Goal: Task Accomplishment & Management: Complete application form

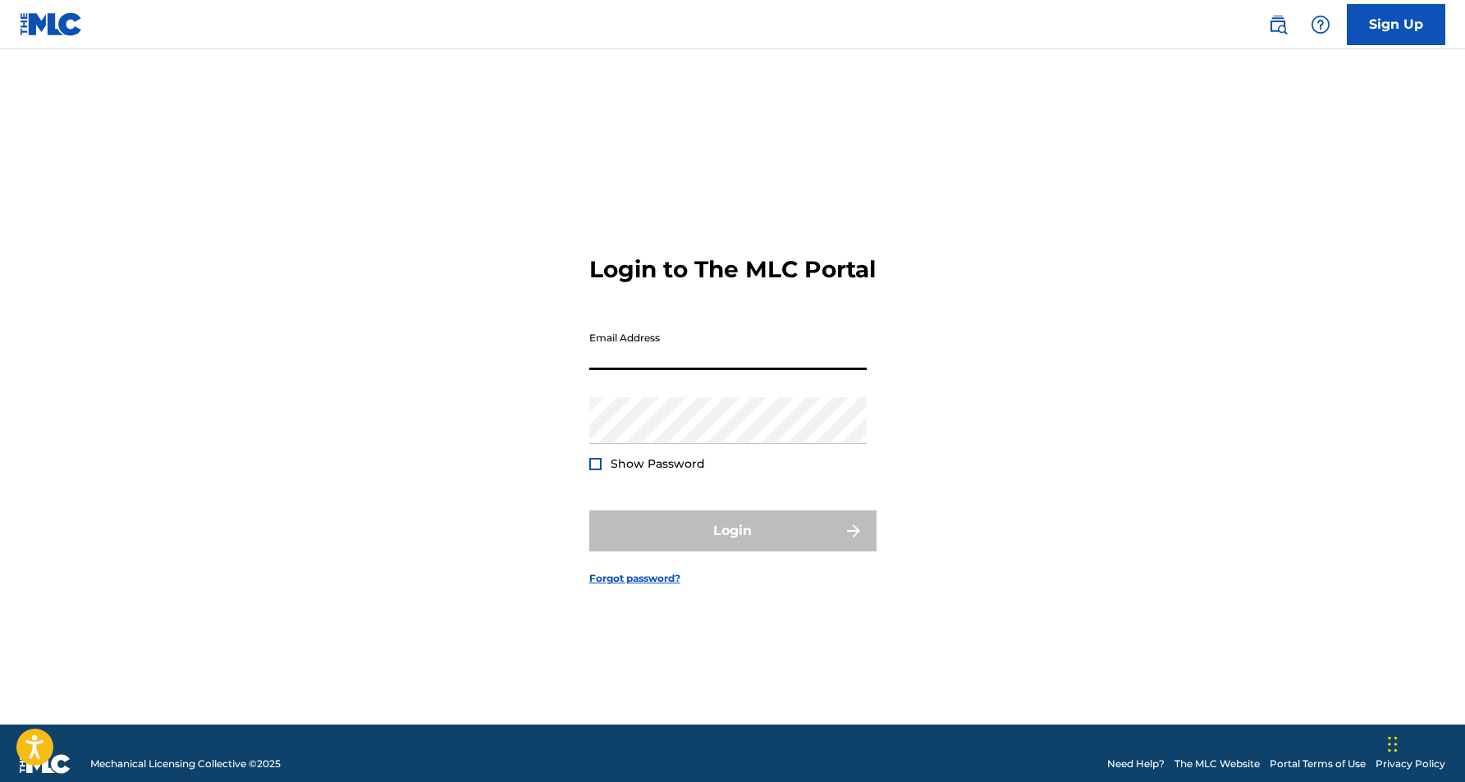
type input "[EMAIL_ADDRESS][DOMAIN_NAME]"
click at [732, 545] on button "Login" at bounding box center [732, 531] width 287 height 41
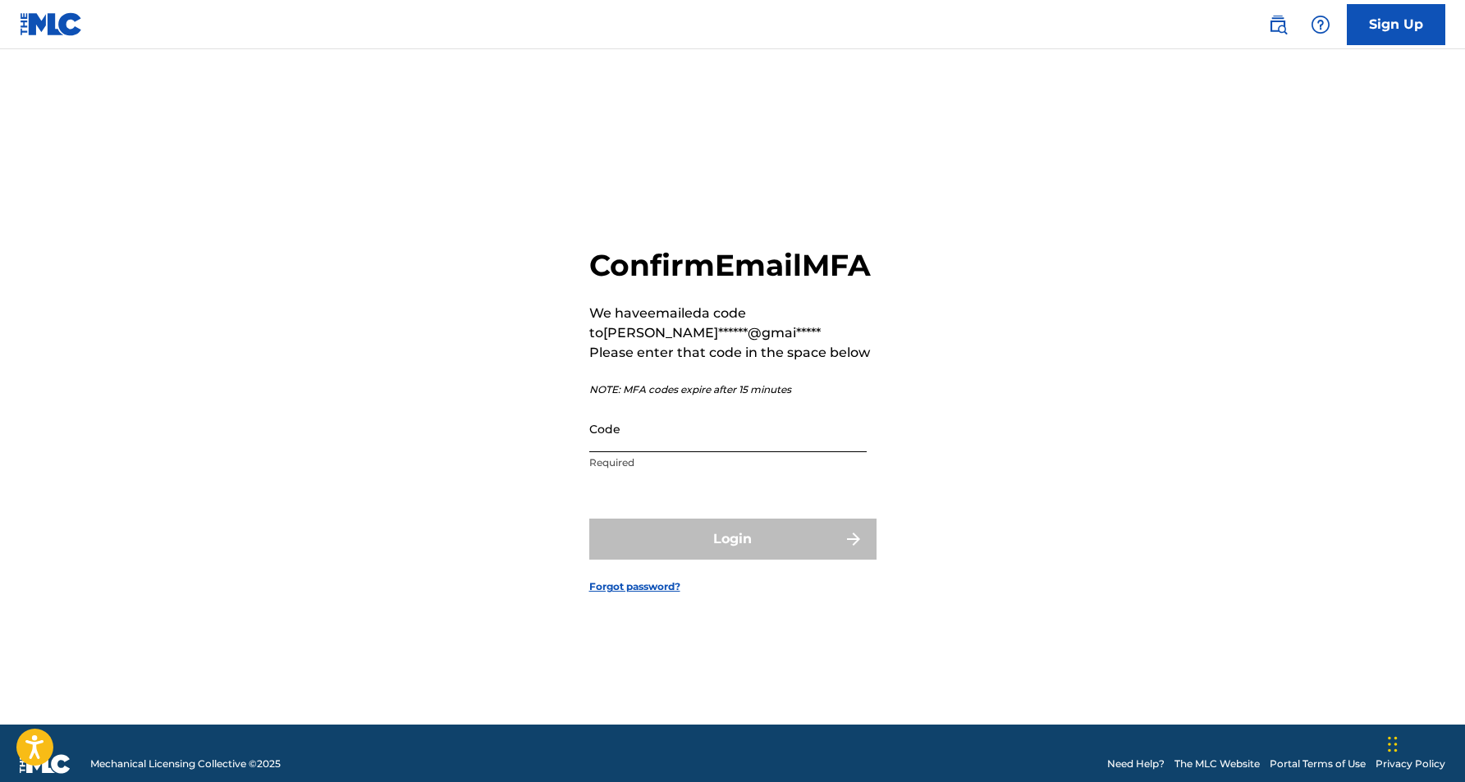
click at [708, 437] on input "Code" at bounding box center [727, 429] width 277 height 47
paste input "779745"
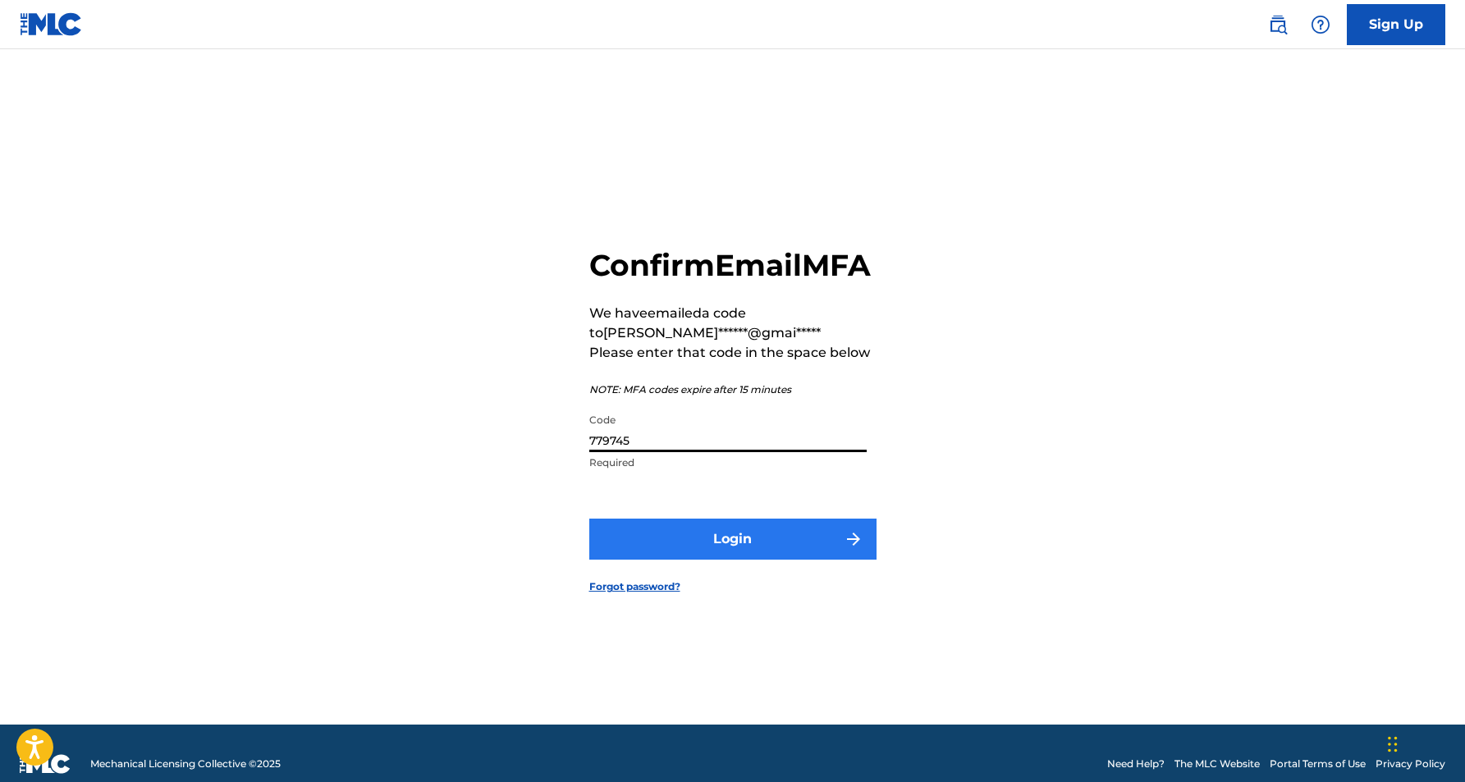
type input "779745"
click at [740, 560] on button "Login" at bounding box center [732, 539] width 287 height 41
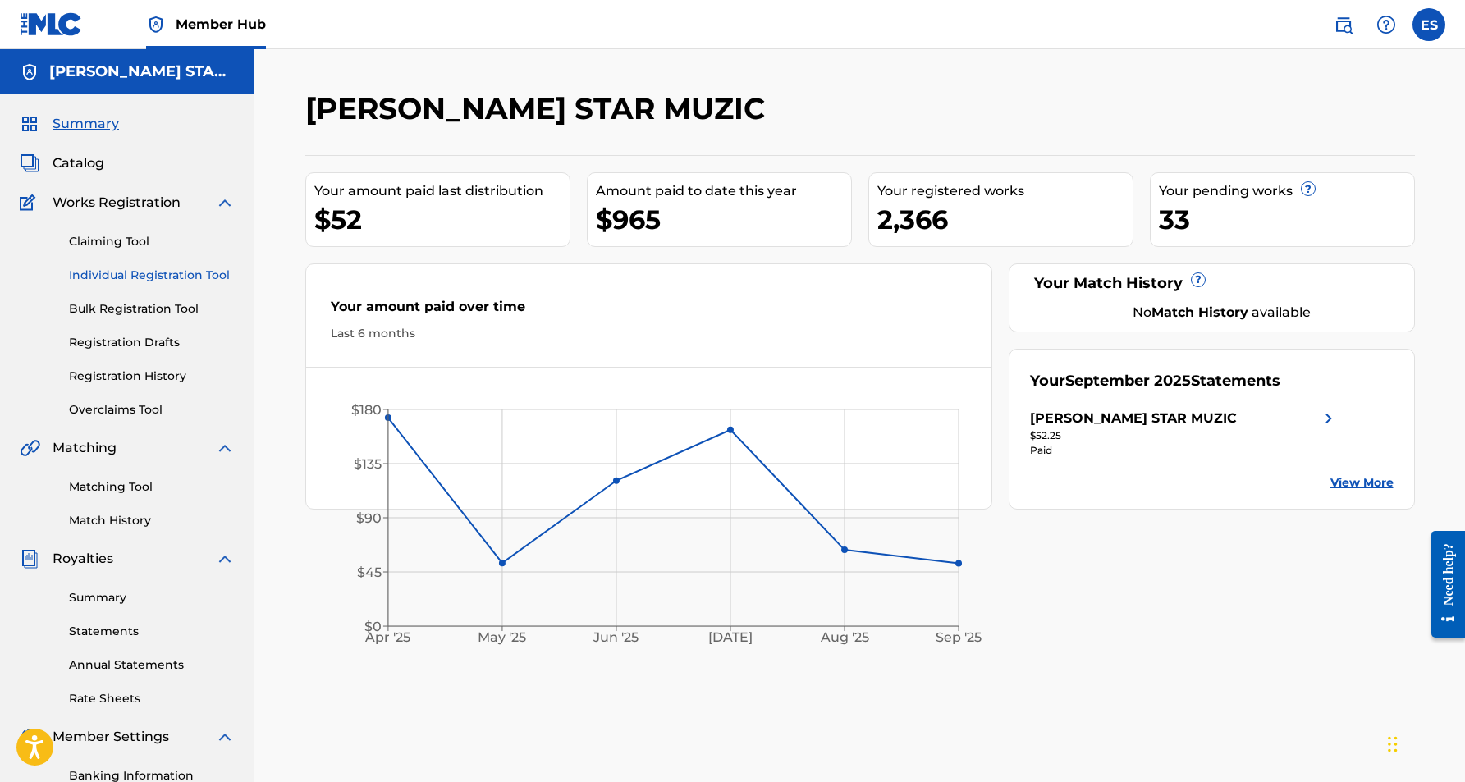
click at [174, 277] on link "Individual Registration Tool" at bounding box center [152, 275] width 166 height 17
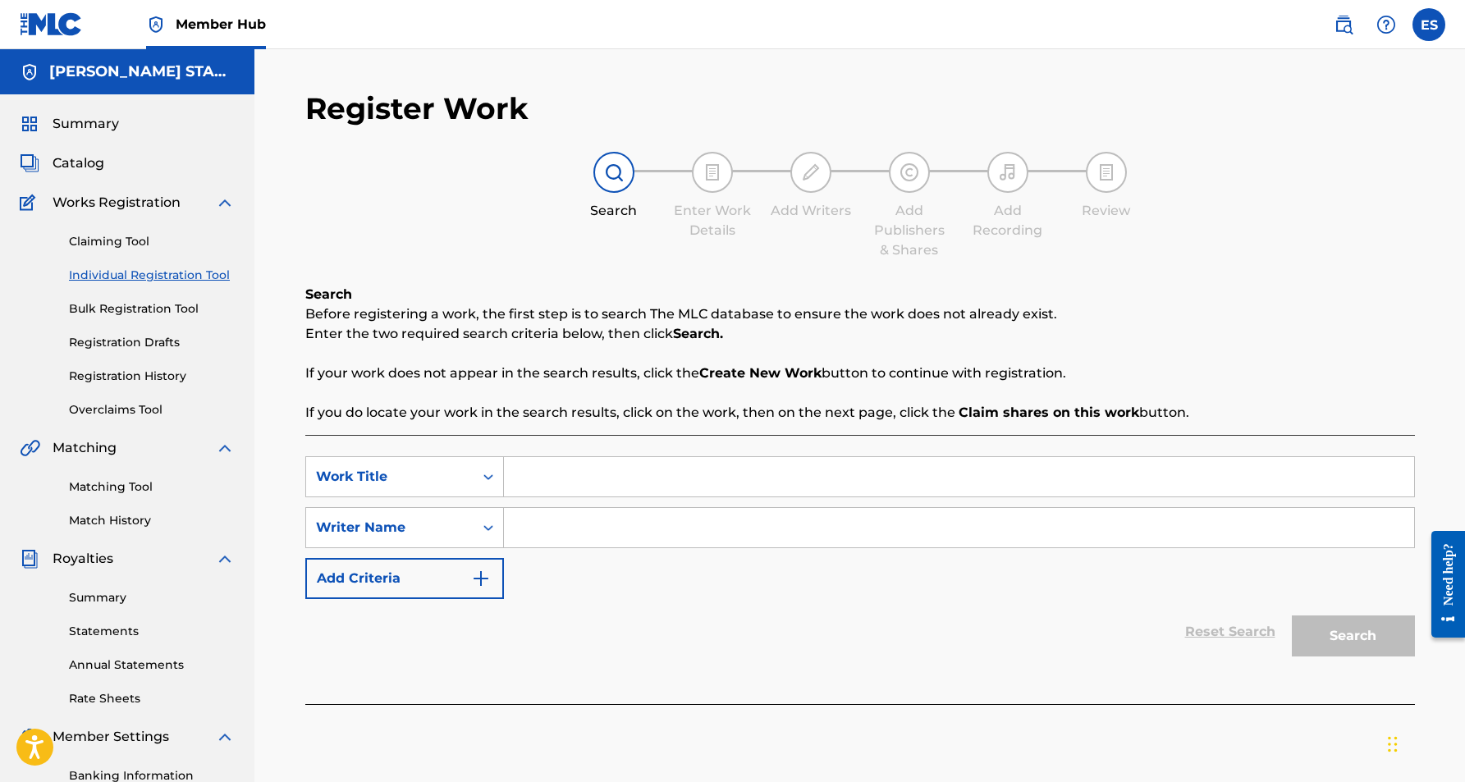
click at [600, 522] on input "Search Form" at bounding box center [959, 527] width 910 height 39
paste input "[PERSON_NAME] [PERSON_NAME]"
type input "[PERSON_NAME] [PERSON_NAME]"
click at [572, 469] on input "Search Form" at bounding box center [959, 476] width 910 height 39
paste input "MY EVIL TWIN"
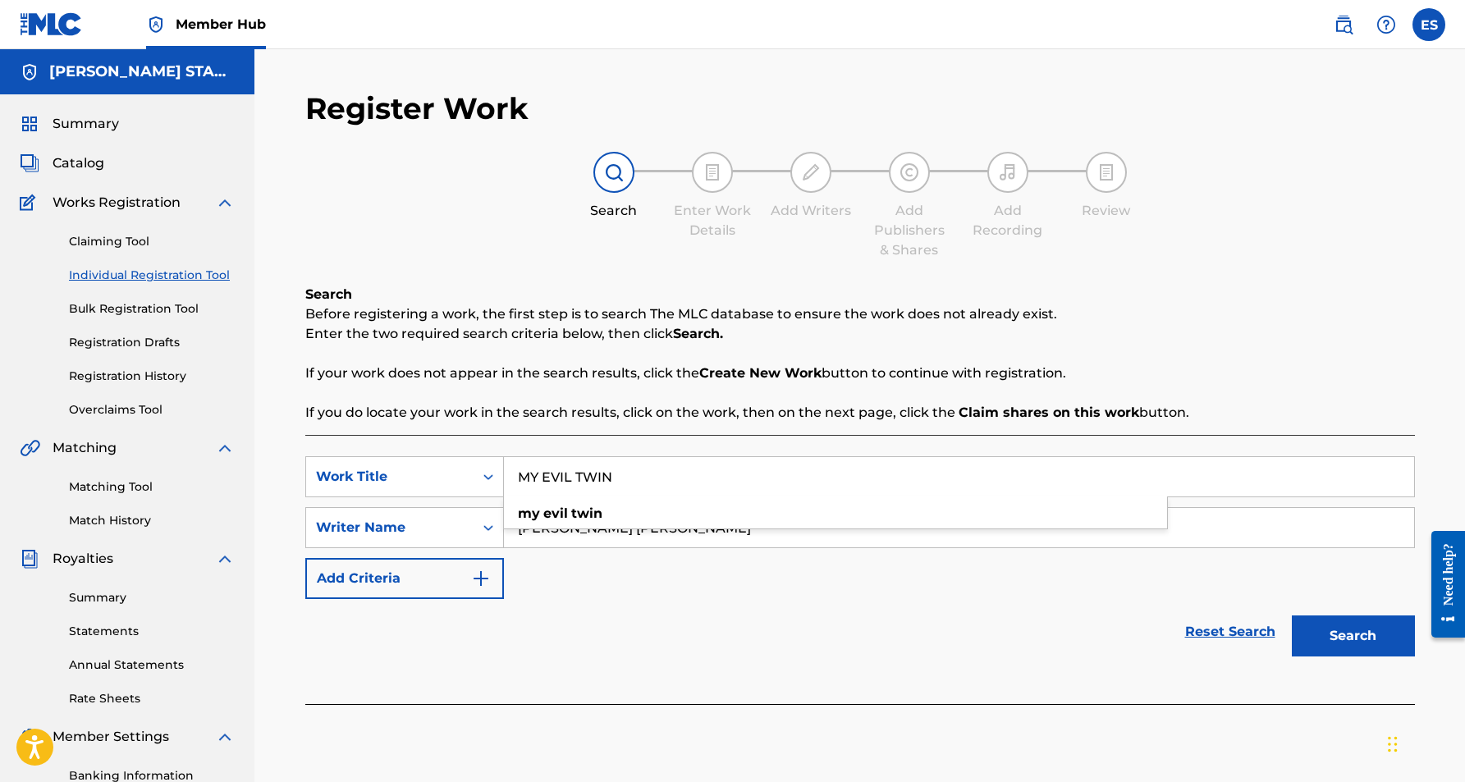
type input "MY EVIL TWIN"
click at [938, 627] on div "Reset Search Search" at bounding box center [860, 632] width 1110 height 66
click at [1322, 626] on button "Search" at bounding box center [1353, 636] width 123 height 41
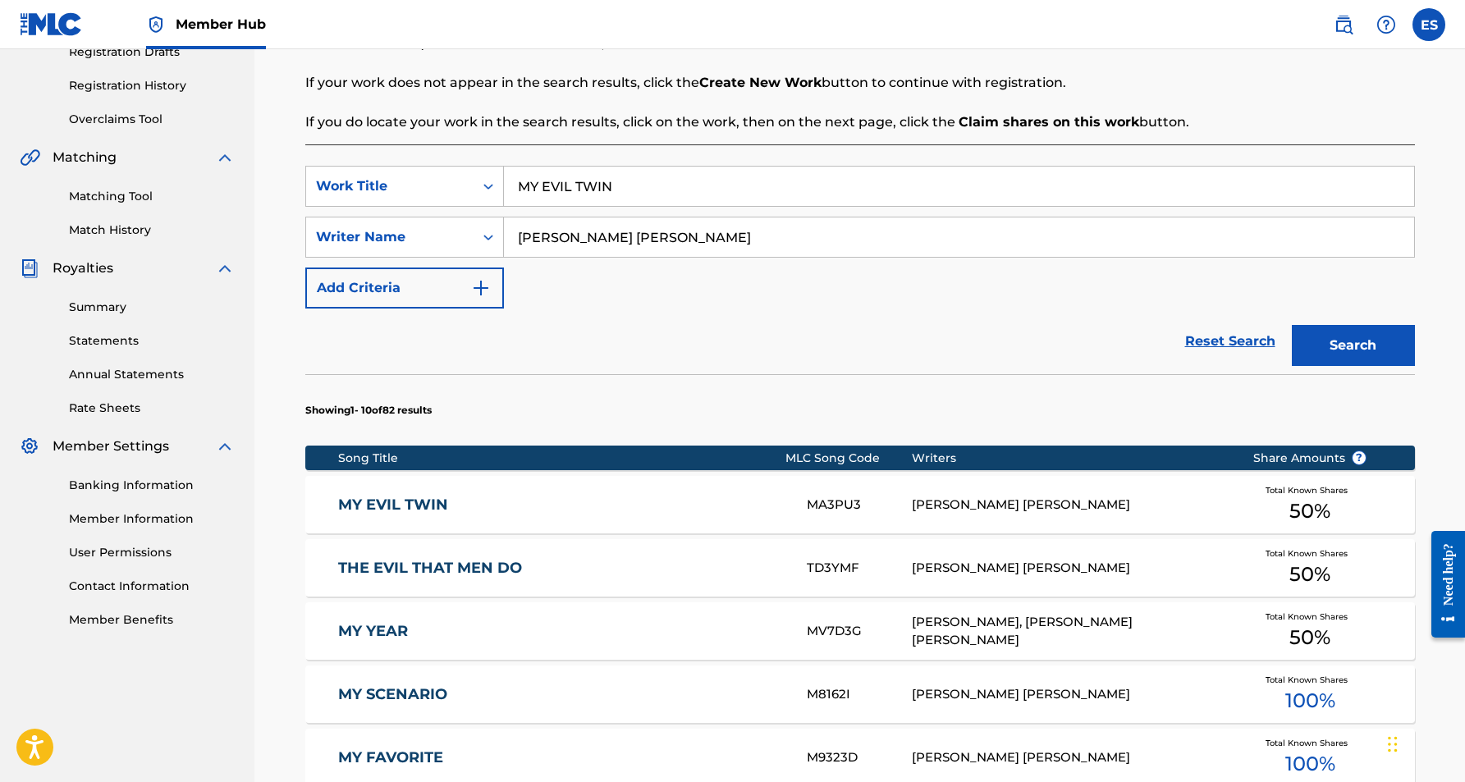
scroll to position [299, 0]
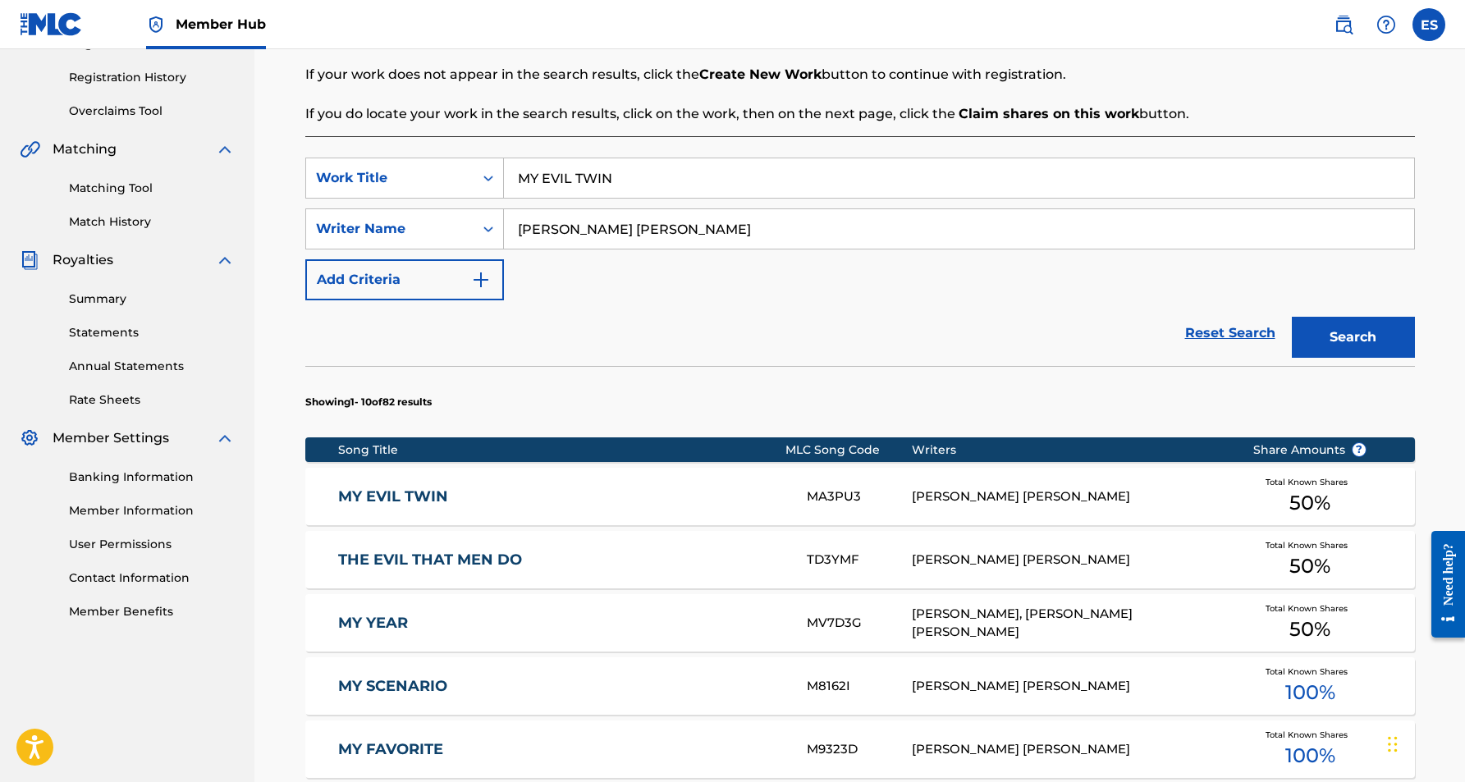
click at [940, 498] on div "[PERSON_NAME] [PERSON_NAME]" at bounding box center [1070, 497] width 316 height 19
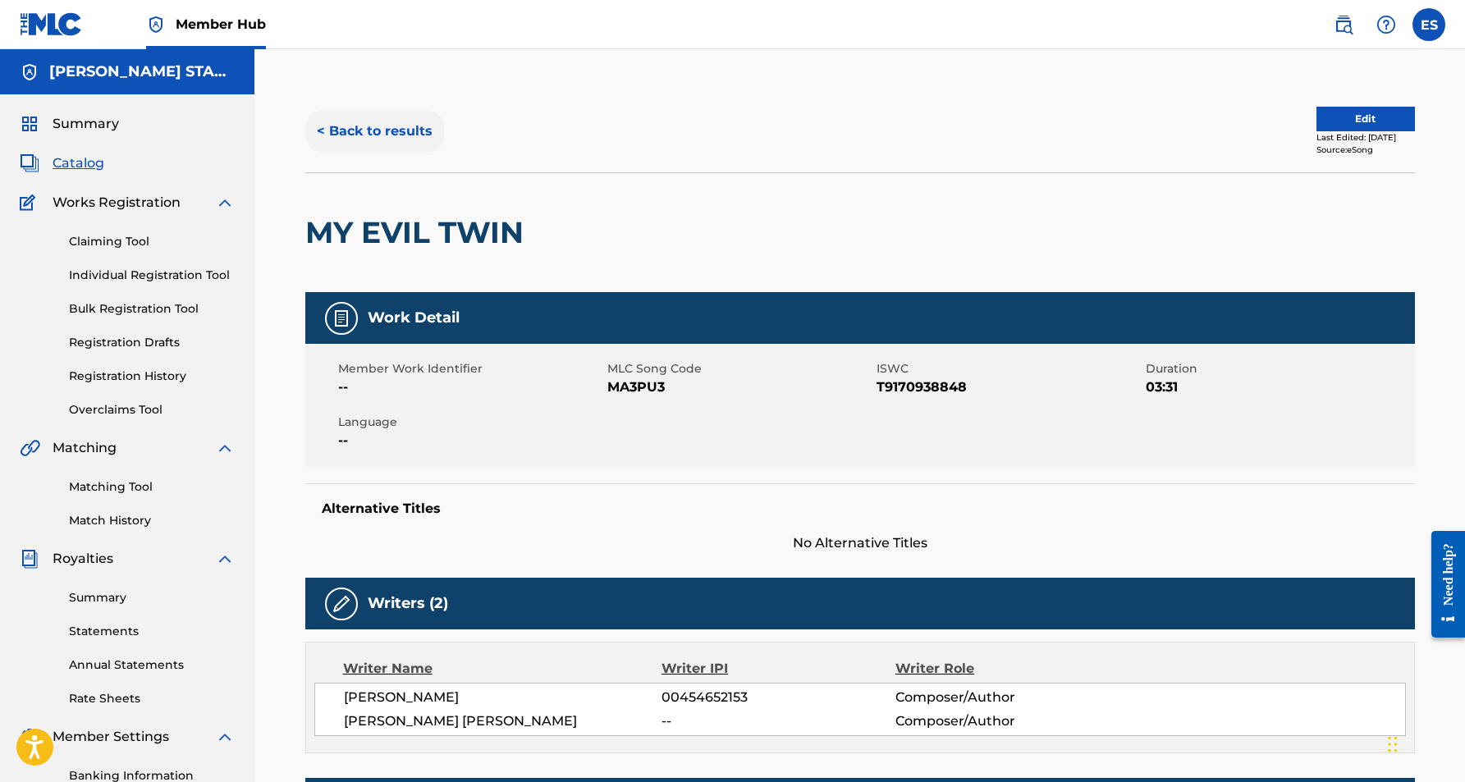
click at [406, 135] on button "< Back to results" at bounding box center [374, 131] width 139 height 41
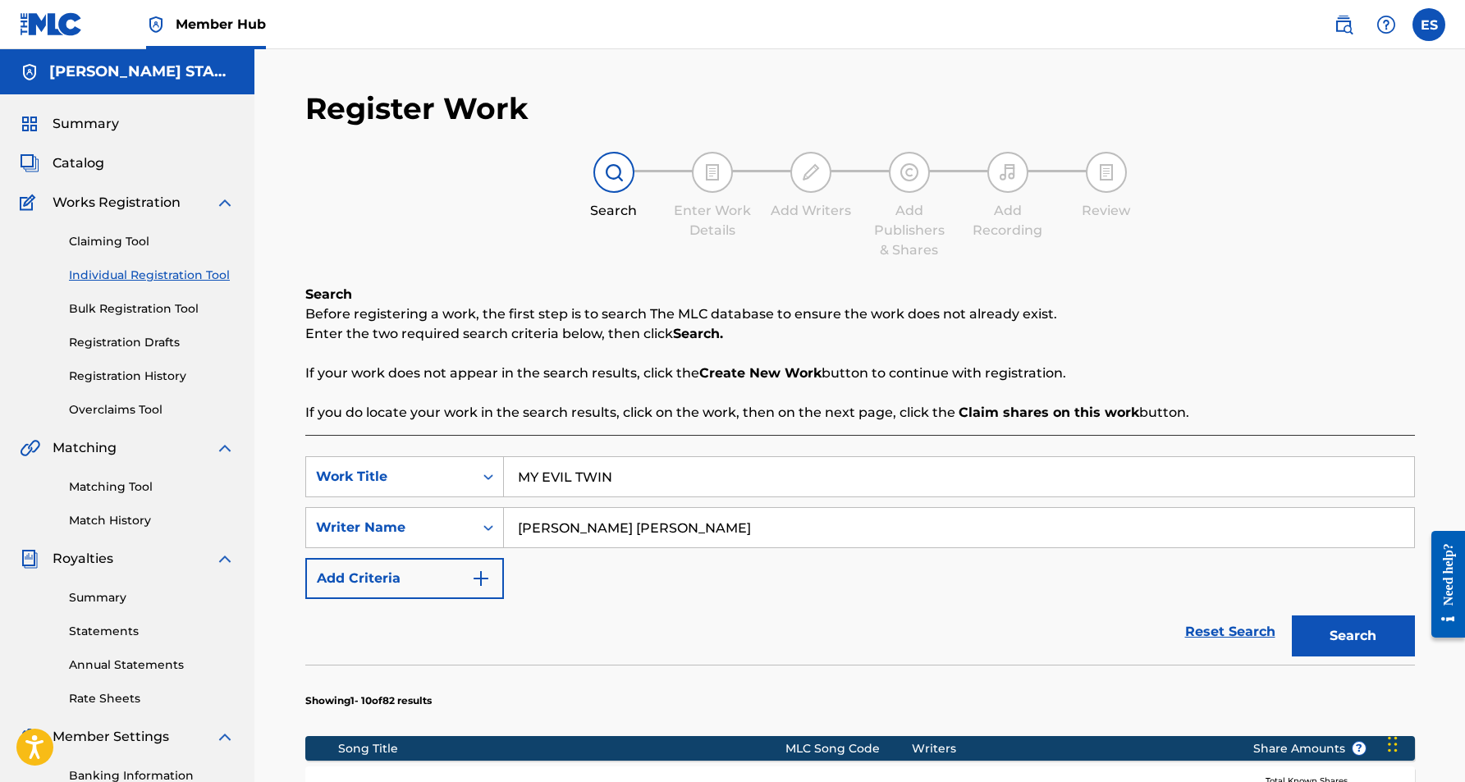
scroll to position [236, 0]
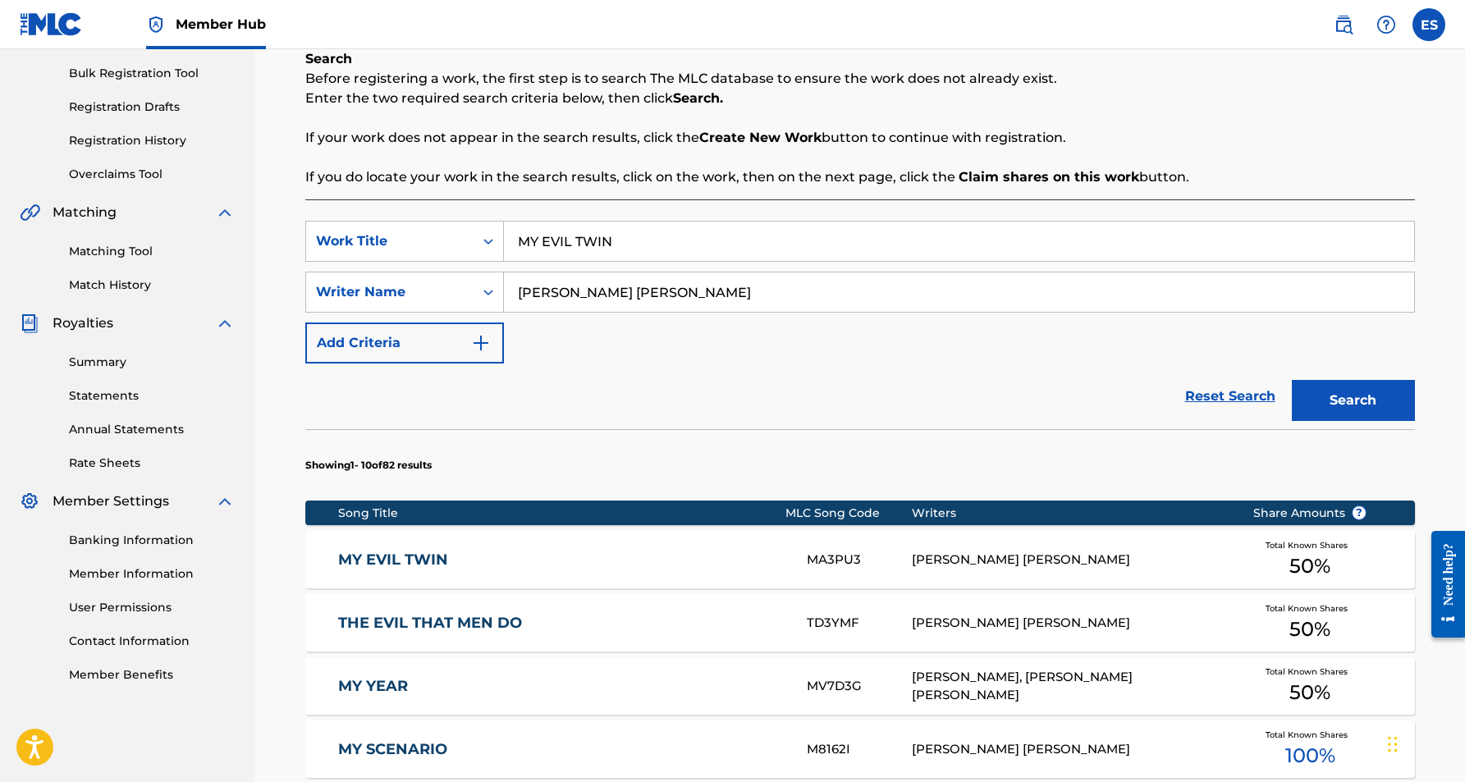
click at [645, 241] on input "MY EVIL TWIN" at bounding box center [959, 241] width 910 height 39
type input "M"
paste input "IF THAT PHONE DON'T RING"
type input "IF THAT PHONE DON'T RING"
click at [763, 340] on div "SearchWithCriteria81f75597-20cc-44b6-8835-a4329f09e3ea Work Title IF THAT PHONE…" at bounding box center [860, 292] width 1110 height 143
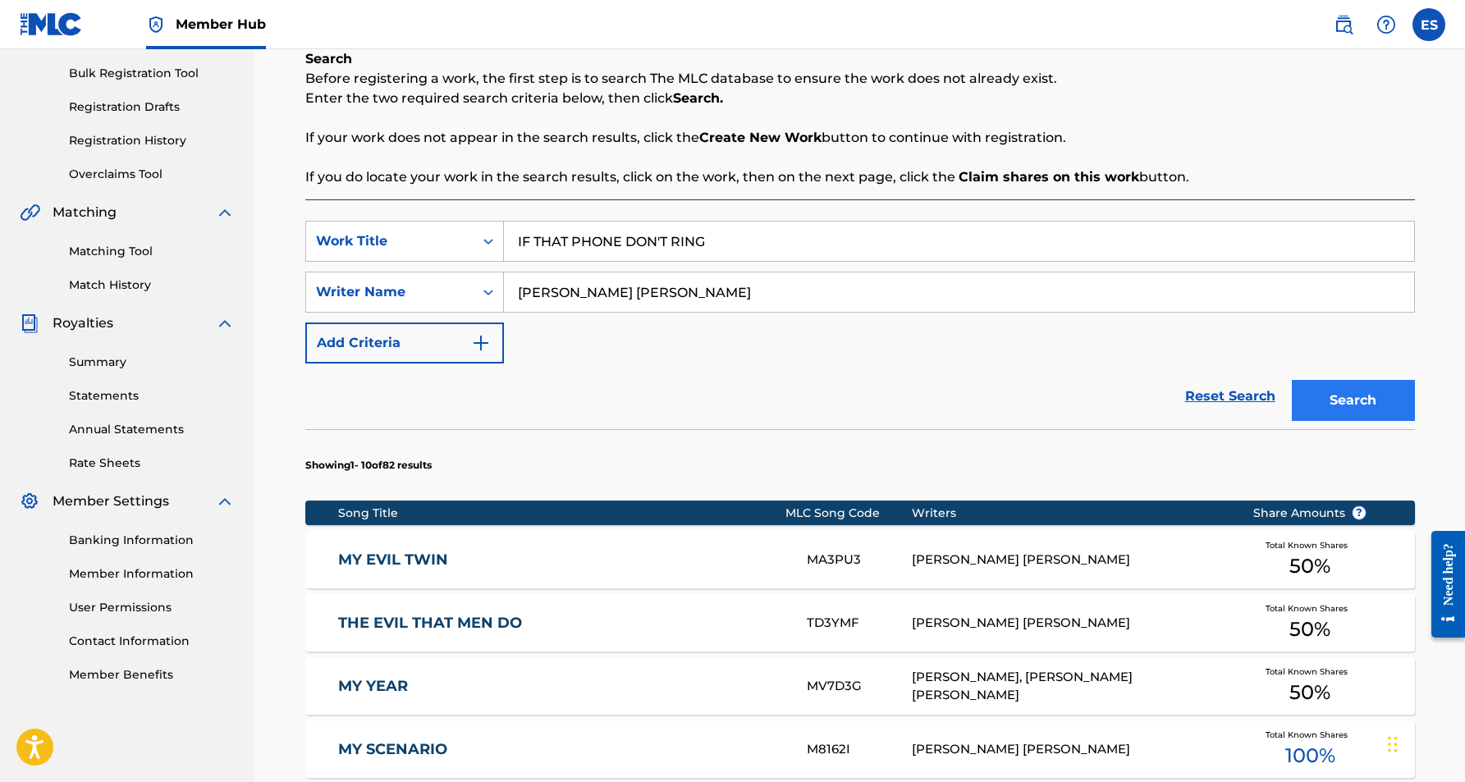
click at [1373, 402] on button "Search" at bounding box center [1353, 400] width 123 height 41
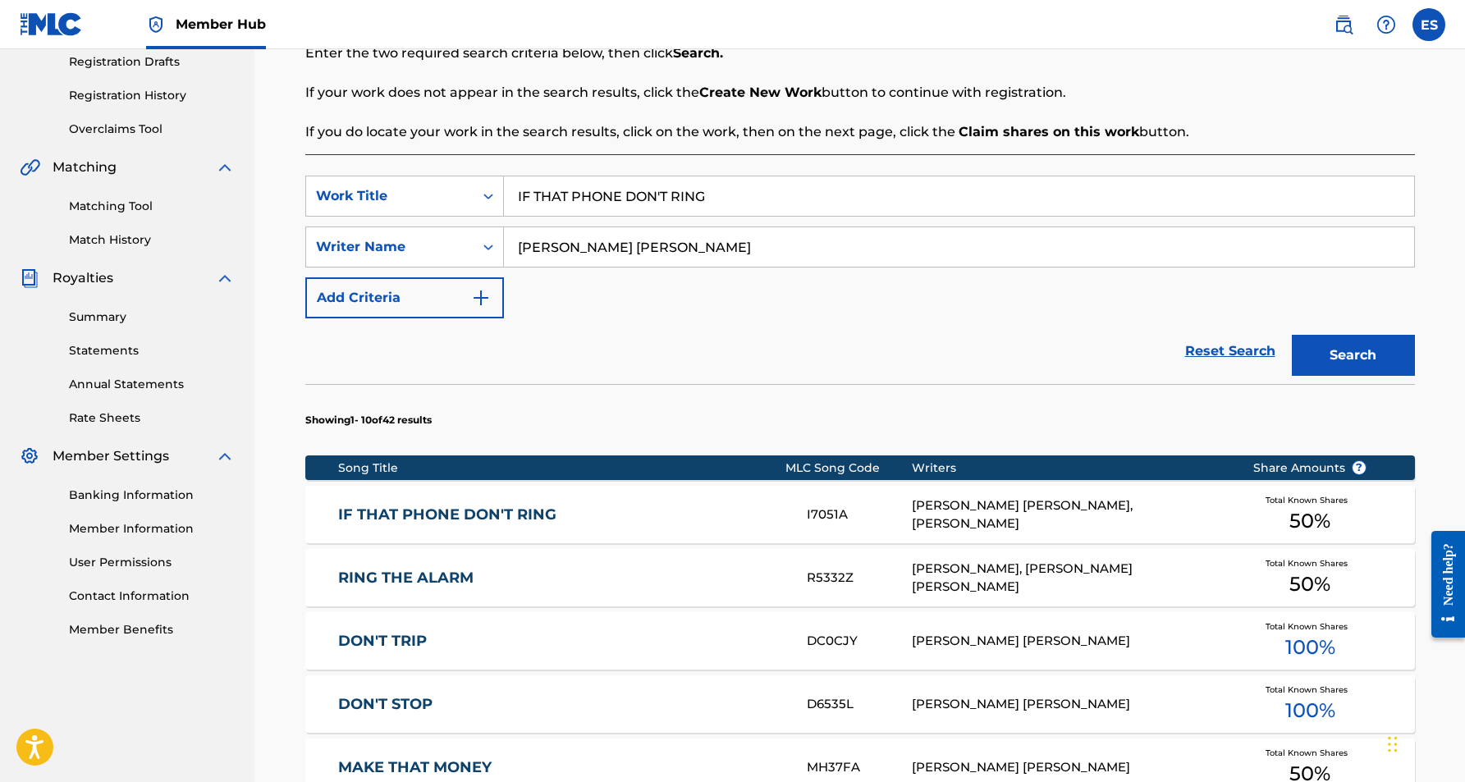
scroll to position [284, 0]
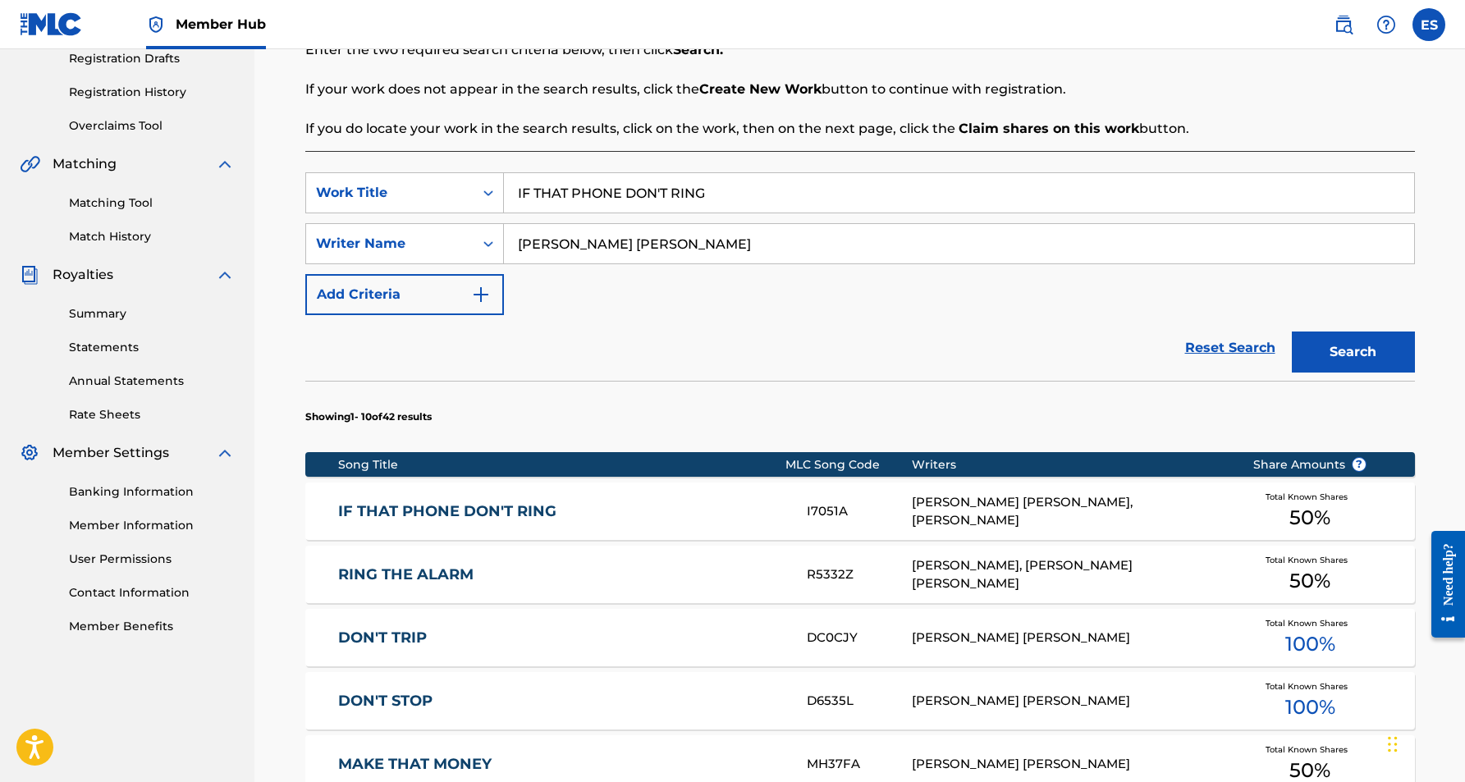
click at [970, 515] on div "[PERSON_NAME] [PERSON_NAME], [PERSON_NAME]" at bounding box center [1070, 511] width 316 height 37
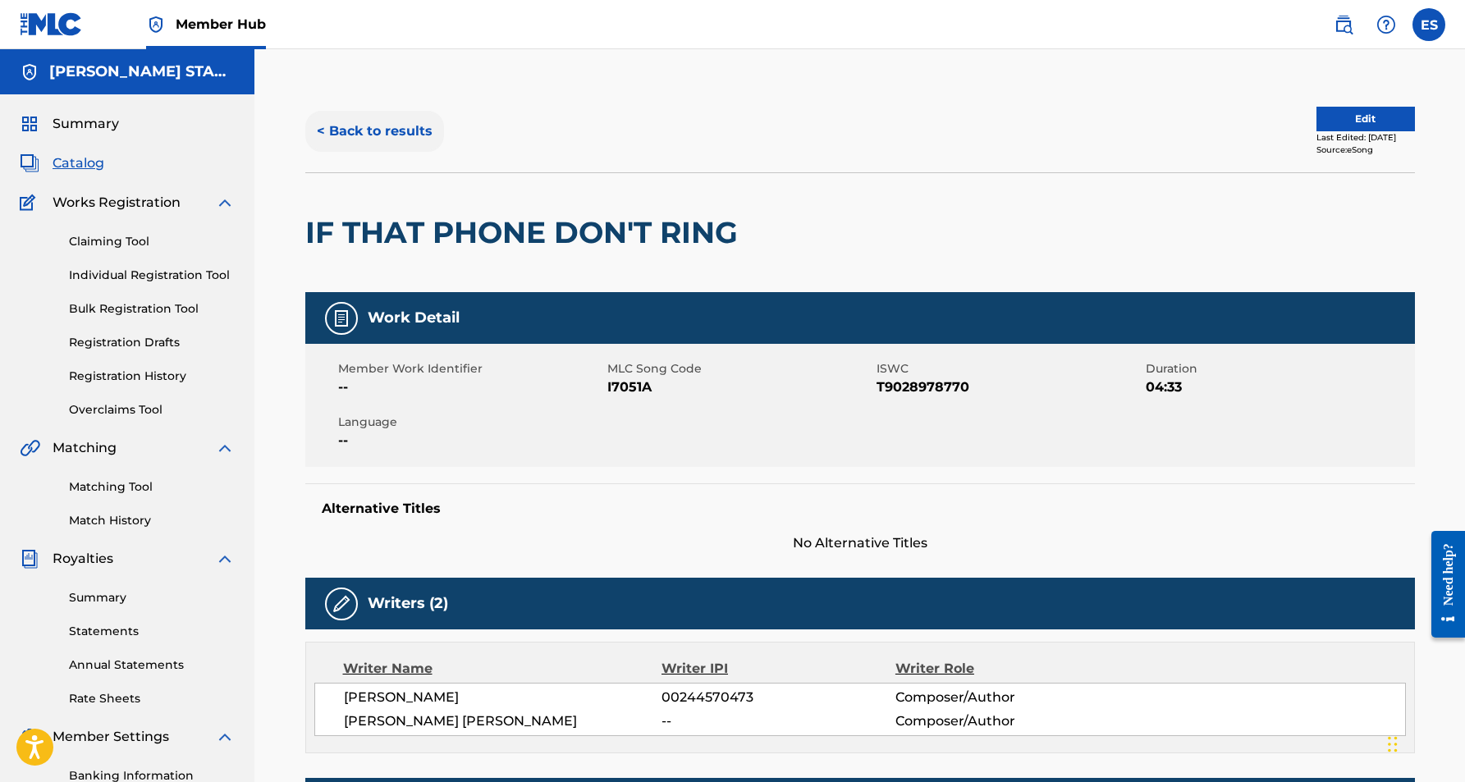
click at [396, 126] on button "< Back to results" at bounding box center [374, 131] width 139 height 41
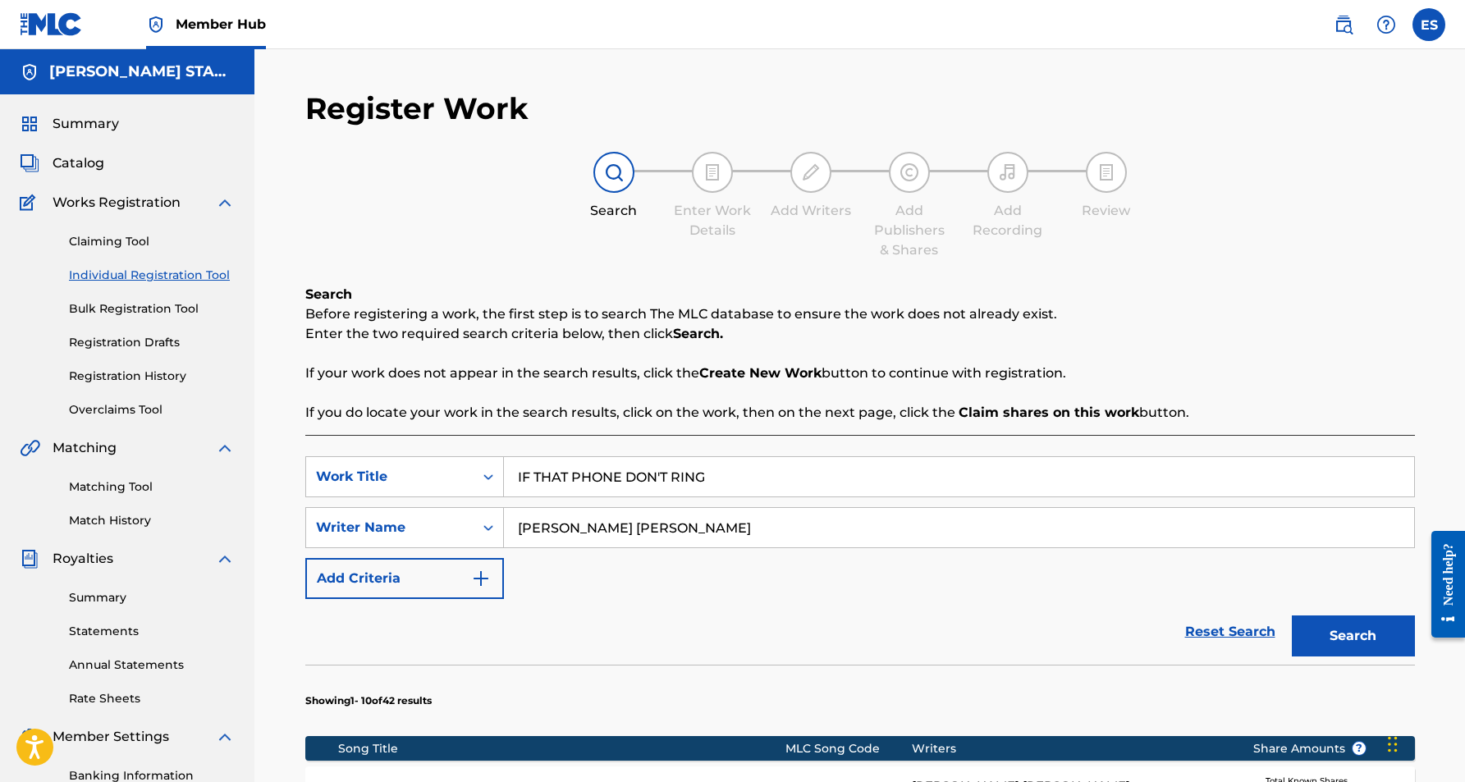
scroll to position [236, 0]
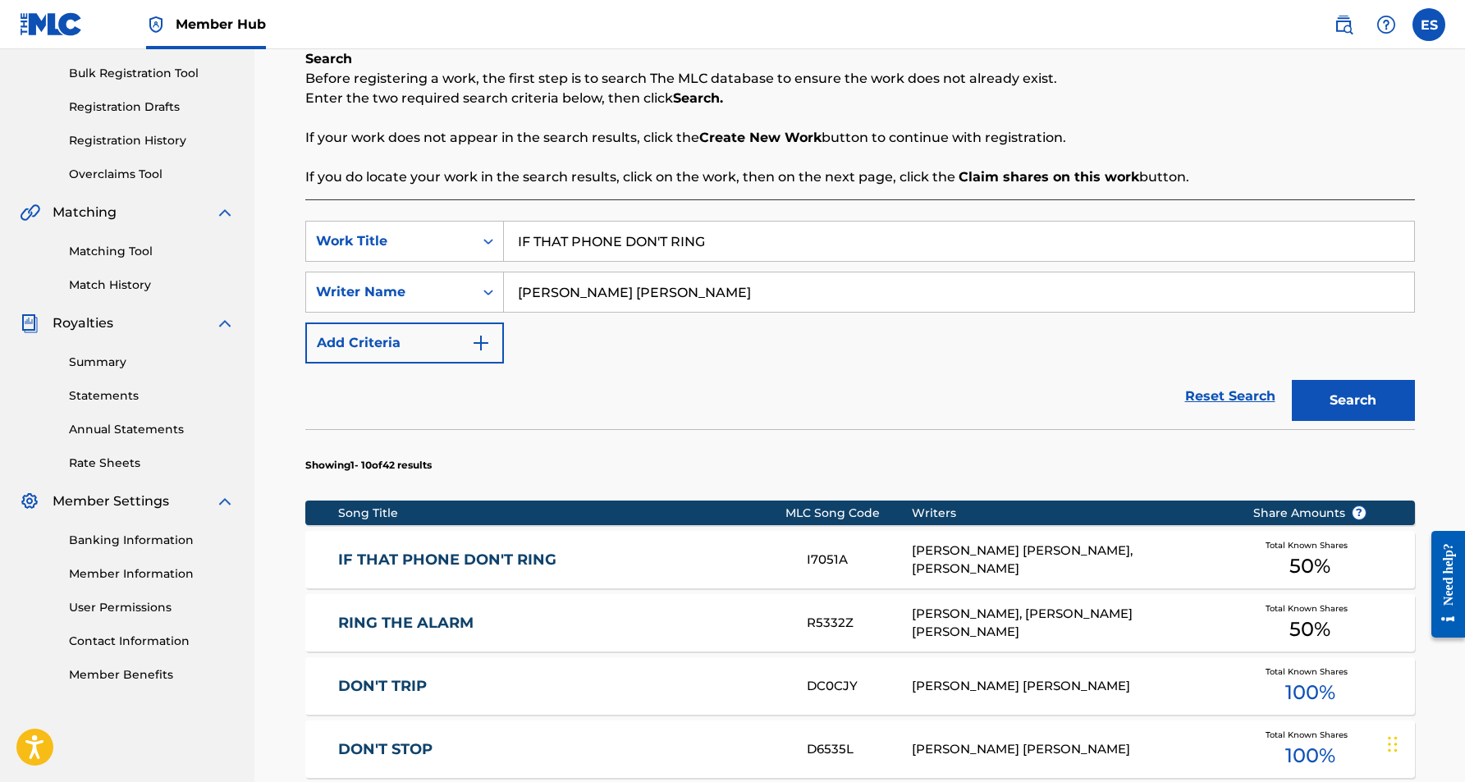
click at [735, 241] on input "IF THAT PHONE DON'T RING" at bounding box center [959, 241] width 910 height 39
type input "I"
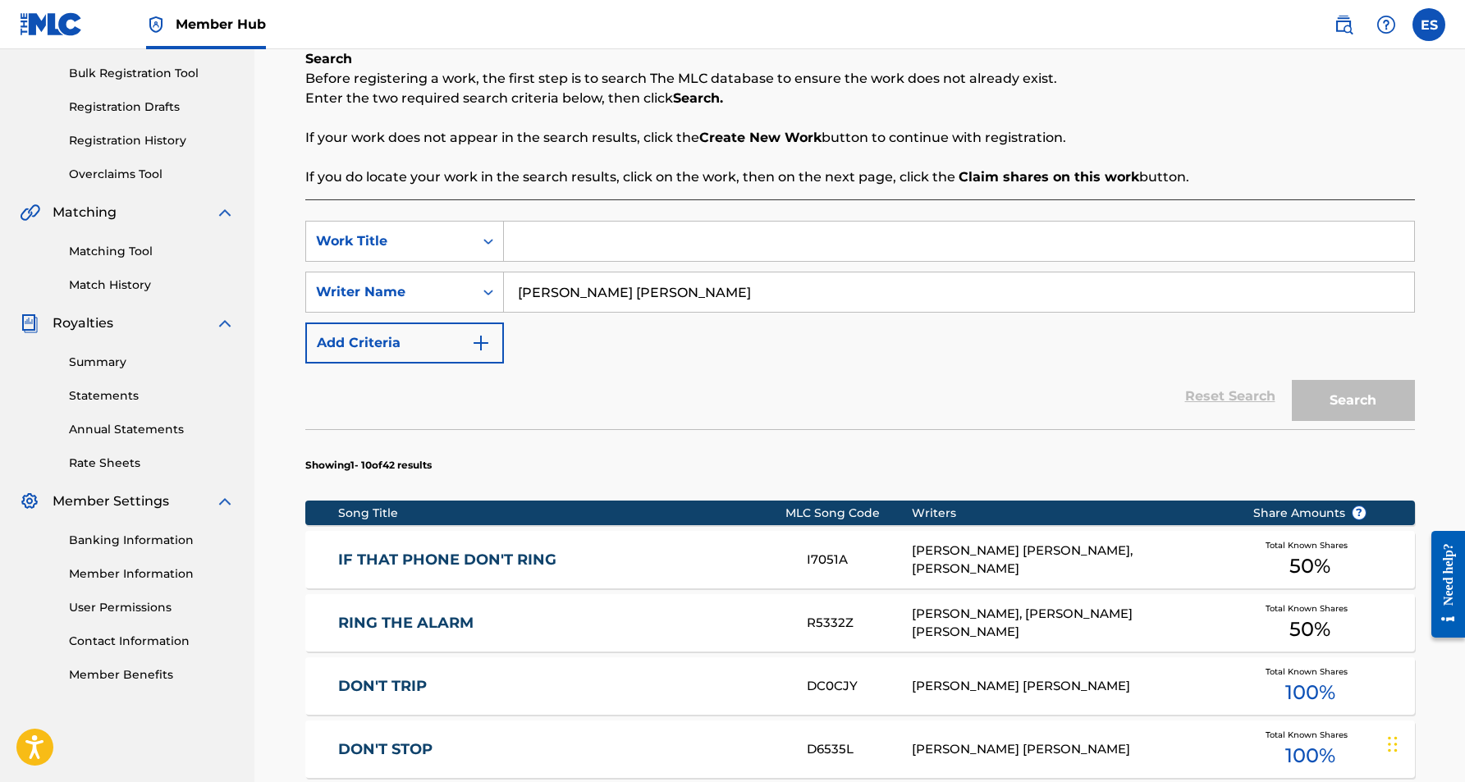
paste input "SEARCHIN"
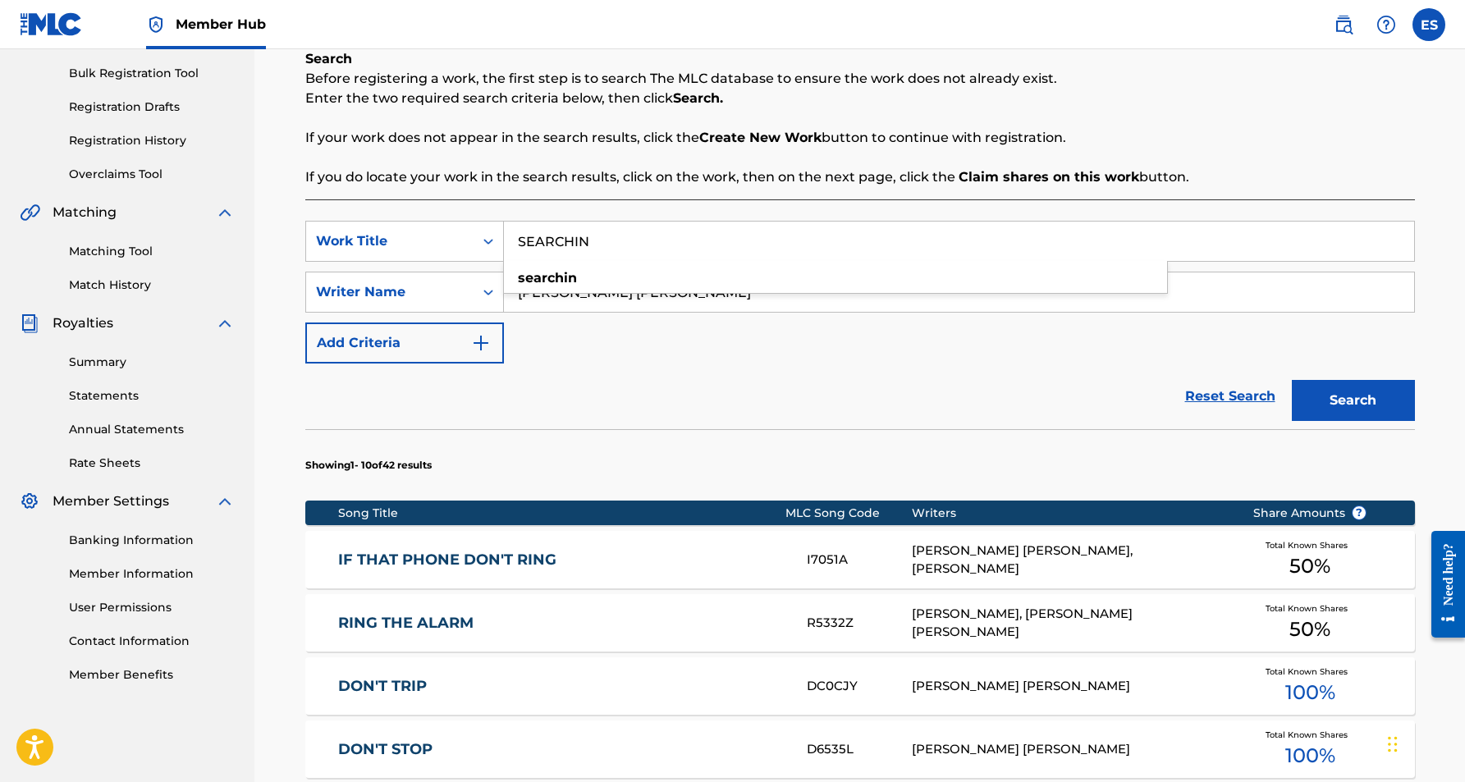
type input "SEARCHIN"
click at [818, 321] on div "SearchWithCriteria81f75597-20cc-44b6-8835-a4329f09e3ea Work Title SEARCHIN sear…" at bounding box center [860, 292] width 1110 height 143
click at [1314, 394] on button "Search" at bounding box center [1353, 400] width 123 height 41
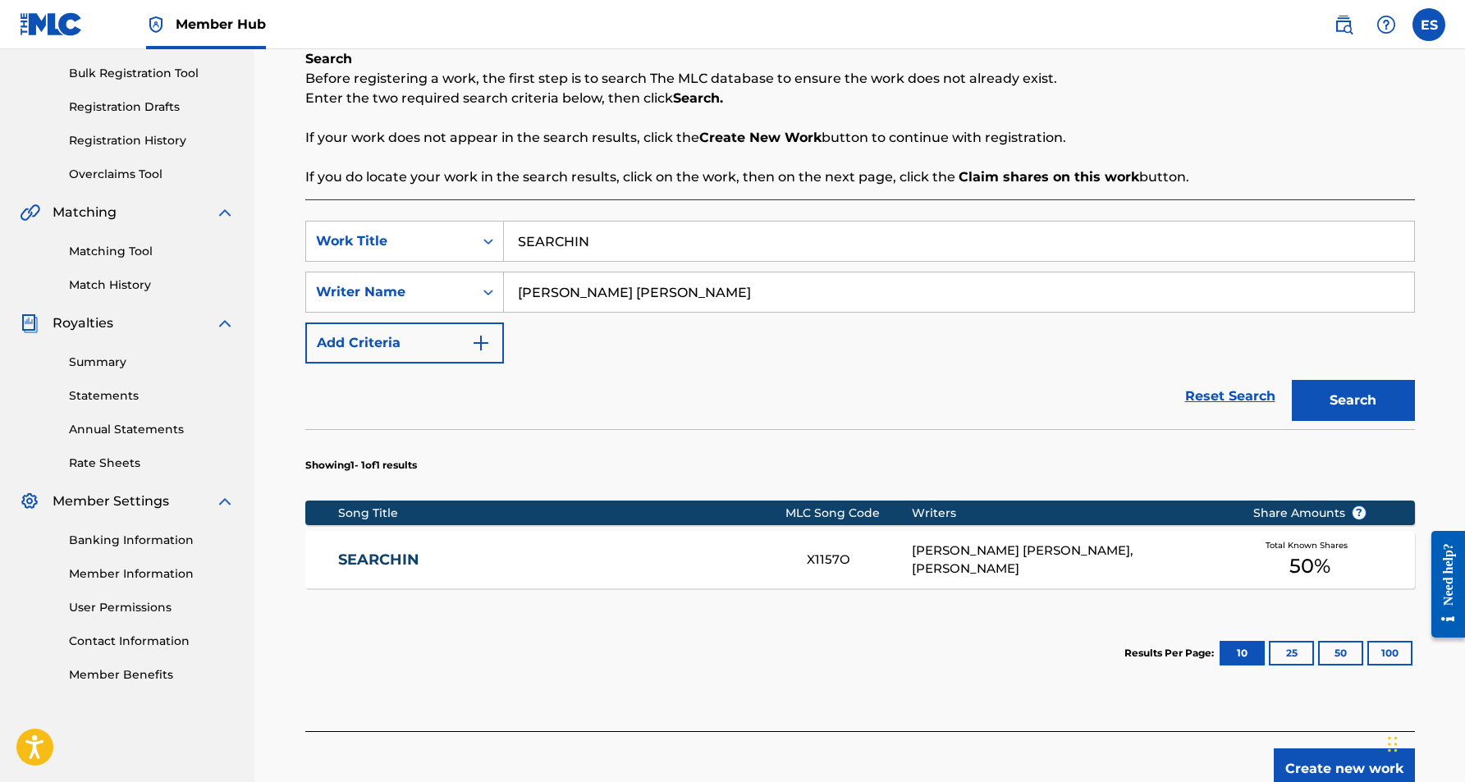
click at [934, 553] on div "[PERSON_NAME] [PERSON_NAME], [PERSON_NAME]" at bounding box center [1070, 560] width 316 height 37
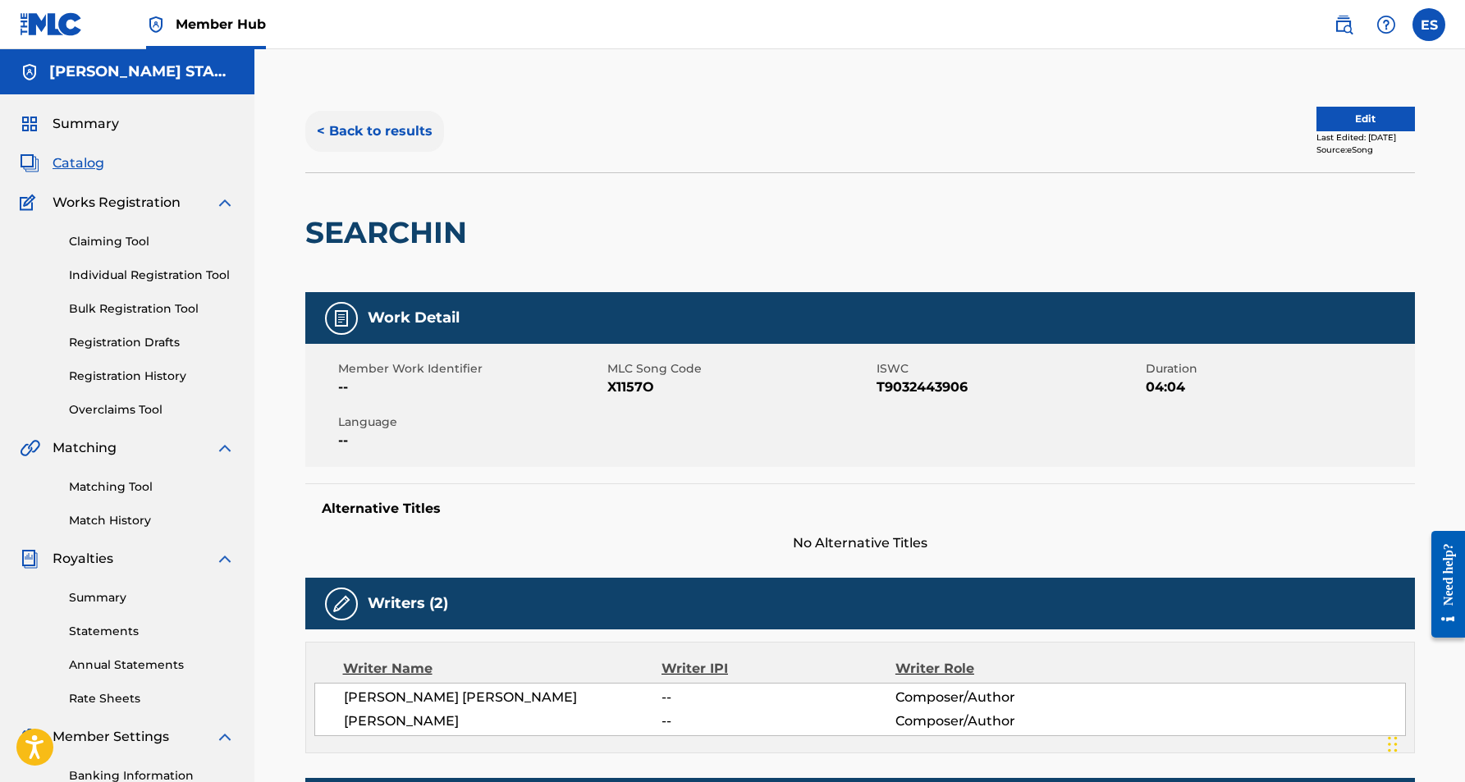
click at [403, 129] on button "< Back to results" at bounding box center [374, 131] width 139 height 41
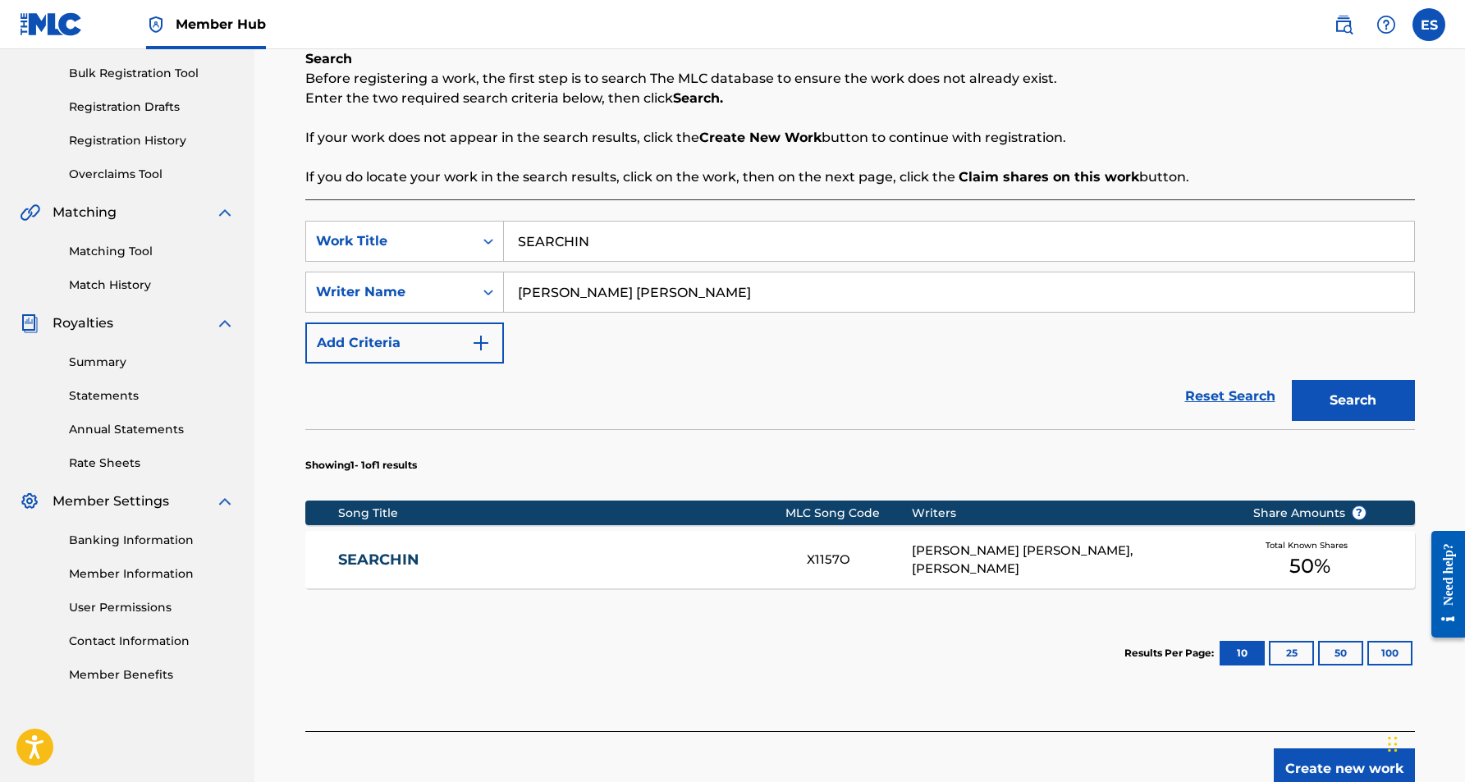
click at [625, 245] on input "SEARCHIN" at bounding box center [959, 241] width 910 height 39
type input "S"
paste input "ONE CHANCE"
type input "ONE CHANCE"
click at [675, 329] on div "SearchWithCriteria81f75597-20cc-44b6-8835-a4329f09e3ea Work Title ONE CHANCE on…" at bounding box center [860, 292] width 1110 height 143
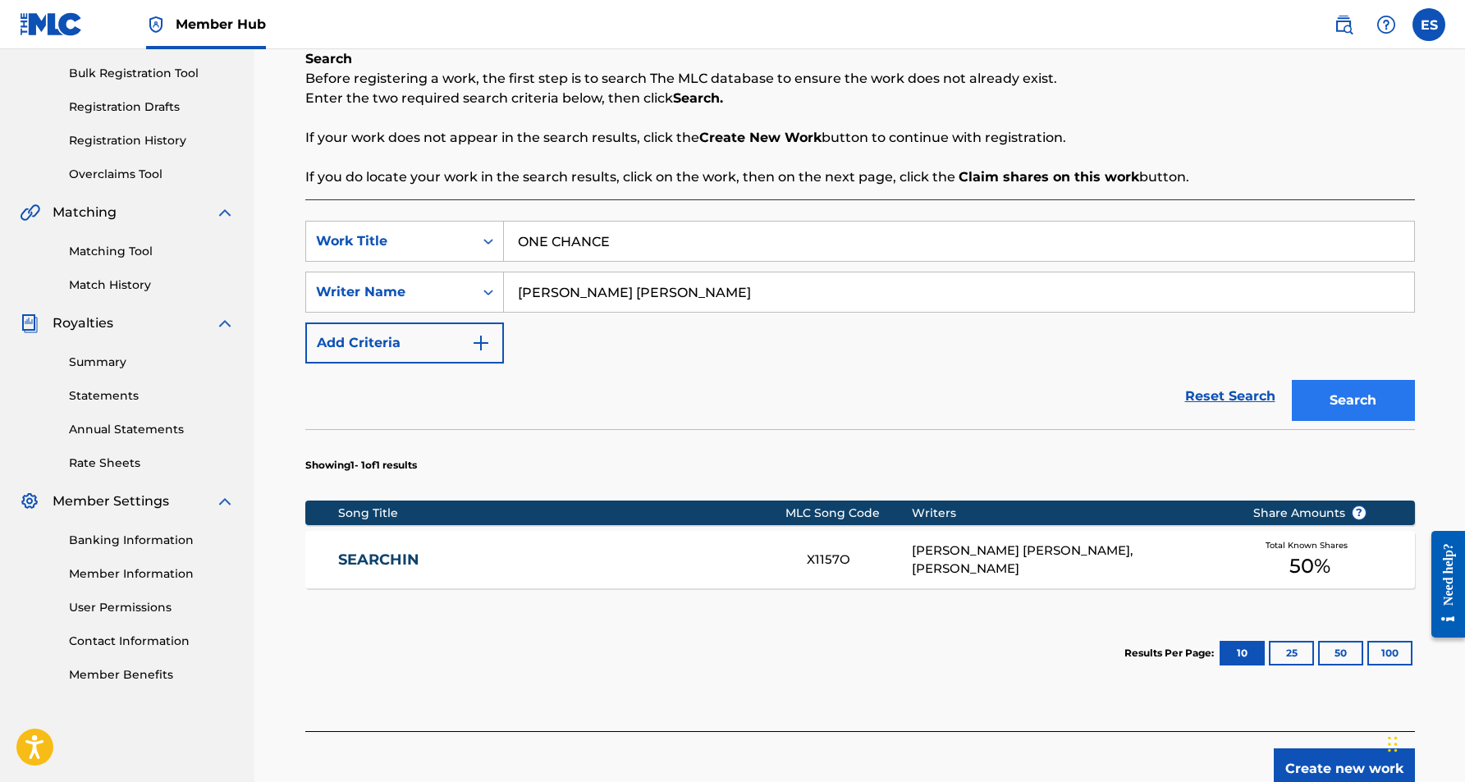
click at [1314, 390] on button "Search" at bounding box center [1353, 400] width 123 height 41
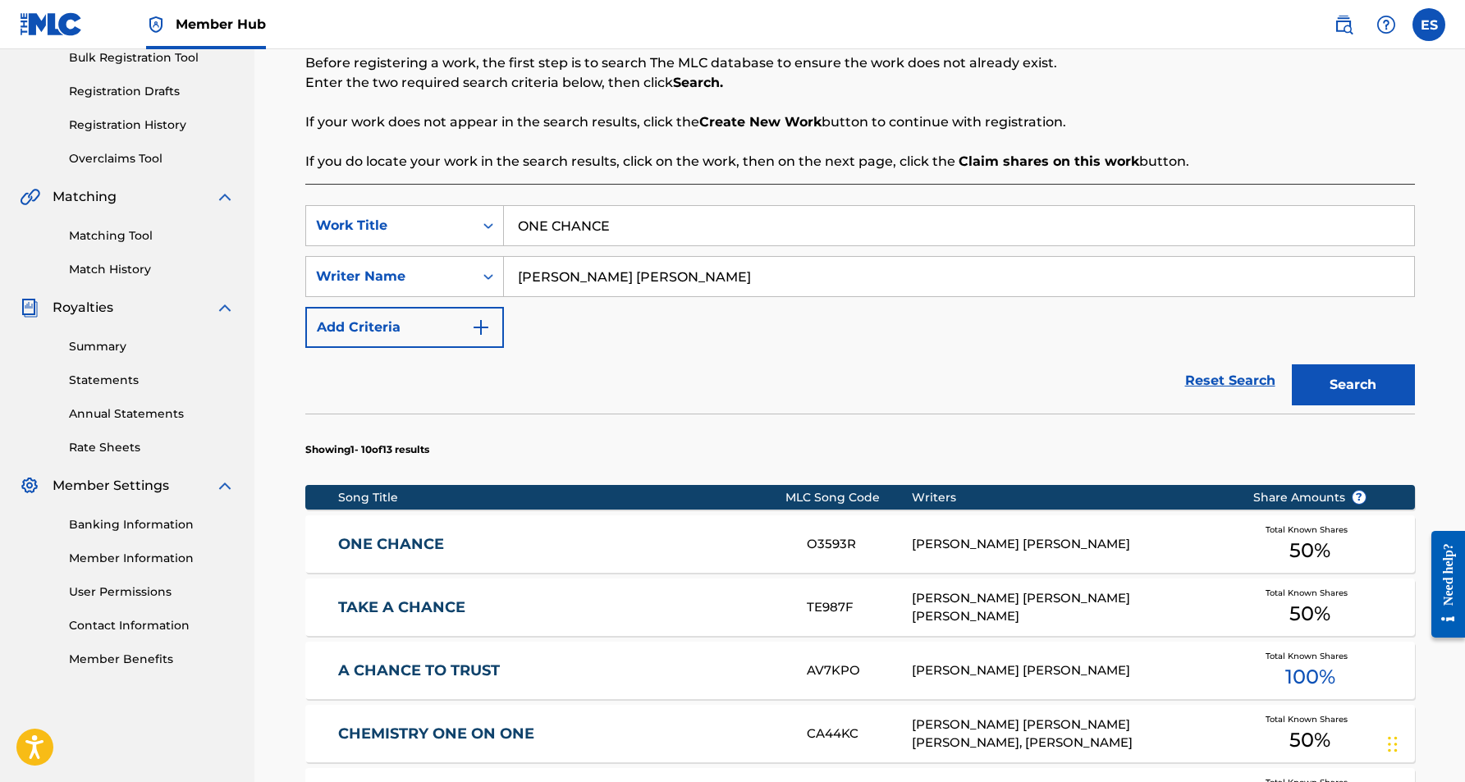
scroll to position [258, 0]
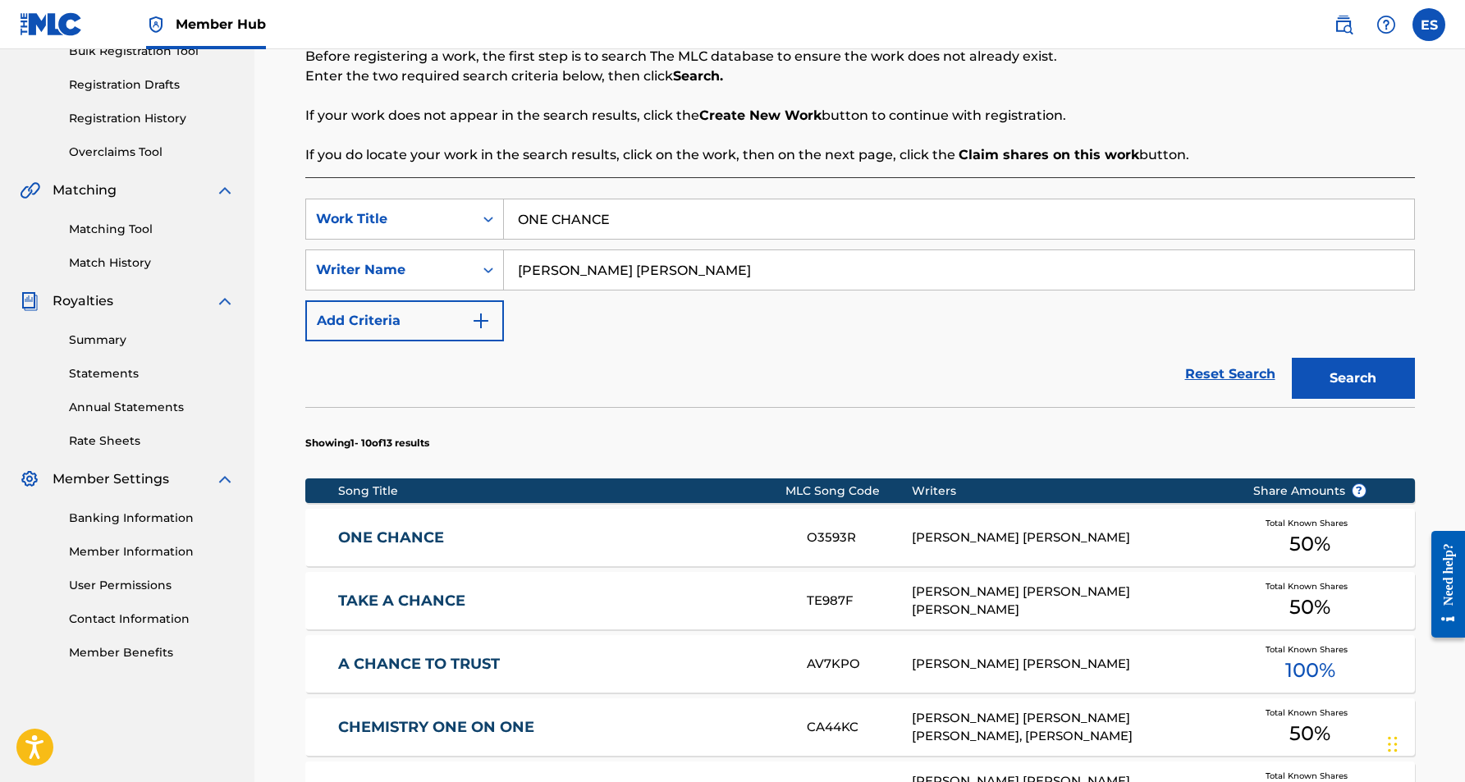
click at [693, 525] on div "ONE CHANCE O3593R [PERSON_NAME] [PERSON_NAME] Total Known Shares 50 %" at bounding box center [860, 537] width 1110 height 57
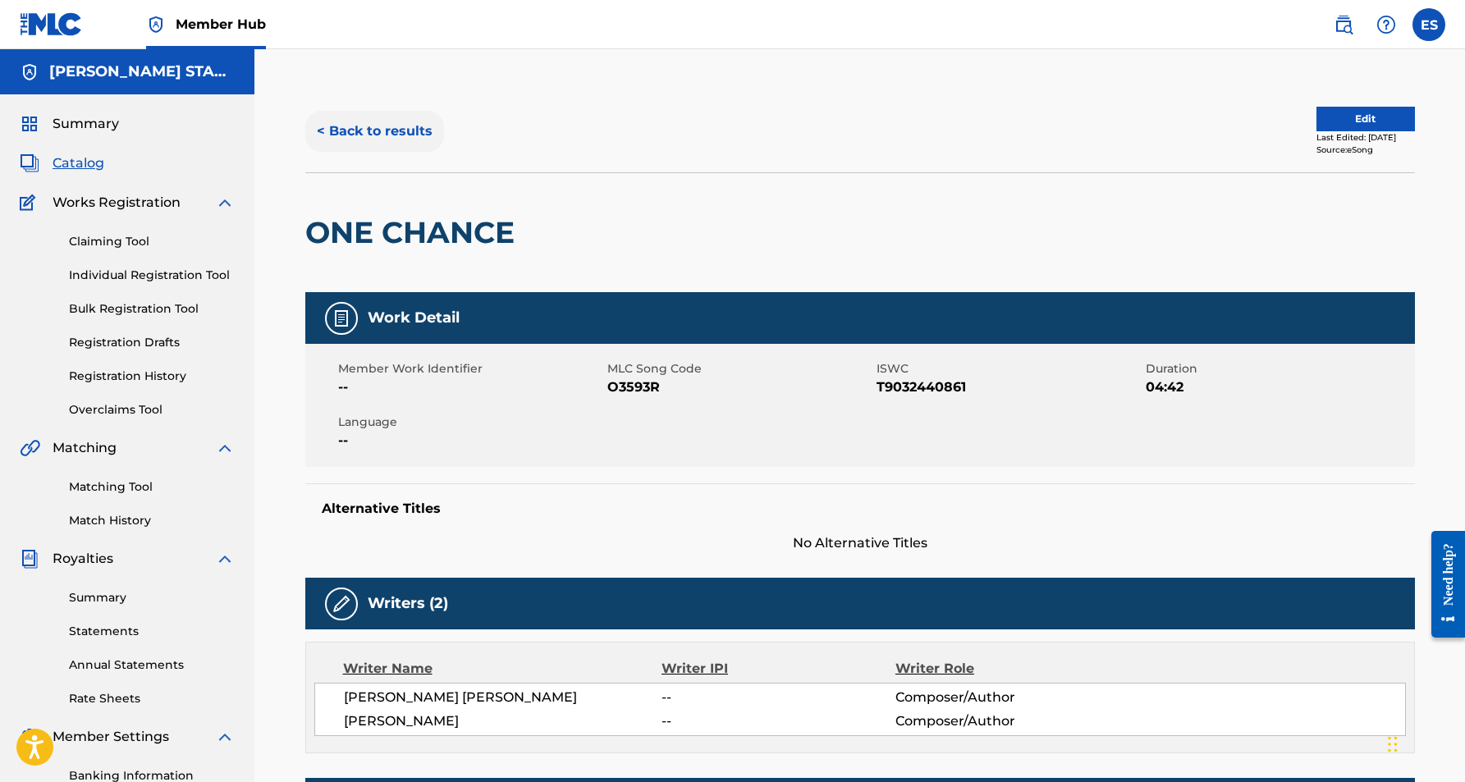
click at [415, 134] on button "< Back to results" at bounding box center [374, 131] width 139 height 41
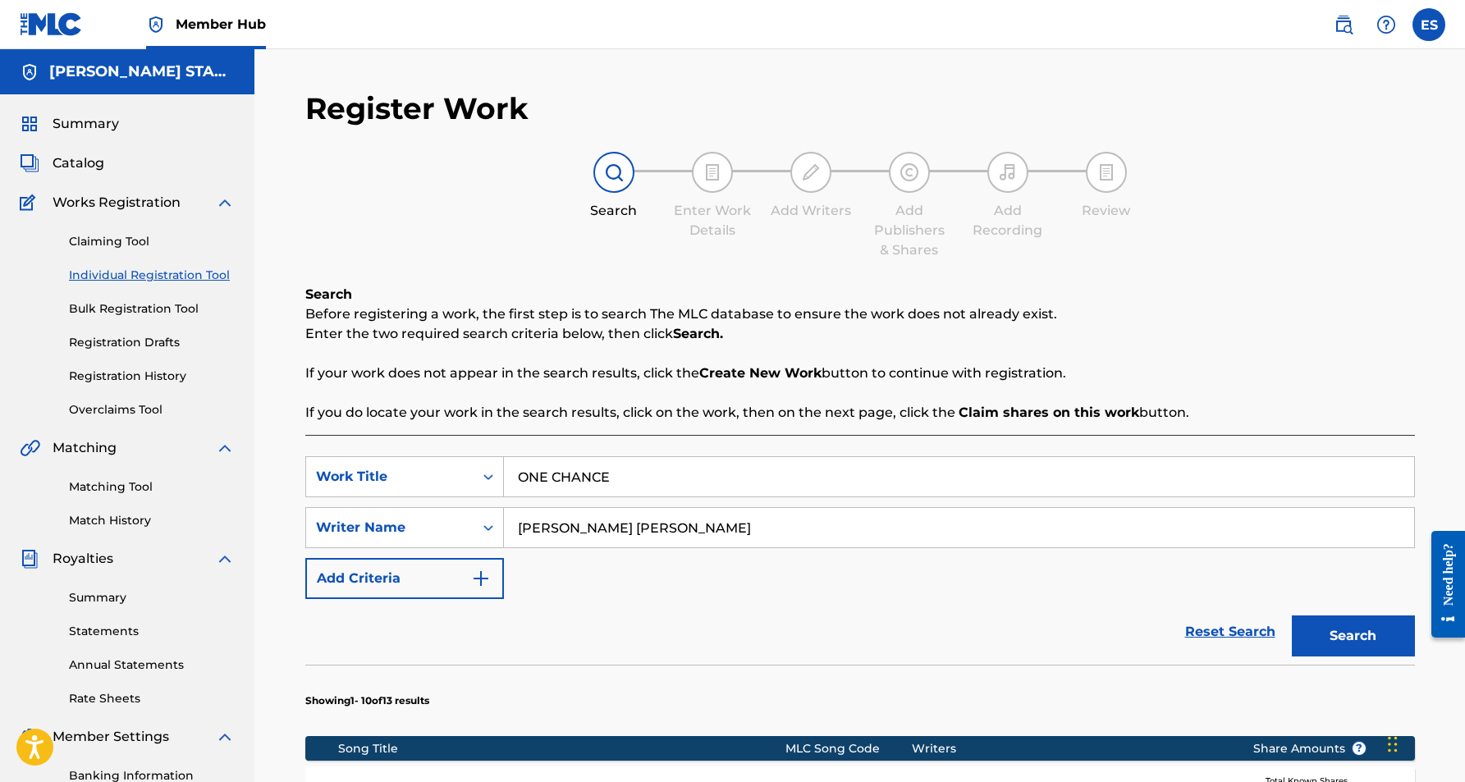
scroll to position [236, 0]
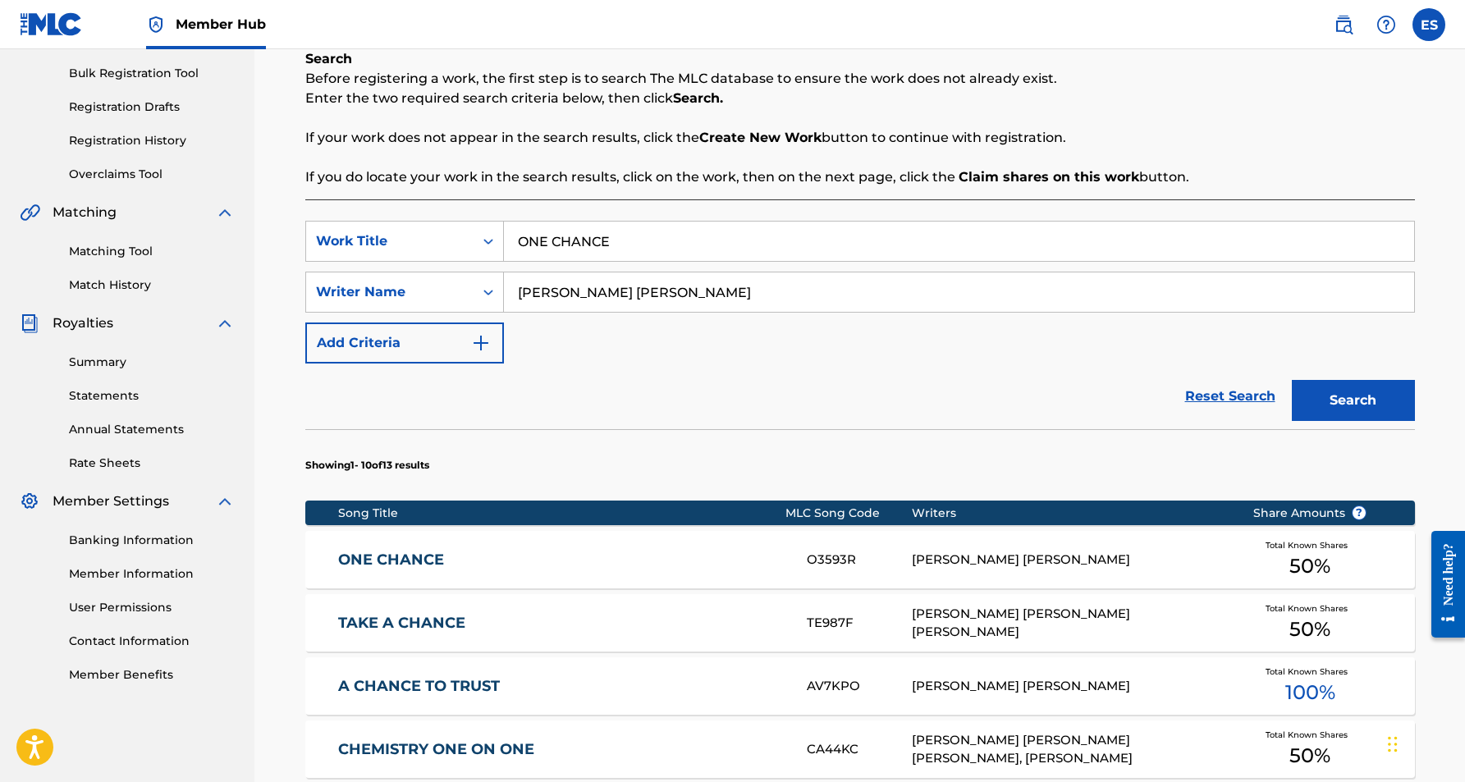
click at [626, 245] on input "ONE CHANCE" at bounding box center [959, 241] width 910 height 39
type input "O"
paste input "I'M YOUR CONFIDANT YOUR FRIEND"
click at [742, 351] on div "SearchWithCriteria81f75597-20cc-44b6-8835-a4329f09e3ea Work Title I'M YOUR CONF…" at bounding box center [860, 292] width 1110 height 143
click at [1314, 398] on button "Search" at bounding box center [1353, 400] width 123 height 41
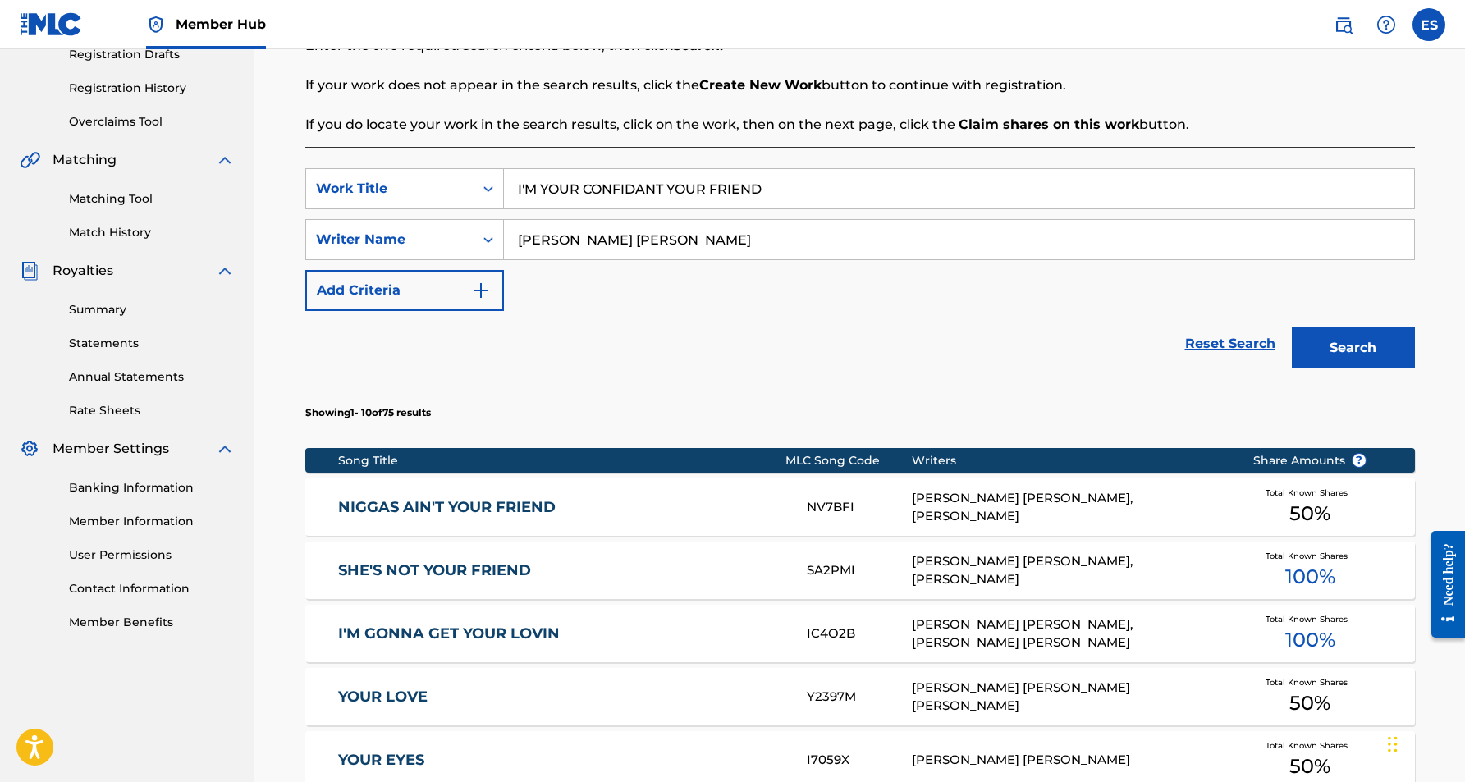
scroll to position [263, 0]
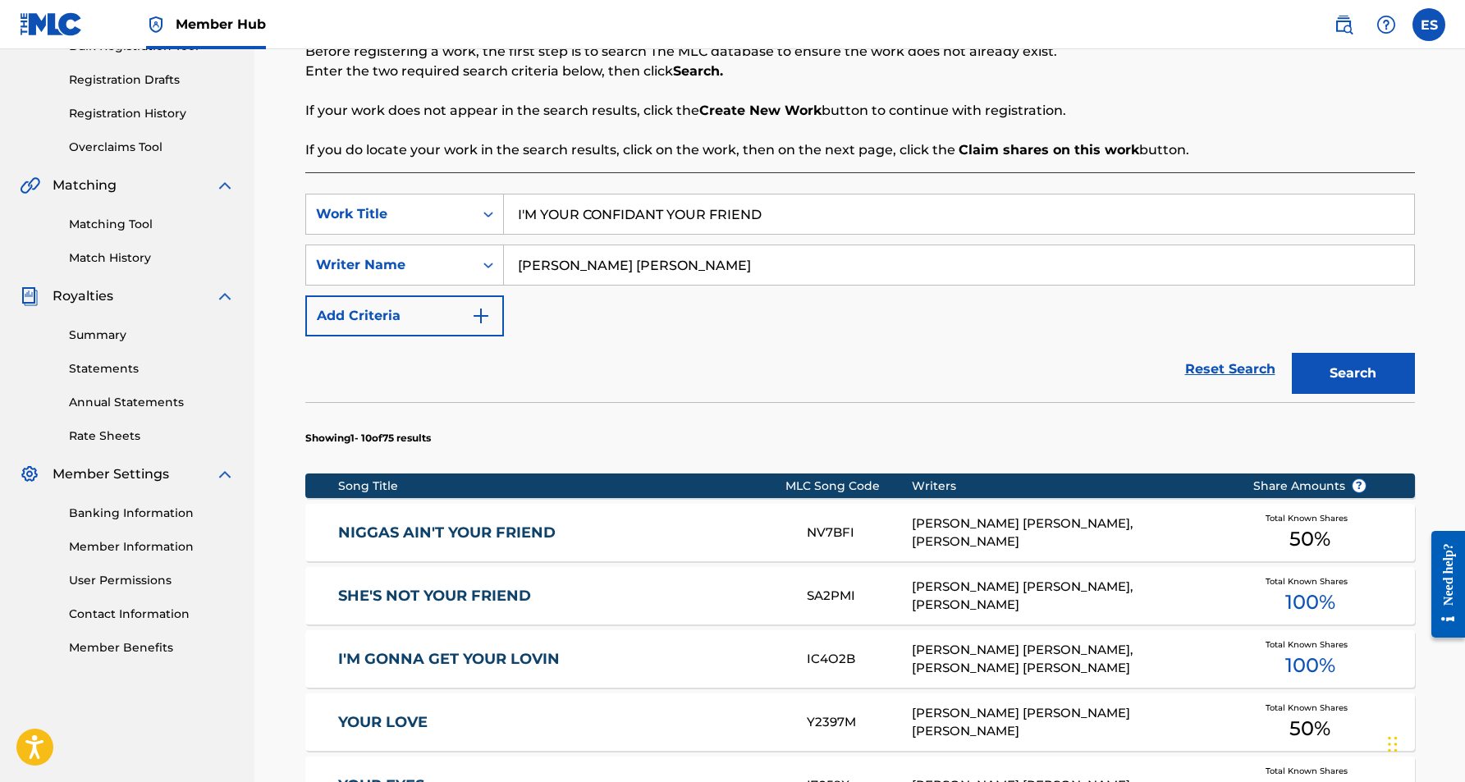
click at [769, 215] on input "I'M YOUR CONFIDANT YOUR FRIEND" at bounding box center [959, 214] width 910 height 39
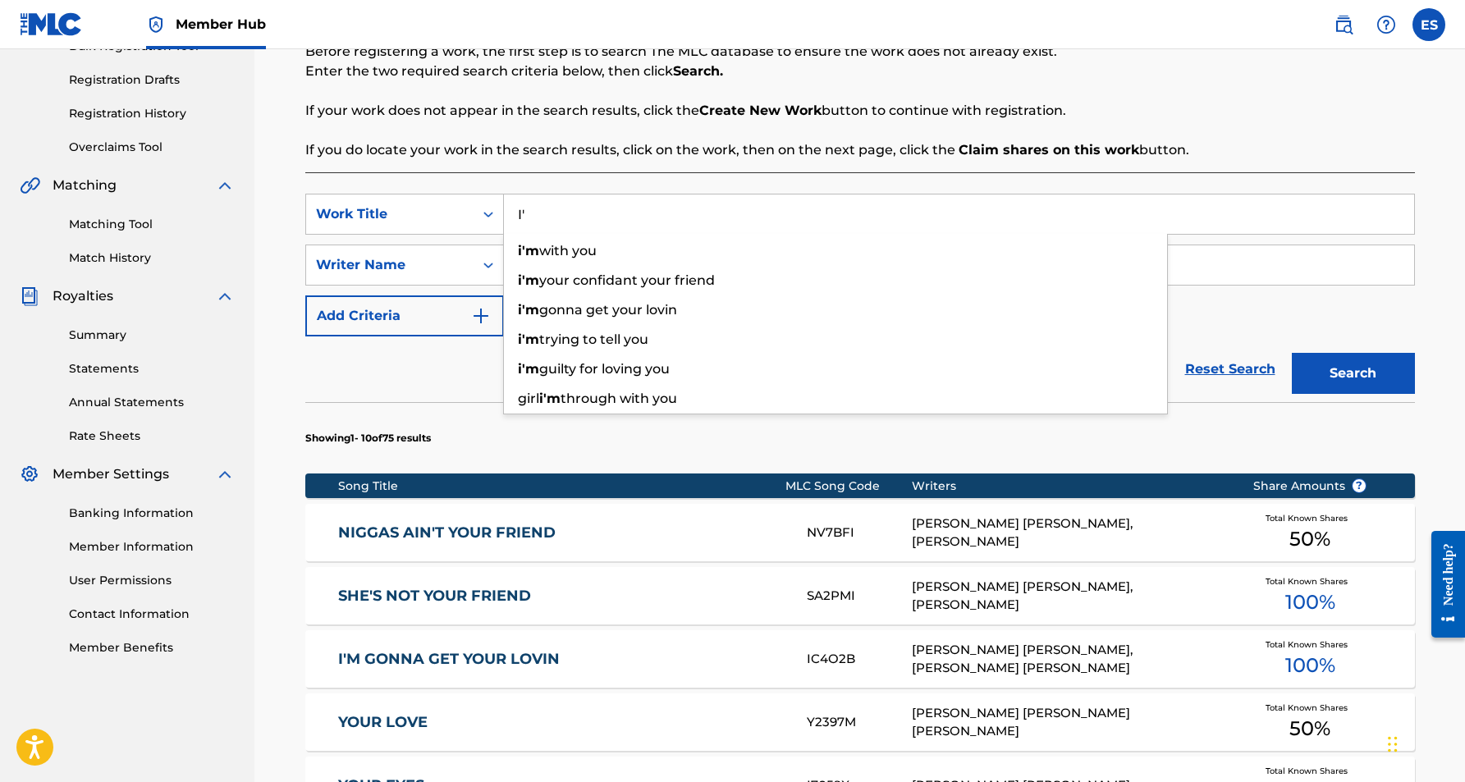
type input "I"
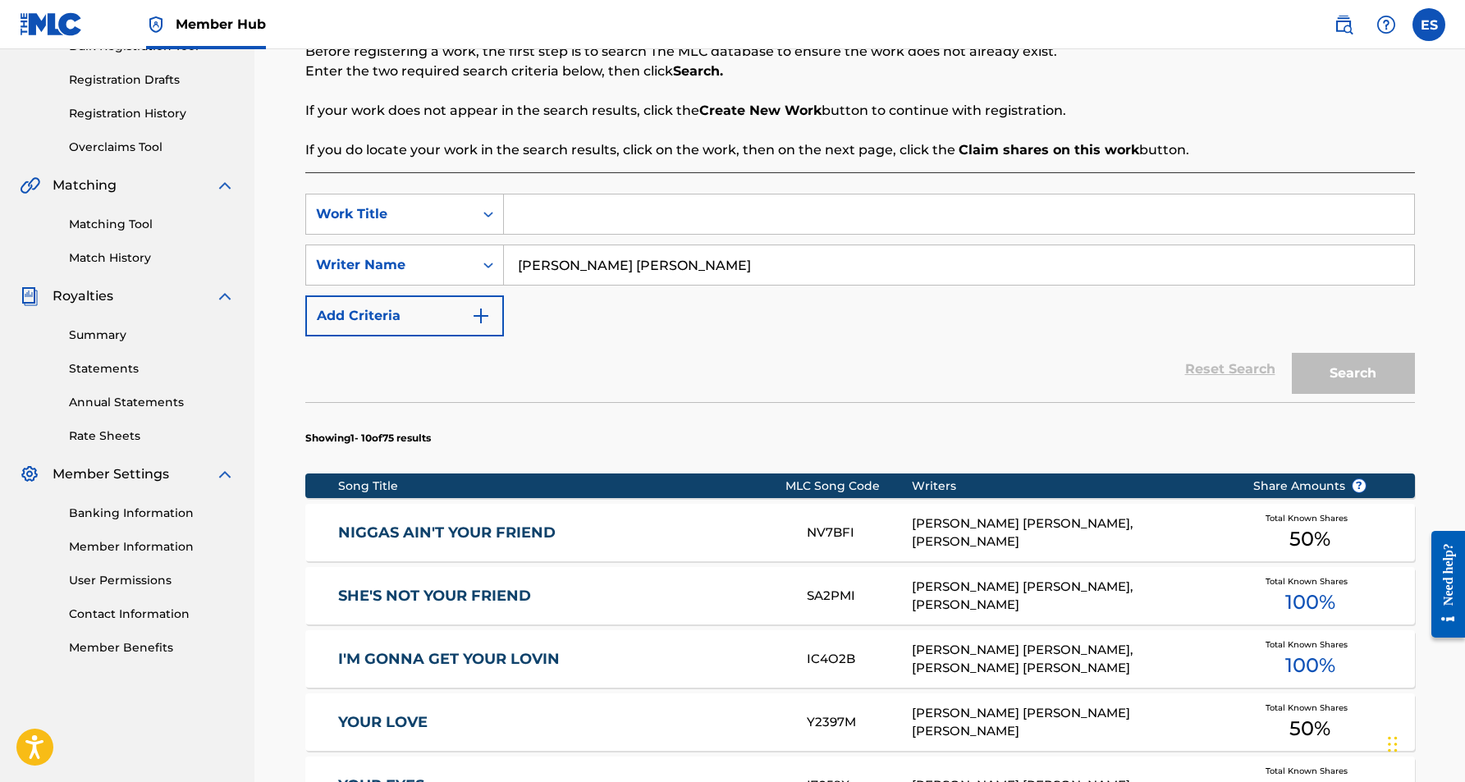
paste input "STAY REAL"
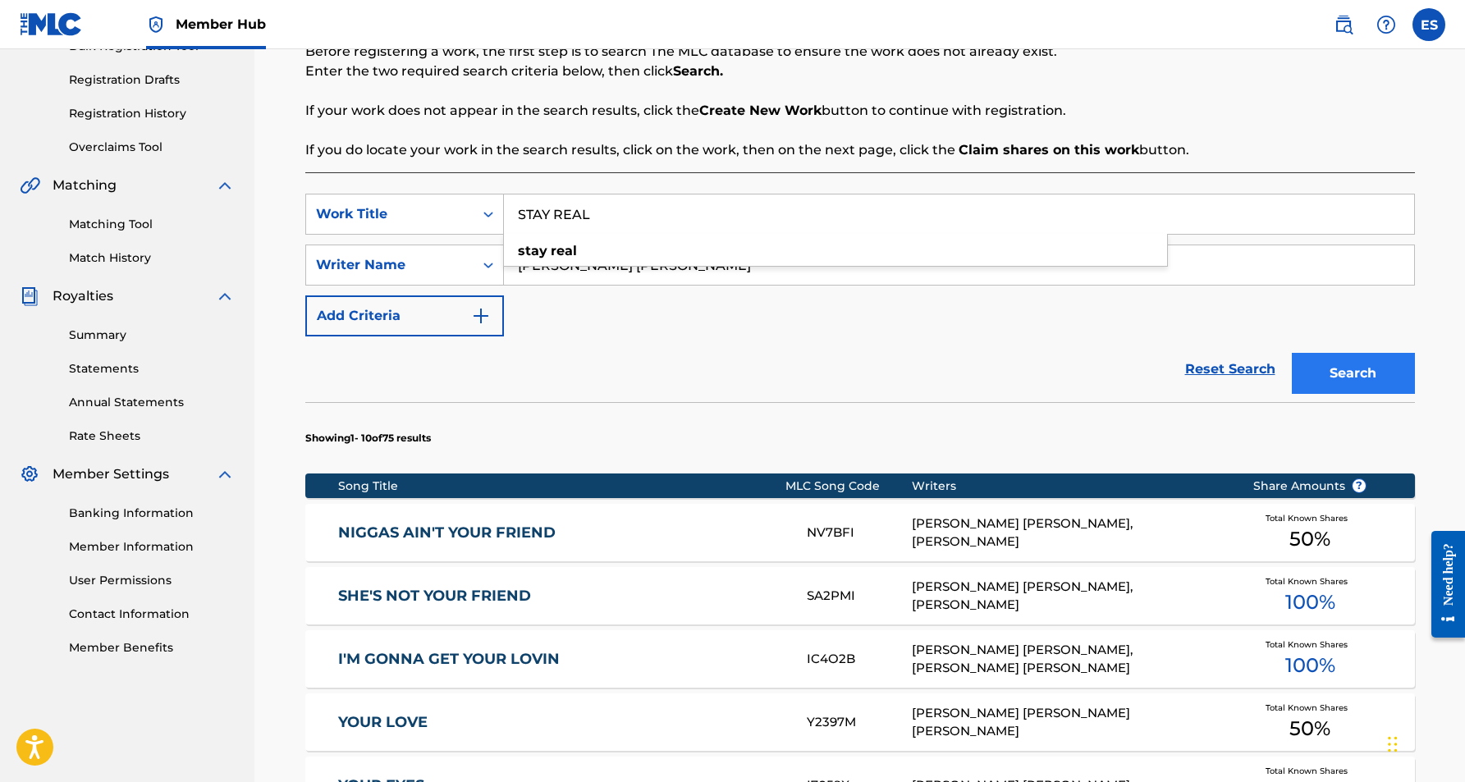
type input "STAY REAL"
click at [1313, 370] on button "Search" at bounding box center [1353, 373] width 123 height 41
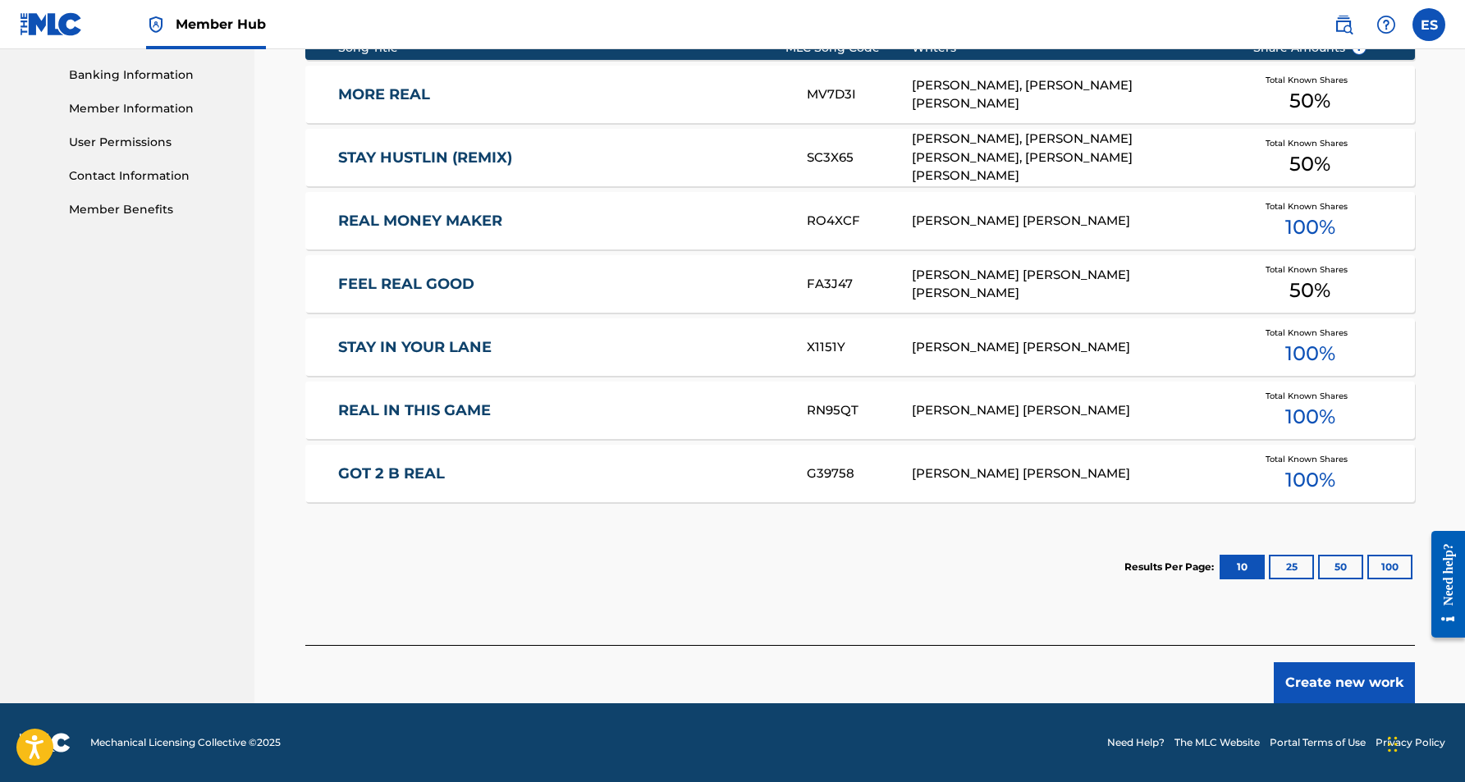
scroll to position [701, 0]
click at [1323, 684] on button "Create new work" at bounding box center [1344, 683] width 141 height 41
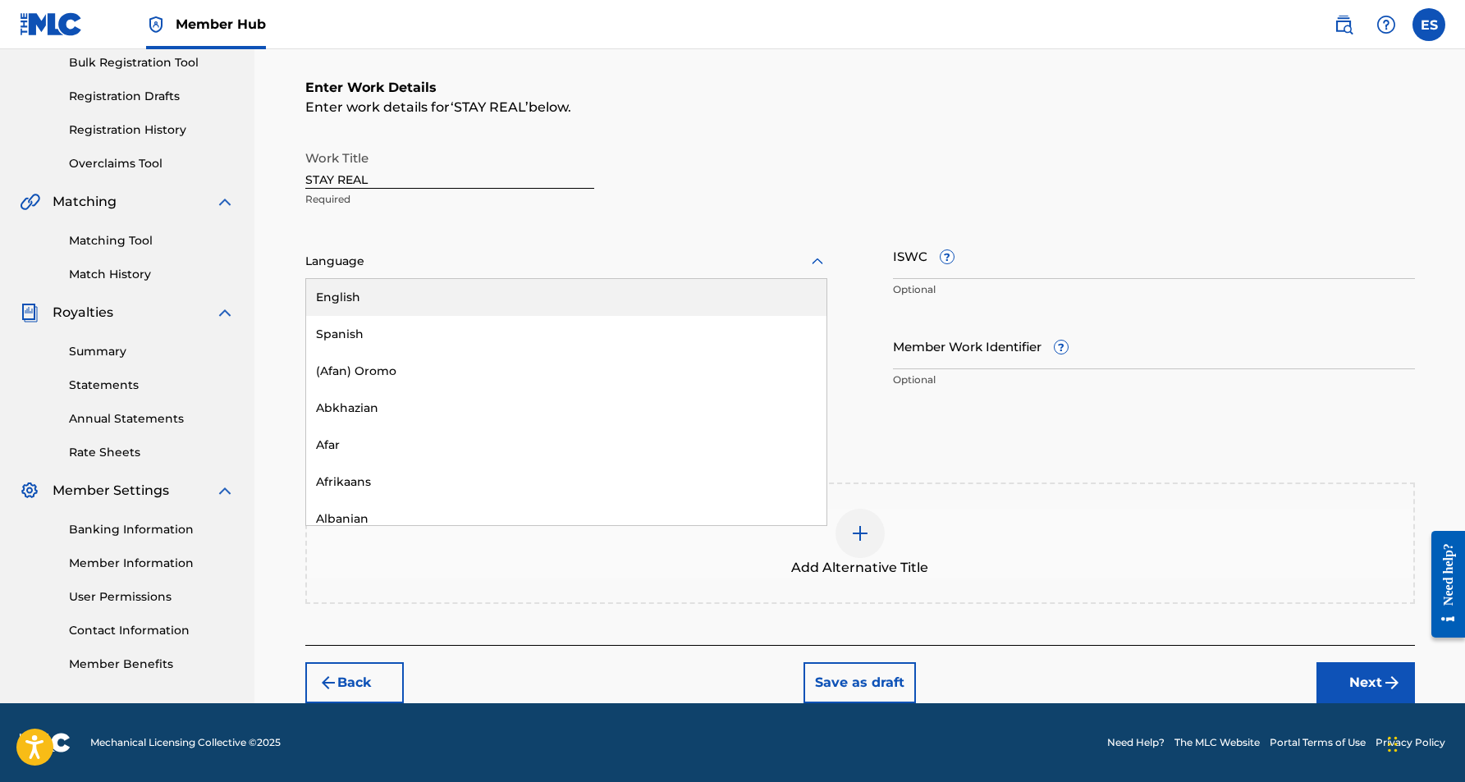
click at [814, 264] on icon at bounding box center [818, 262] width 20 height 20
click at [773, 292] on div "English" at bounding box center [566, 297] width 520 height 37
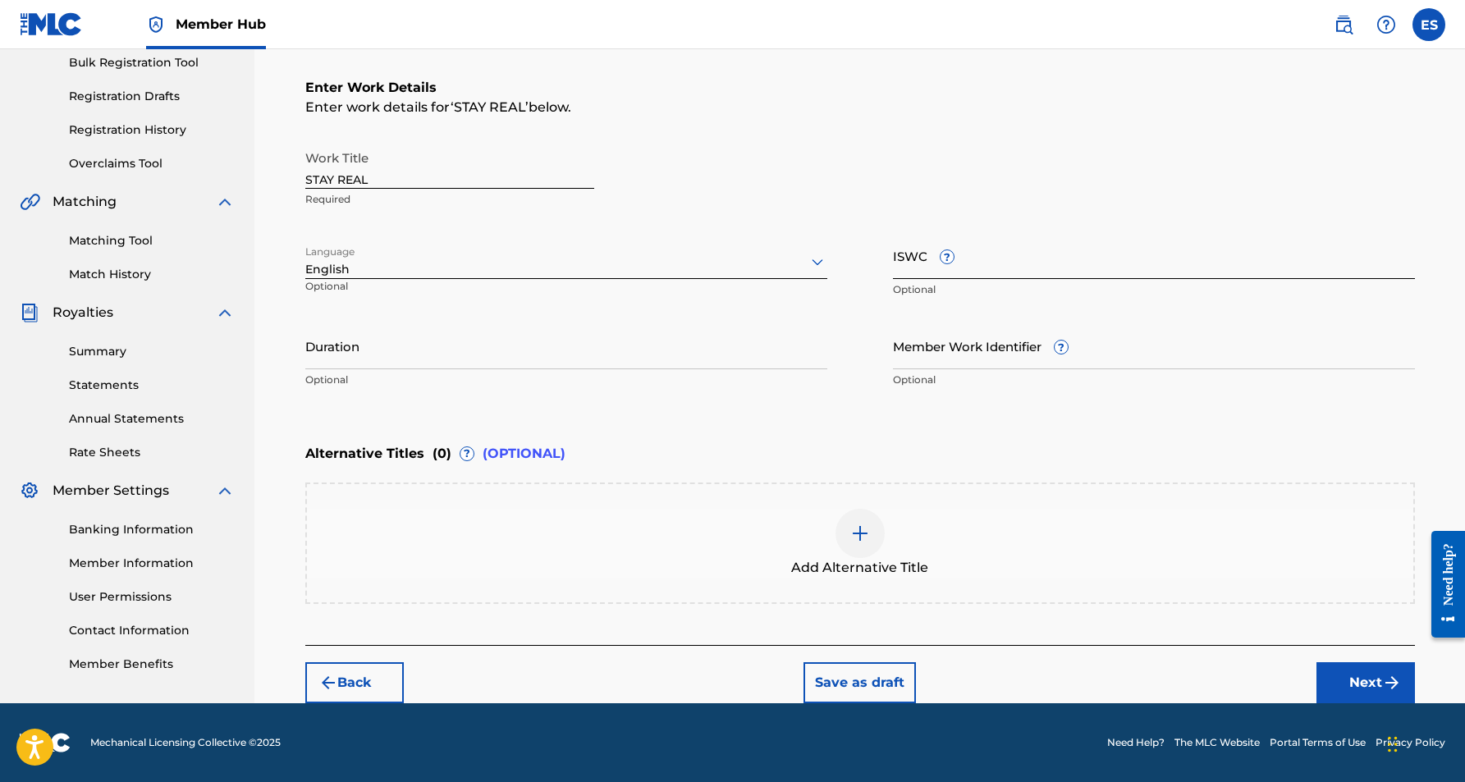
click at [978, 267] on input "ISWC ?" at bounding box center [1154, 255] width 522 height 47
paste input "T9061197022"
type input "T9061197022"
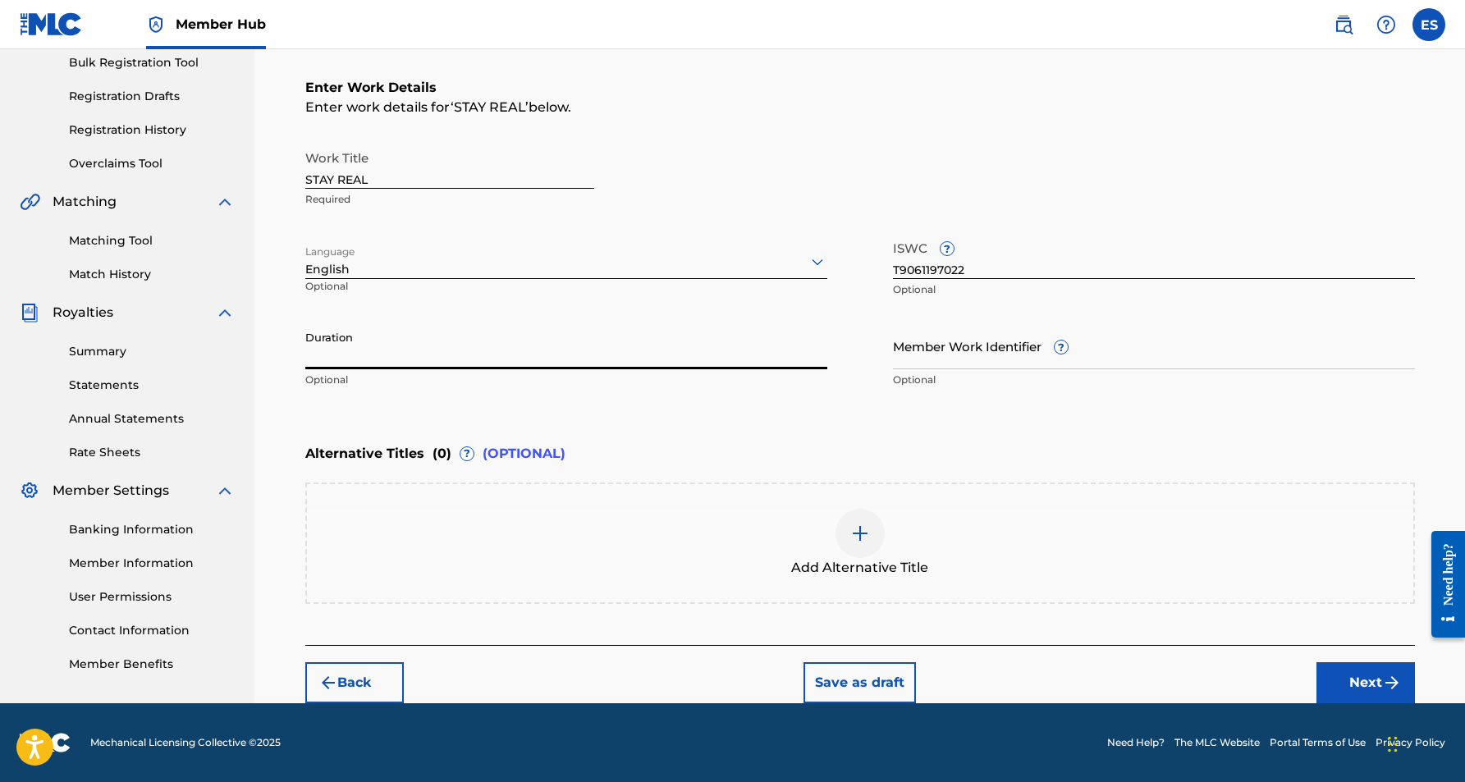
click at [448, 351] on input "Duration" at bounding box center [566, 346] width 522 height 47
paste input "03:22"
type input "03:22"
click at [289, 426] on div "Register Work Search Enter Work Details Add Writers Add Publishers & Shares Add…" at bounding box center [860, 274] width 1149 height 860
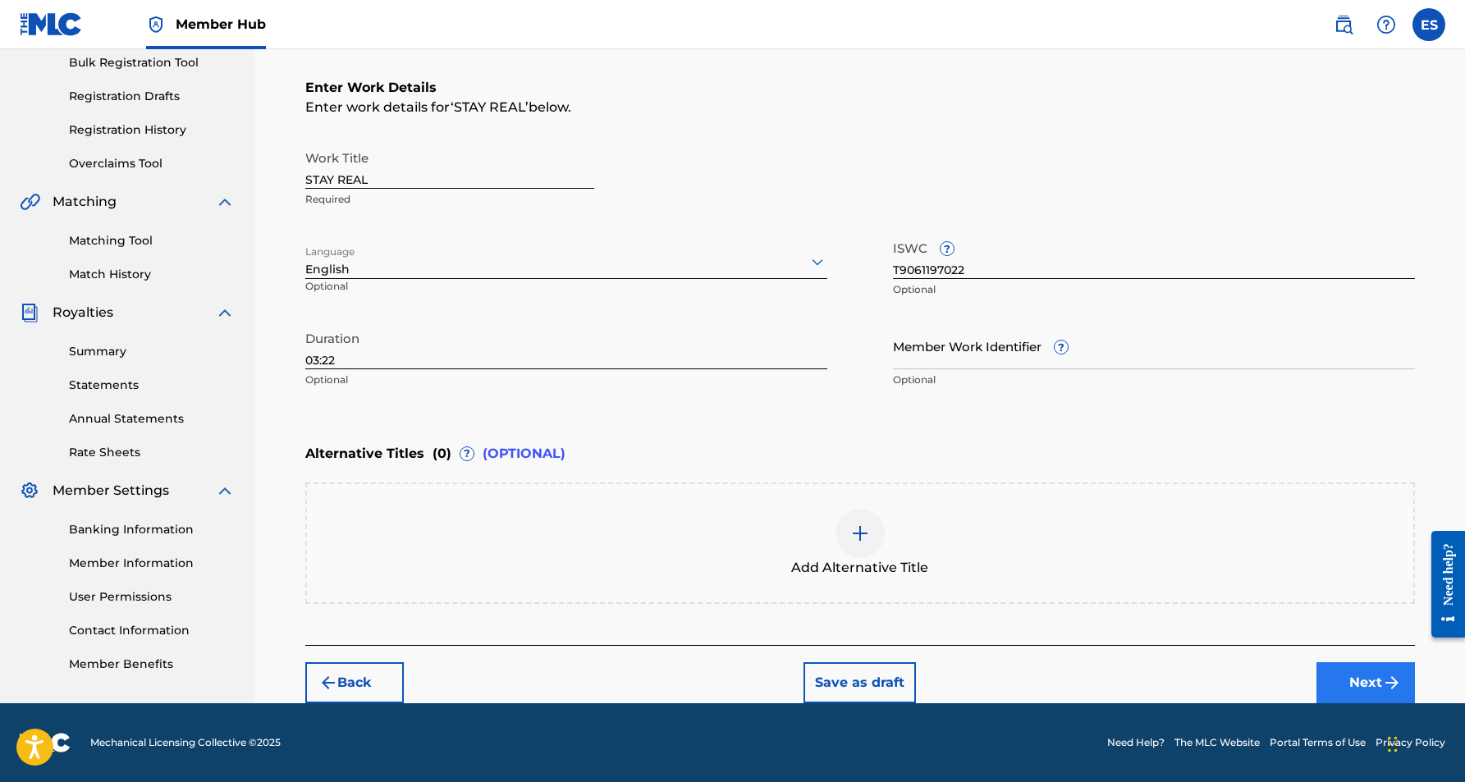
click at [1361, 677] on button "Next" at bounding box center [1366, 683] width 99 height 41
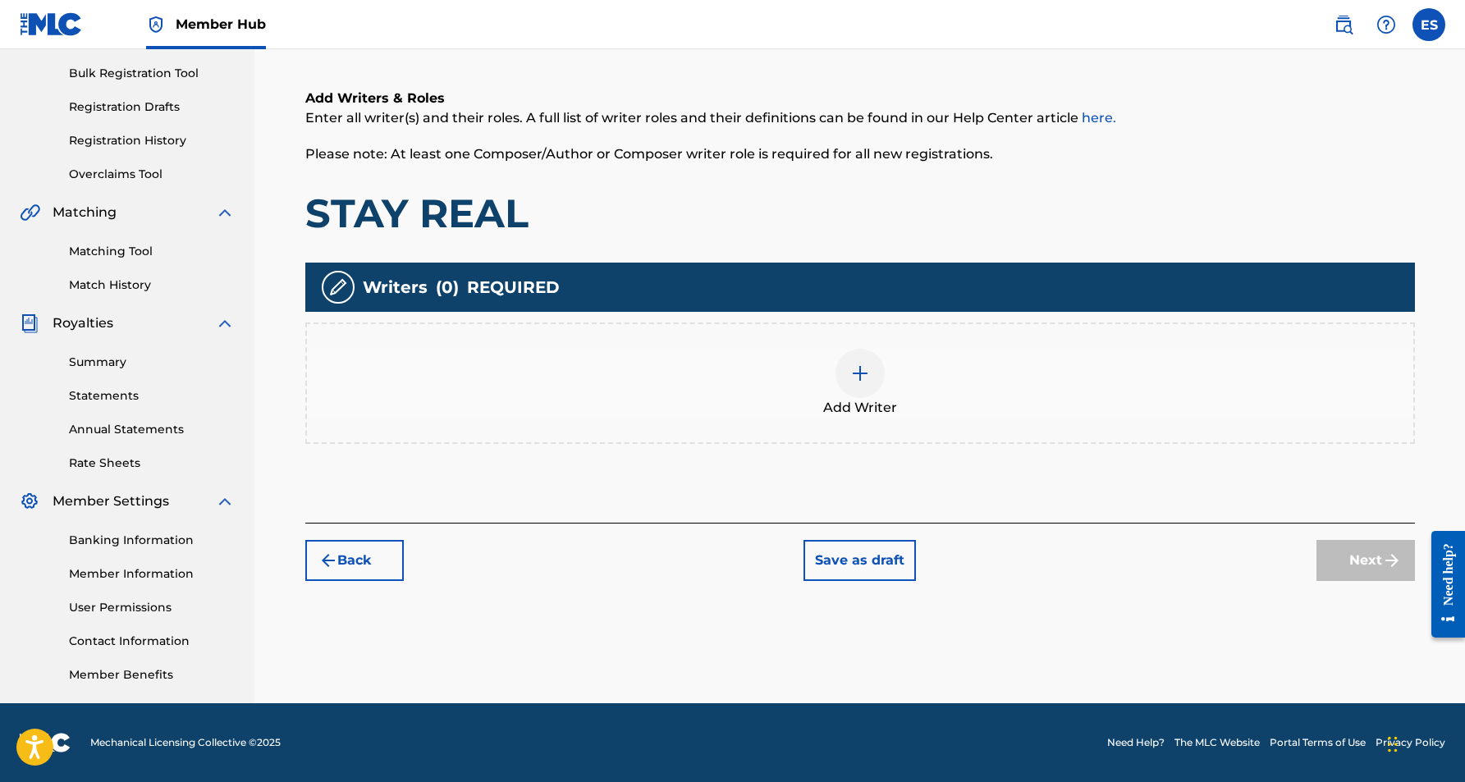
scroll to position [236, 0]
click at [852, 358] on div at bounding box center [860, 373] width 49 height 49
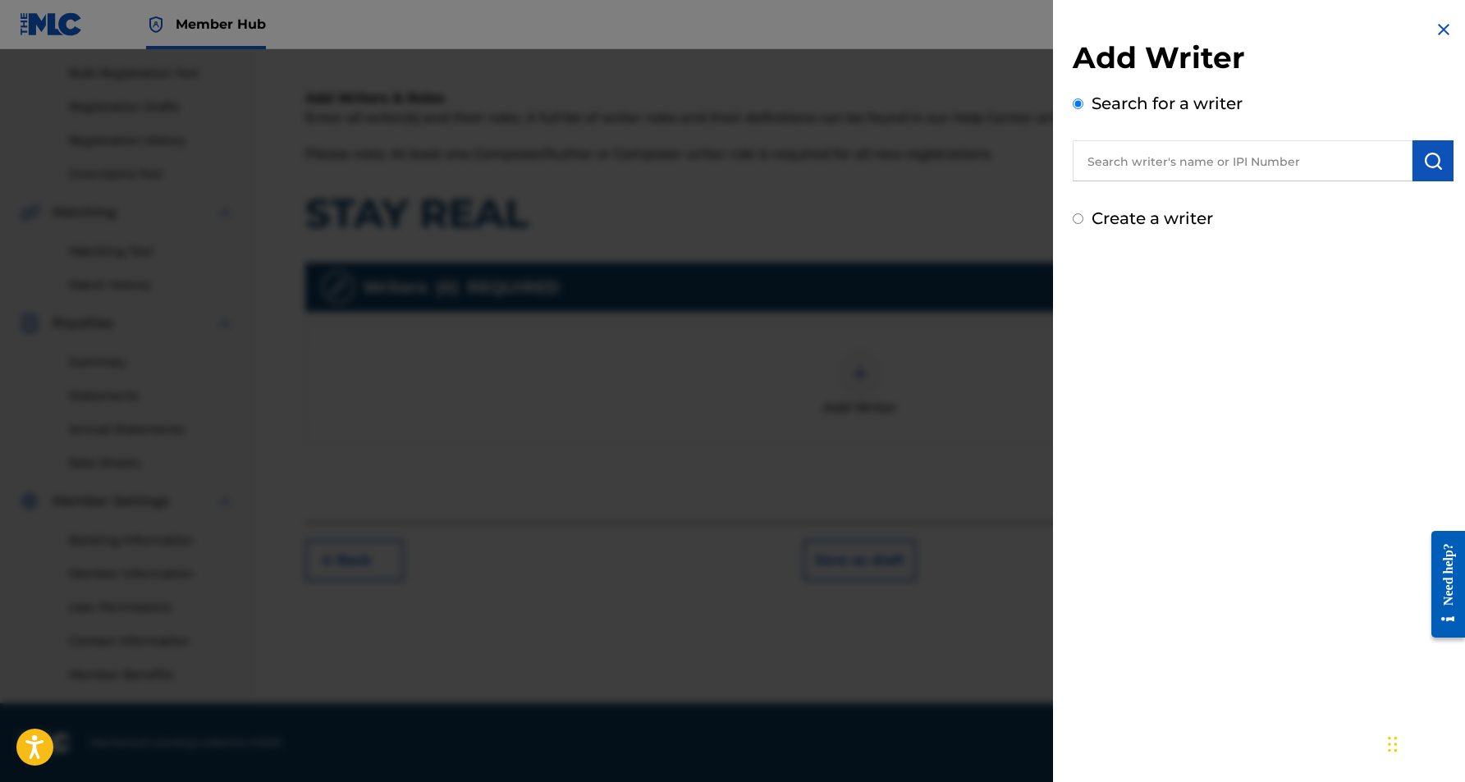
click at [1258, 163] on input "text" at bounding box center [1243, 160] width 340 height 41
paste input "[PERSON_NAME] [PERSON_NAME]"
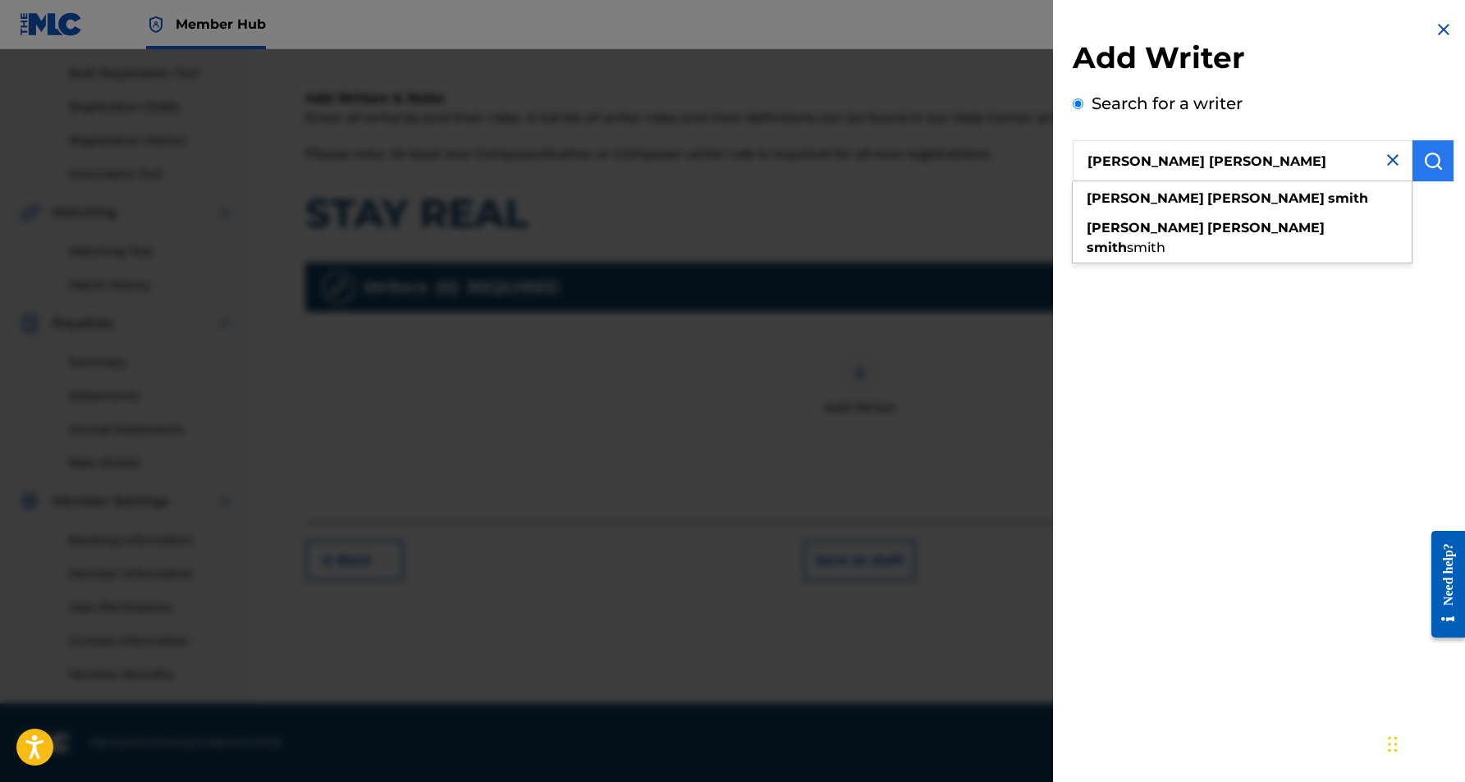
type input "[PERSON_NAME] [PERSON_NAME]"
click at [1438, 165] on button "submit" at bounding box center [1433, 160] width 41 height 41
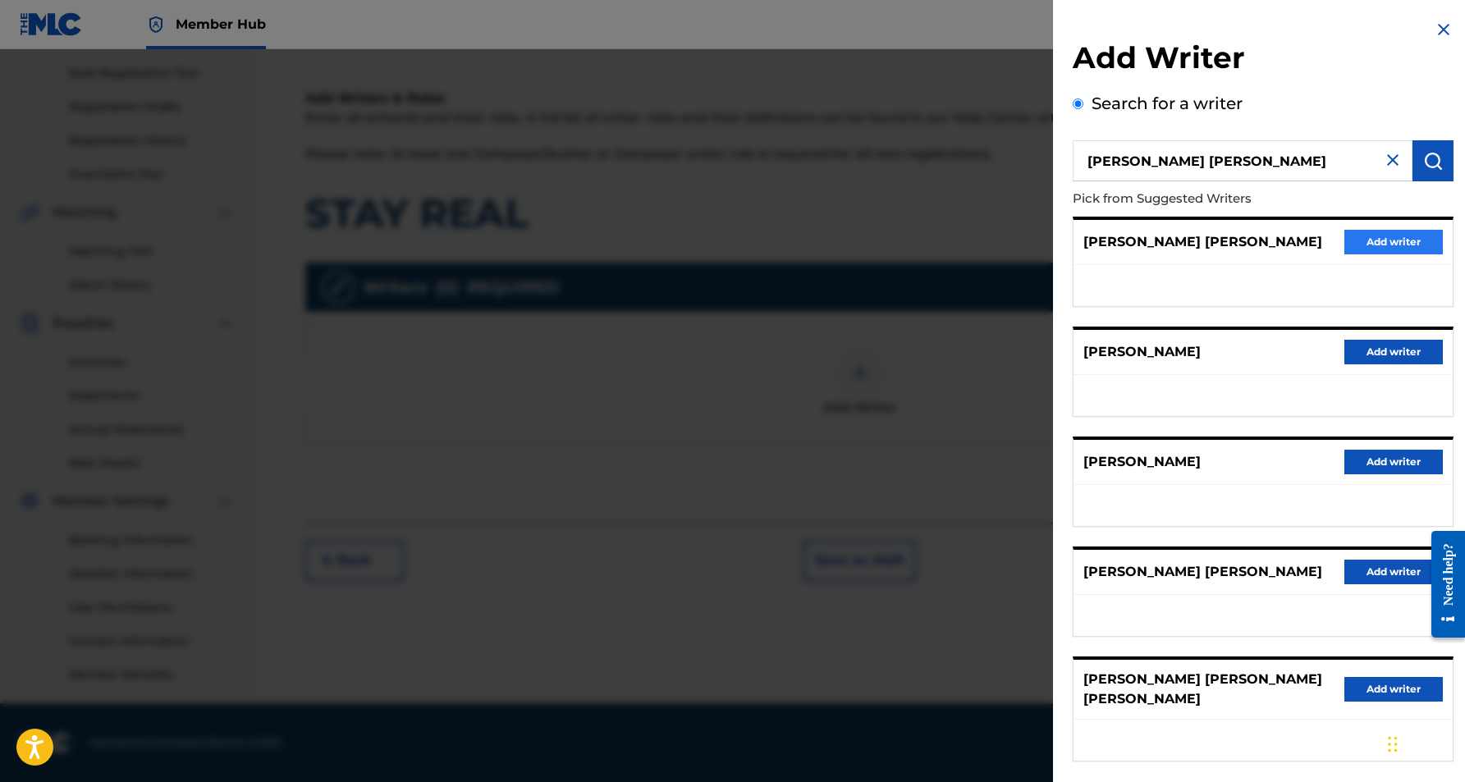
click at [1397, 241] on button "Add writer" at bounding box center [1394, 242] width 99 height 25
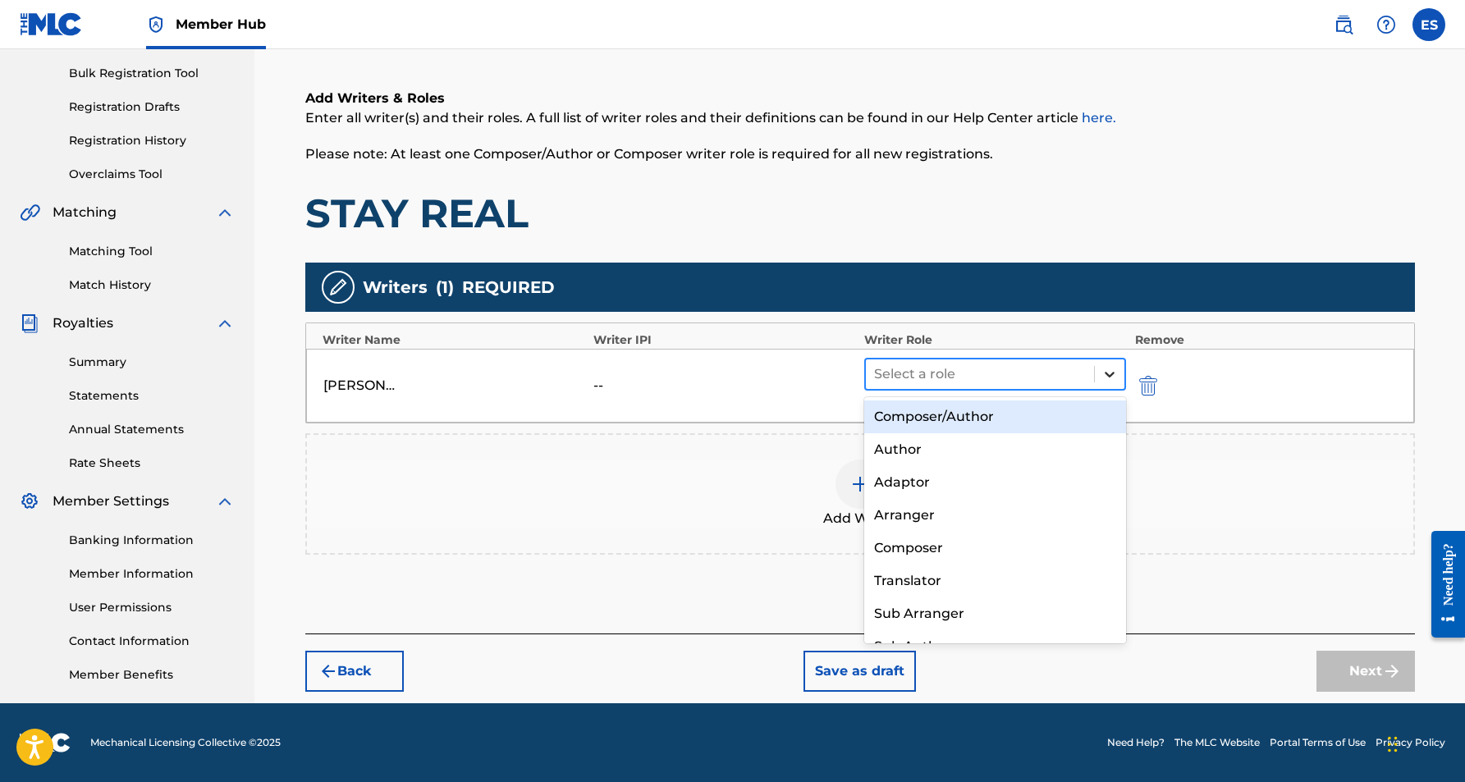
click at [1109, 375] on icon at bounding box center [1110, 375] width 10 height 6
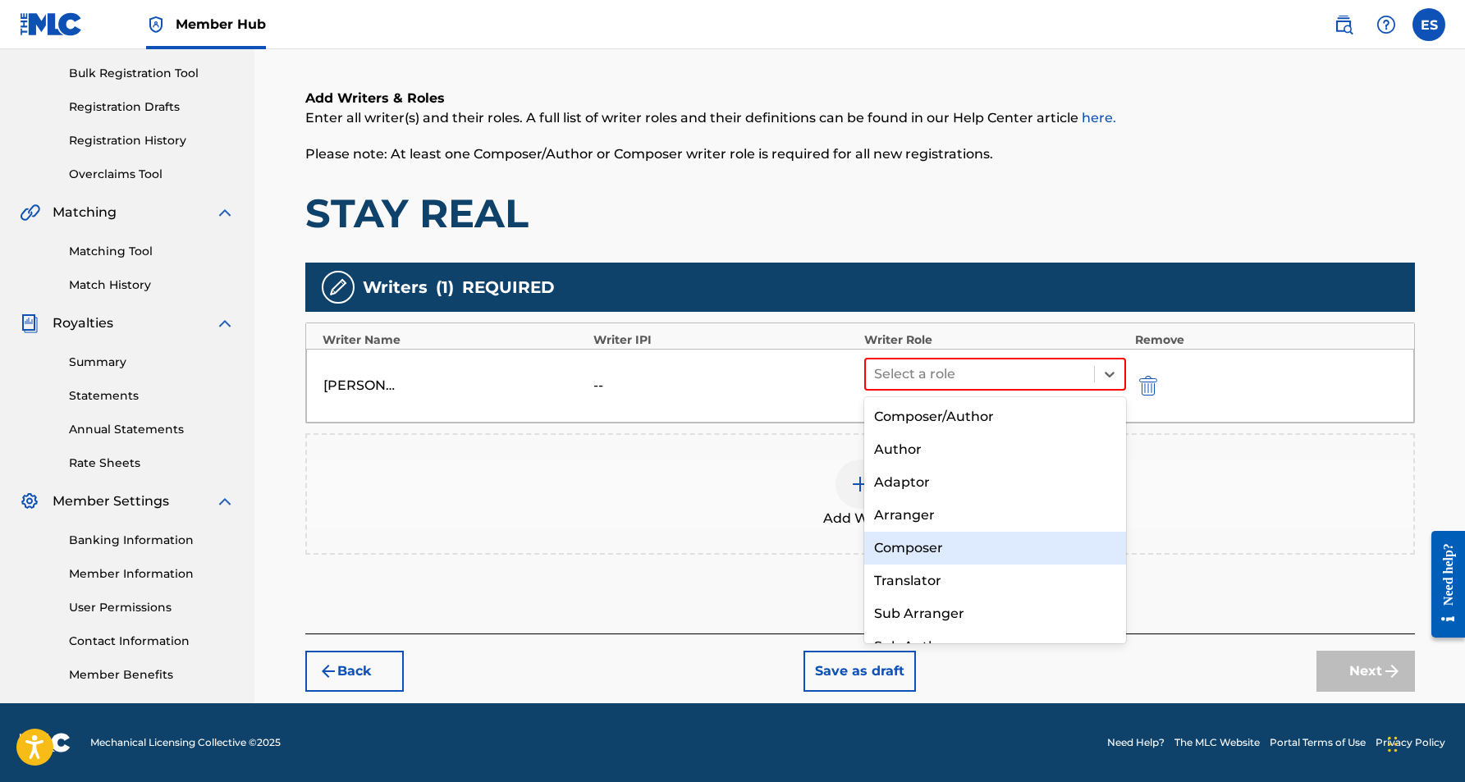
click at [996, 536] on div "Composer" at bounding box center [995, 548] width 263 height 33
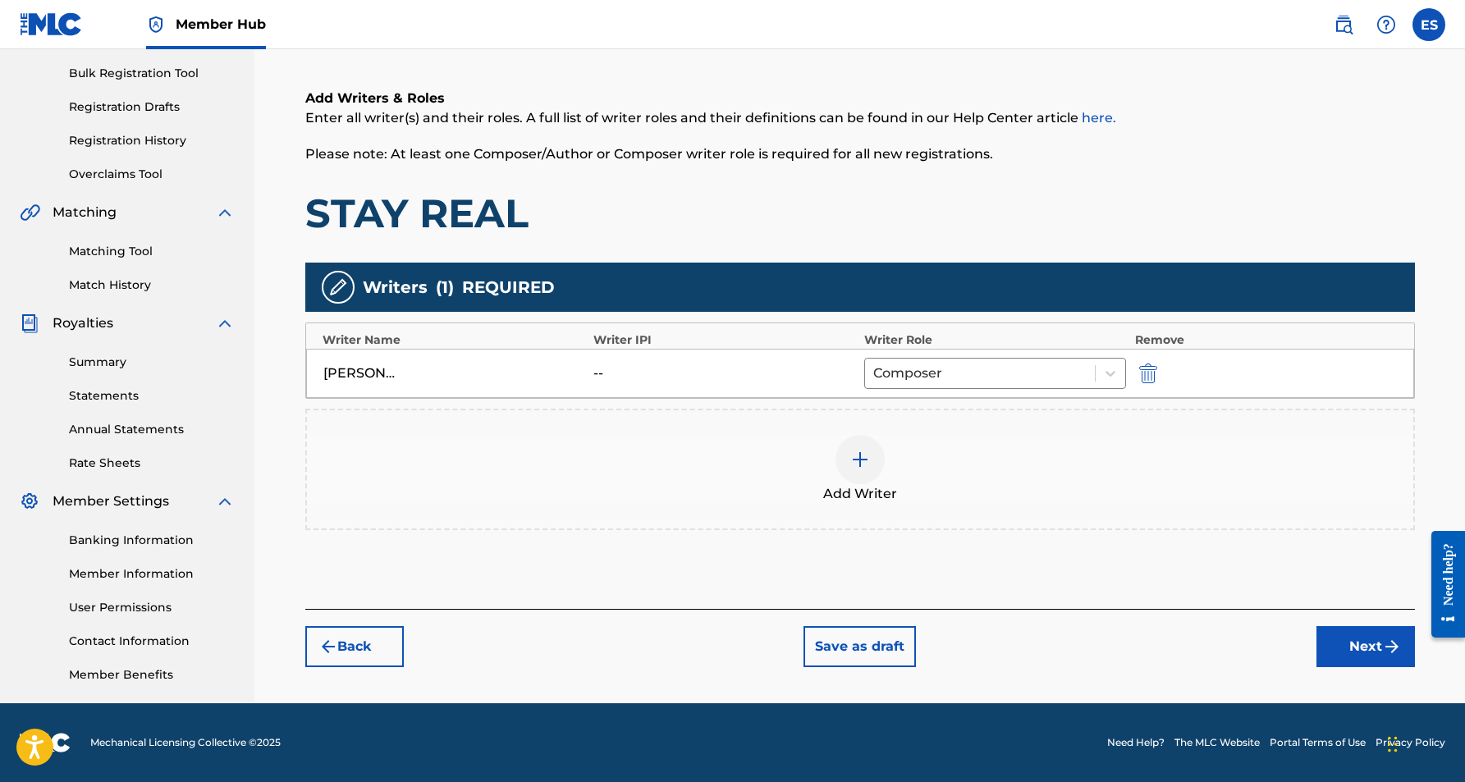
click at [858, 463] on img at bounding box center [861, 460] width 20 height 20
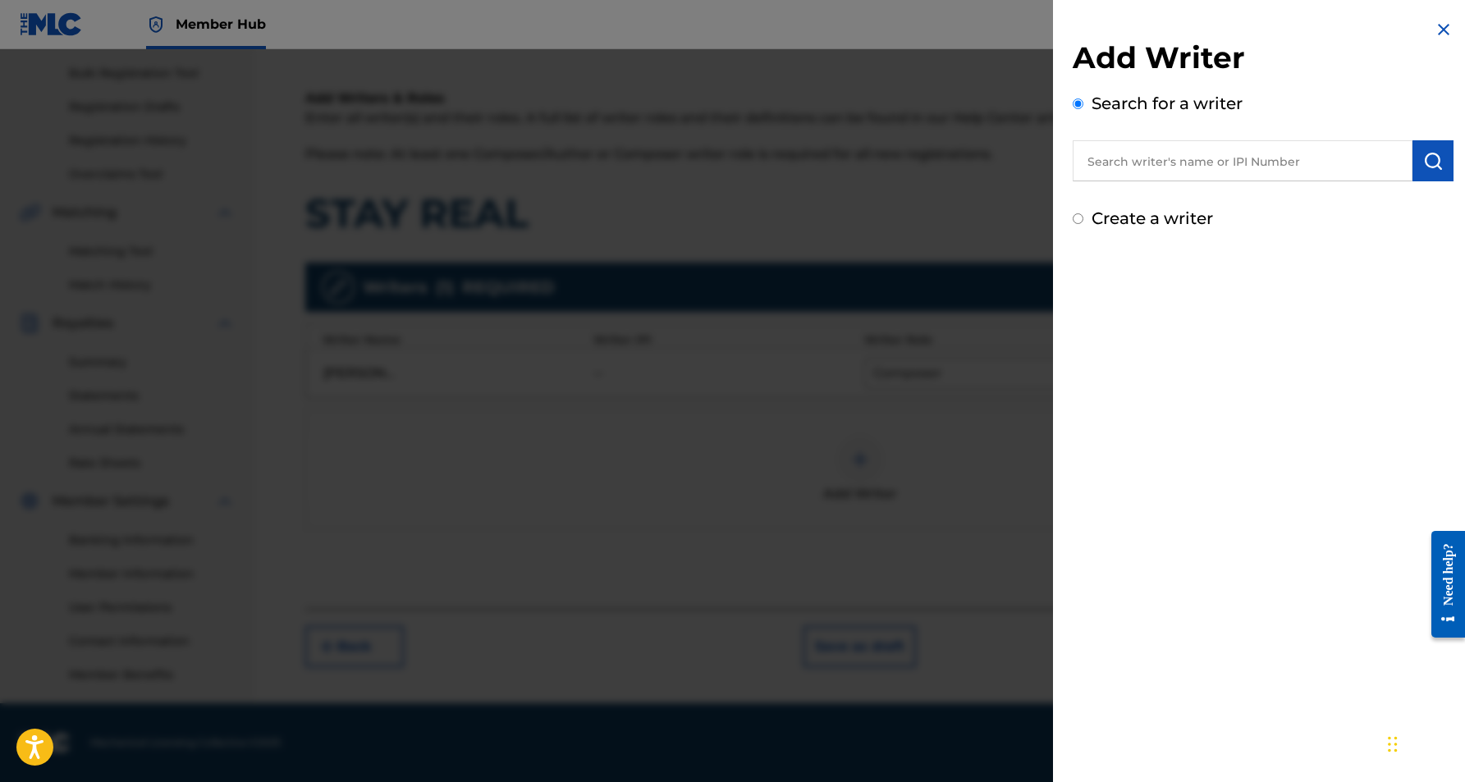
click at [1076, 224] on input "Create a writer" at bounding box center [1078, 218] width 11 height 11
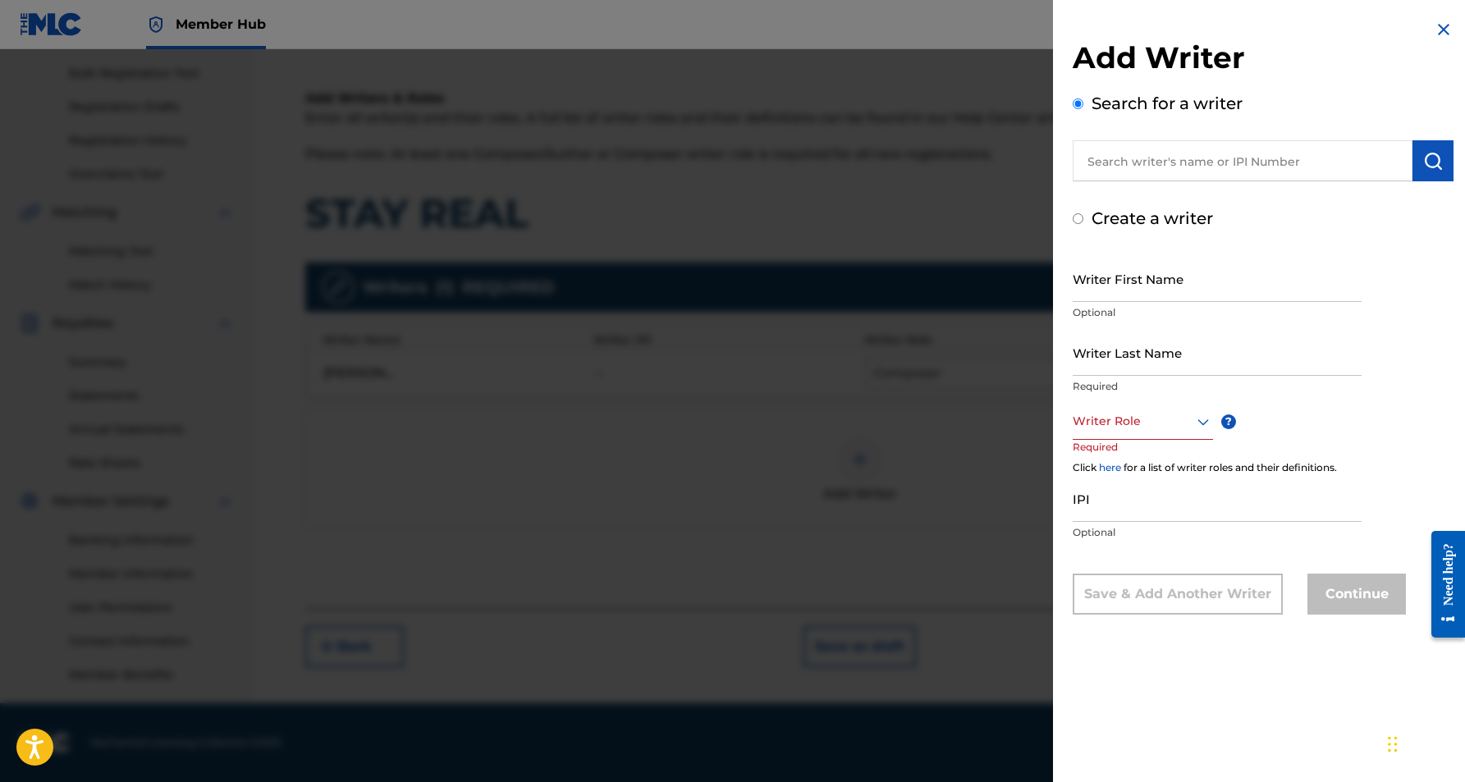
radio input "false"
radio input "true"
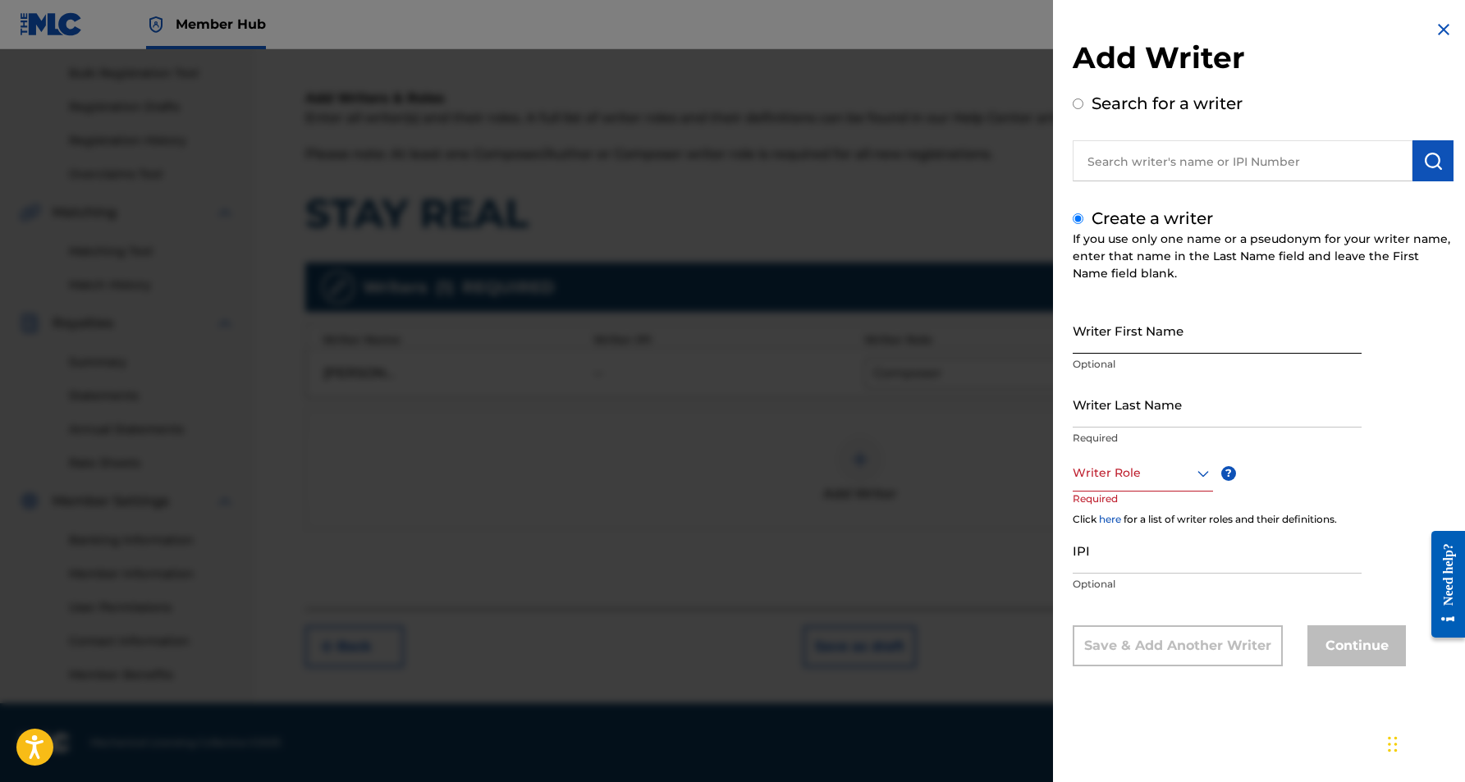
click at [1100, 334] on input "Writer First Name" at bounding box center [1217, 330] width 289 height 47
paste input "[PERSON_NAME]"
type input "[PERSON_NAME]"
click at [1102, 420] on input "Writer Last Name" at bounding box center [1217, 404] width 289 height 47
paste input "[PERSON_NAME]"
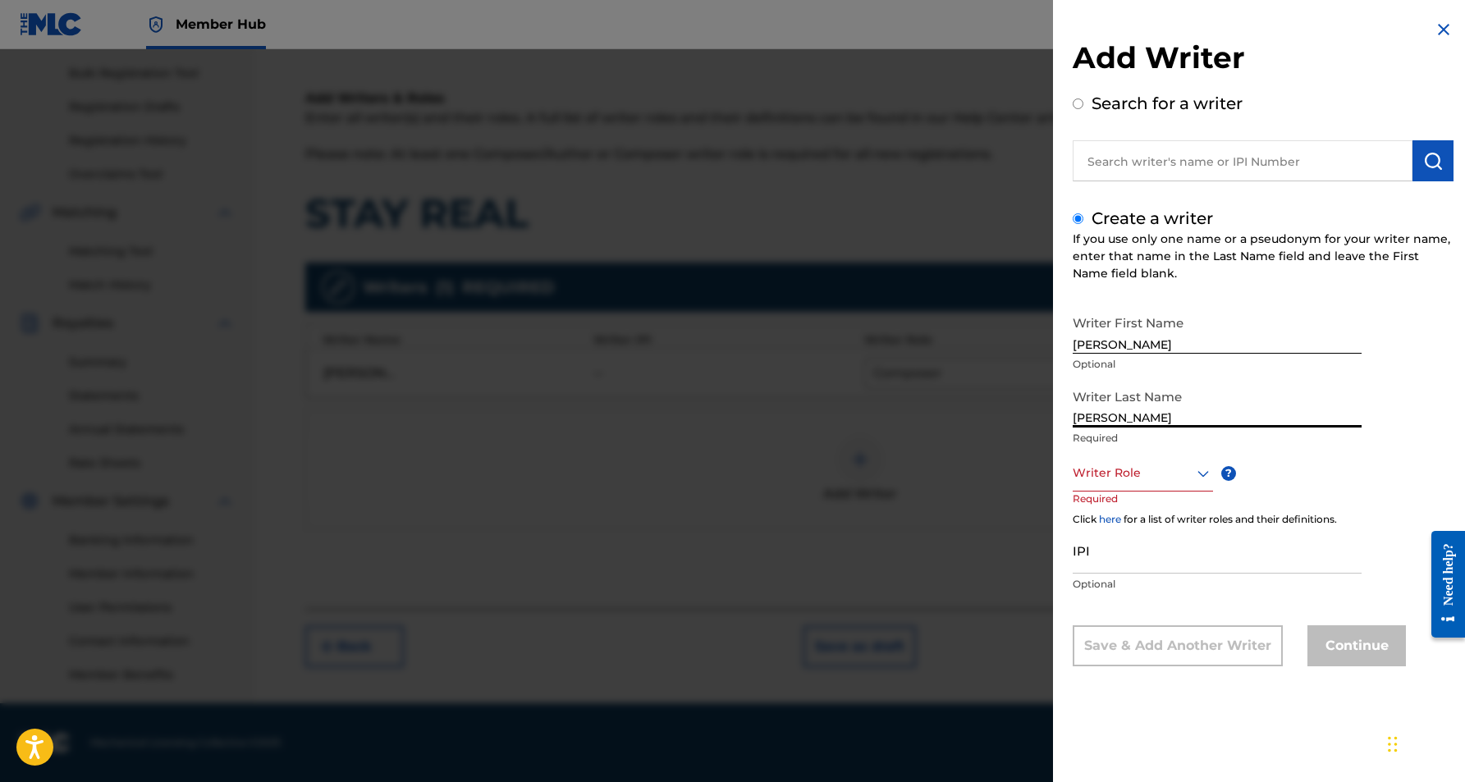
type input "[PERSON_NAME]"
click at [1133, 345] on input "[PERSON_NAME]" at bounding box center [1217, 330] width 289 height 47
type input "[PERSON_NAME]"
click at [1204, 469] on icon at bounding box center [1204, 474] width 20 height 20
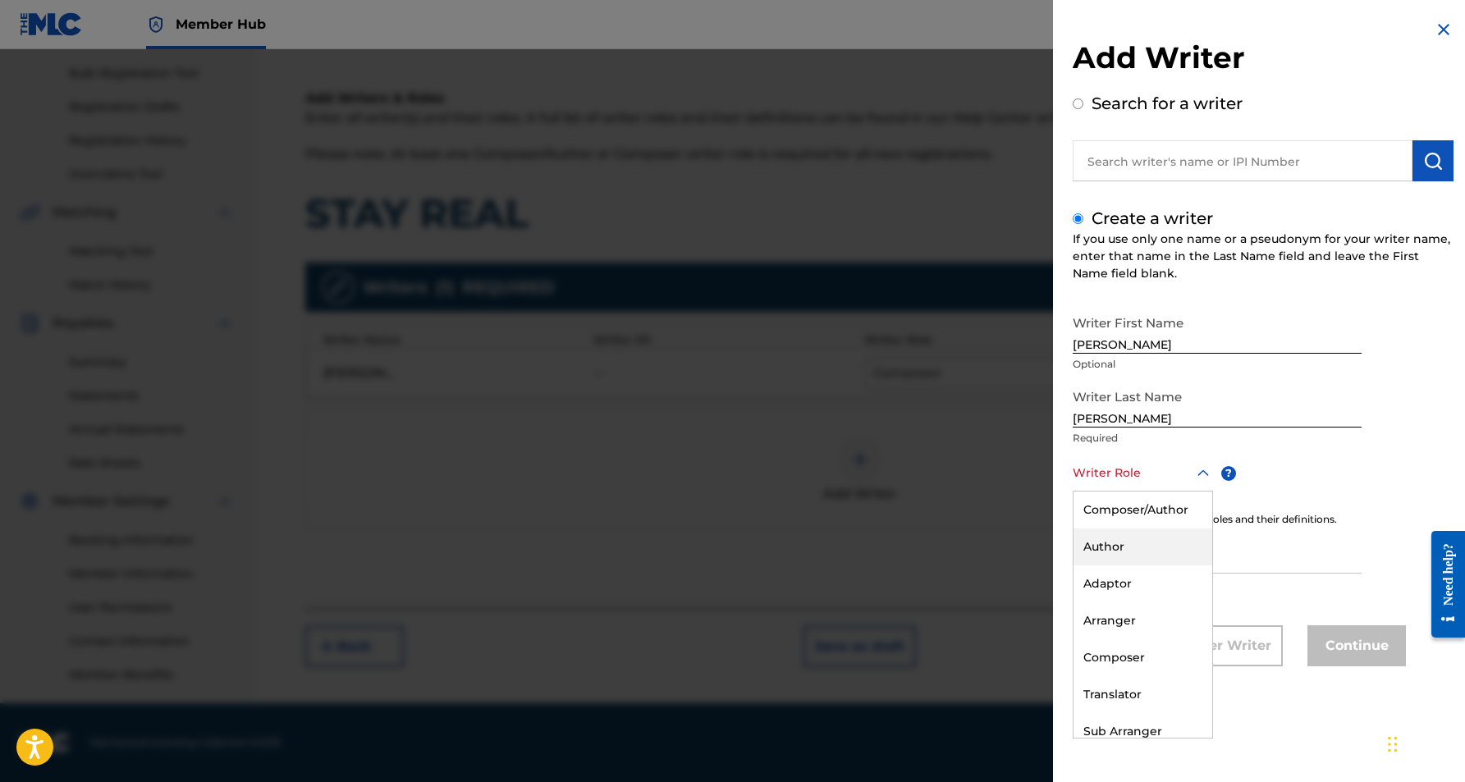
click at [1122, 541] on div "Author" at bounding box center [1143, 547] width 139 height 37
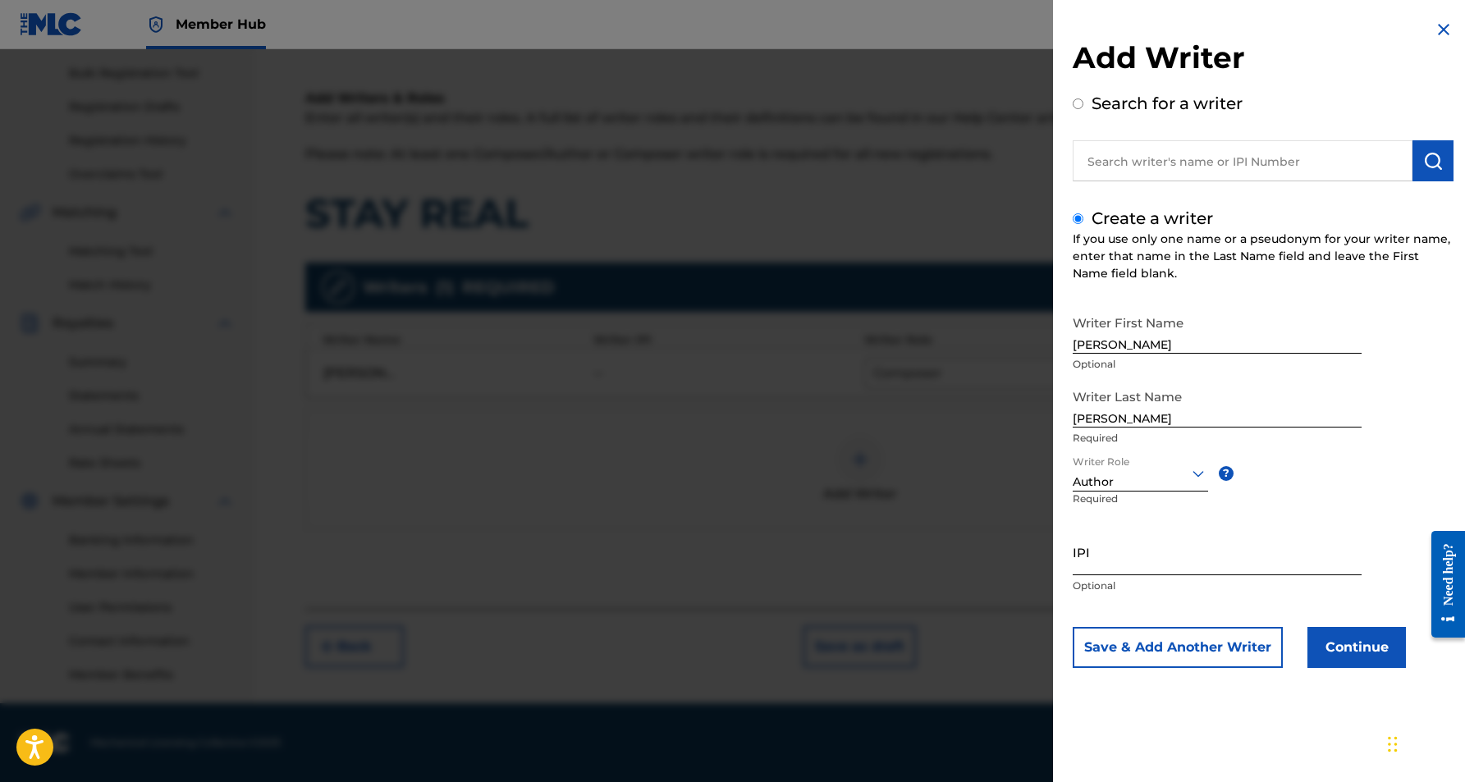
click at [1094, 546] on input "IPI" at bounding box center [1217, 552] width 289 height 47
paste input "239179443"
type input "239179443"
click at [1341, 650] on button "Continue" at bounding box center [1357, 647] width 99 height 41
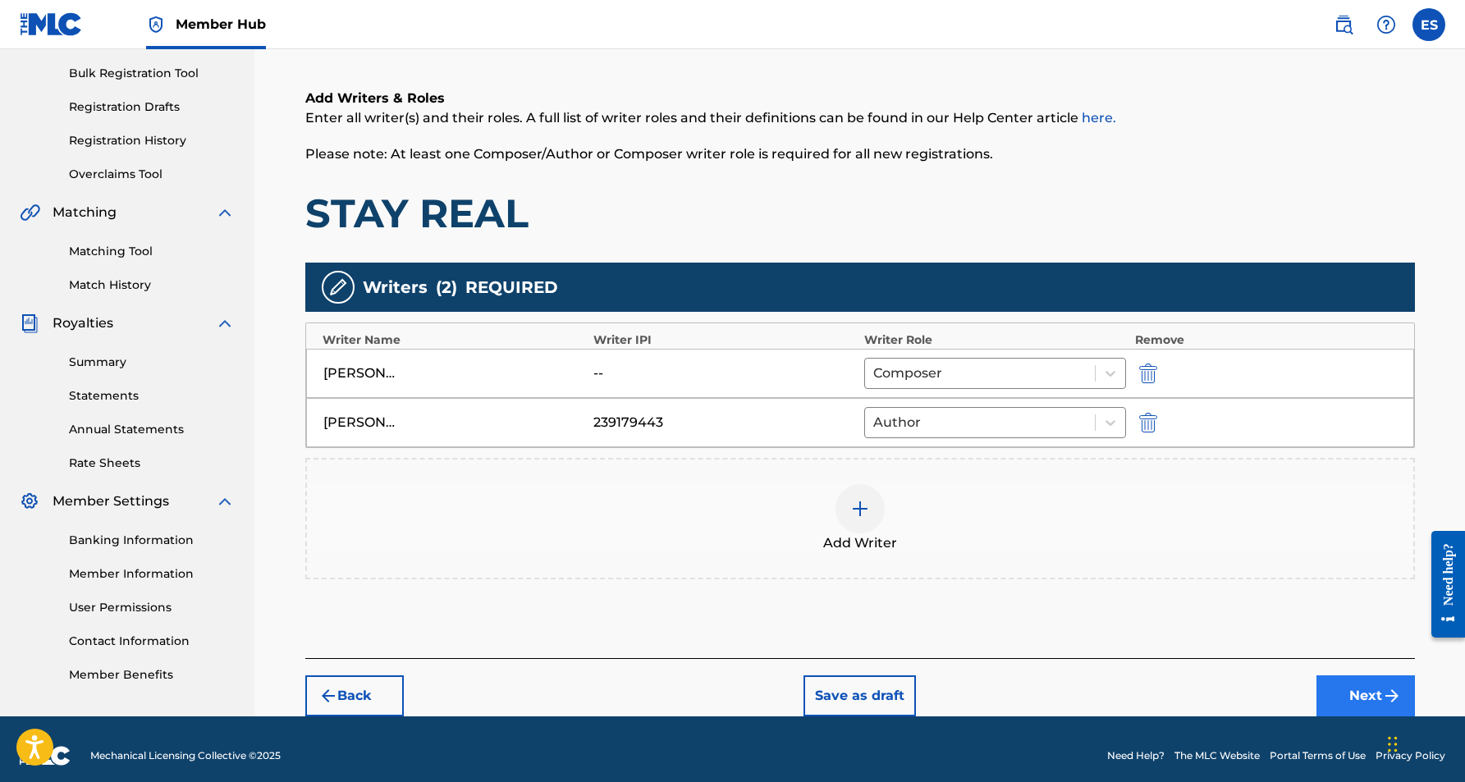
click at [1346, 695] on button "Next" at bounding box center [1366, 696] width 99 height 41
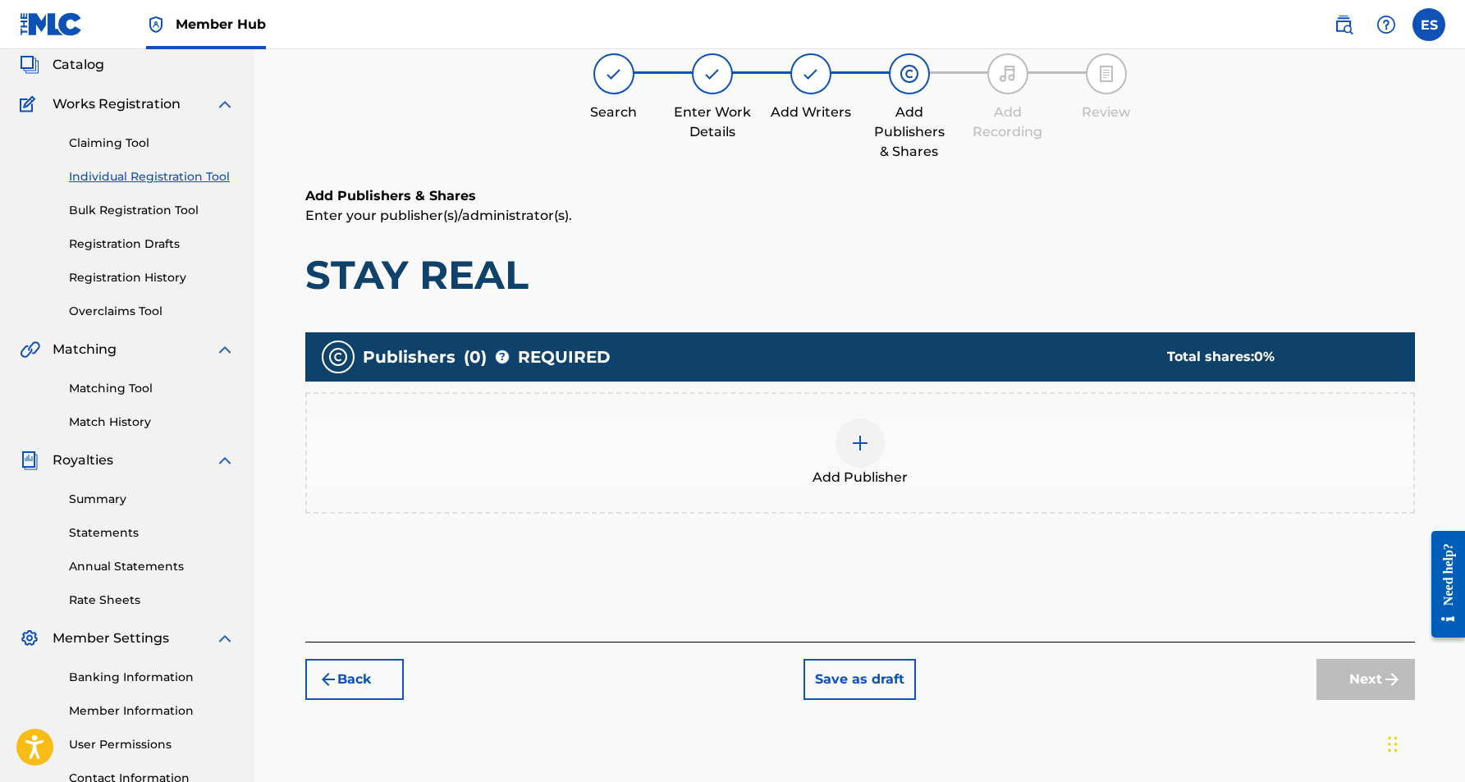
scroll to position [74, 0]
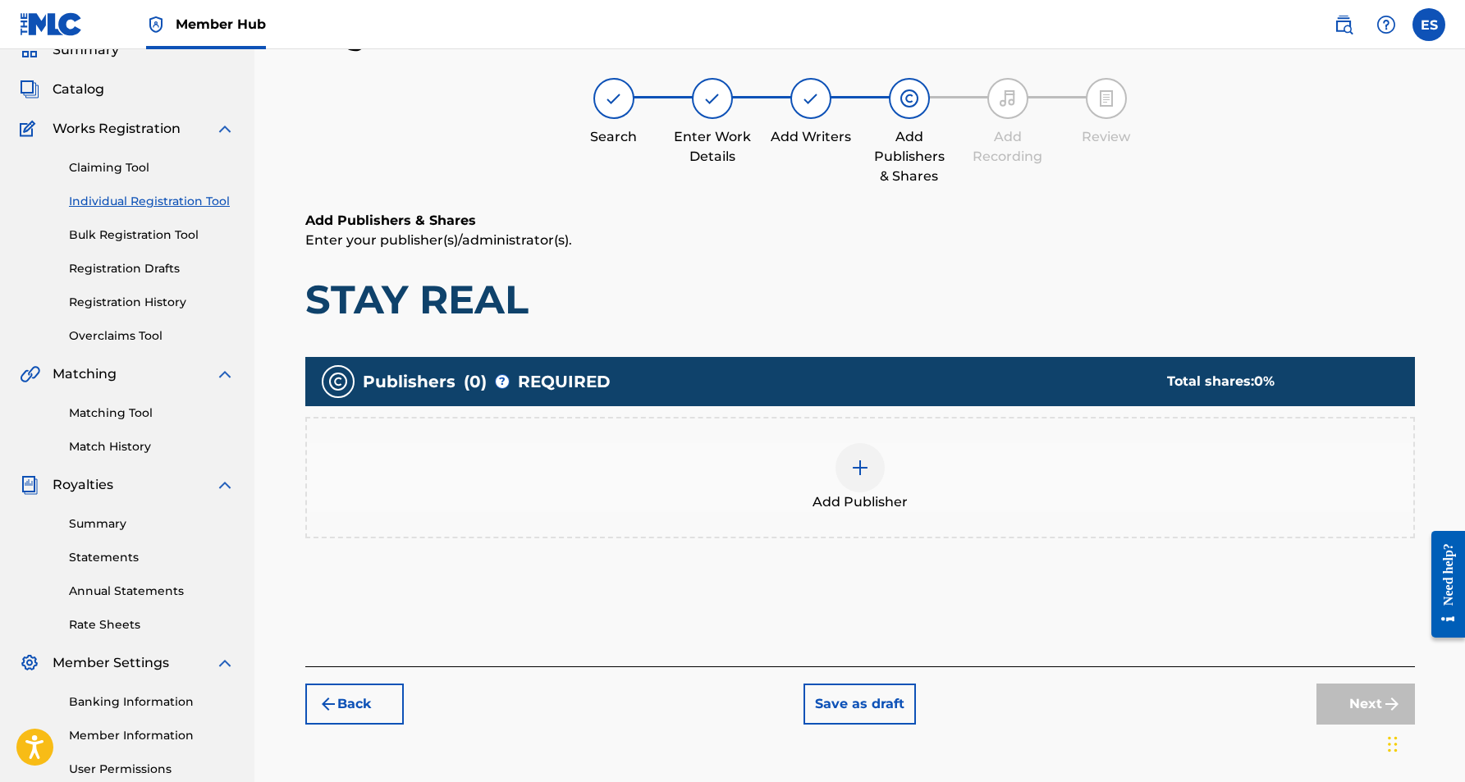
click at [872, 476] on div at bounding box center [860, 467] width 49 height 49
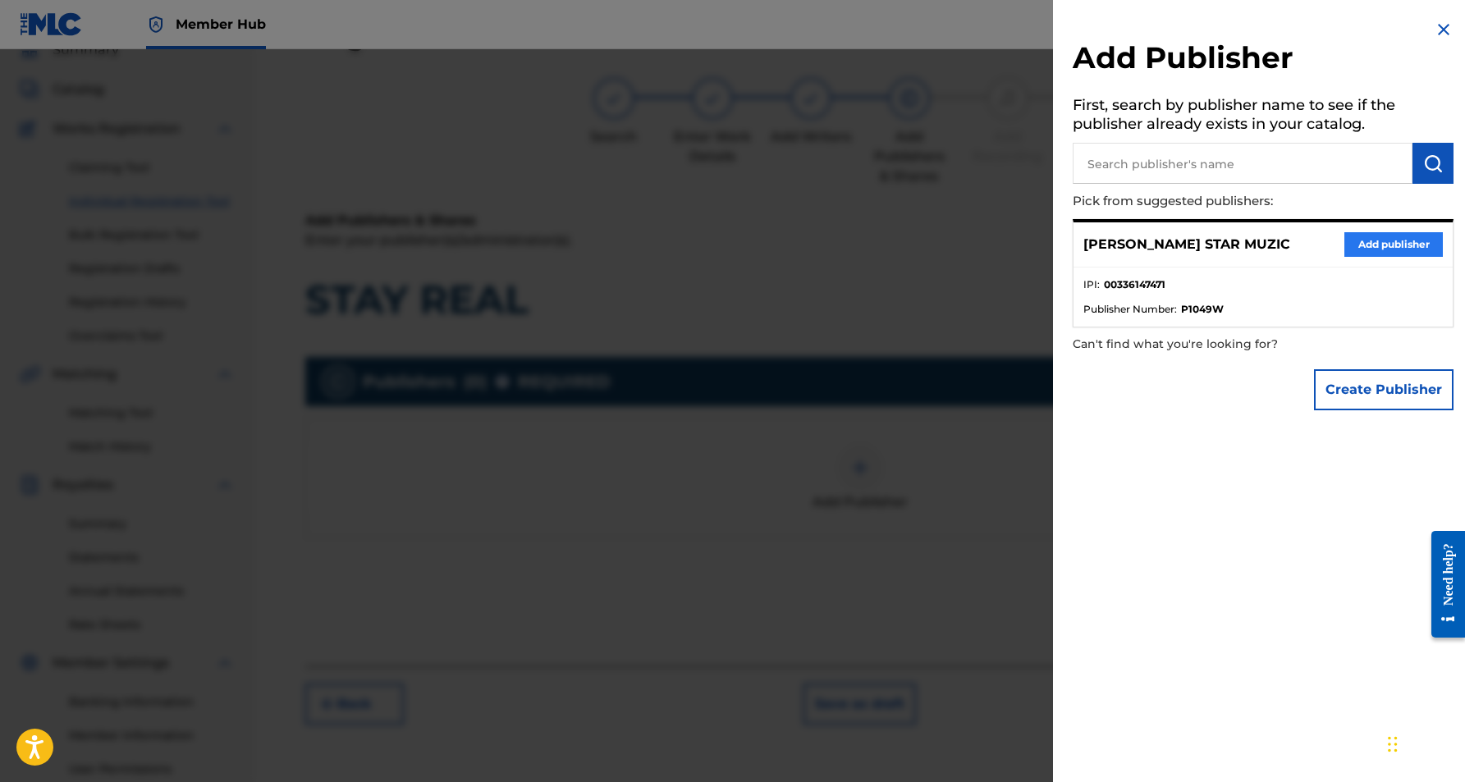
click at [1356, 242] on button "Add publisher" at bounding box center [1394, 244] width 99 height 25
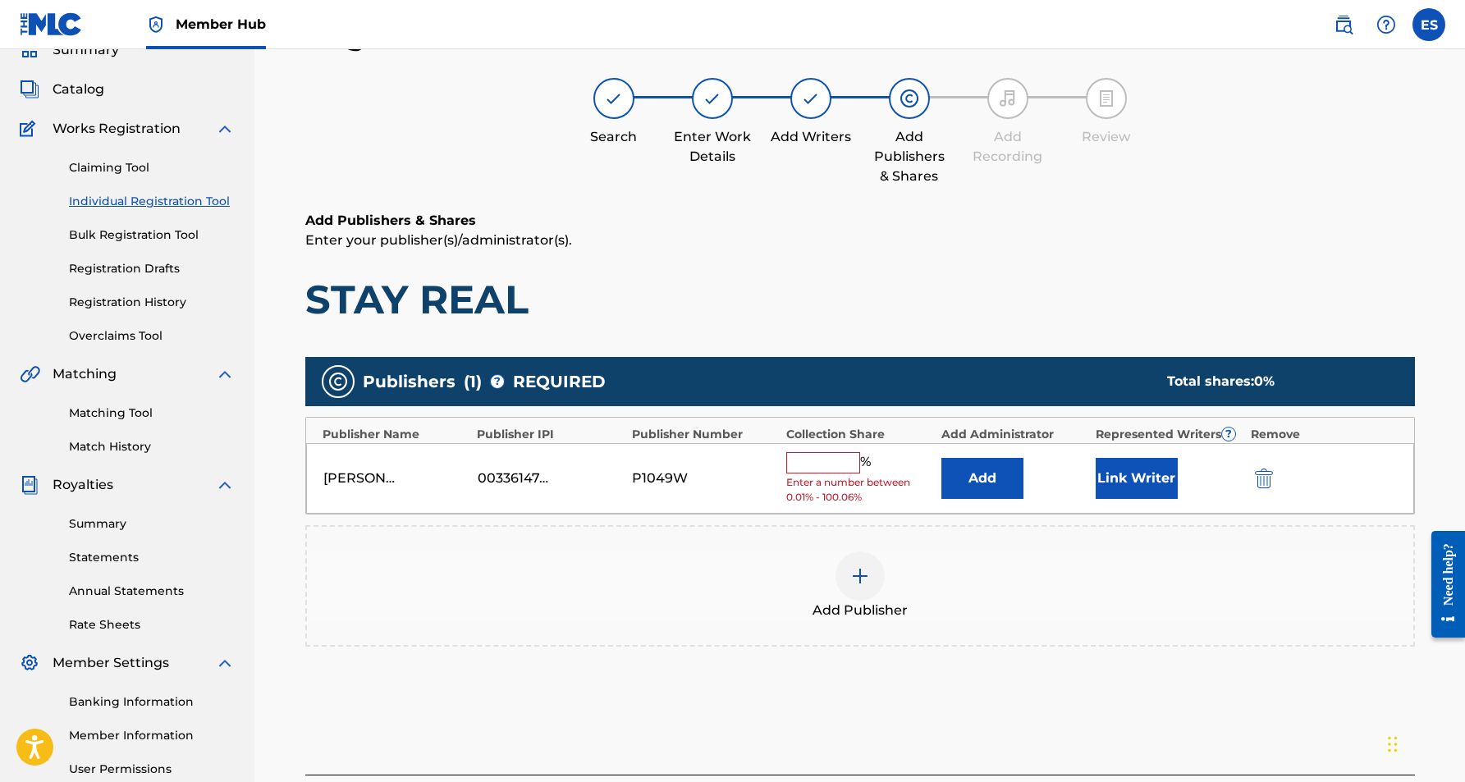
click at [814, 462] on input "text" at bounding box center [823, 462] width 74 height 21
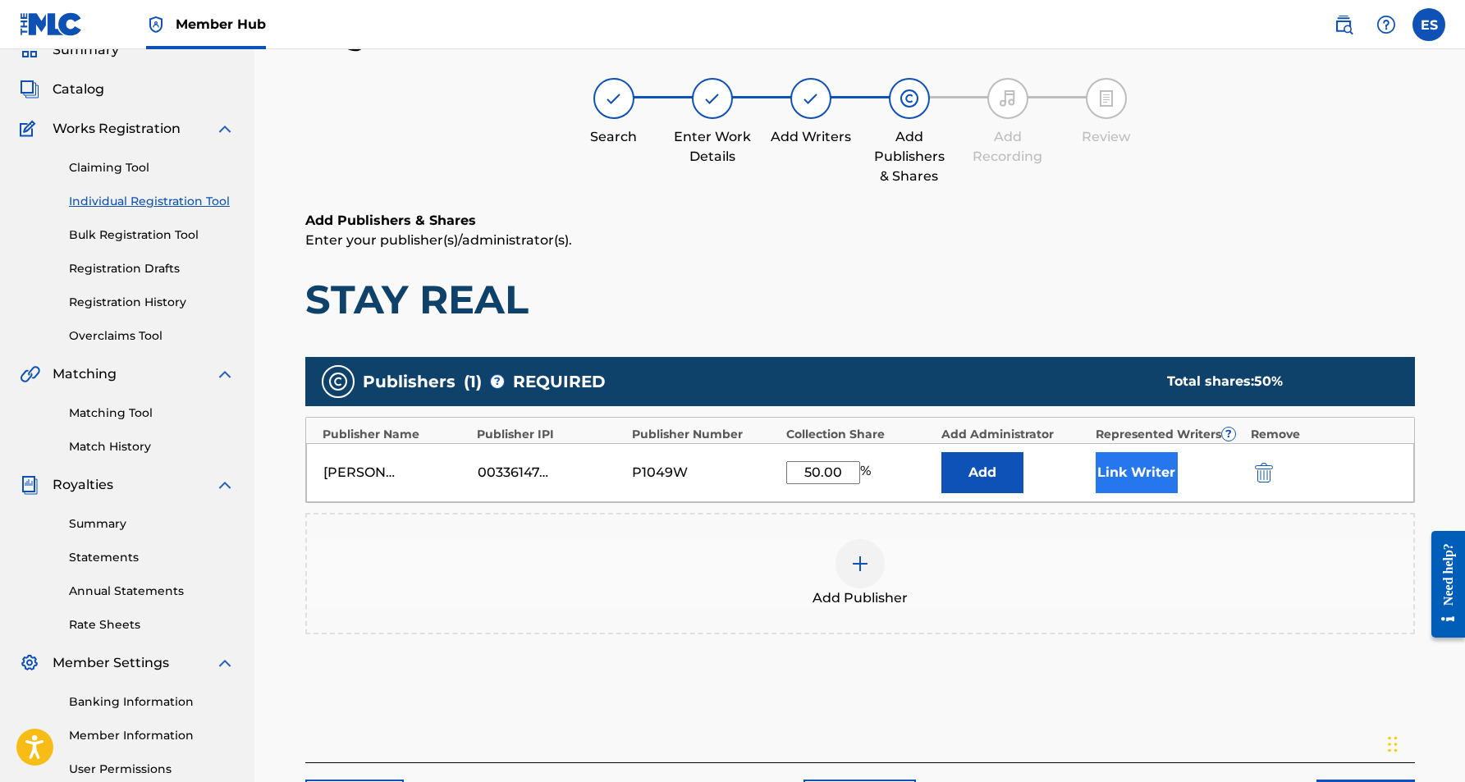
type input "50.00"
click at [1134, 470] on button "Link Writer" at bounding box center [1137, 472] width 82 height 41
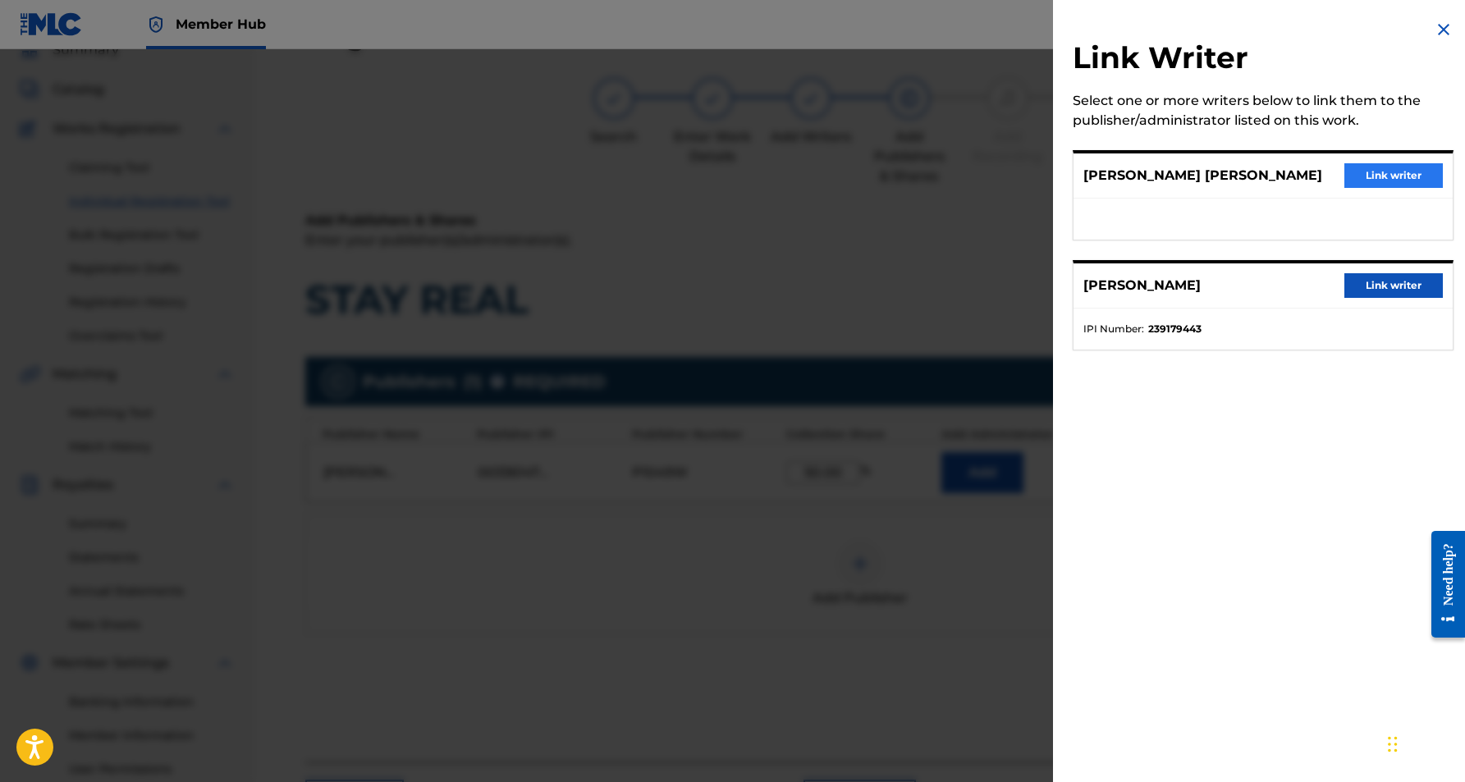
click at [1396, 173] on button "Link writer" at bounding box center [1394, 175] width 99 height 25
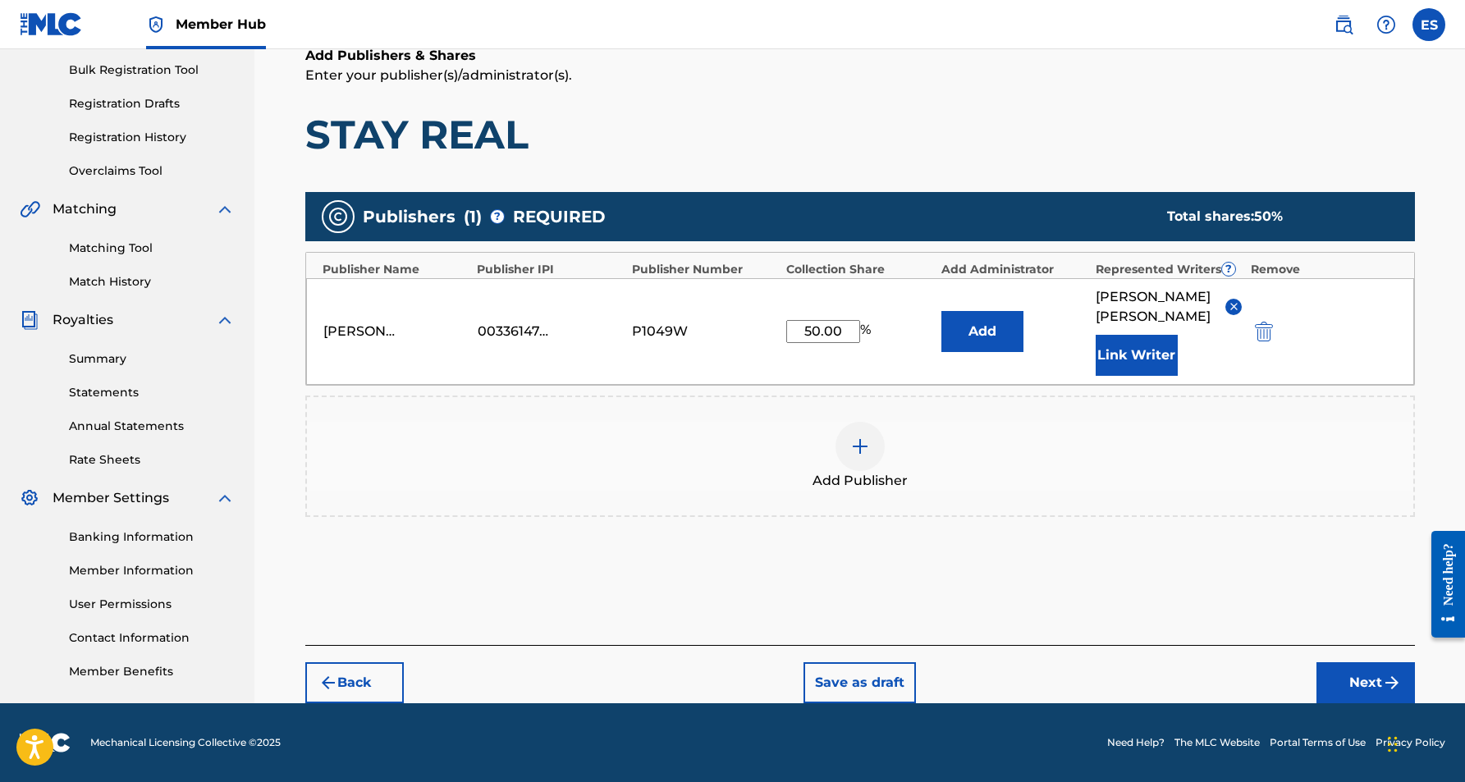
scroll to position [239, 0]
click at [1334, 673] on button "Next" at bounding box center [1366, 683] width 99 height 41
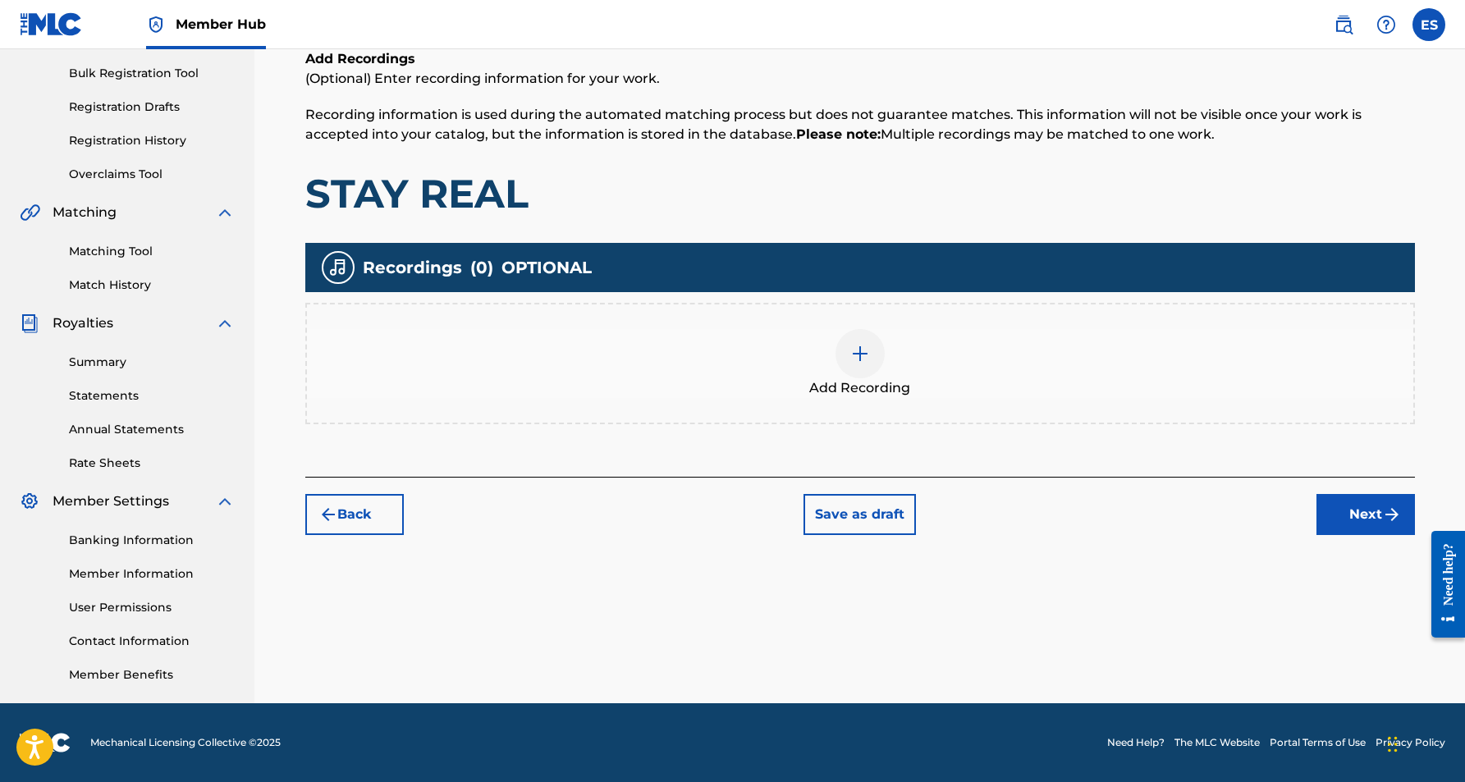
click at [864, 361] on img at bounding box center [861, 354] width 20 height 20
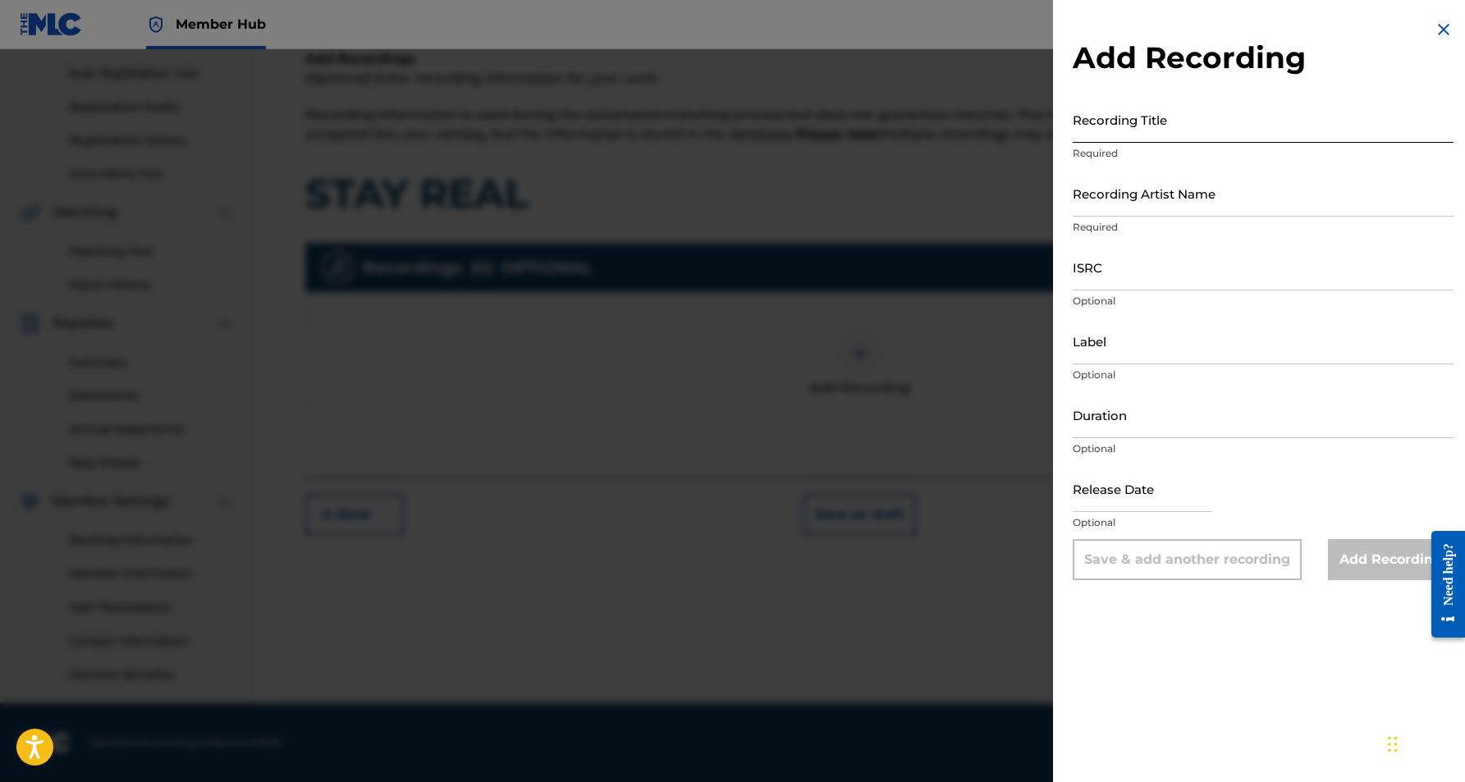
click at [1194, 134] on input "Recording Title" at bounding box center [1263, 119] width 381 height 47
paste input "STAY REAL"
type input "STAY REAL"
click at [1204, 193] on input "Recording Artist Name" at bounding box center [1263, 193] width 381 height 47
paste input "[PERSON_NAME]"
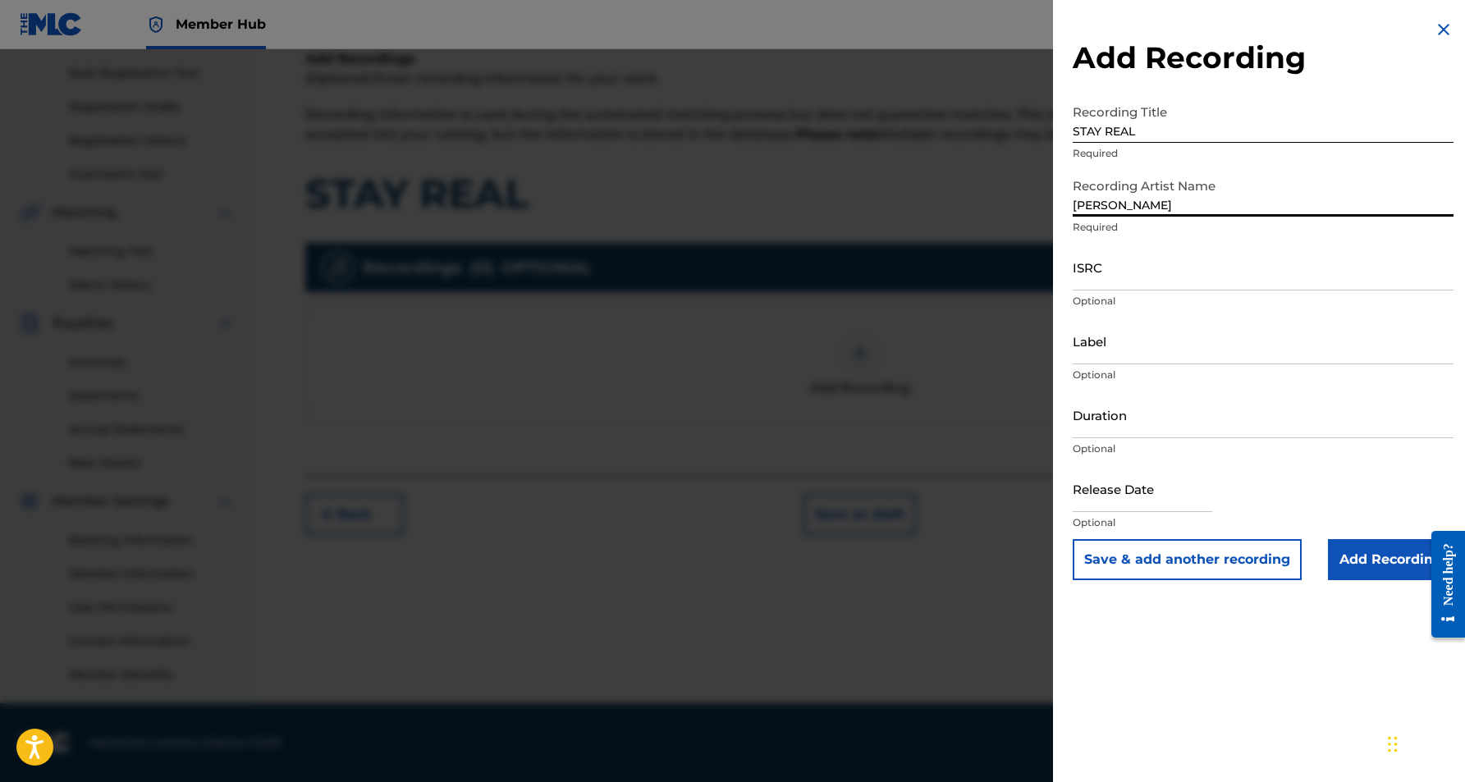
paste input "[PERSON_NAME]"
click at [1135, 204] on input "[PERSON_NAME] [PERSON_NAME]" at bounding box center [1263, 193] width 381 height 47
click at [1129, 211] on input "[PERSON_NAME] [PERSON_NAME]" at bounding box center [1263, 193] width 381 height 47
click at [1255, 204] on input "[PERSON_NAME] [PERSON_NAME]" at bounding box center [1263, 193] width 381 height 47
type input "[PERSON_NAME]"
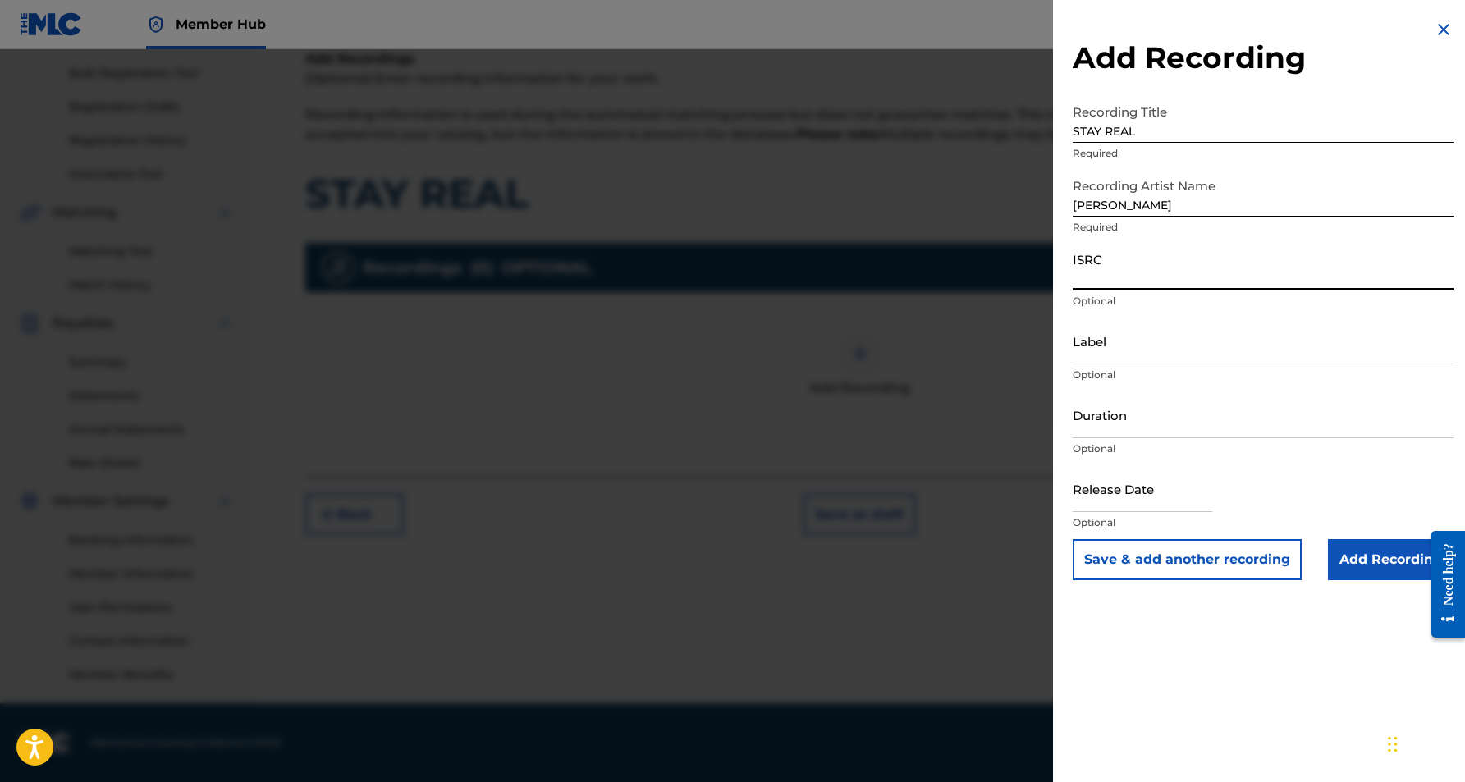
click at [1185, 264] on input "ISRC" at bounding box center [1263, 267] width 381 height 47
paste input "USQY51016487"
type input "USQY51016487"
click at [1179, 356] on input "Label" at bounding box center [1263, 341] width 381 height 47
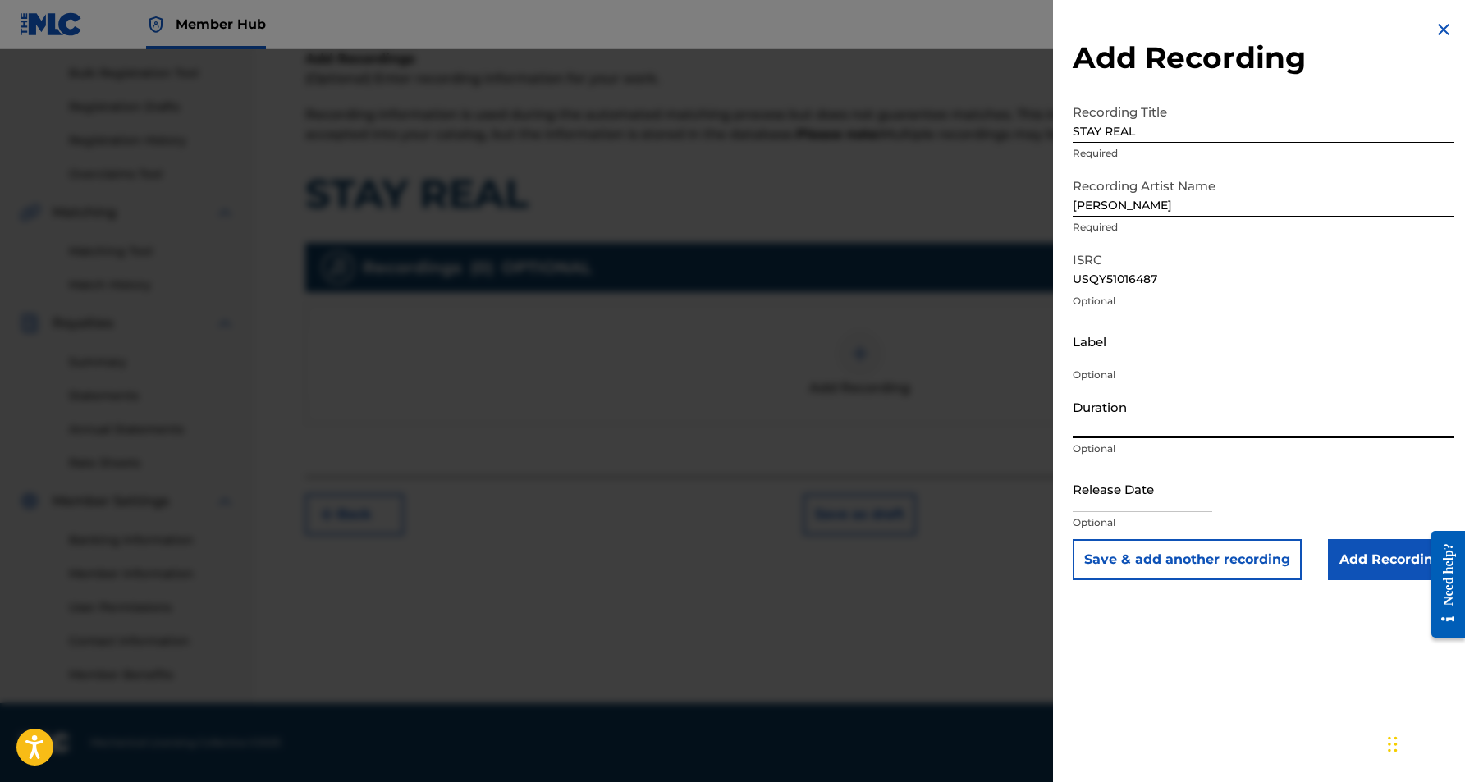
click at [1130, 412] on input "Duration" at bounding box center [1263, 415] width 381 height 47
paste input "03:22"
type input "03:22"
click at [1174, 668] on div "Add Recording Recording Title STAY REAL Required Recording Artist Name [PERSON_…" at bounding box center [1263, 391] width 420 height 782
click at [1384, 551] on input "Add Recording" at bounding box center [1391, 559] width 126 height 41
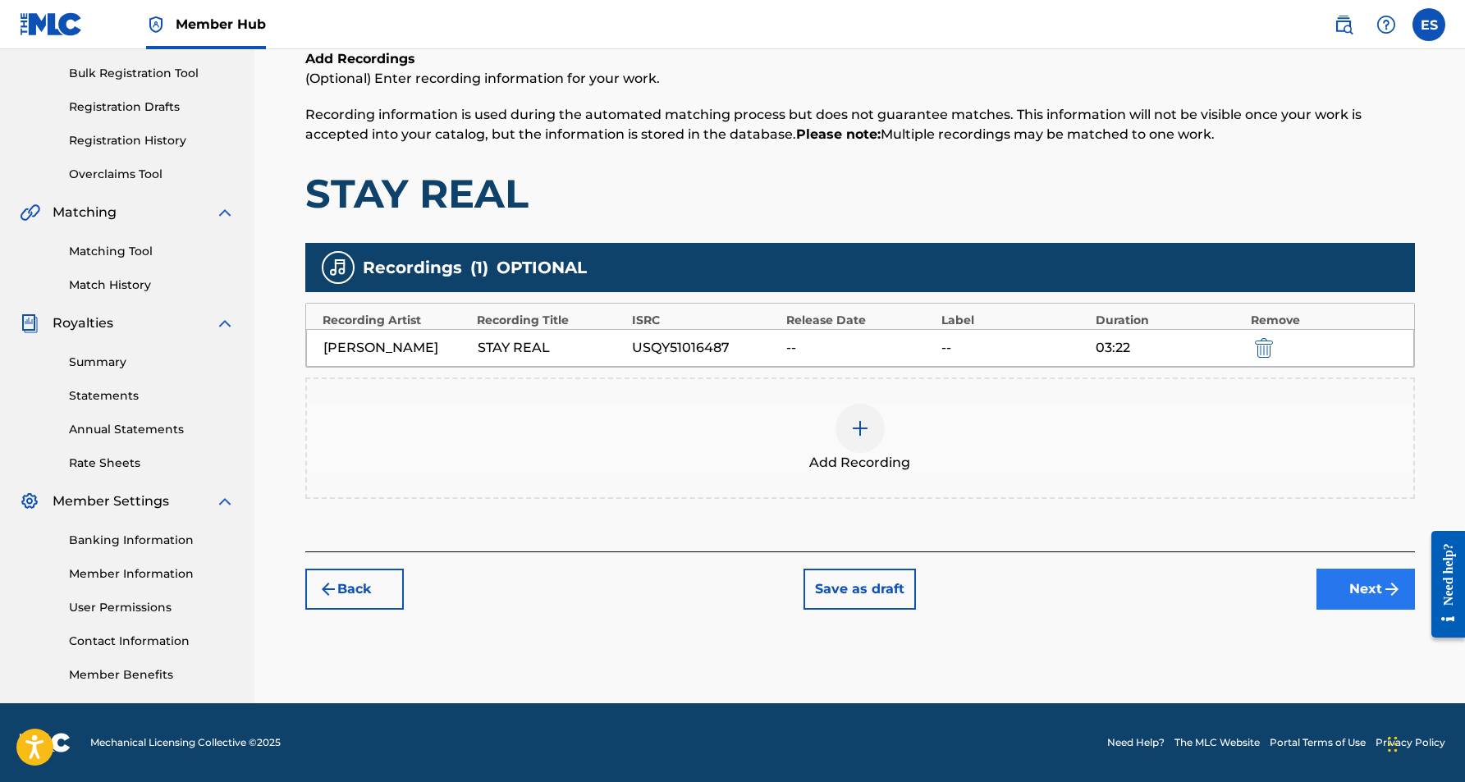
click at [1353, 582] on button "Next" at bounding box center [1366, 589] width 99 height 41
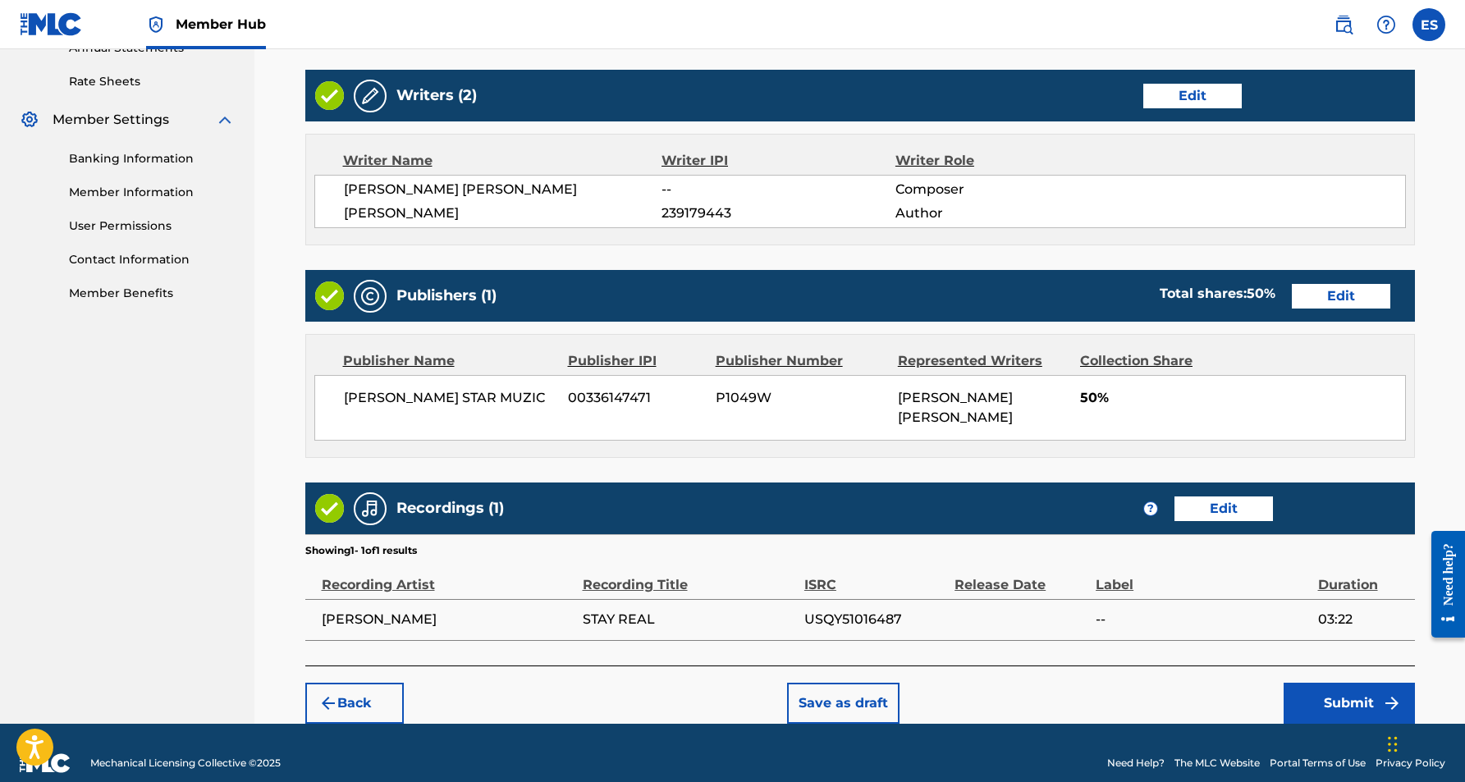
scroll to position [617, 0]
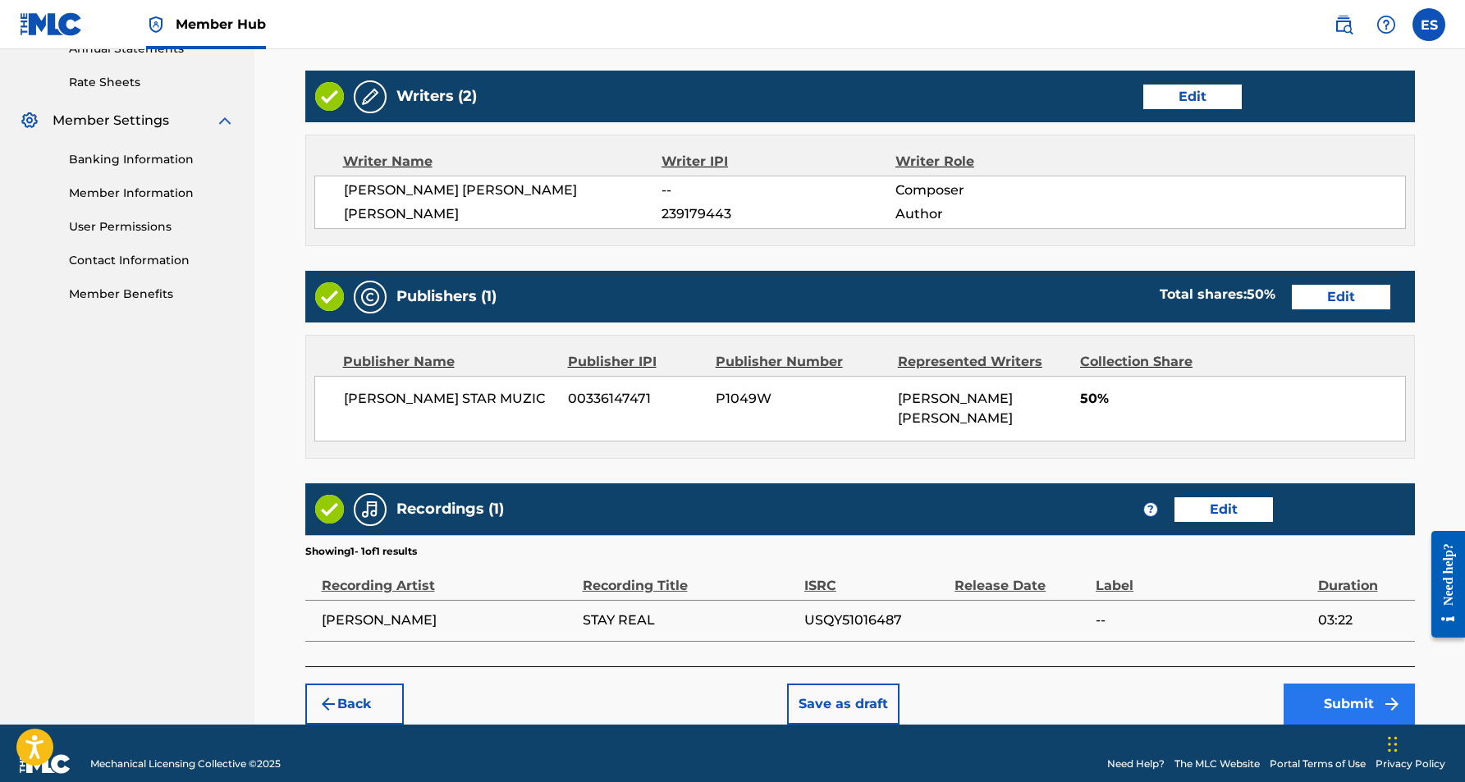
click at [1331, 684] on button "Submit" at bounding box center [1349, 704] width 131 height 41
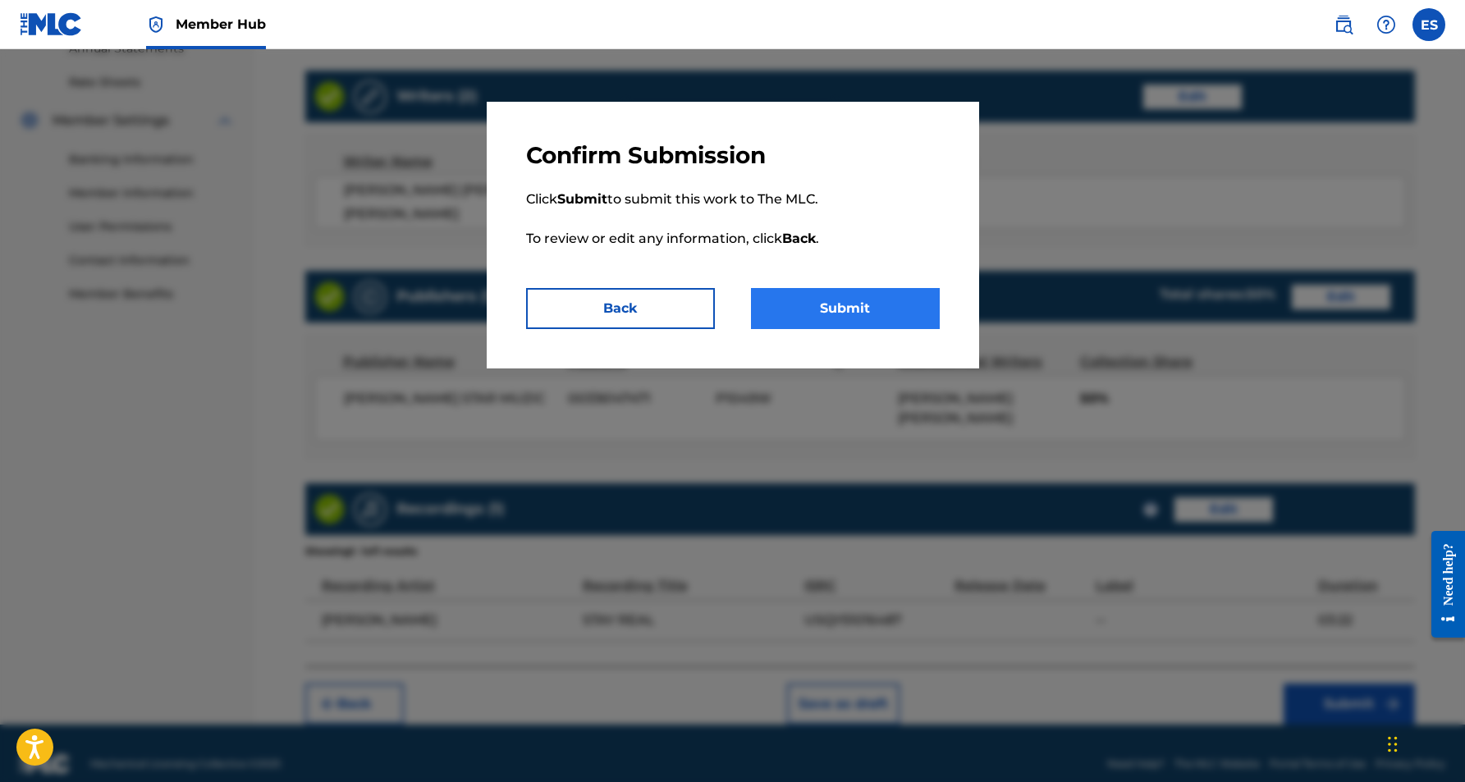
click at [840, 310] on button "Submit" at bounding box center [845, 308] width 189 height 41
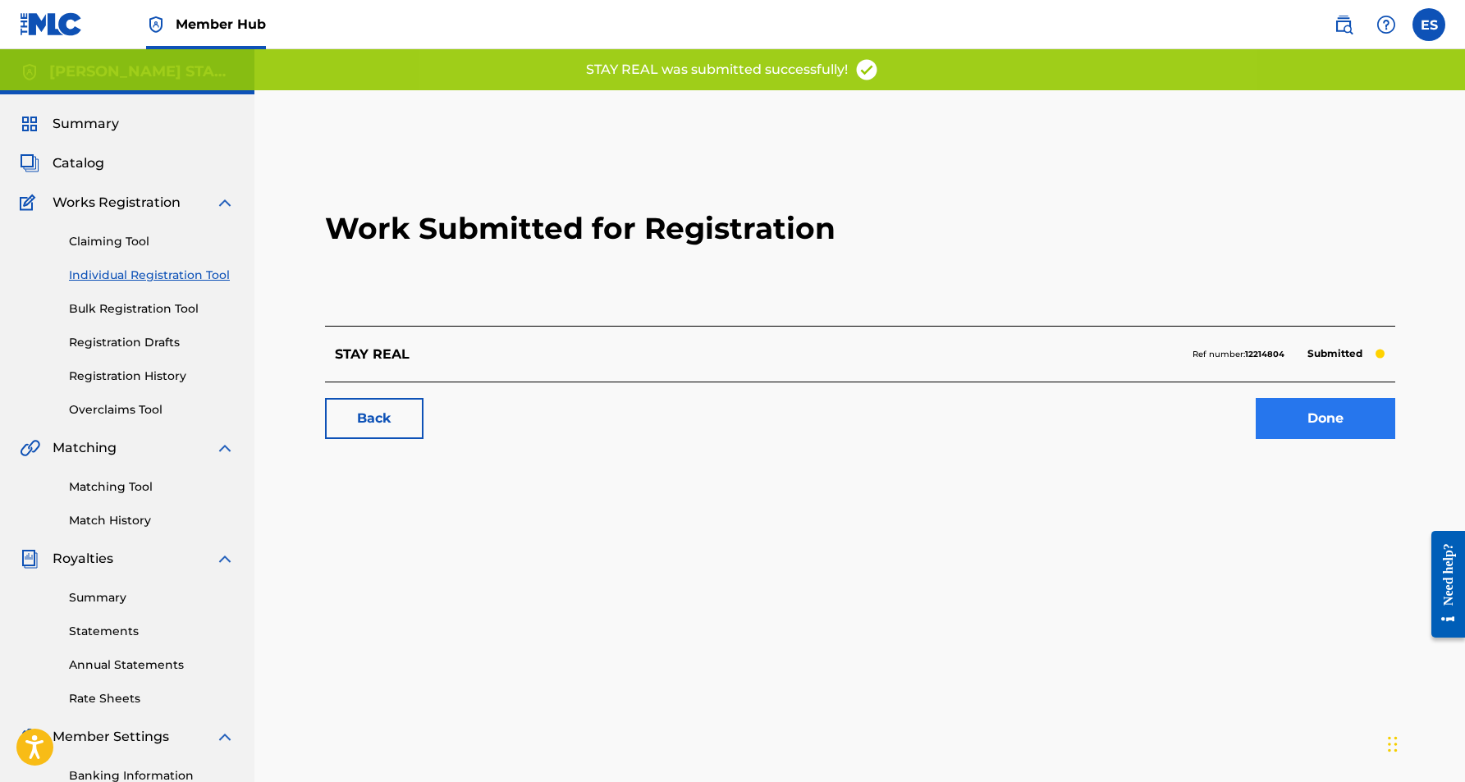
click at [1294, 429] on link "Done" at bounding box center [1326, 418] width 140 height 41
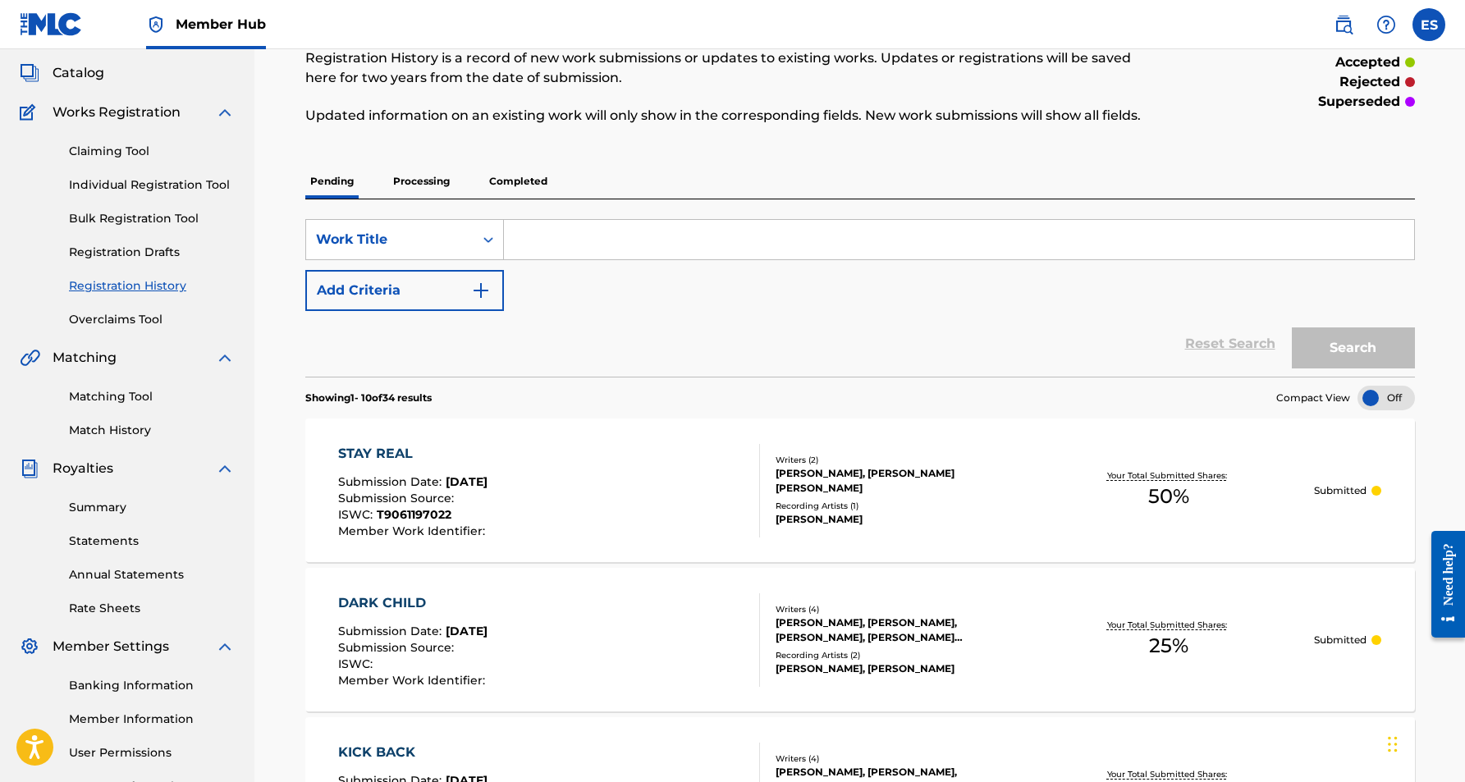
scroll to position [53, 0]
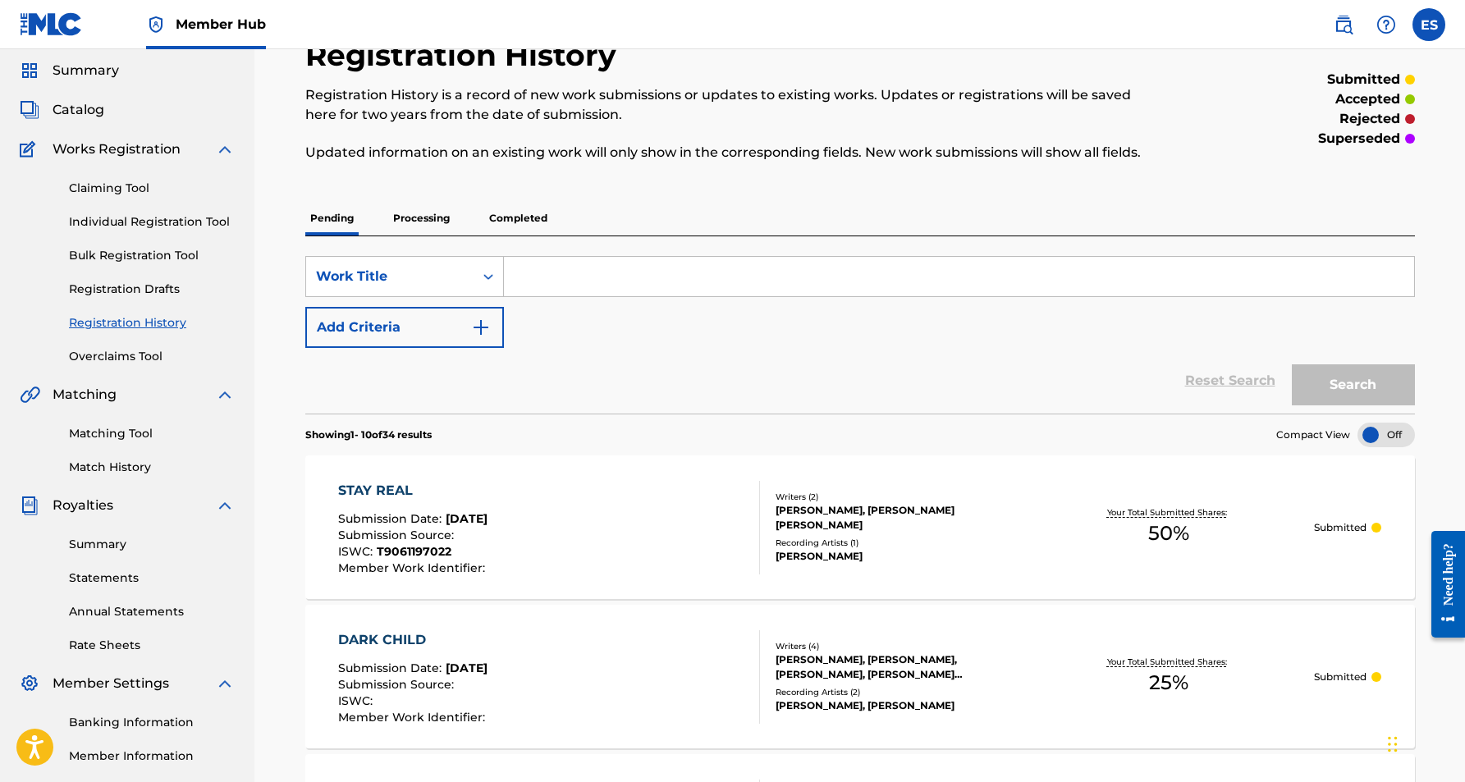
click at [508, 216] on p "Completed" at bounding box center [518, 218] width 68 height 34
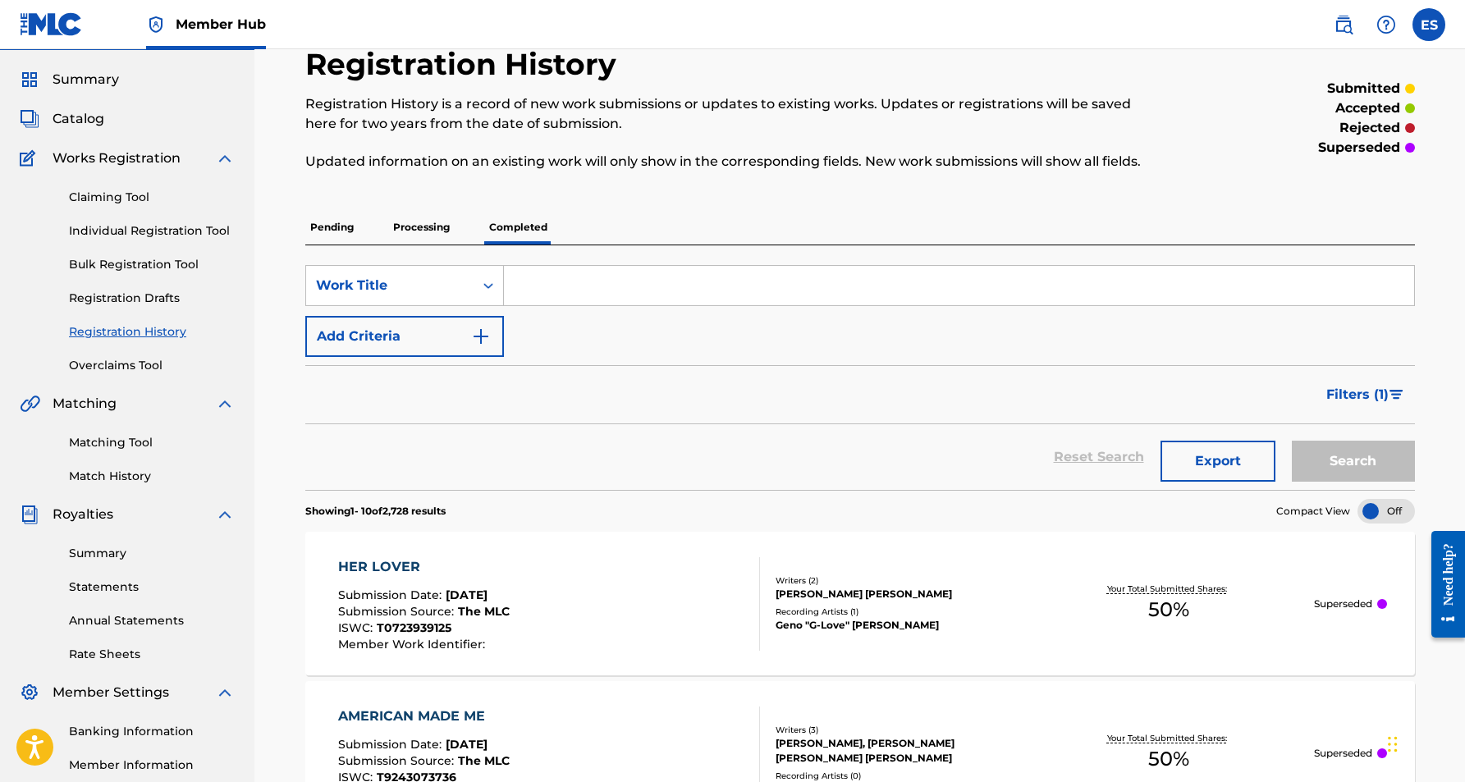
scroll to position [39, 0]
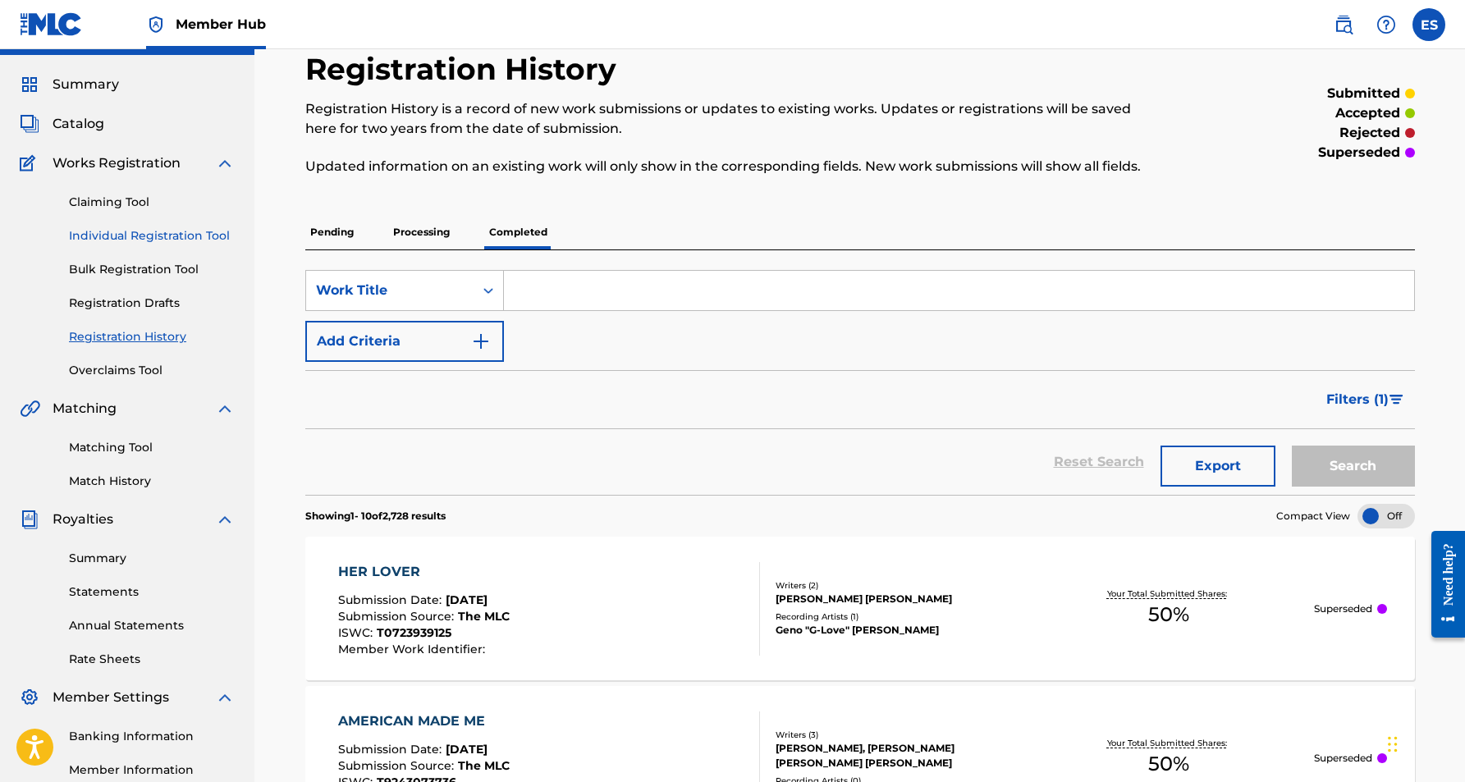
click at [167, 239] on link "Individual Registration Tool" at bounding box center [152, 235] width 166 height 17
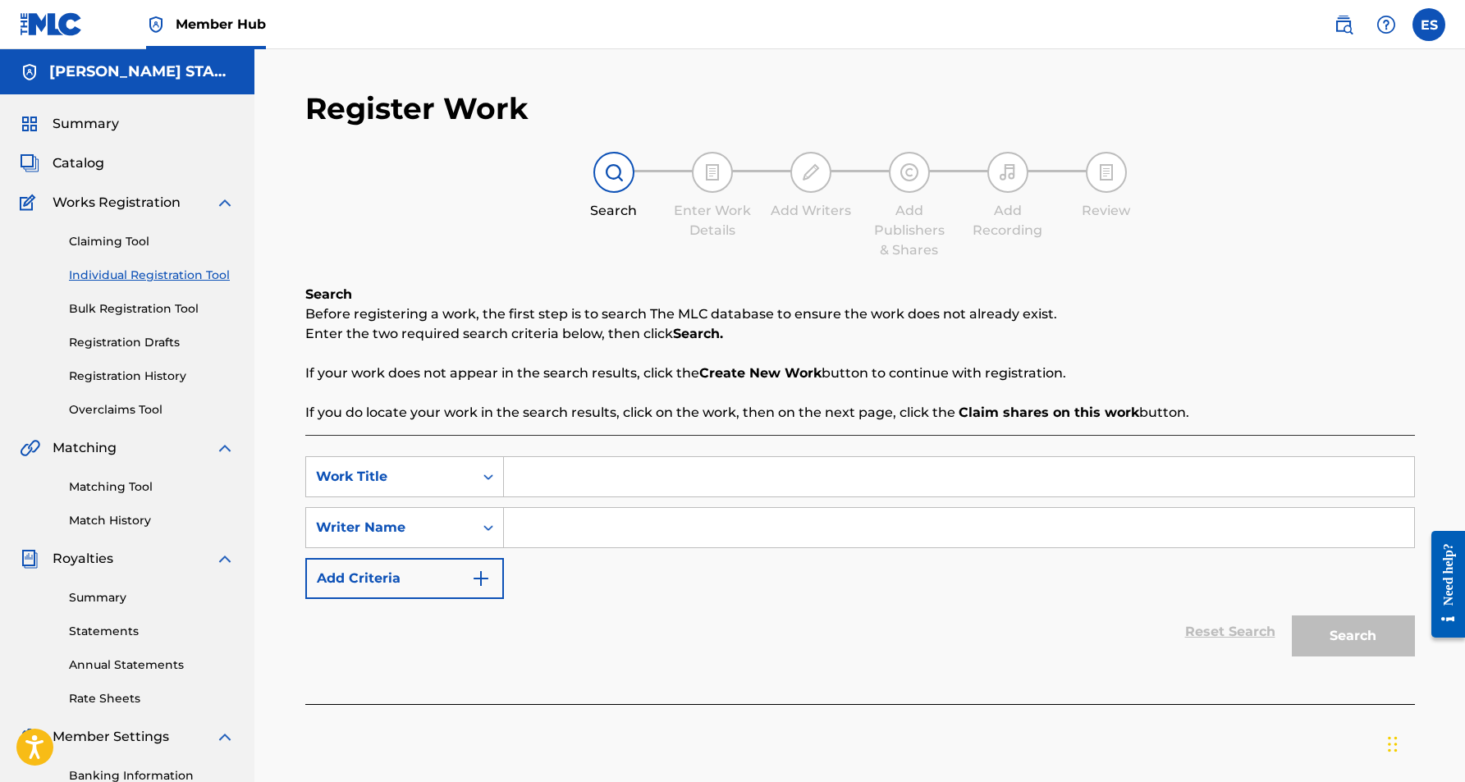
click at [563, 468] on input "Search Form" at bounding box center [959, 476] width 910 height 39
paste input "BORN 2 B FREE"
type input "BORN 2 B FREE"
click at [597, 543] on input "Search Form" at bounding box center [959, 527] width 910 height 39
paste input "[PERSON_NAME] [PERSON_NAME]"
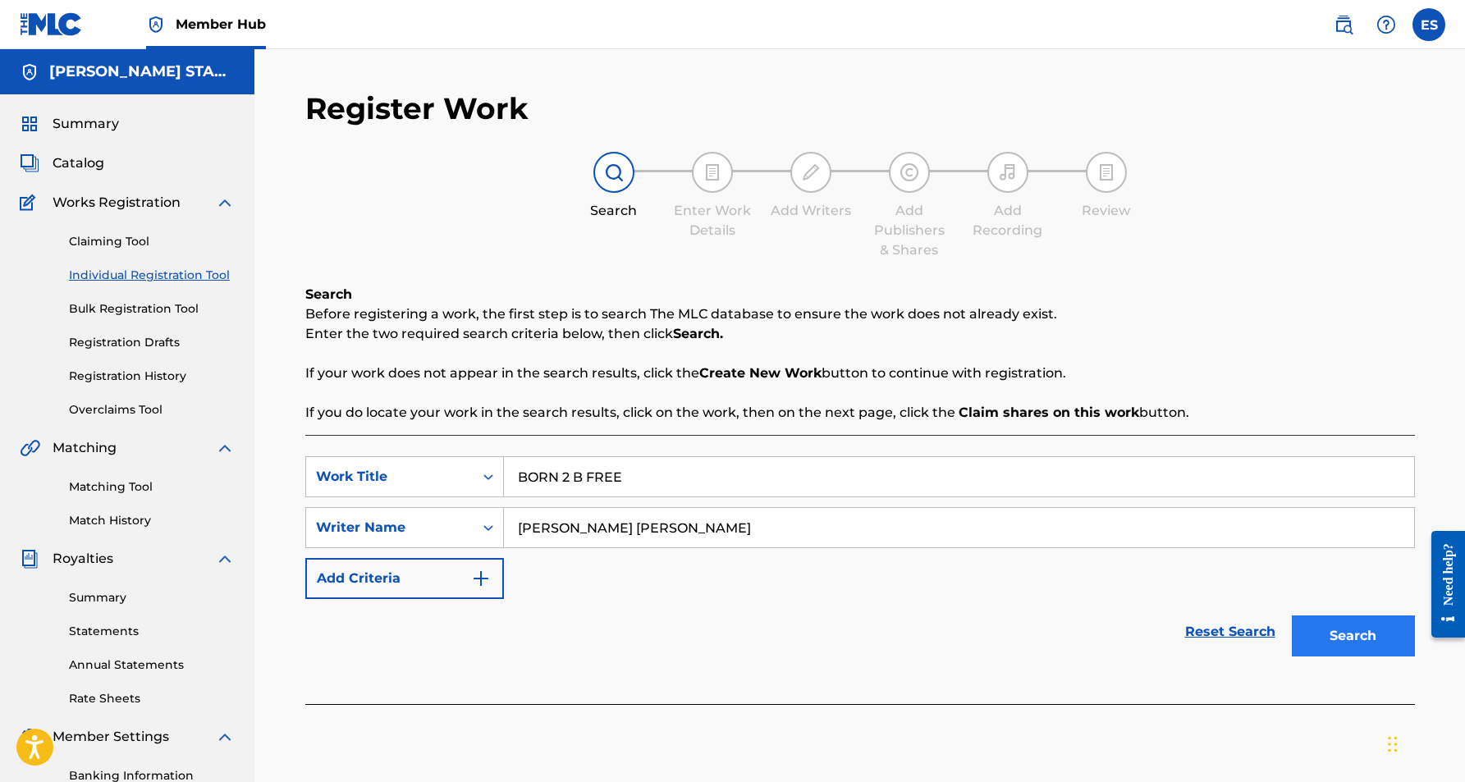
type input "[PERSON_NAME] [PERSON_NAME]"
click at [1303, 626] on button "Search" at bounding box center [1353, 636] width 123 height 41
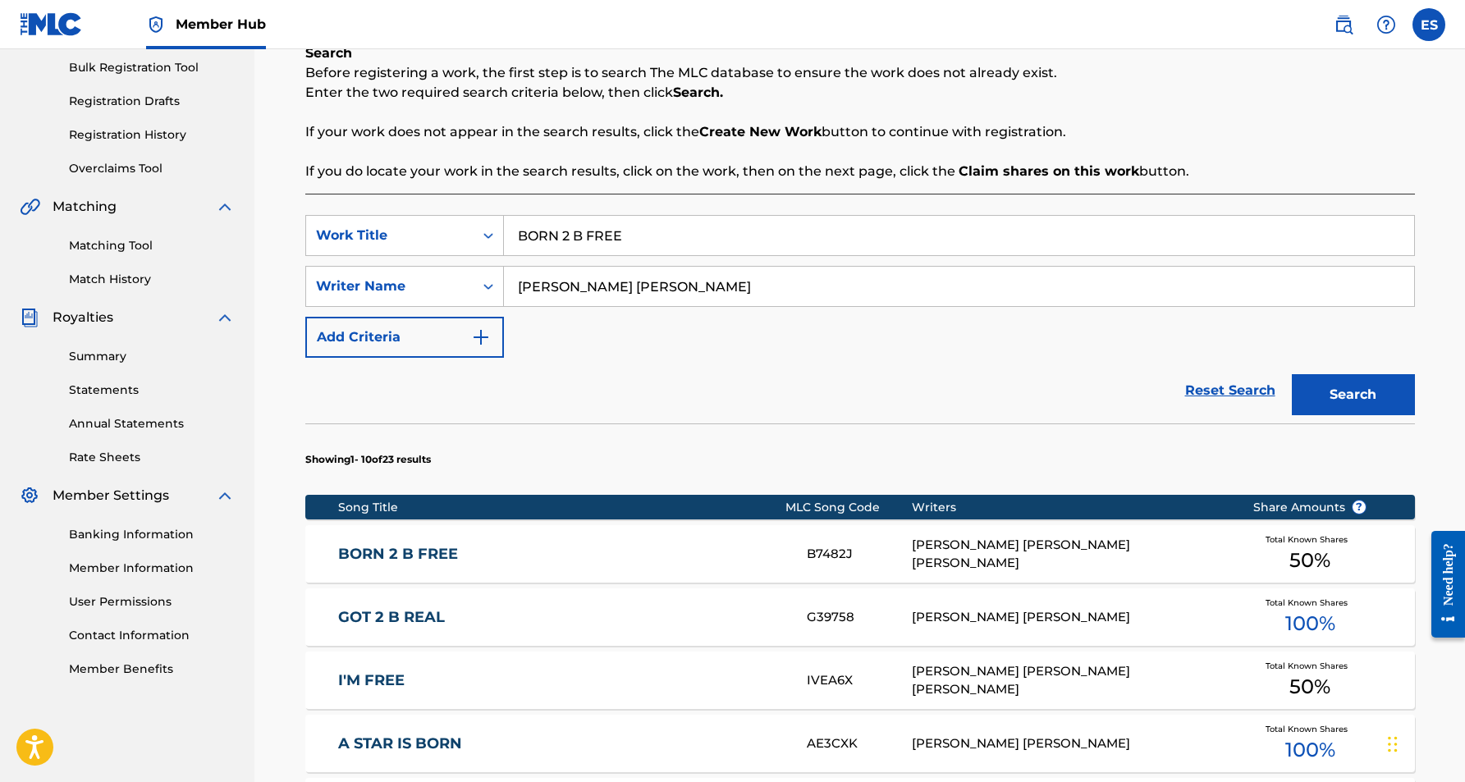
scroll to position [245, 0]
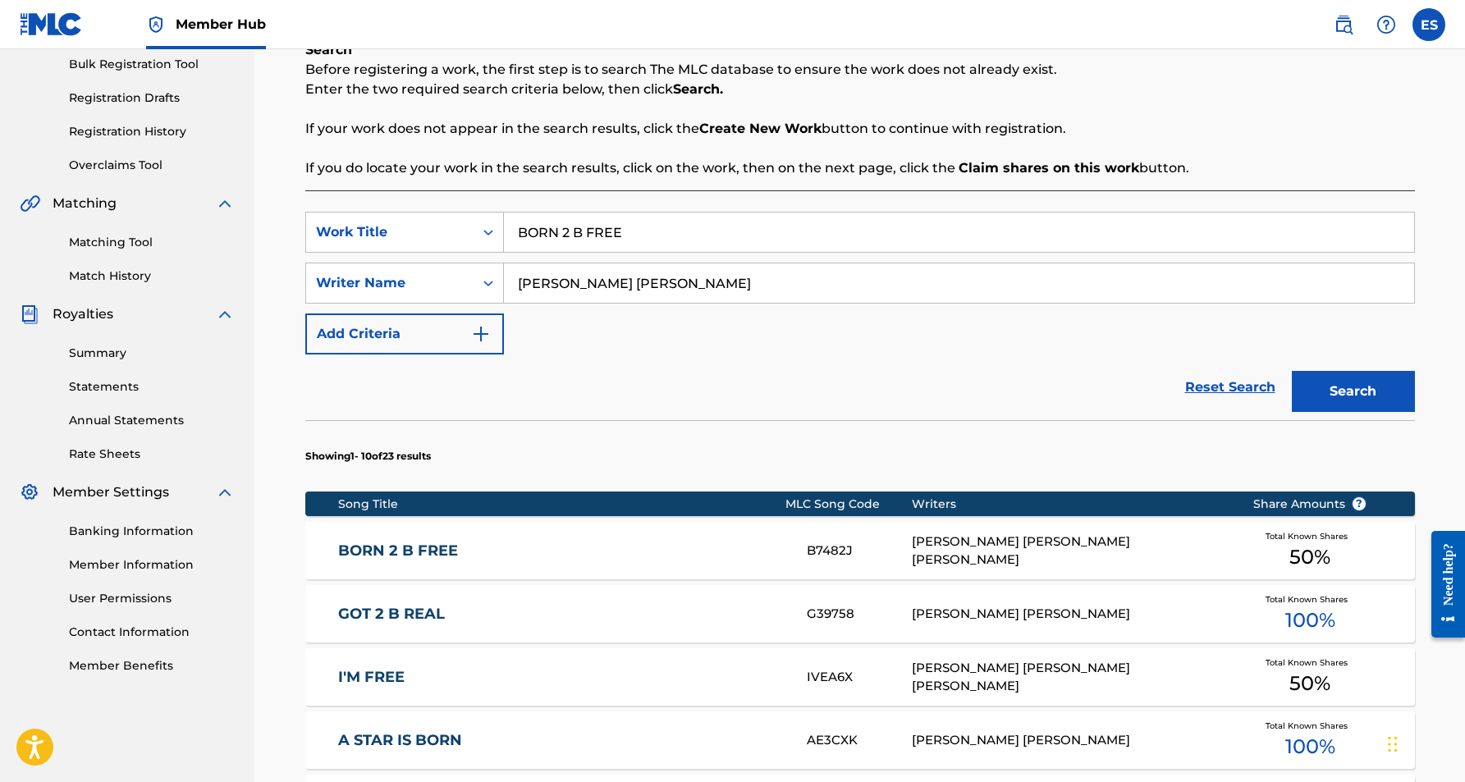
click at [731, 542] on link "BORN 2 B FREE" at bounding box center [561, 551] width 447 height 19
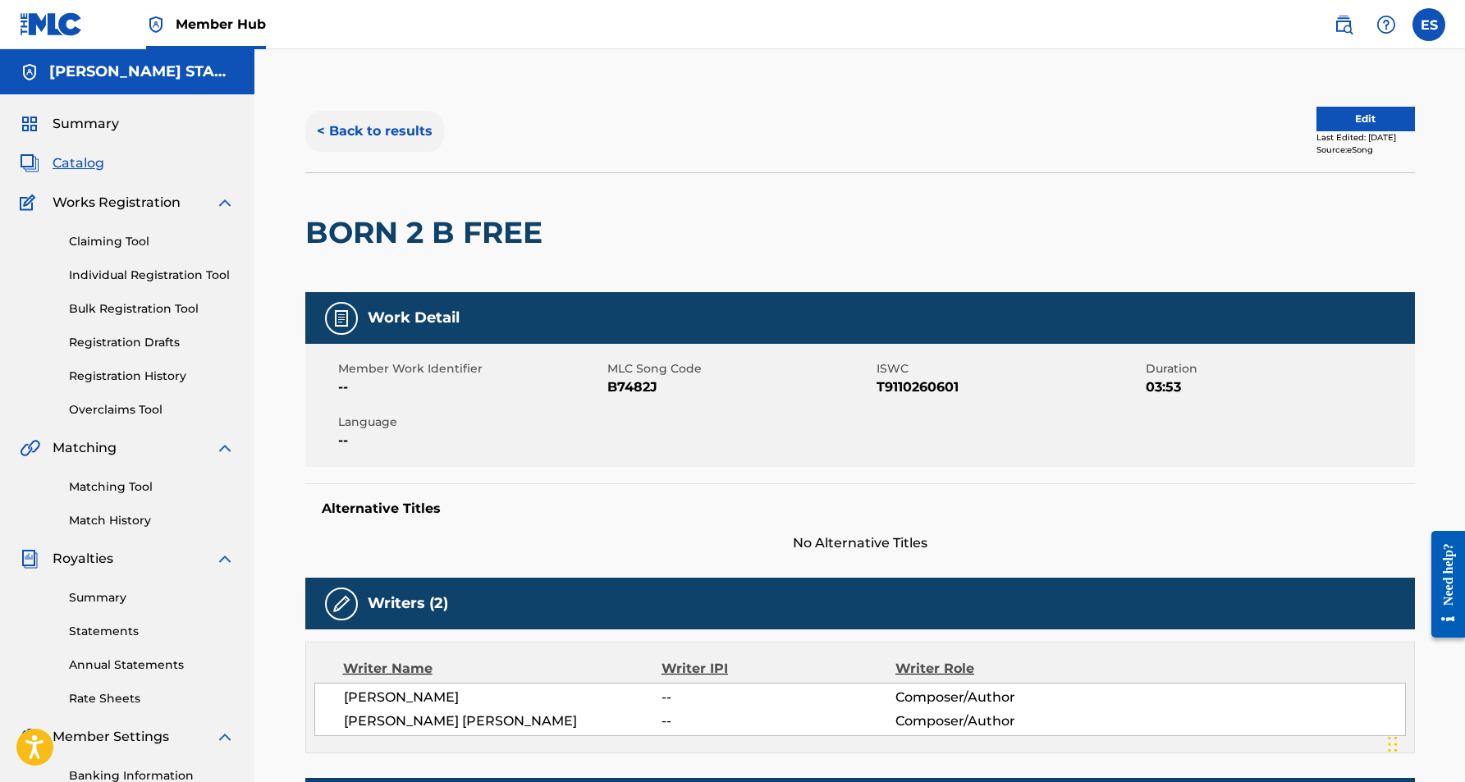
click at [404, 134] on button "< Back to results" at bounding box center [374, 131] width 139 height 41
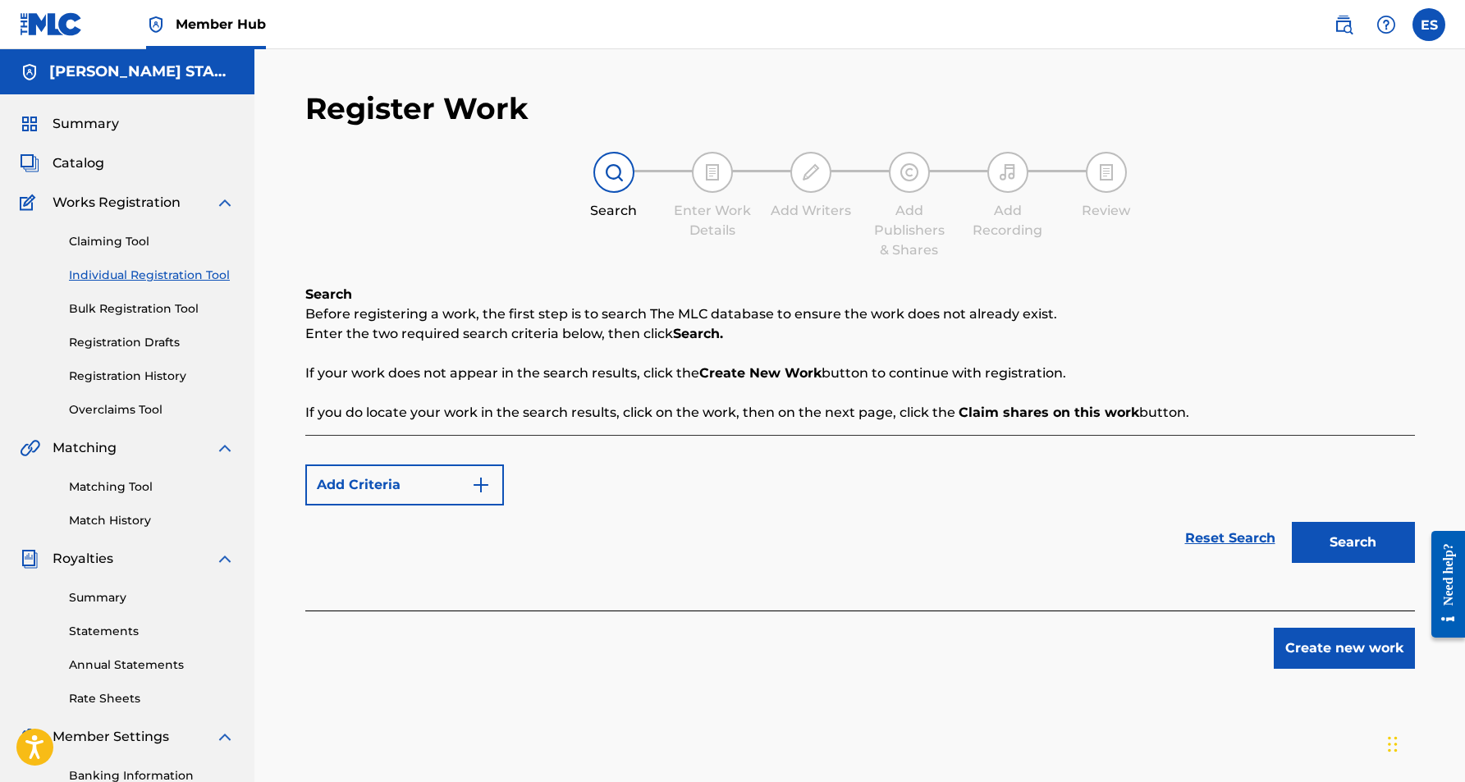
scroll to position [236, 0]
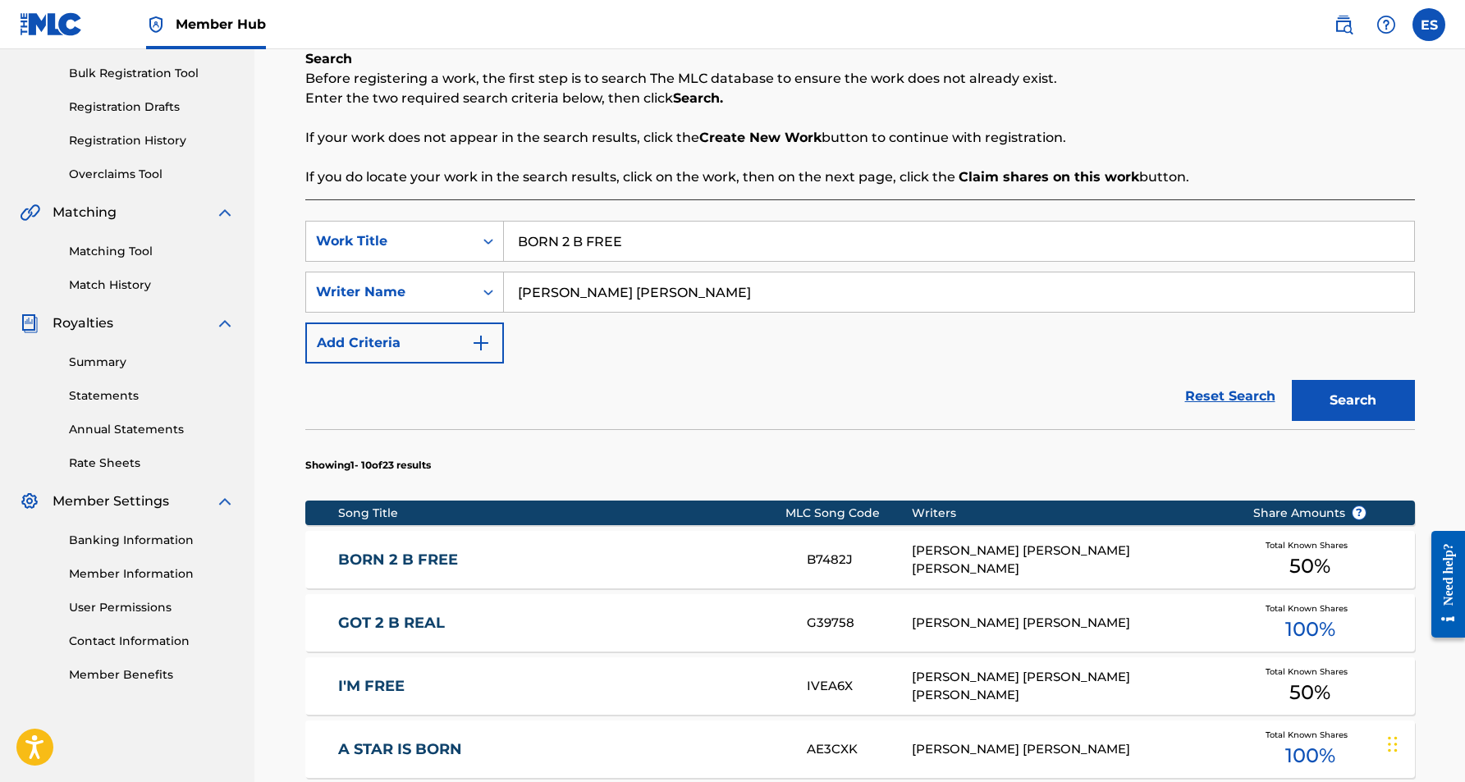
click at [635, 245] on input "BORN 2 B FREE" at bounding box center [959, 241] width 910 height 39
type input "B"
paste input "WAY LOVE IS"
type input "WAY LOVE IS"
click at [1087, 372] on div "Reset Search Search" at bounding box center [860, 397] width 1110 height 66
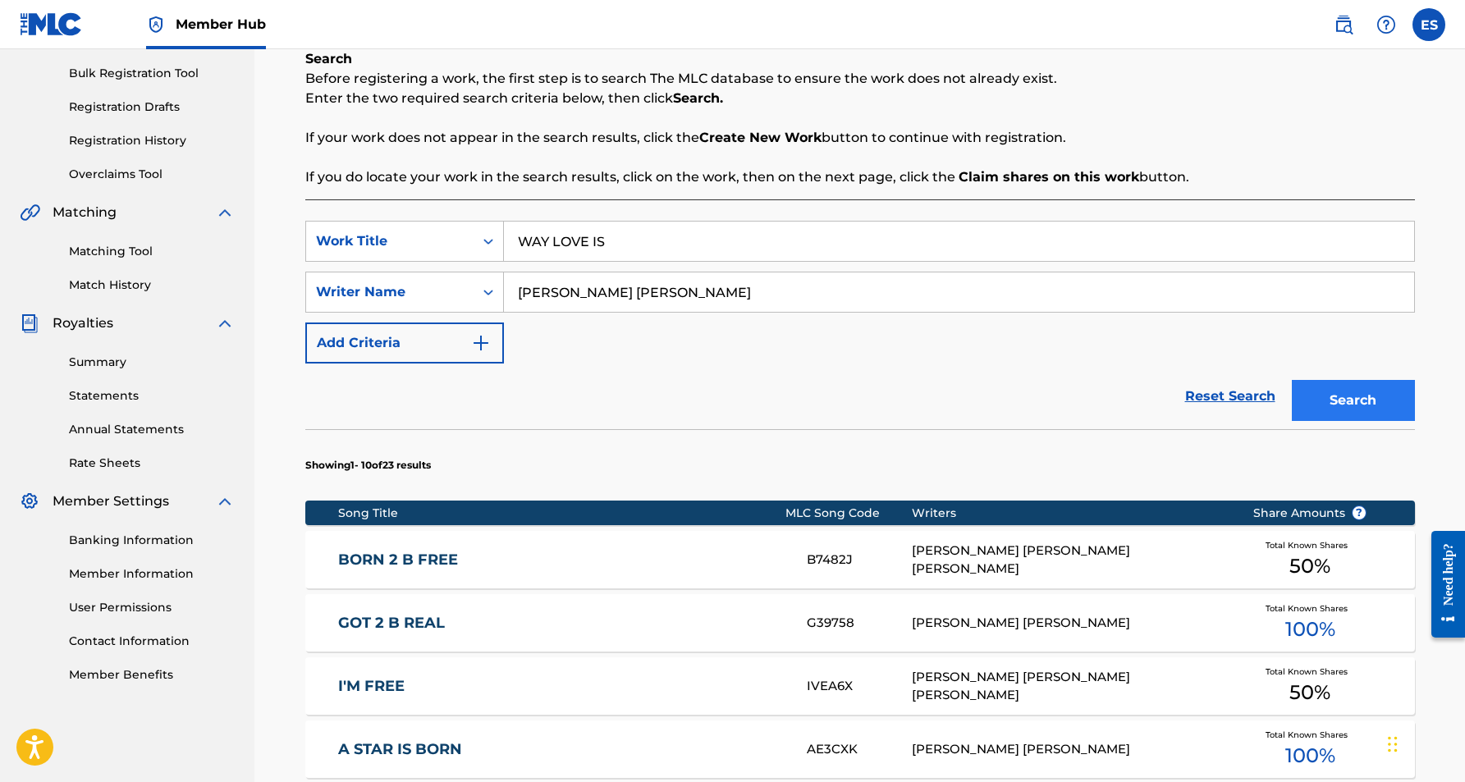
click at [1327, 401] on button "Search" at bounding box center [1353, 400] width 123 height 41
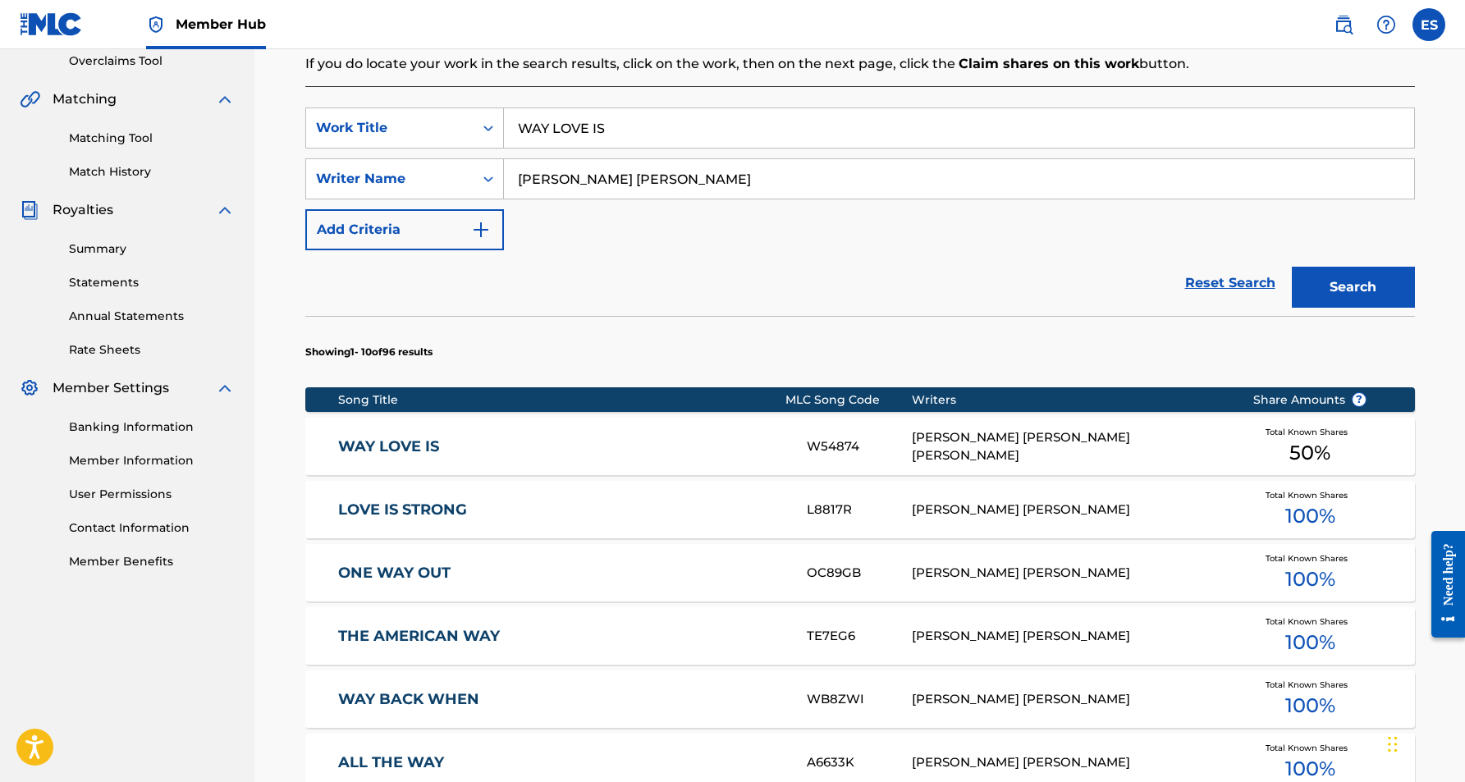
scroll to position [350, 0]
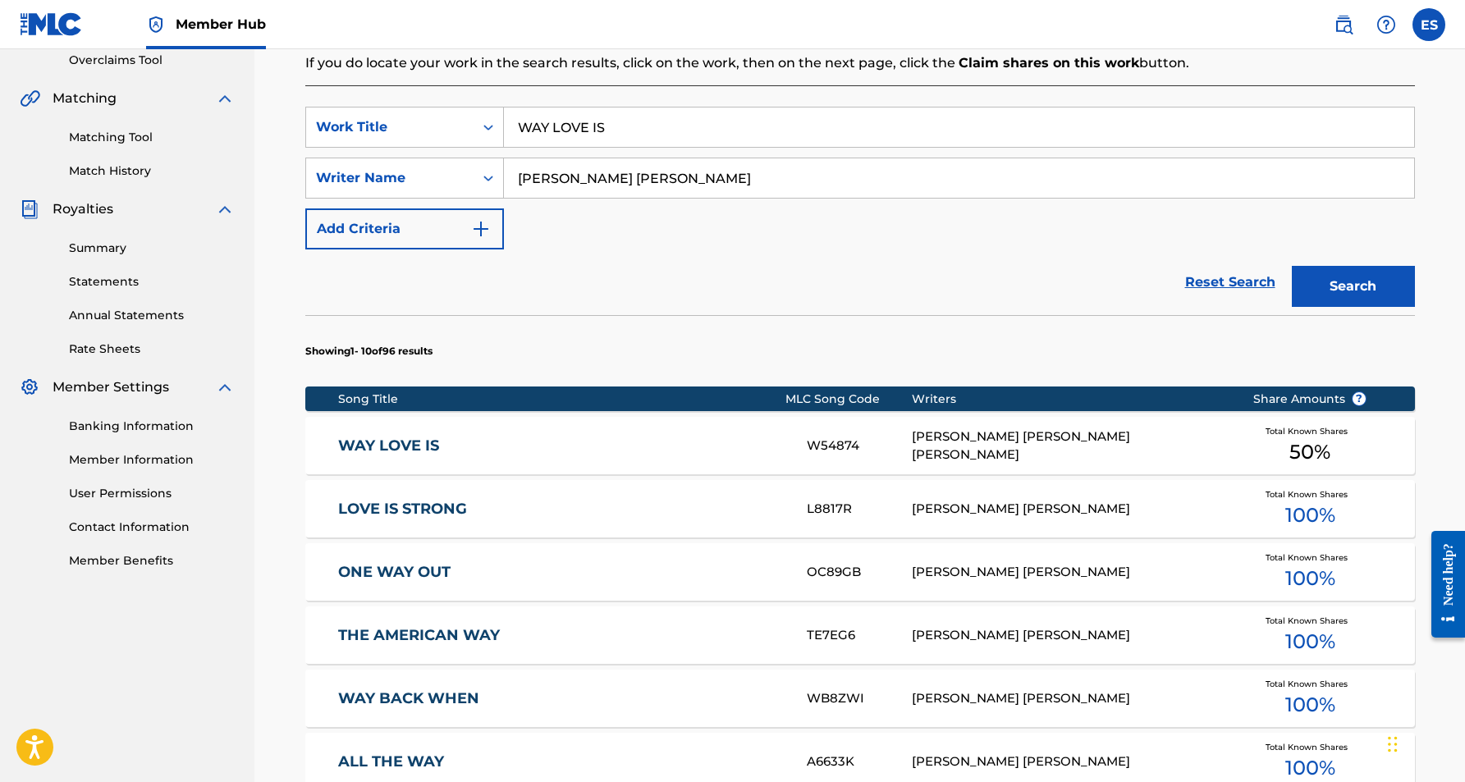
click at [1033, 438] on div "[PERSON_NAME] [PERSON_NAME] [PERSON_NAME]" at bounding box center [1070, 446] width 316 height 37
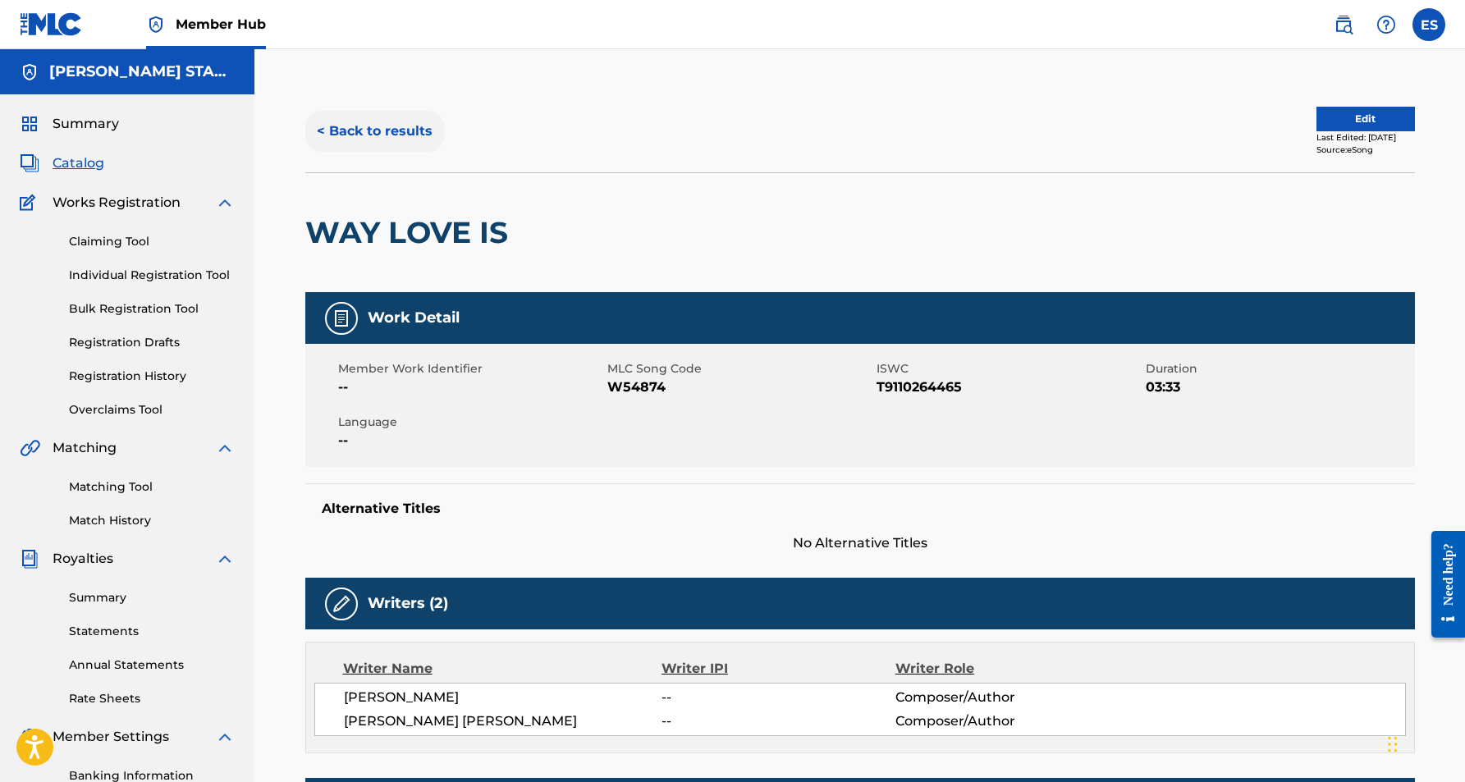
click at [392, 125] on button "< Back to results" at bounding box center [374, 131] width 139 height 41
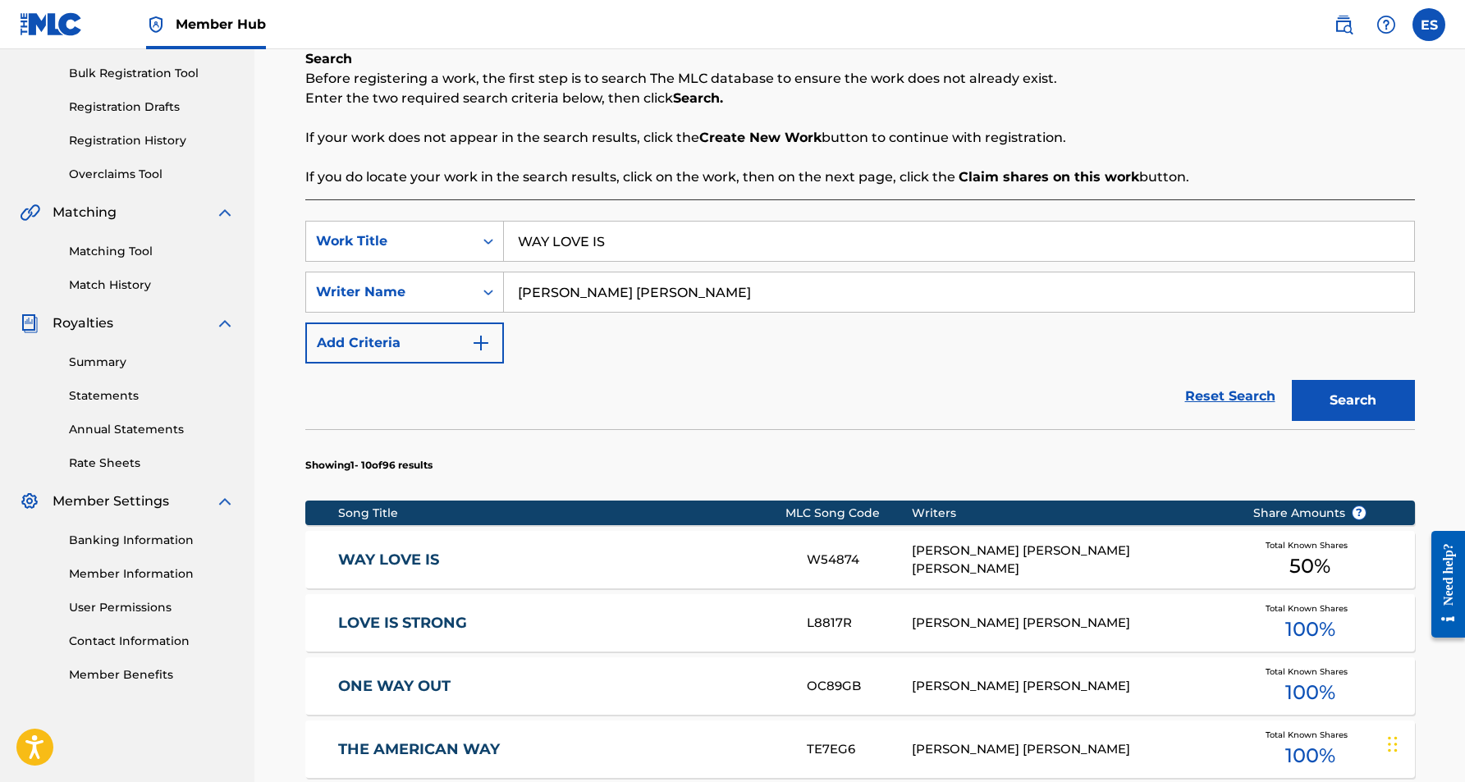
click at [648, 244] on input "WAY LOVE IS" at bounding box center [959, 241] width 910 height 39
type input "W"
paste input "EVENING"
type input "EVENING"
click at [1093, 383] on div "Reset Search Search" at bounding box center [860, 397] width 1110 height 66
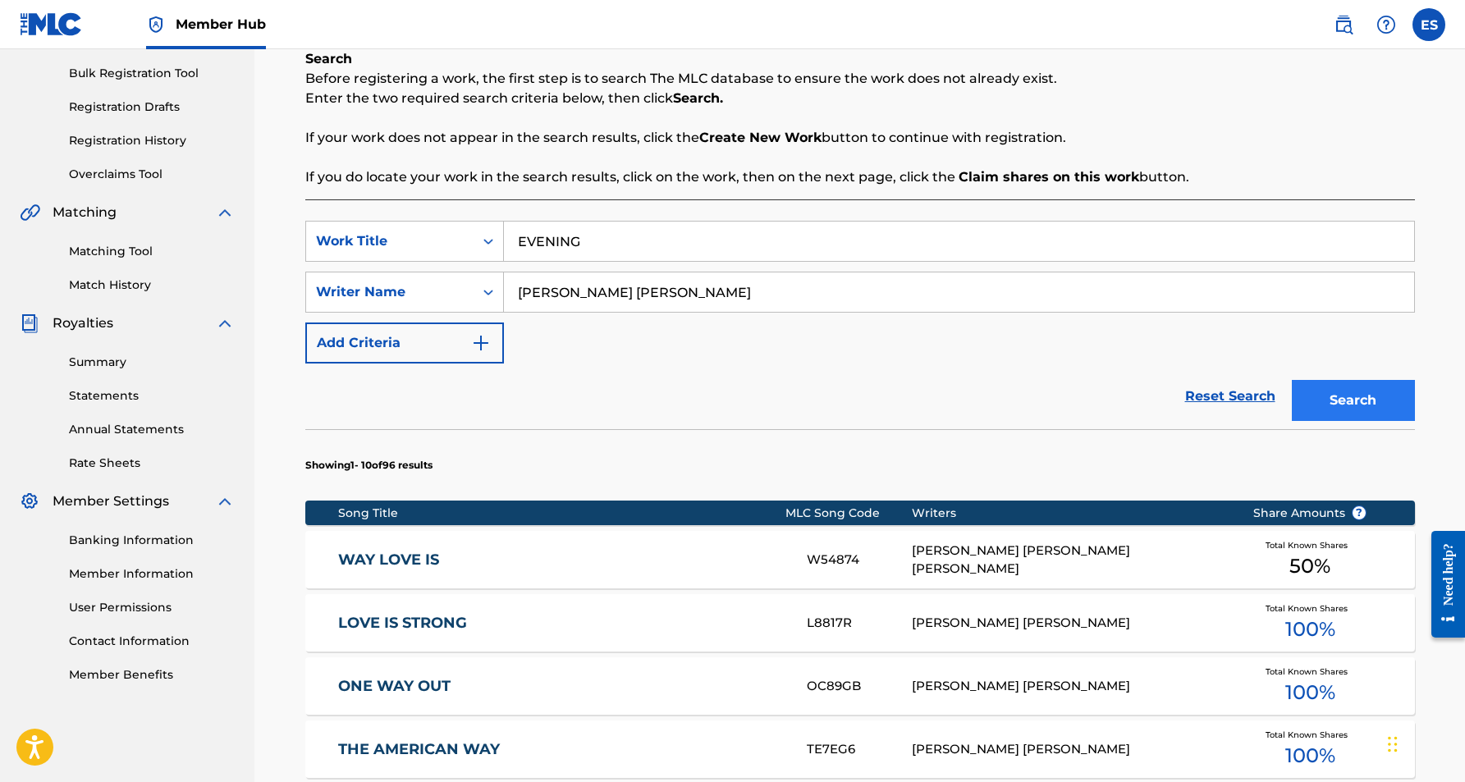
click at [1367, 394] on button "Search" at bounding box center [1353, 400] width 123 height 41
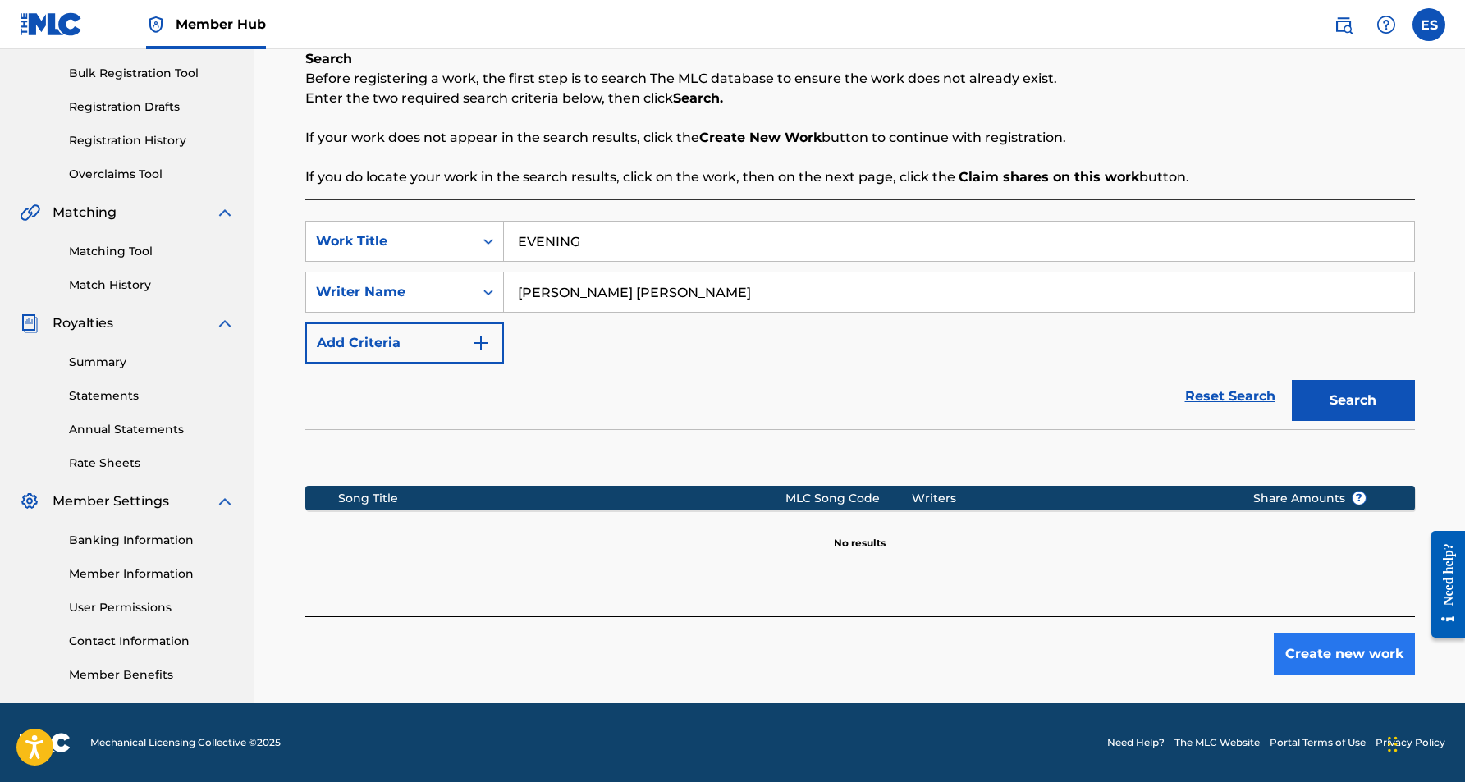
click at [1322, 649] on button "Create new work" at bounding box center [1344, 654] width 141 height 41
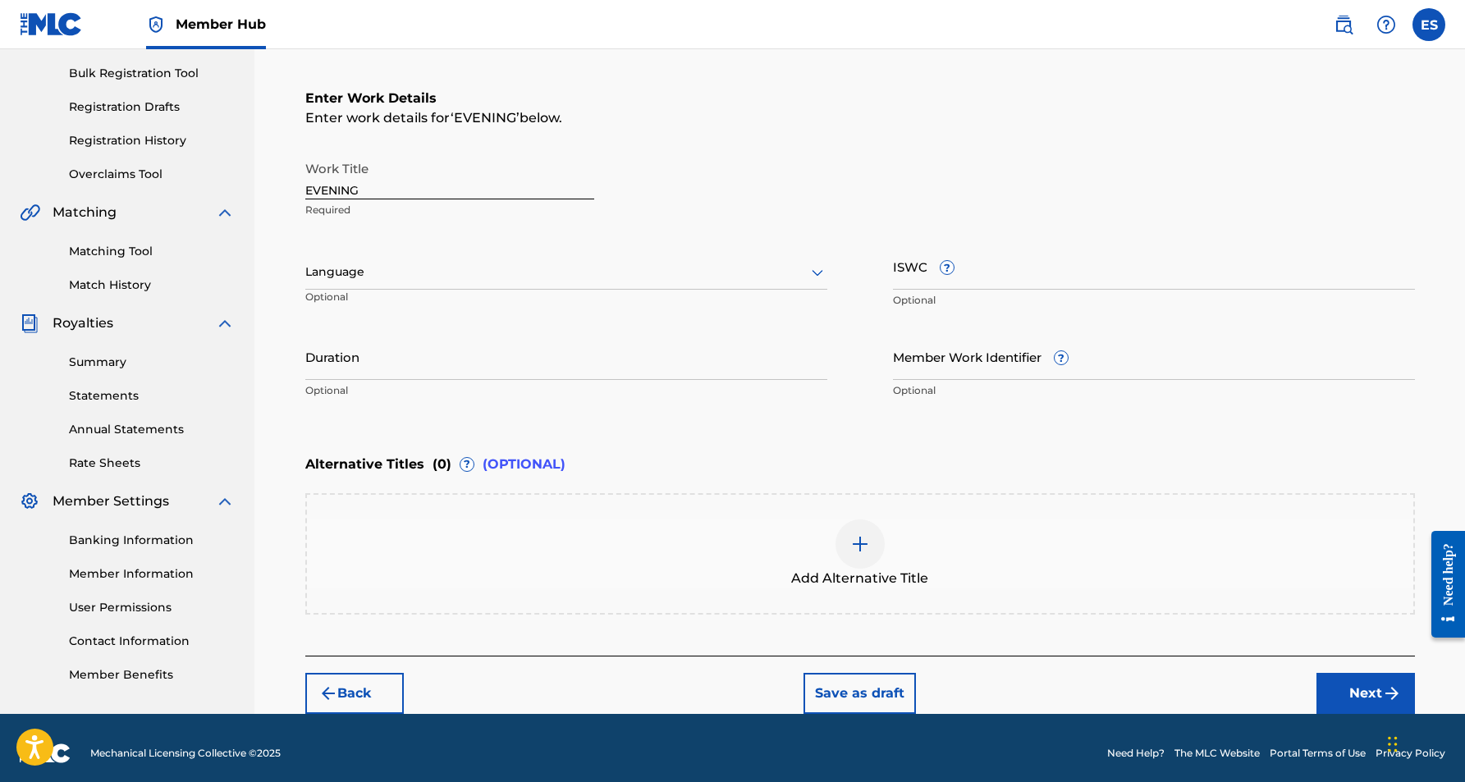
click at [812, 273] on icon at bounding box center [818, 273] width 20 height 20
click at [750, 314] on div "English" at bounding box center [566, 308] width 520 height 37
click at [464, 365] on input "Duration" at bounding box center [566, 356] width 522 height 47
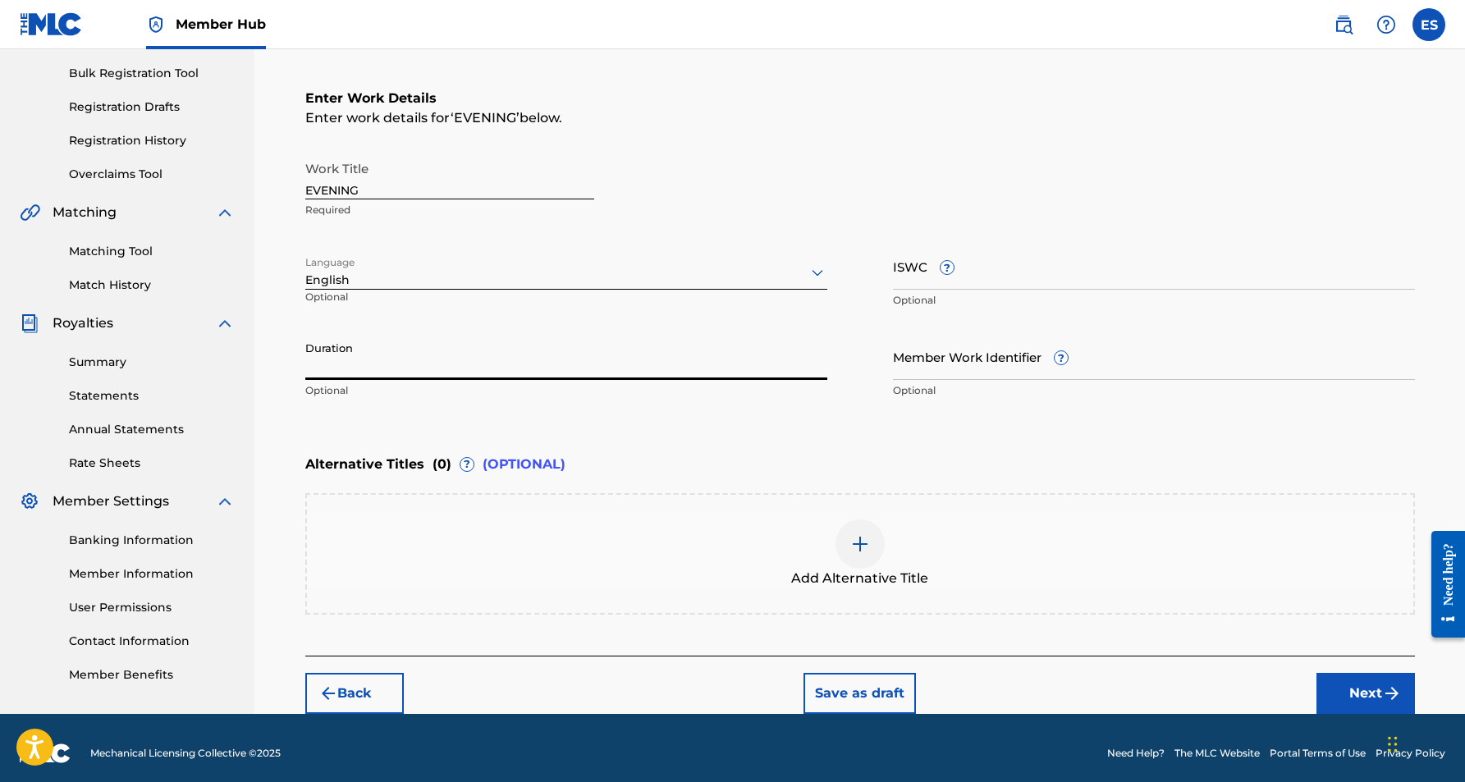
paste input "03:49"
type input "03:49"
click at [278, 394] on div "Register Work Search Enter Work Details Add Writers Add Publishers & Shares Add…" at bounding box center [859, 264] width 1211 height 901
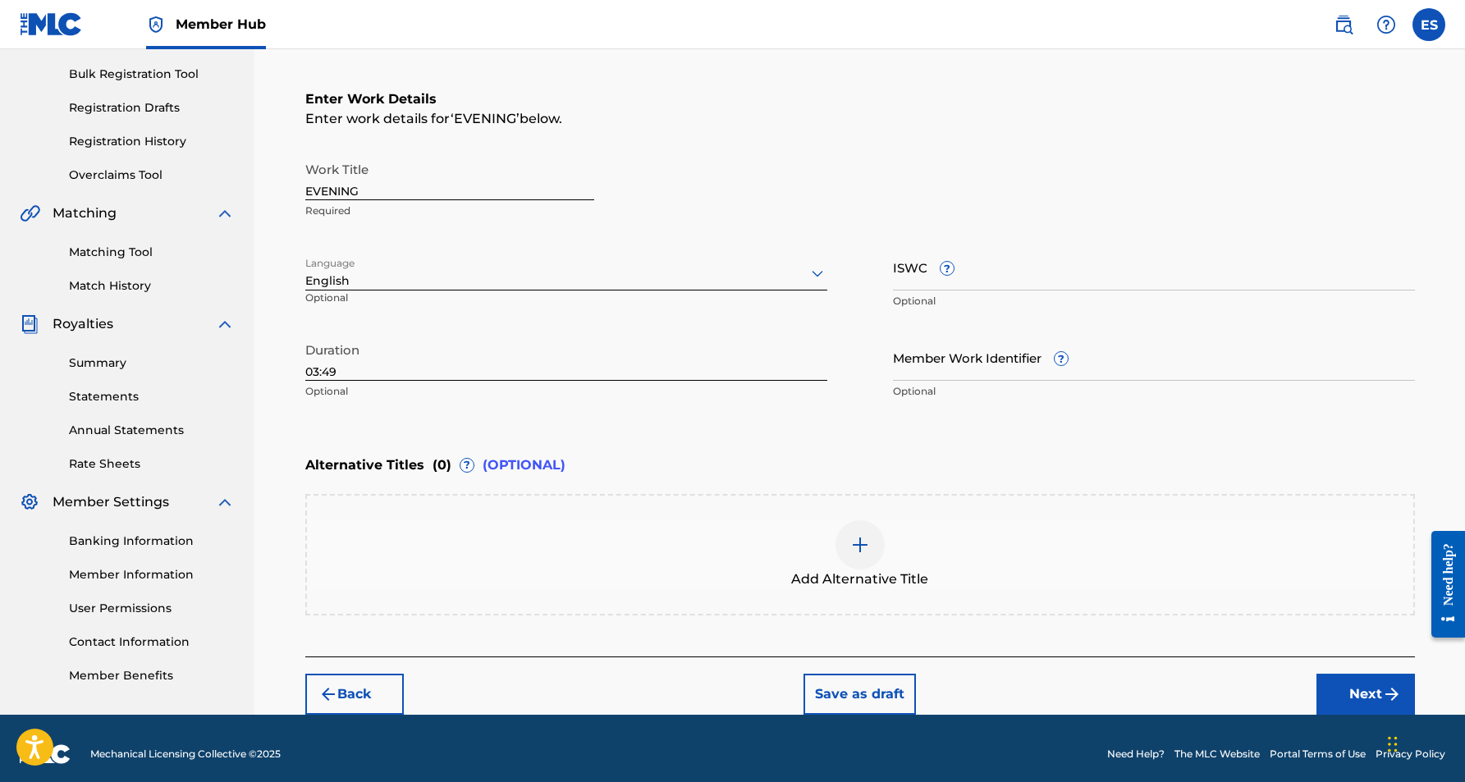
scroll to position [238, 0]
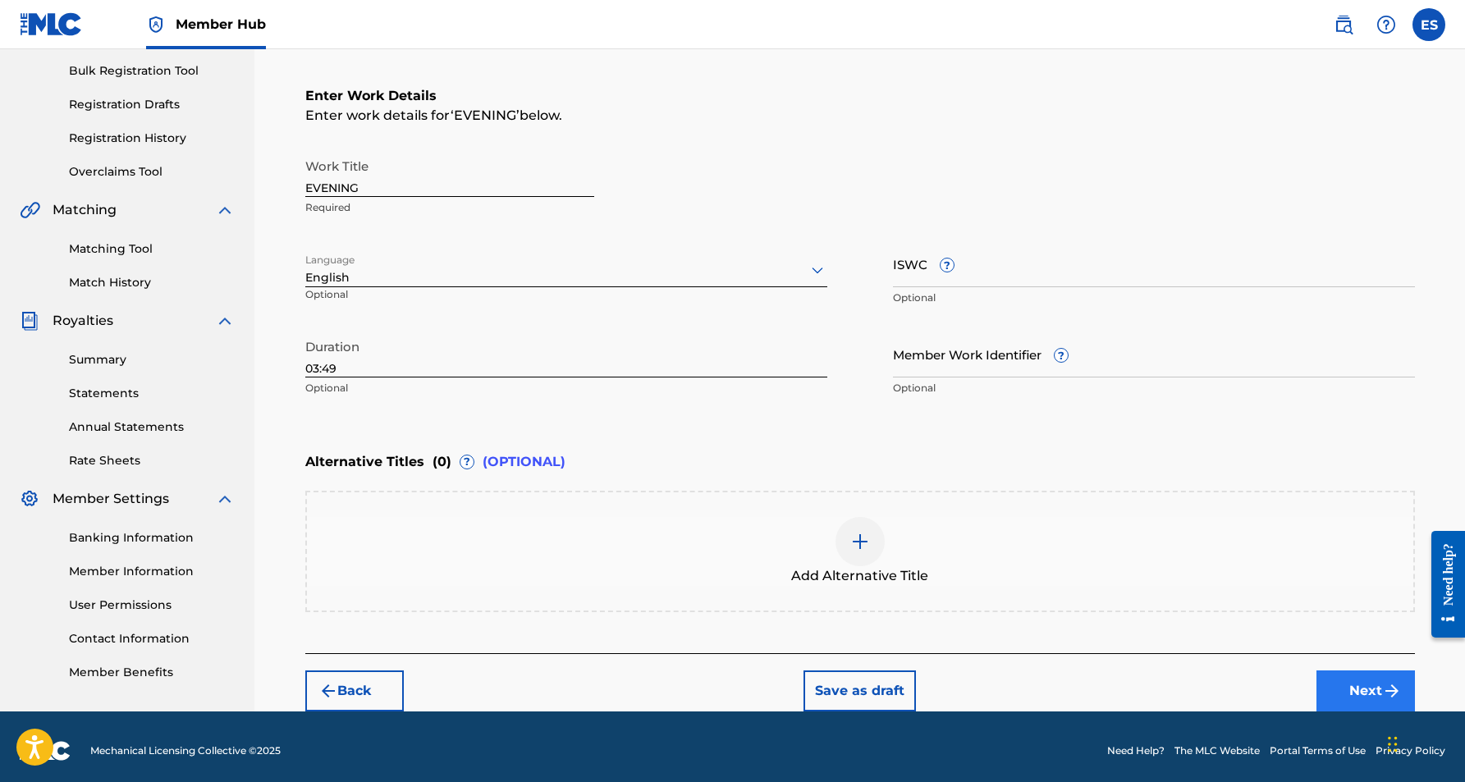
click at [1355, 684] on button "Next" at bounding box center [1366, 691] width 99 height 41
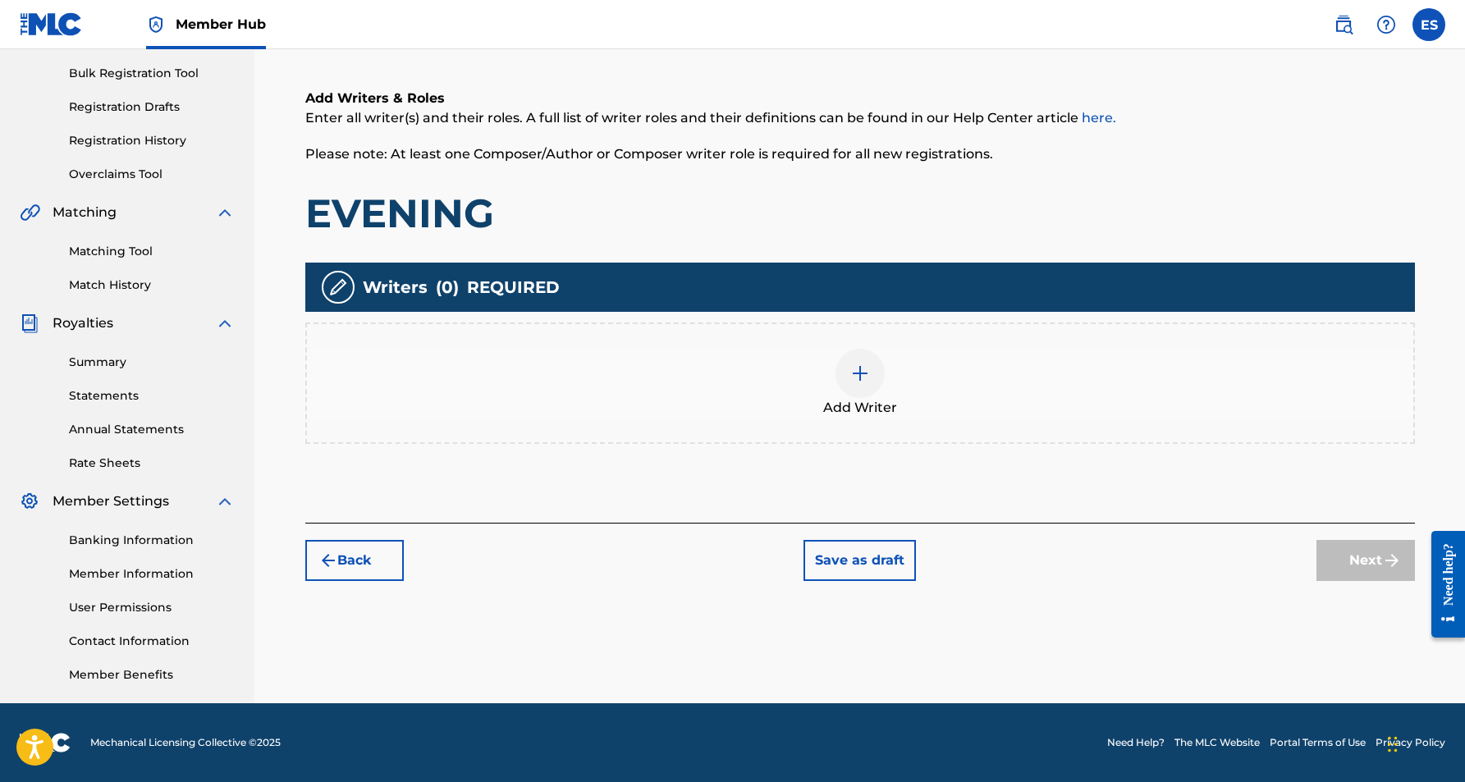
click at [860, 367] on img at bounding box center [861, 374] width 20 height 20
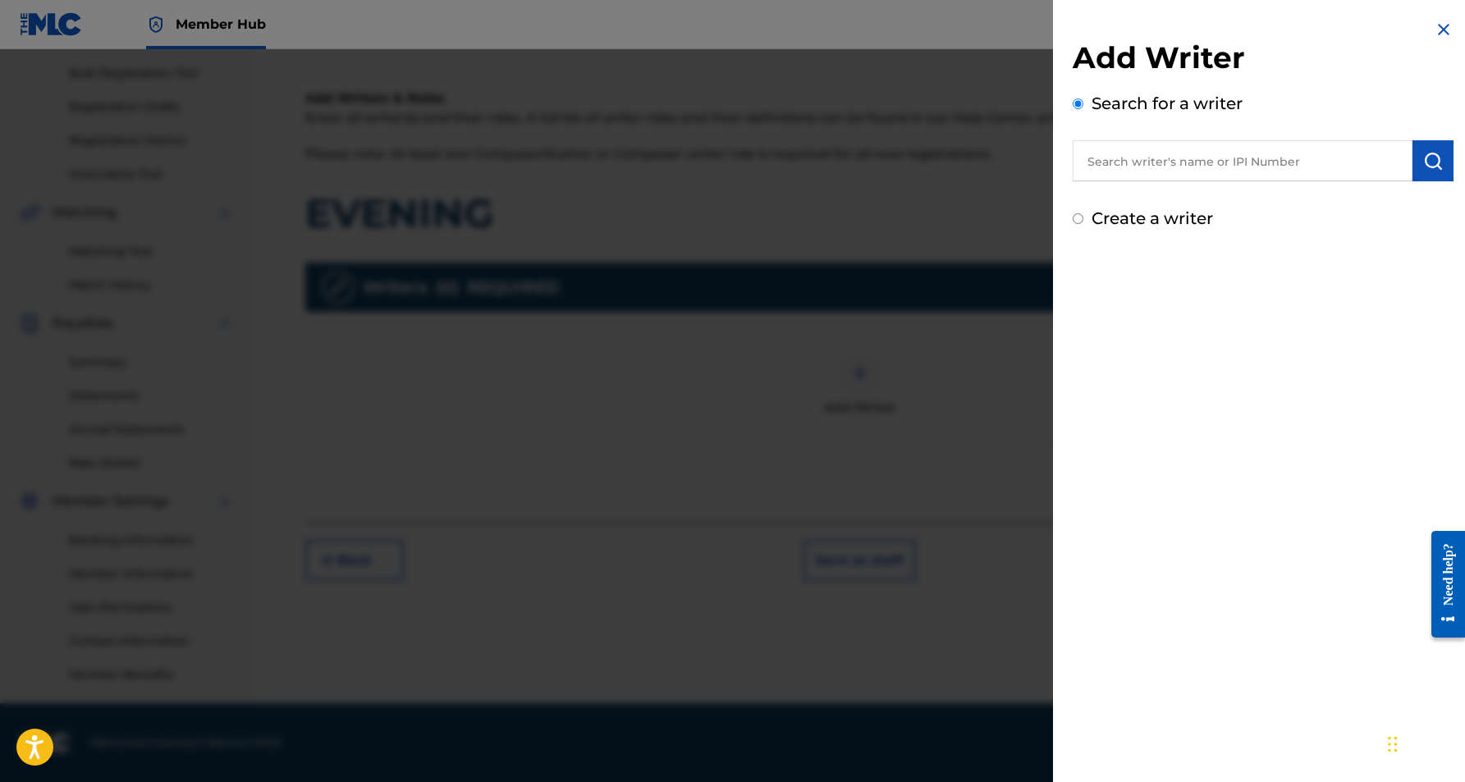
click at [1112, 177] on input "text" at bounding box center [1243, 160] width 340 height 41
paste input "[PERSON_NAME] [PERSON_NAME]"
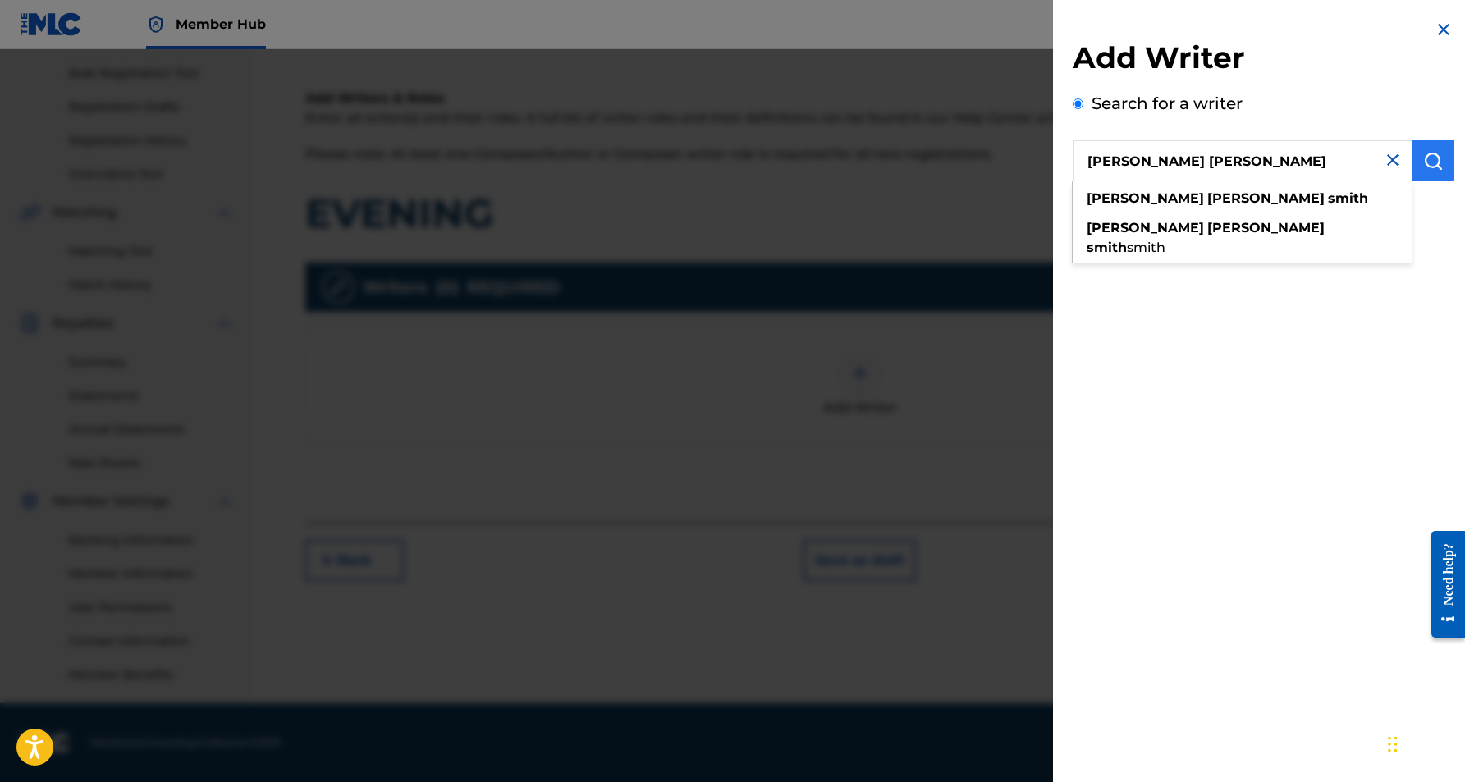
type input "[PERSON_NAME] [PERSON_NAME]"
click at [1433, 156] on img "submit" at bounding box center [1434, 161] width 20 height 20
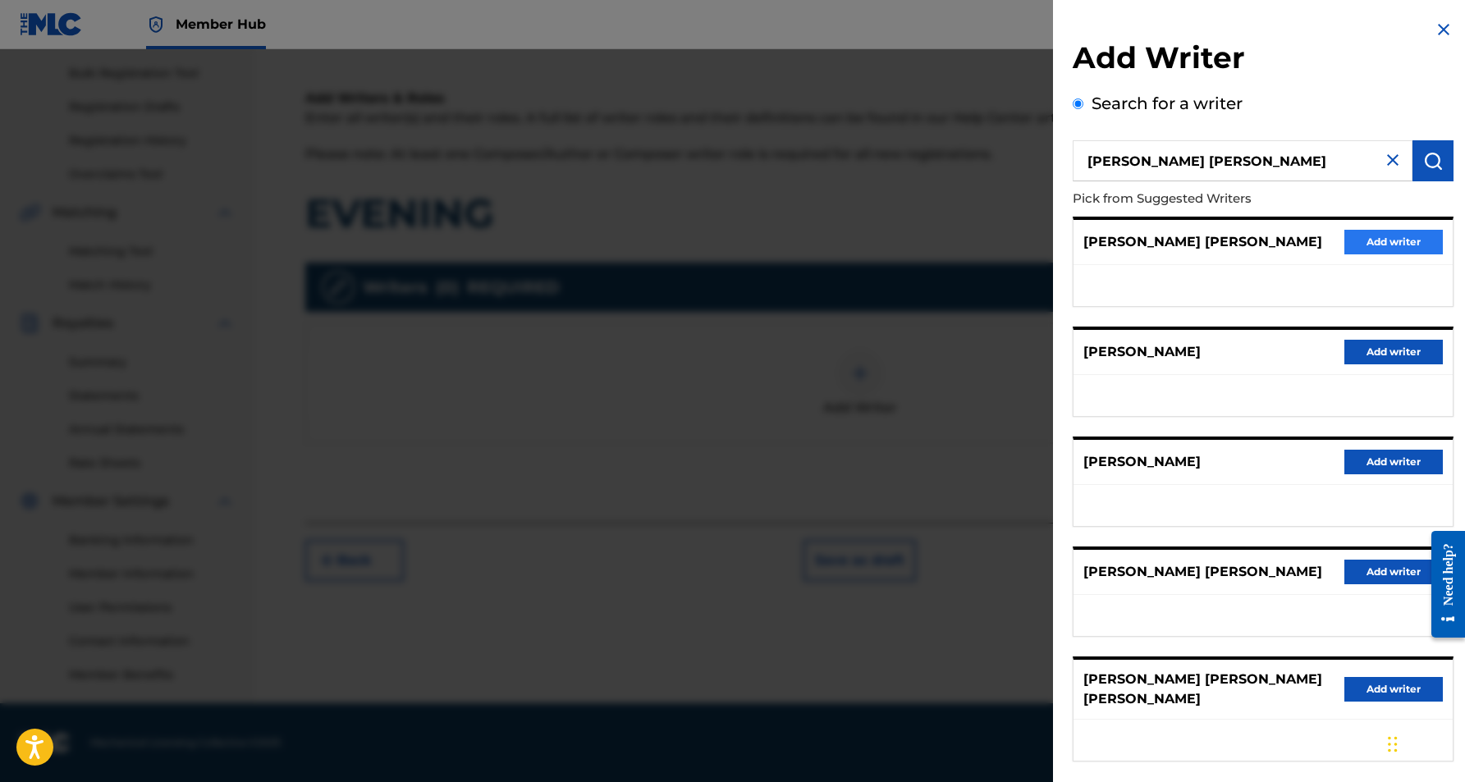
click at [1361, 239] on button "Add writer" at bounding box center [1394, 242] width 99 height 25
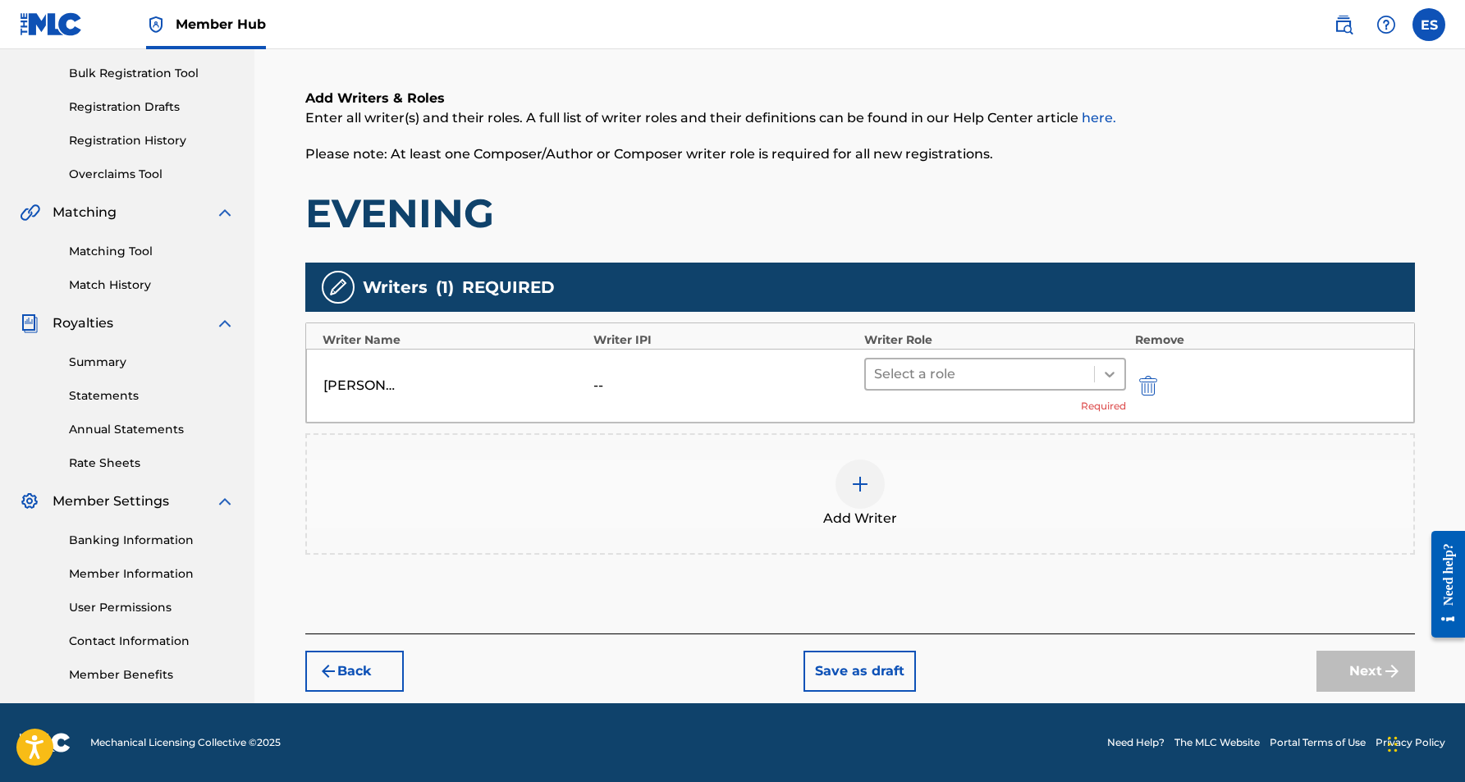
click at [1109, 368] on icon at bounding box center [1110, 374] width 16 height 16
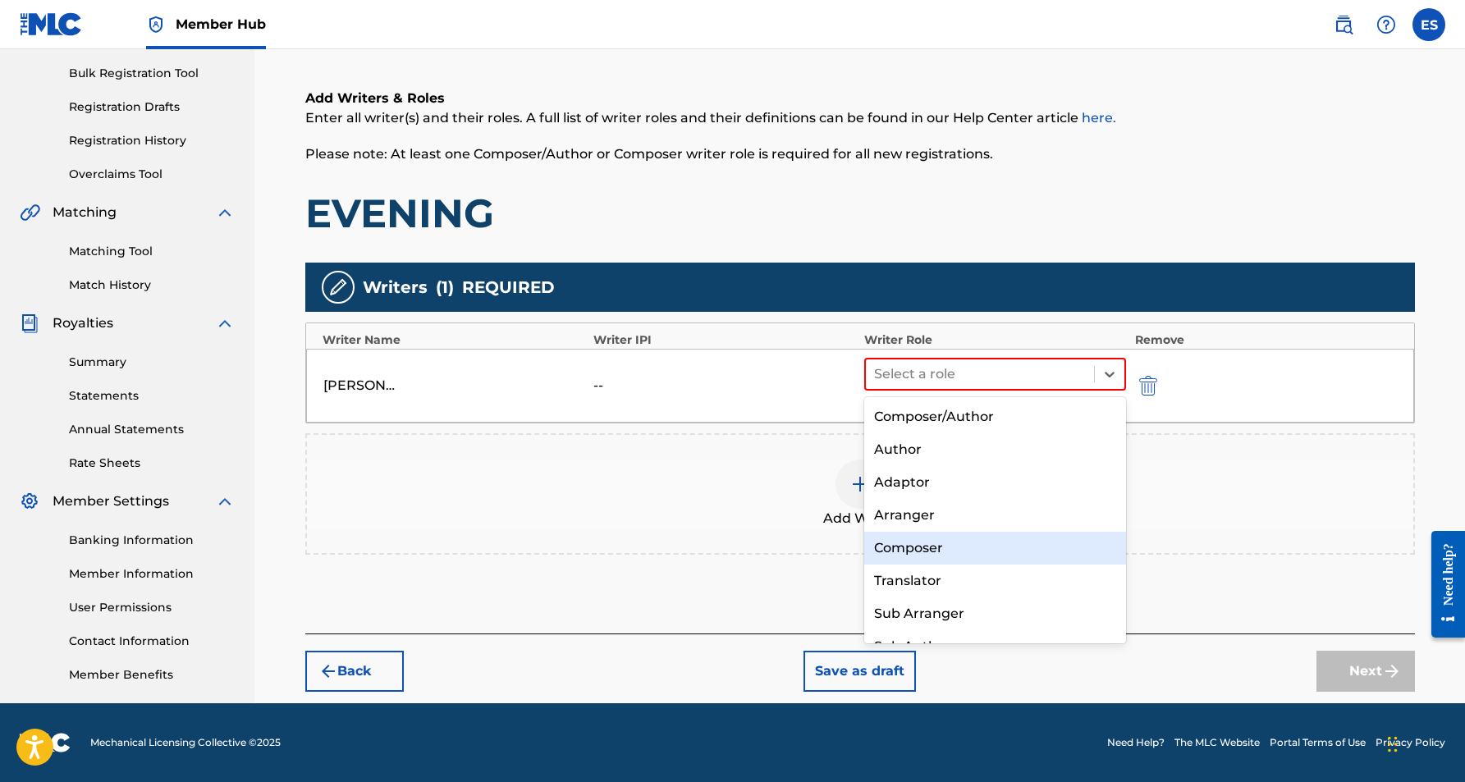
click at [984, 541] on div "Composer" at bounding box center [995, 548] width 263 height 33
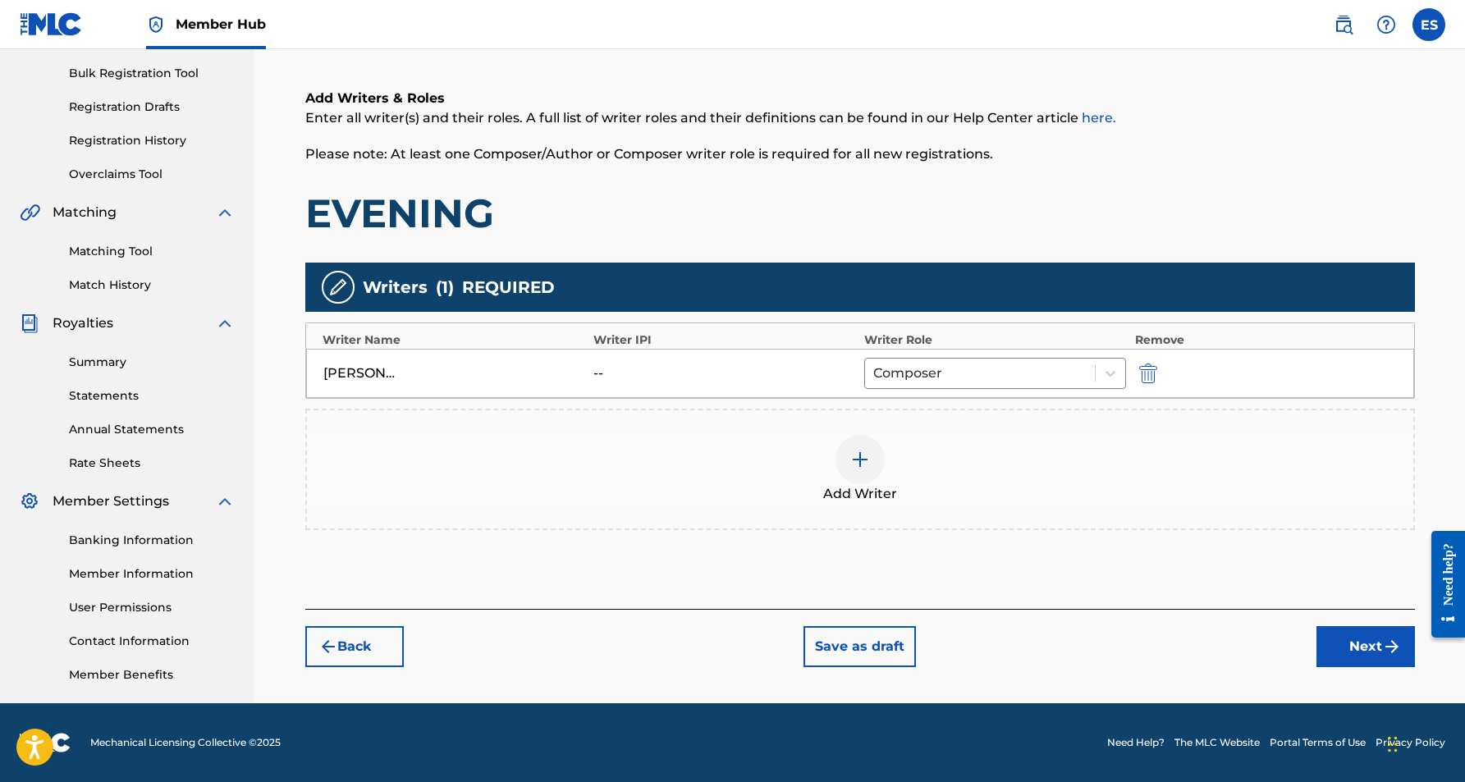
click at [860, 471] on div at bounding box center [860, 459] width 49 height 49
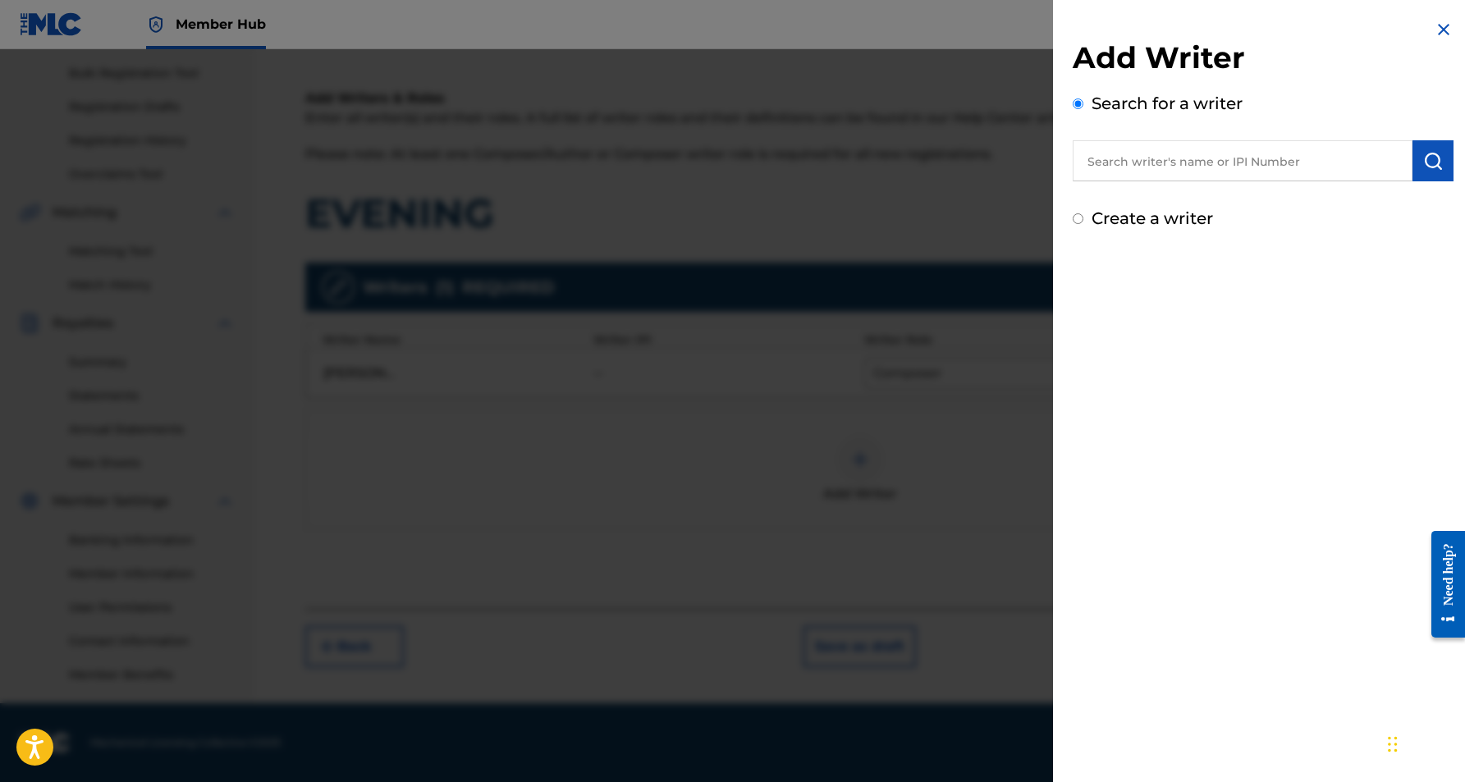
click at [1078, 218] on input "Create a writer" at bounding box center [1078, 218] width 11 height 11
radio input "false"
radio input "true"
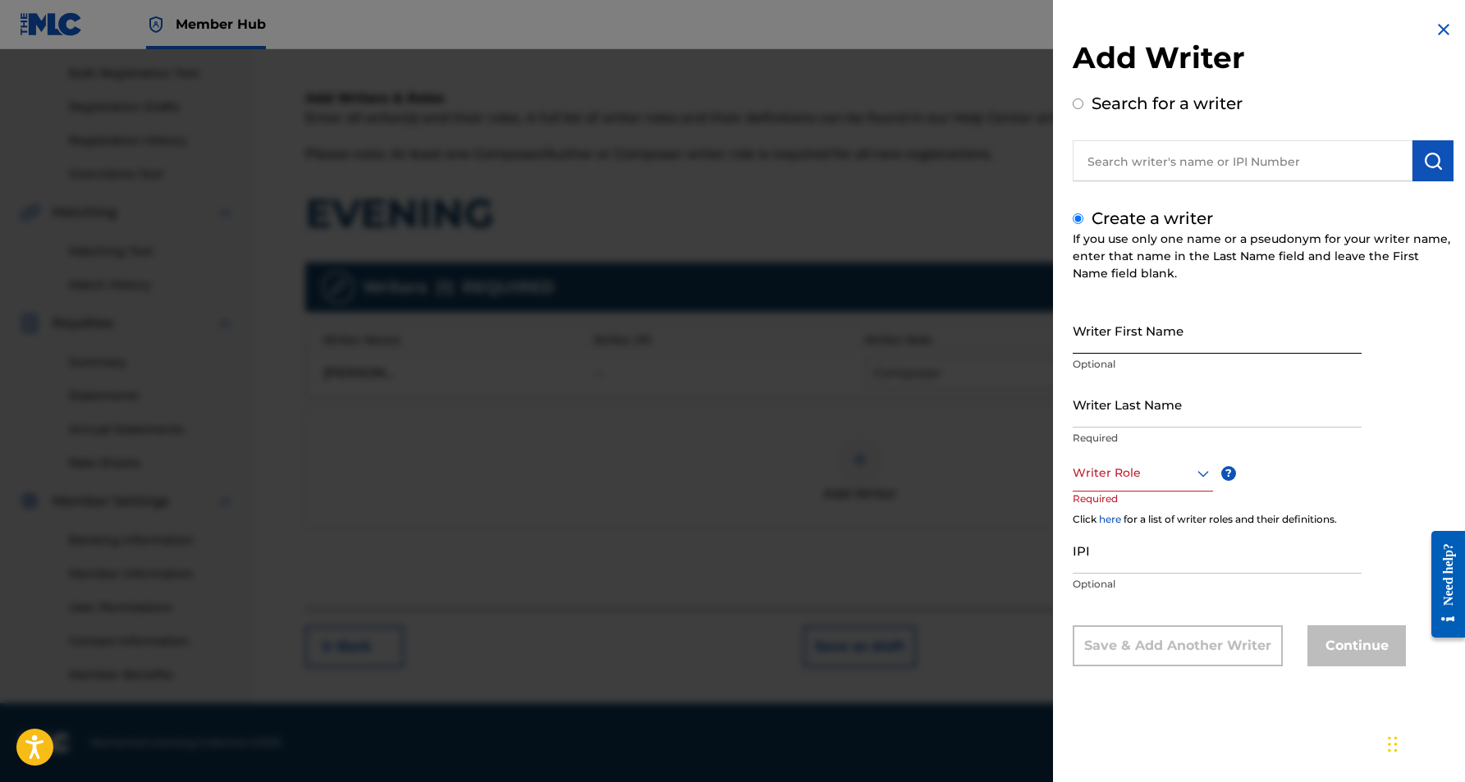
click at [1144, 337] on input "Writer First Name" at bounding box center [1217, 330] width 289 height 47
paste input "[PERSON_NAME]"
type input "[PERSON_NAME]"
click at [1162, 403] on input "Writer Last Name" at bounding box center [1217, 404] width 289 height 47
paste input "[PERSON_NAME]"
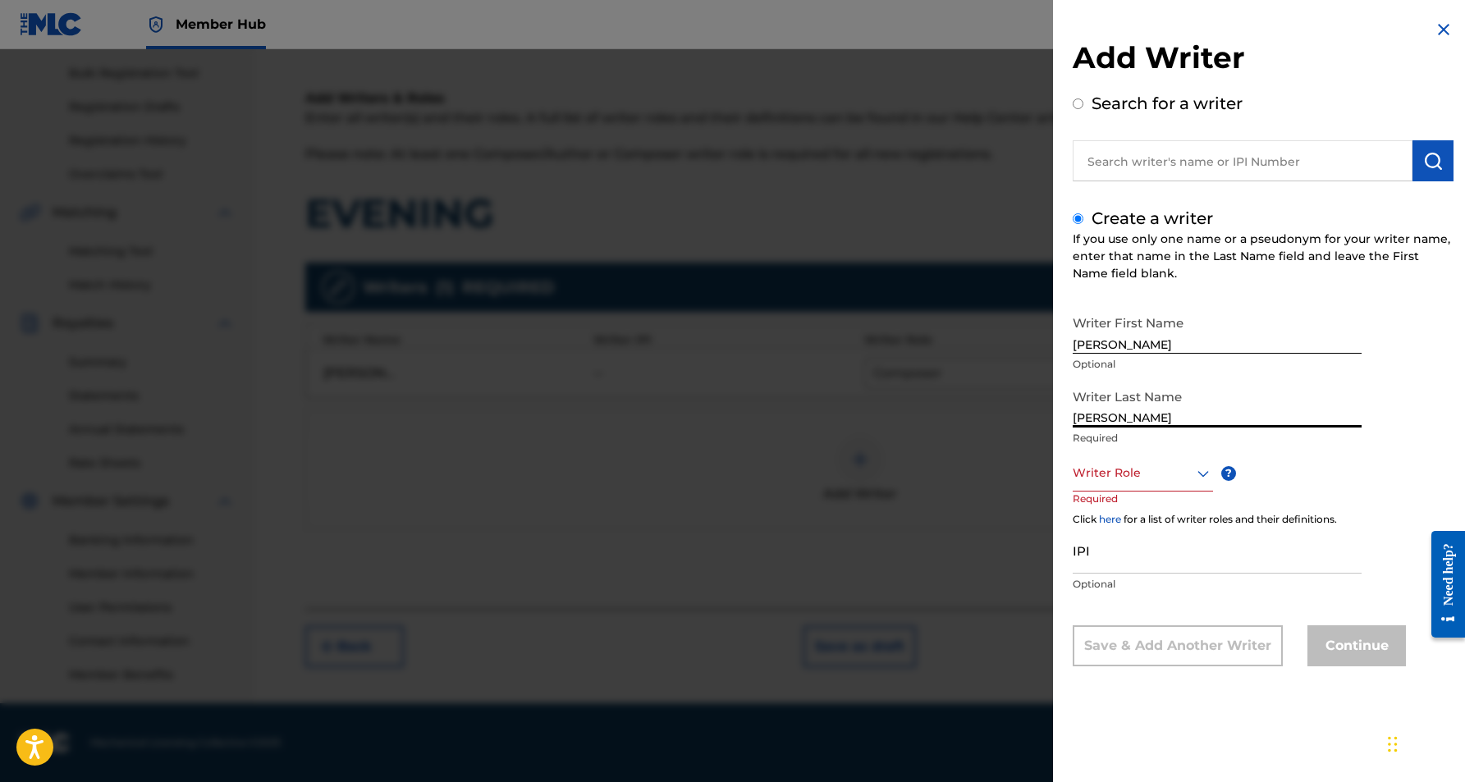
type input "[PERSON_NAME]"
click at [1127, 344] on input "[PERSON_NAME]" at bounding box center [1217, 330] width 289 height 47
type input "KROSHET"
click at [1199, 475] on icon at bounding box center [1203, 473] width 11 height 7
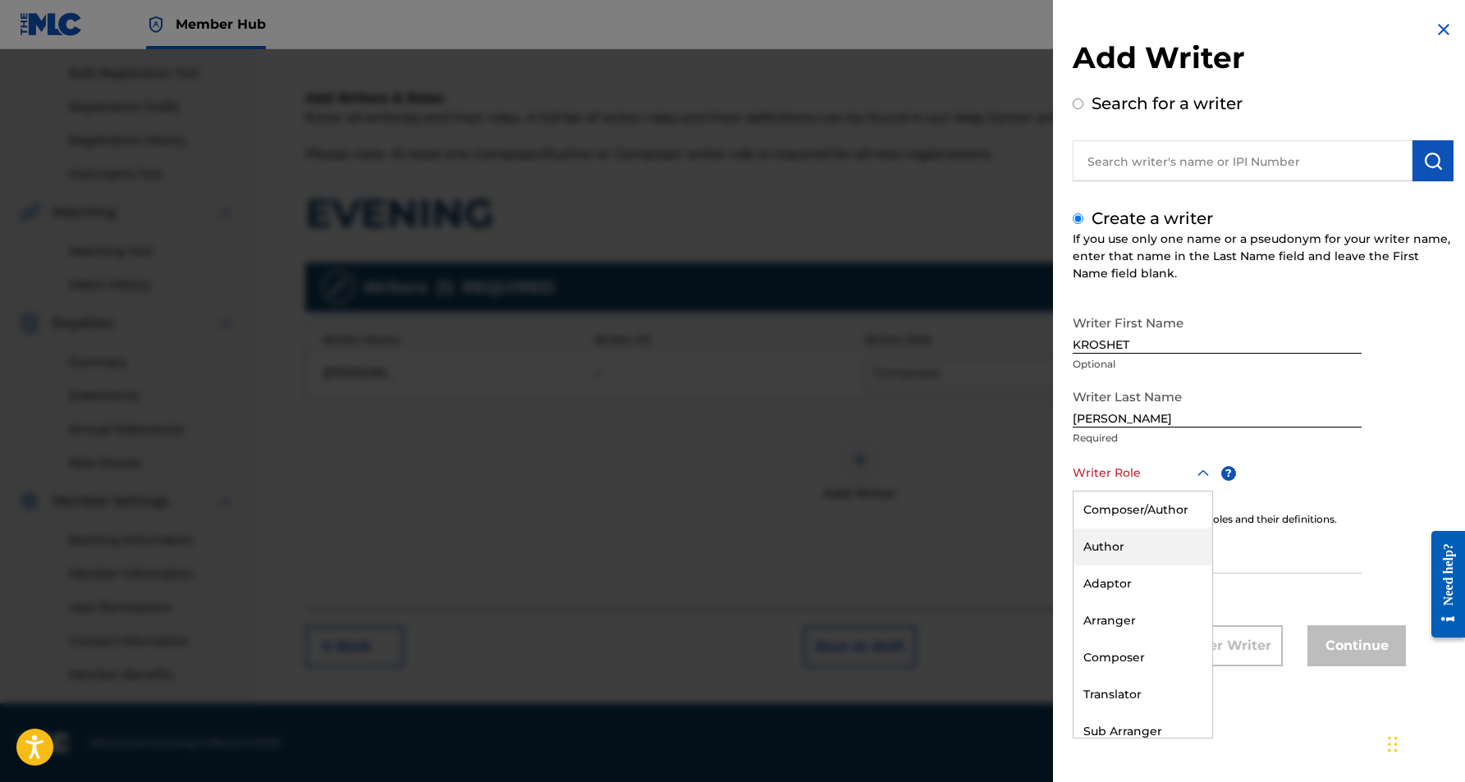
click at [1147, 547] on div "Author" at bounding box center [1143, 547] width 139 height 37
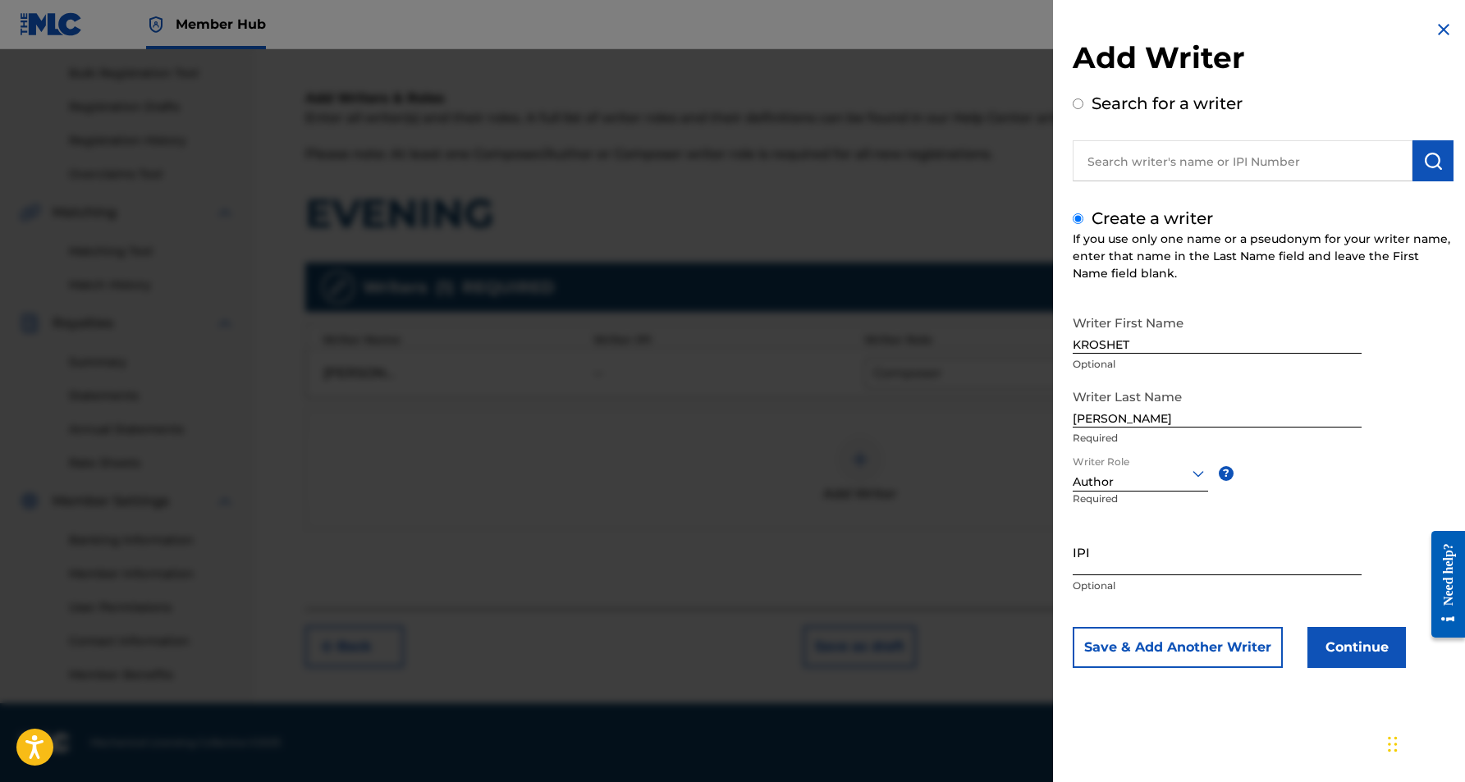
click at [1126, 546] on input "IPI" at bounding box center [1217, 552] width 289 height 47
paste input "528588215"
type input "528588215"
click at [1336, 653] on button "Continue" at bounding box center [1357, 647] width 99 height 41
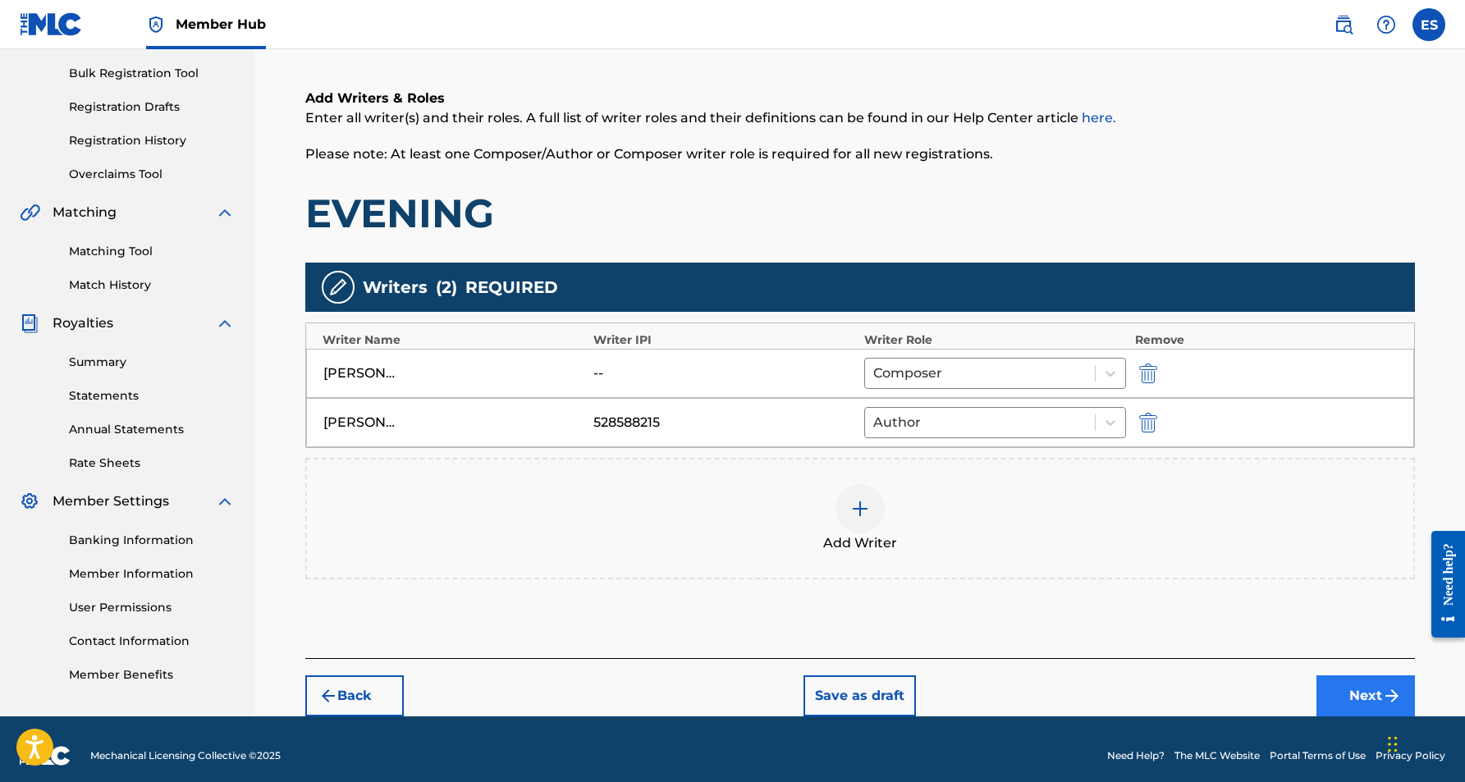
click at [1362, 695] on button "Next" at bounding box center [1366, 696] width 99 height 41
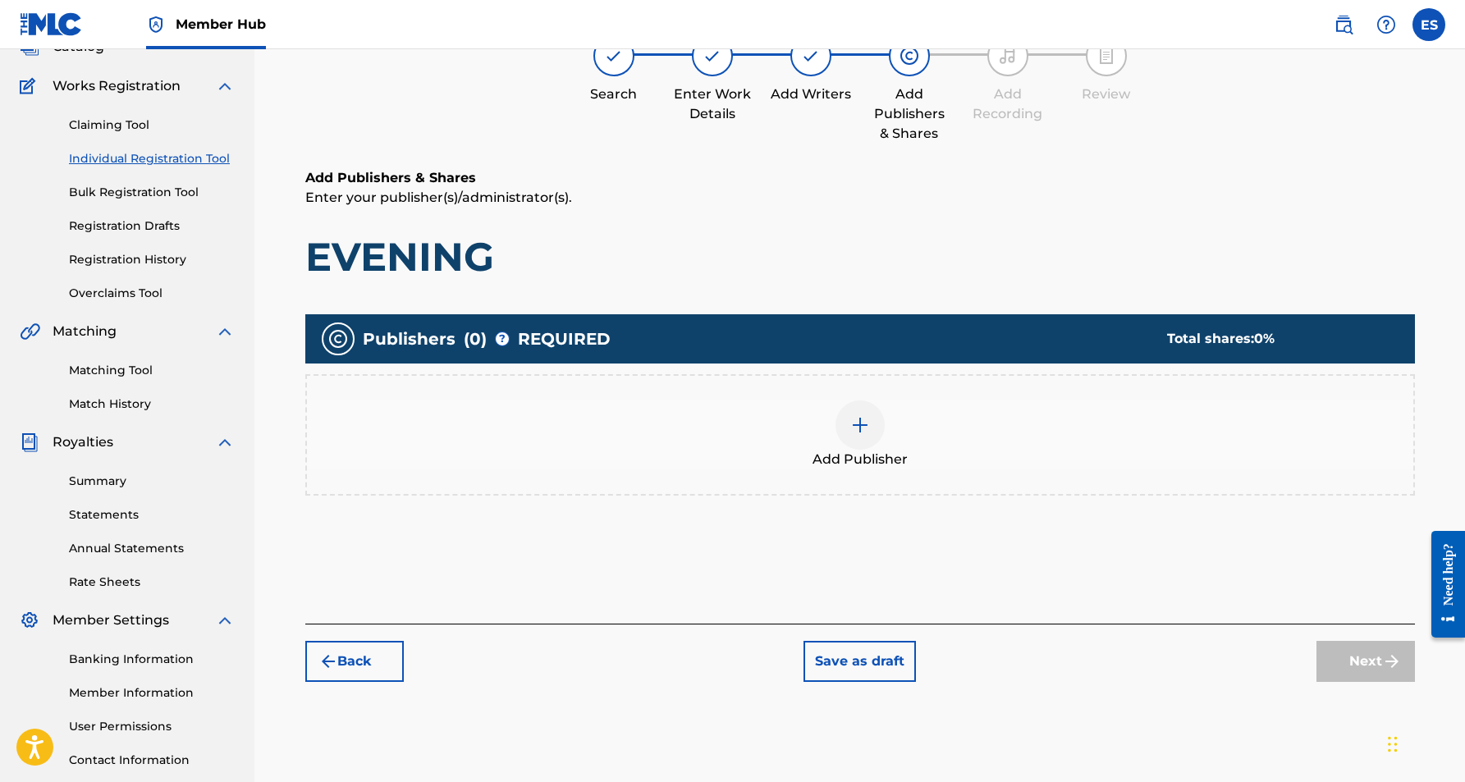
scroll to position [74, 0]
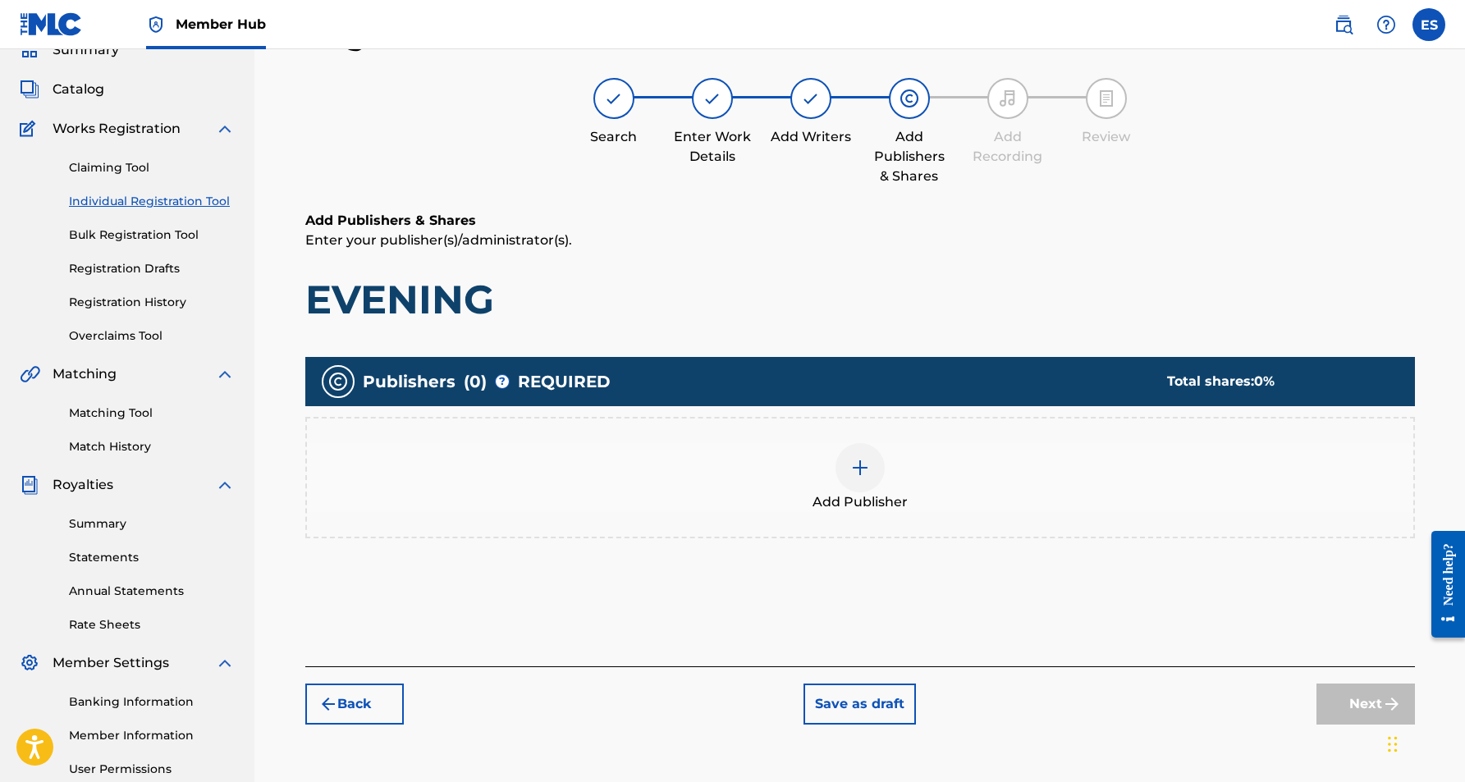
click at [849, 470] on div at bounding box center [860, 467] width 49 height 49
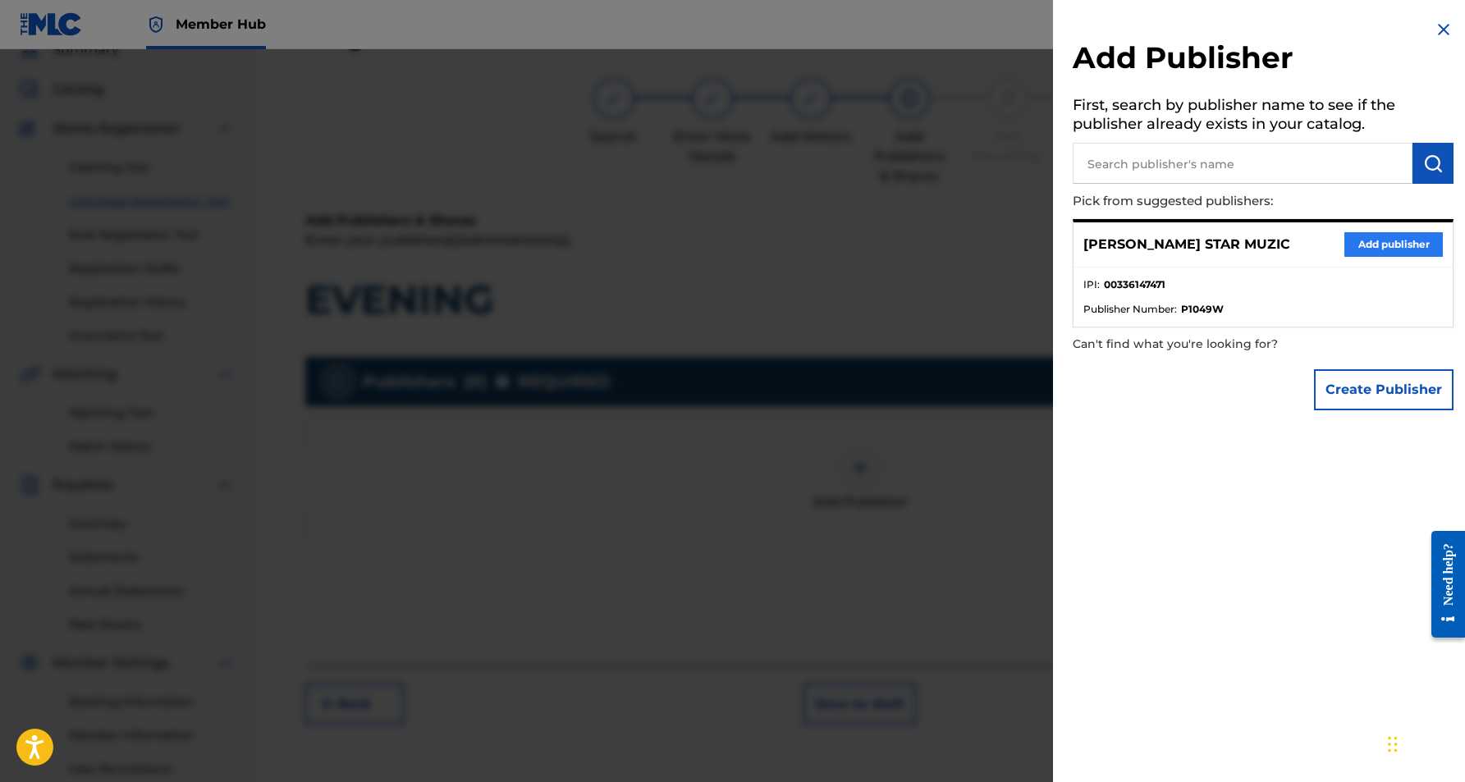
click at [1357, 238] on button "Add publisher" at bounding box center [1394, 244] width 99 height 25
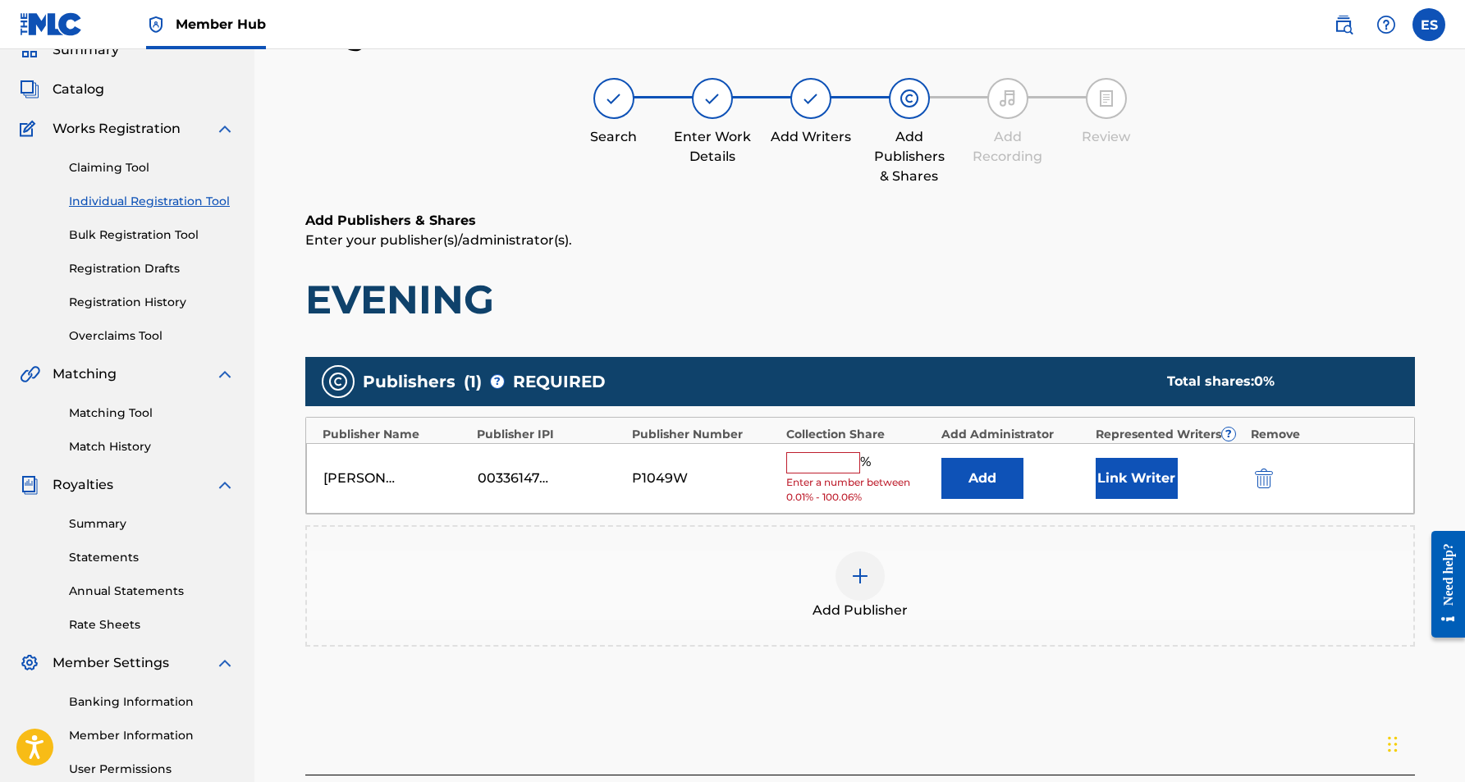
click at [835, 463] on input "text" at bounding box center [823, 462] width 74 height 21
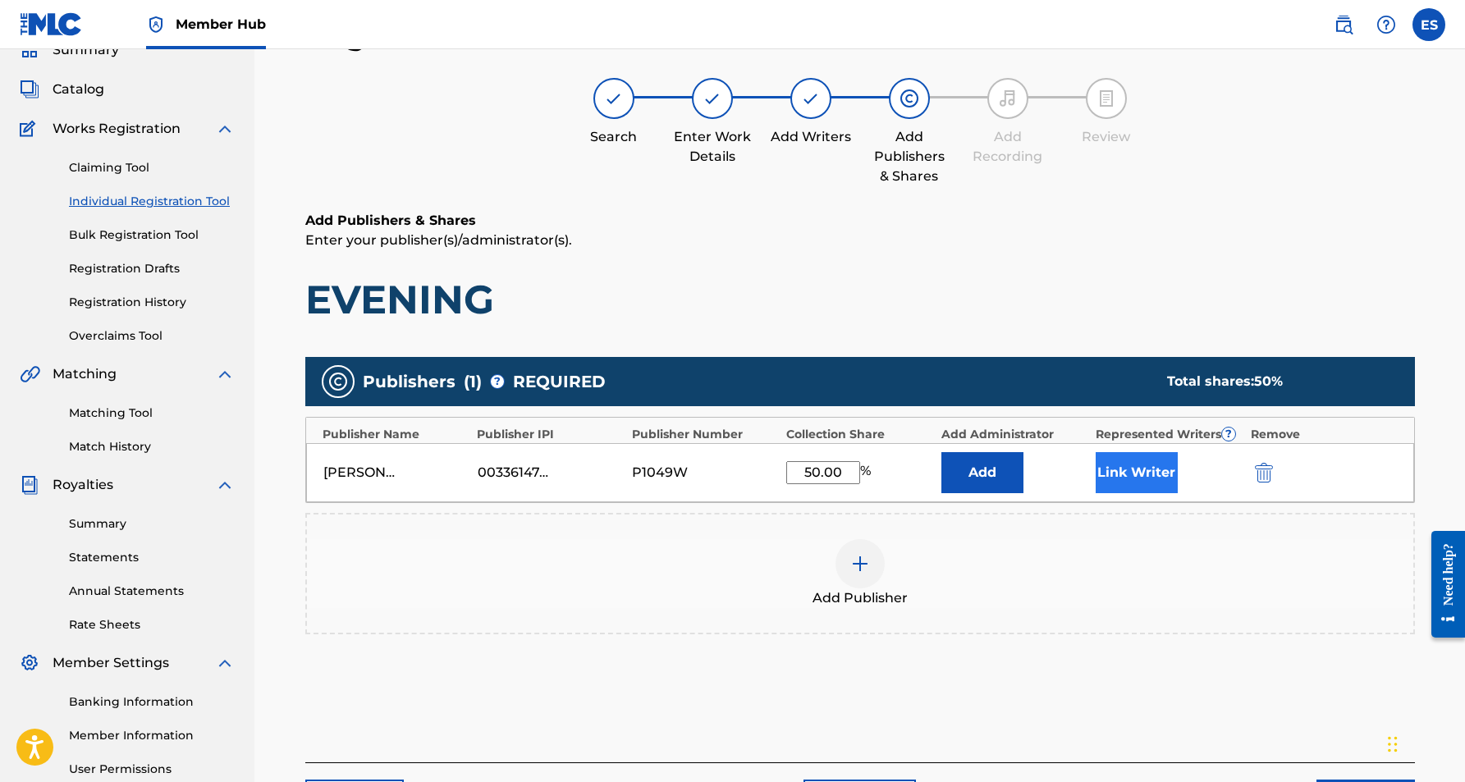
type input "50.00"
click at [1147, 465] on button "Link Writer" at bounding box center [1137, 472] width 82 height 41
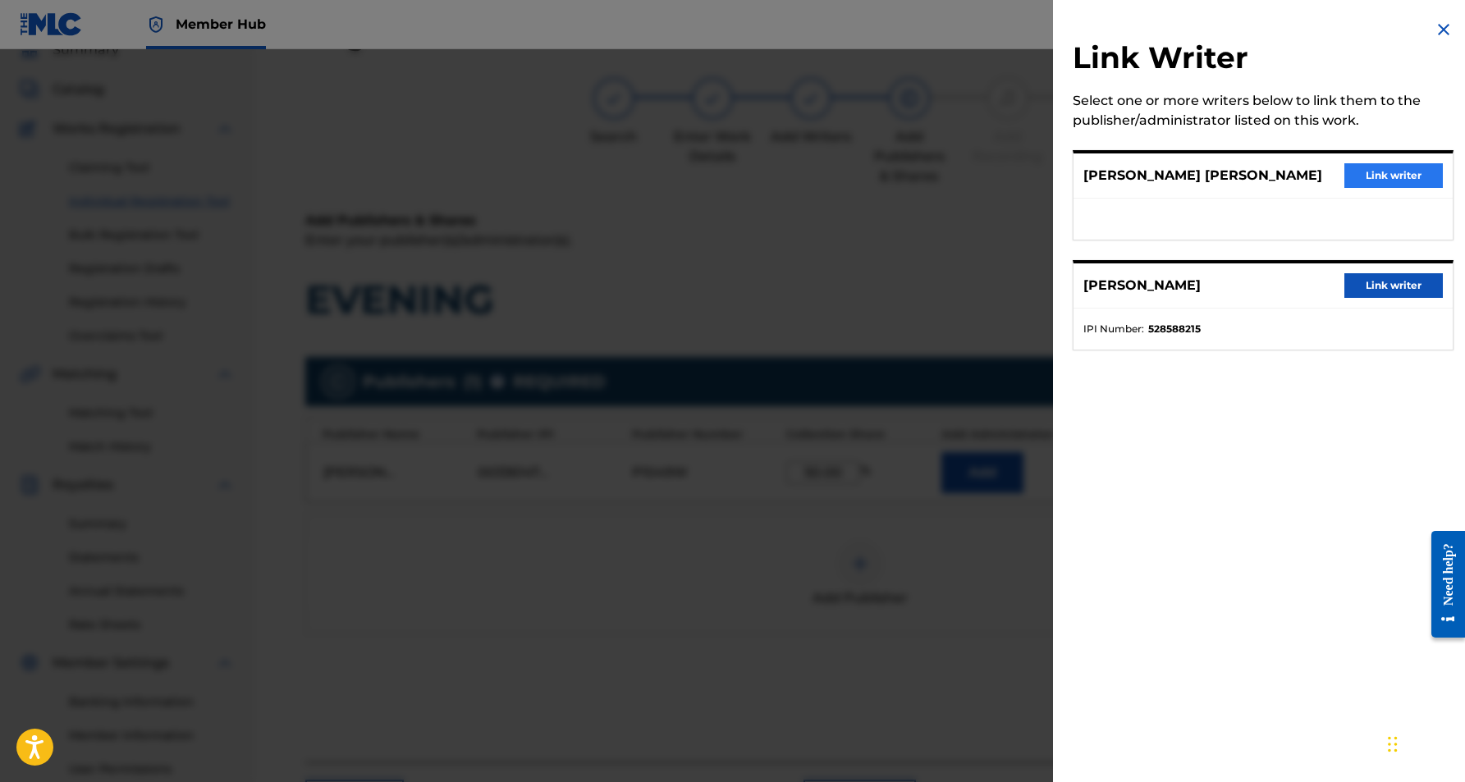
click at [1415, 171] on button "Link writer" at bounding box center [1394, 175] width 99 height 25
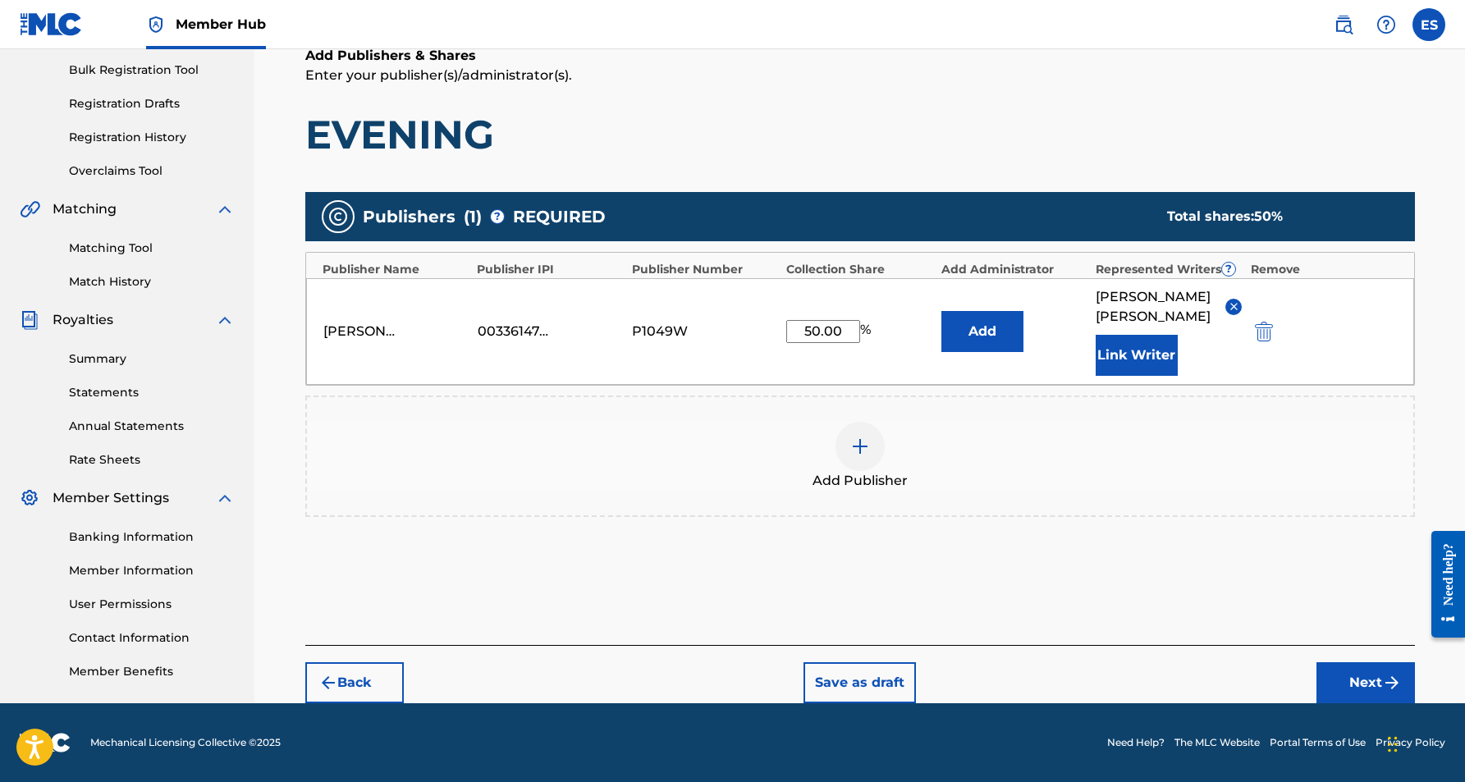
scroll to position [239, 0]
click at [1358, 681] on button "Next" at bounding box center [1366, 683] width 99 height 41
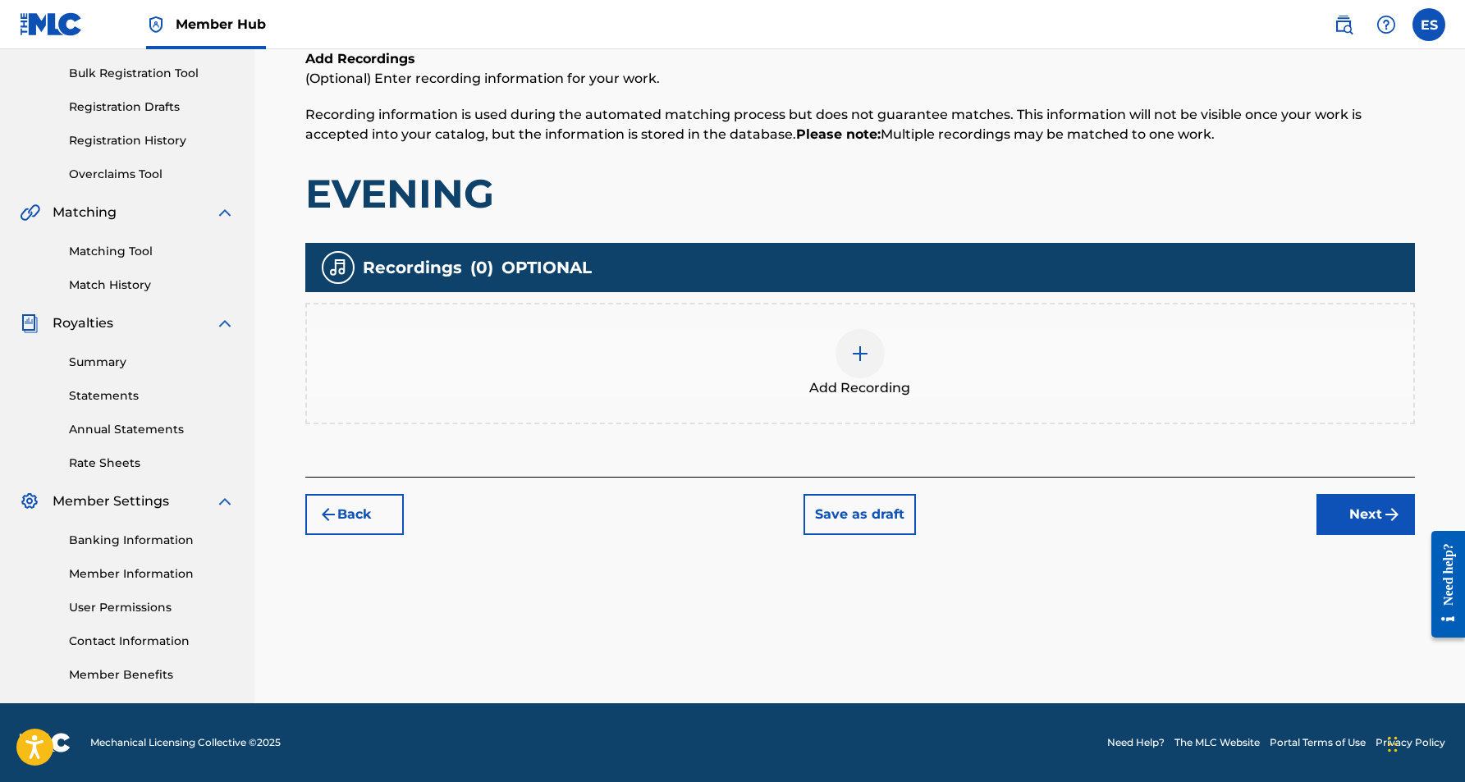
click at [855, 353] on img at bounding box center [861, 354] width 20 height 20
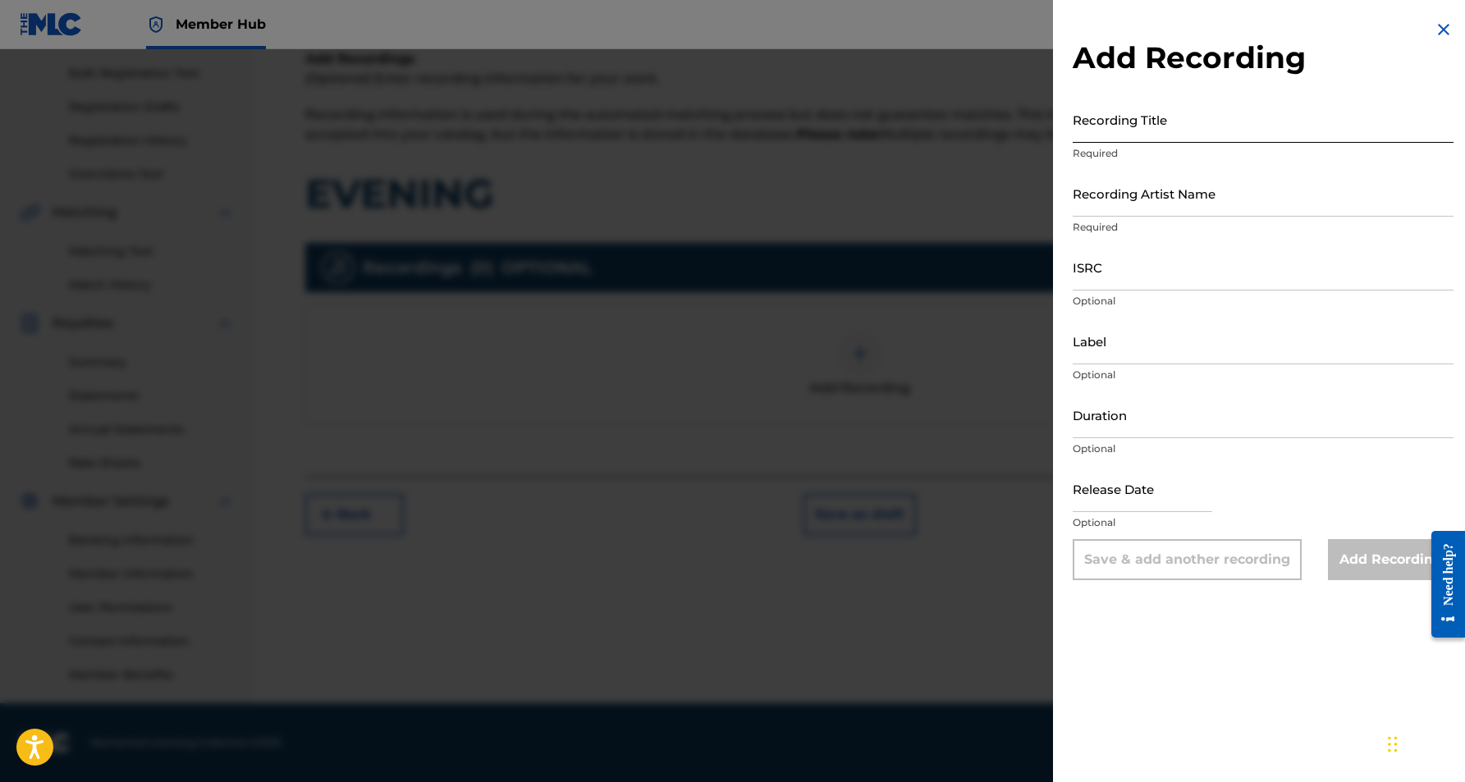
click at [1155, 134] on input "Recording Title" at bounding box center [1263, 119] width 381 height 47
paste input "EVENING"
type input "EVENING"
click at [1200, 184] on input "Recording Artist Name" at bounding box center [1263, 193] width 381 height 47
paste input "KROSHET"
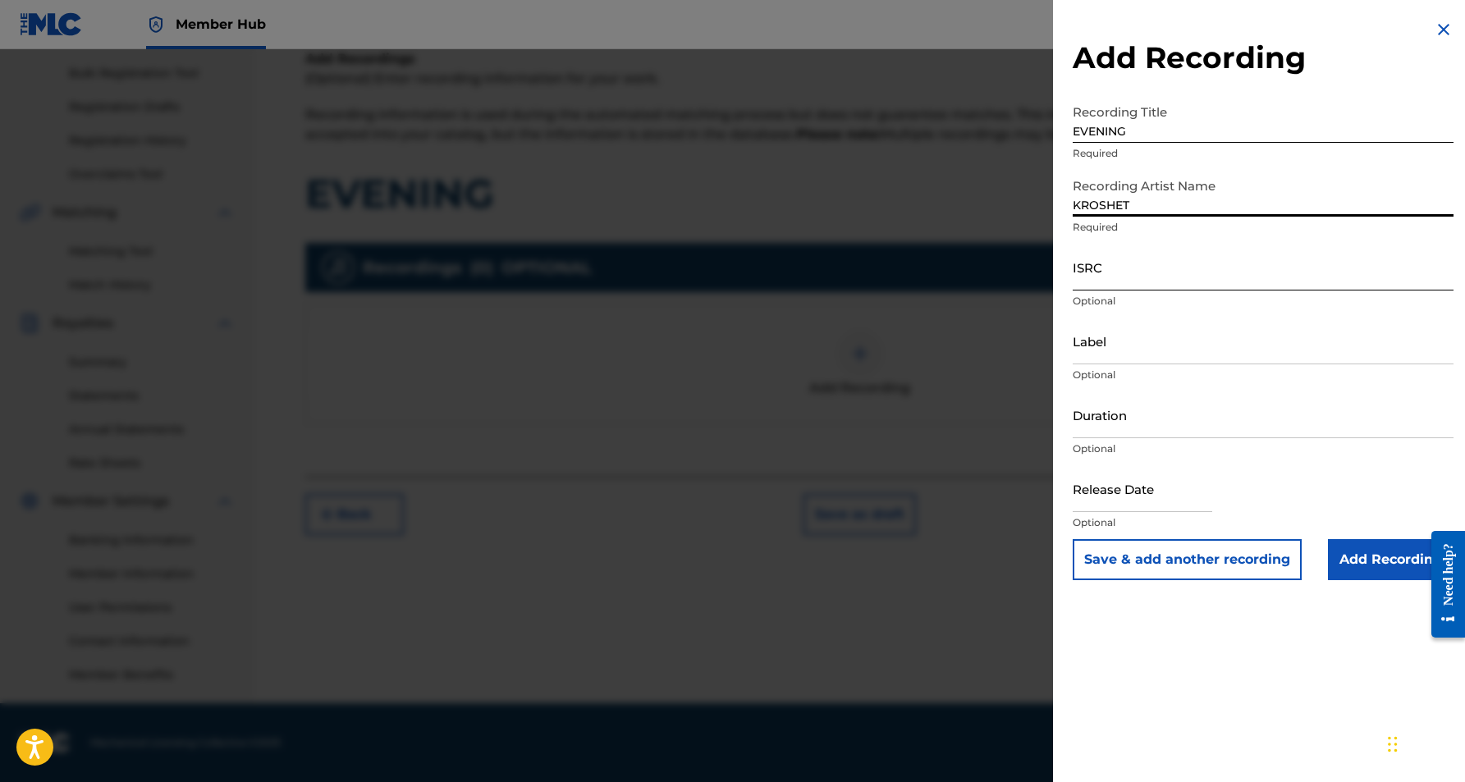
type input "KROSHET"
click at [1162, 279] on input "ISRC" at bounding box center [1263, 267] width 381 height 47
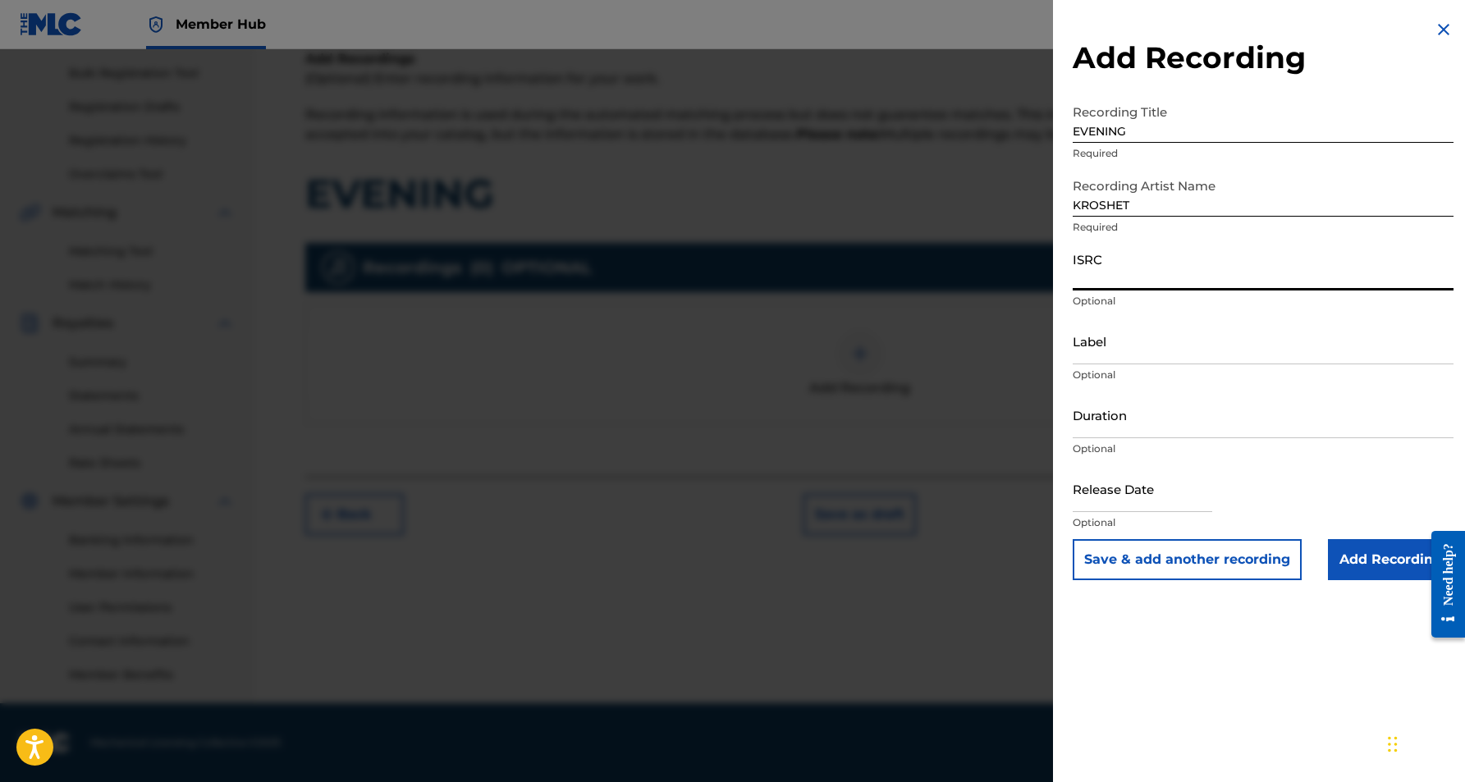
paste input "USJ3V1171166"
type input "USJ3V1171166"
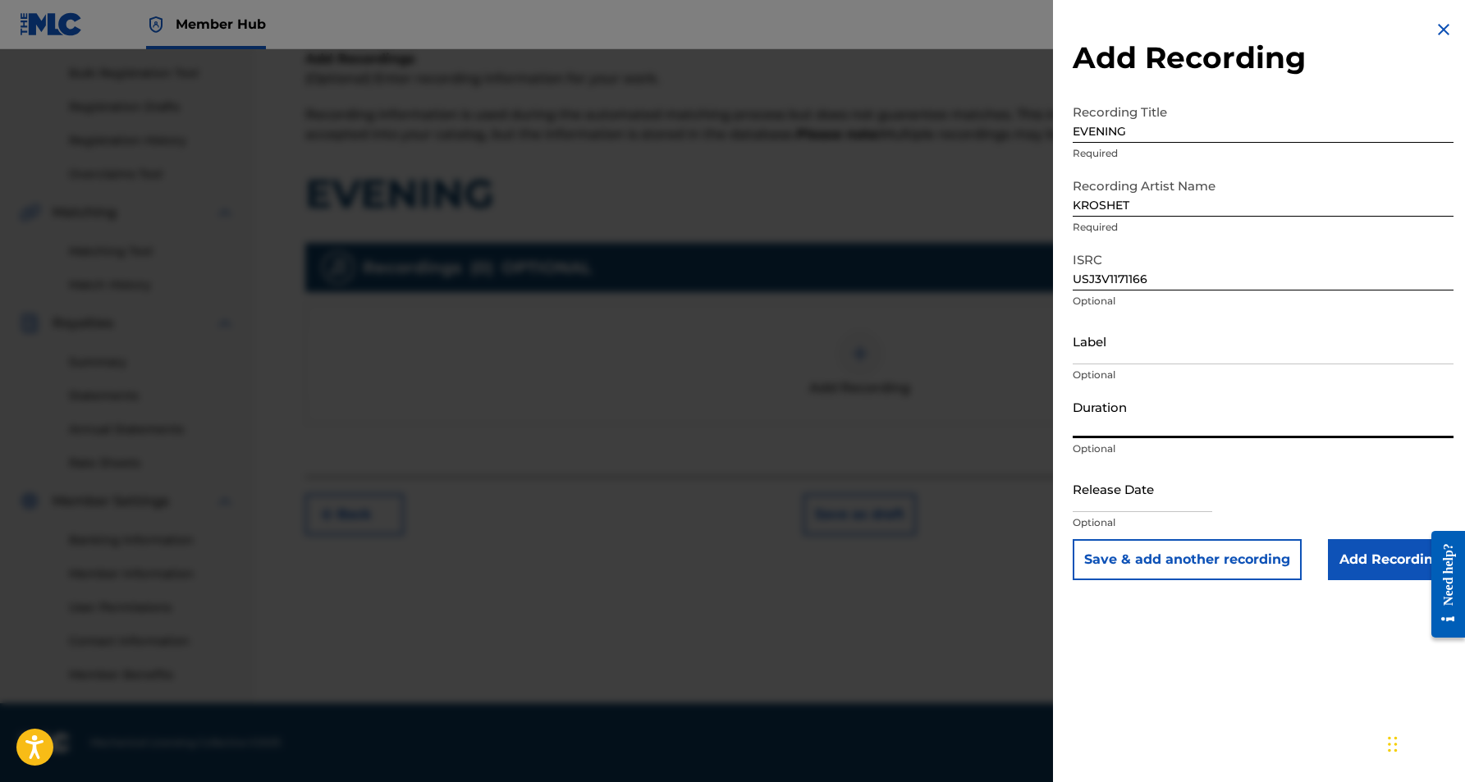
click at [1180, 425] on input "Duration" at bounding box center [1263, 415] width 381 height 47
paste input "03:49"
type input "03:49"
click at [1338, 563] on input "Add Recording" at bounding box center [1391, 559] width 126 height 41
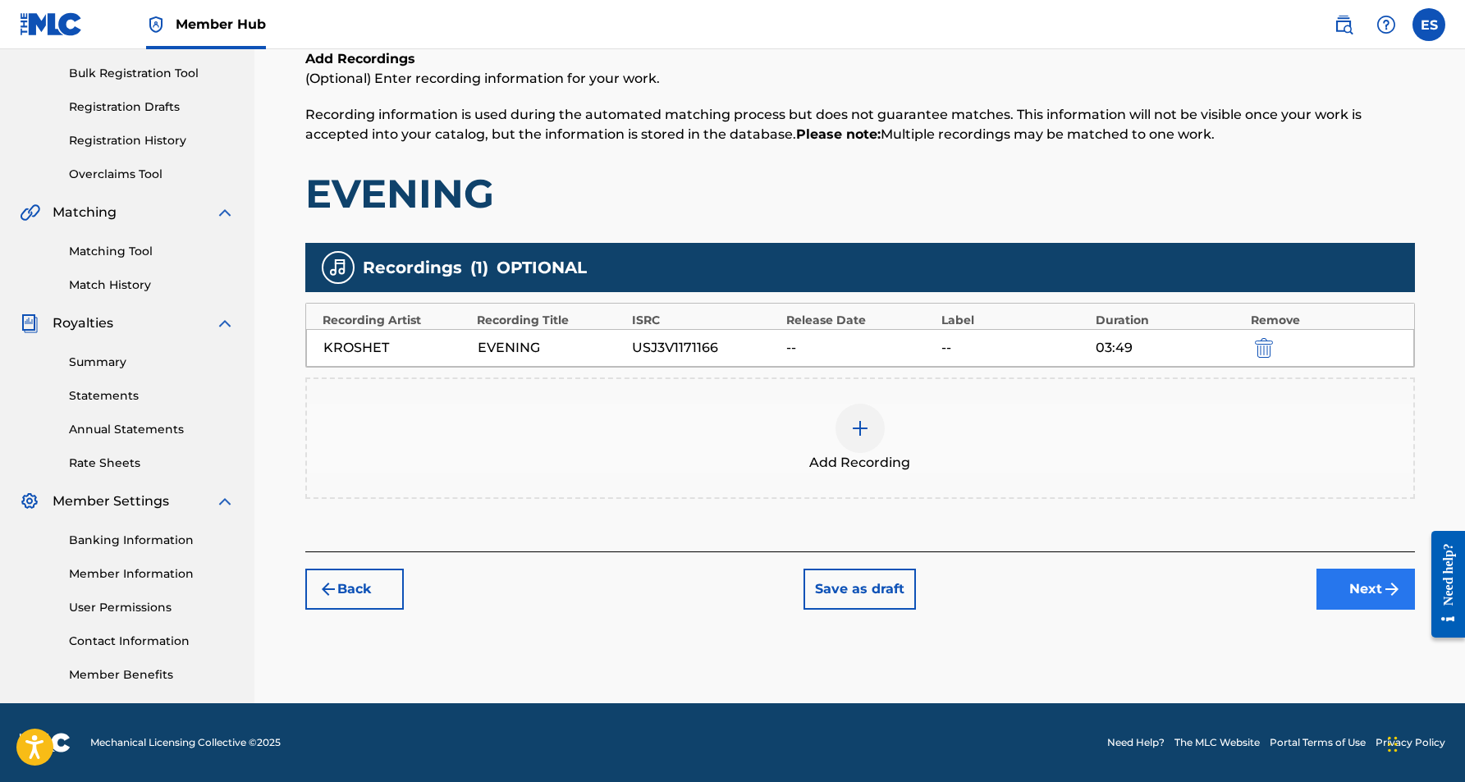
click at [1347, 580] on button "Next" at bounding box center [1366, 589] width 99 height 41
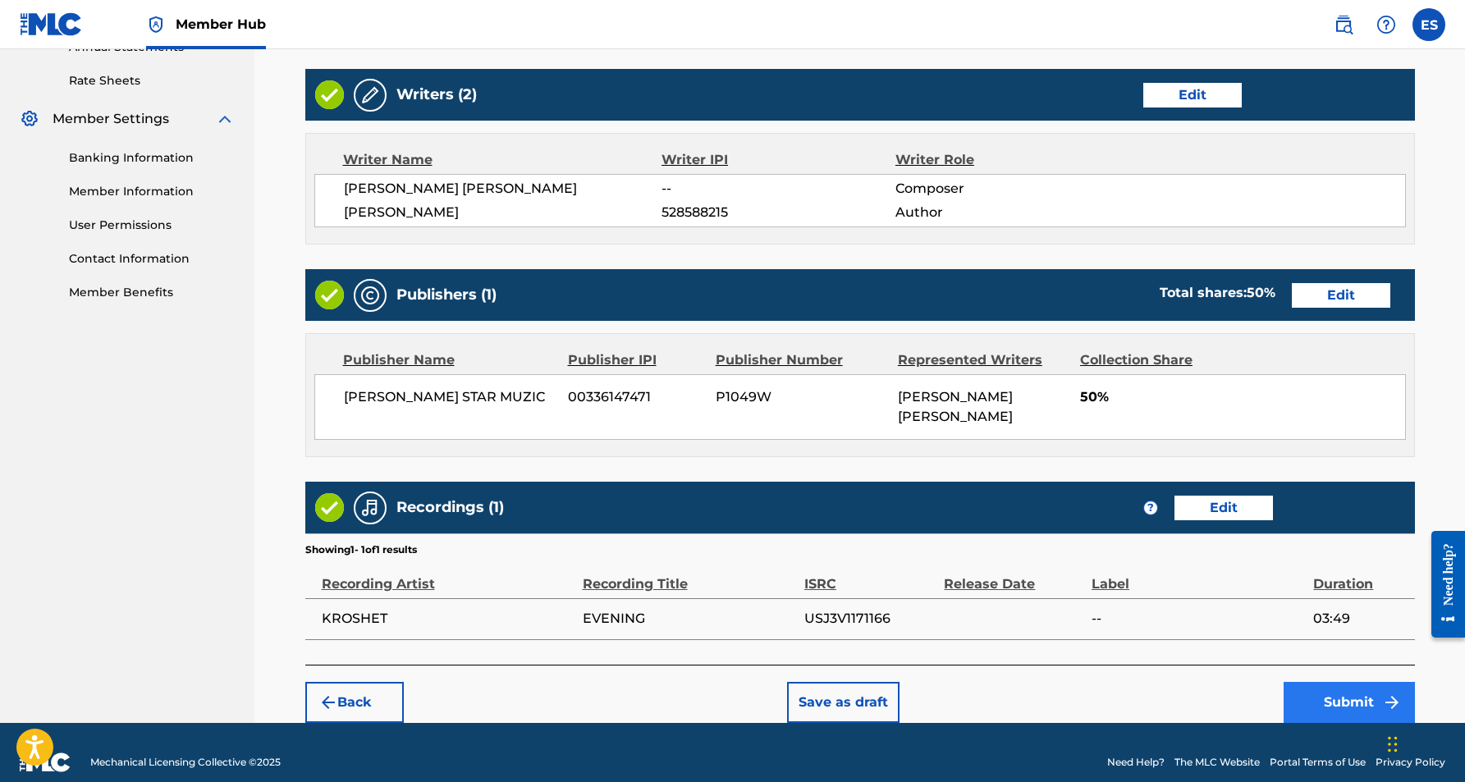
scroll to position [617, 0]
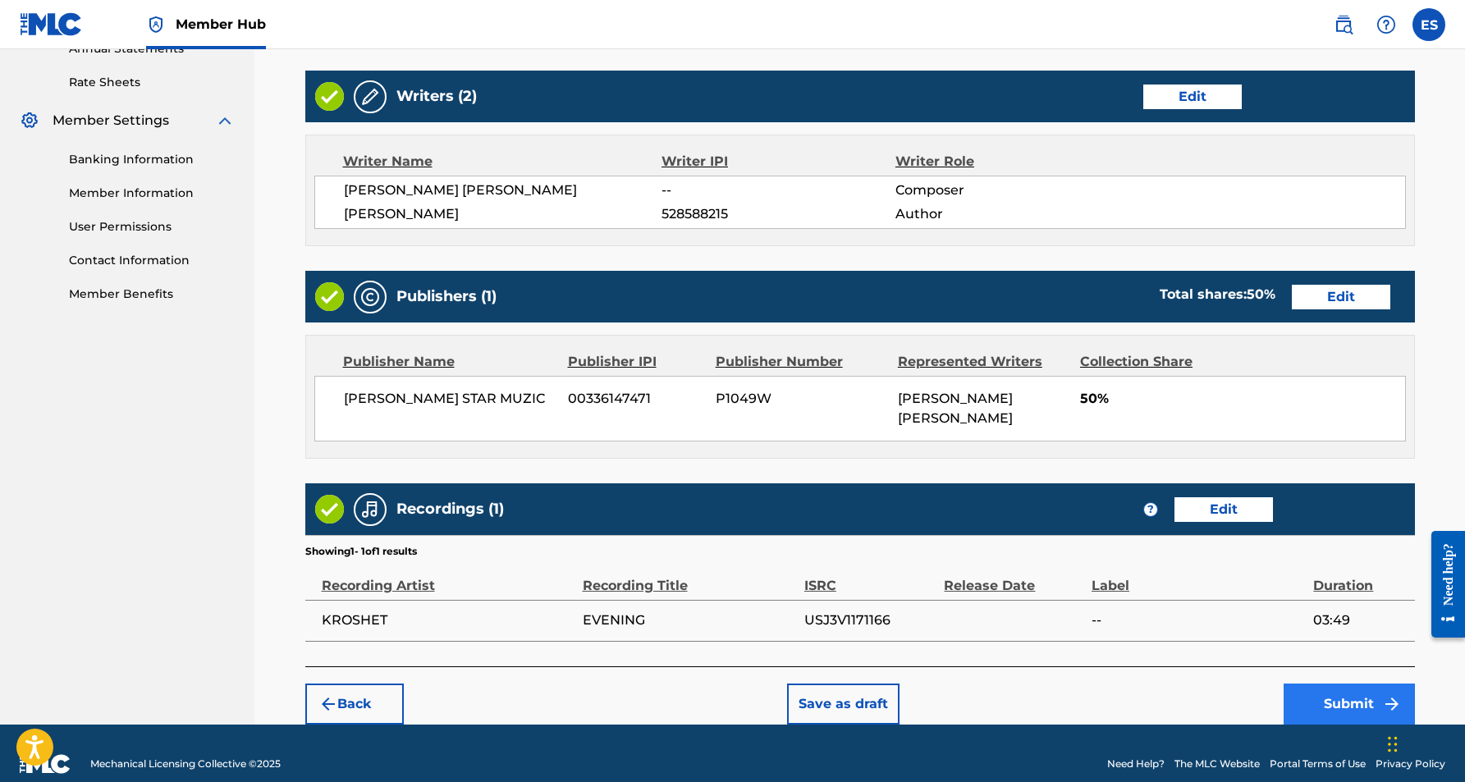
click at [1350, 686] on button "Submit" at bounding box center [1349, 704] width 131 height 41
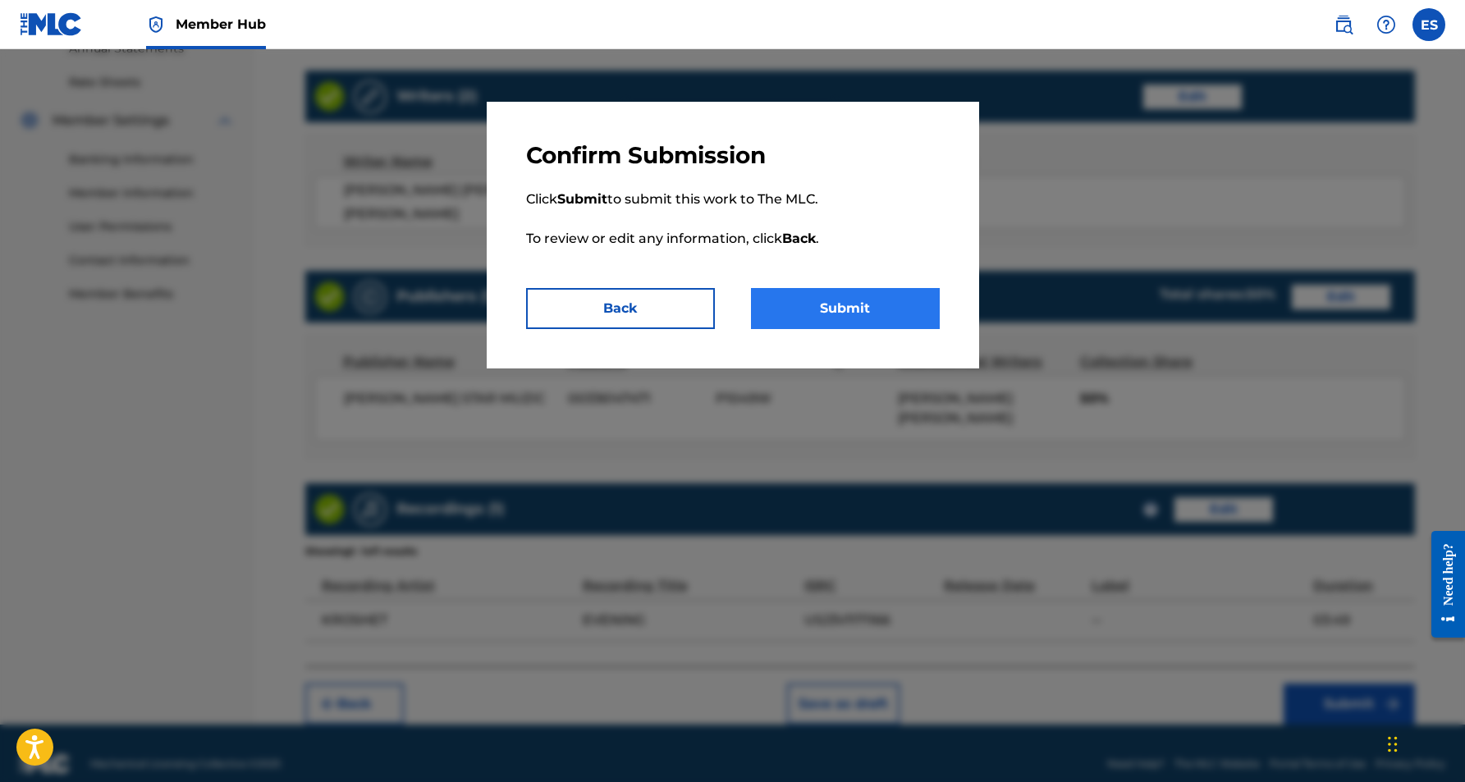
click at [900, 307] on button "Submit" at bounding box center [845, 308] width 189 height 41
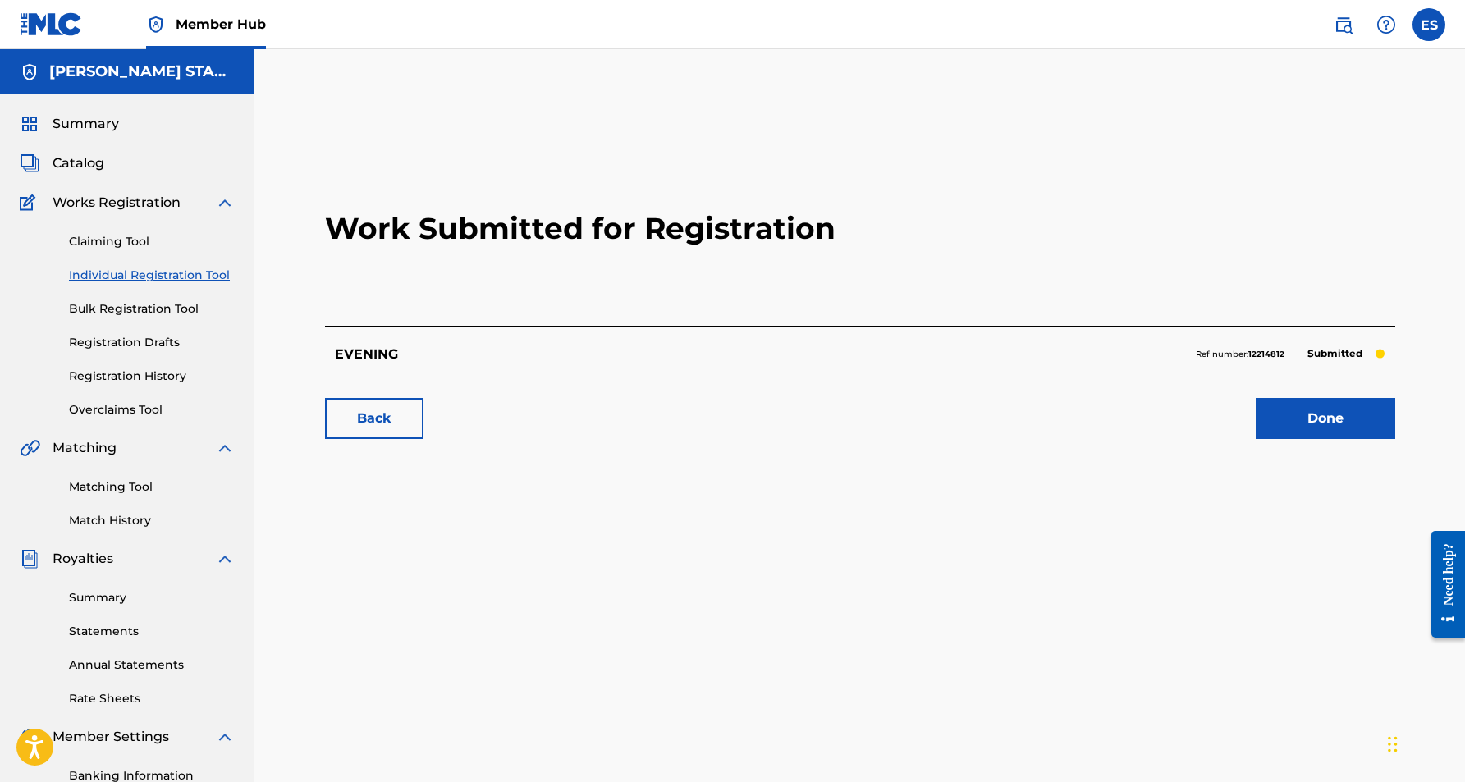
click at [151, 276] on link "Individual Registration Tool" at bounding box center [152, 275] width 166 height 17
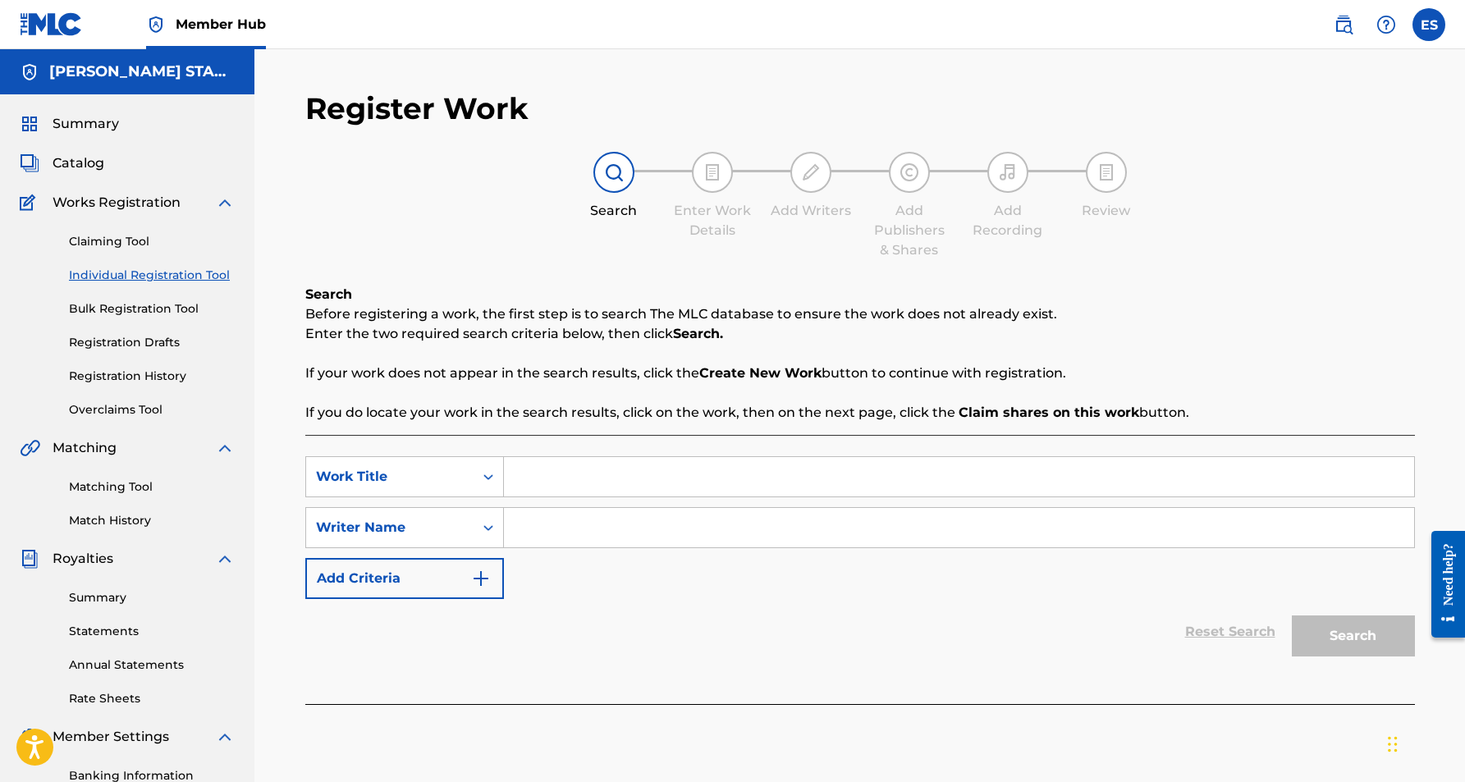
click at [543, 488] on input "Search Form" at bounding box center [959, 476] width 910 height 39
paste input "[GEOGRAPHIC_DATA]"
type input "[GEOGRAPHIC_DATA]"
click at [578, 540] on input "Search Form" at bounding box center [959, 527] width 910 height 39
paste input "[PERSON_NAME] [PERSON_NAME]"
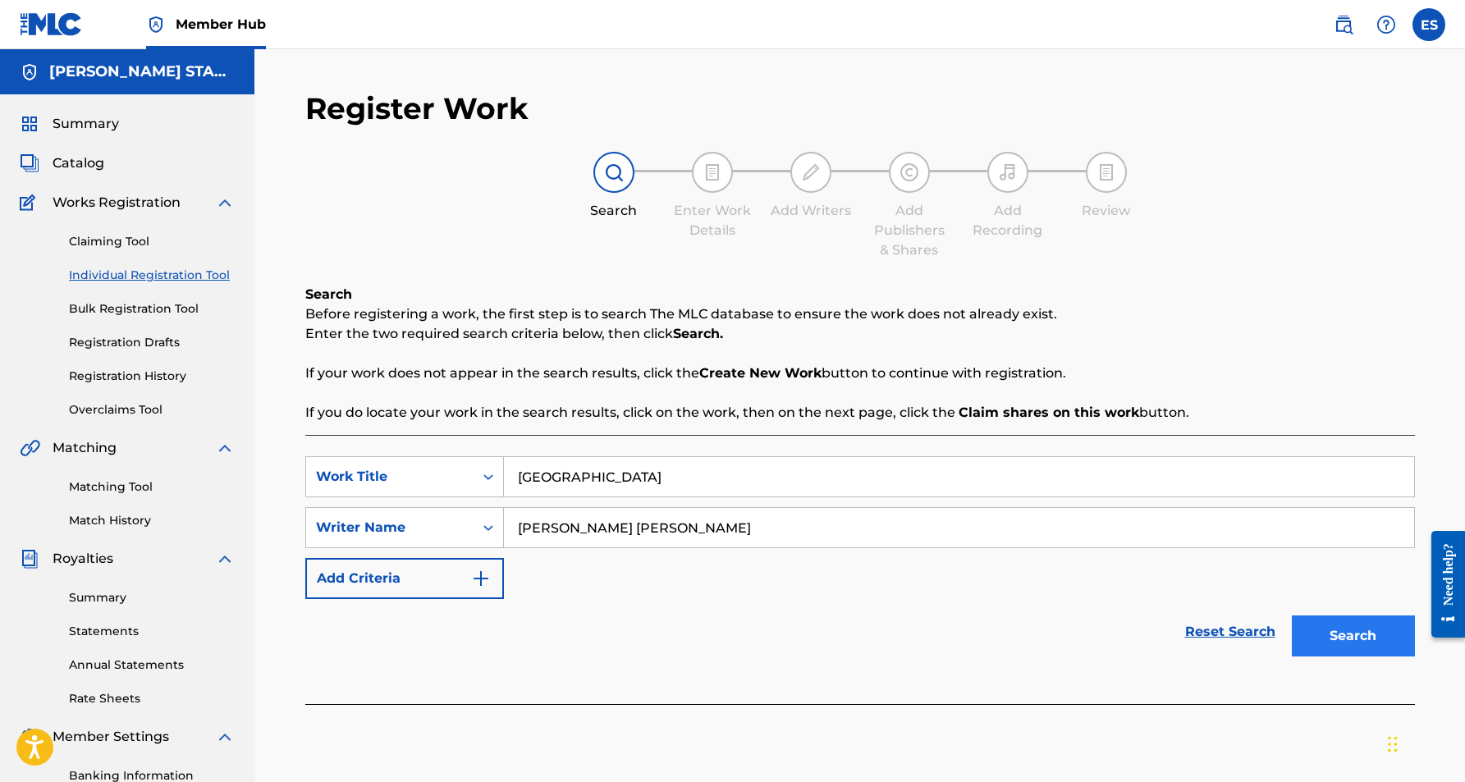
type input "[PERSON_NAME] [PERSON_NAME]"
click at [1309, 635] on button "Search" at bounding box center [1353, 636] width 123 height 41
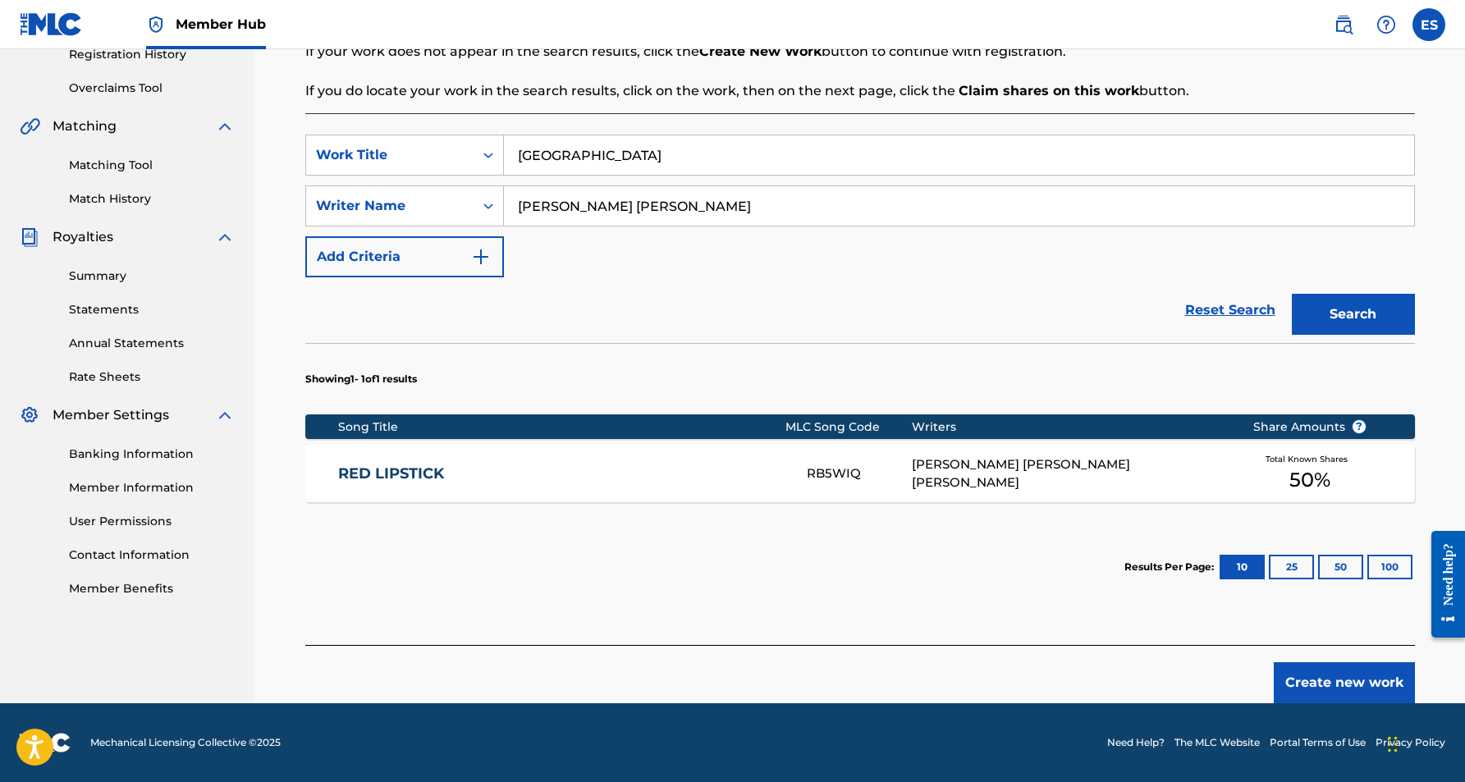
scroll to position [322, 0]
drag, startPoint x: 659, startPoint y: 155, endPoint x: 516, endPoint y: 149, distance: 143.8
click at [516, 149] on input "[GEOGRAPHIC_DATA]" at bounding box center [959, 154] width 910 height 39
click at [1355, 686] on button "Create new work" at bounding box center [1344, 683] width 141 height 41
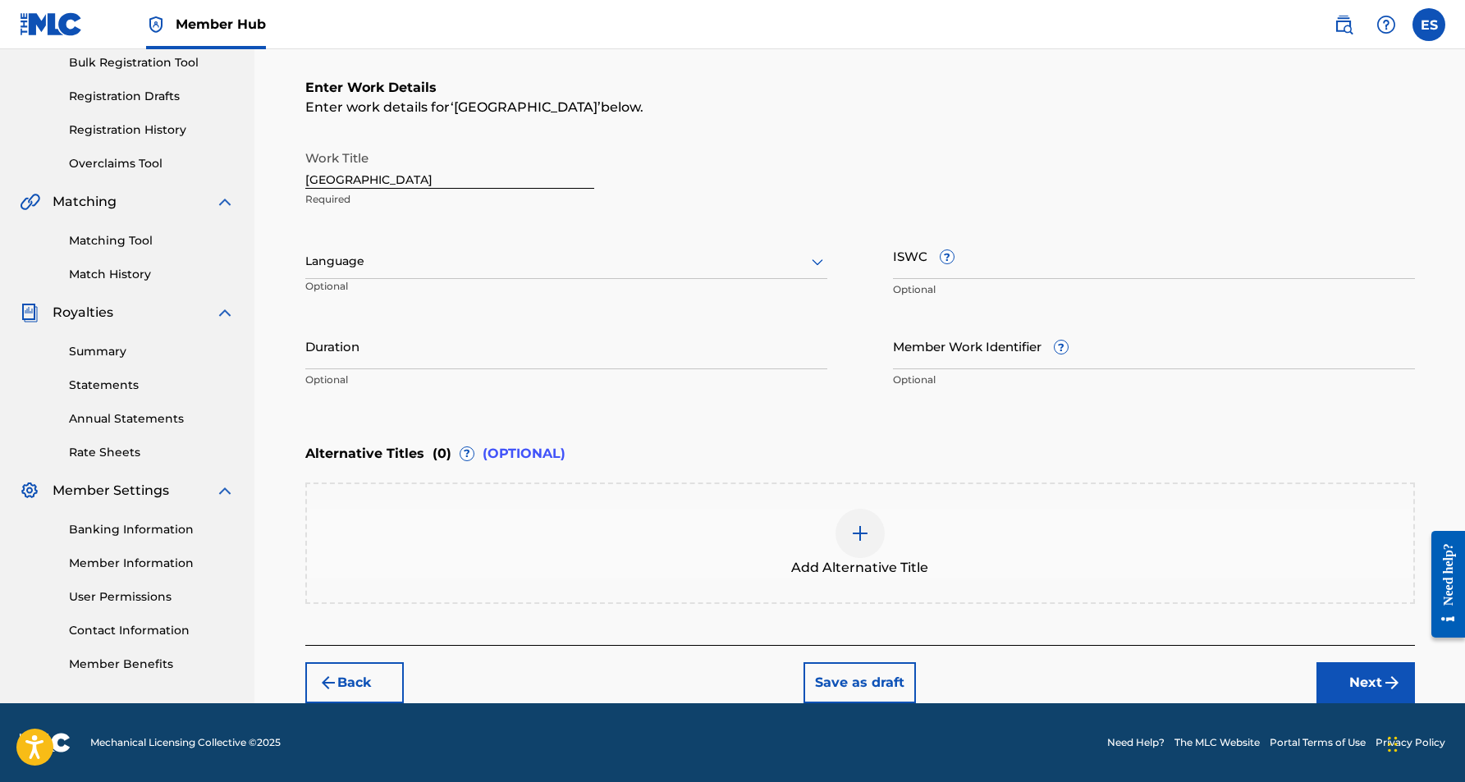
scroll to position [246, 0]
click at [819, 257] on icon at bounding box center [818, 262] width 20 height 20
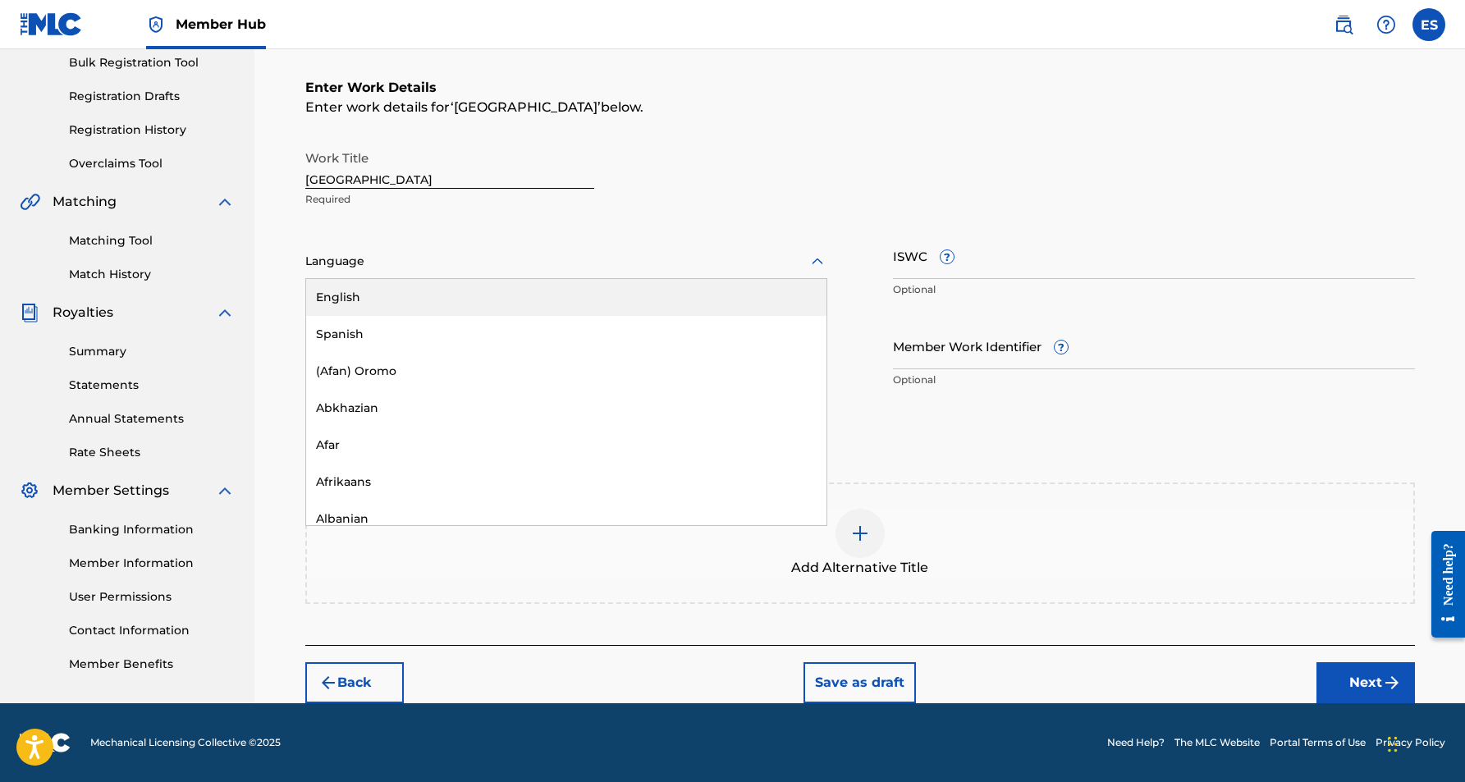
click at [723, 282] on div "English" at bounding box center [566, 297] width 520 height 37
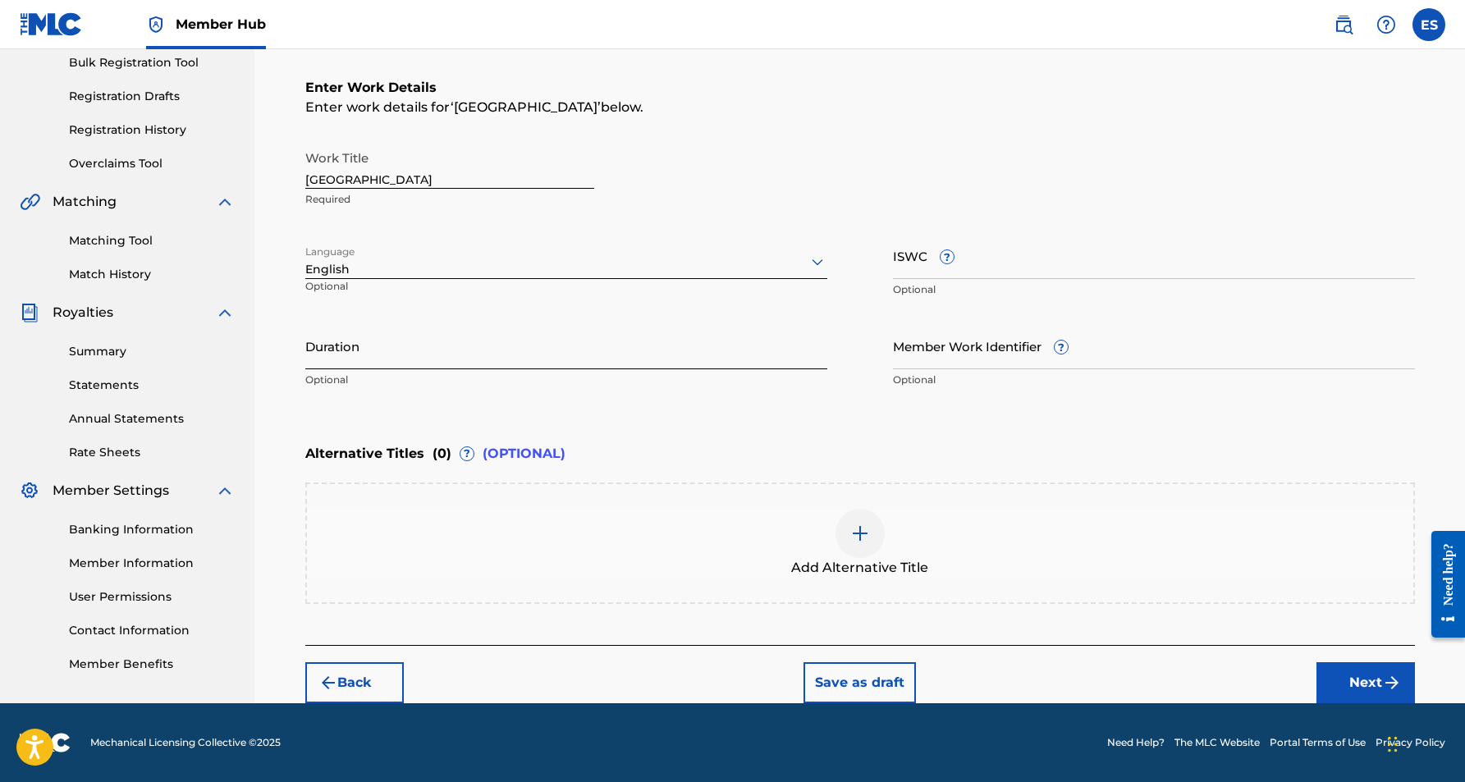
click at [573, 339] on input "Duration" at bounding box center [566, 346] width 522 height 47
paste input "04:03"
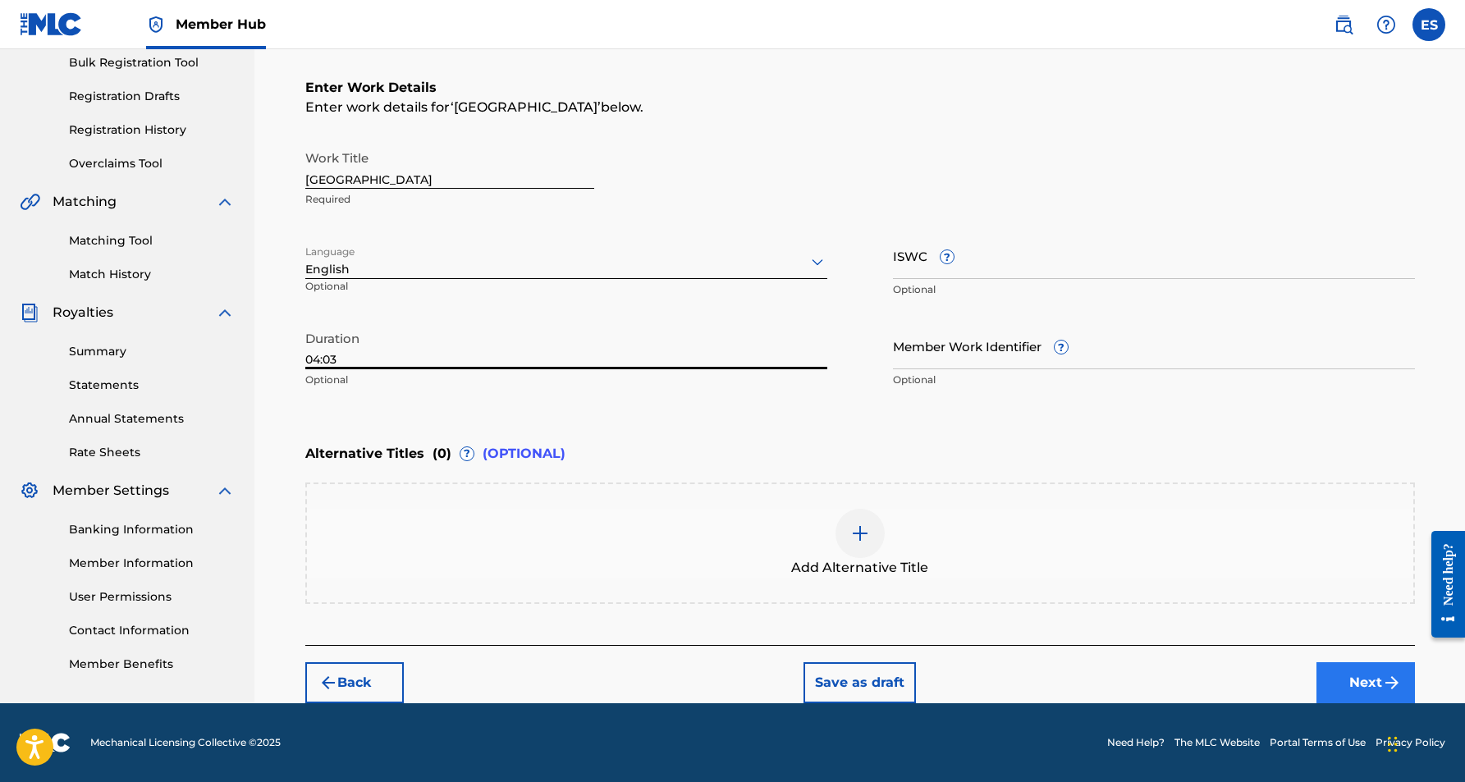
type input "04:03"
click at [1352, 673] on button "Next" at bounding box center [1366, 683] width 99 height 41
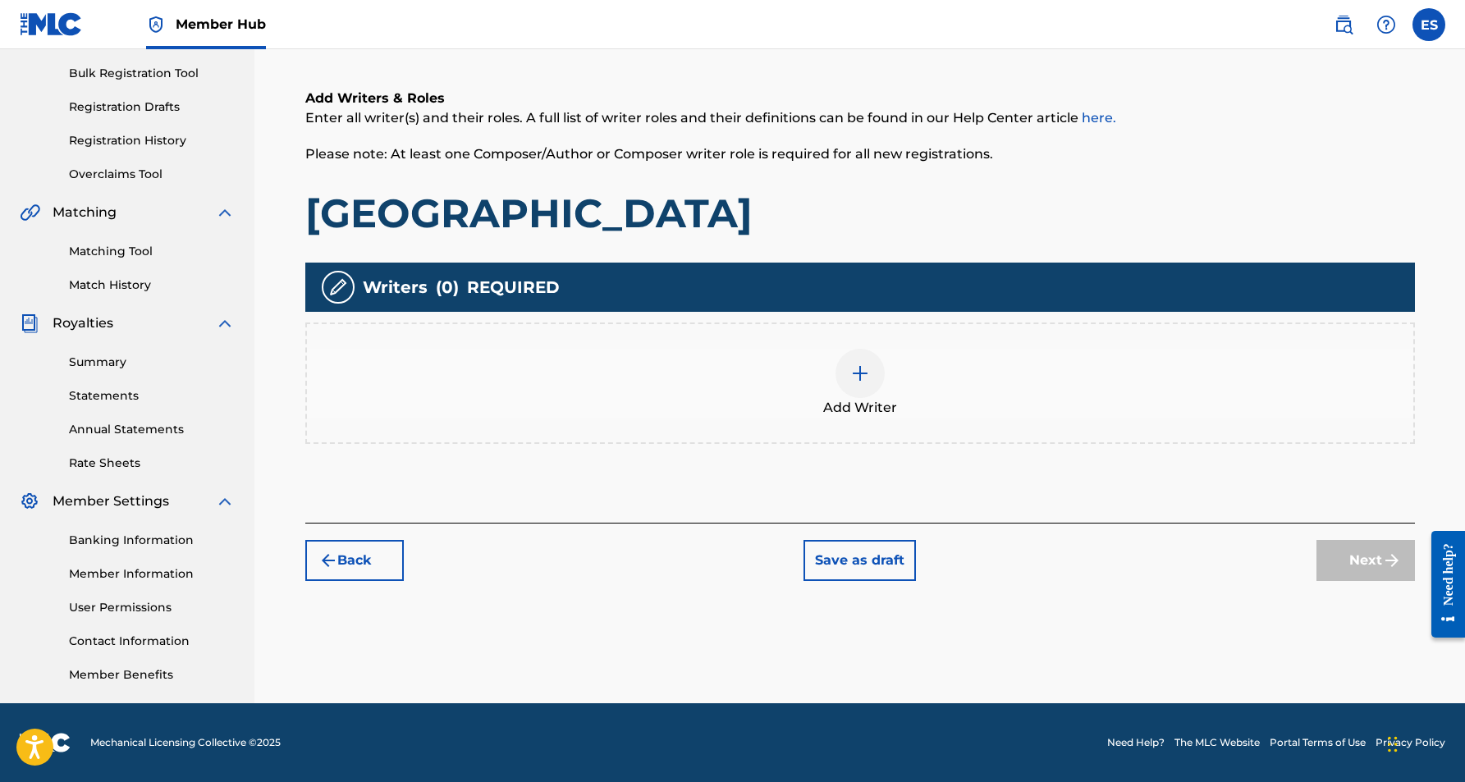
click at [858, 376] on img at bounding box center [861, 374] width 20 height 20
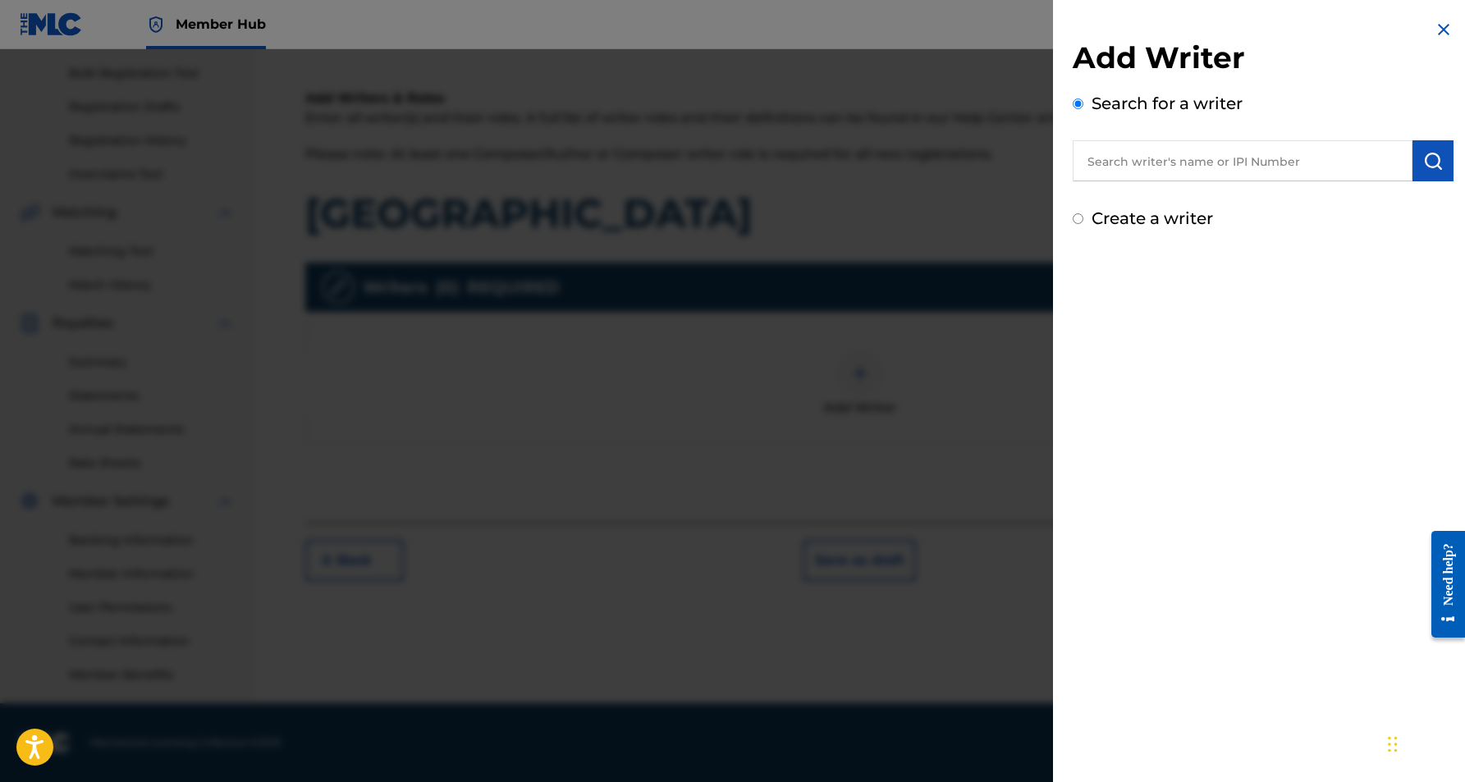
click at [1144, 153] on input "text" at bounding box center [1243, 160] width 340 height 41
paste input "[PERSON_NAME] [PERSON_NAME]"
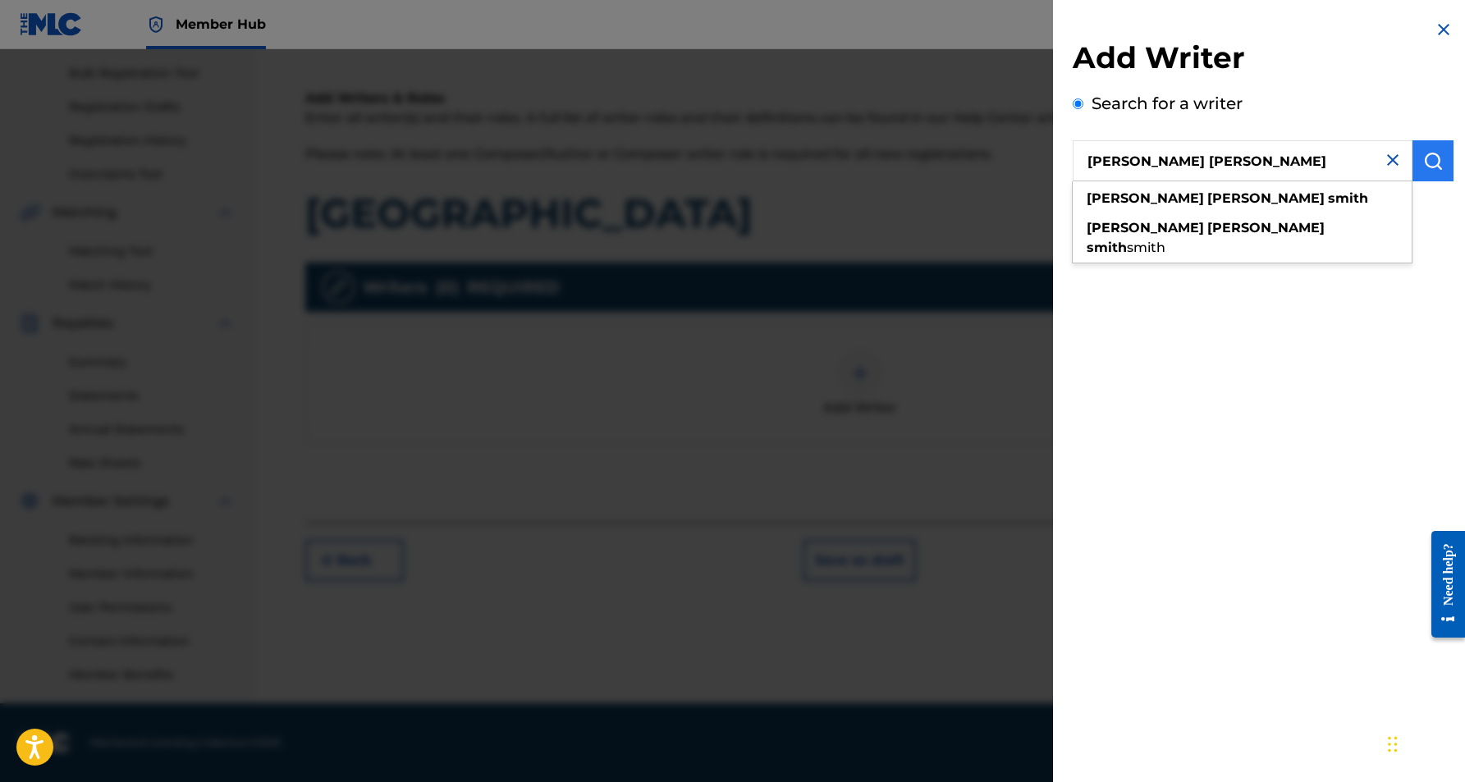
type input "[PERSON_NAME] [PERSON_NAME]"
click at [1416, 160] on button "submit" at bounding box center [1433, 160] width 41 height 41
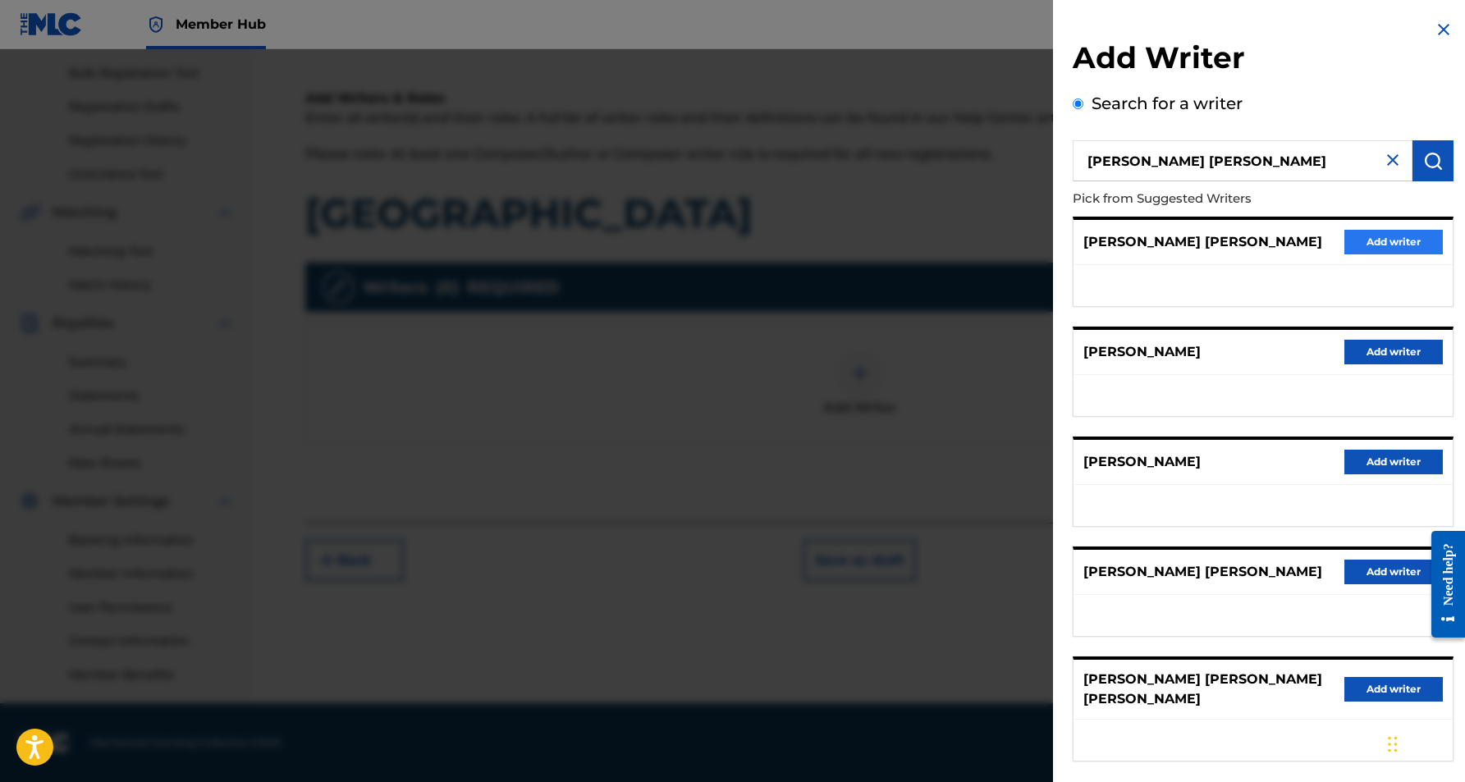
click at [1394, 241] on button "Add writer" at bounding box center [1394, 242] width 99 height 25
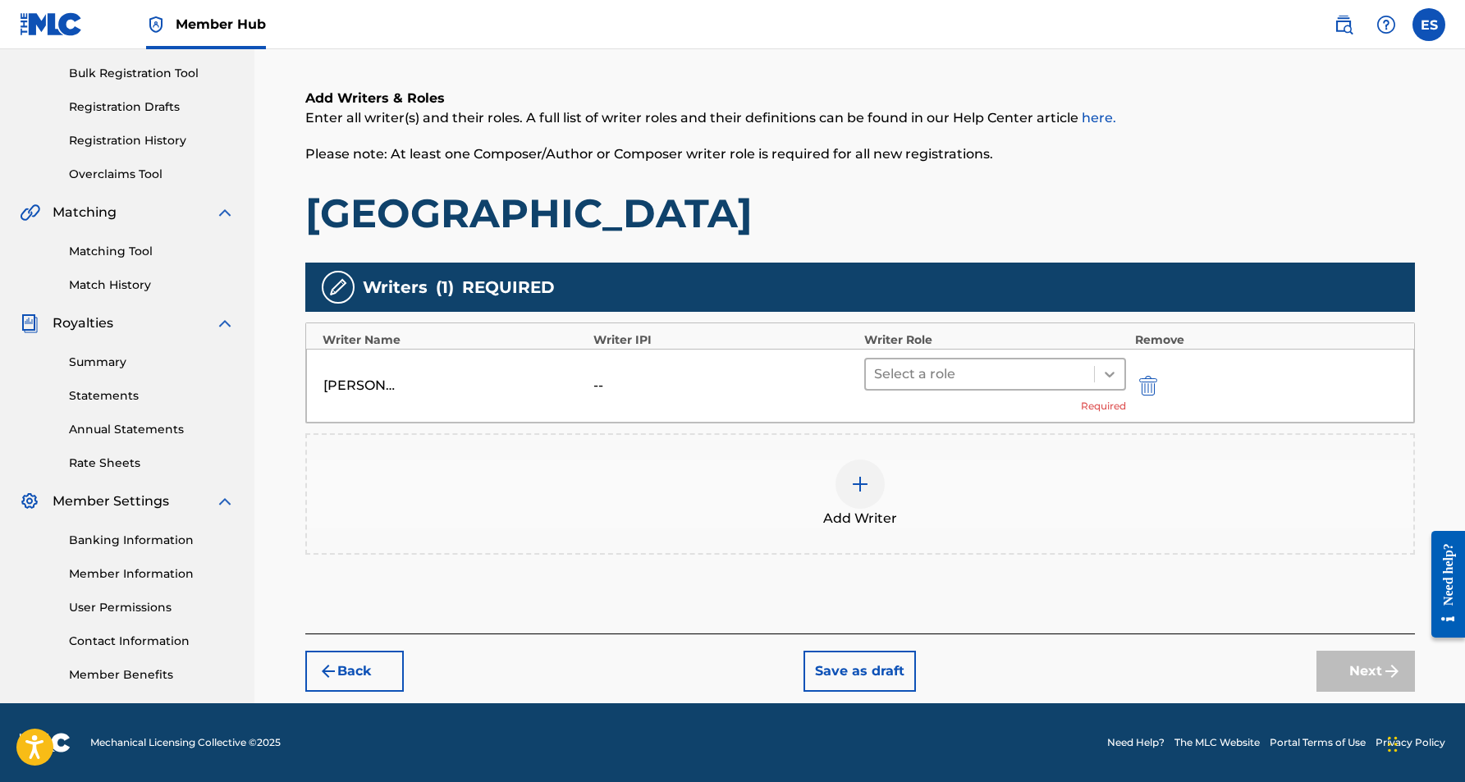
click at [1106, 382] on icon at bounding box center [1110, 374] width 16 height 16
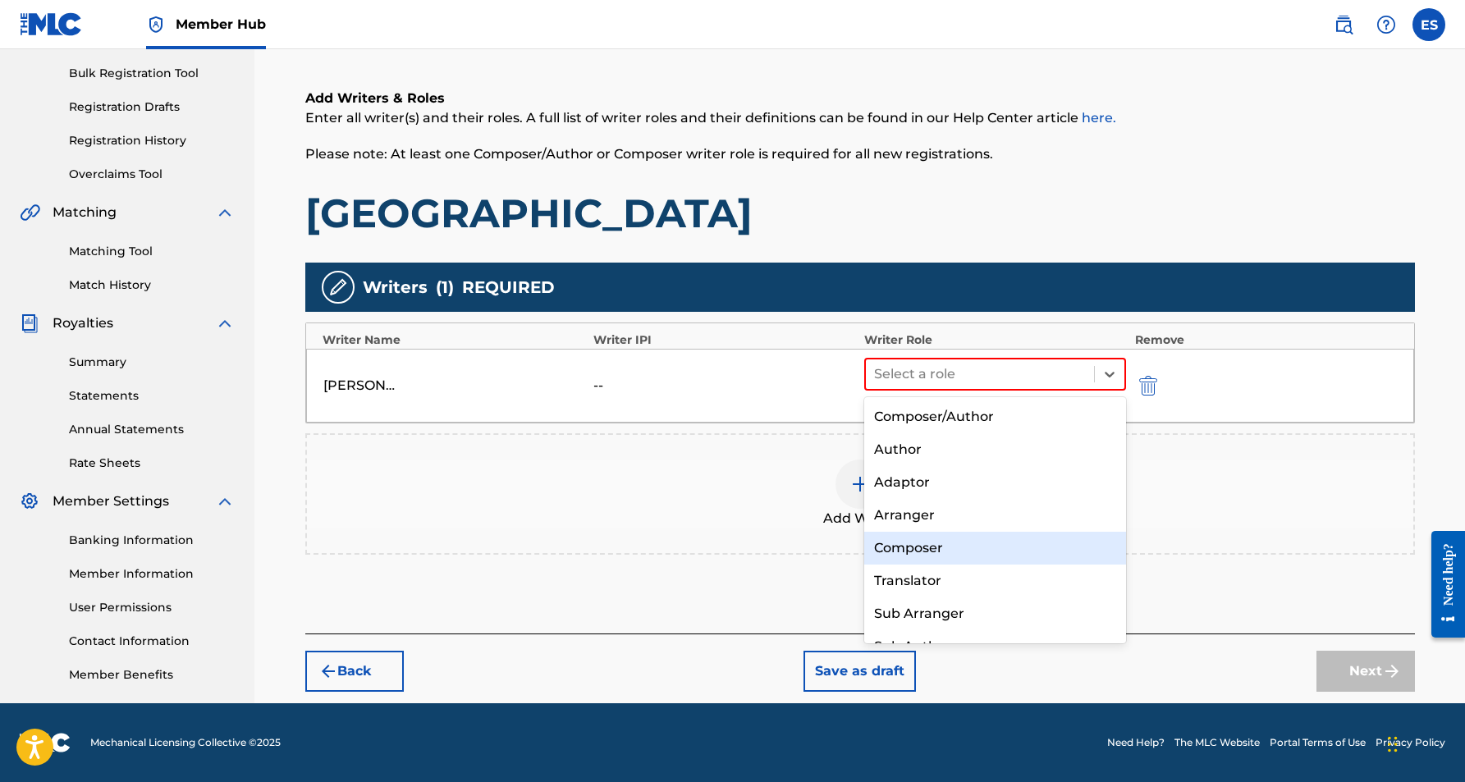
click at [957, 543] on div "Composer" at bounding box center [995, 548] width 263 height 33
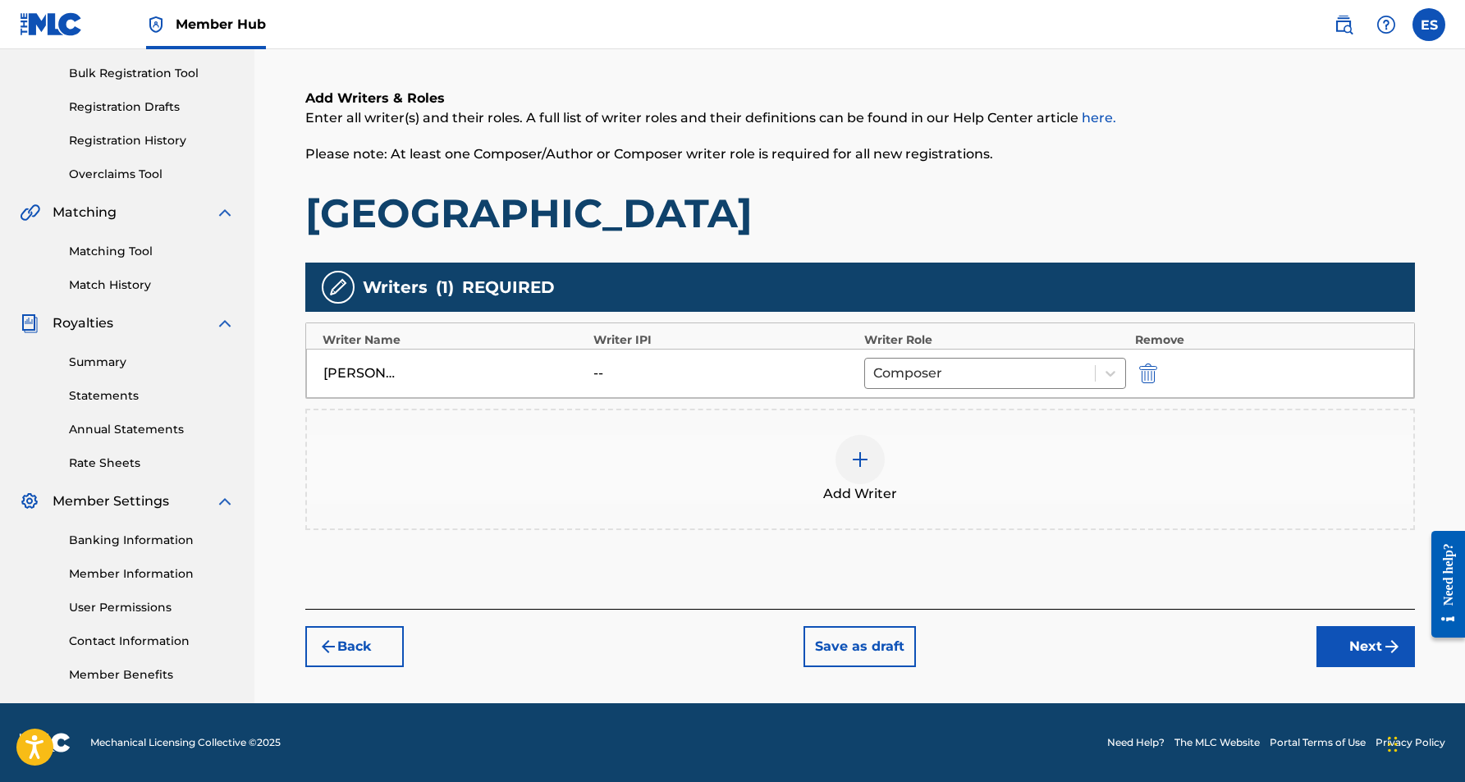
click at [855, 466] on img at bounding box center [861, 460] width 20 height 20
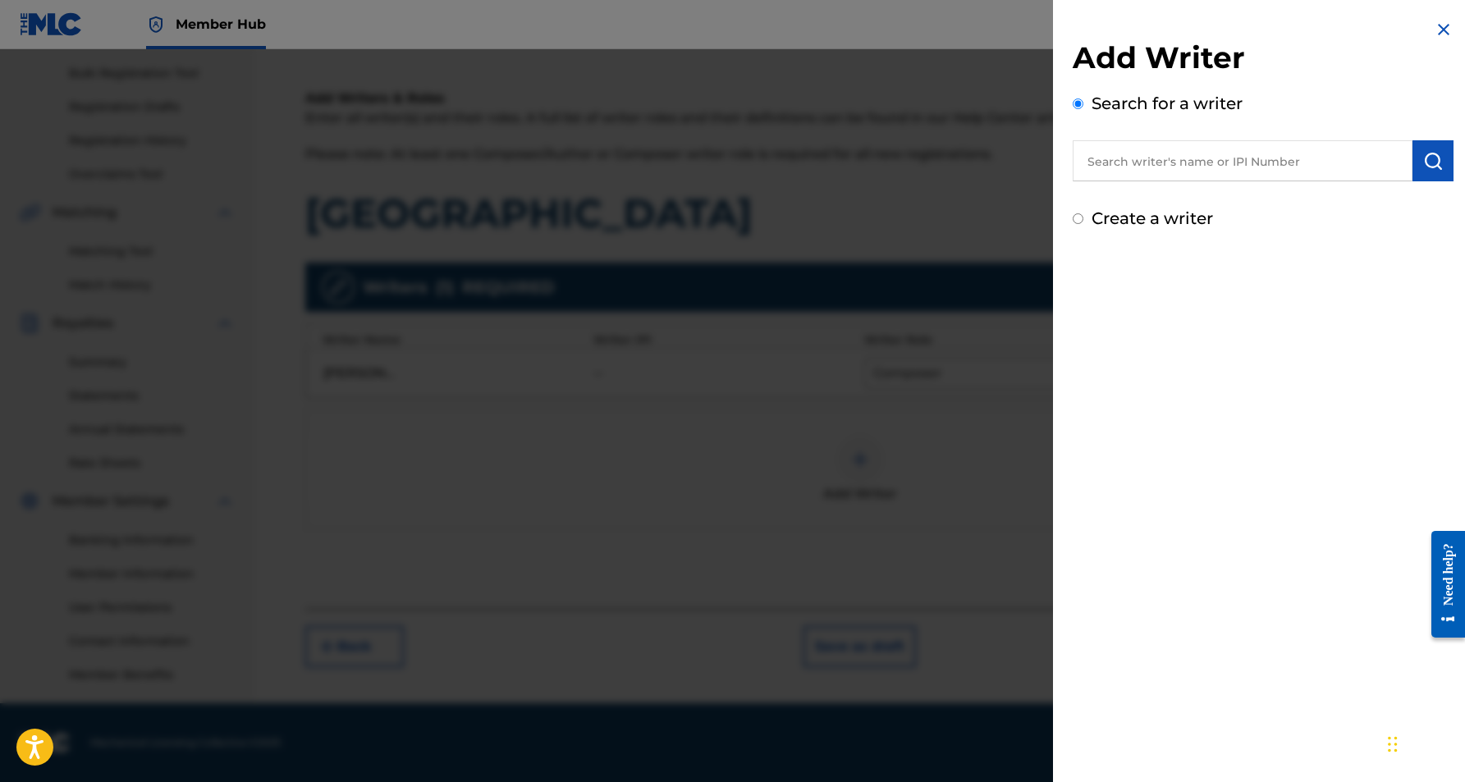
click at [1082, 221] on input "Create a writer" at bounding box center [1078, 218] width 11 height 11
radio input "false"
radio input "true"
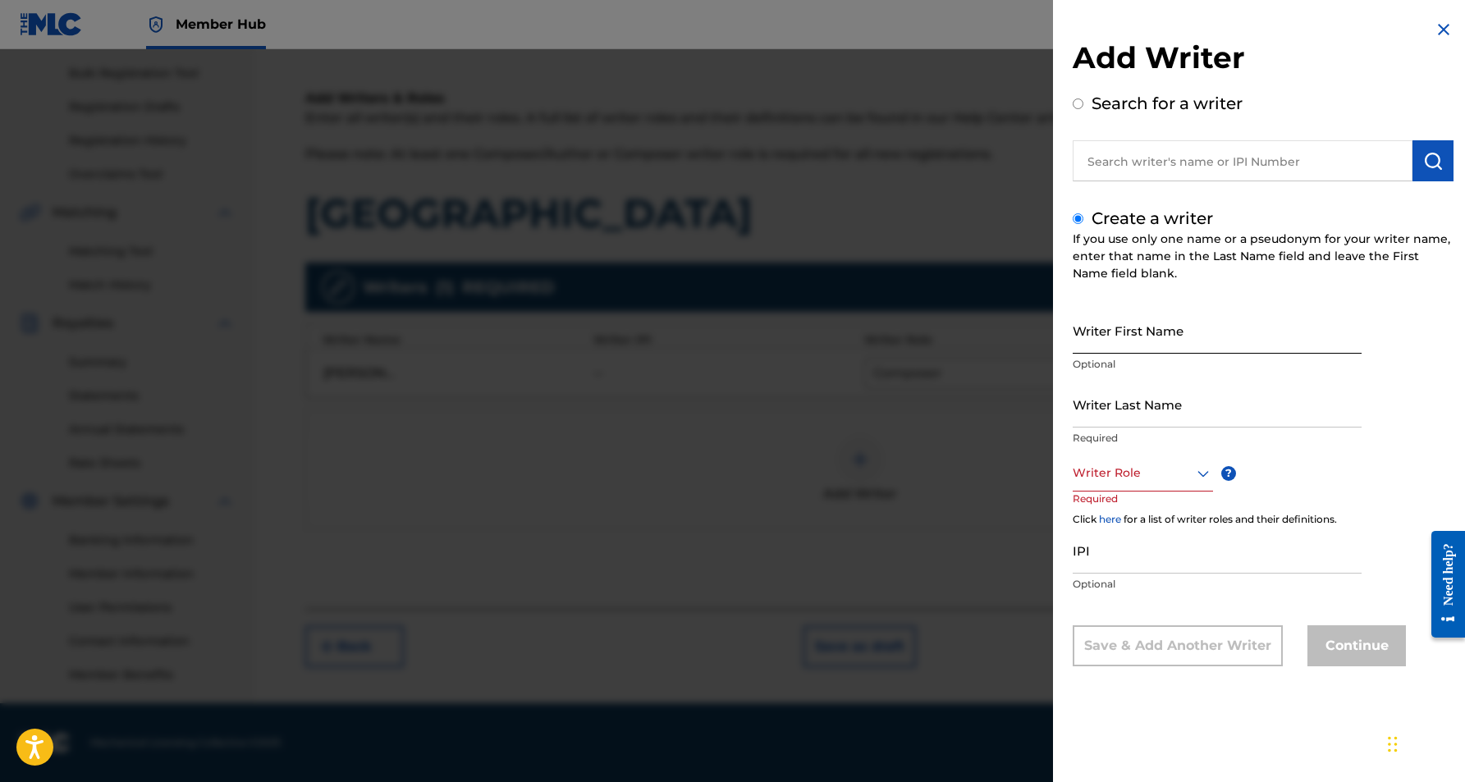
click at [1156, 317] on input "Writer First Name" at bounding box center [1217, 330] width 289 height 47
paste input "[PERSON_NAME]"
type input "[PERSON_NAME]"
click at [1152, 404] on input "Writer Last Name" at bounding box center [1217, 404] width 289 height 47
paste input "[PERSON_NAME]"
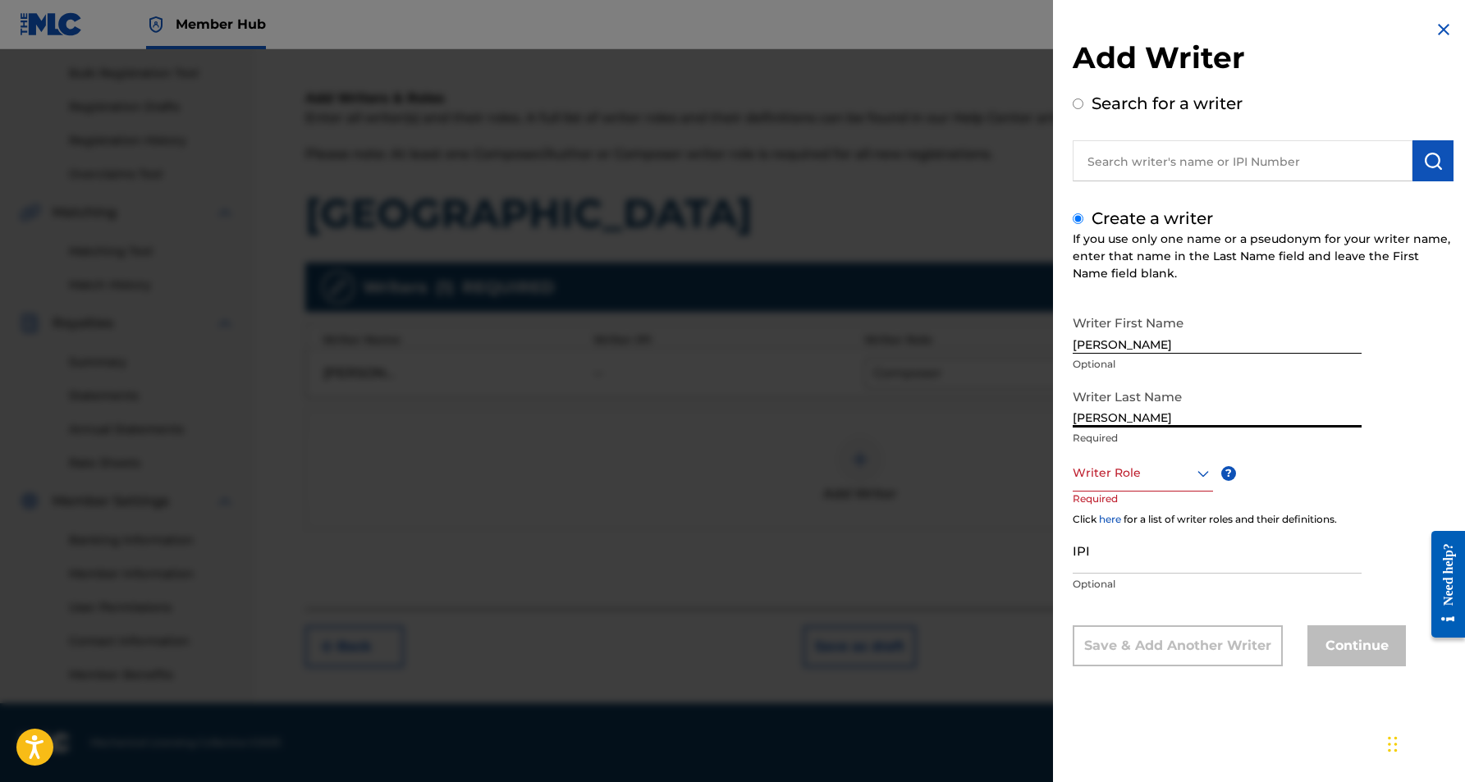
type input "[PERSON_NAME]"
click at [1125, 346] on input "[PERSON_NAME]" at bounding box center [1217, 330] width 289 height 47
click at [1127, 341] on input "[PERSON_NAME]" at bounding box center [1217, 330] width 289 height 47
type input "KROSHET"
click at [1204, 468] on icon at bounding box center [1204, 474] width 20 height 20
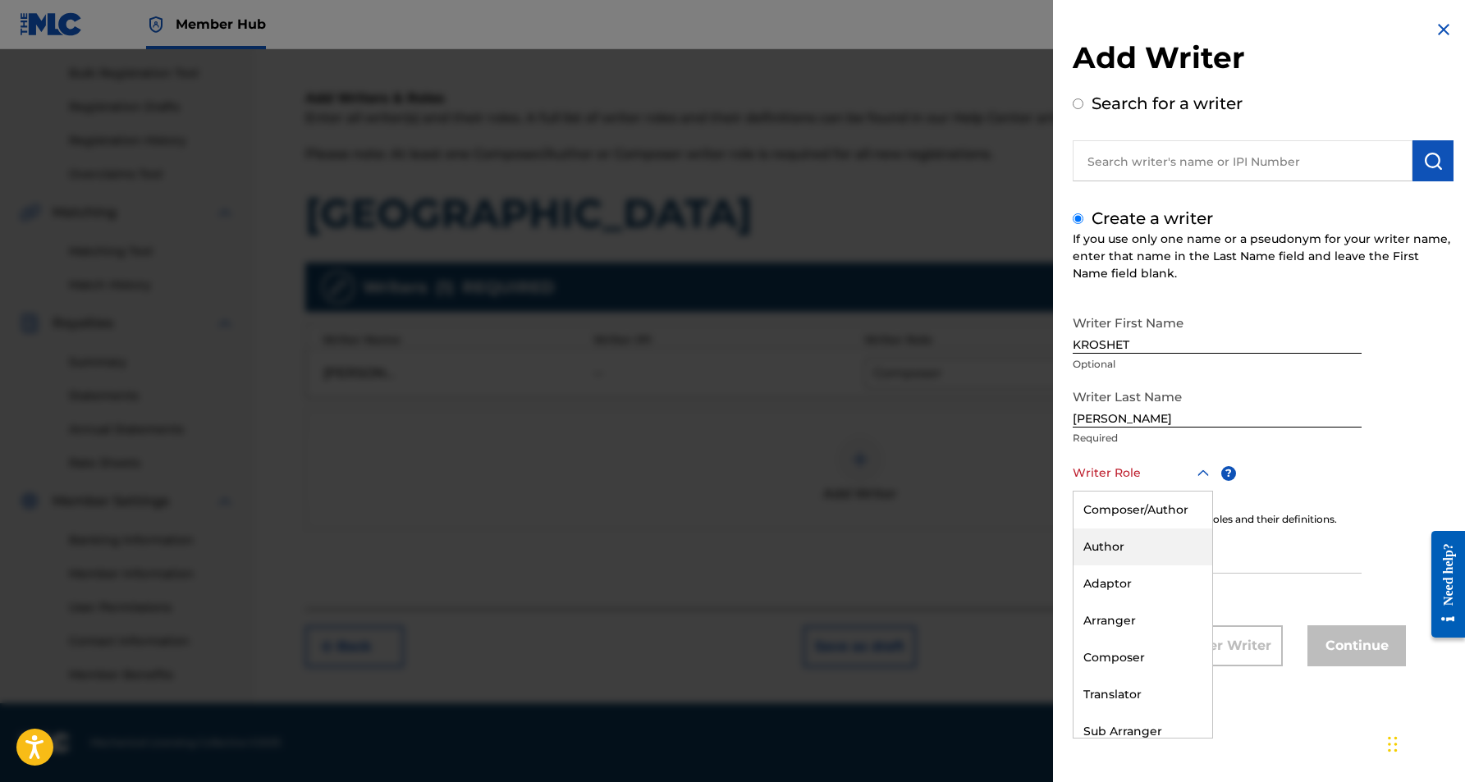
click at [1140, 543] on div "Author" at bounding box center [1143, 547] width 139 height 37
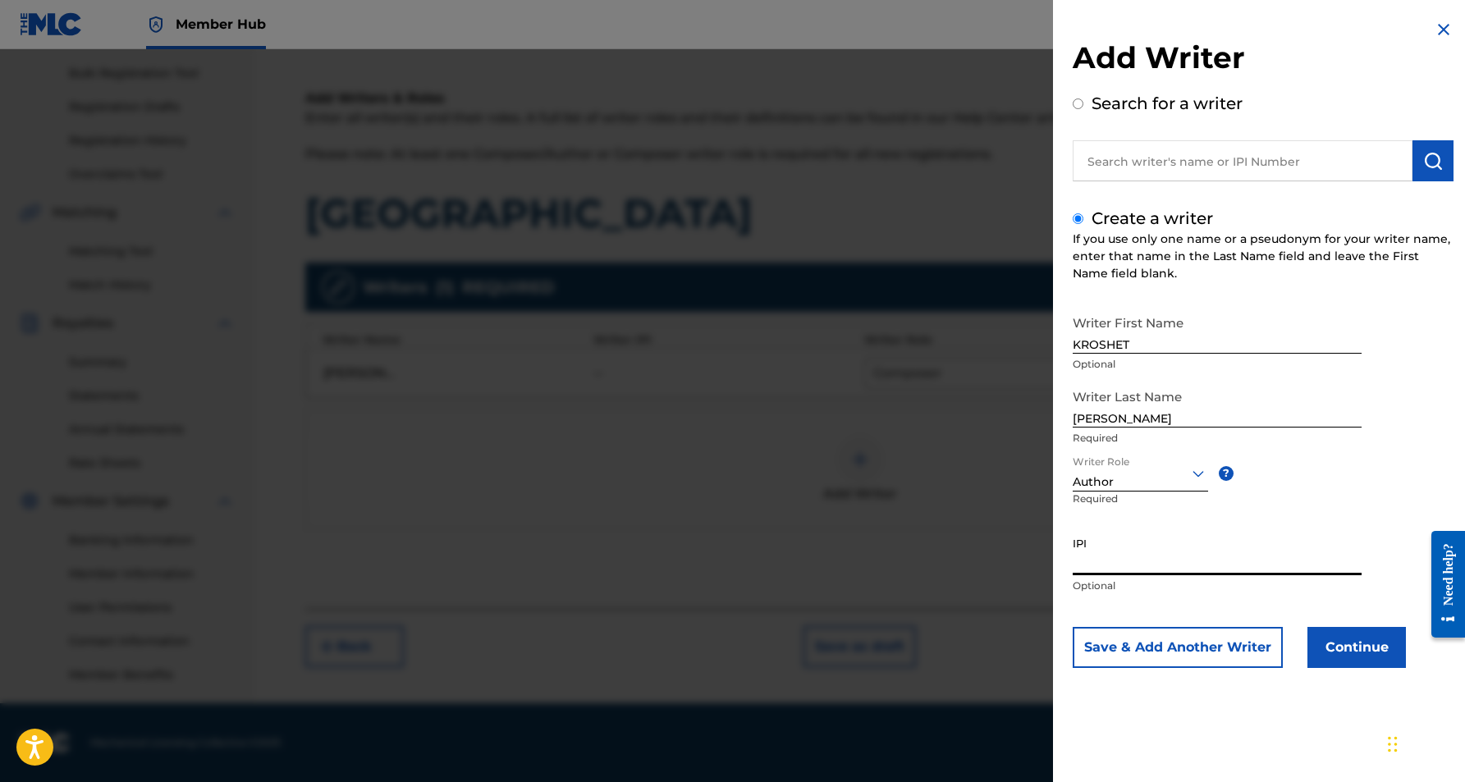
click at [1124, 543] on input "IPI" at bounding box center [1217, 552] width 289 height 47
paste input "528588215"
type input "528588215"
click at [1347, 657] on button "Continue" at bounding box center [1357, 647] width 99 height 41
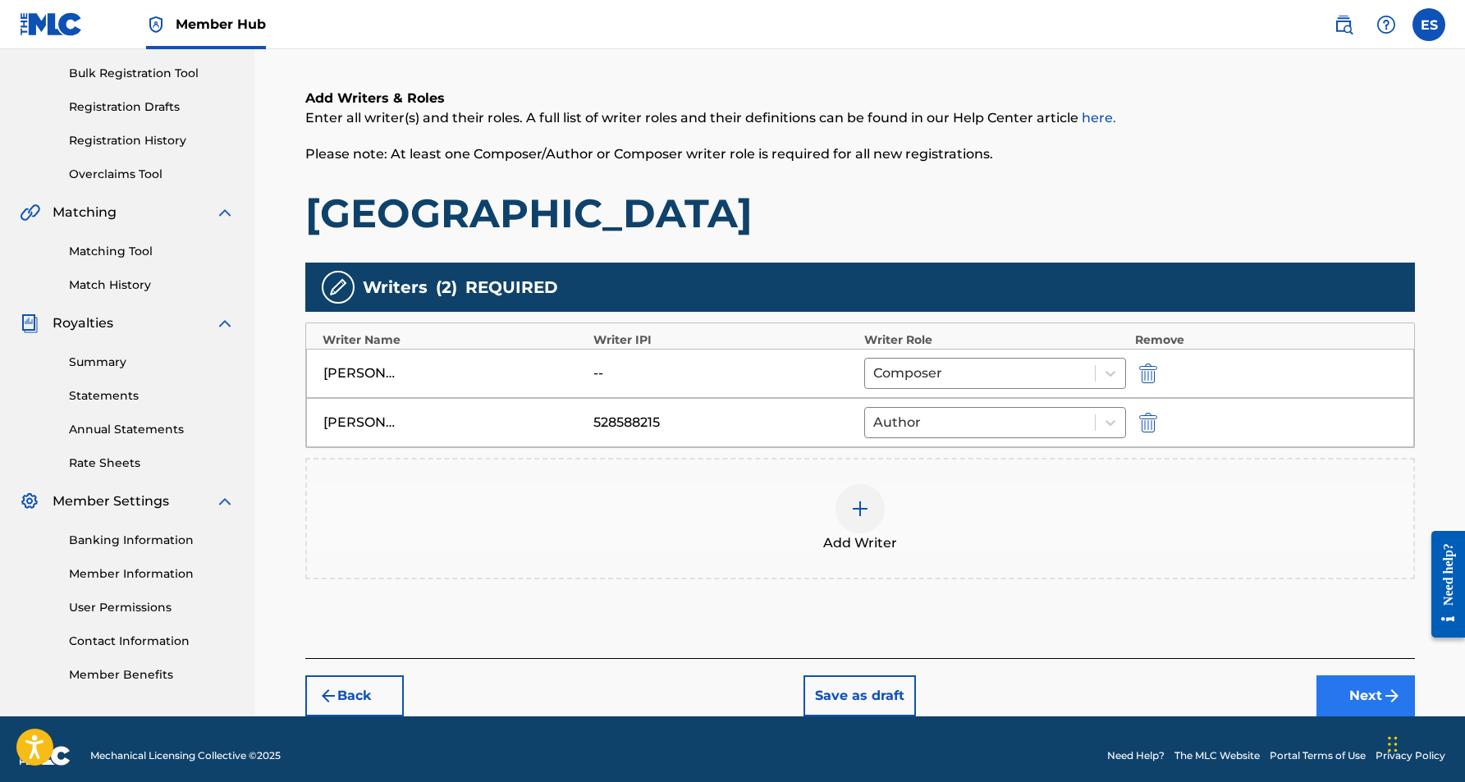
click at [1364, 690] on button "Next" at bounding box center [1366, 696] width 99 height 41
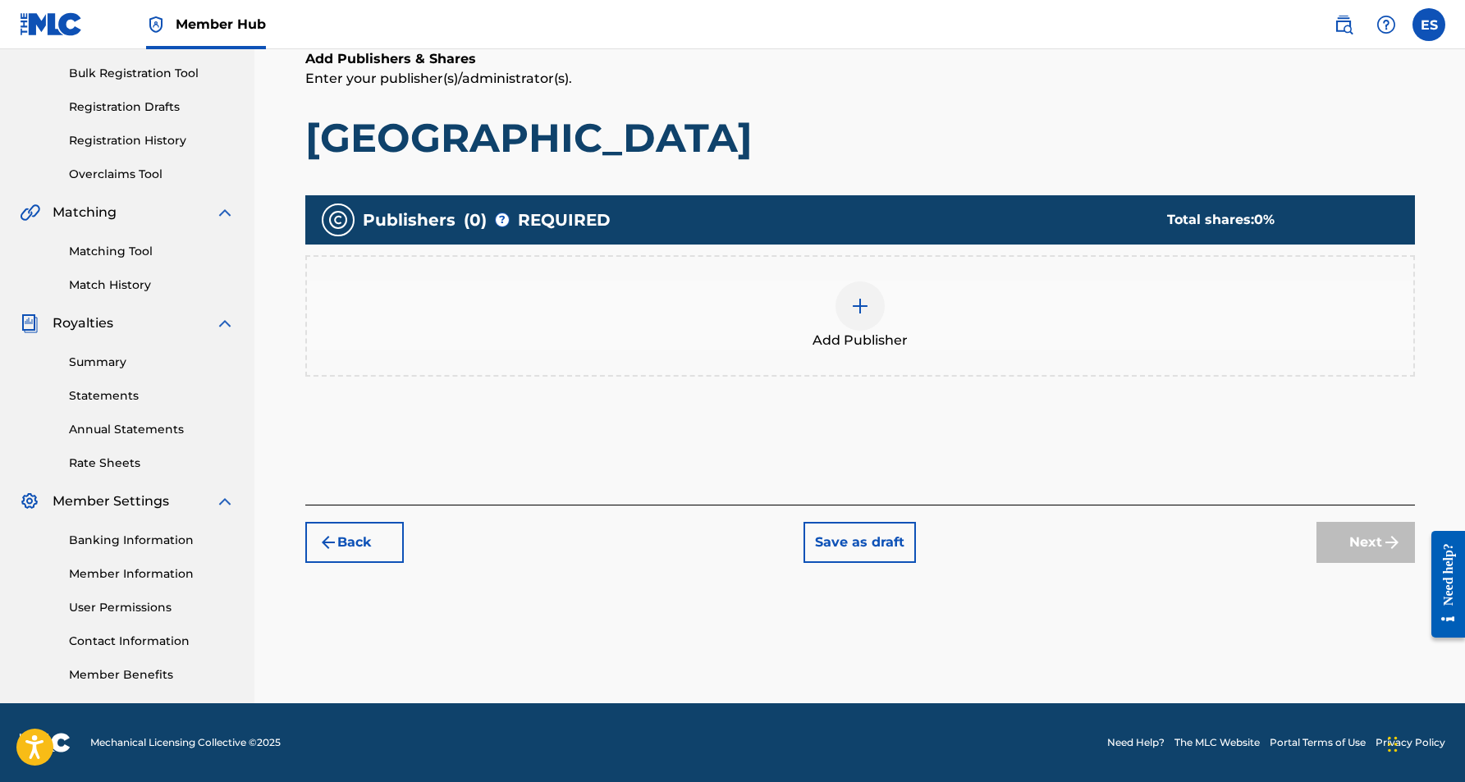
scroll to position [74, 0]
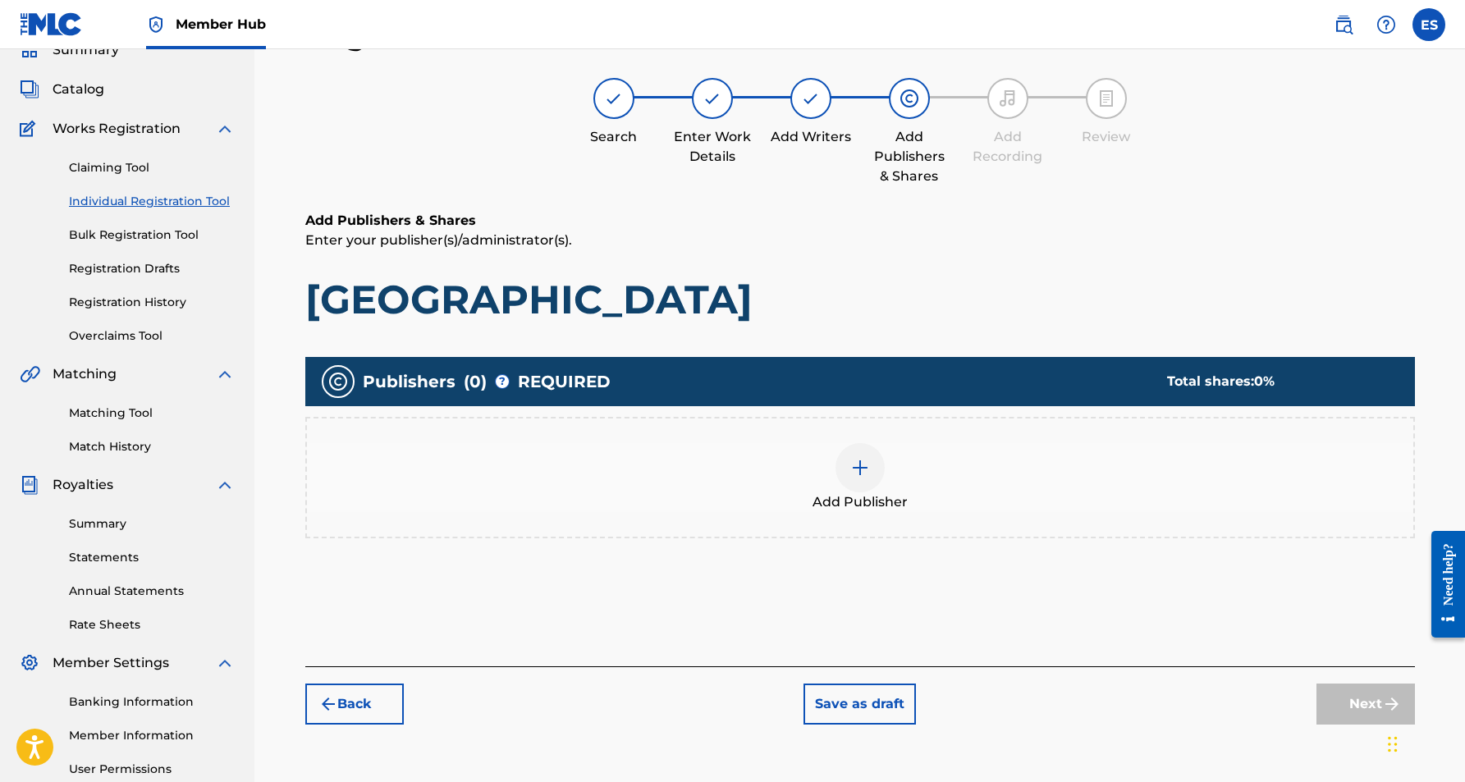
click at [865, 475] on img at bounding box center [861, 468] width 20 height 20
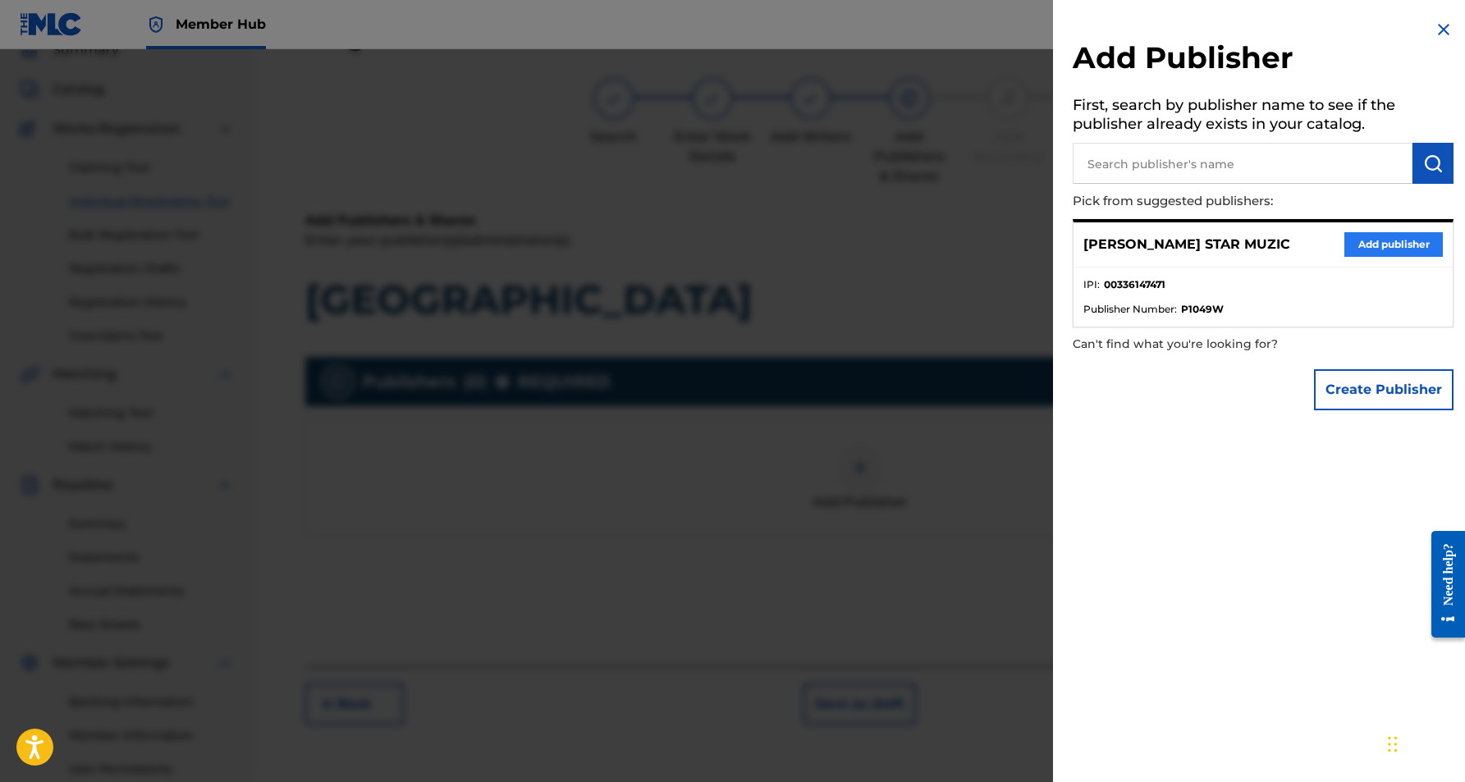
click at [1366, 241] on button "Add publisher" at bounding box center [1394, 244] width 99 height 25
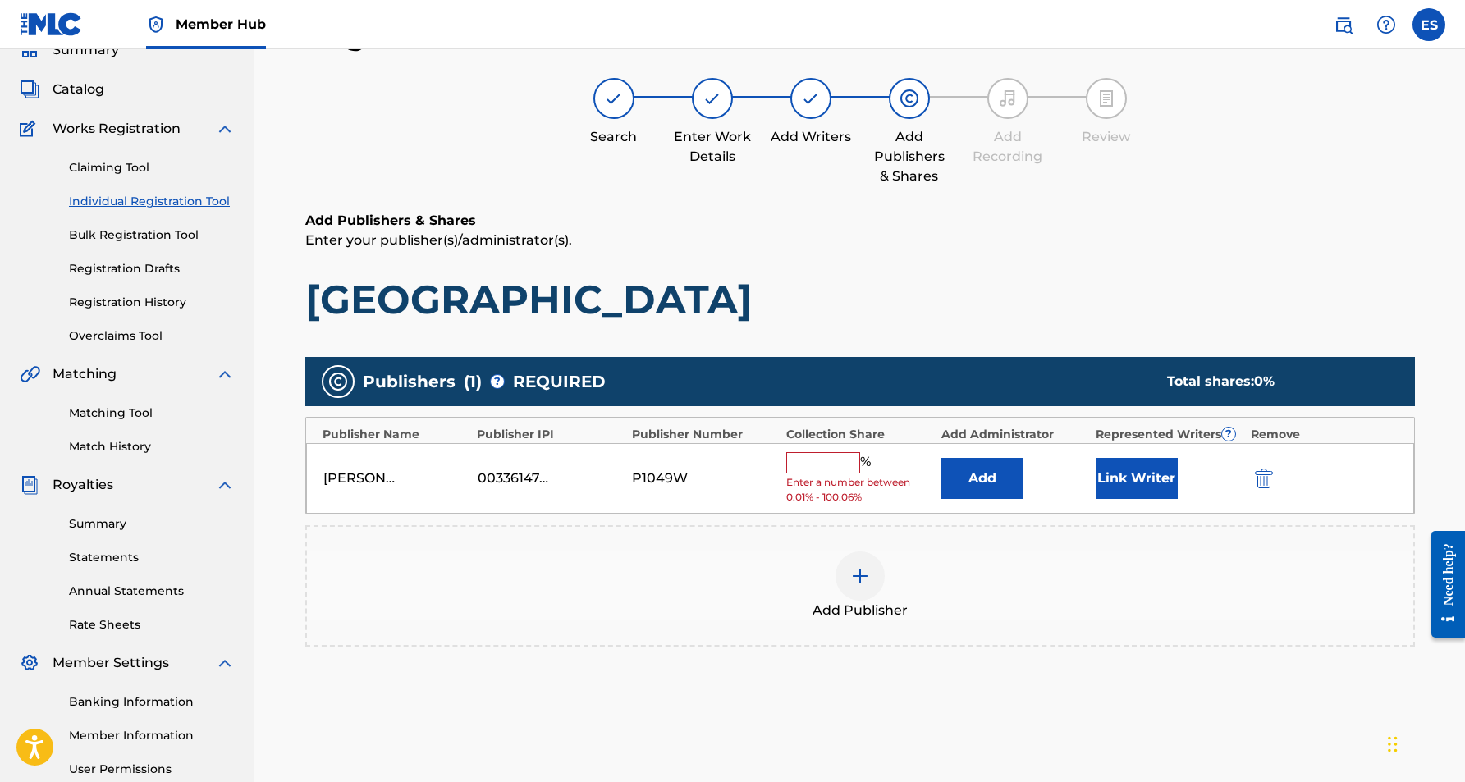
click at [819, 469] on input "text" at bounding box center [823, 462] width 74 height 21
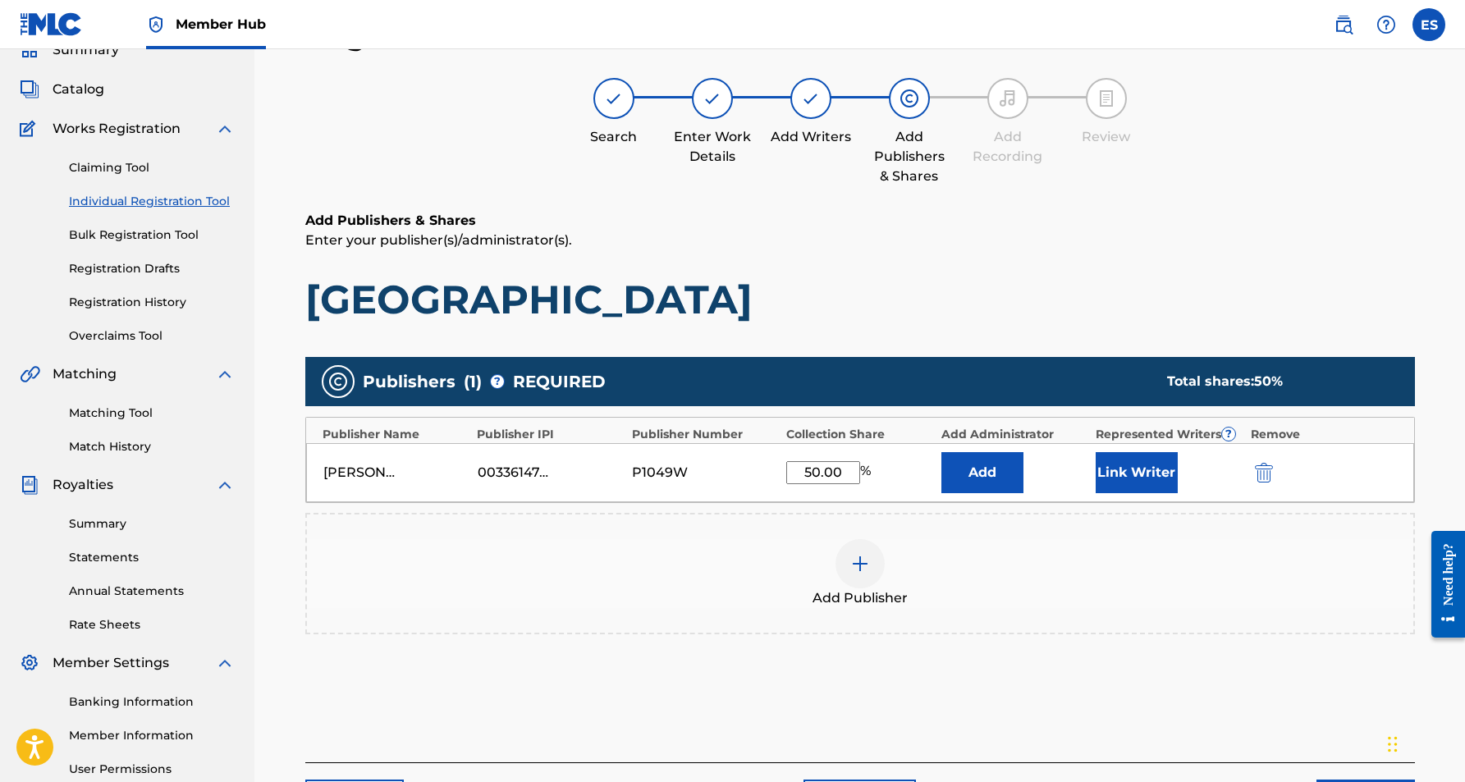
type input "50.00"
click at [1002, 281] on h1 "[GEOGRAPHIC_DATA]" at bounding box center [860, 299] width 1110 height 49
click at [1139, 471] on button "Link Writer" at bounding box center [1137, 472] width 82 height 41
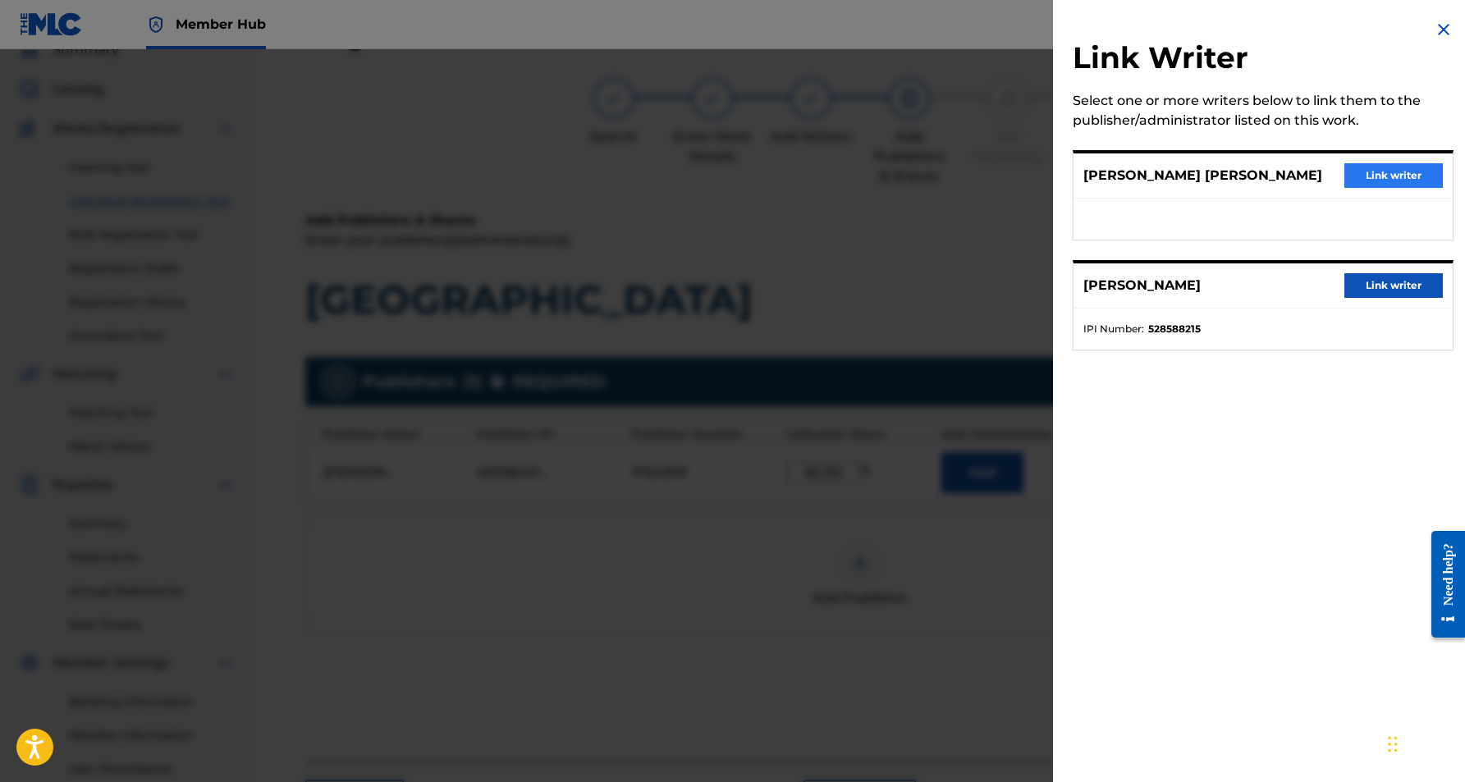
click at [1405, 180] on button "Link writer" at bounding box center [1394, 175] width 99 height 25
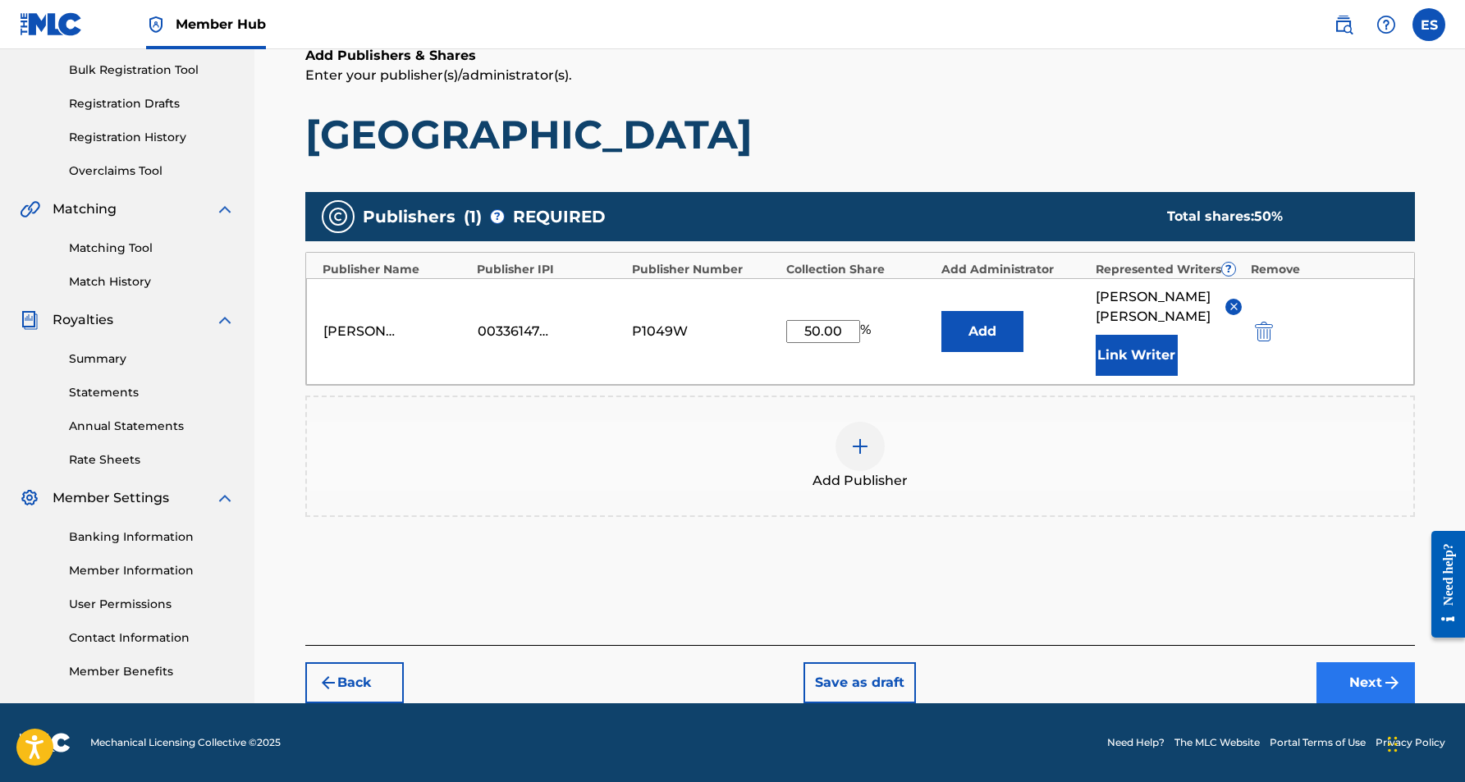
click at [1352, 672] on button "Next" at bounding box center [1366, 683] width 99 height 41
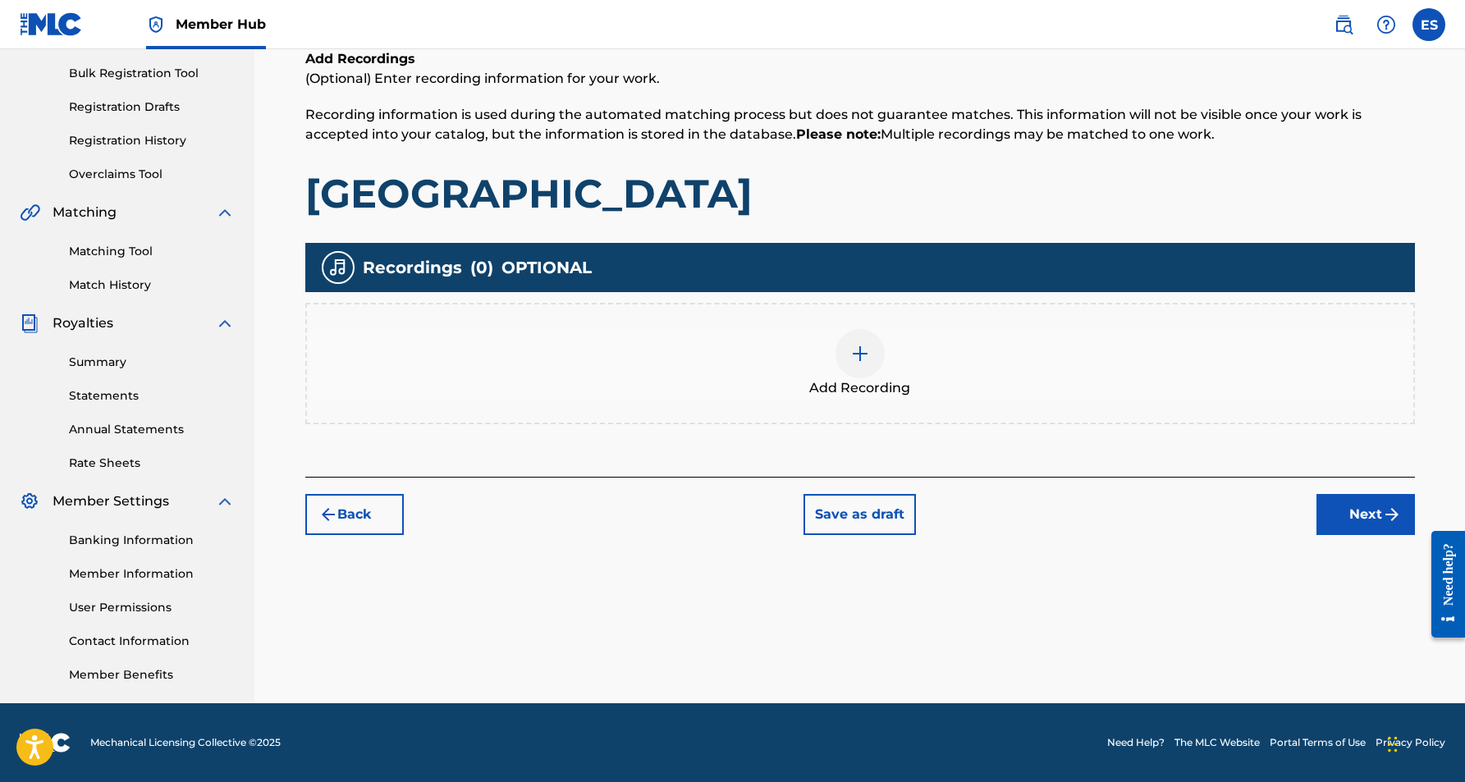
scroll to position [236, 0]
click at [858, 340] on div at bounding box center [860, 353] width 49 height 49
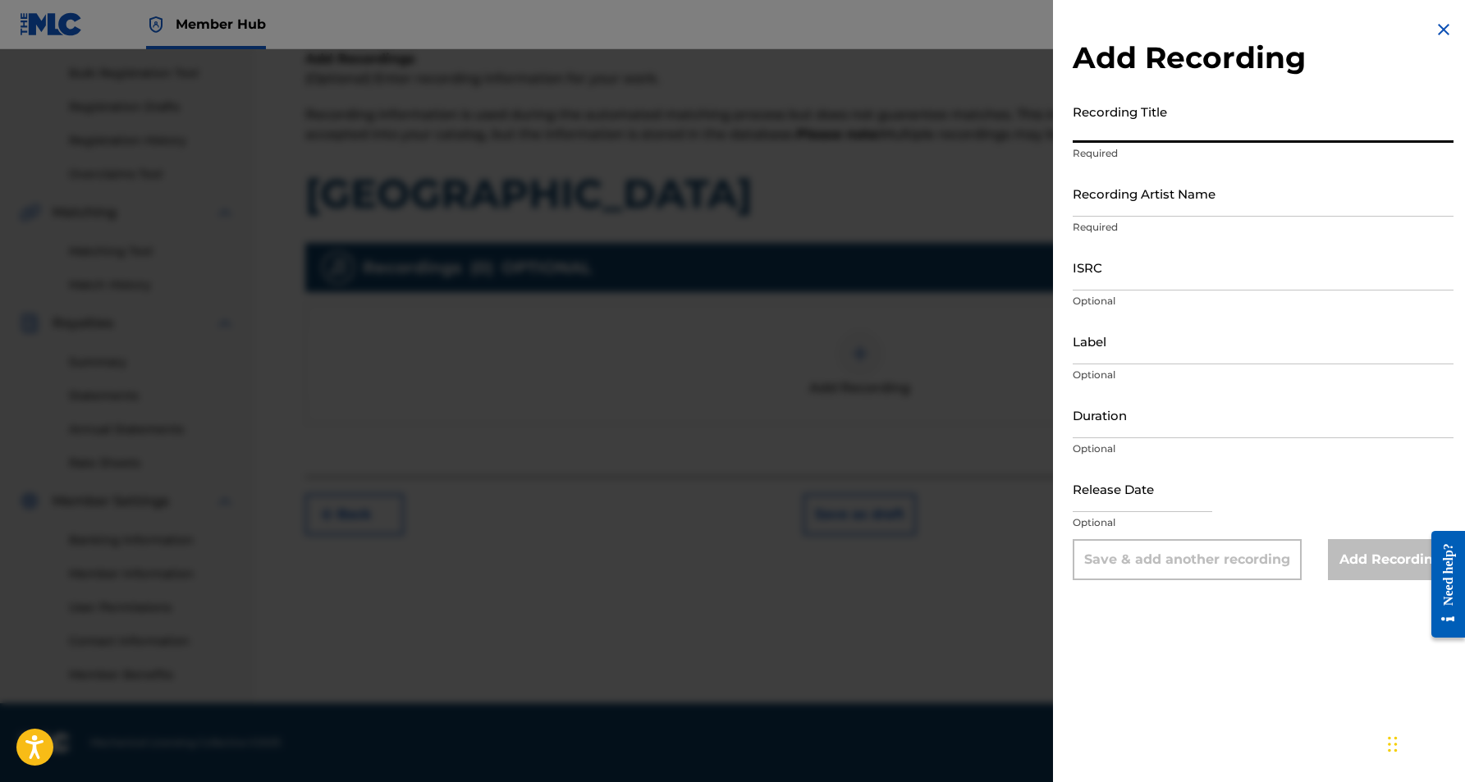
click at [1100, 126] on input "Recording Title" at bounding box center [1263, 119] width 381 height 47
paste input "[GEOGRAPHIC_DATA]"
type input "[GEOGRAPHIC_DATA]"
click at [1172, 200] on input "Recording Artist Name" at bounding box center [1263, 193] width 381 height 47
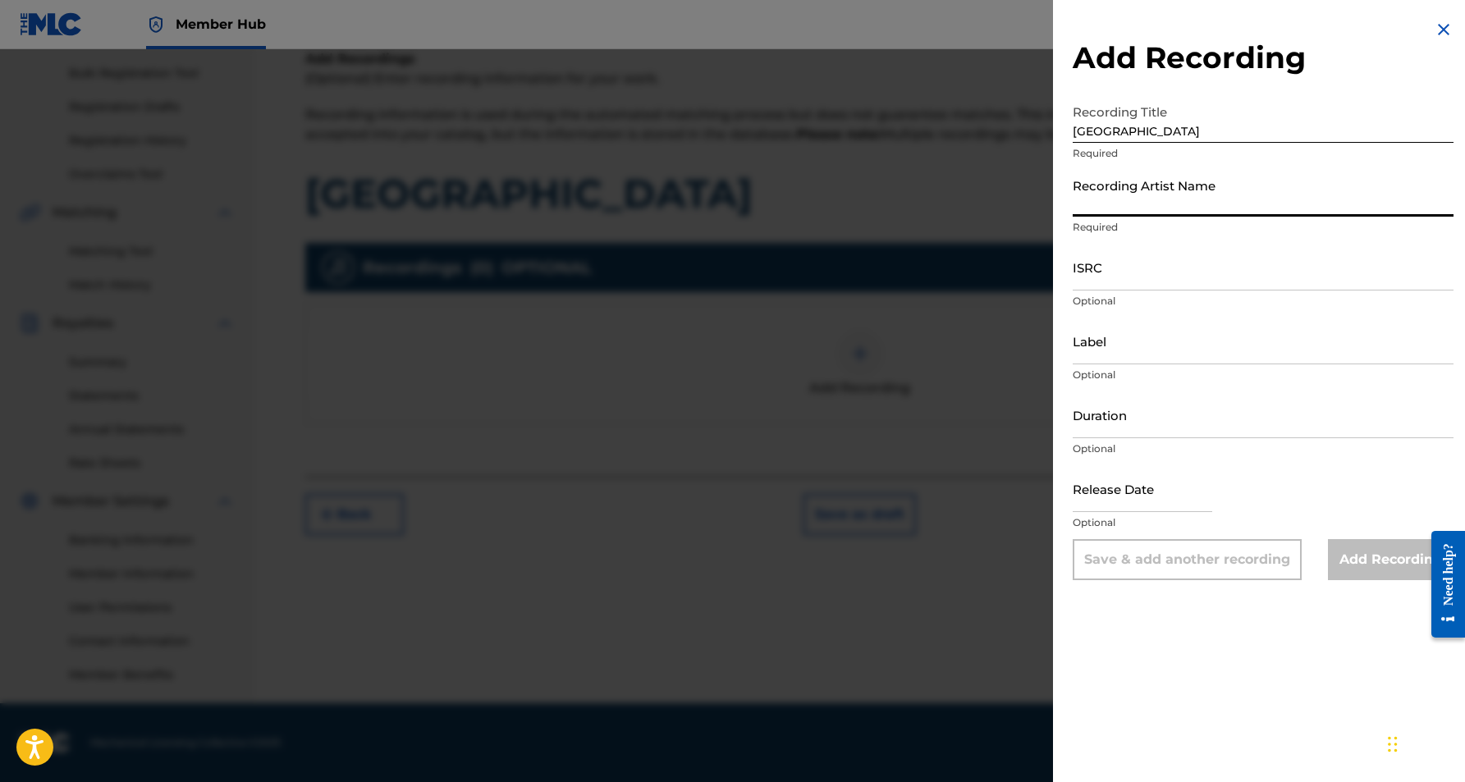
paste input "KROSHET"
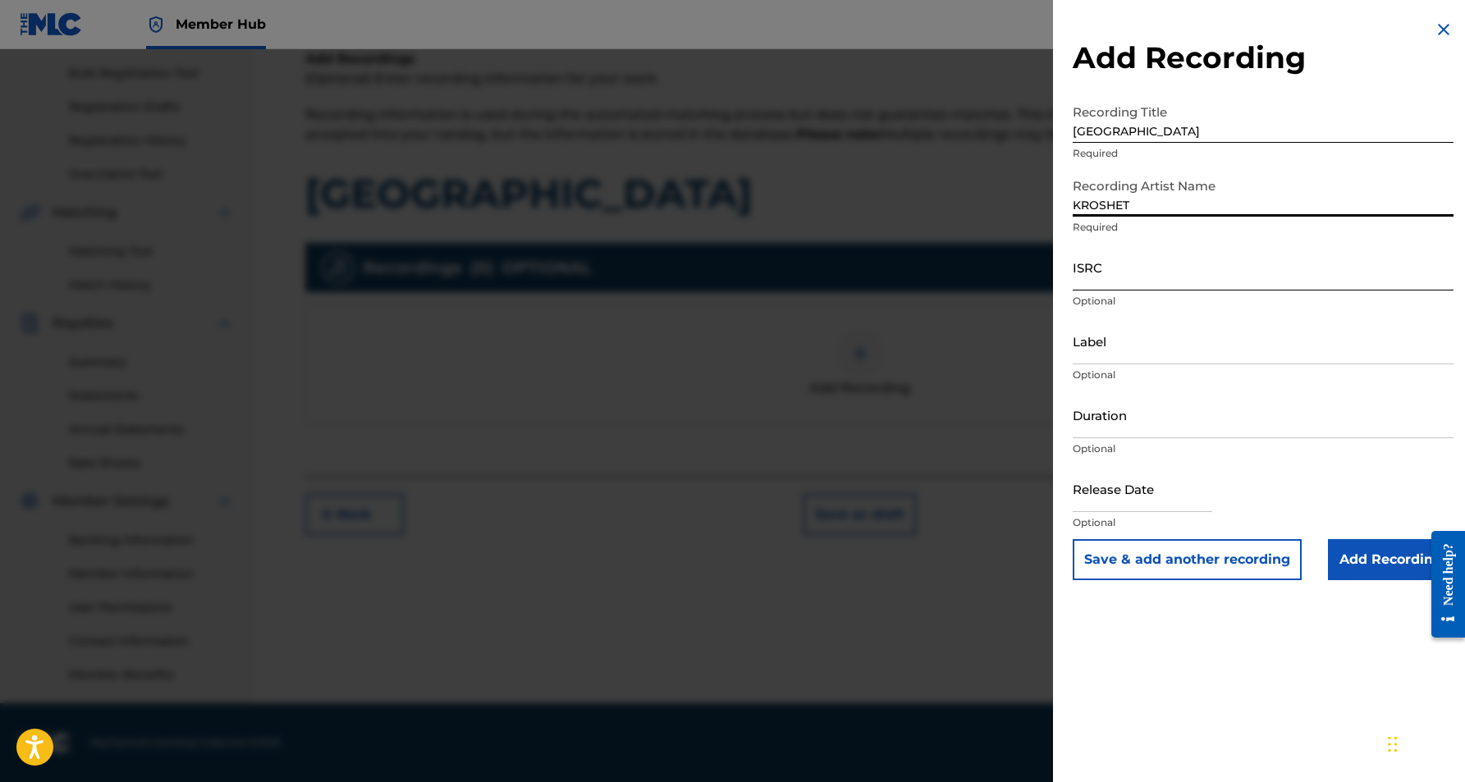
type input "KROSHET"
click at [1183, 265] on input "ISRC" at bounding box center [1263, 267] width 381 height 47
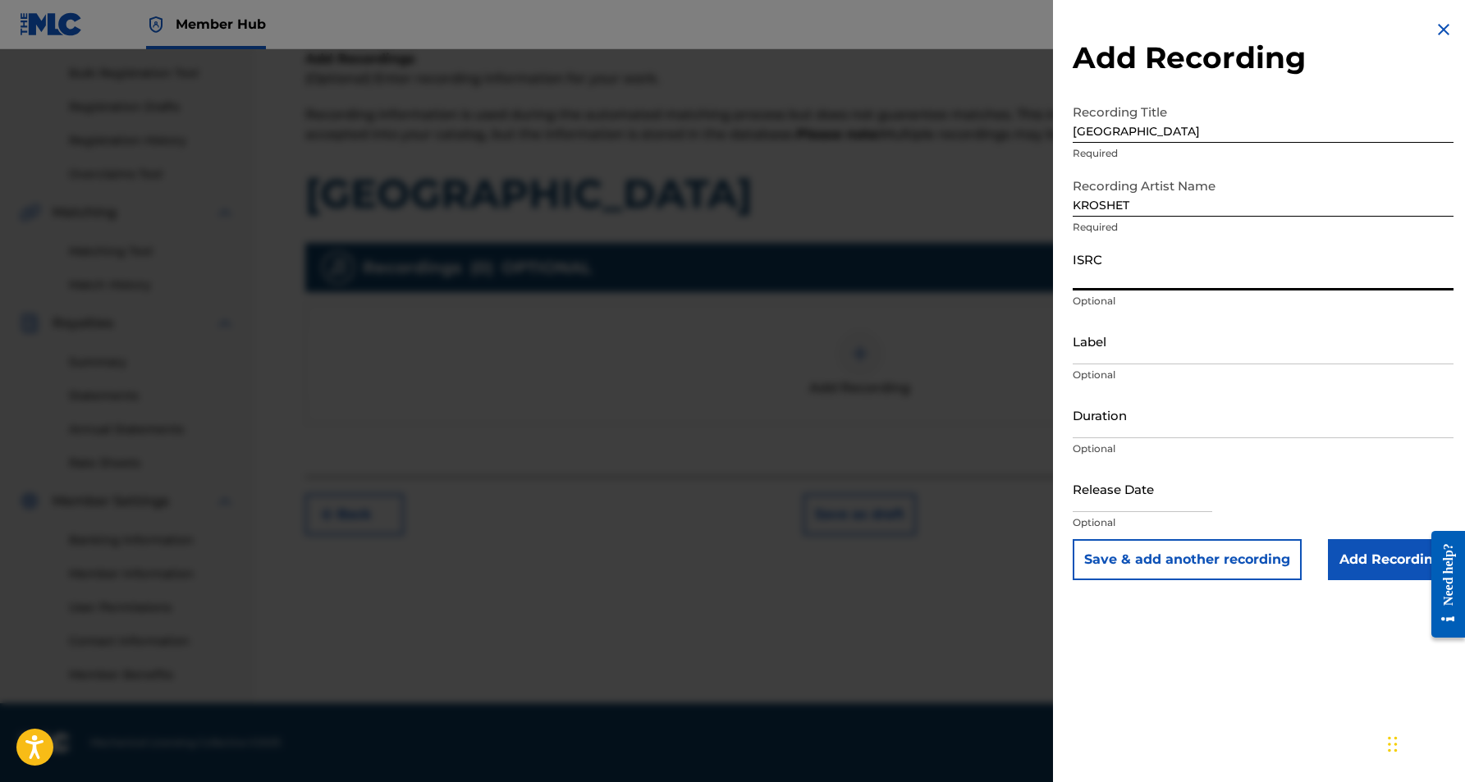
paste input "USJ3V1171158"
type input "USJ3V1171158"
click at [1158, 415] on input "Duration" at bounding box center [1263, 415] width 381 height 47
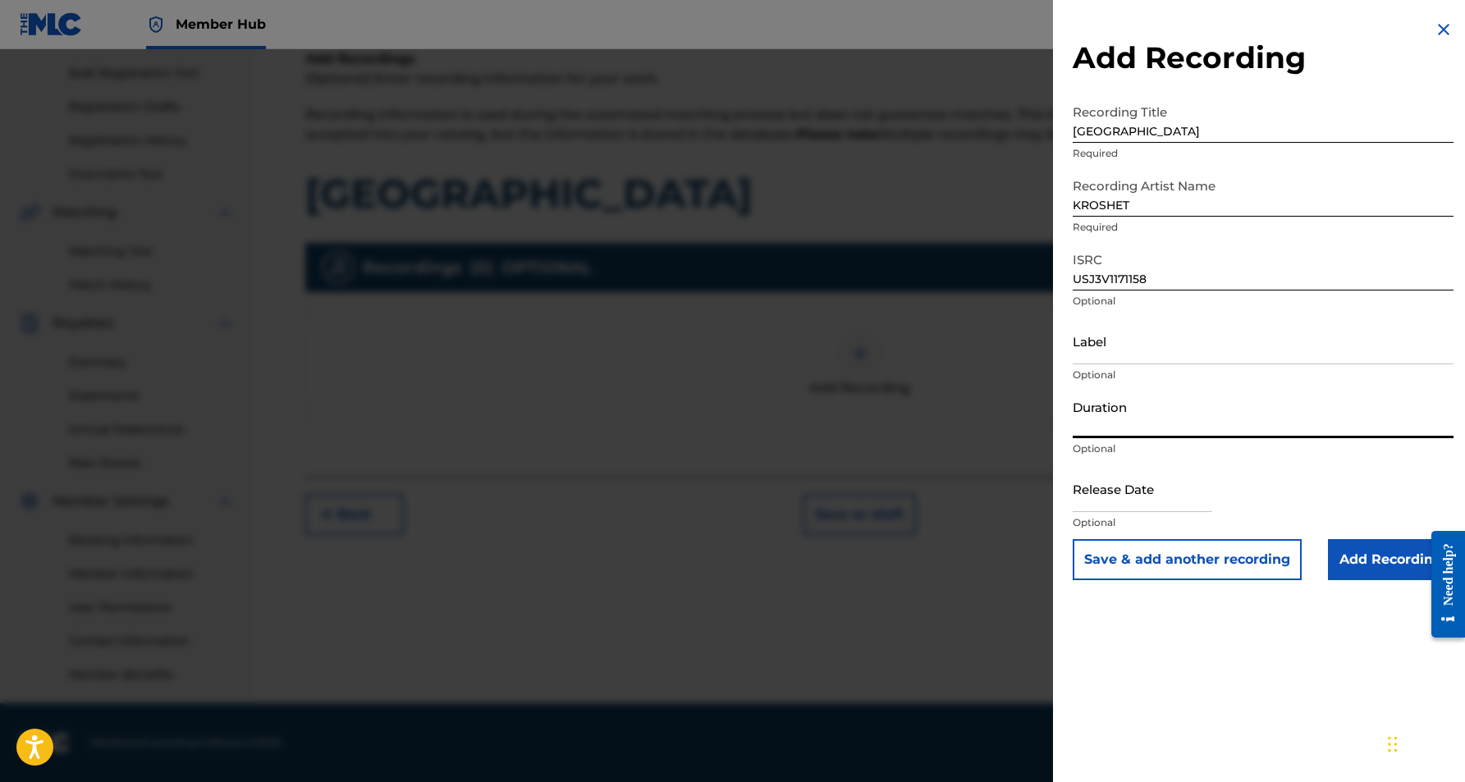
paste input "4:02"
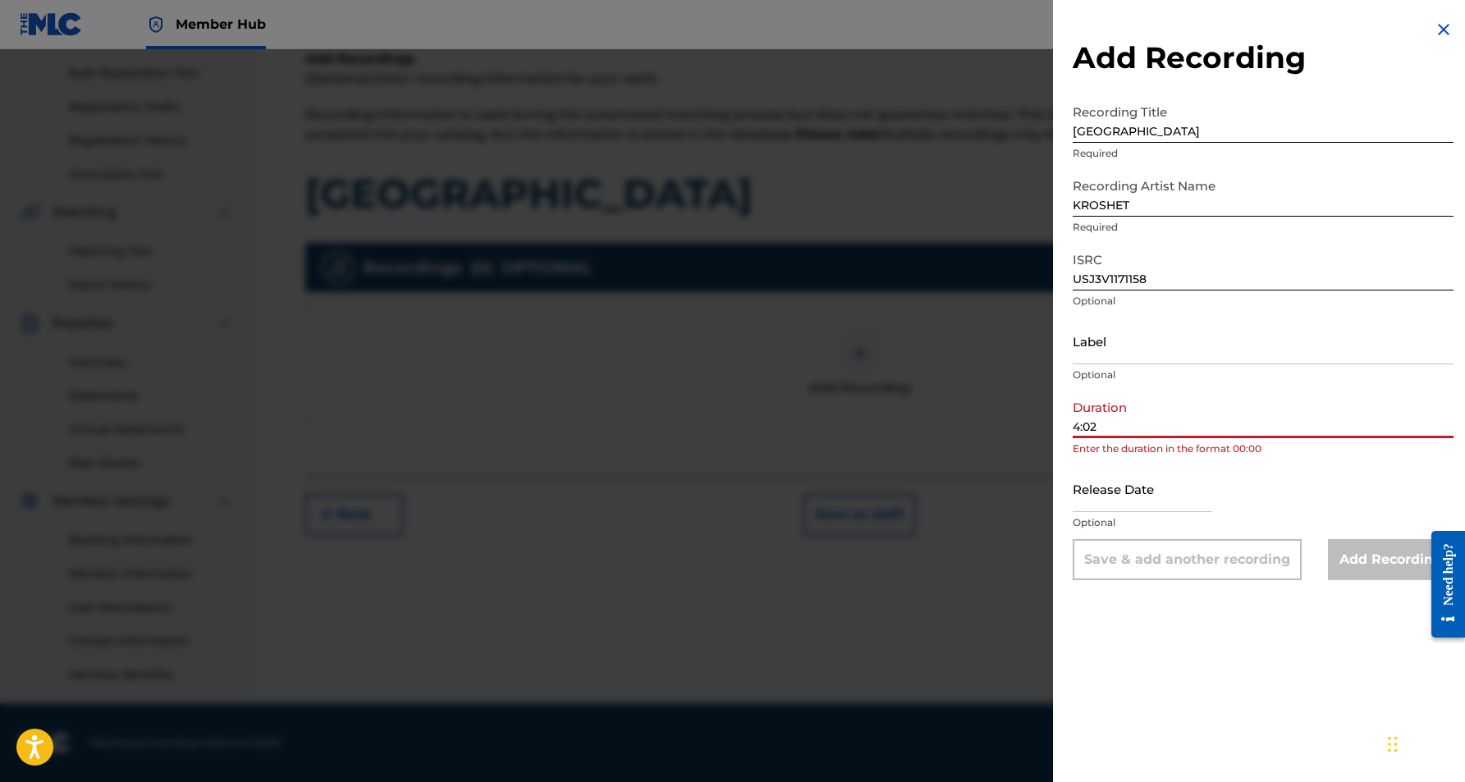
click at [1075, 427] on input "4:02" at bounding box center [1263, 415] width 381 height 47
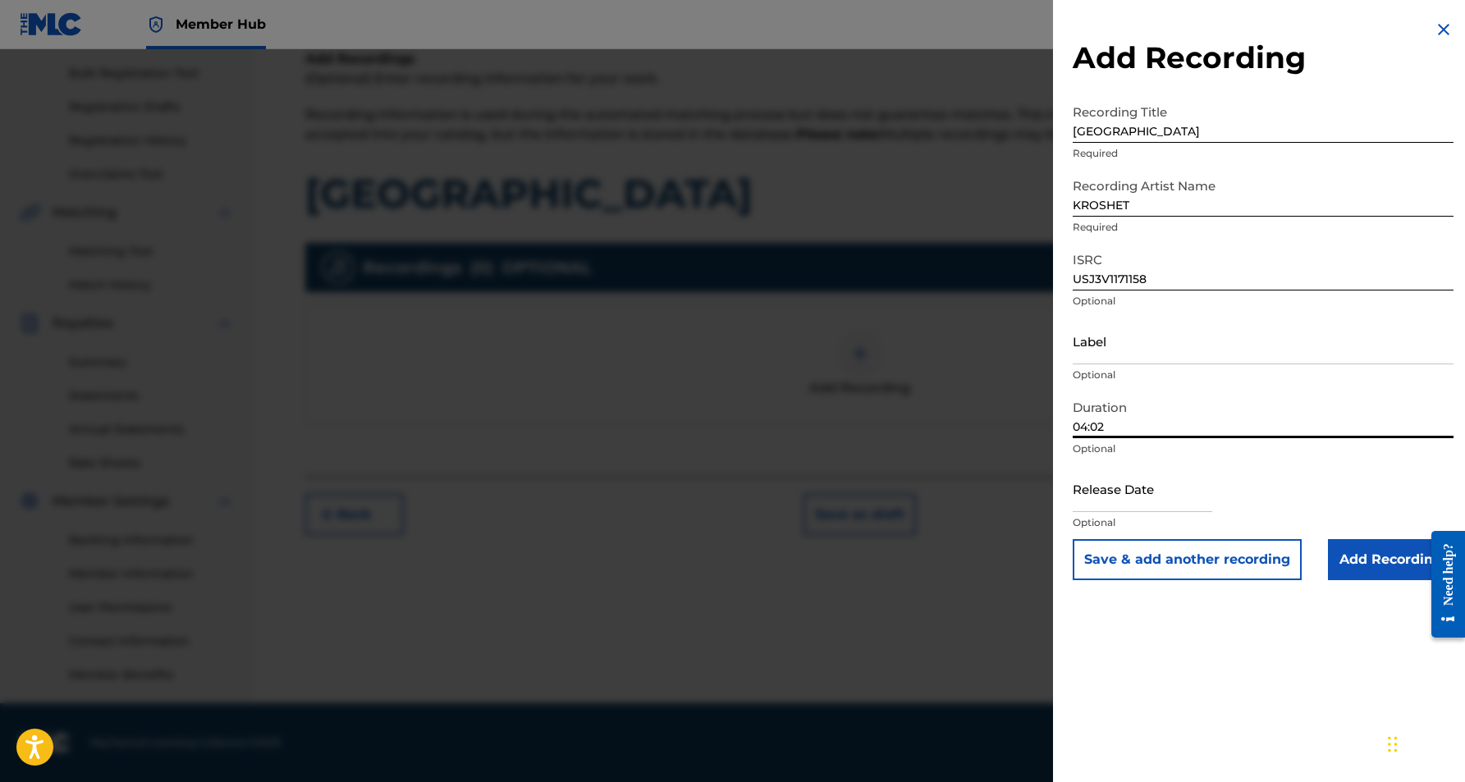
type input "04:02"
click at [1184, 606] on div "Add Recording Recording Title RED LIGHT DISTRICT Required Recording Artist Name…" at bounding box center [1263, 391] width 420 height 782
click at [1352, 564] on input "Add Recording" at bounding box center [1391, 559] width 126 height 41
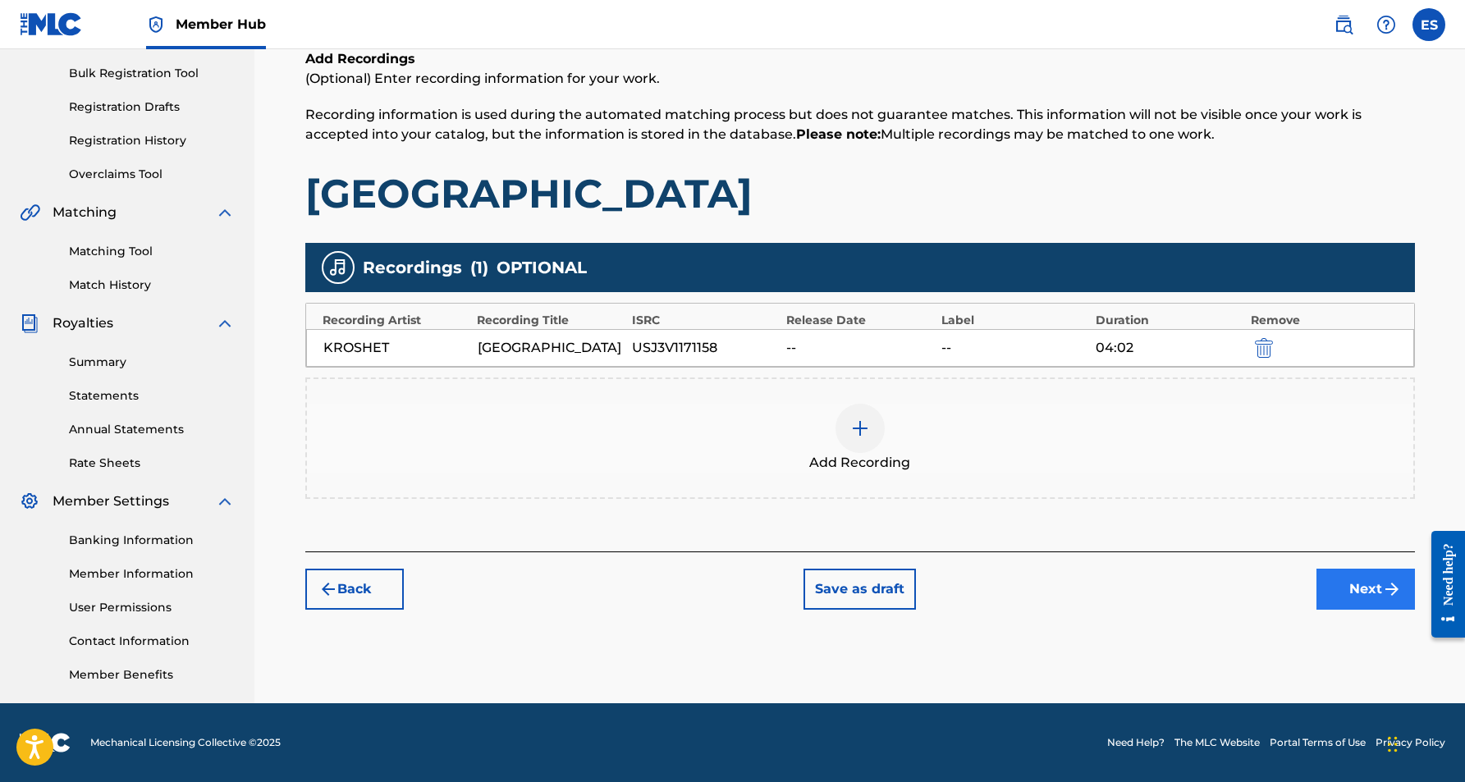
click at [1371, 597] on button "Next" at bounding box center [1366, 589] width 99 height 41
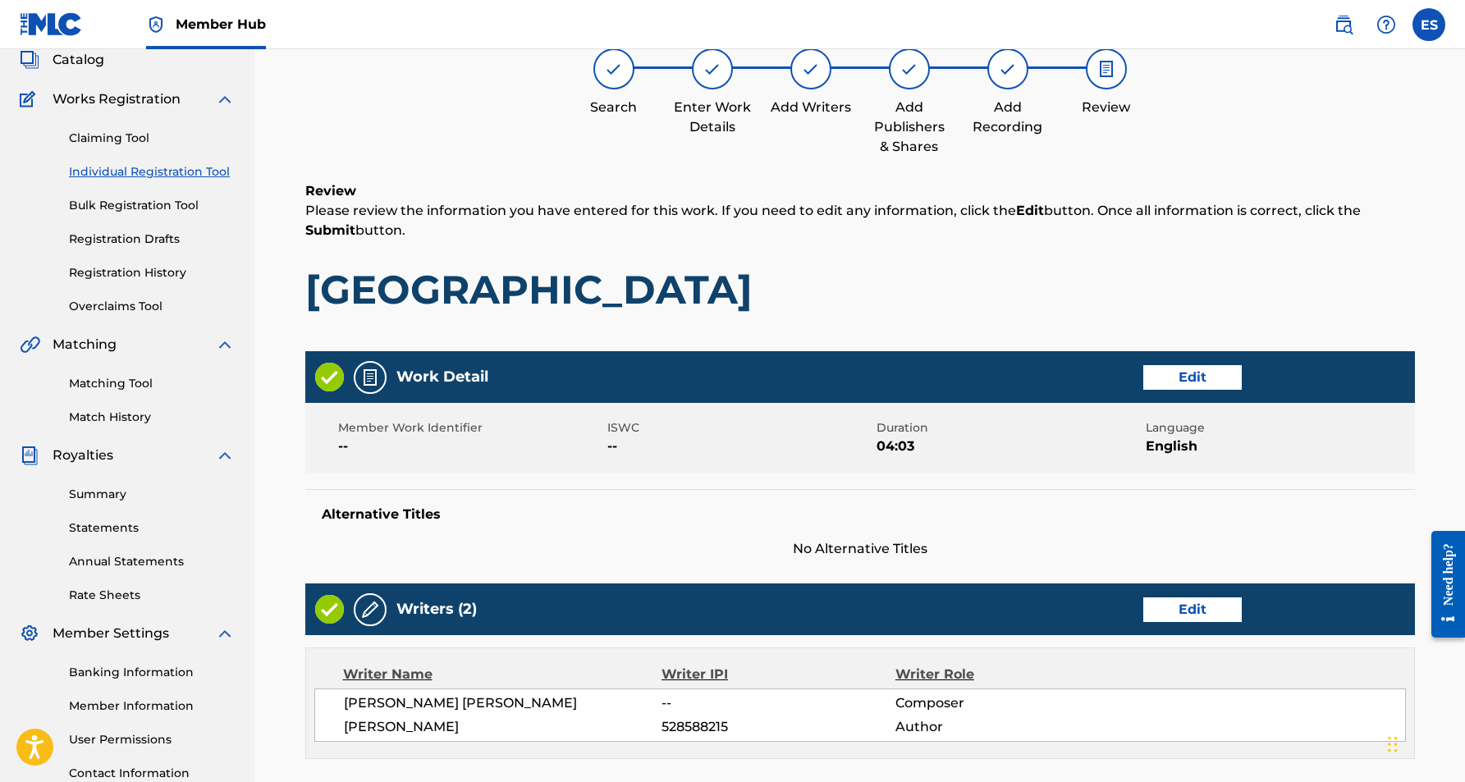
scroll to position [74, 0]
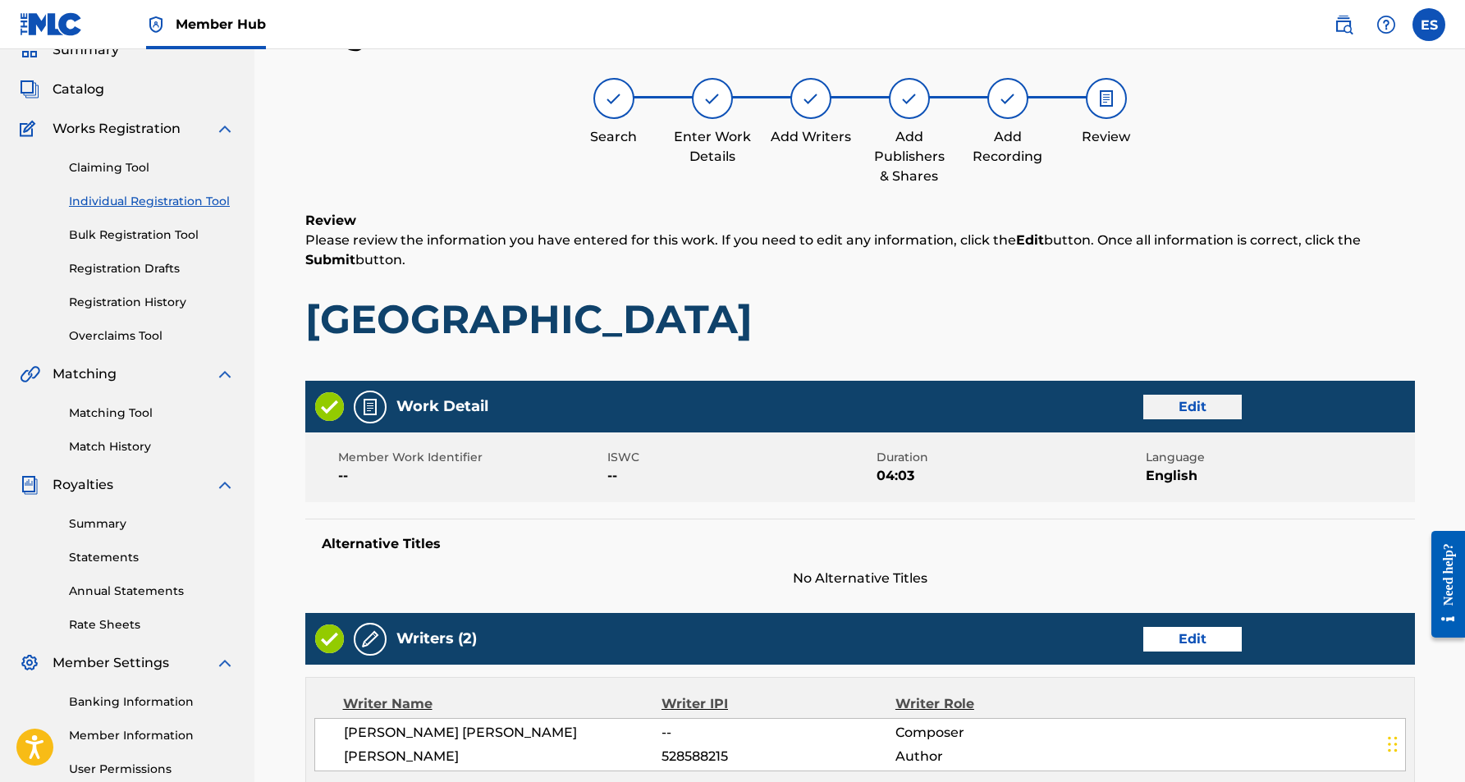
click at [1182, 411] on button "Edit" at bounding box center [1193, 407] width 99 height 25
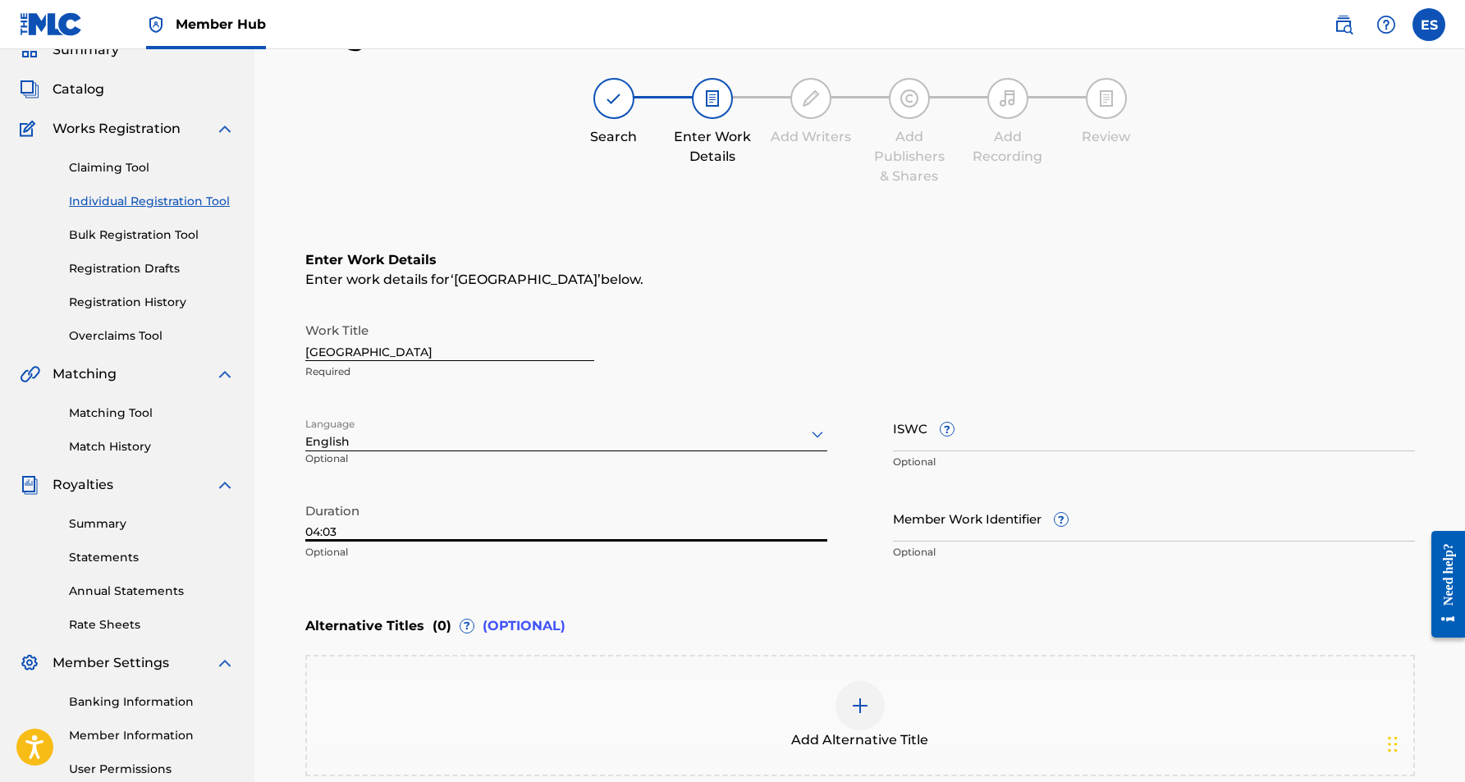
click at [336, 533] on input "04:03" at bounding box center [566, 518] width 522 height 47
type input "04:02"
click at [521, 568] on div "Duration 04:02 Optional" at bounding box center [566, 532] width 522 height 74
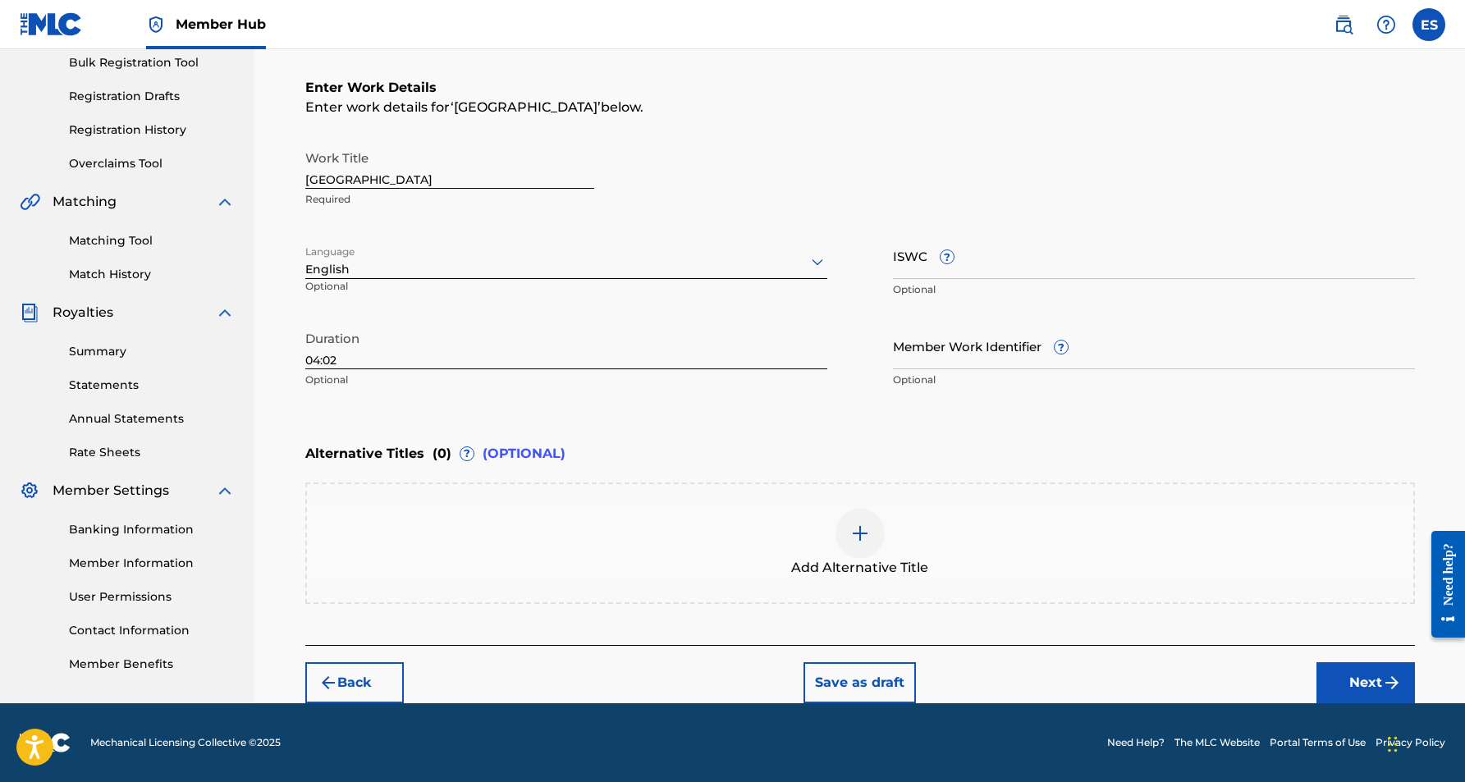
scroll to position [246, 0]
click at [1341, 683] on button "Next" at bounding box center [1366, 683] width 99 height 41
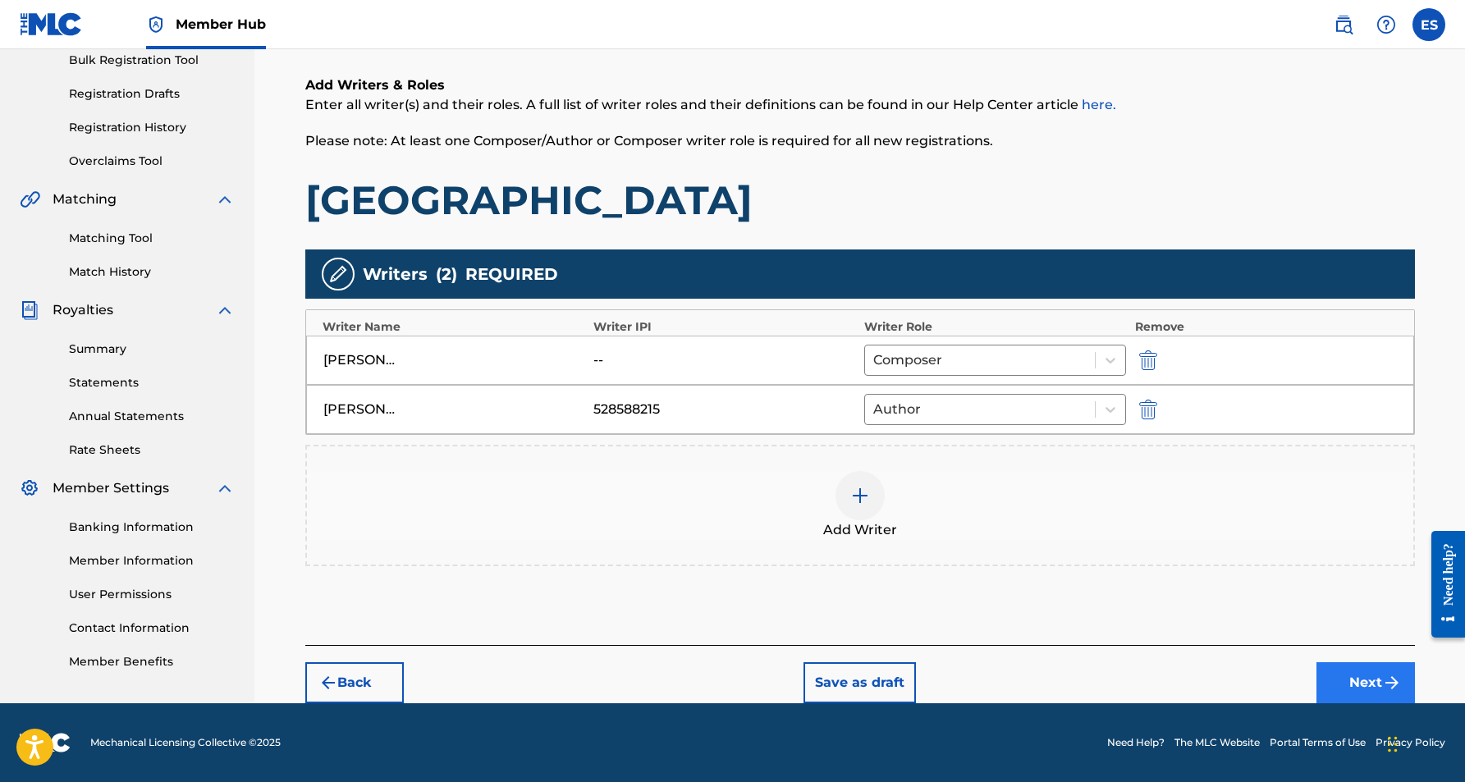
click at [1336, 674] on button "Next" at bounding box center [1366, 683] width 99 height 41
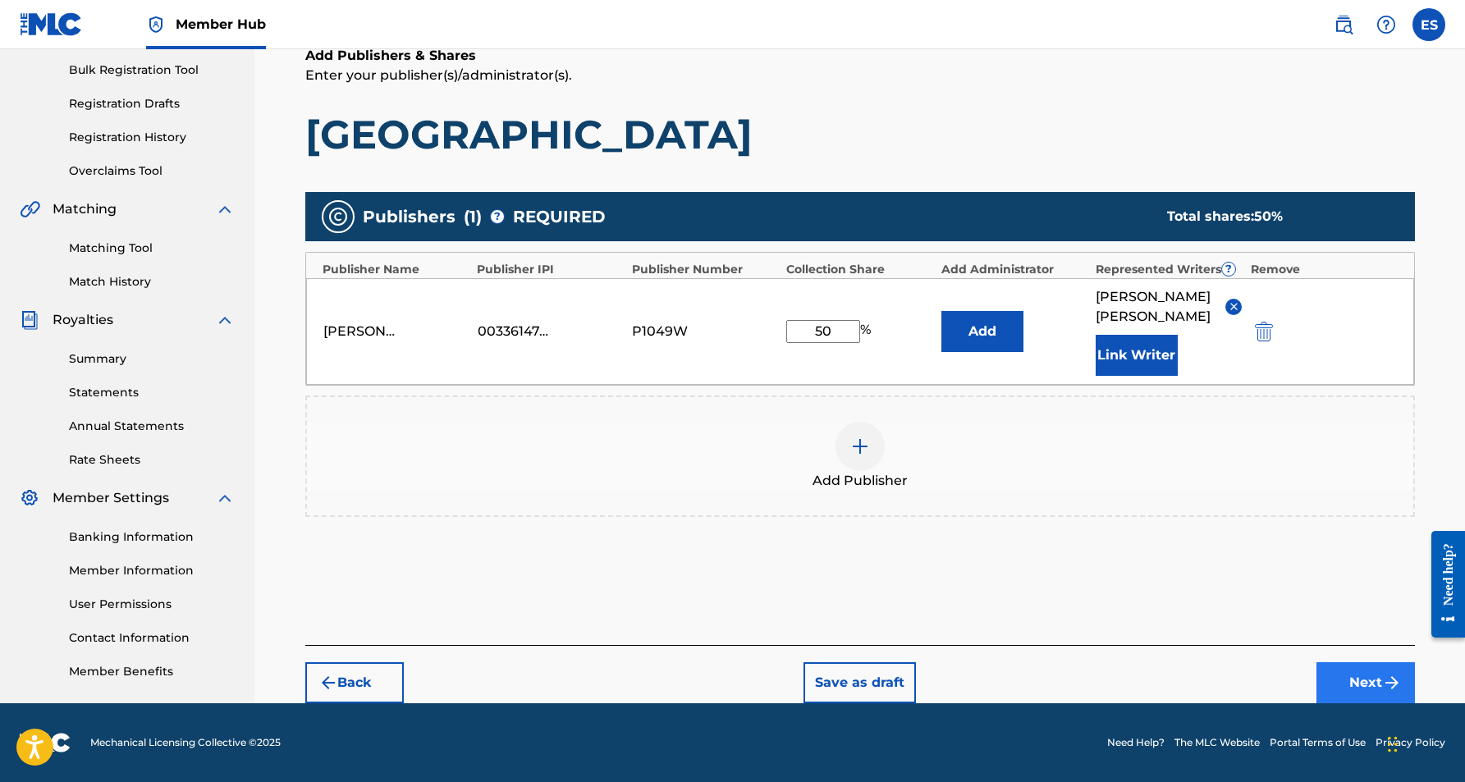
click at [1387, 690] on img "submit" at bounding box center [1392, 683] width 20 height 20
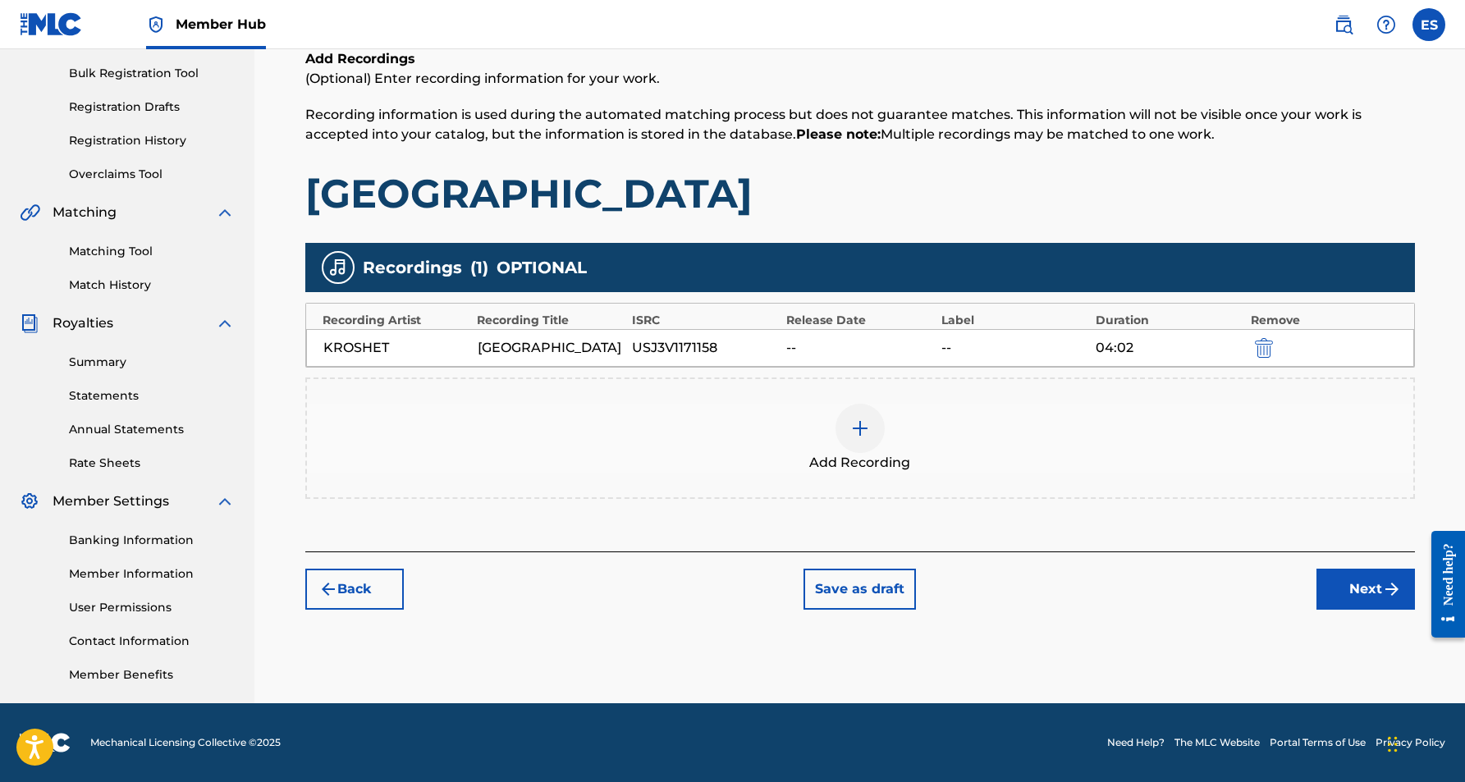
scroll to position [236, 0]
click at [1351, 596] on button "Next" at bounding box center [1366, 589] width 99 height 41
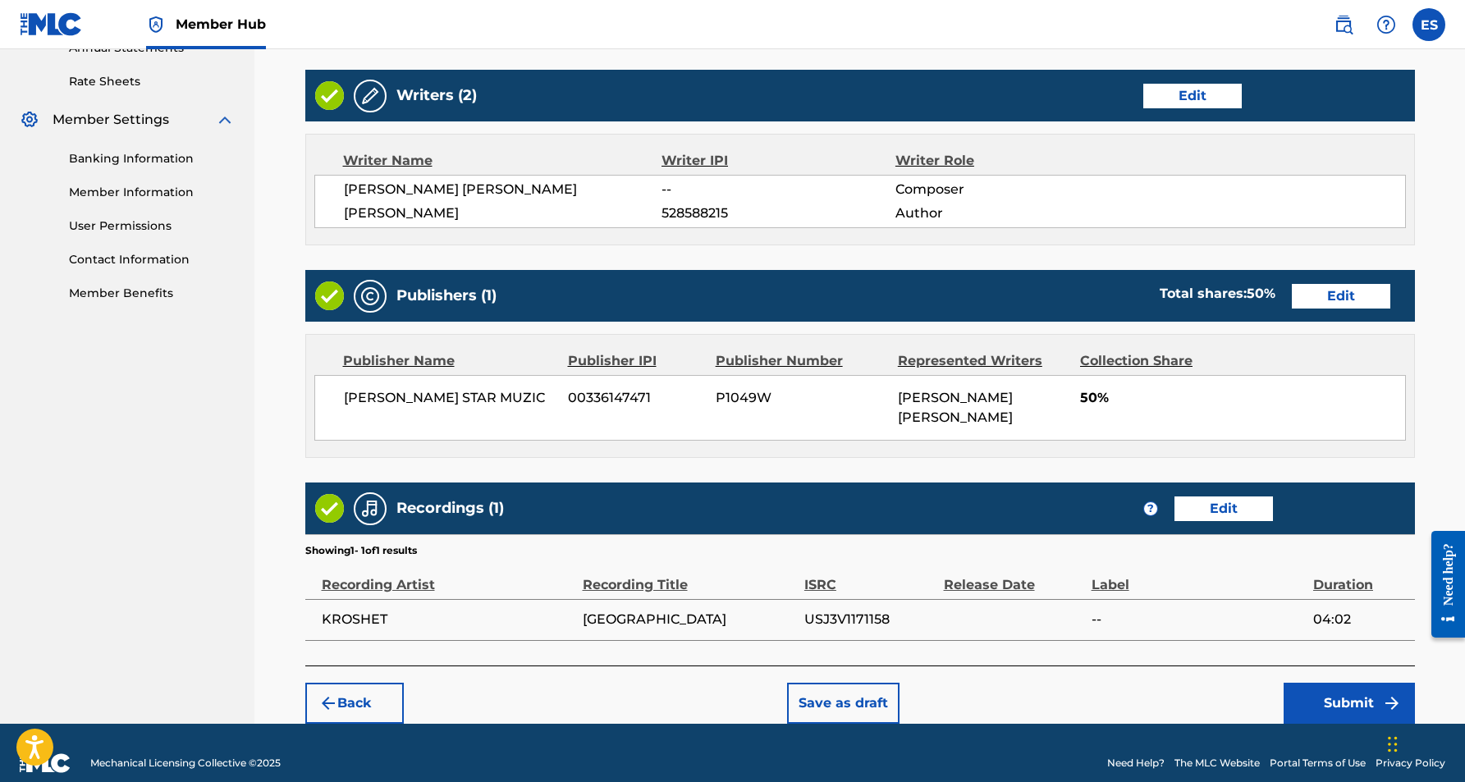
scroll to position [617, 0]
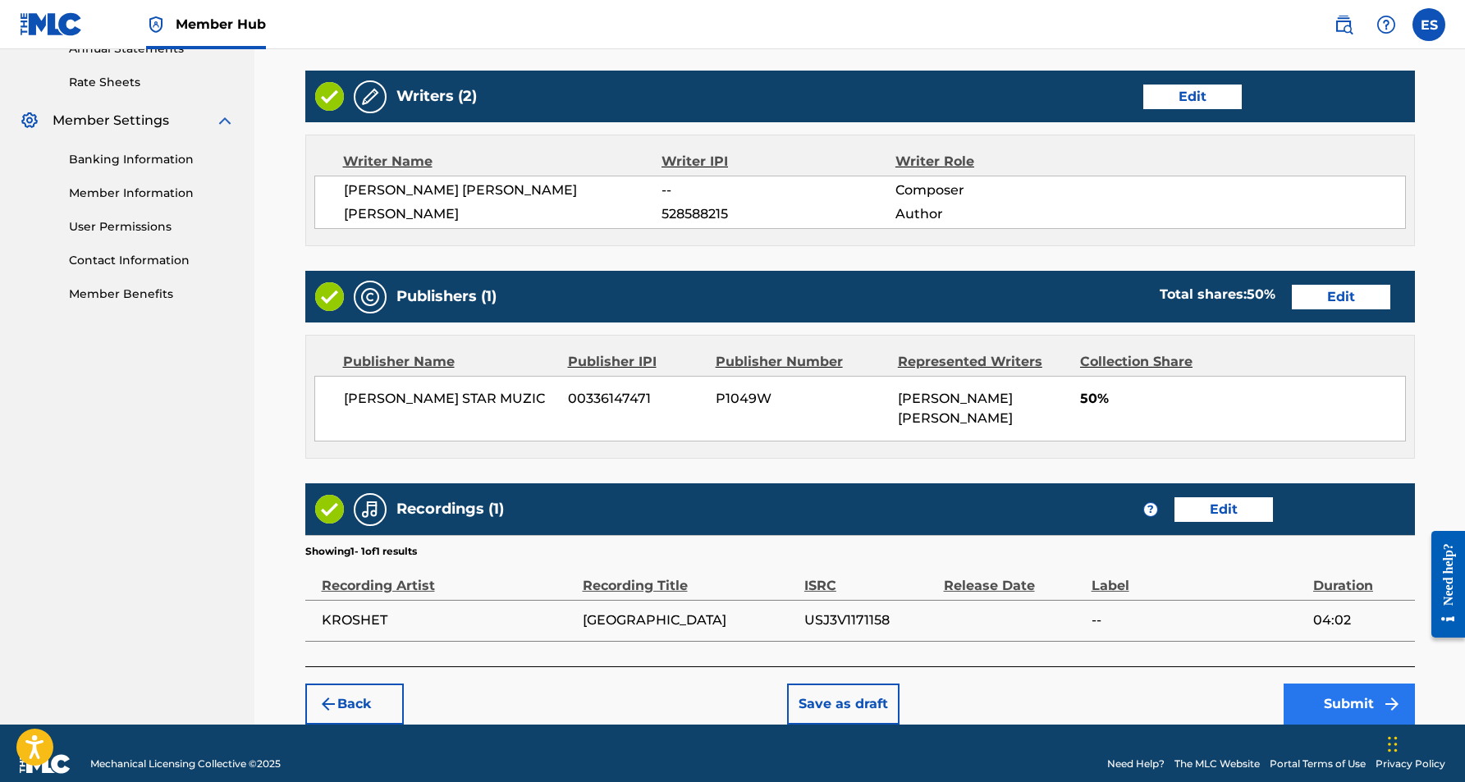
click at [1343, 684] on button "Submit" at bounding box center [1349, 704] width 131 height 41
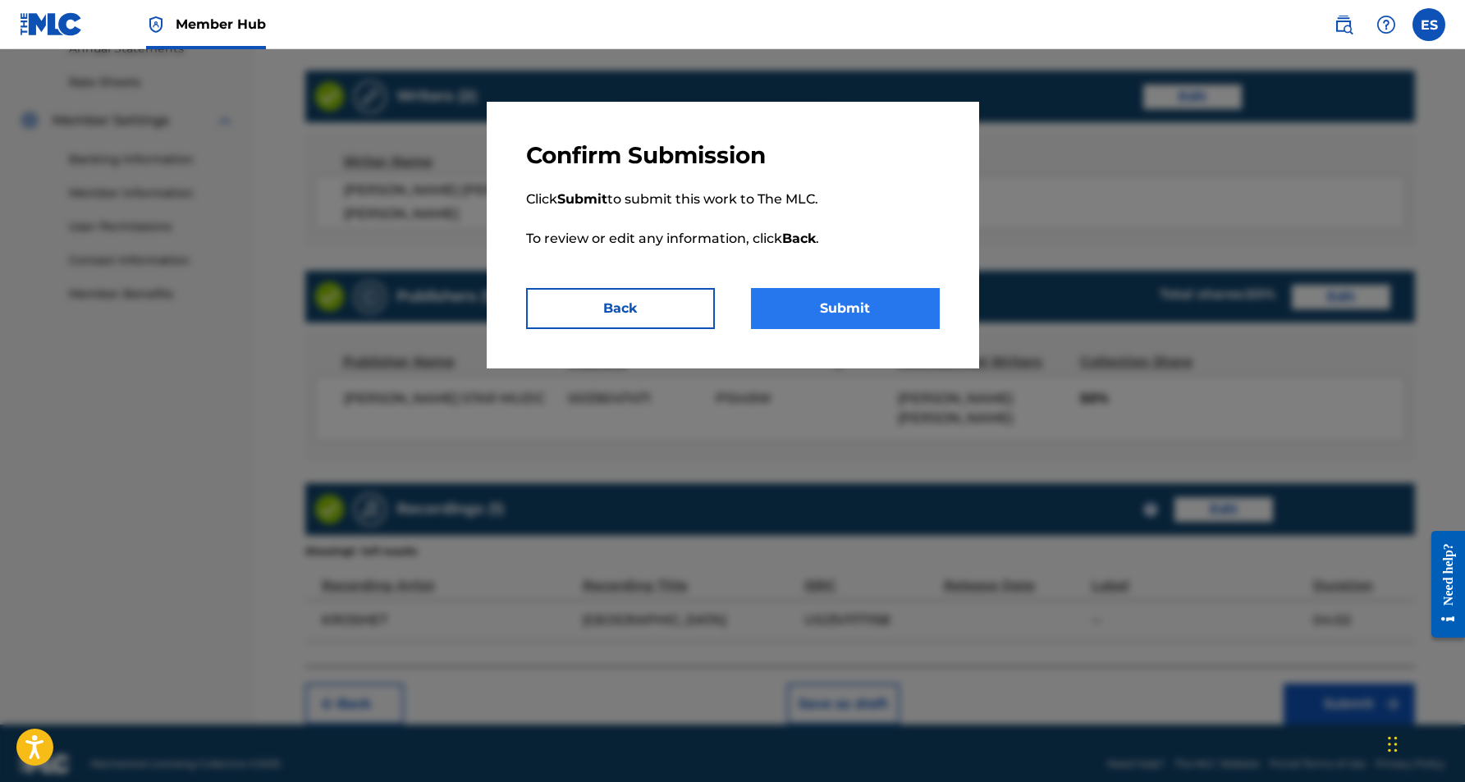
click at [890, 310] on button "Submit" at bounding box center [845, 308] width 189 height 41
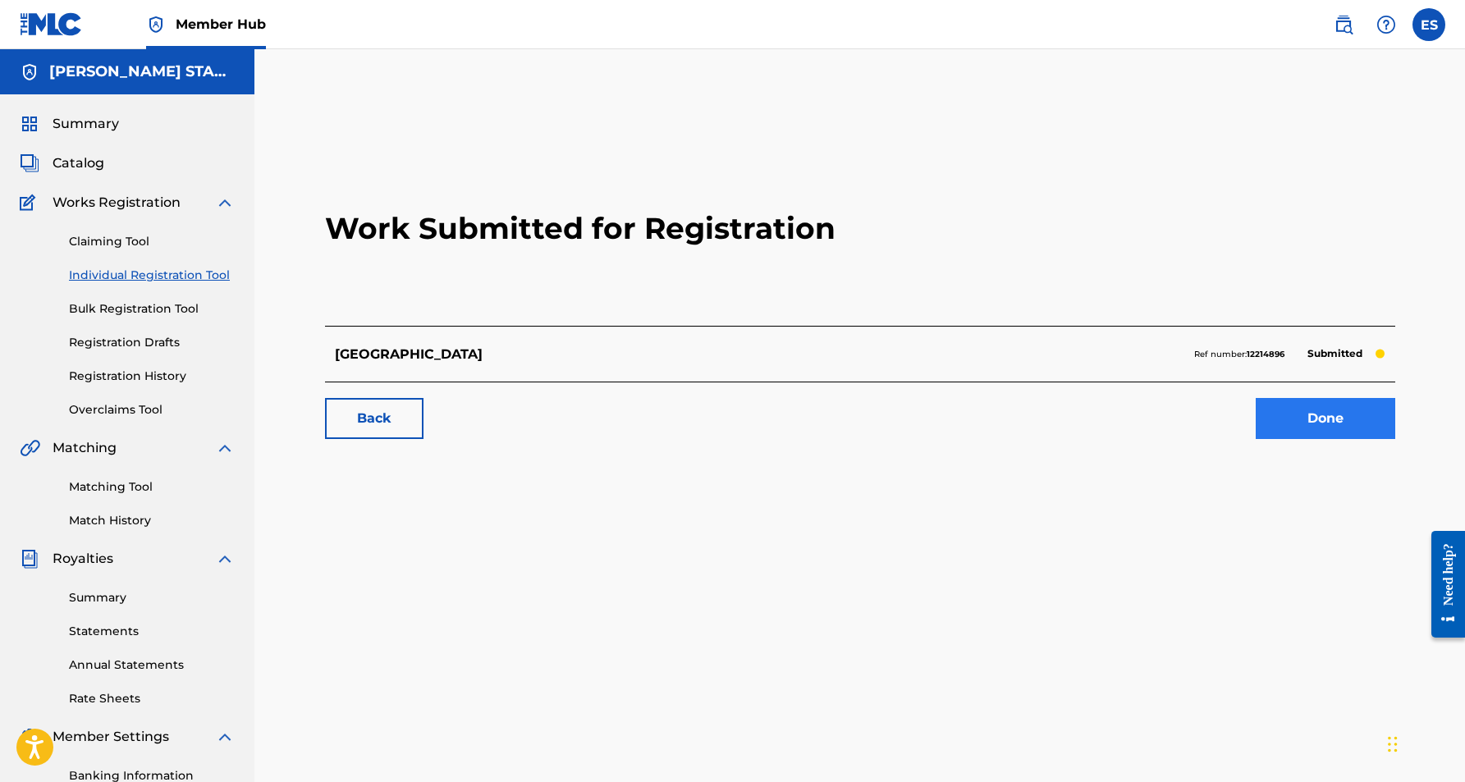
click at [1344, 412] on link "Done" at bounding box center [1326, 418] width 140 height 41
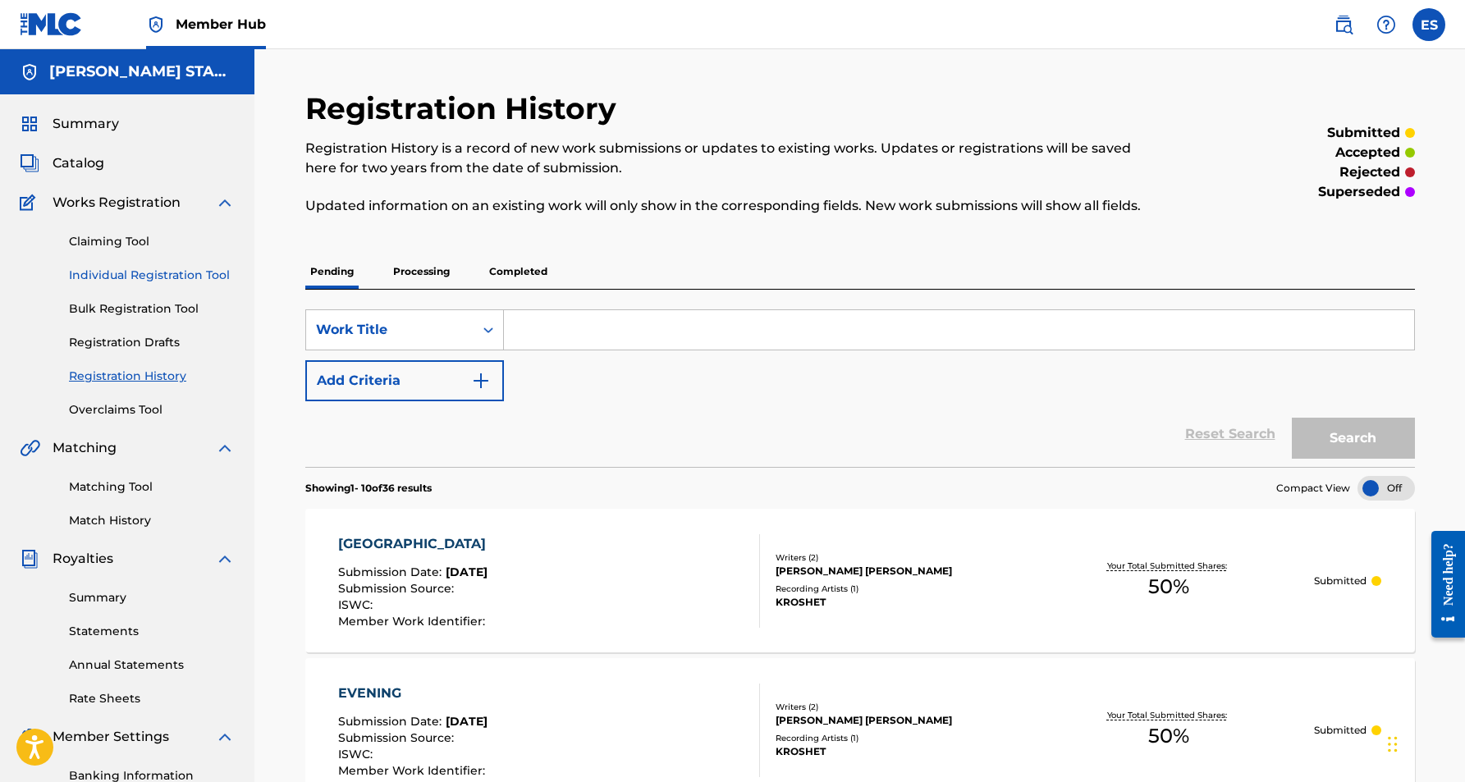
click at [152, 278] on link "Individual Registration Tool" at bounding box center [152, 275] width 166 height 17
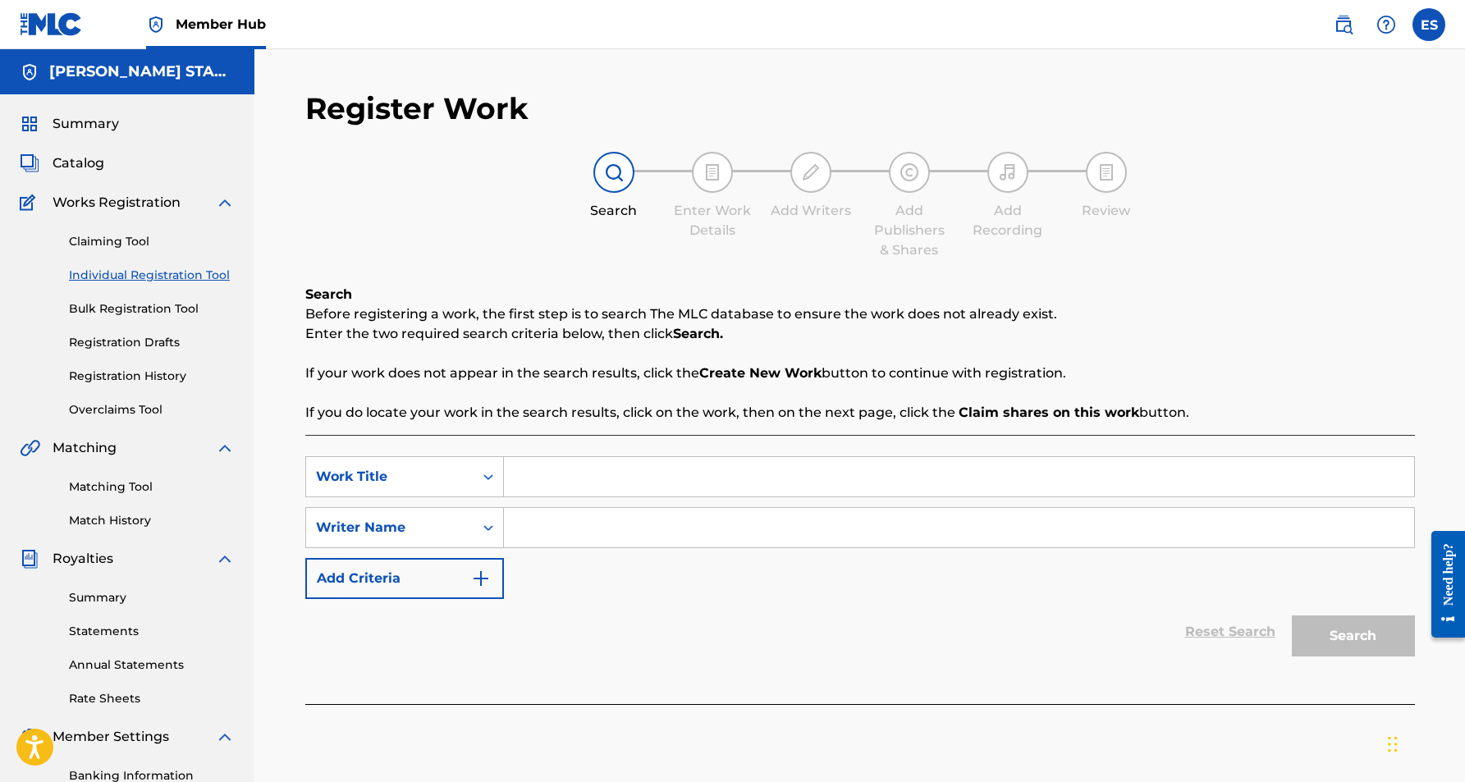
click at [591, 535] on input "Search Form" at bounding box center [959, 527] width 910 height 39
paste input "[PERSON_NAME] [PERSON_NAME]"
type input "[PERSON_NAME] [PERSON_NAME]"
click at [603, 488] on input "Search Form" at bounding box center [959, 476] width 910 height 39
paste input "VIBE"
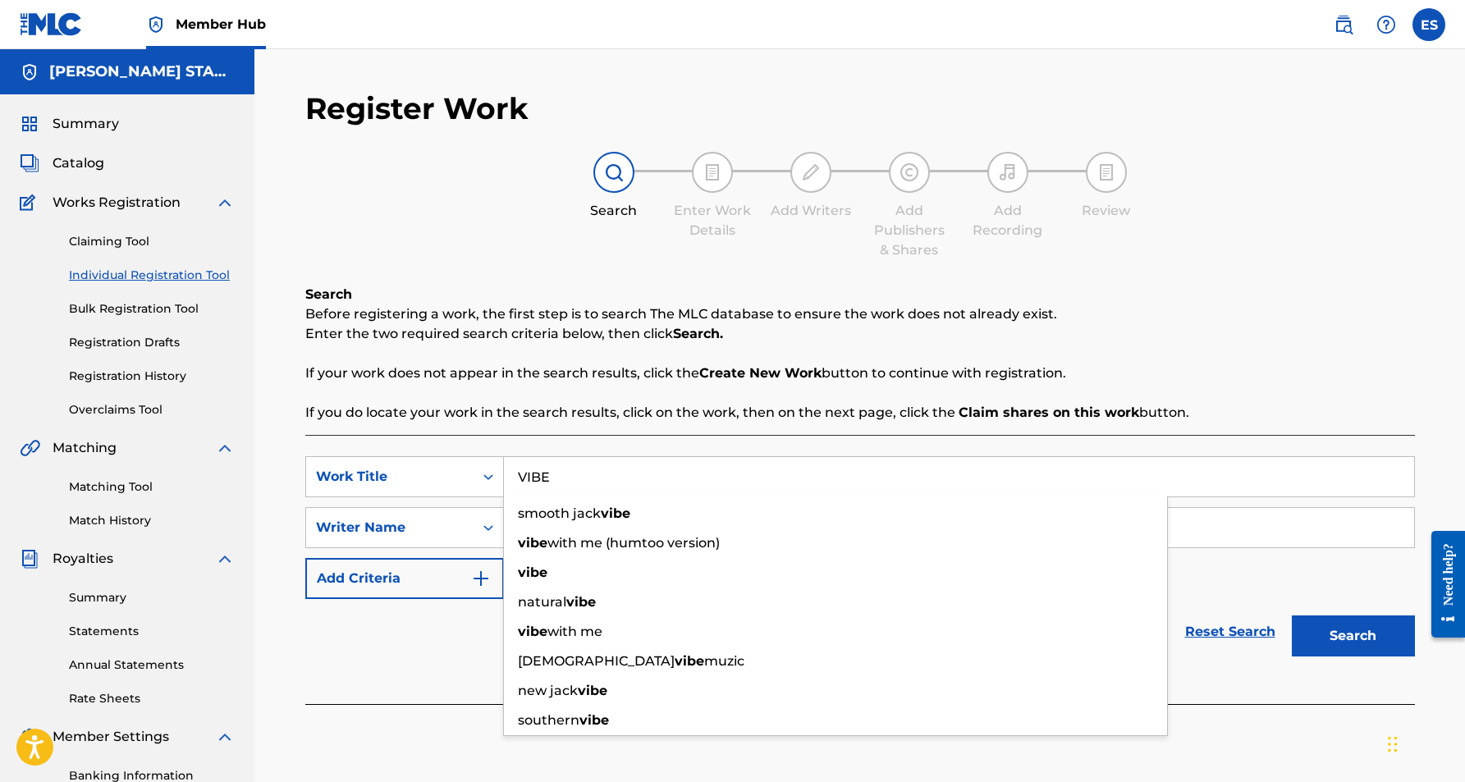
type input "VIBE"
click at [1110, 344] on div "Search Before registering a work, the first step is to search The MLC database …" at bounding box center [860, 354] width 1110 height 138
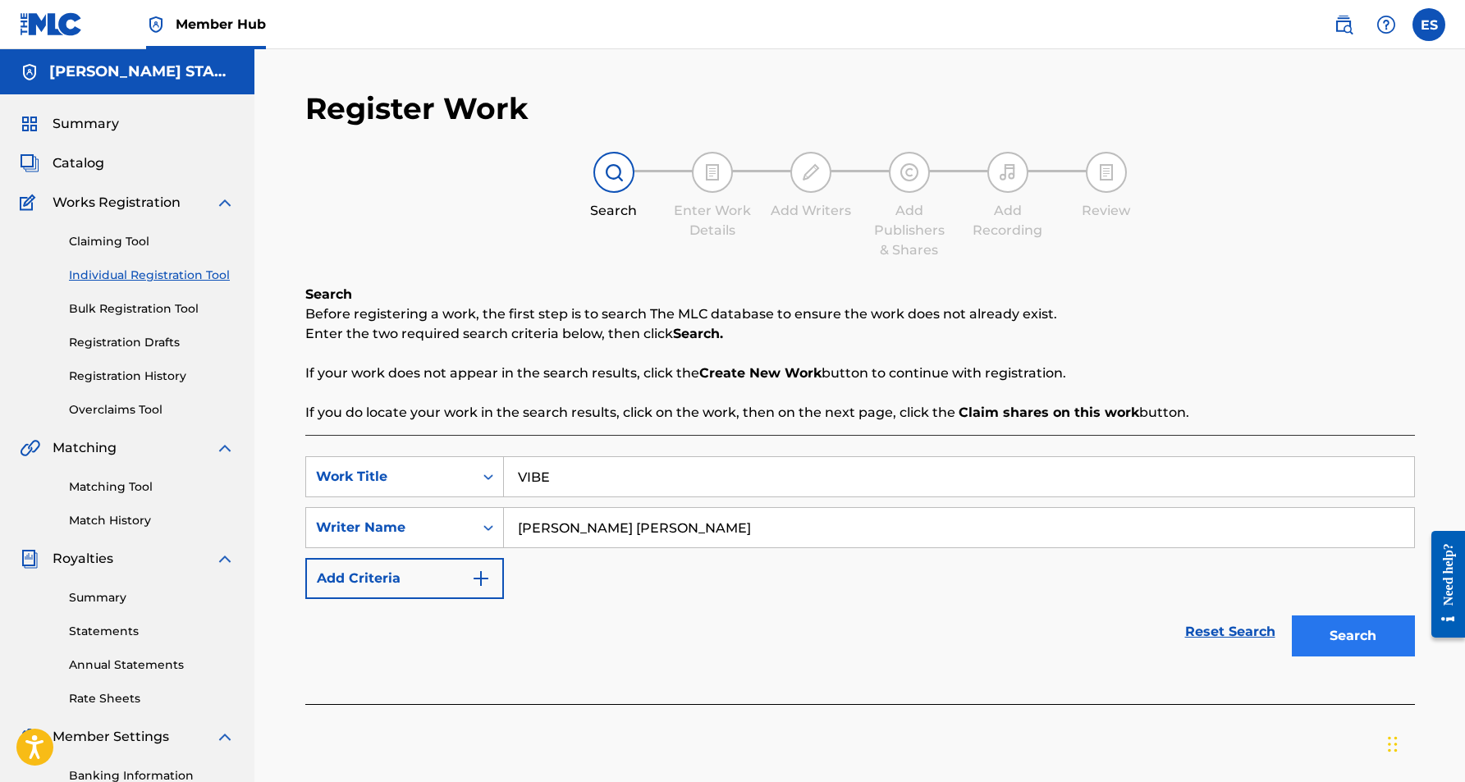
click at [1316, 639] on button "Search" at bounding box center [1353, 636] width 123 height 41
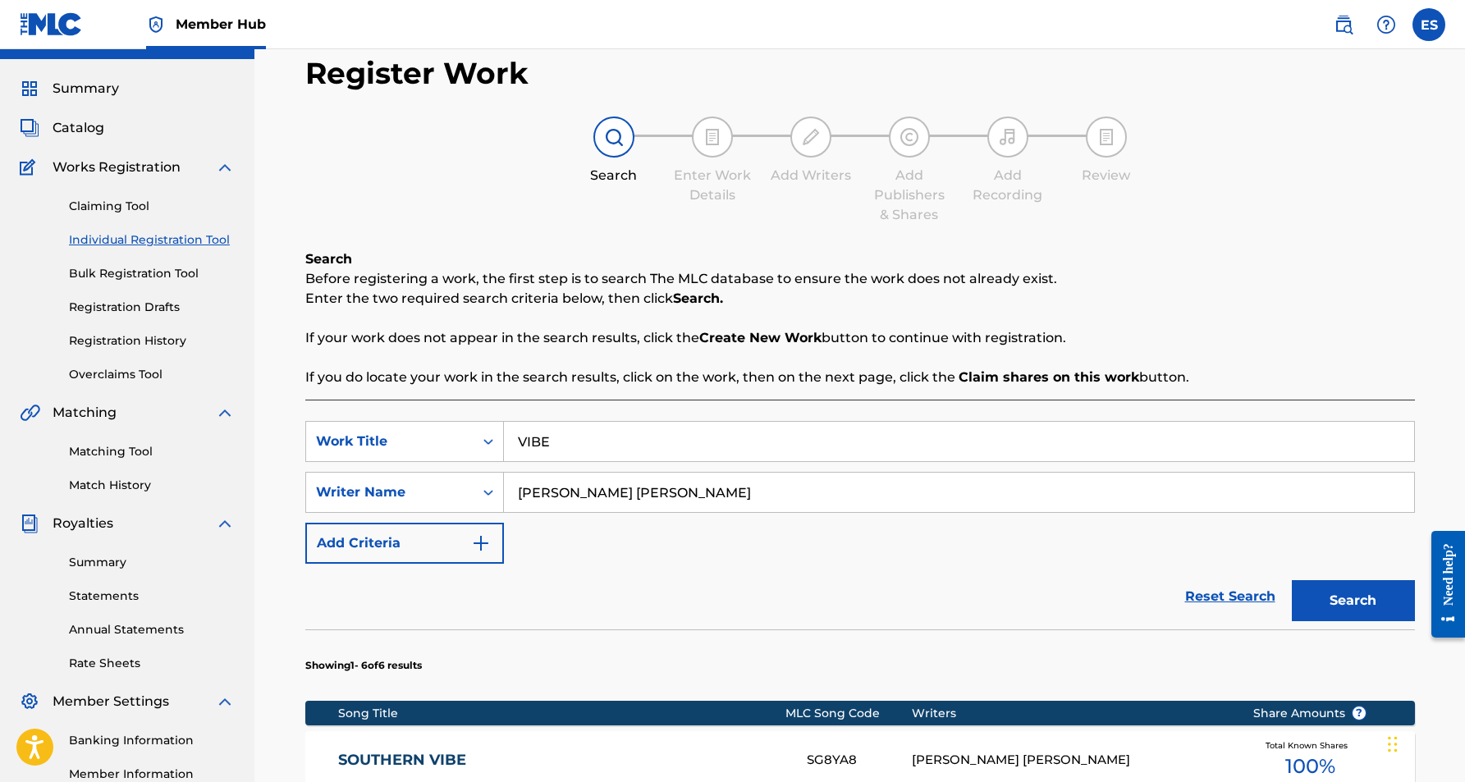
scroll to position [30, 0]
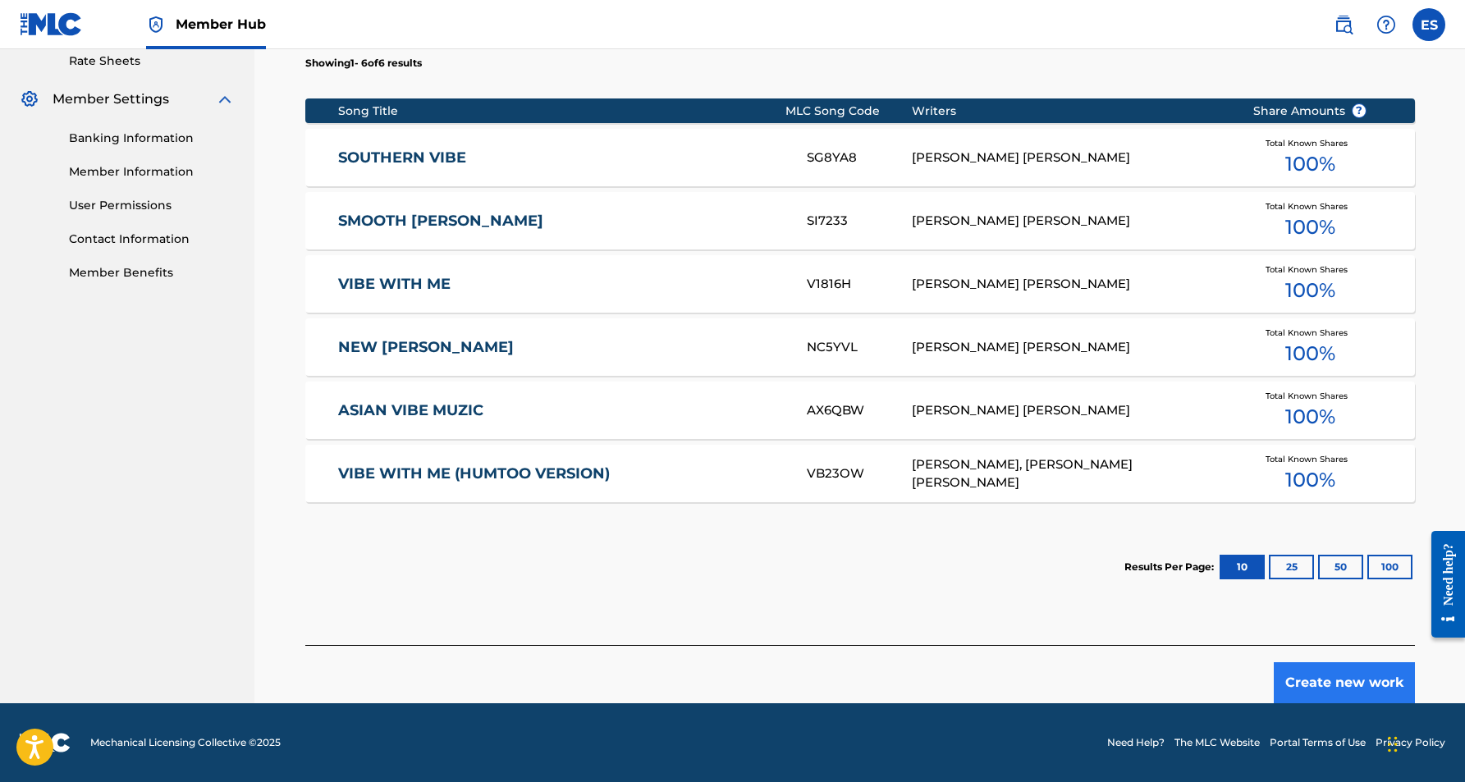
click at [1306, 676] on button "Create new work" at bounding box center [1344, 683] width 141 height 41
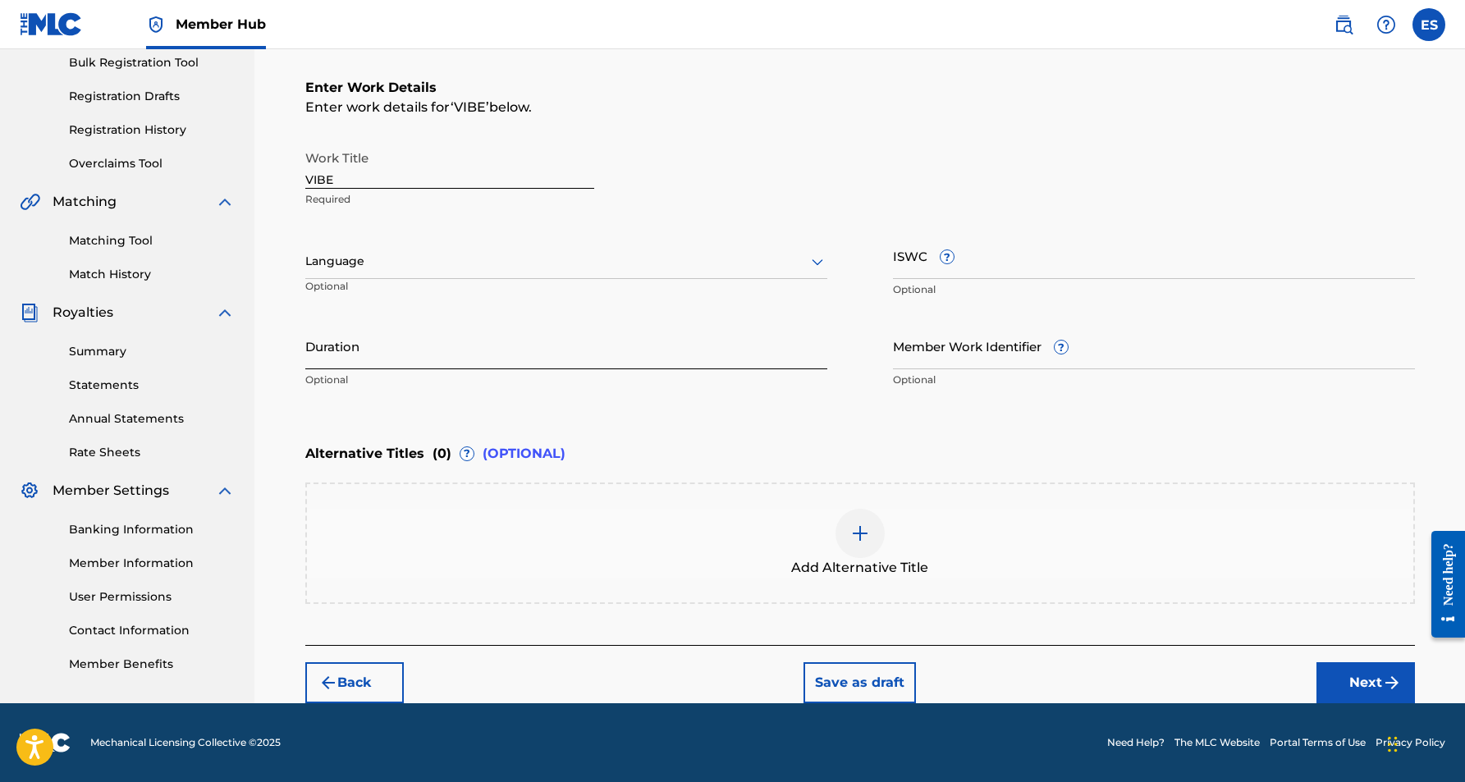
click at [471, 354] on input "Duration" at bounding box center [566, 346] width 522 height 47
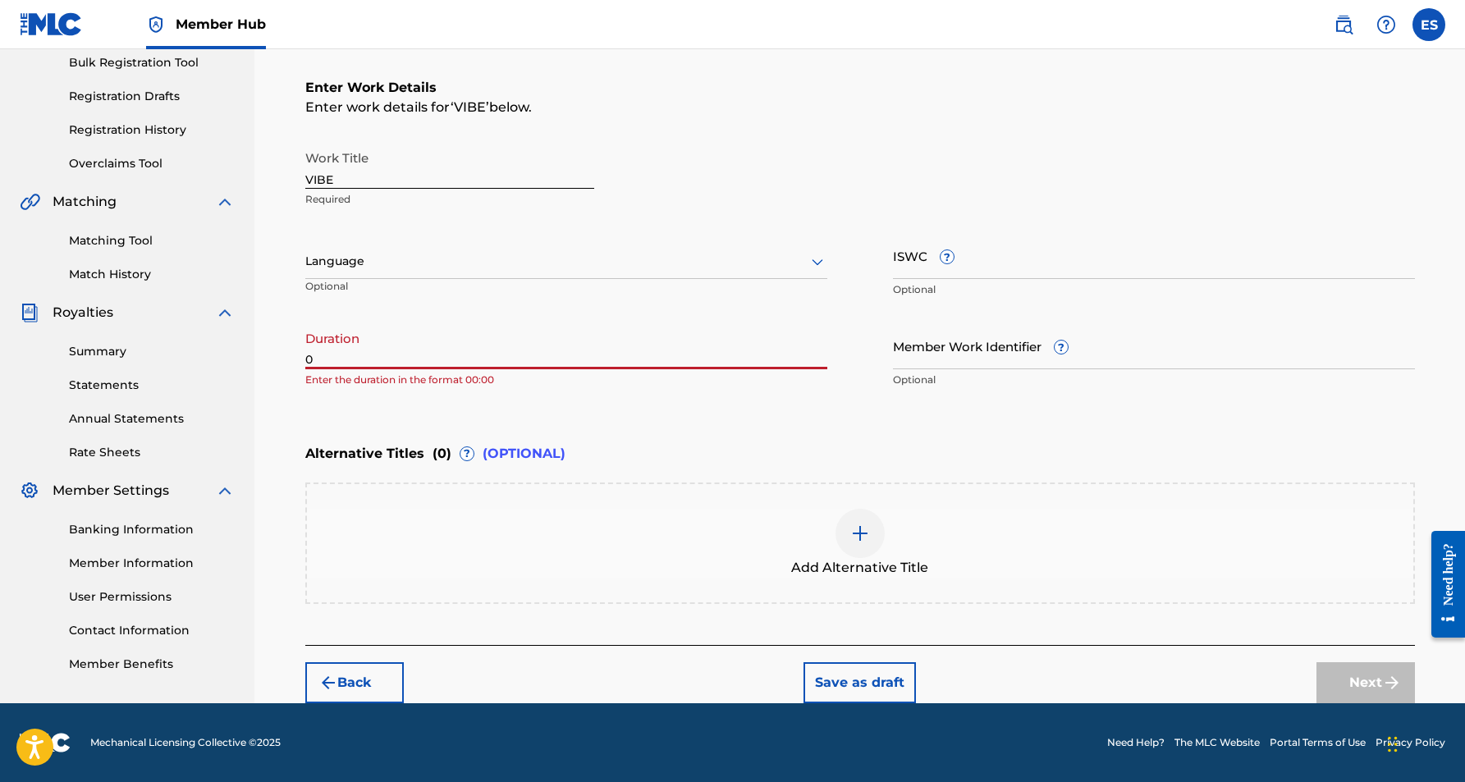
paste input "3:46"
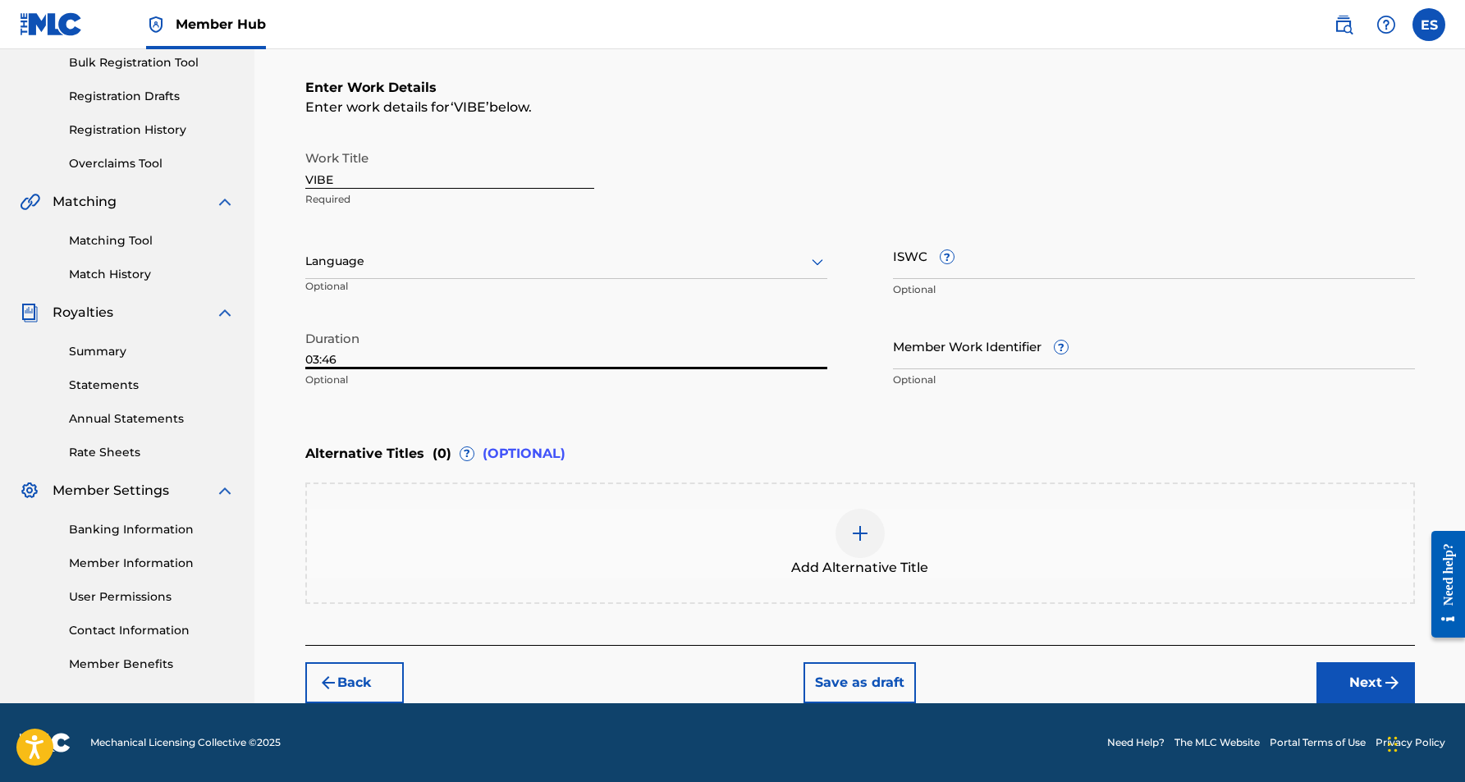
type input "03:46"
click at [812, 258] on icon at bounding box center [818, 262] width 20 height 20
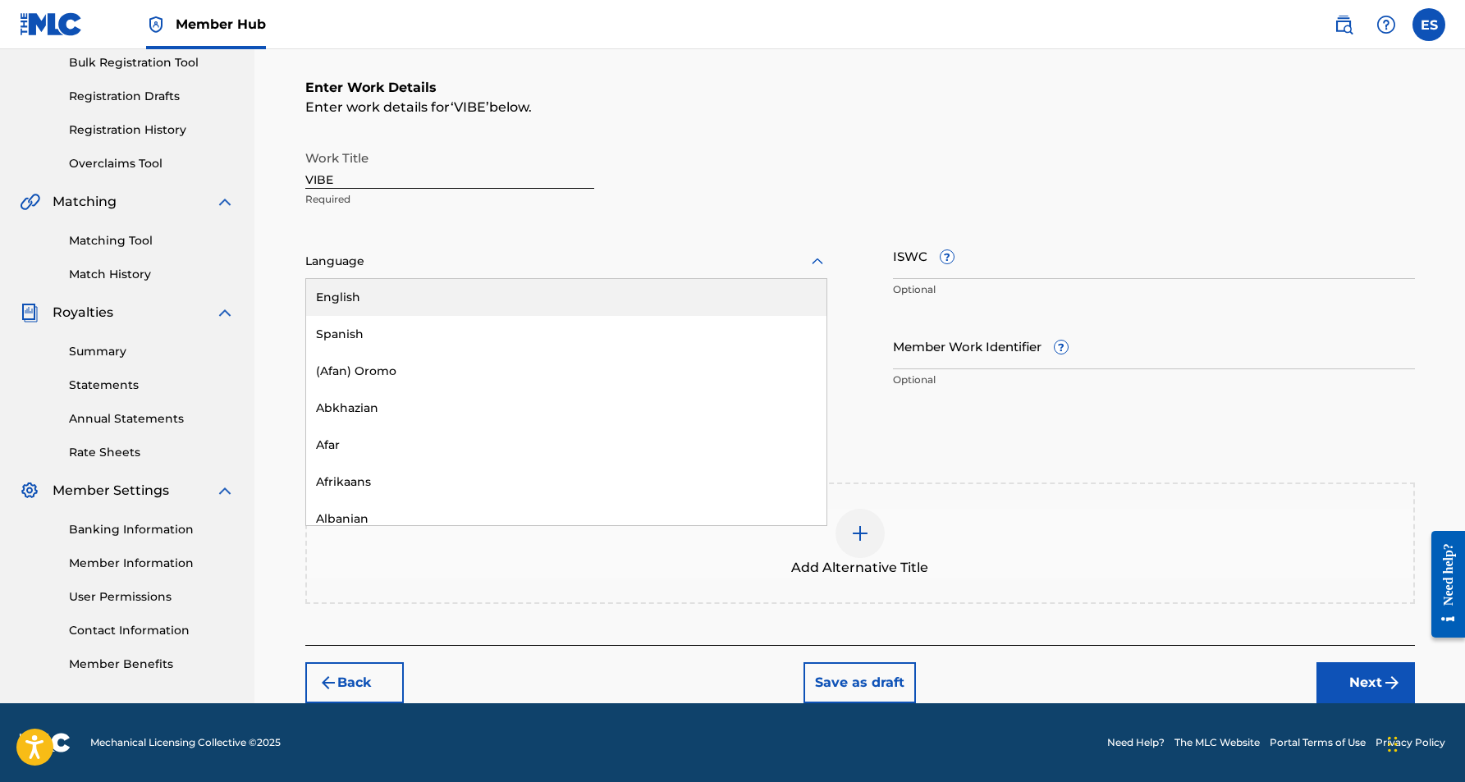
click at [630, 291] on div "English" at bounding box center [566, 297] width 520 height 37
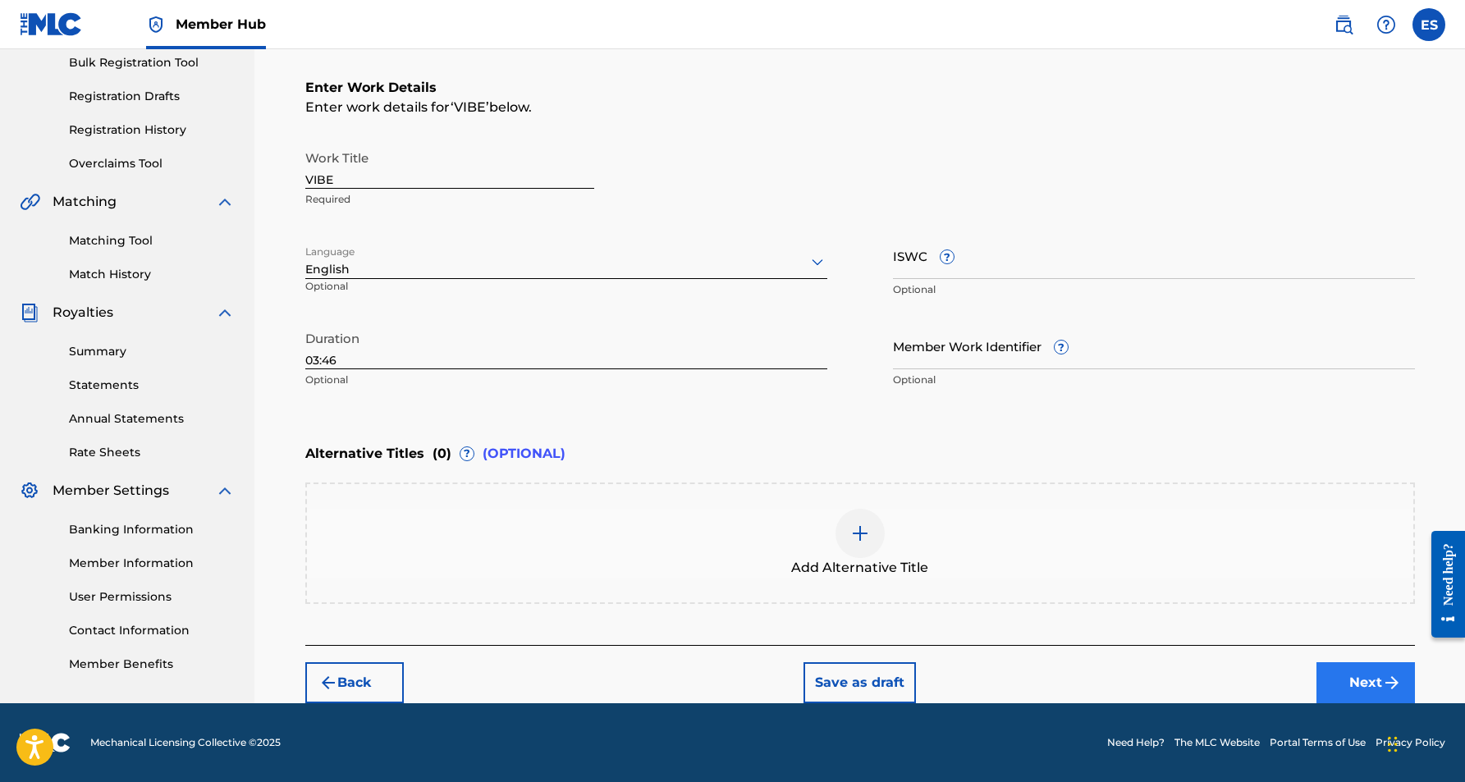
click at [1356, 681] on button "Next" at bounding box center [1366, 683] width 99 height 41
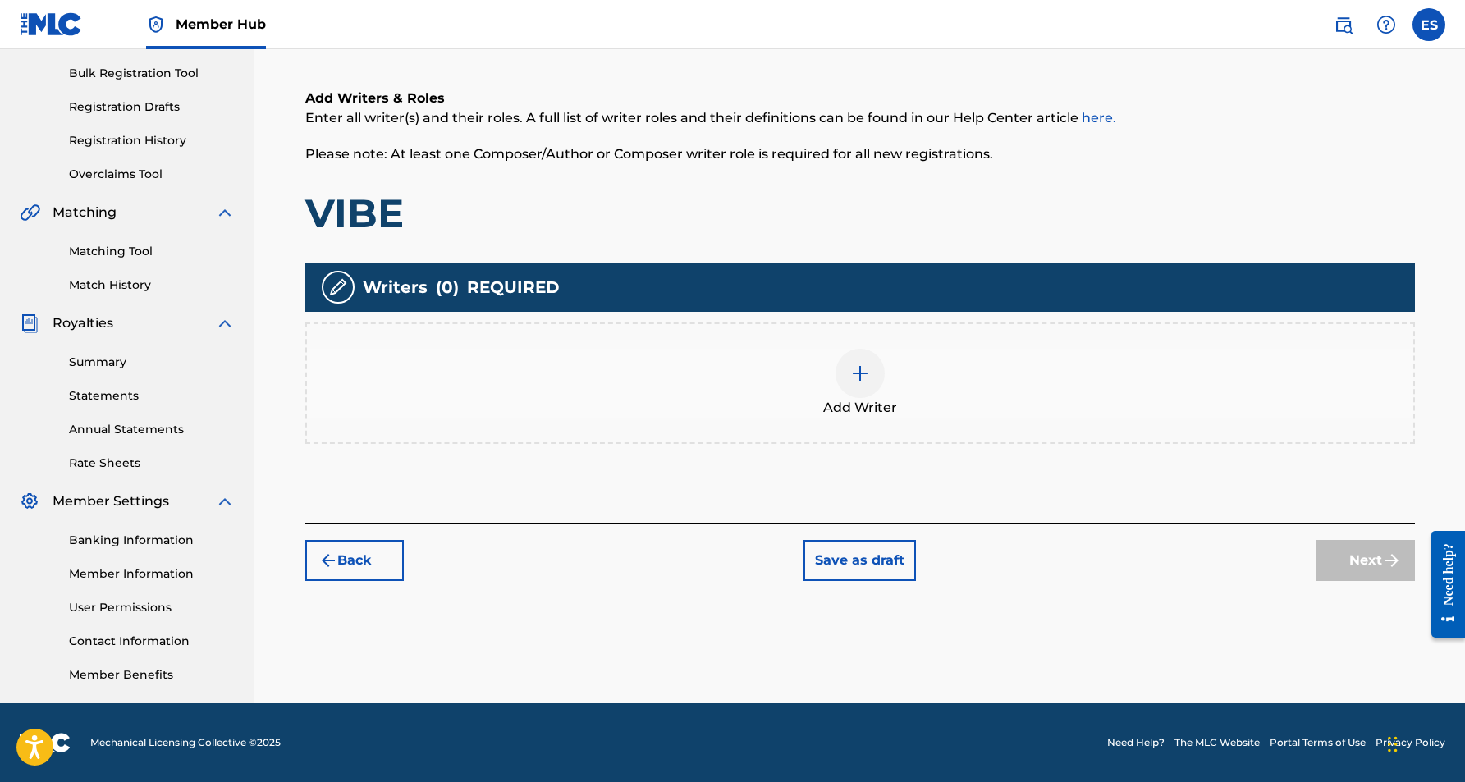
click at [869, 383] on img at bounding box center [861, 374] width 20 height 20
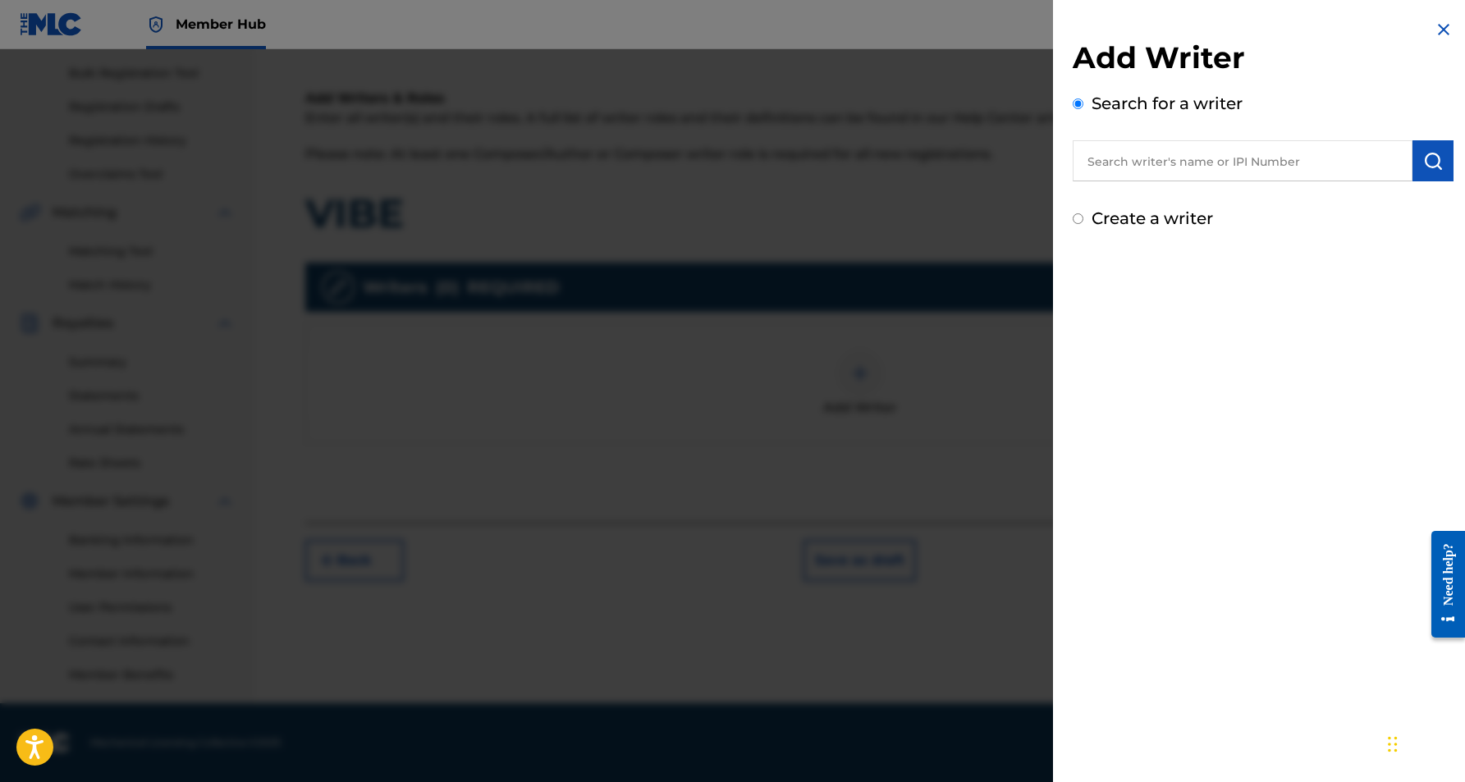
click at [1131, 167] on input "text" at bounding box center [1243, 160] width 340 height 41
paste input "[PERSON_NAME] [PERSON_NAME]"
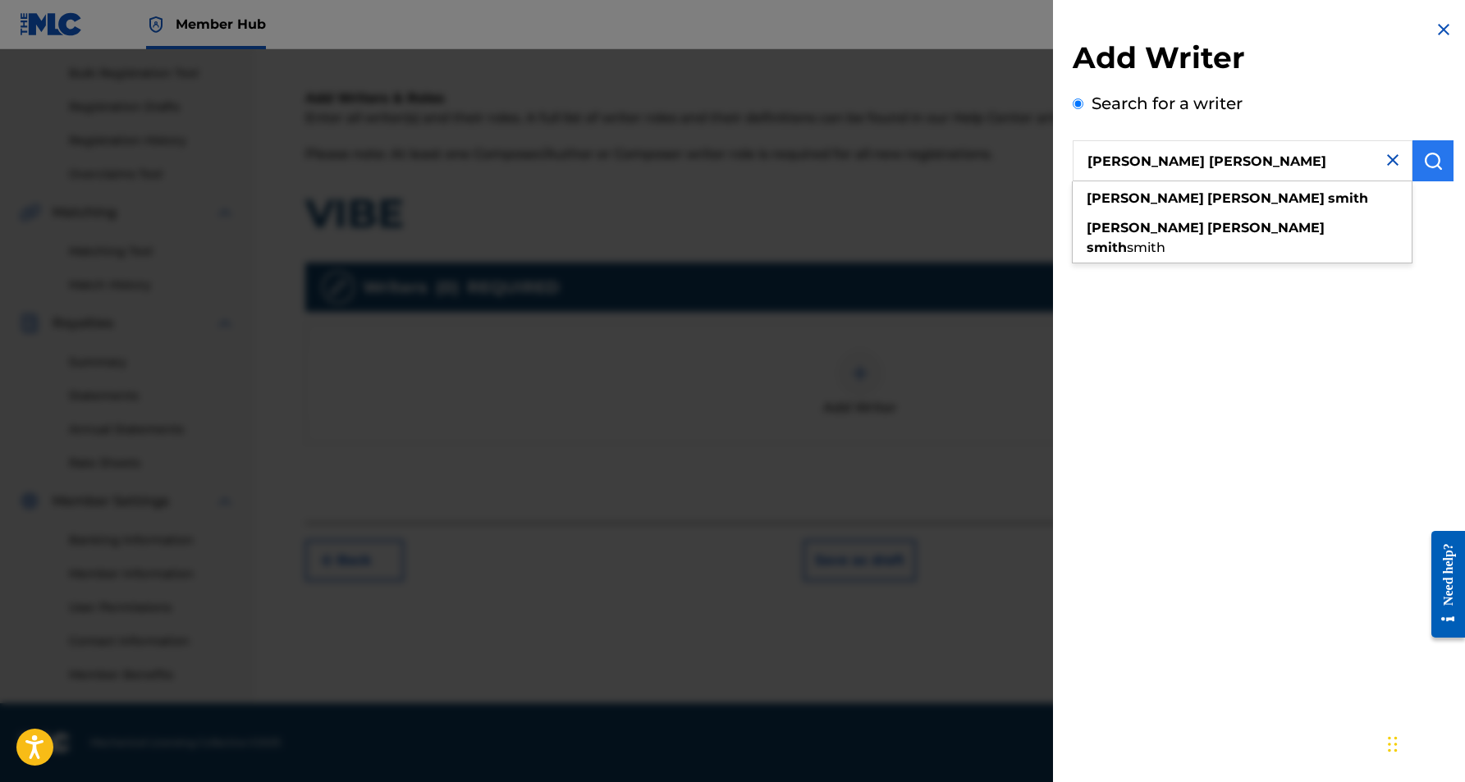
type input "[PERSON_NAME] [PERSON_NAME]"
click at [1429, 166] on img "submit" at bounding box center [1434, 161] width 20 height 20
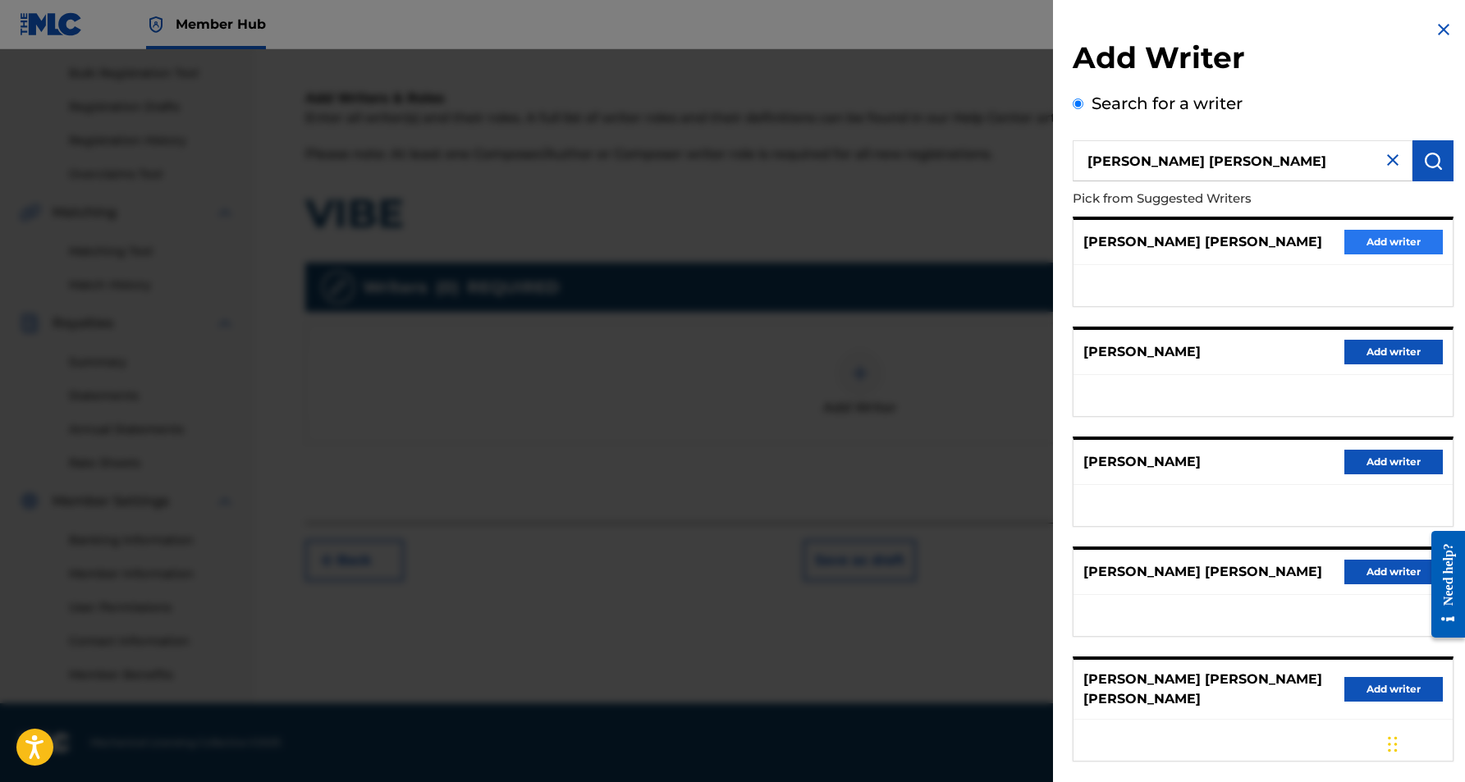
click at [1388, 244] on button "Add writer" at bounding box center [1394, 242] width 99 height 25
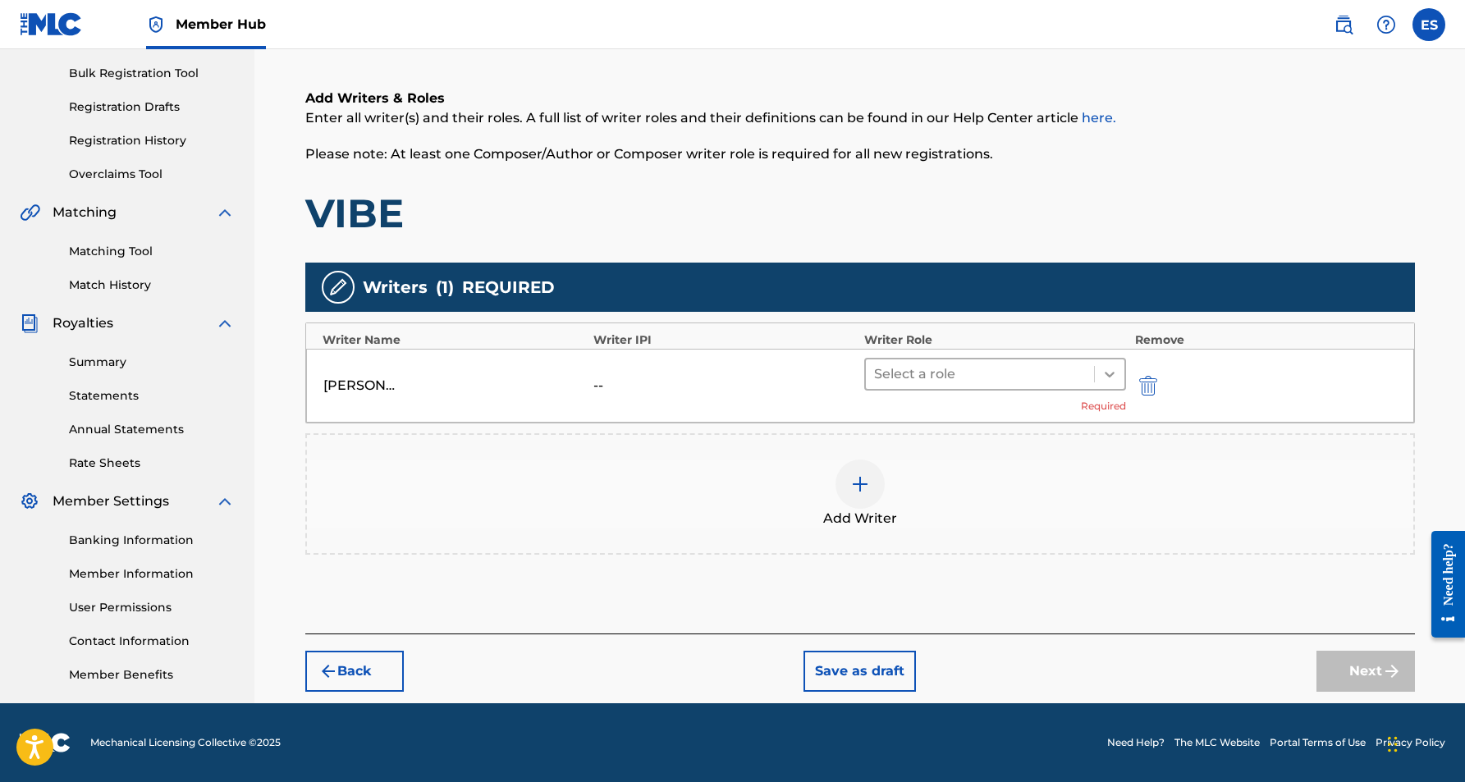
click at [1112, 363] on div at bounding box center [1110, 375] width 30 height 30
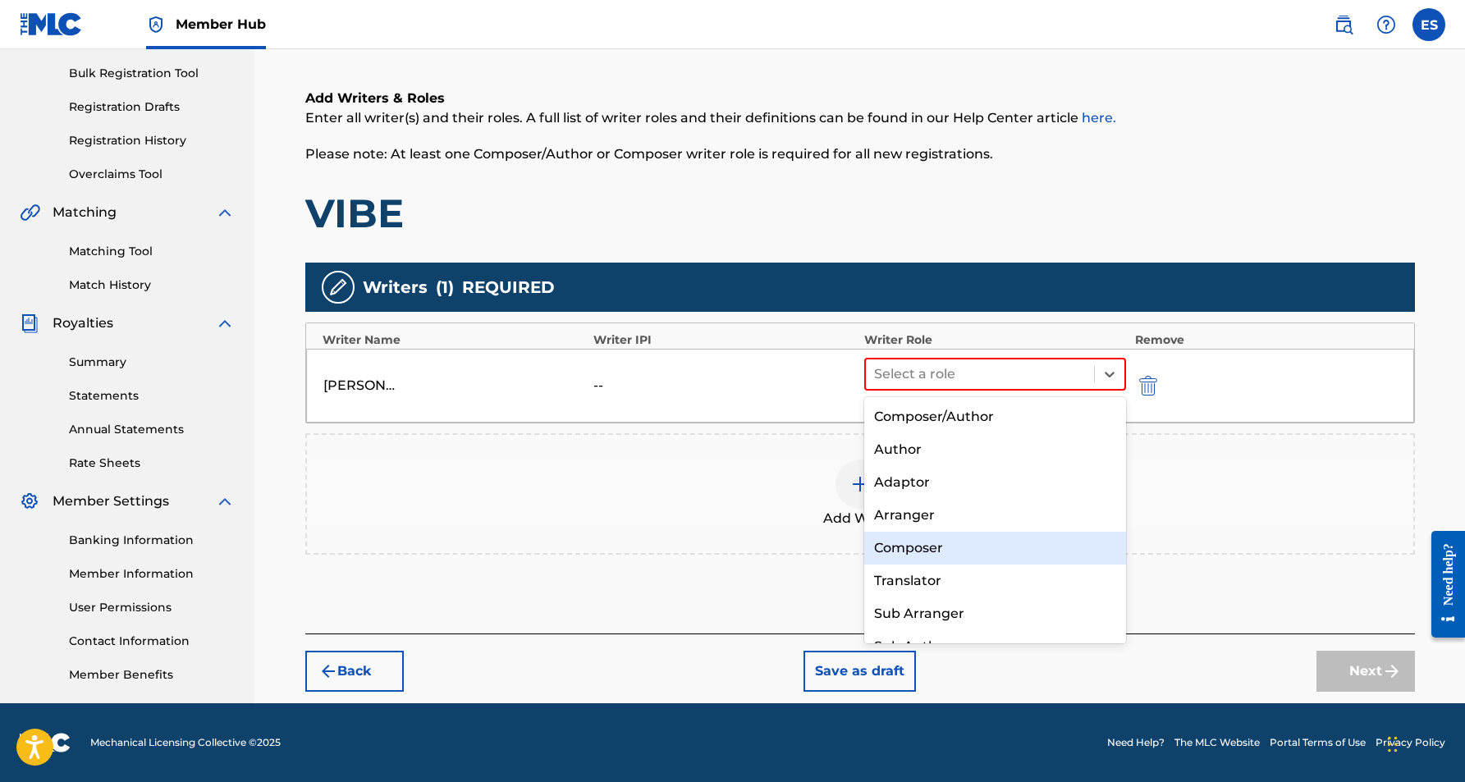
click at [990, 534] on div "Composer" at bounding box center [995, 548] width 263 height 33
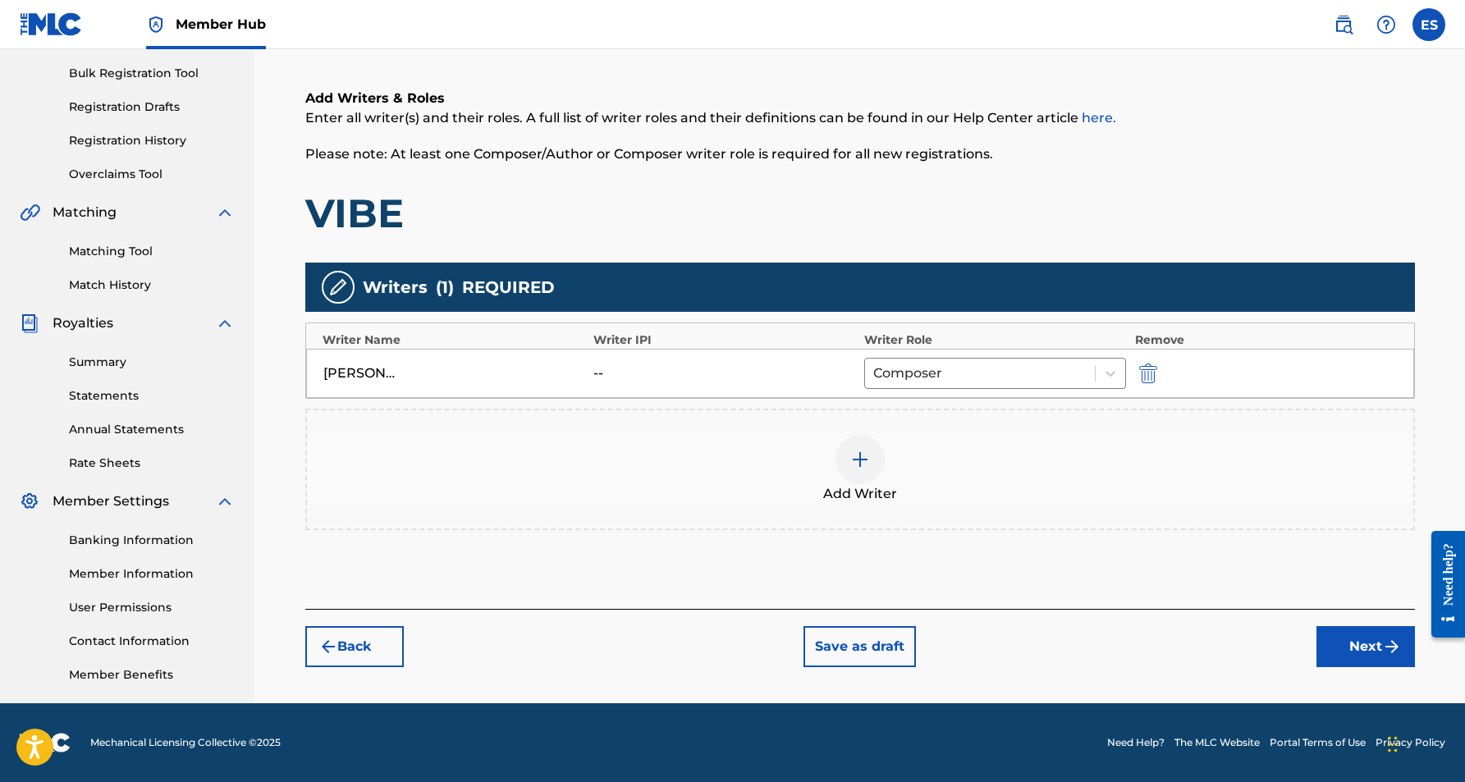
click at [860, 463] on img at bounding box center [861, 460] width 20 height 20
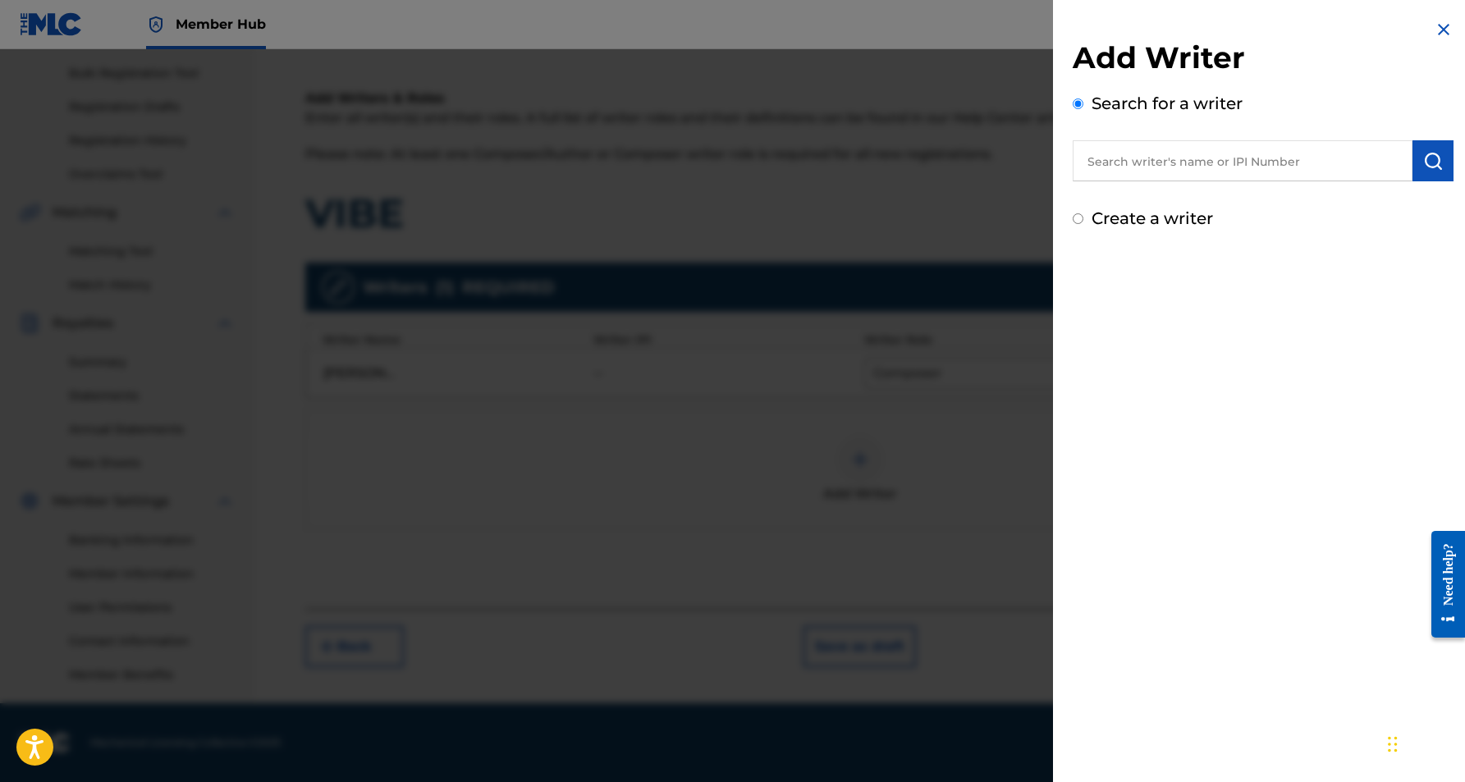
click at [1075, 216] on input "Create a writer" at bounding box center [1078, 218] width 11 height 11
radio input "false"
radio input "true"
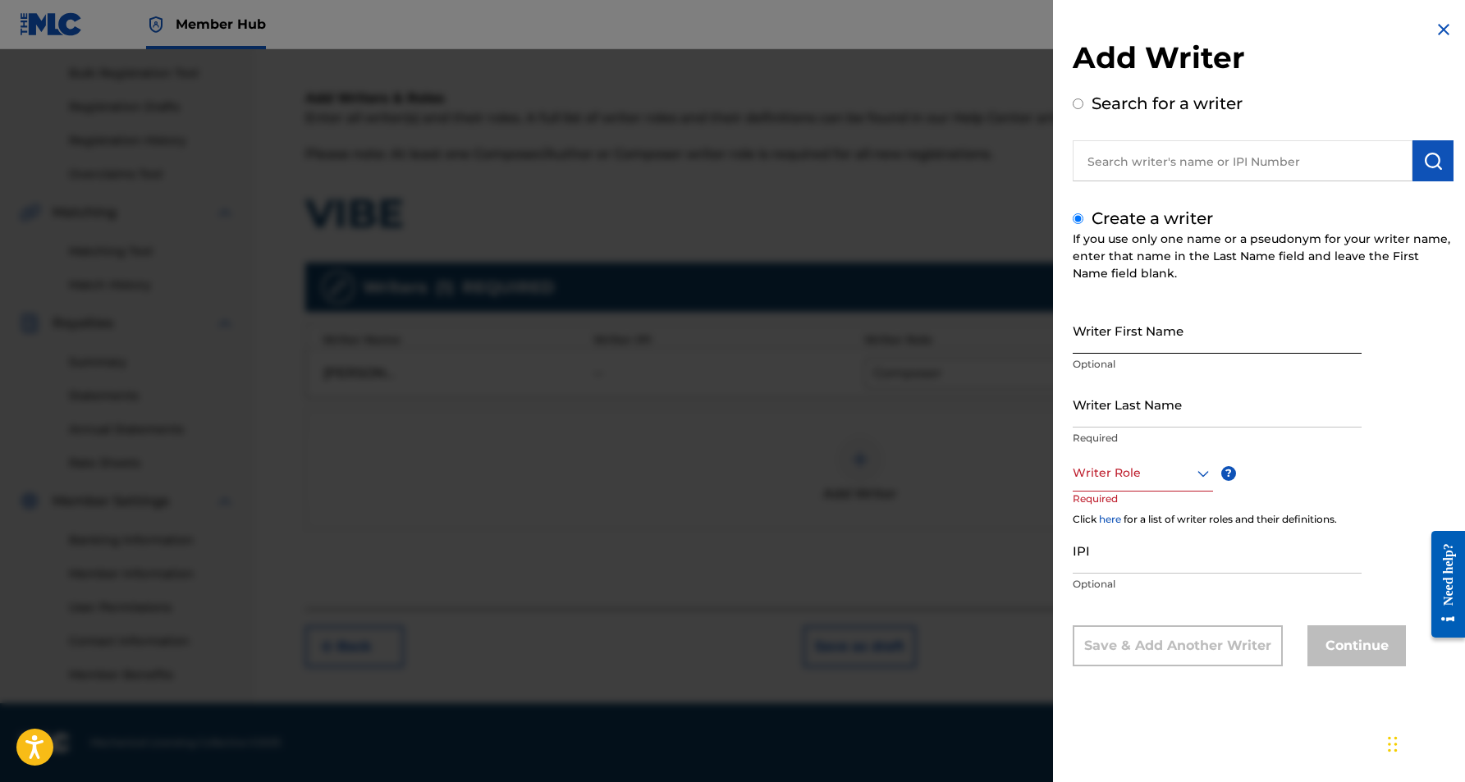
click at [1104, 319] on input "Writer First Name" at bounding box center [1217, 330] width 289 height 47
paste input "[PERSON_NAME]"
type input "[PERSON_NAME]"
click at [1131, 394] on input "Writer Last Name" at bounding box center [1217, 404] width 289 height 47
paste input "[PERSON_NAME]"
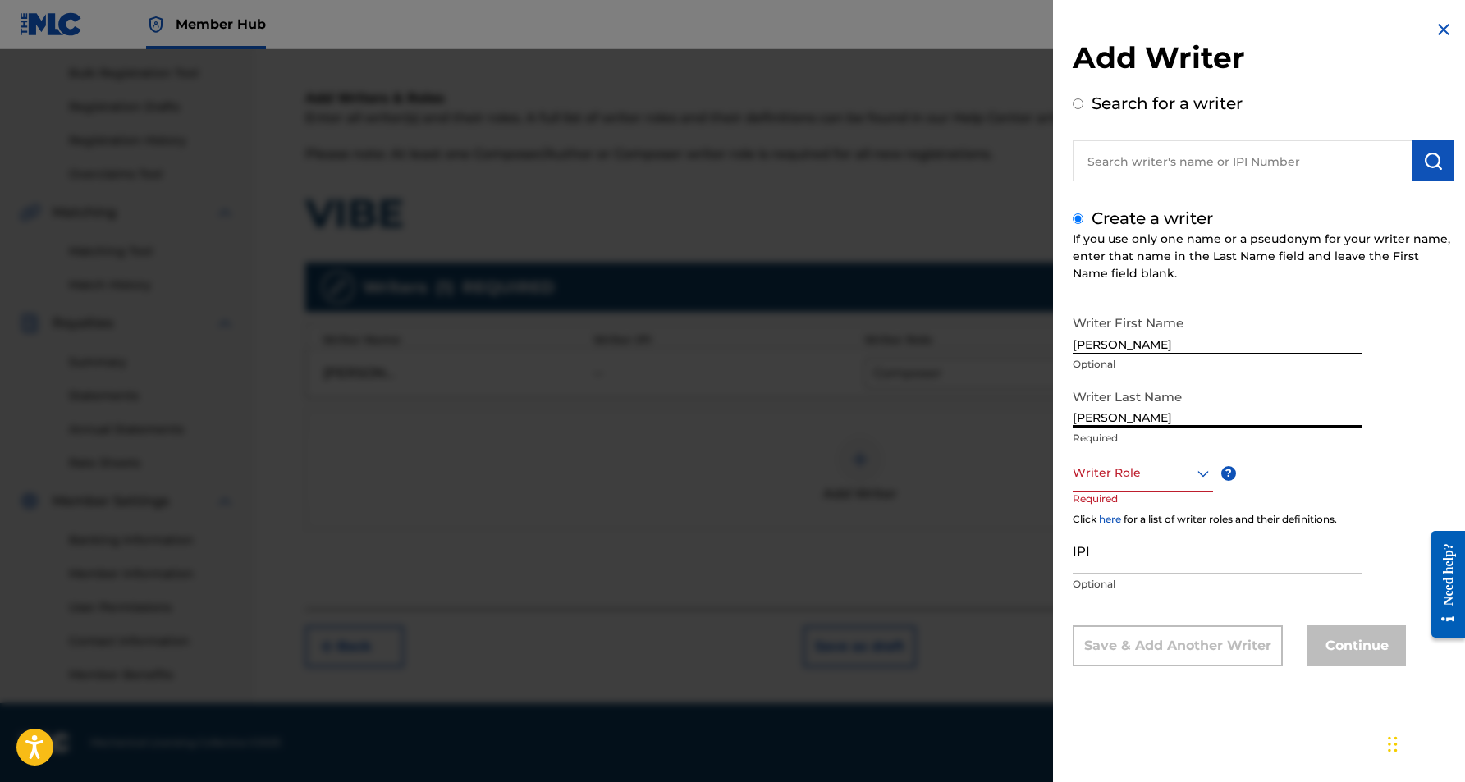
type input "[PERSON_NAME]"
click at [1128, 342] on input "[PERSON_NAME]" at bounding box center [1217, 330] width 289 height 47
type input "KROSHET"
click at [1199, 472] on icon at bounding box center [1203, 473] width 11 height 7
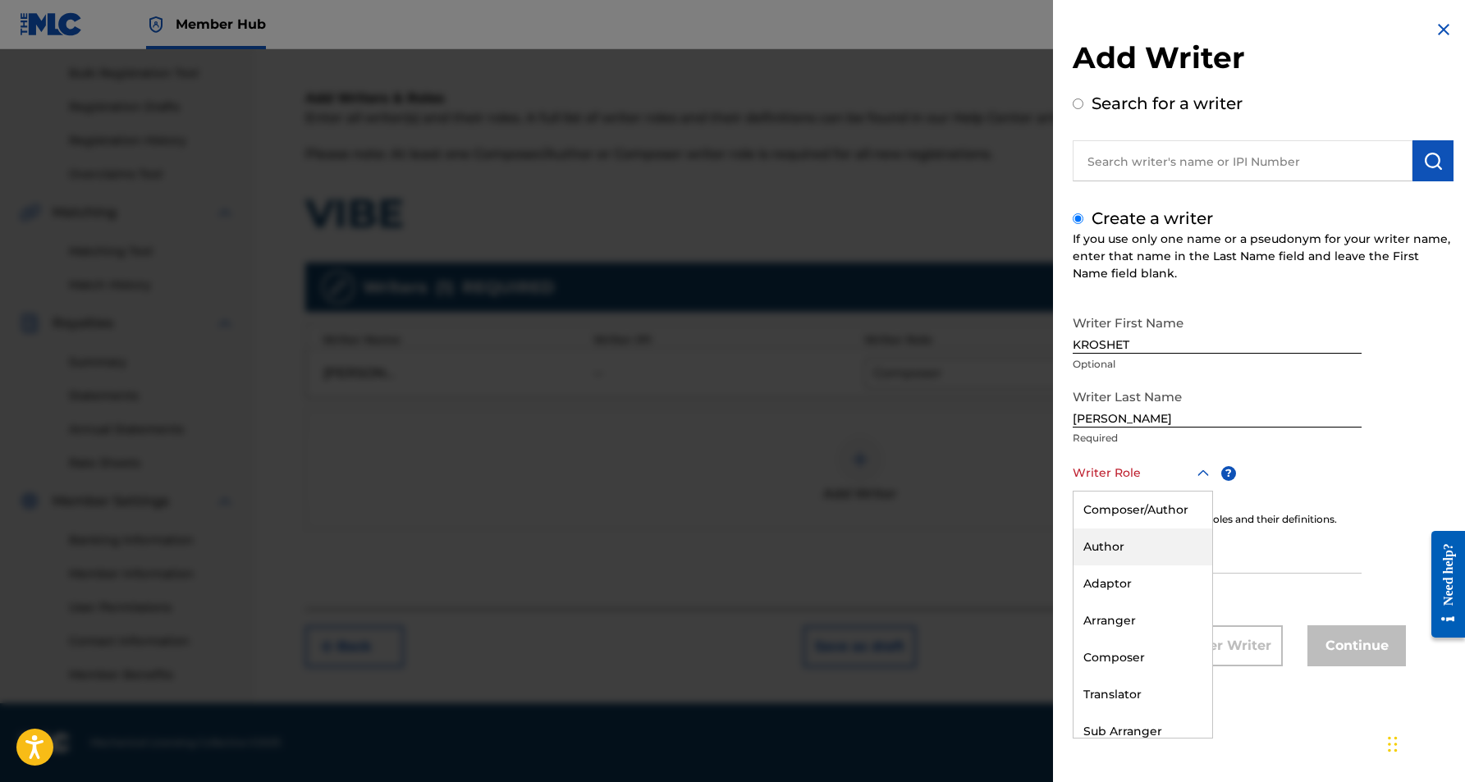
click at [1136, 553] on div "Author" at bounding box center [1143, 547] width 139 height 37
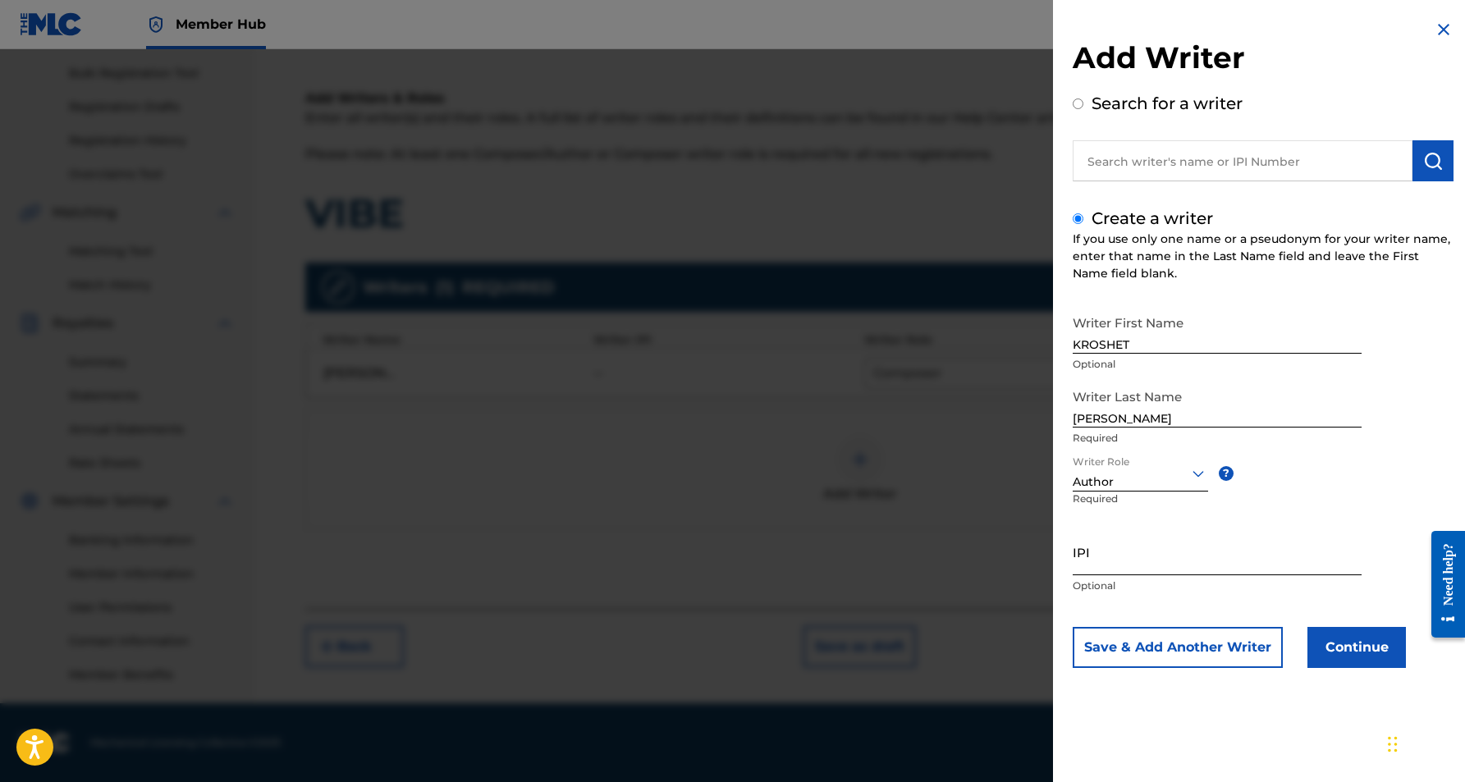
click at [1103, 559] on input "IPI" at bounding box center [1217, 552] width 289 height 47
paste input "528588215"
type input "528588215"
click at [1373, 653] on button "Continue" at bounding box center [1357, 647] width 99 height 41
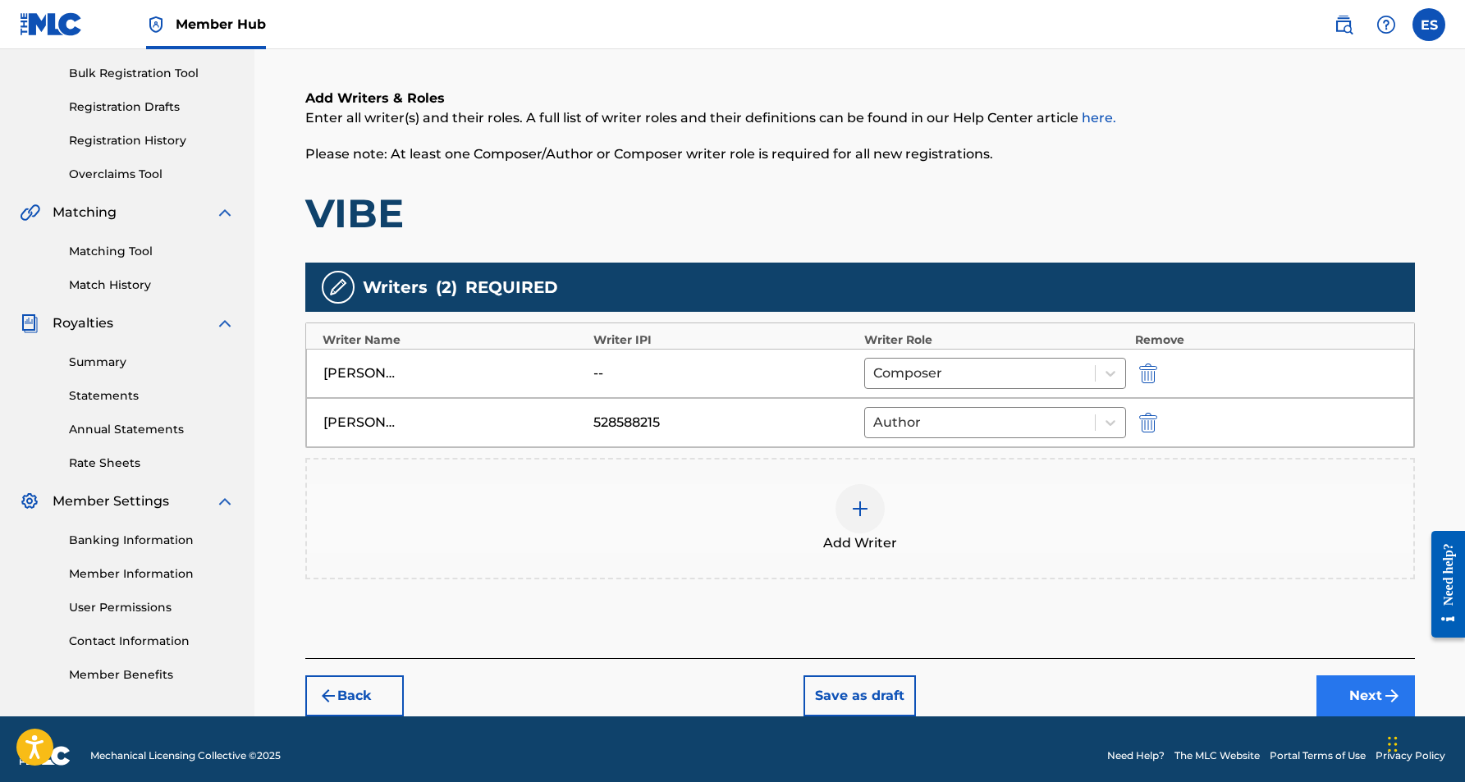
click at [1354, 699] on button "Next" at bounding box center [1366, 696] width 99 height 41
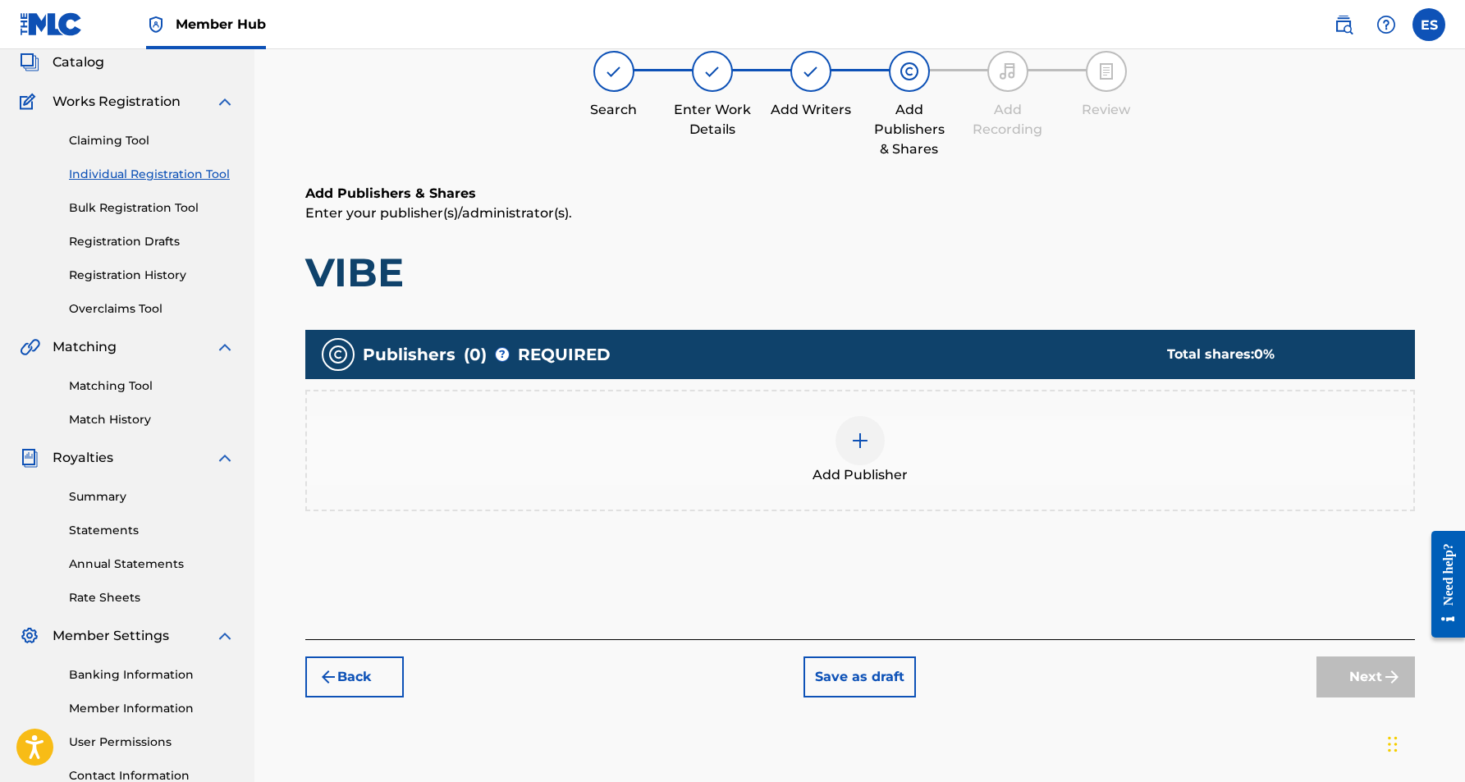
scroll to position [74, 0]
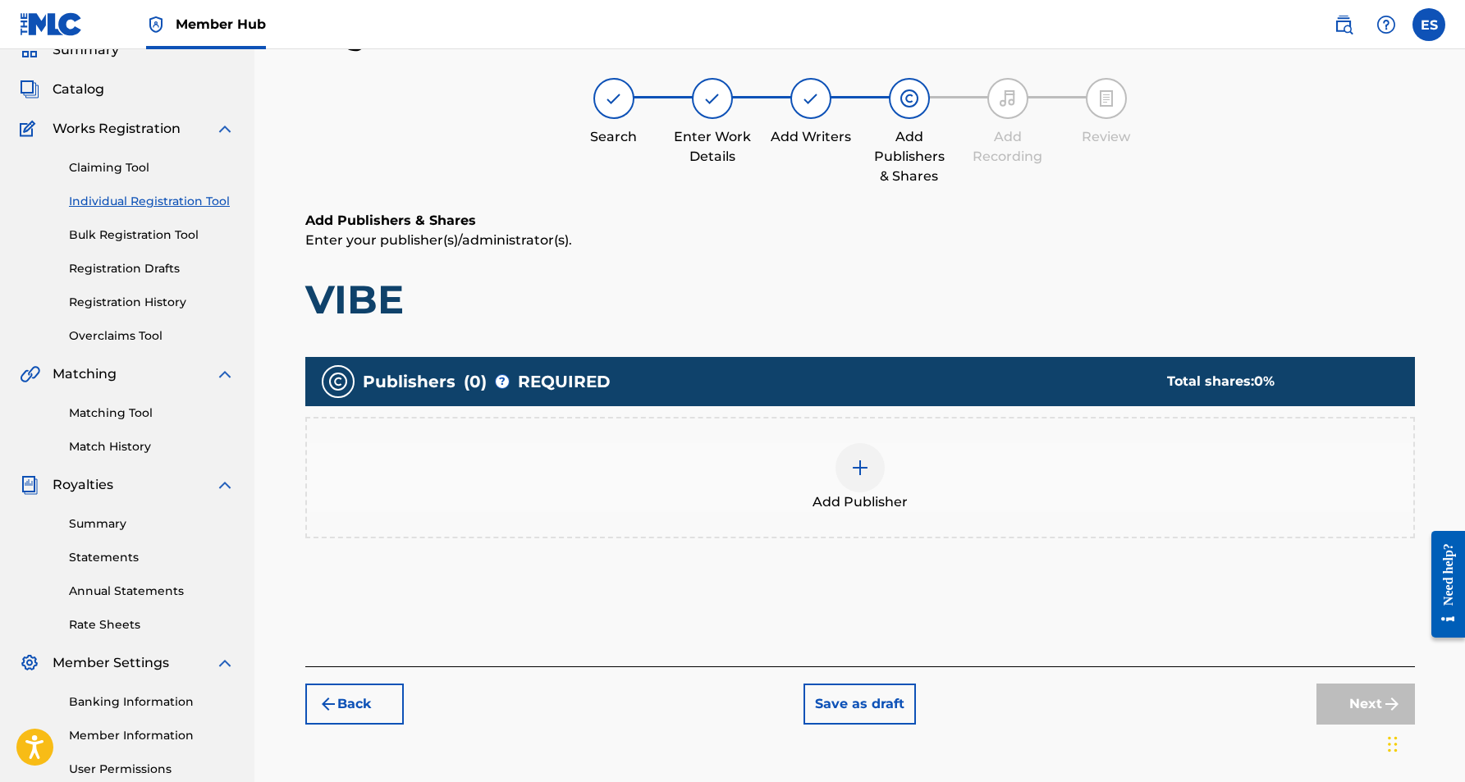
click at [863, 475] on img at bounding box center [861, 468] width 20 height 20
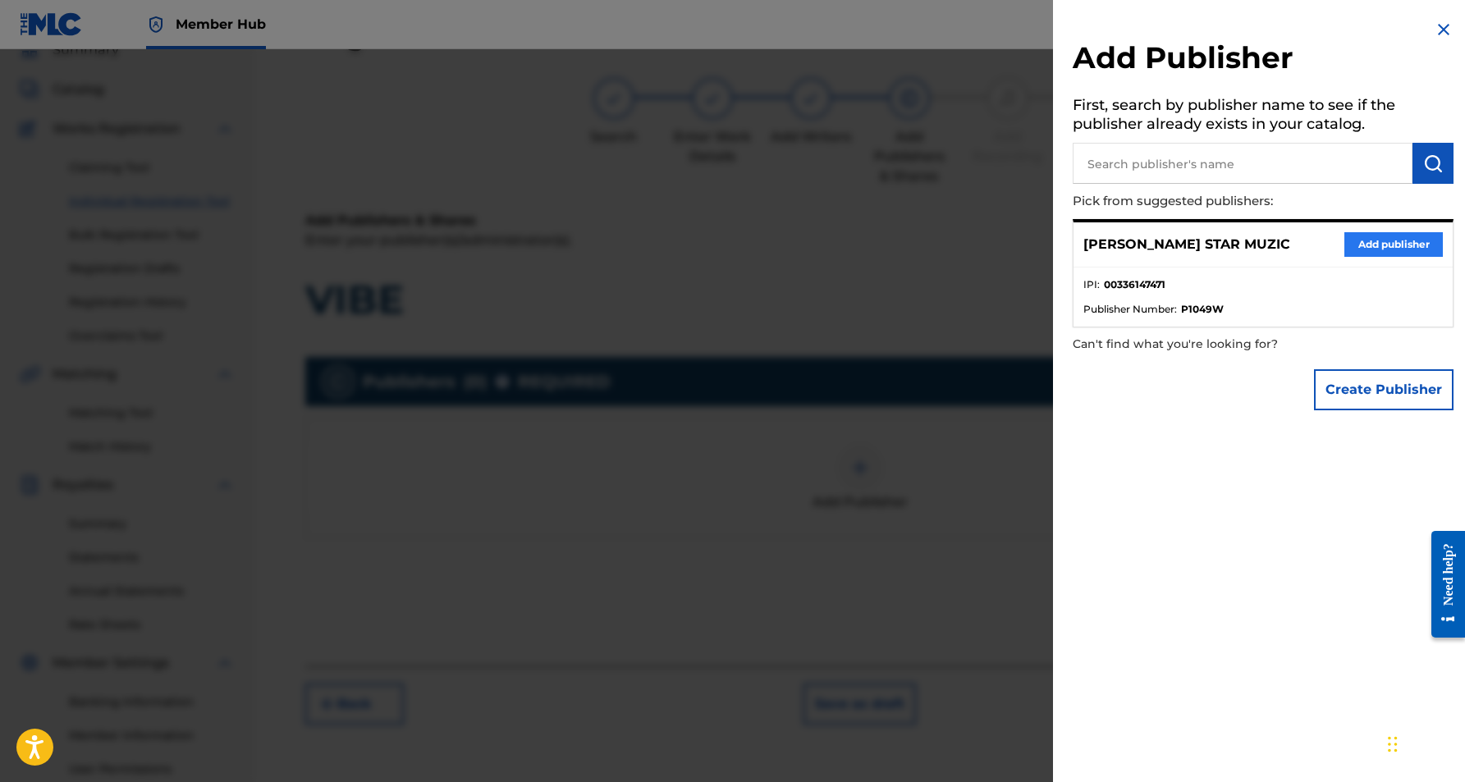
click at [1355, 243] on button "Add publisher" at bounding box center [1394, 244] width 99 height 25
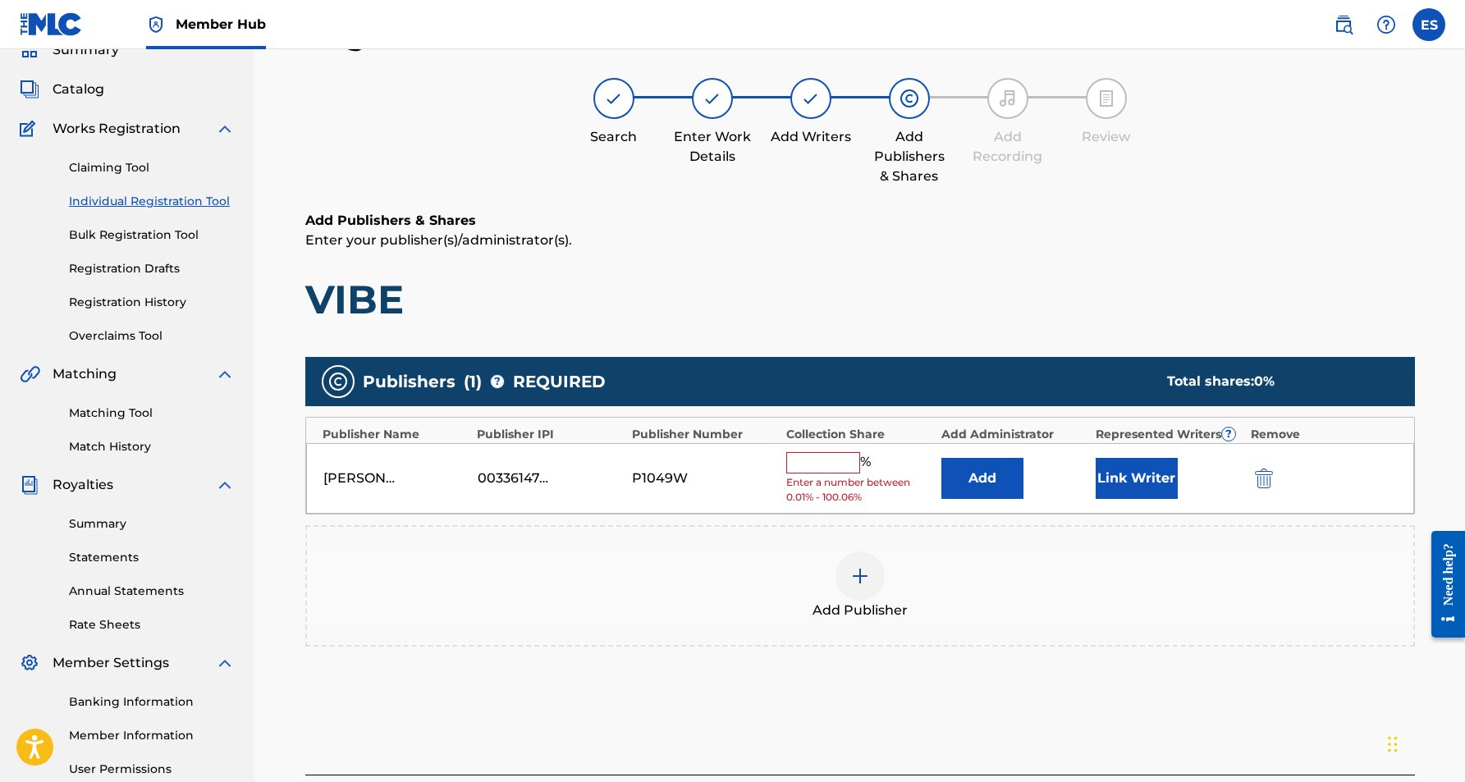
click at [837, 459] on input "text" at bounding box center [823, 462] width 74 height 21
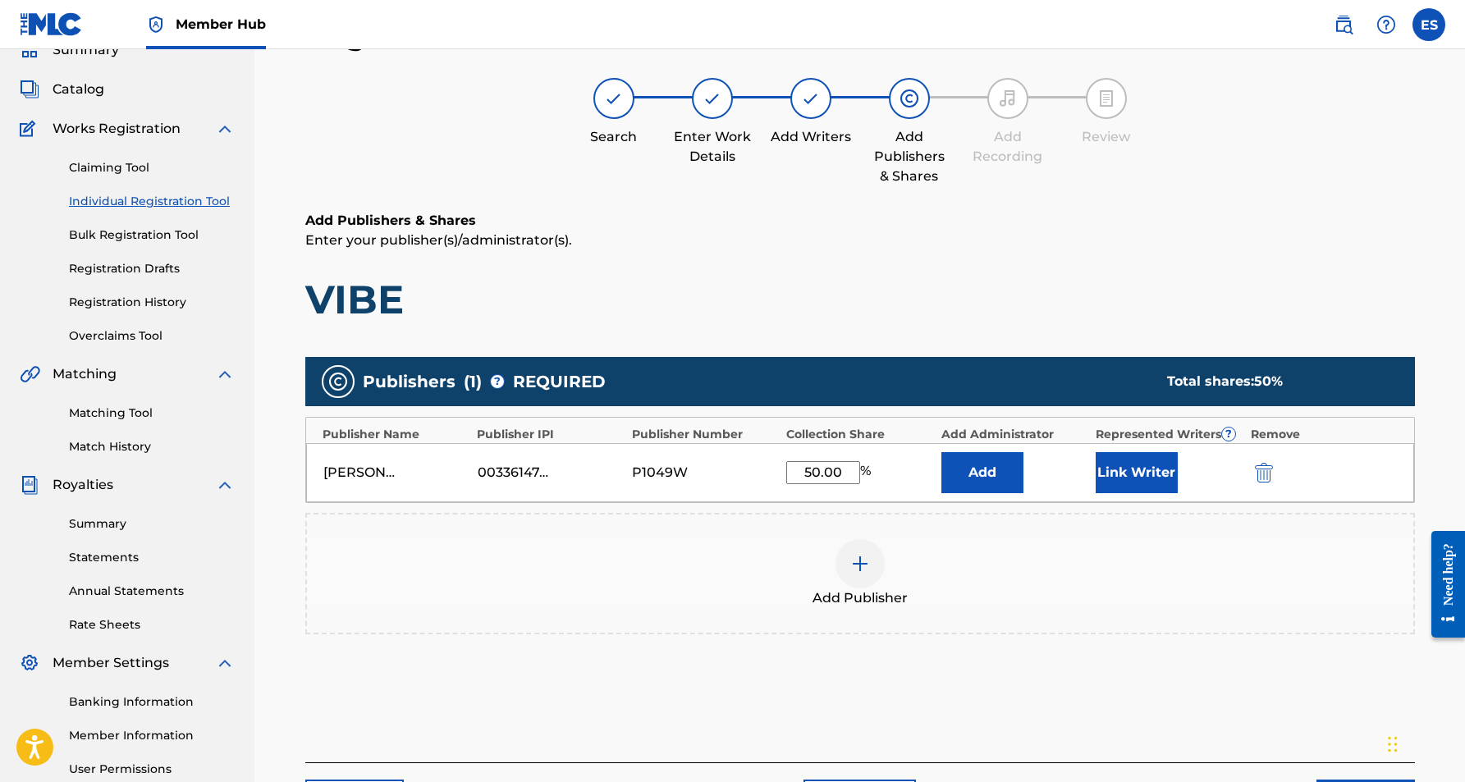
type input "50.00"
click at [982, 290] on h1 "VIBE" at bounding box center [860, 299] width 1110 height 49
click at [1138, 478] on button "Link Writer" at bounding box center [1137, 472] width 82 height 41
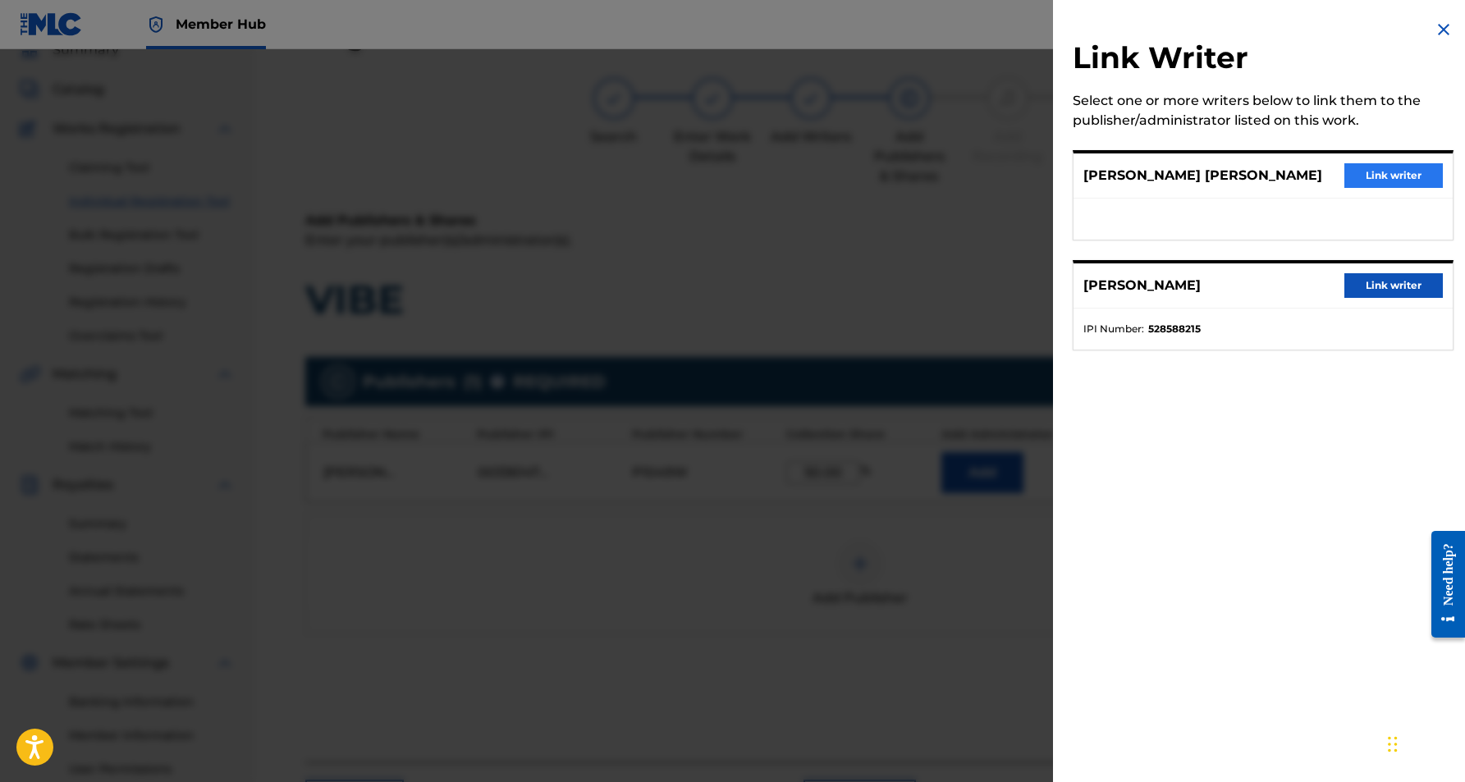
click at [1380, 172] on button "Link writer" at bounding box center [1394, 175] width 99 height 25
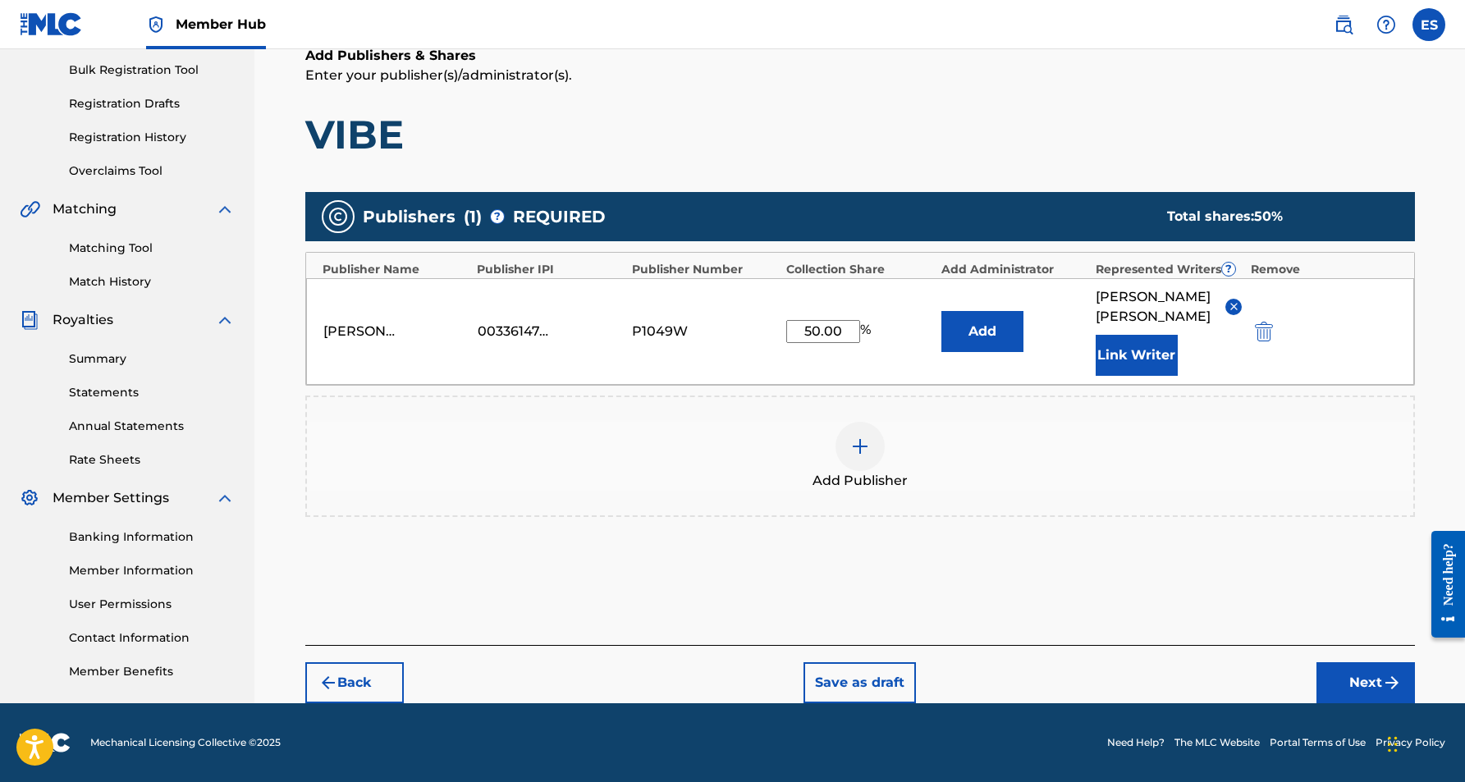
scroll to position [239, 0]
click at [1365, 680] on button "Next" at bounding box center [1366, 683] width 99 height 41
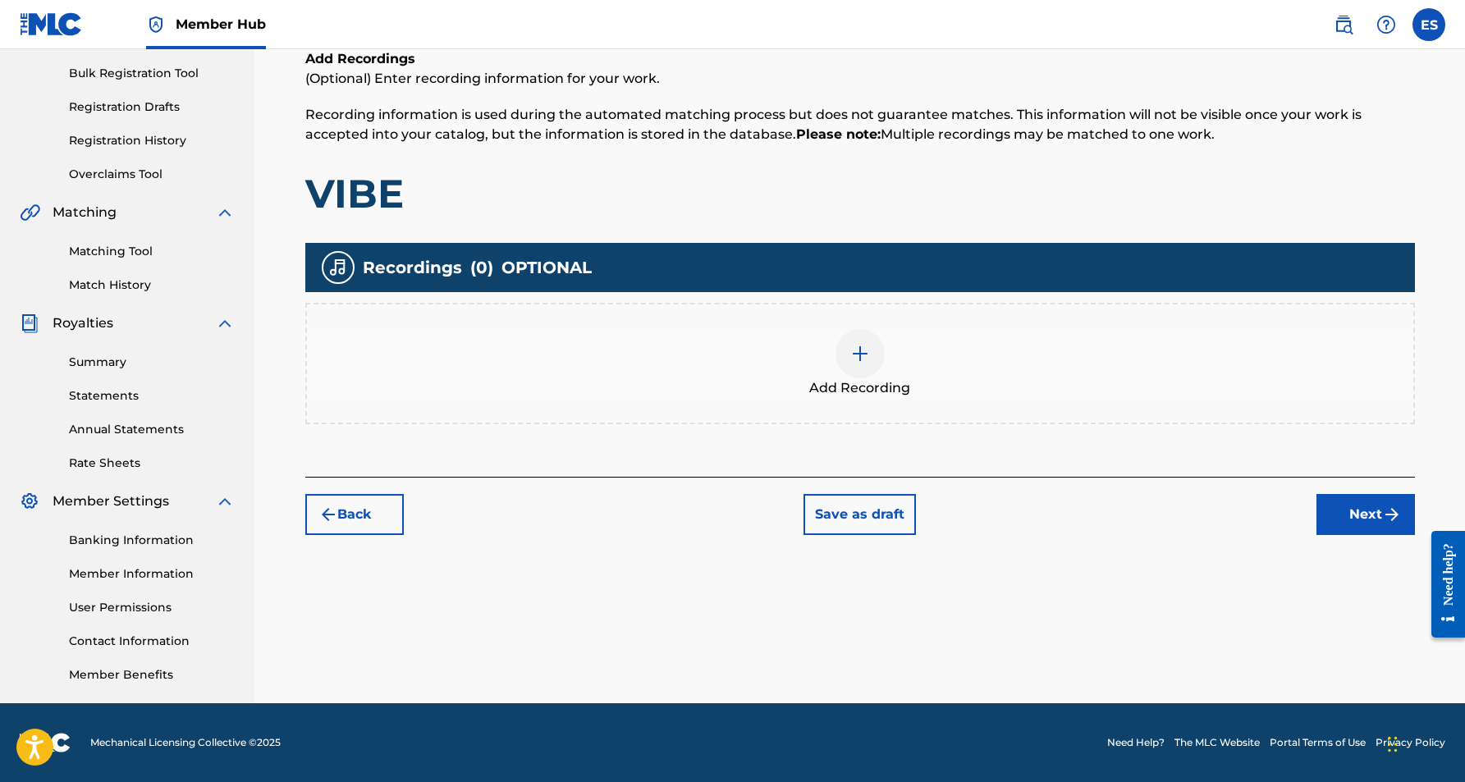
scroll to position [236, 0]
click at [870, 372] on div at bounding box center [860, 353] width 49 height 49
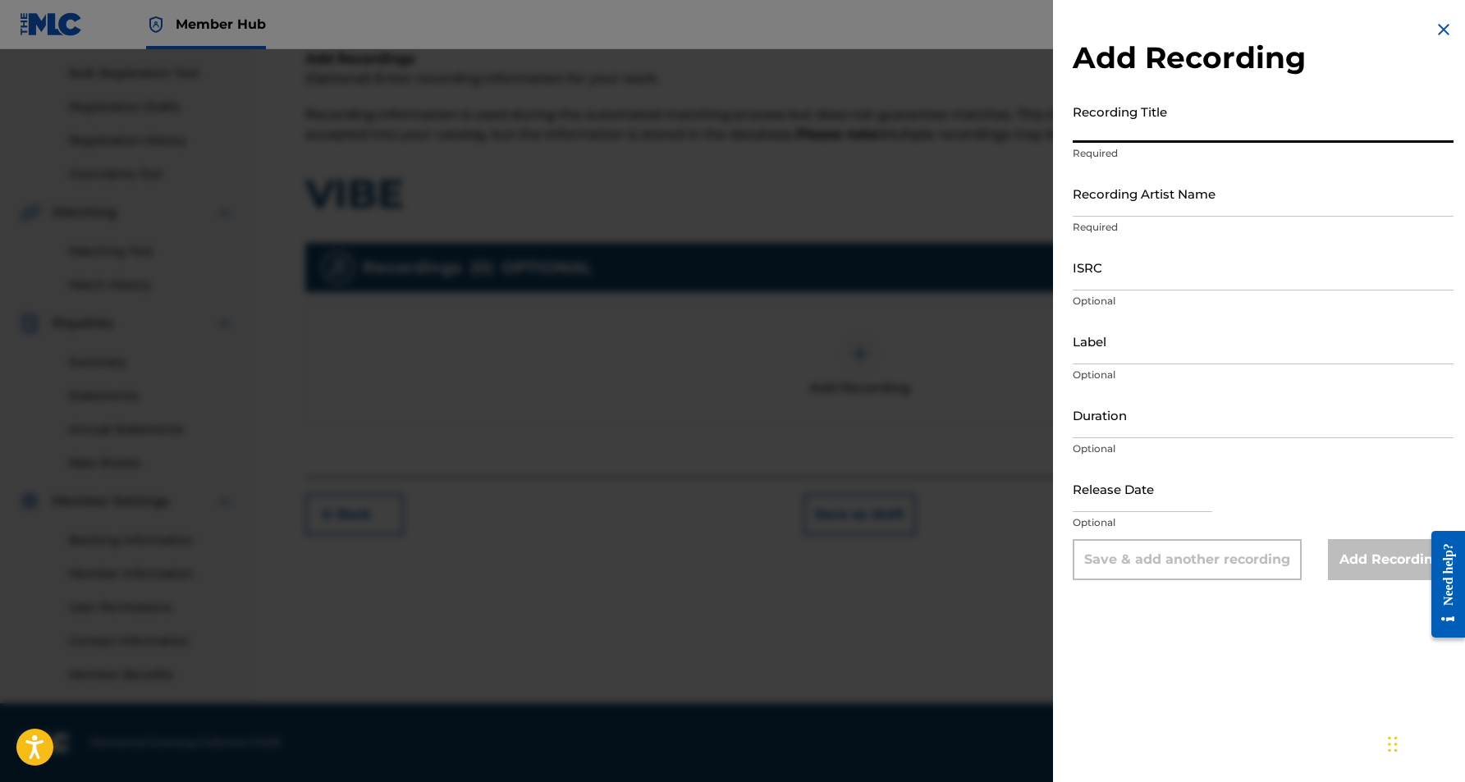
click at [1126, 108] on input "Recording Title" at bounding box center [1263, 119] width 381 height 47
paste input "VIBE"
type input "VIBE"
click at [1213, 195] on input "Recording Artist Name" at bounding box center [1263, 193] width 381 height 47
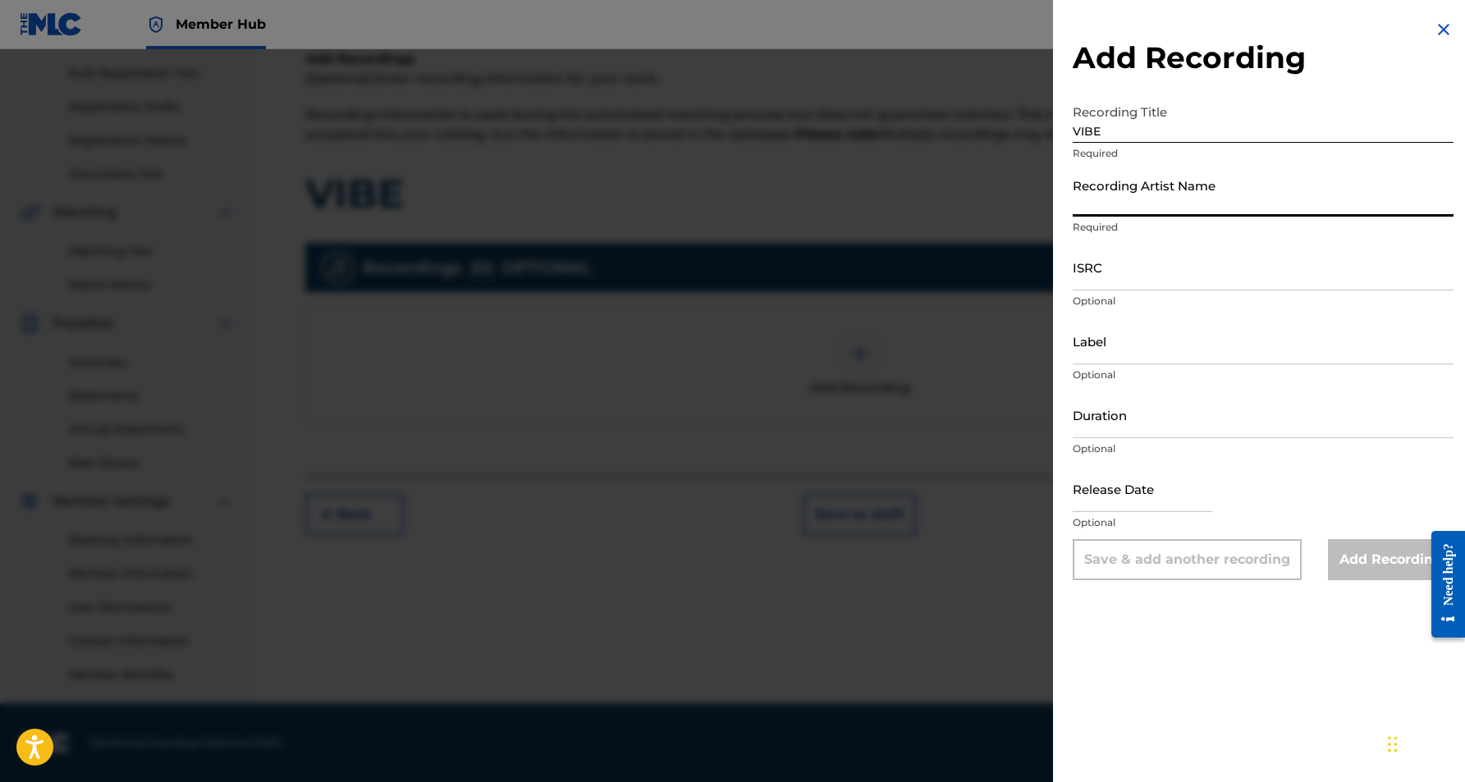
paste input "KROSHET"
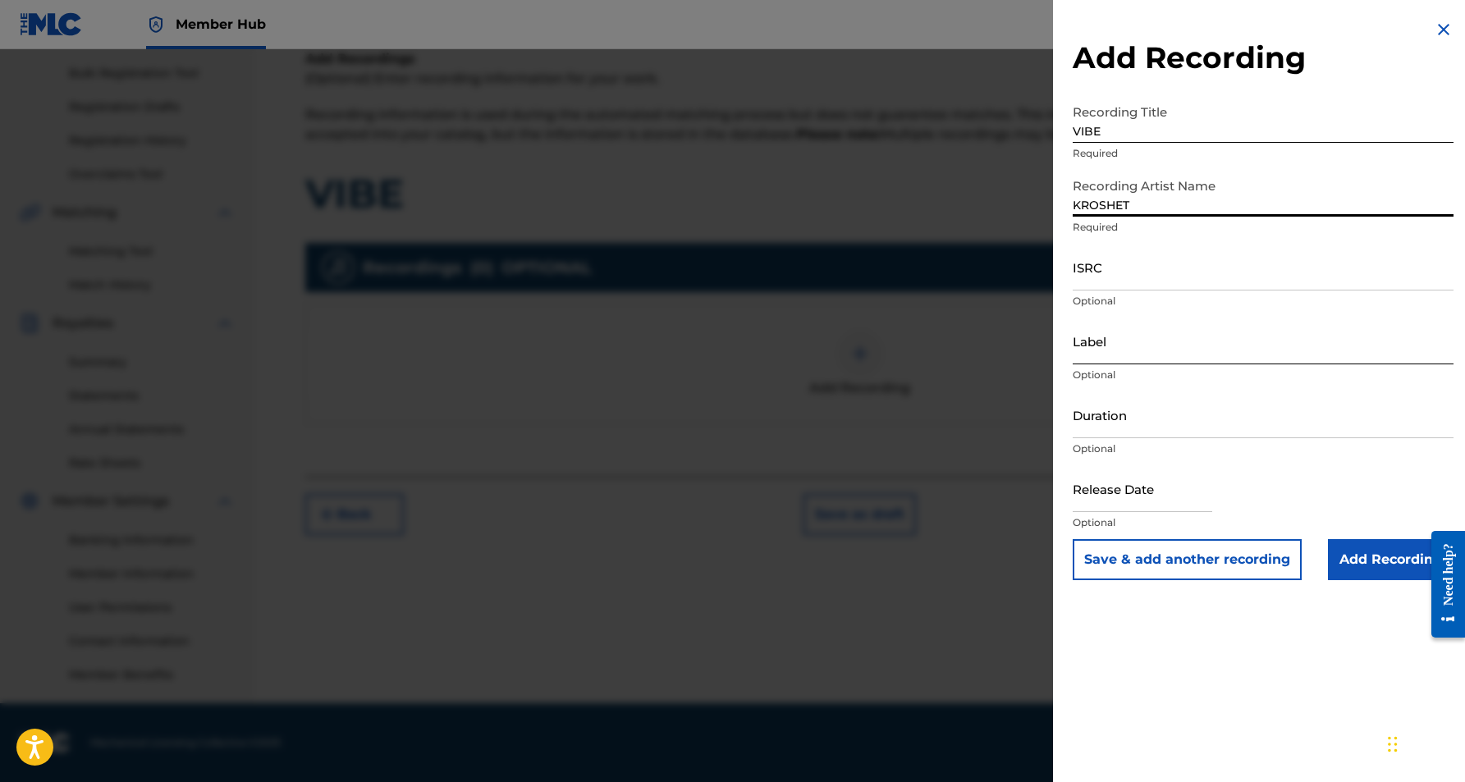
type input "KROSHET"
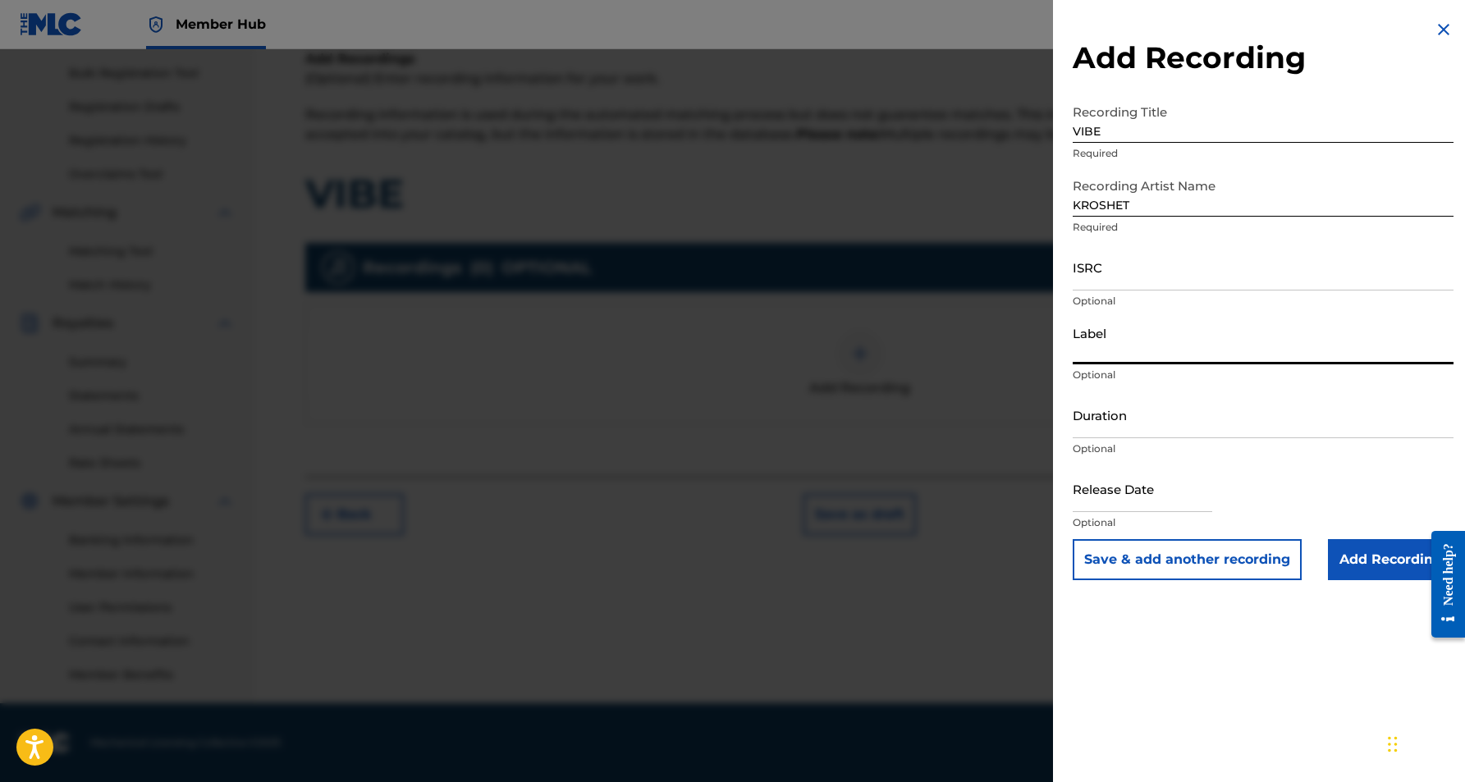
click at [1144, 339] on input "Label" at bounding box center [1263, 341] width 381 height 47
click at [1140, 280] on input "ISRC" at bounding box center [1263, 267] width 381 height 47
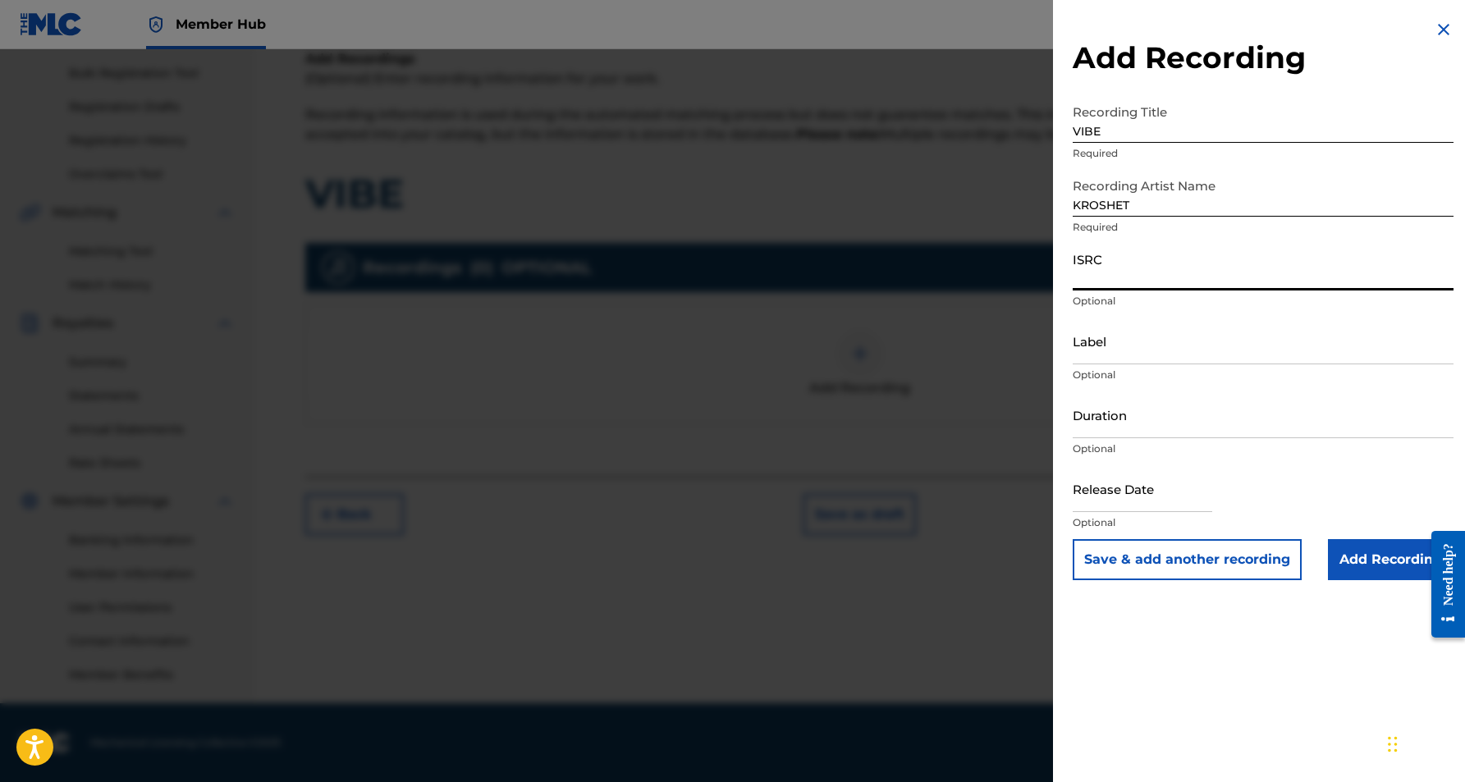
paste input "USJ3V1171159"
type input "USJ3V1171159"
click at [1217, 408] on input "Duration" at bounding box center [1263, 415] width 381 height 47
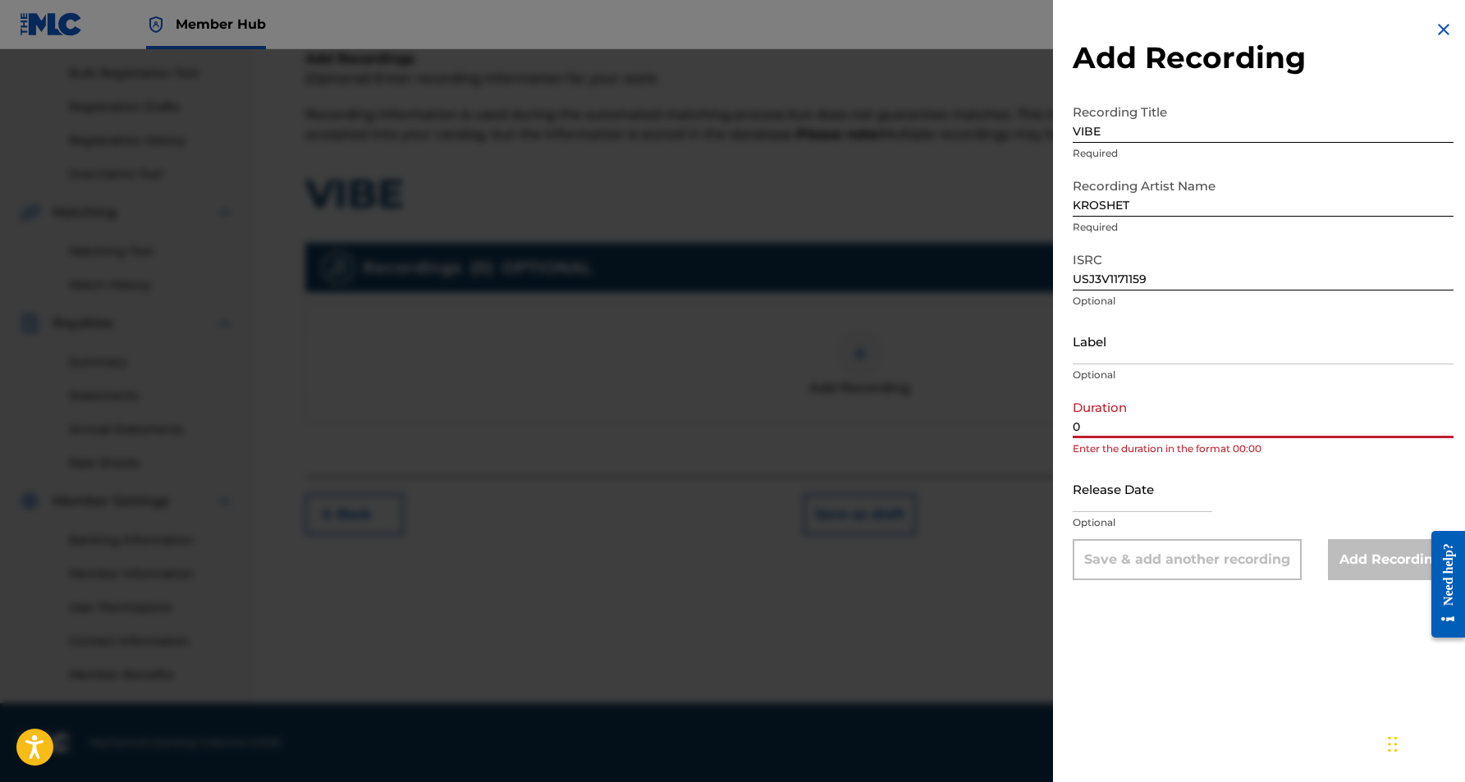
paste input "3:46"
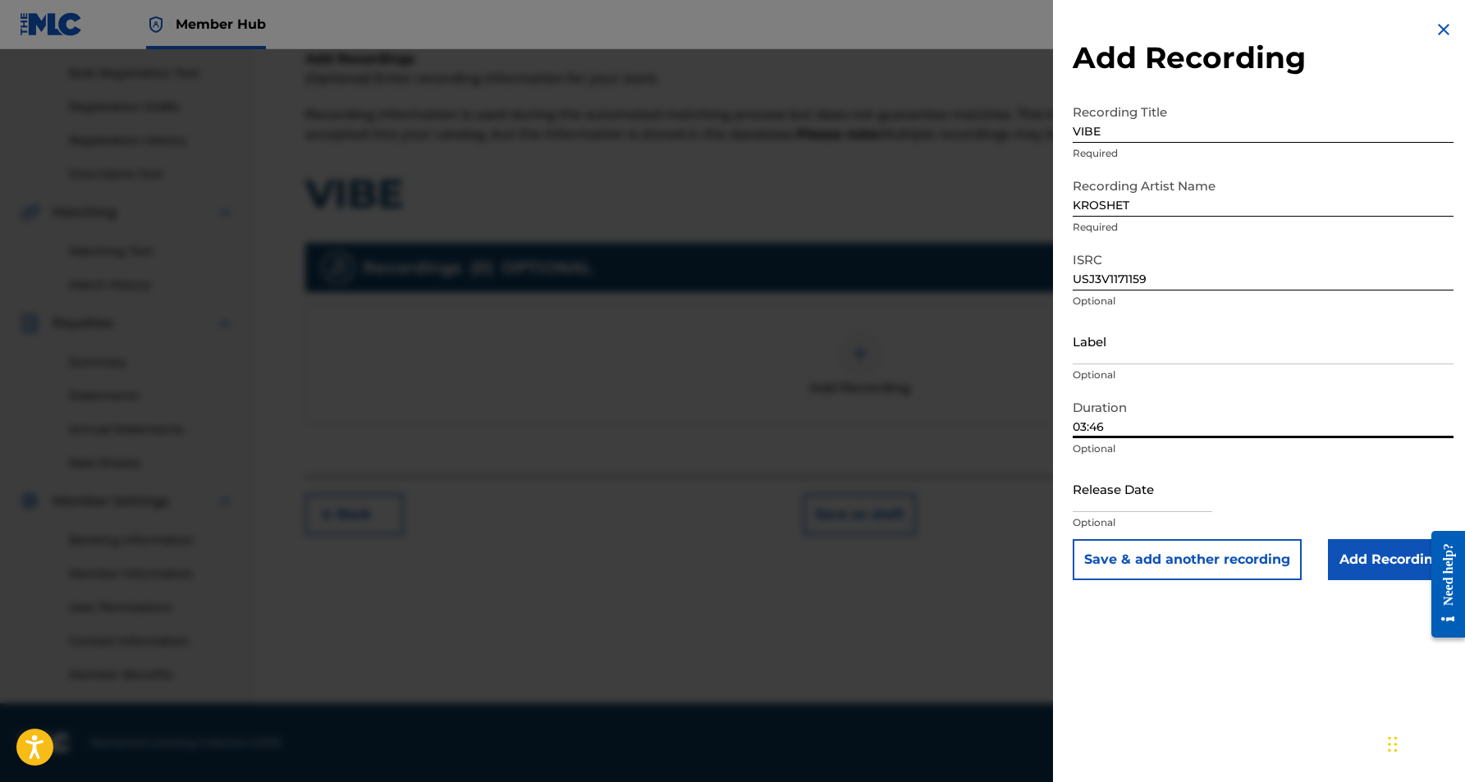
type input "03:46"
click at [1208, 676] on div "Add Recording Recording Title VIBE Required Recording Artist Name [PERSON_NAME]…" at bounding box center [1263, 391] width 420 height 782
click at [1369, 561] on input "Add Recording" at bounding box center [1391, 559] width 126 height 41
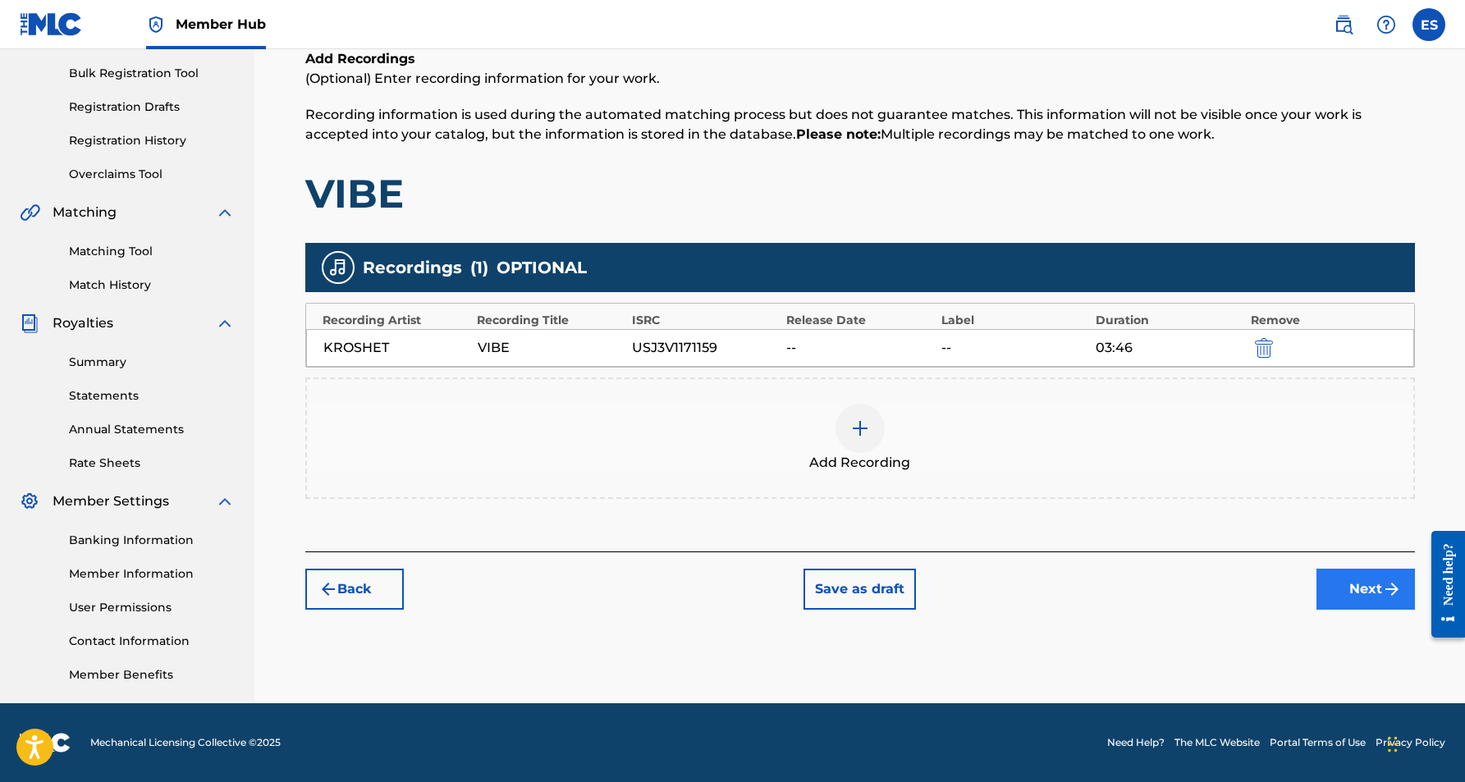
click at [1350, 582] on button "Next" at bounding box center [1366, 589] width 99 height 41
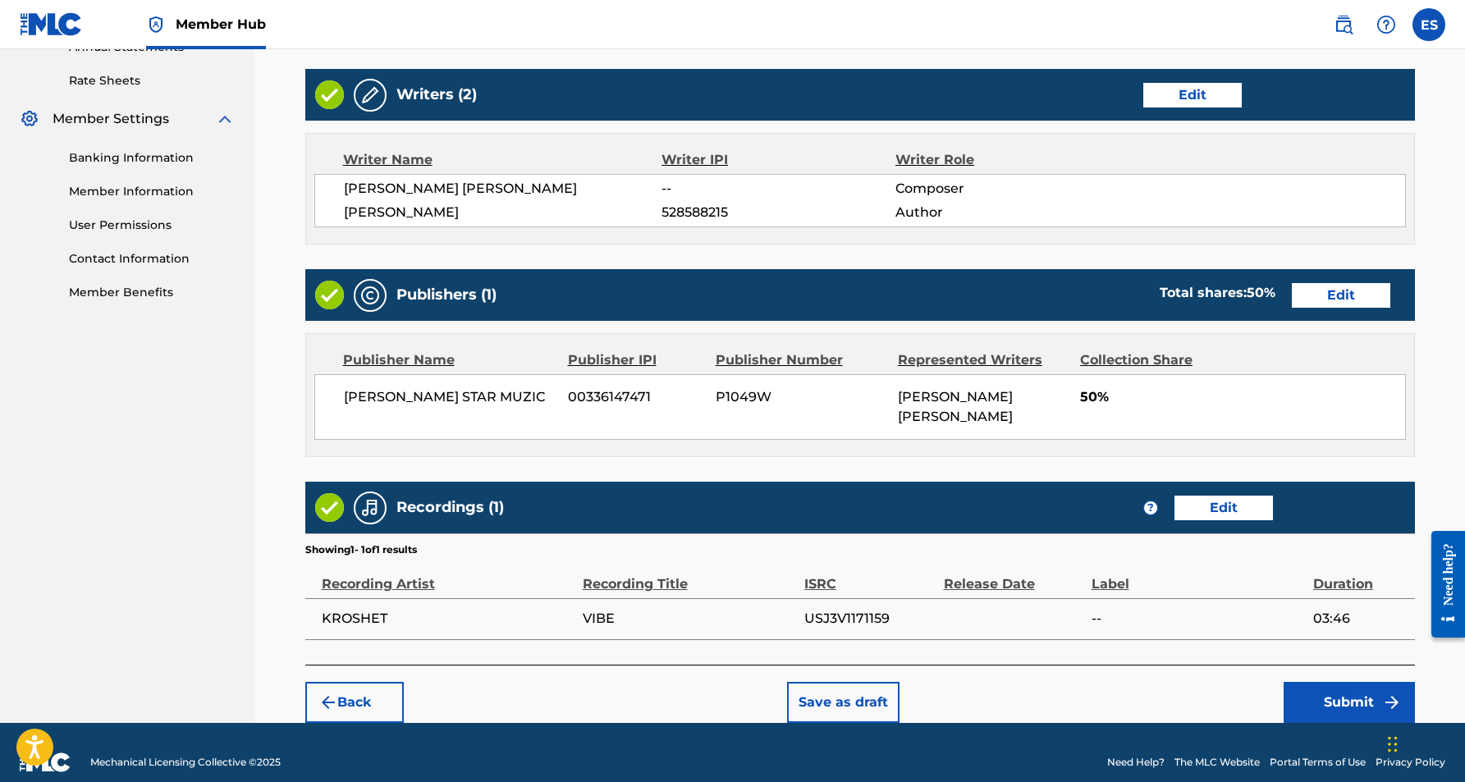
scroll to position [617, 0]
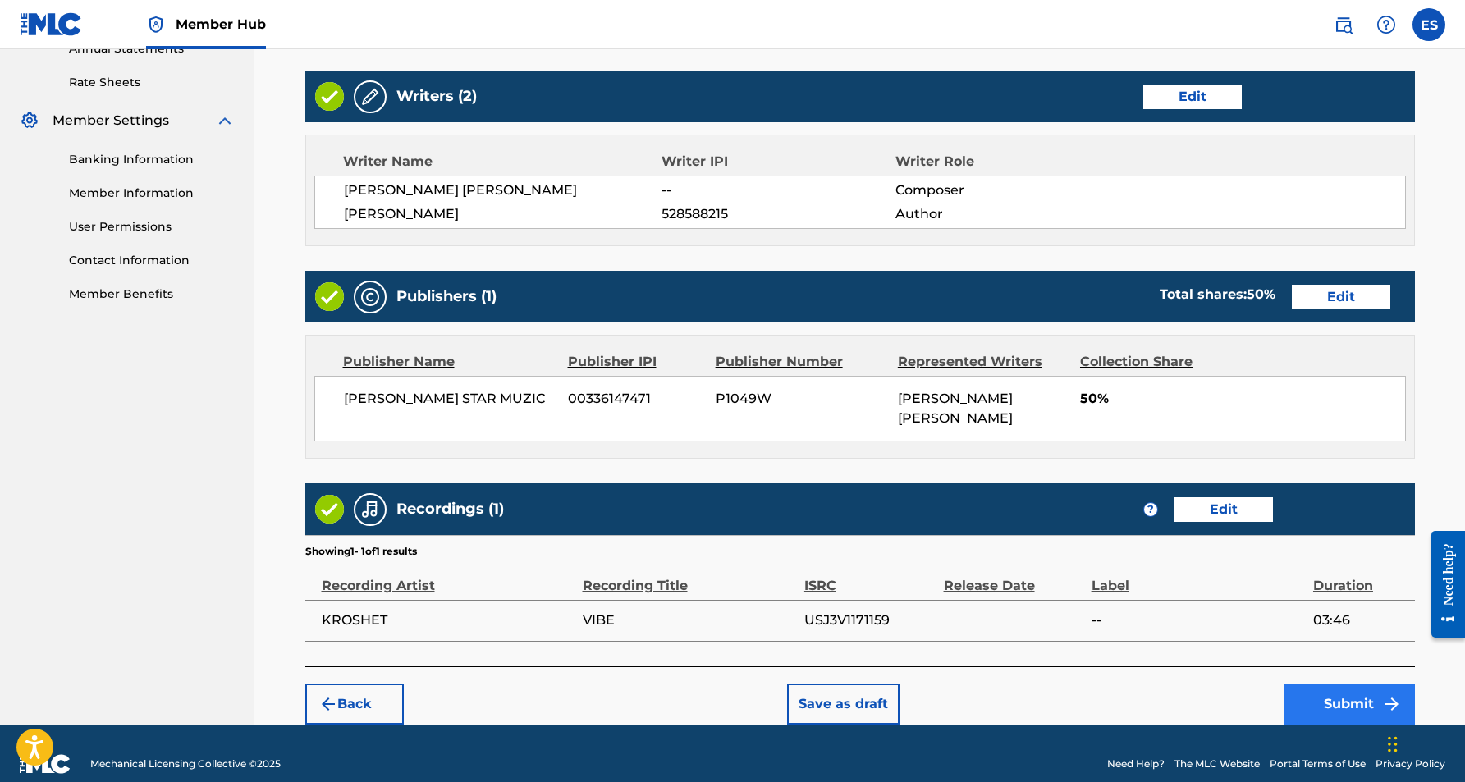
click at [1355, 684] on button "Submit" at bounding box center [1349, 704] width 131 height 41
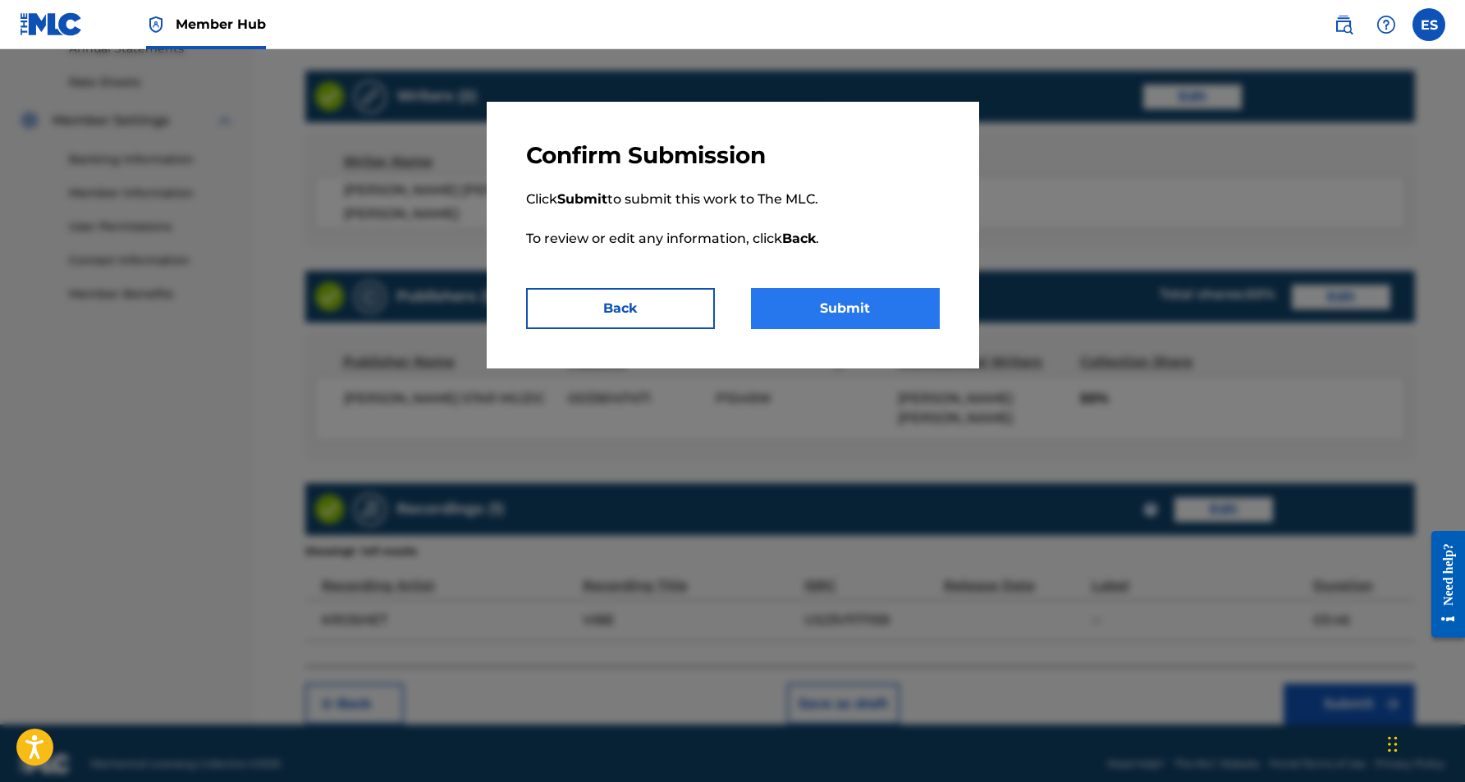
click at [911, 310] on button "Submit" at bounding box center [845, 308] width 189 height 41
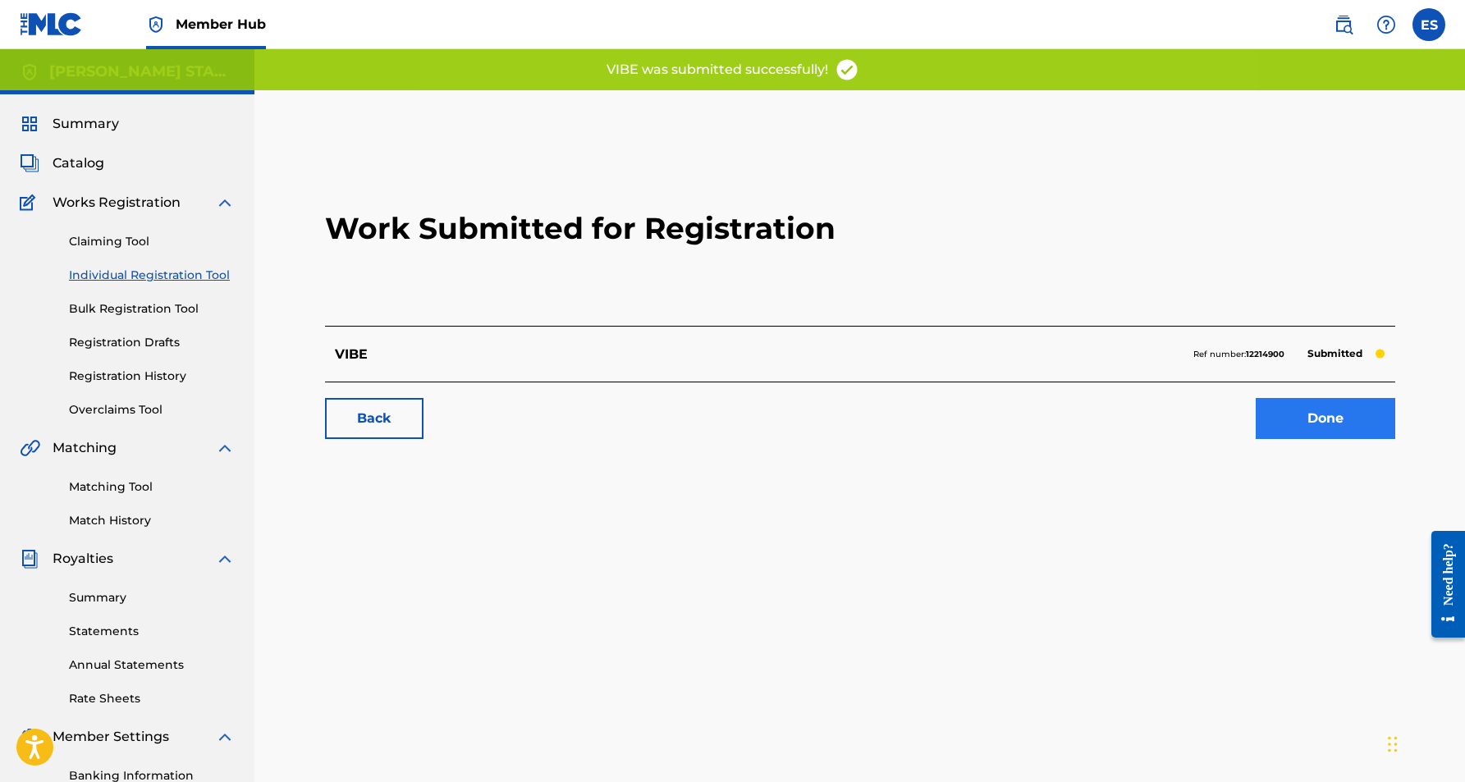
click at [1303, 432] on link "Done" at bounding box center [1326, 418] width 140 height 41
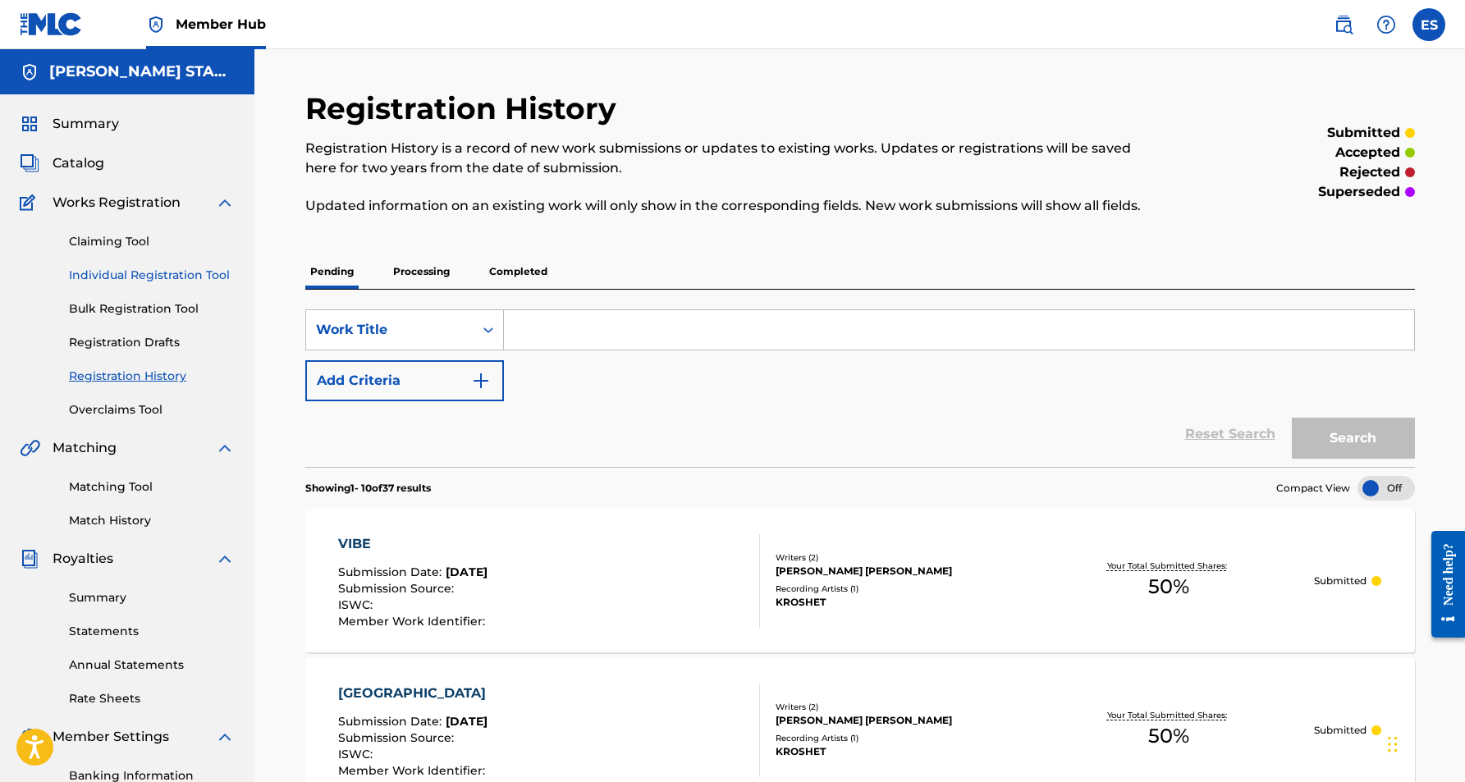
click at [174, 279] on link "Individual Registration Tool" at bounding box center [152, 275] width 166 height 17
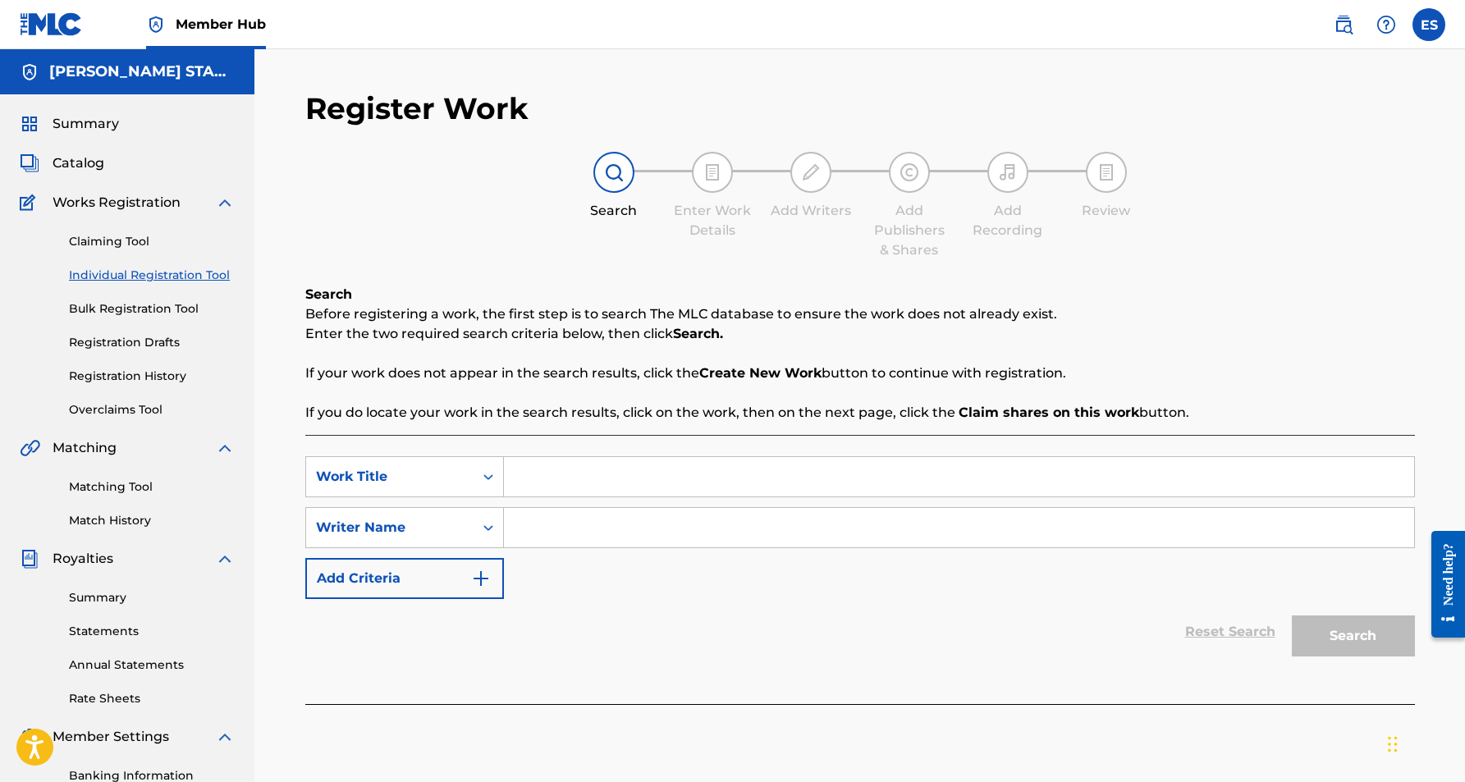
click at [554, 487] on input "Search Form" at bounding box center [959, 476] width 910 height 39
paste input "TONIGHT OUR NIGHT"
type input "TONIGHT OUR NIGHT"
click at [573, 544] on input "Search Form" at bounding box center [959, 527] width 910 height 39
paste input "[PERSON_NAME] [PERSON_NAME]"
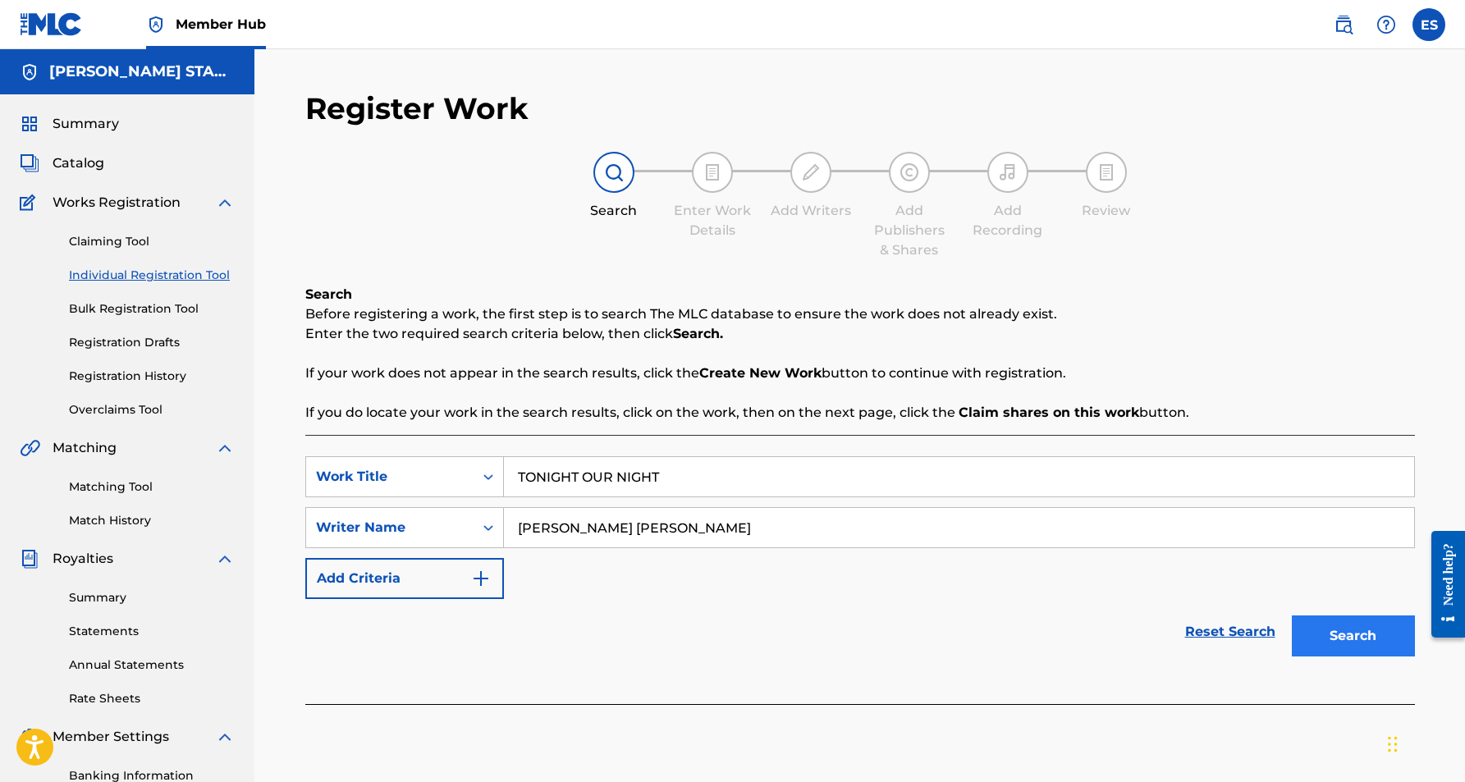
type input "[PERSON_NAME] [PERSON_NAME]"
click at [1309, 634] on button "Search" at bounding box center [1353, 636] width 123 height 41
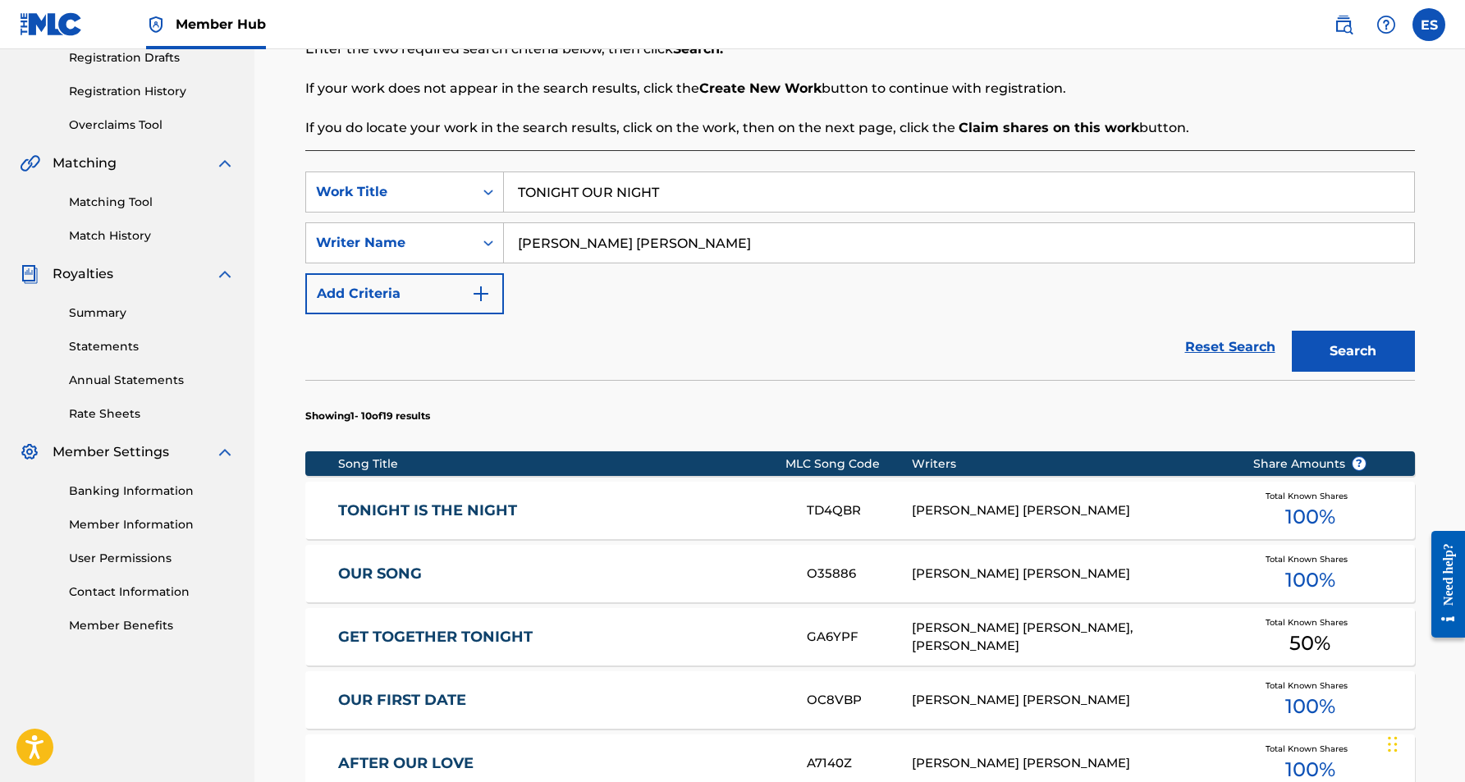
scroll to position [289, 0]
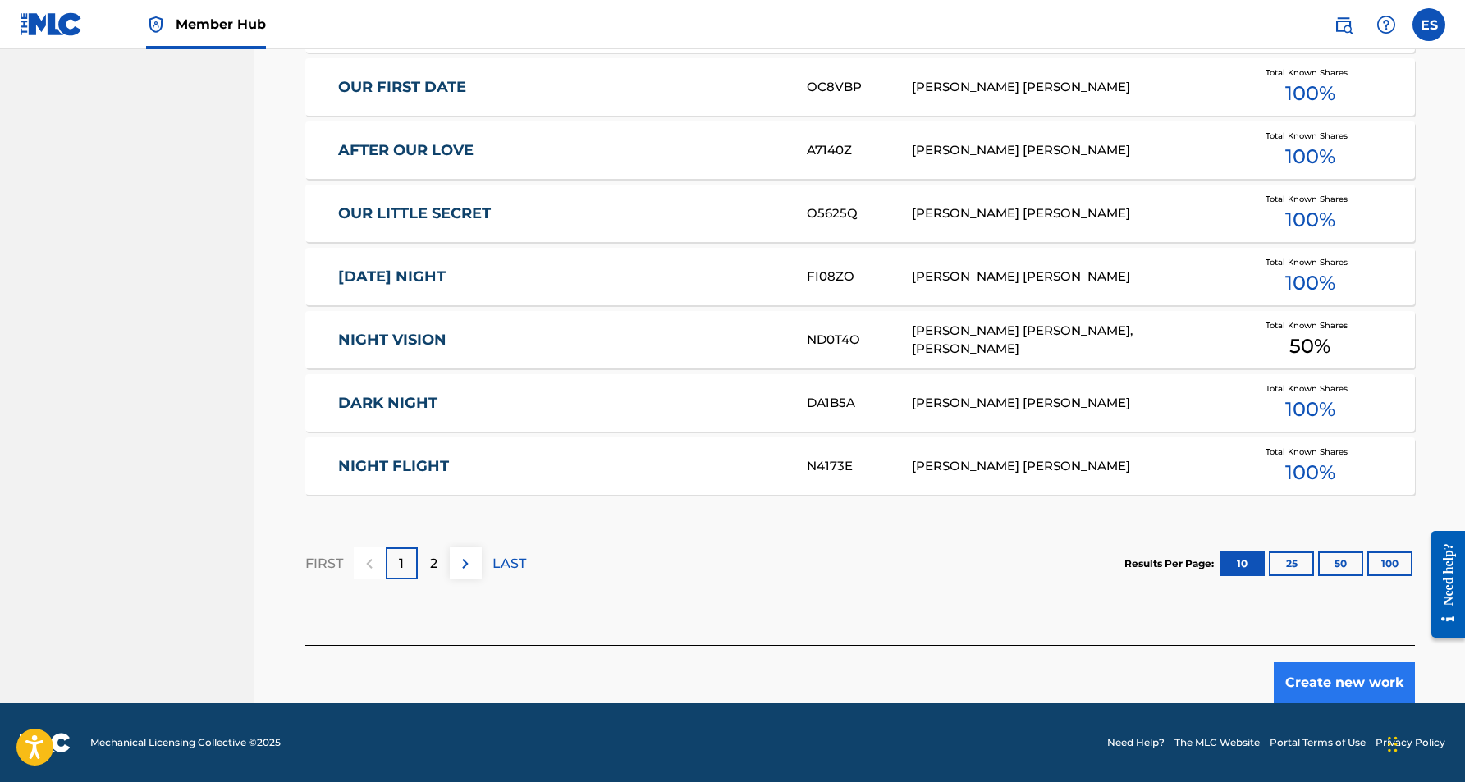
click at [1319, 671] on button "Create new work" at bounding box center [1344, 683] width 141 height 41
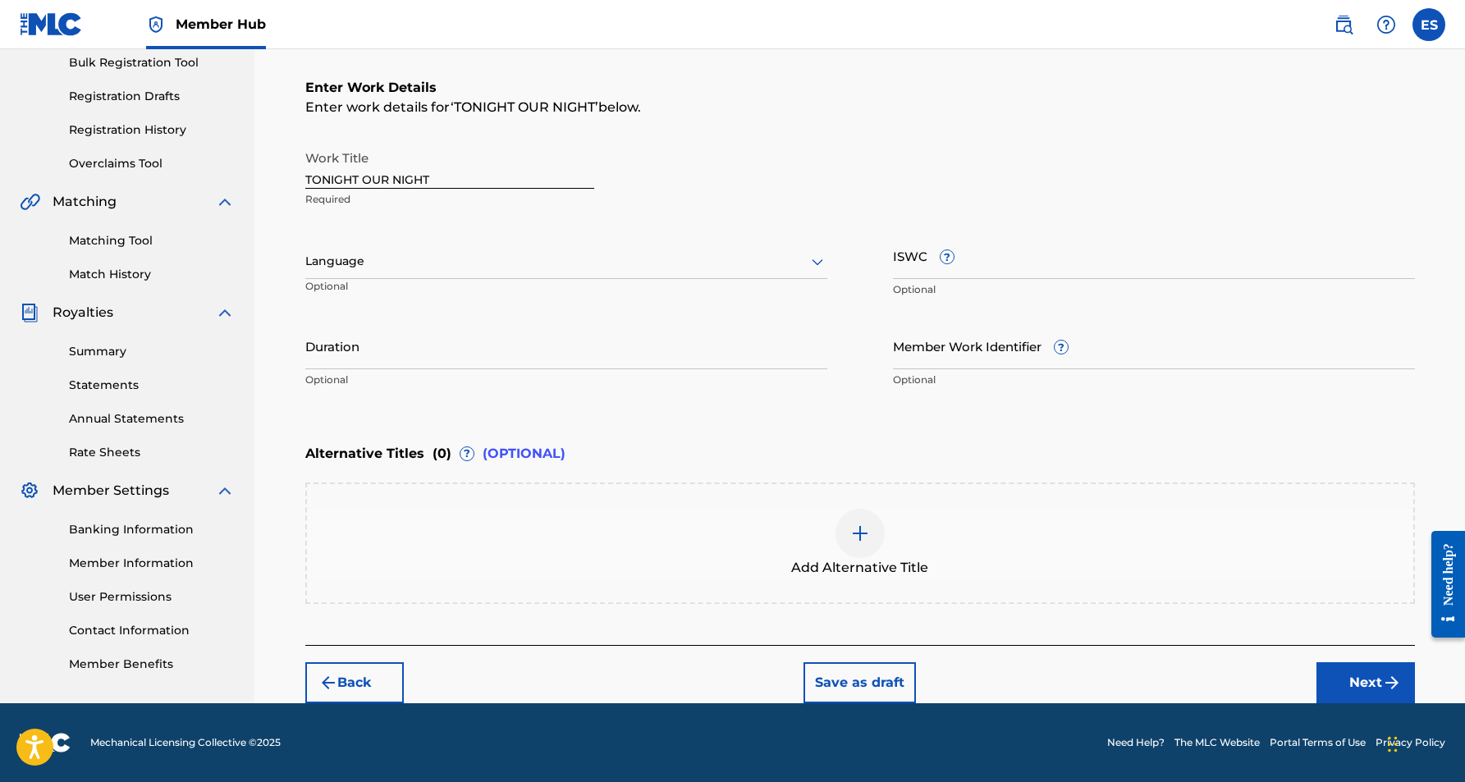
scroll to position [246, 0]
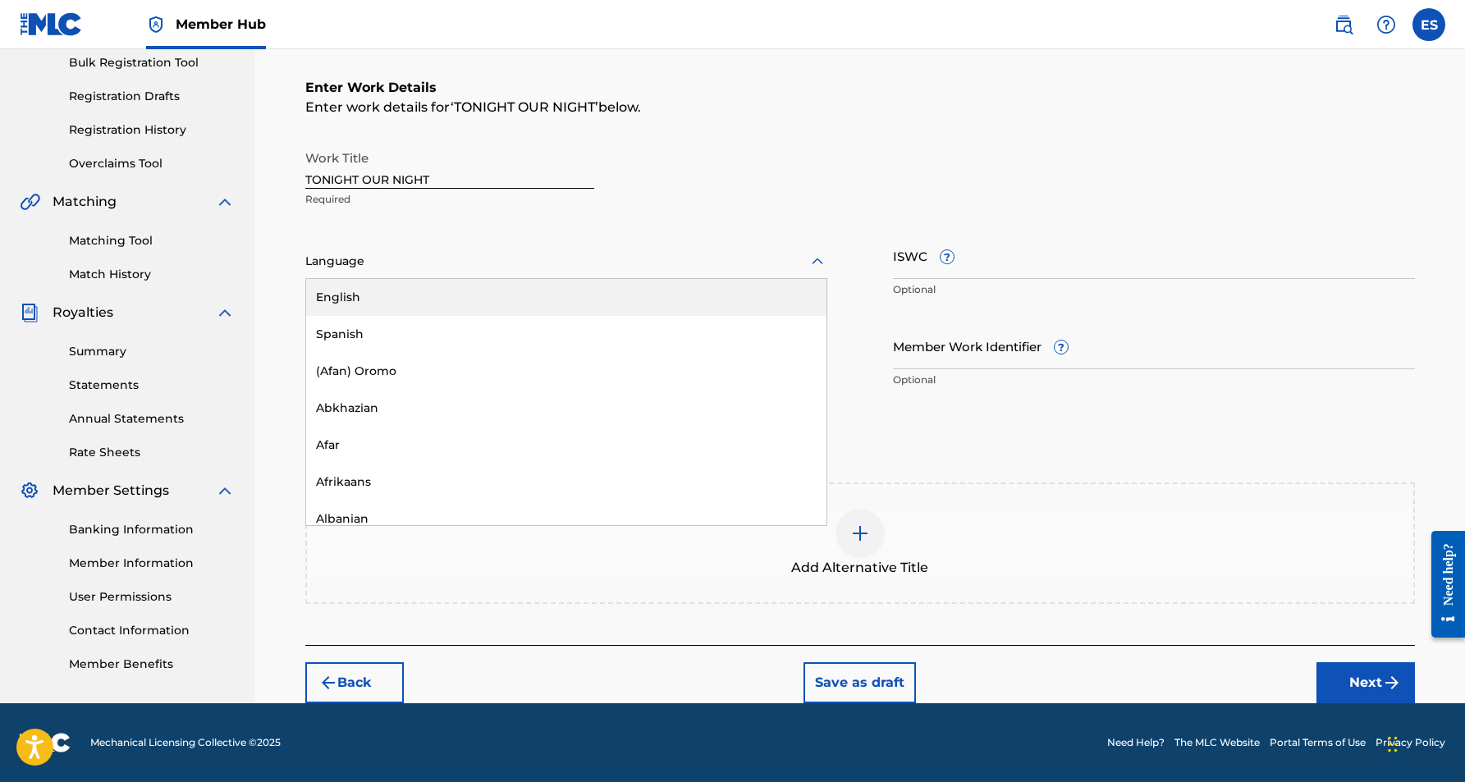
click at [811, 259] on icon at bounding box center [818, 262] width 20 height 20
click at [750, 294] on div "English" at bounding box center [566, 297] width 520 height 37
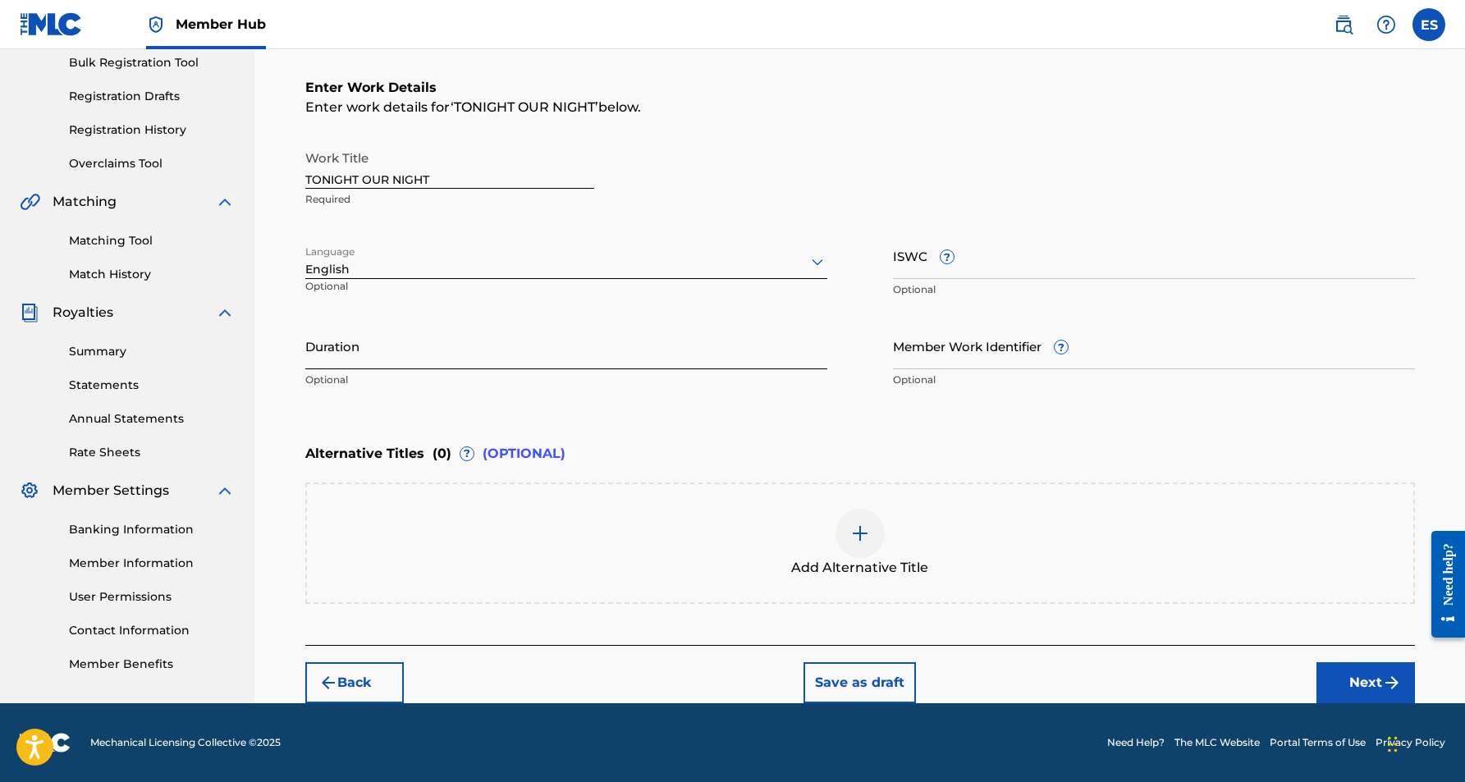
click at [549, 349] on input "Duration" at bounding box center [566, 346] width 522 height 47
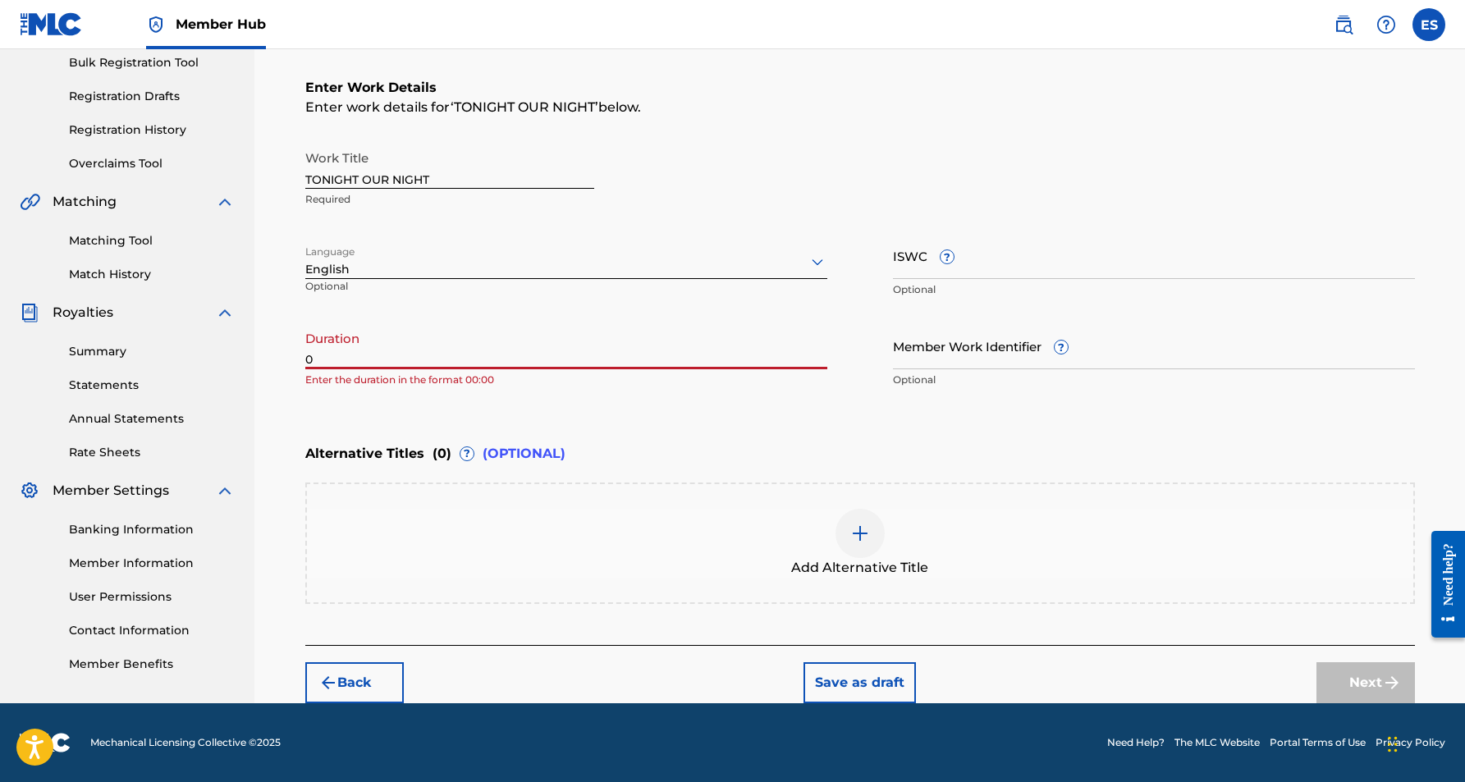
paste input "3:45"
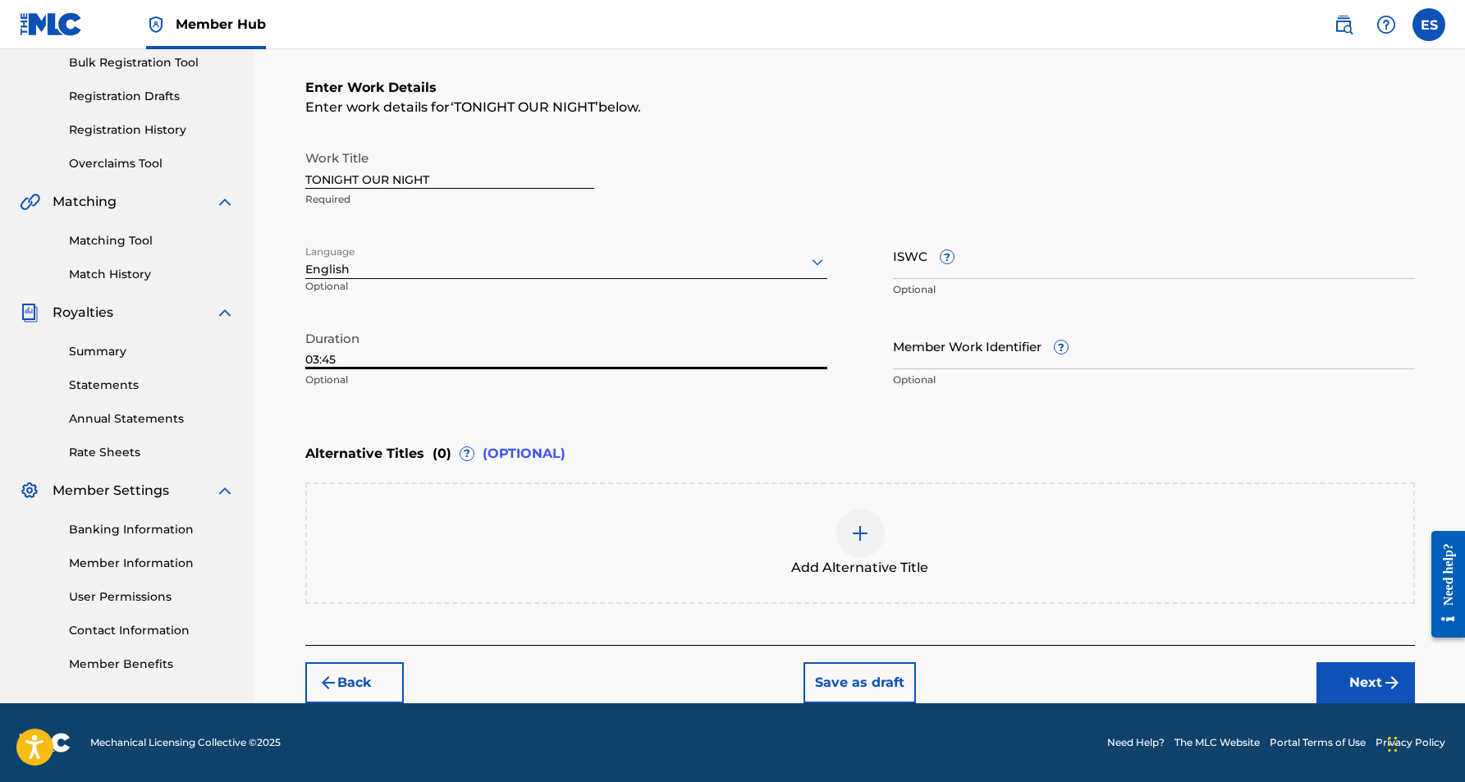
type input "03:45"
click at [279, 407] on div "Register Work Search Enter Work Details Add Writers Add Publishers & Shares Add…" at bounding box center [859, 253] width 1211 height 901
click at [901, 250] on input "ISWC ?" at bounding box center [1154, 255] width 522 height 47
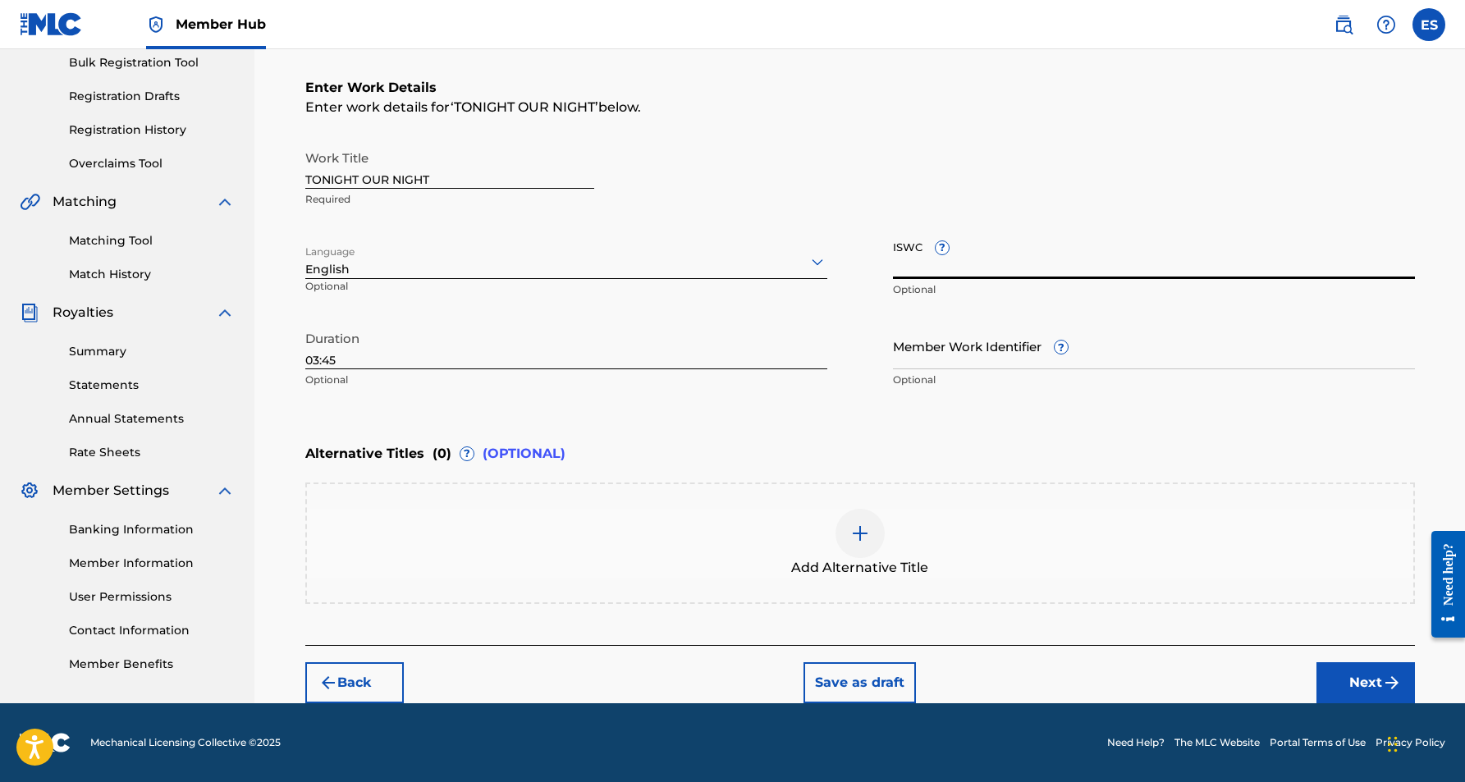
paste input "T9115657620"
type input "T9115657620"
click at [1359, 681] on button "Next" at bounding box center [1366, 683] width 99 height 41
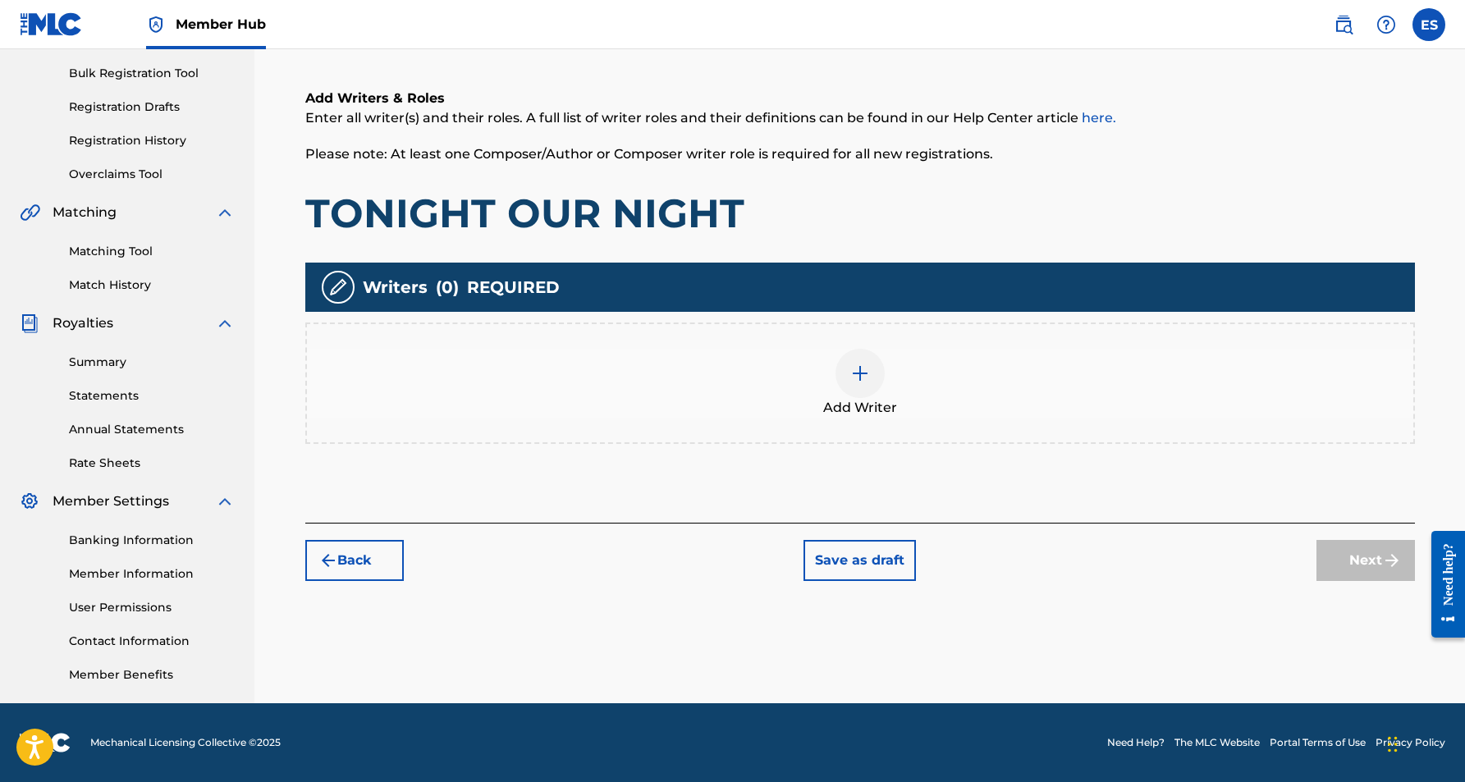
click at [864, 376] on img at bounding box center [861, 374] width 20 height 20
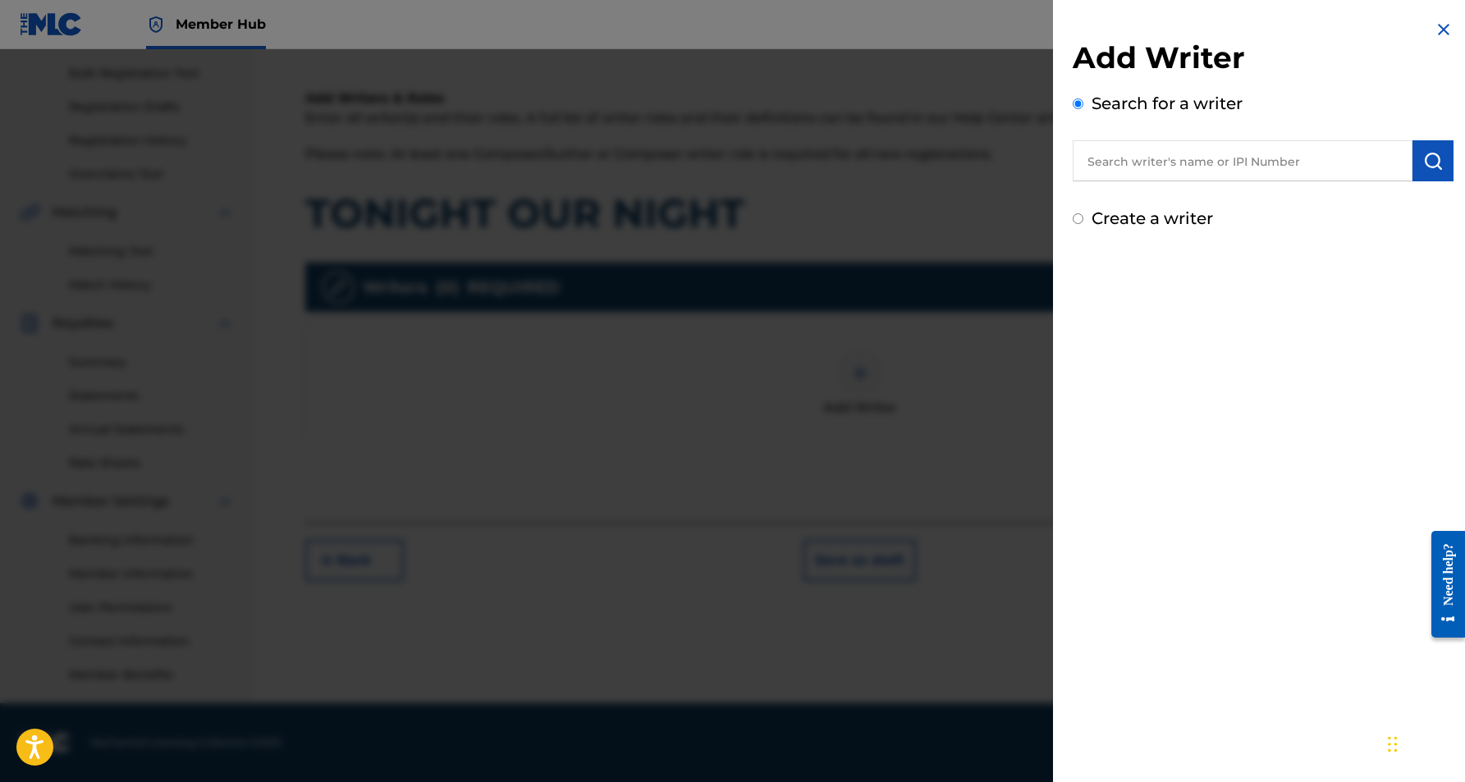
click at [1230, 170] on input "text" at bounding box center [1243, 160] width 340 height 41
paste input "[PERSON_NAME] [PERSON_NAME]"
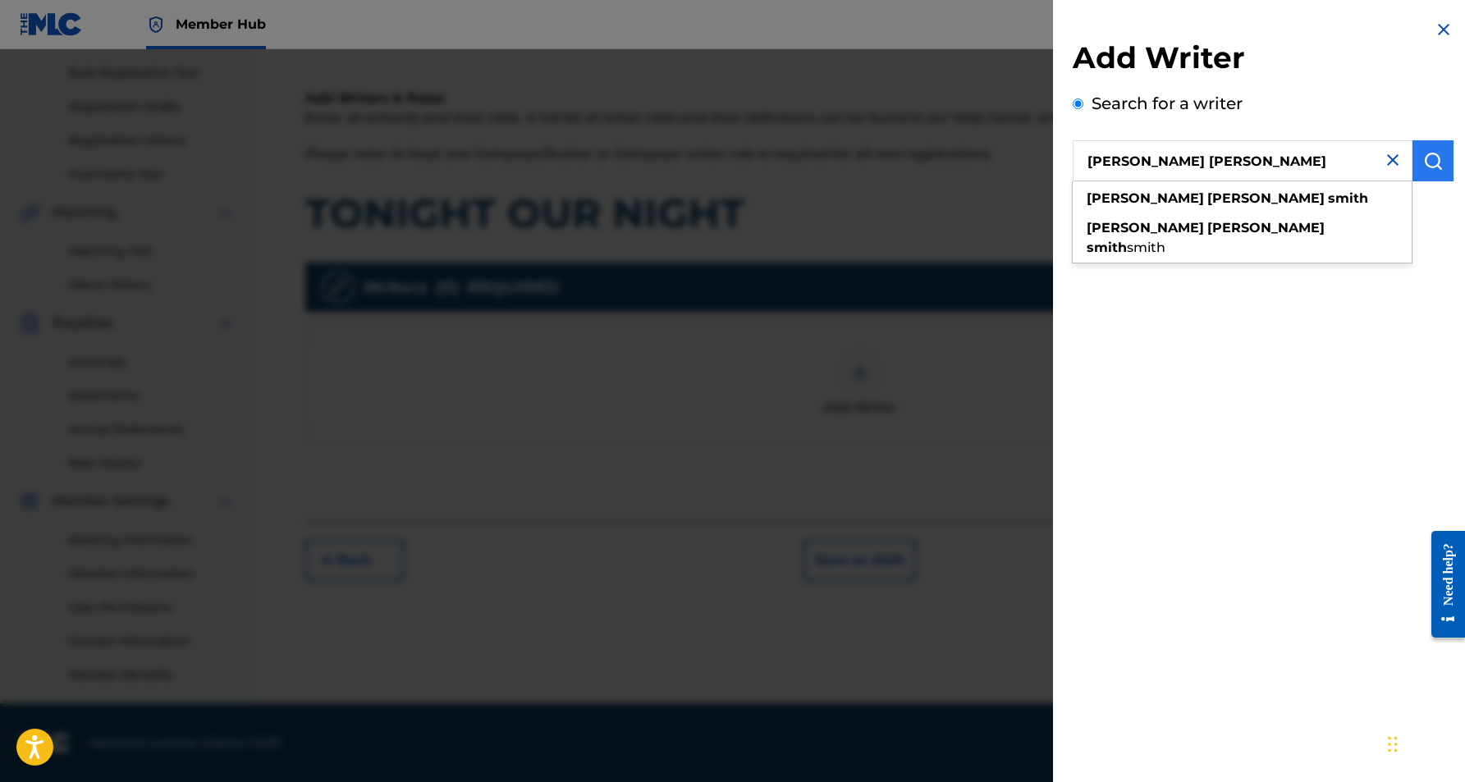
type input "[PERSON_NAME] [PERSON_NAME]"
click at [1424, 160] on img "submit" at bounding box center [1434, 161] width 20 height 20
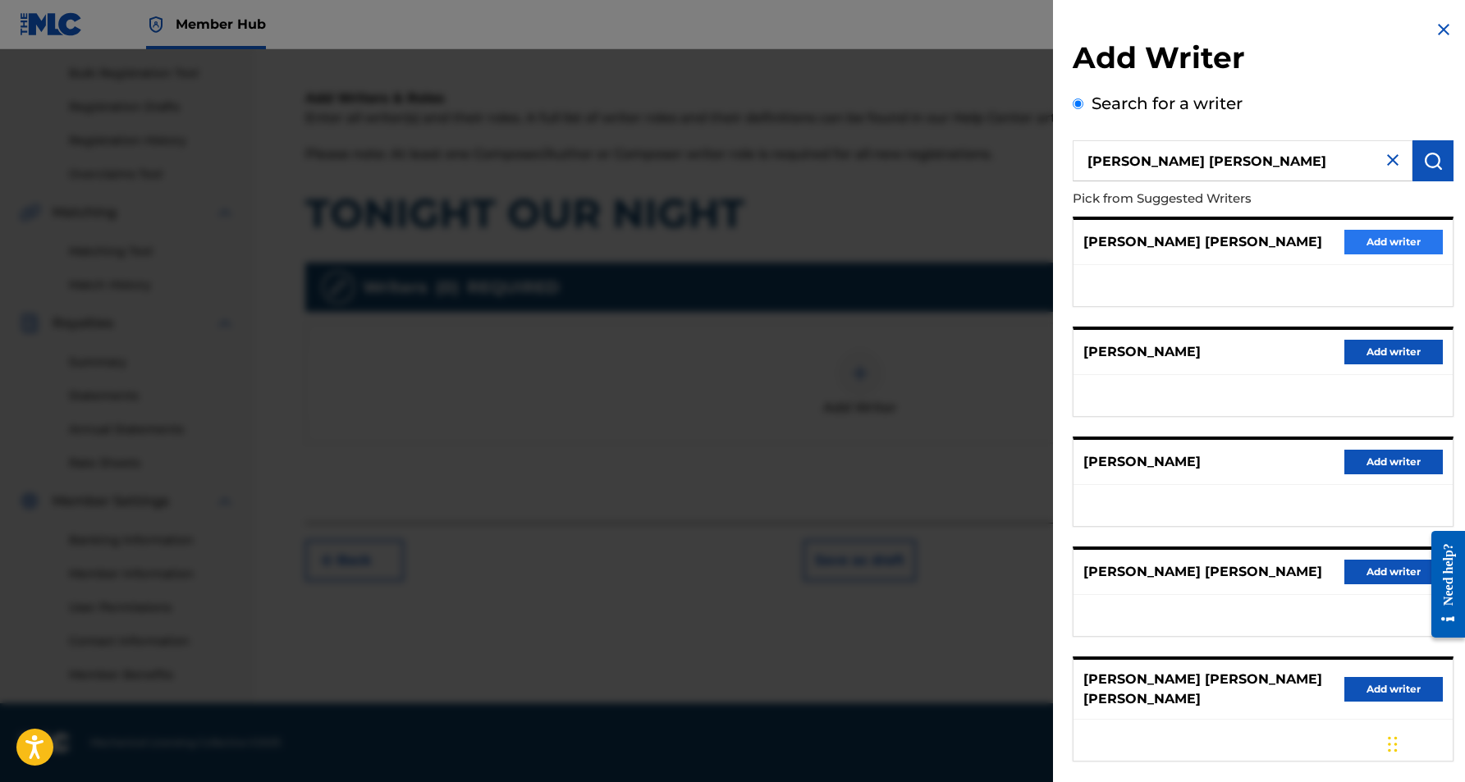
click at [1355, 238] on button "Add writer" at bounding box center [1394, 242] width 99 height 25
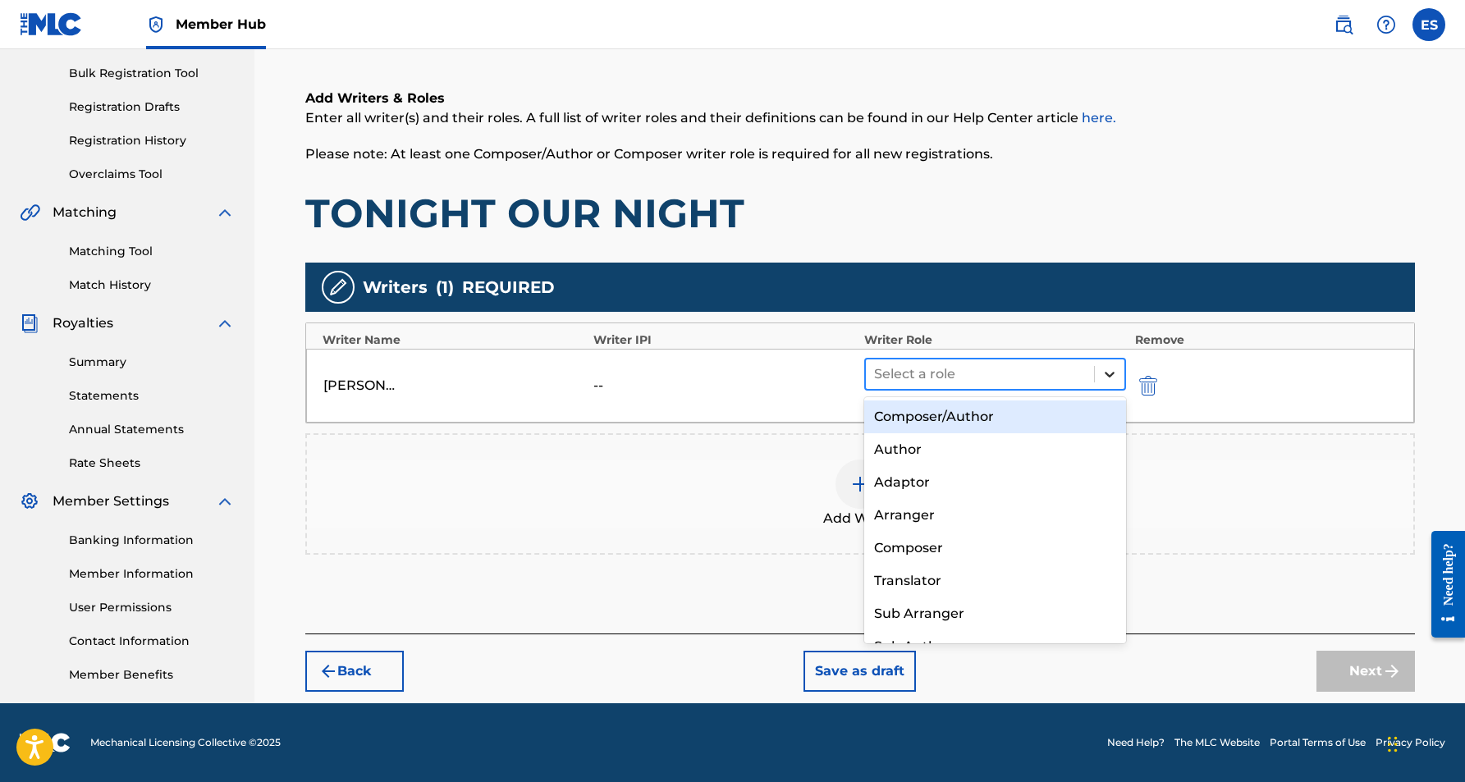
click at [1107, 363] on div at bounding box center [1110, 375] width 30 height 30
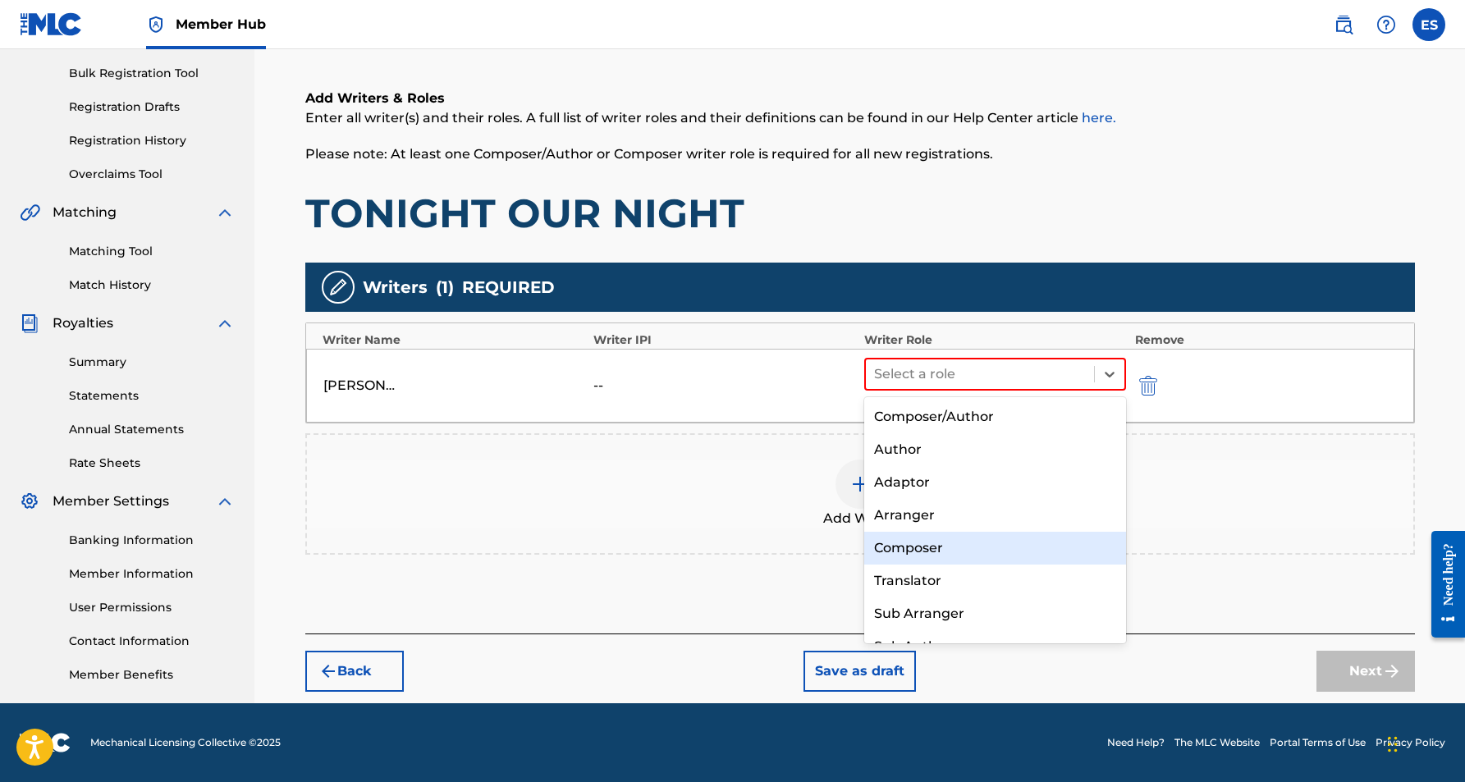
click at [982, 539] on div "Composer" at bounding box center [995, 548] width 263 height 33
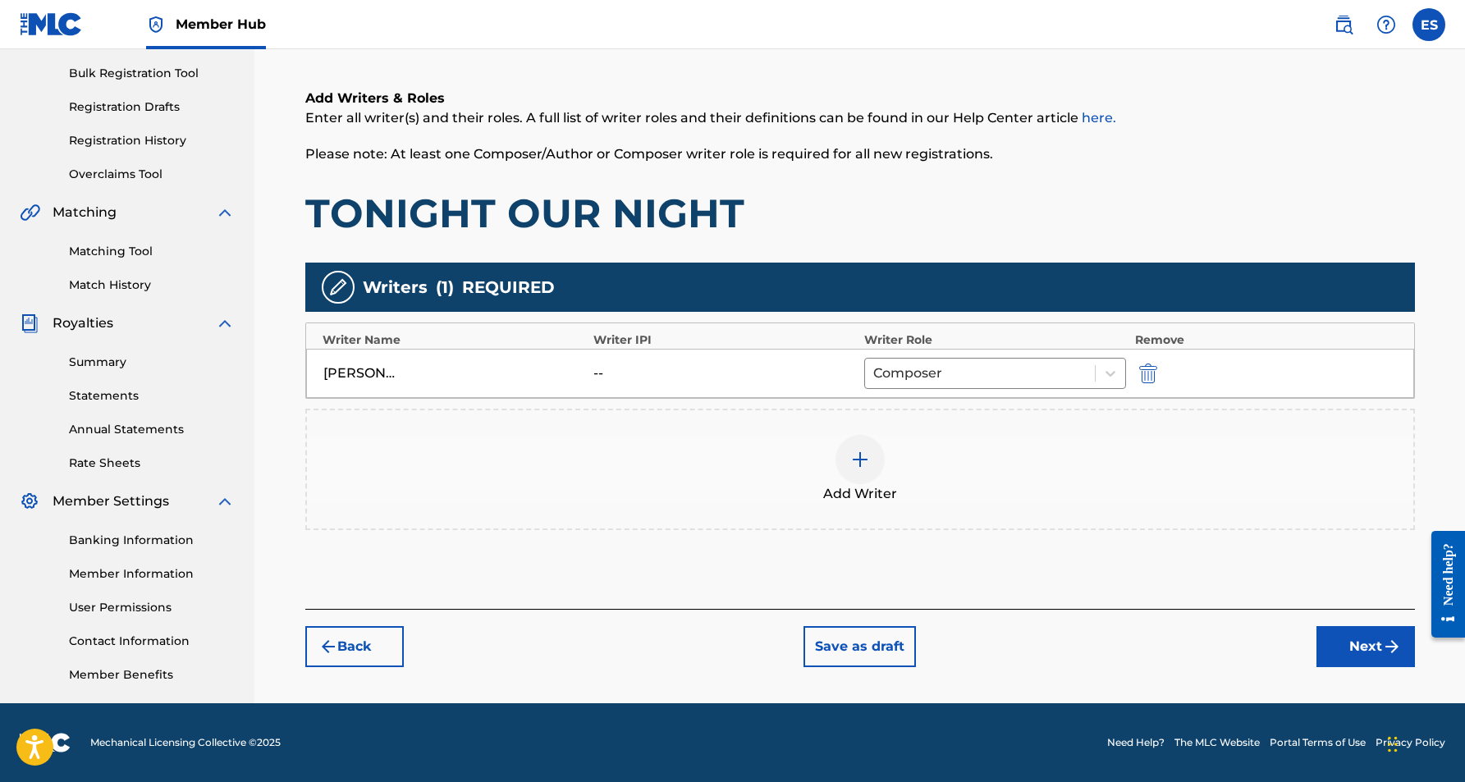
click at [860, 471] on div at bounding box center [860, 459] width 49 height 49
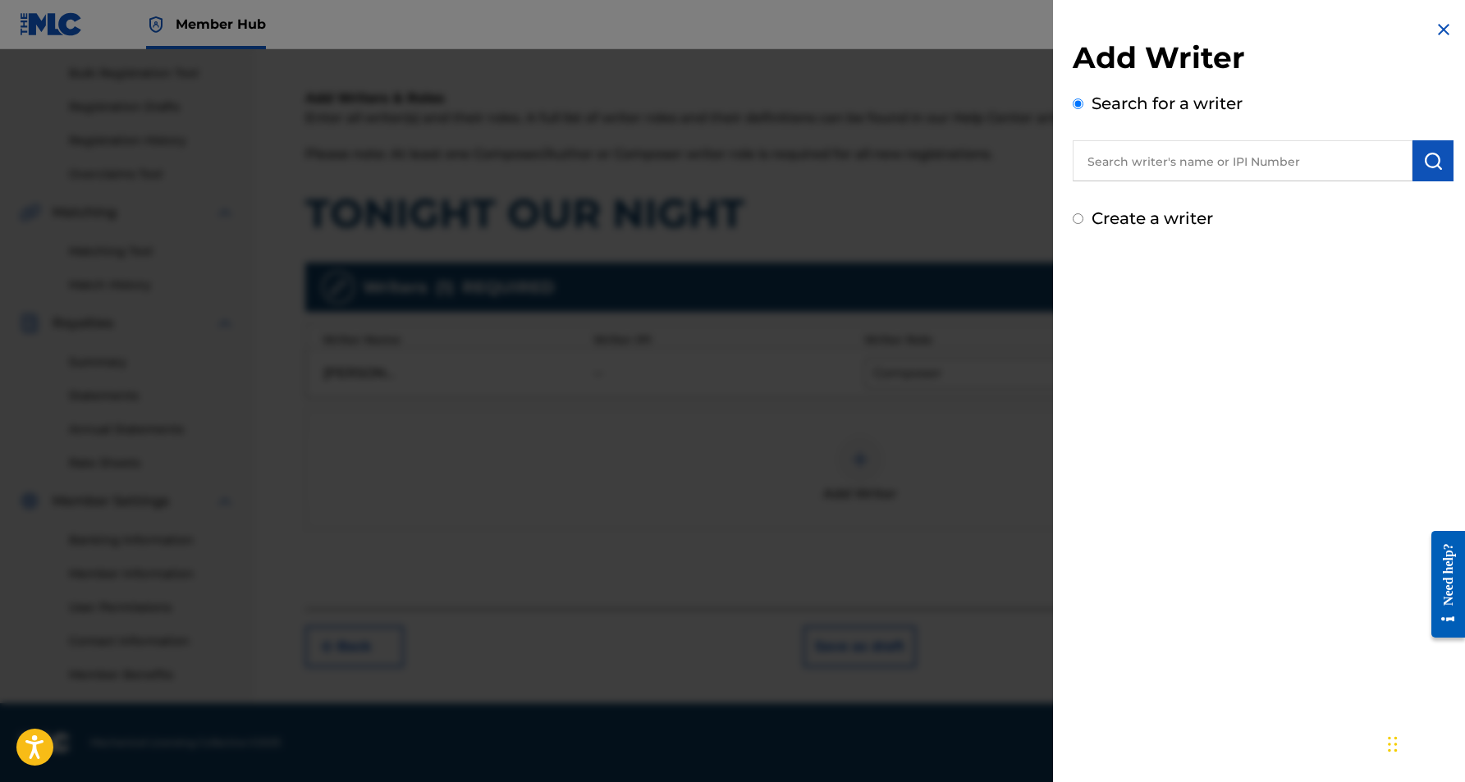
click at [1085, 222] on div "Create a writer" at bounding box center [1263, 218] width 381 height 25
click at [1080, 221] on input "Create a writer" at bounding box center [1078, 218] width 11 height 11
radio input "false"
radio input "true"
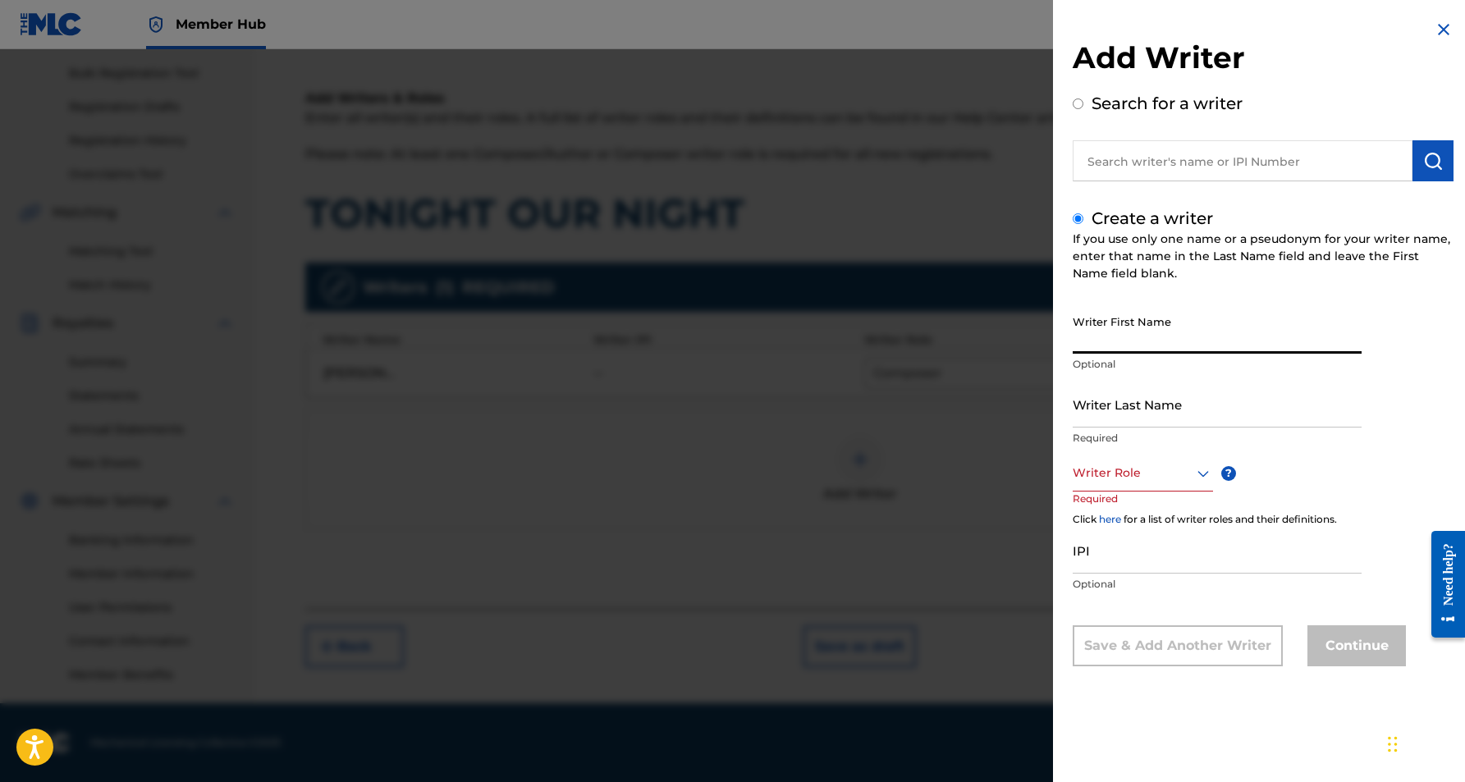
click at [1167, 324] on input "Writer First Name" at bounding box center [1217, 330] width 289 height 47
paste input "[PERSON_NAME]"
type input "[PERSON_NAME]"
click at [1194, 414] on input "Writer Last Name" at bounding box center [1217, 404] width 289 height 47
paste input "[PERSON_NAME]"
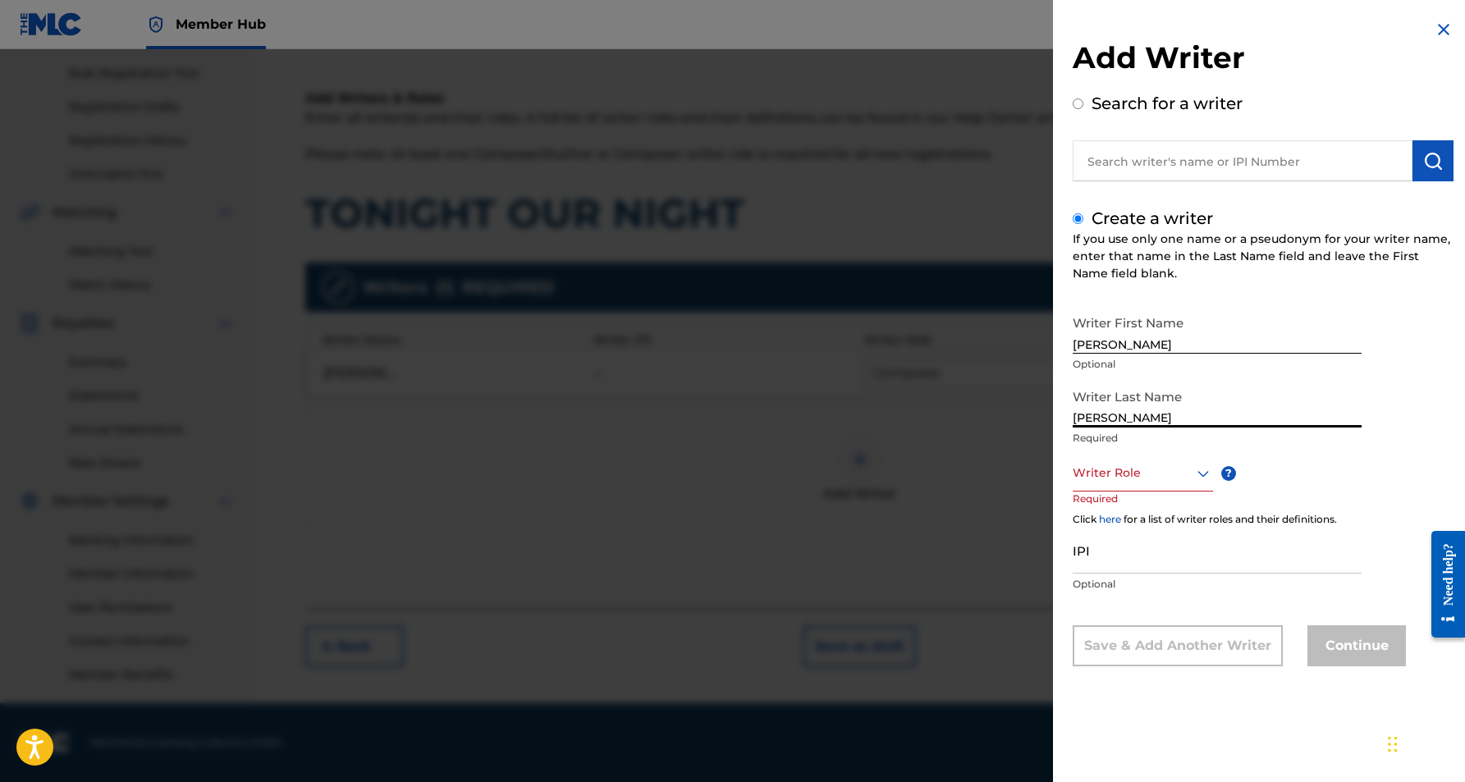
type input "[PERSON_NAME]"
click at [1129, 342] on input "[PERSON_NAME]" at bounding box center [1217, 330] width 289 height 47
type input "KROSHET"
click at [1201, 475] on icon at bounding box center [1204, 474] width 20 height 20
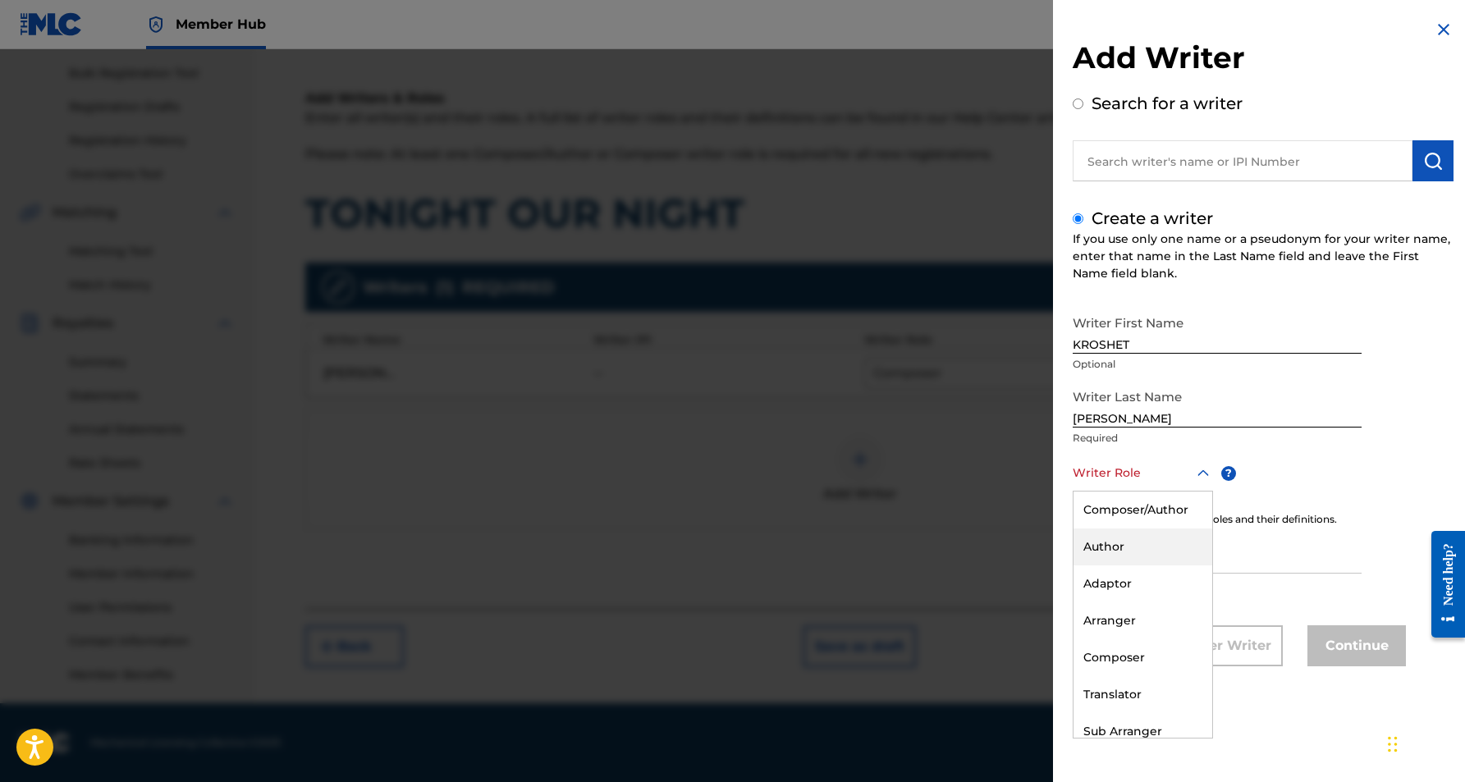
click at [1158, 558] on div "Author" at bounding box center [1143, 547] width 139 height 37
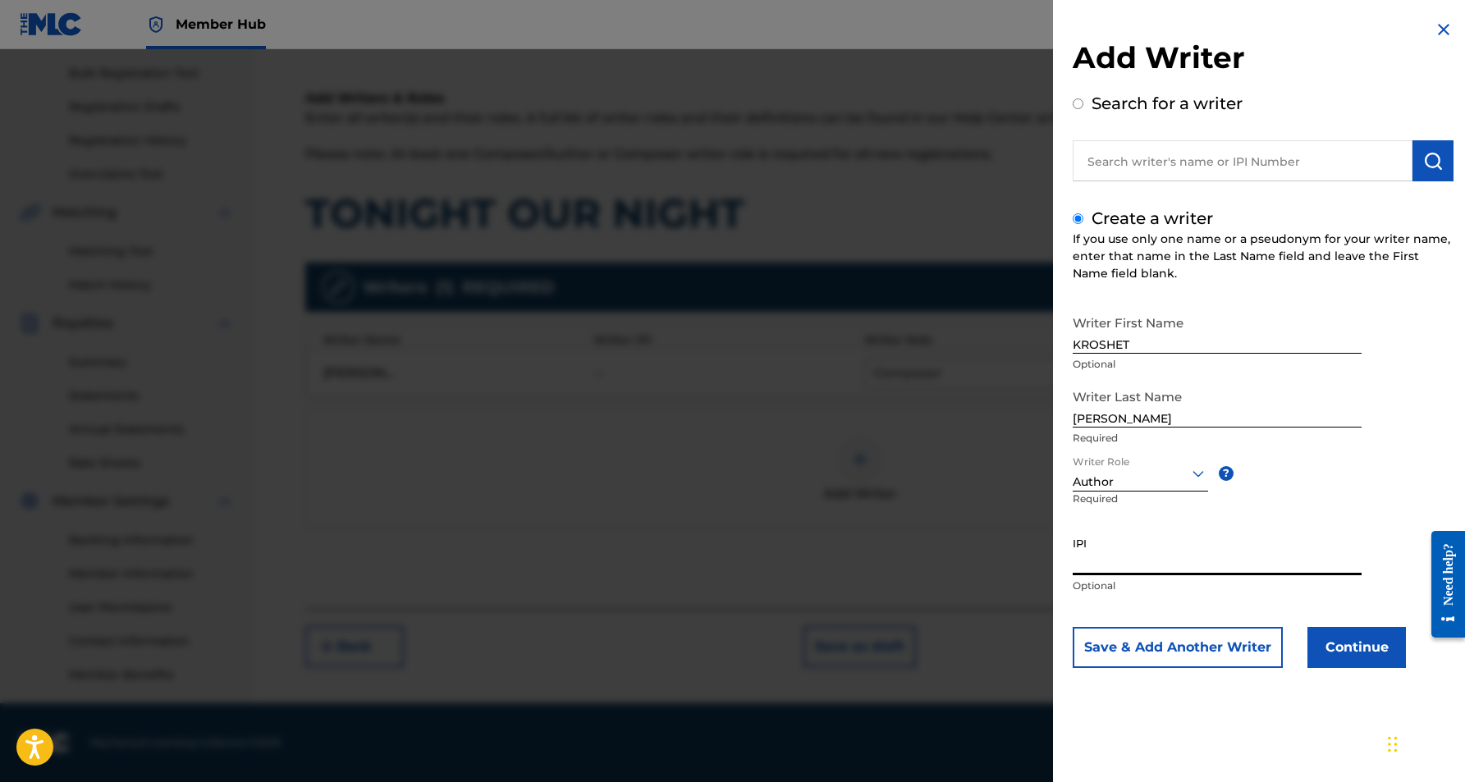
click at [1108, 562] on input "IPI" at bounding box center [1217, 552] width 289 height 47
paste input "528588215"
type input "528588215"
click at [1323, 653] on button "Continue" at bounding box center [1357, 647] width 99 height 41
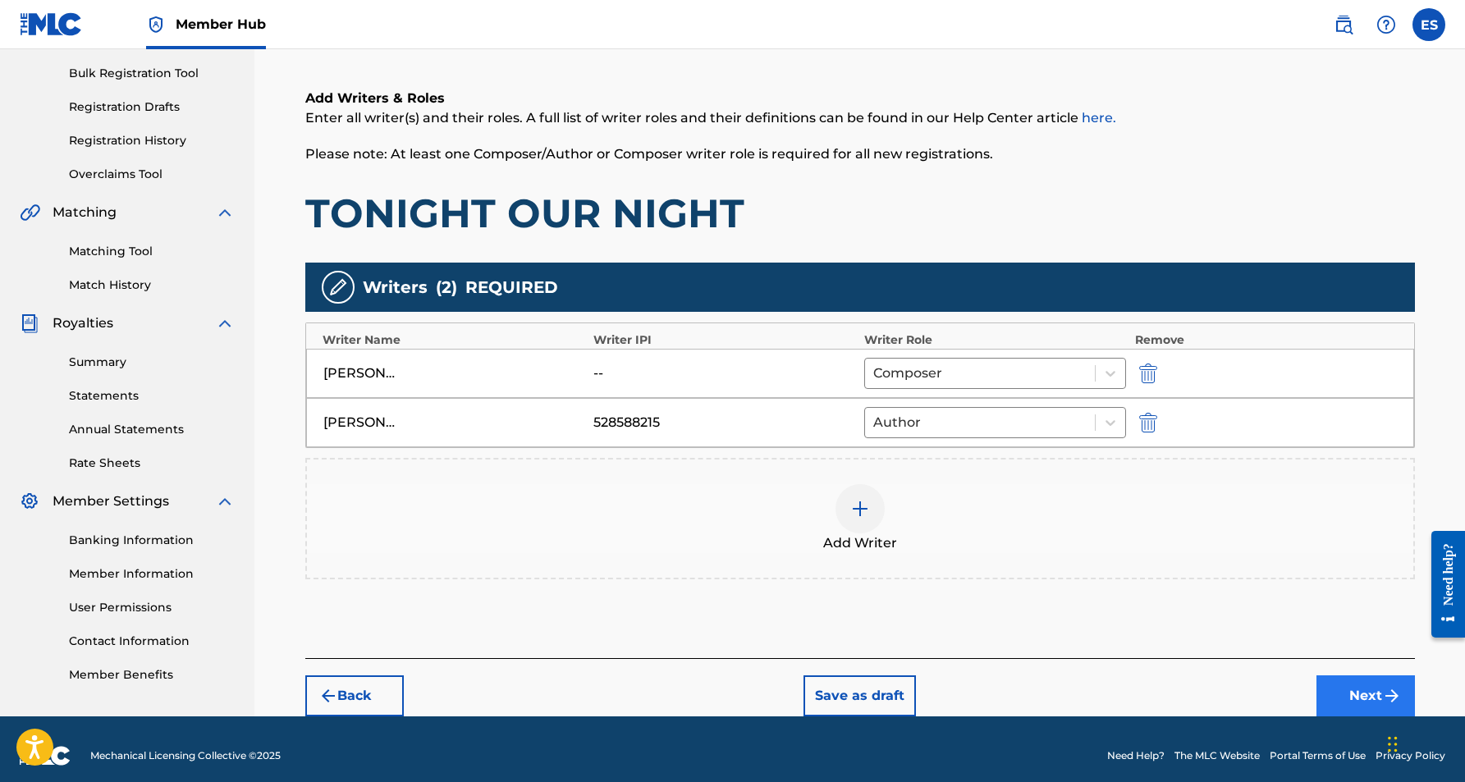
click at [1382, 699] on img "submit" at bounding box center [1392, 696] width 20 height 20
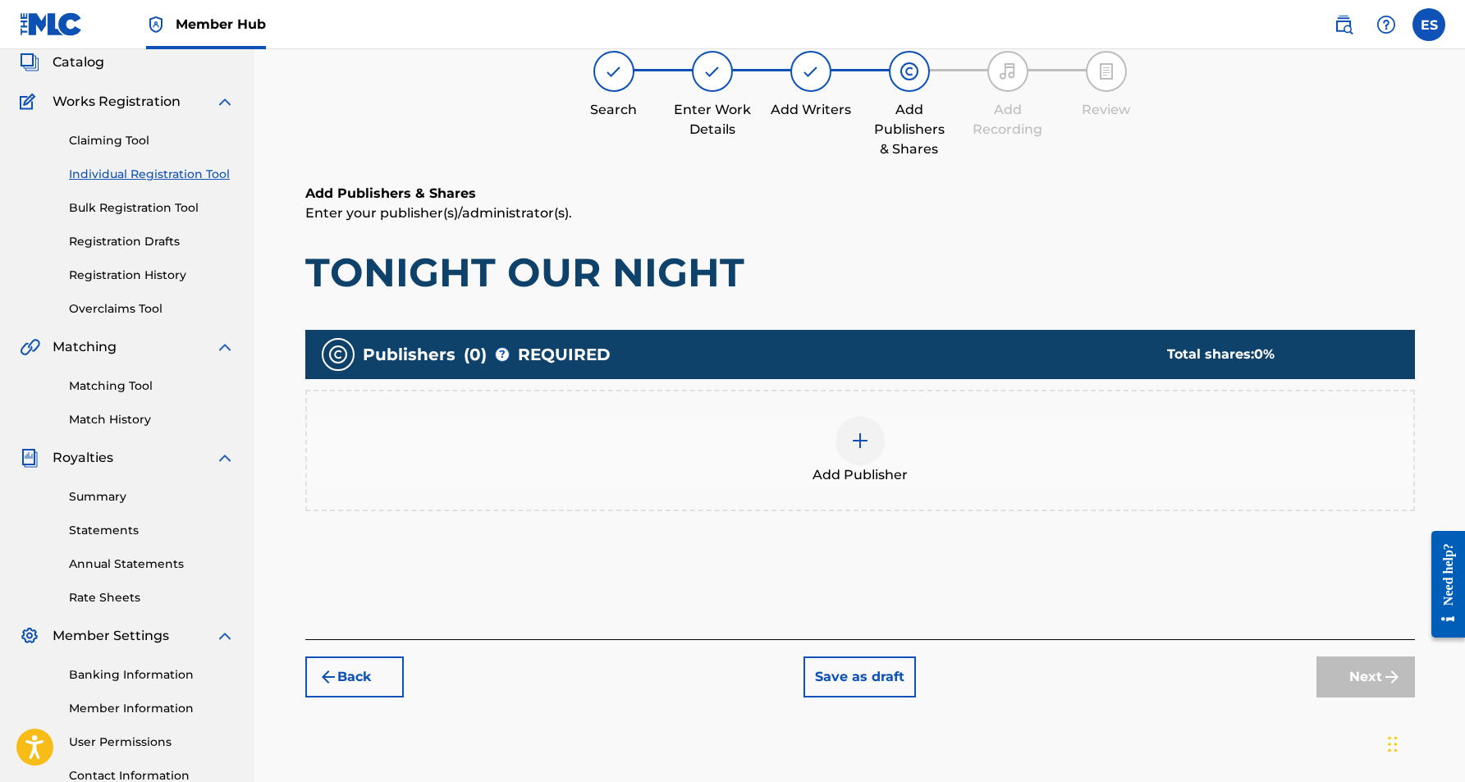
scroll to position [74, 0]
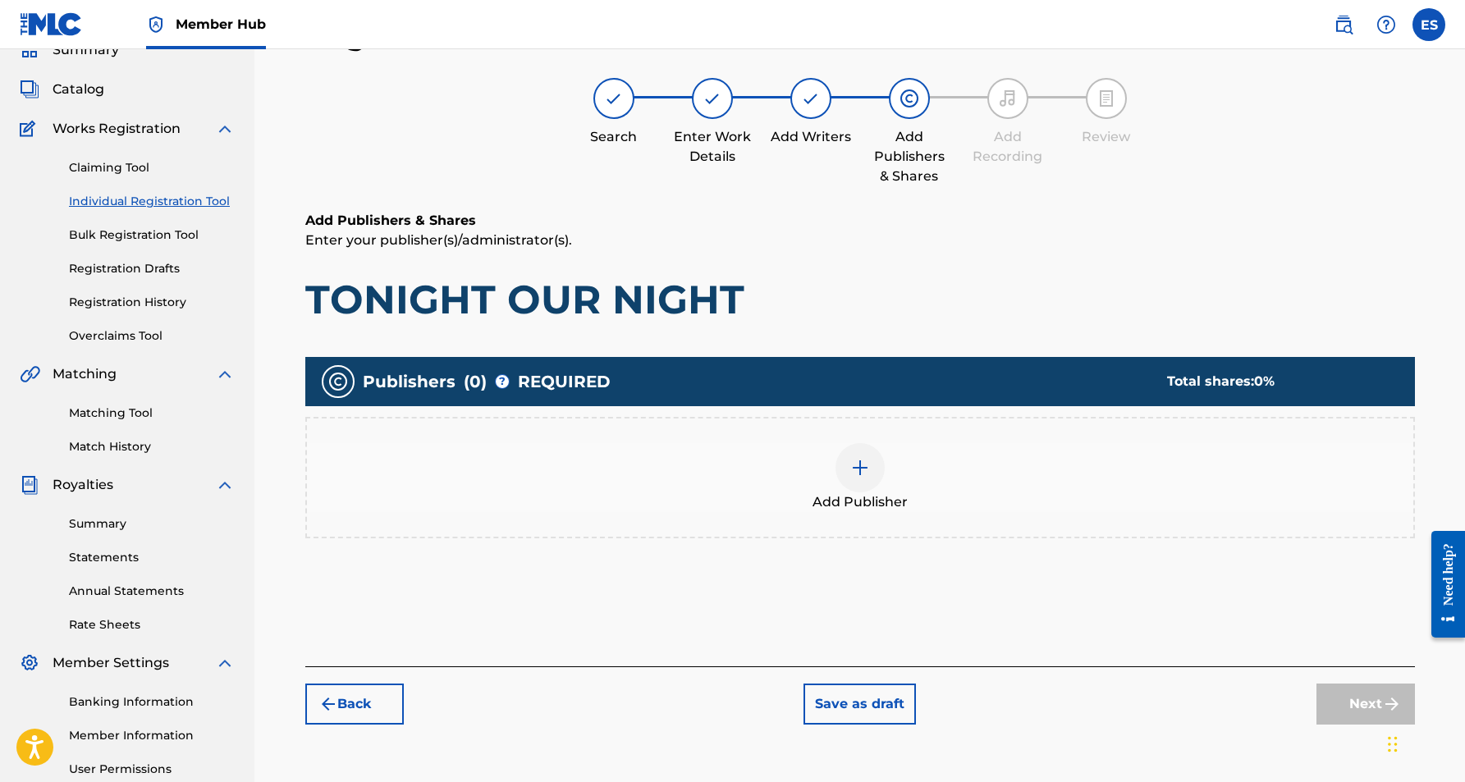
click at [858, 477] on img at bounding box center [861, 468] width 20 height 20
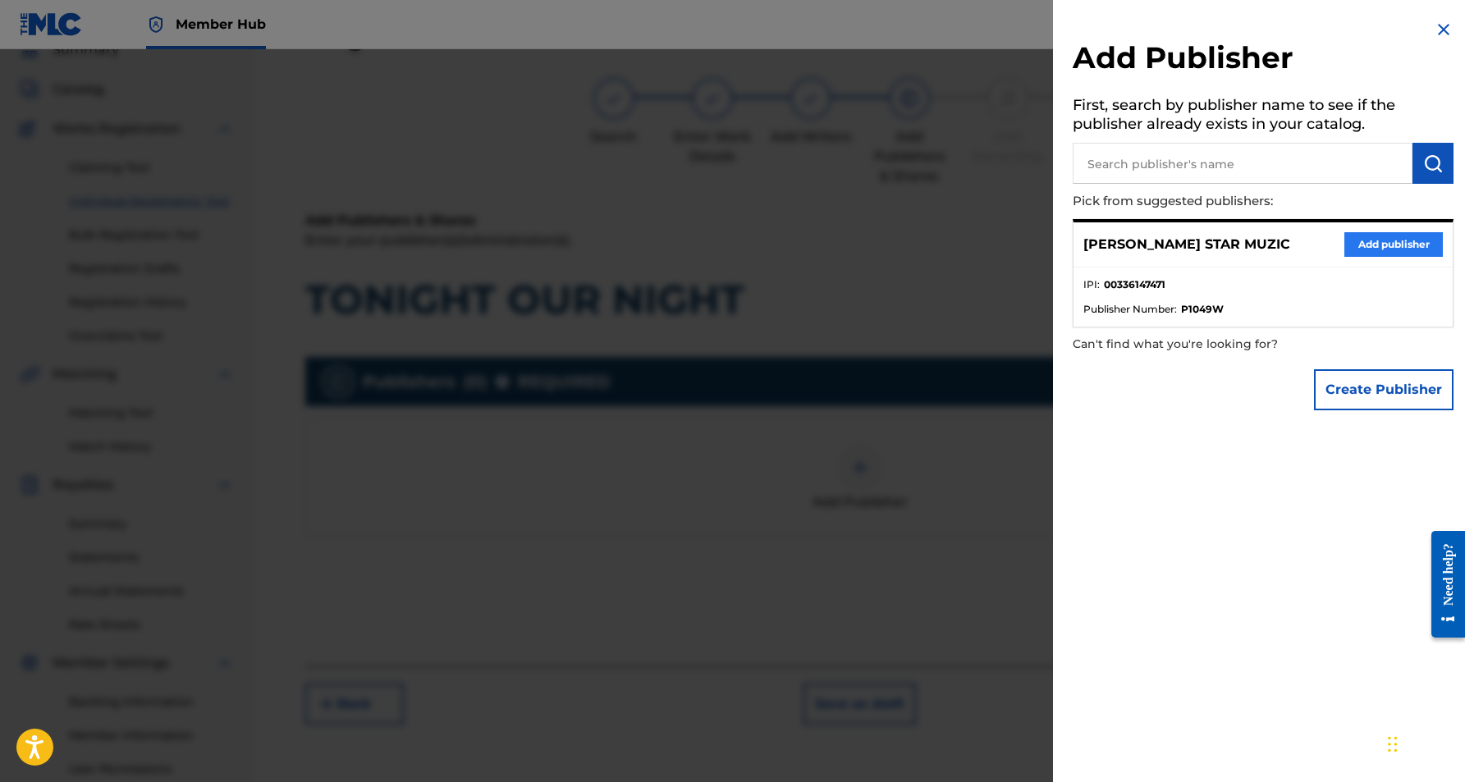
click at [1385, 245] on button "Add publisher" at bounding box center [1394, 244] width 99 height 25
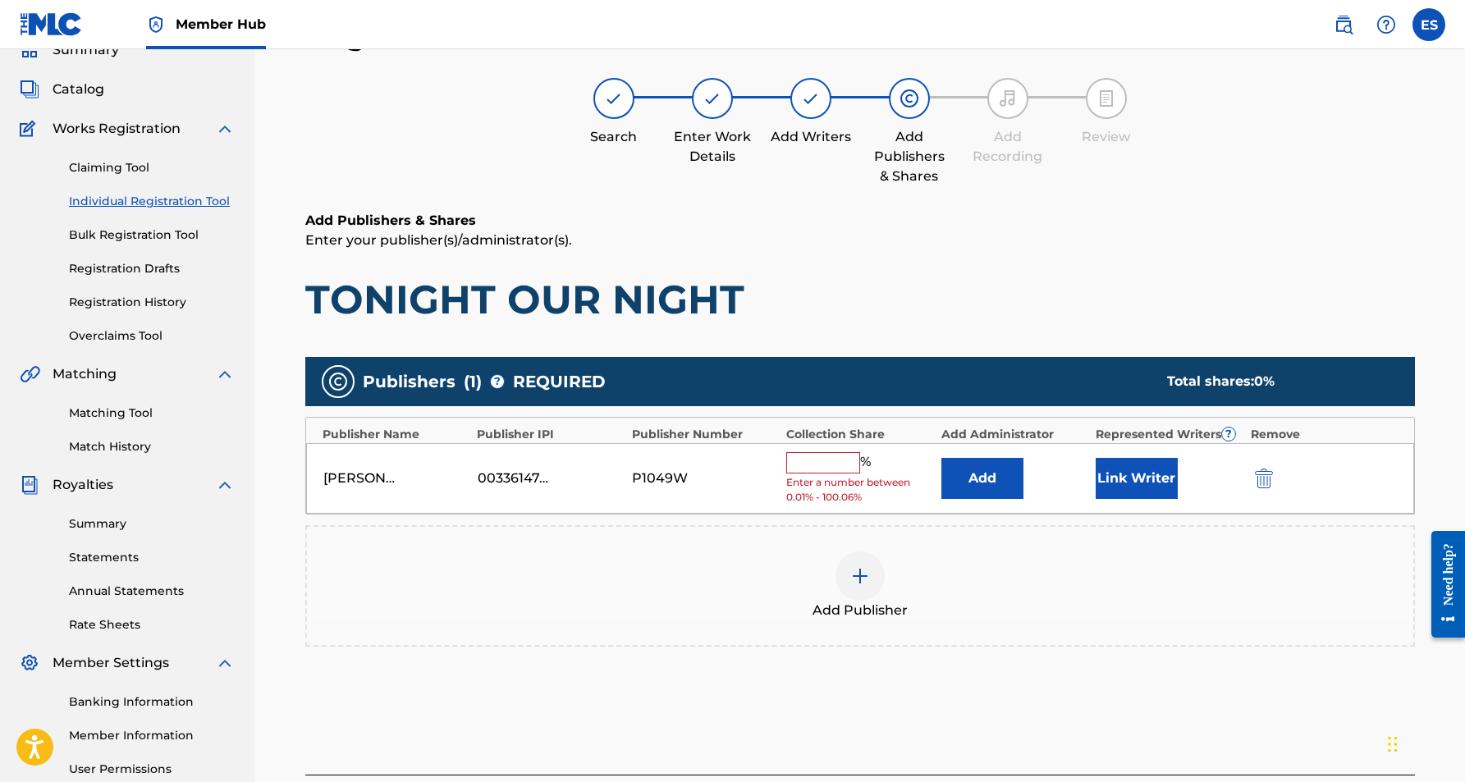
click at [837, 463] on input "text" at bounding box center [823, 462] width 74 height 21
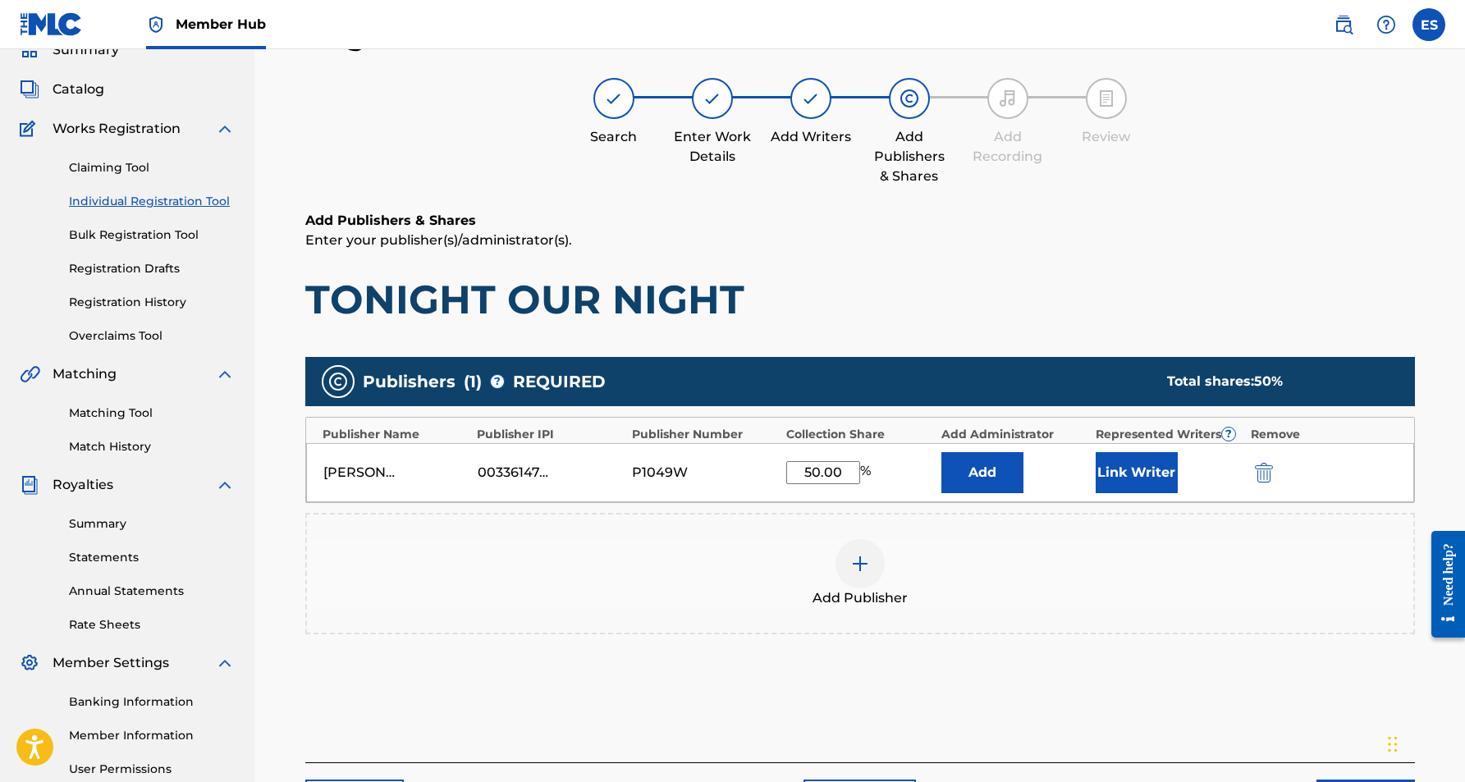
type input "50.00"
click at [901, 328] on div "Add Publishers & Shares Enter your publisher(s)/administrator(s). TONIGHT OUR N…" at bounding box center [860, 487] width 1110 height 552
click at [1127, 457] on button "Link Writer" at bounding box center [1137, 472] width 82 height 41
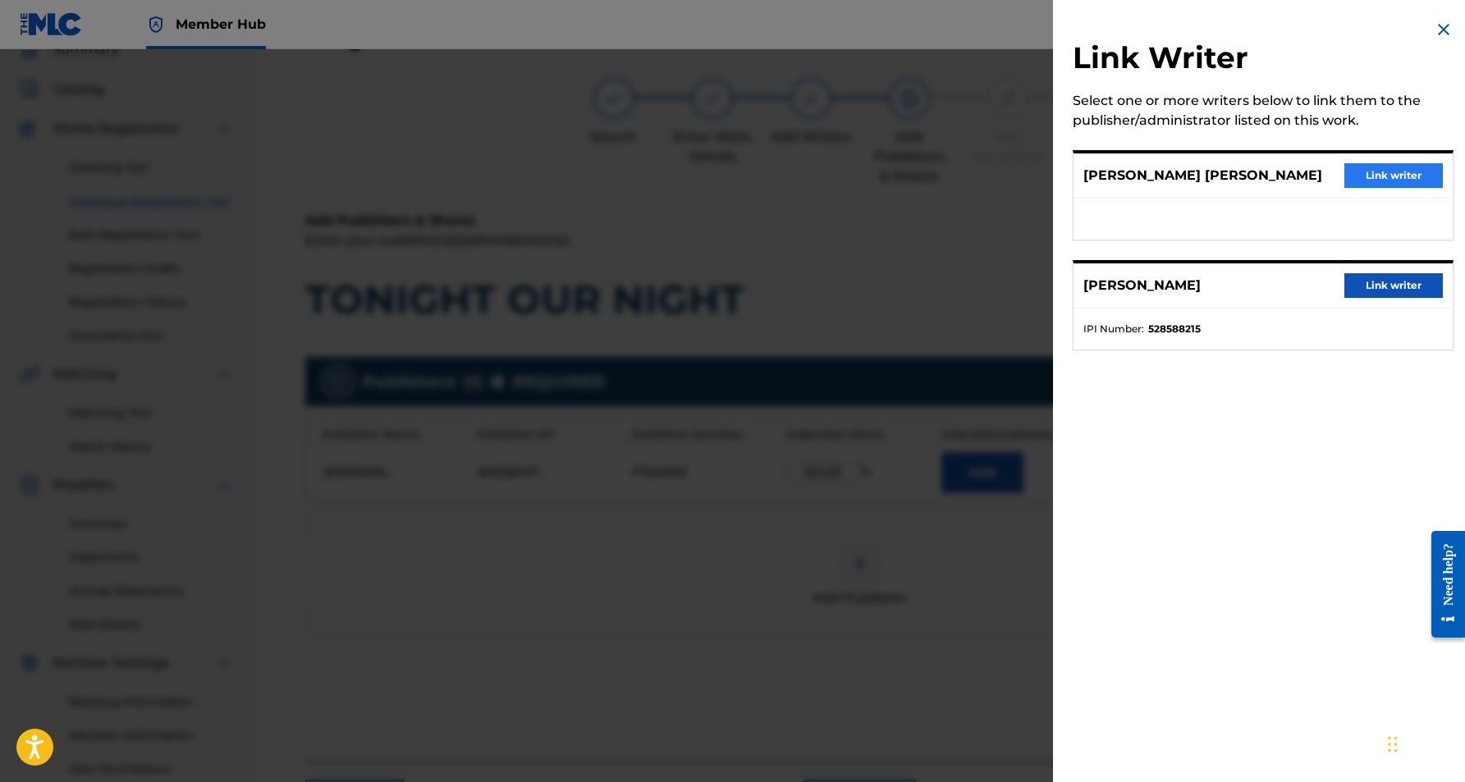
click at [1384, 170] on button "Link writer" at bounding box center [1394, 175] width 99 height 25
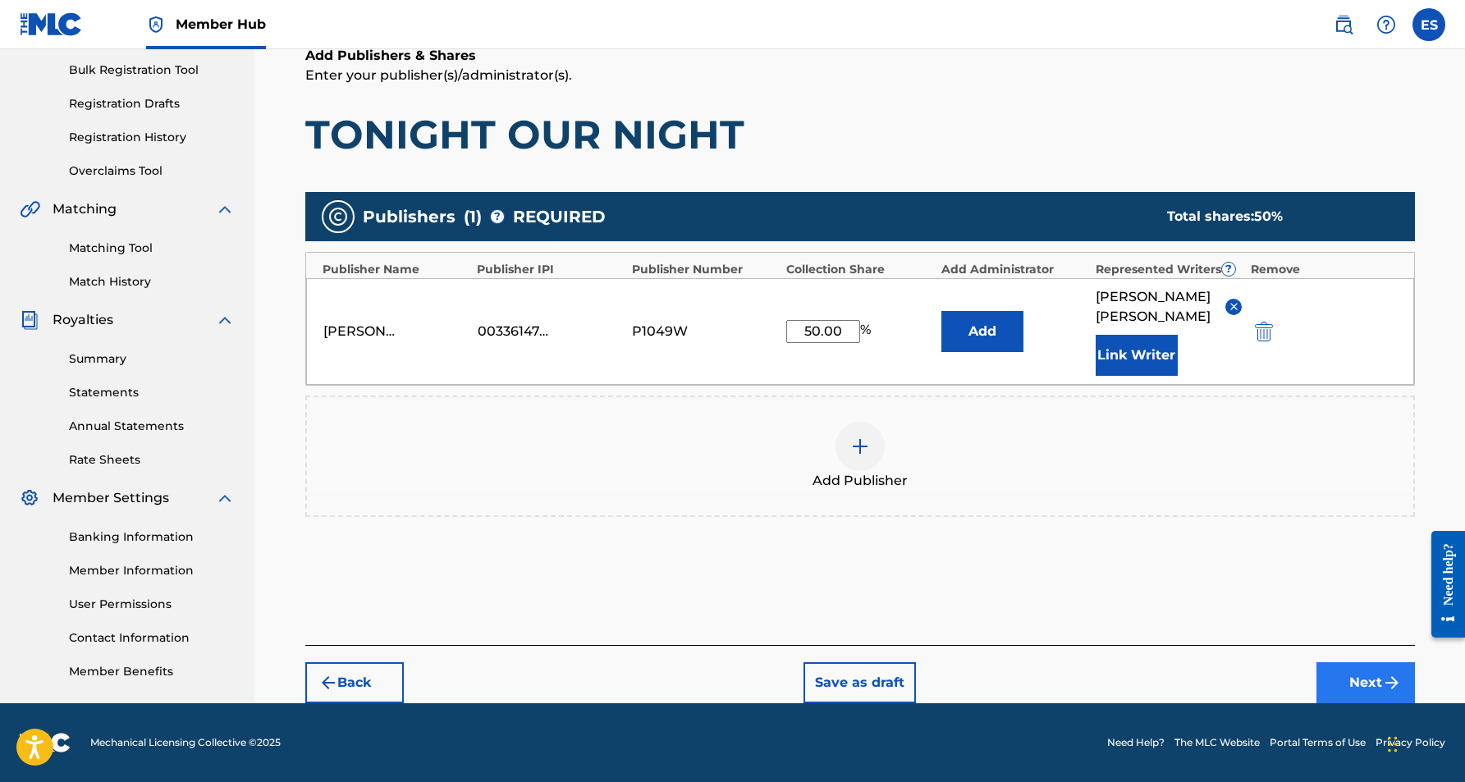
click at [1359, 676] on button "Next" at bounding box center [1366, 683] width 99 height 41
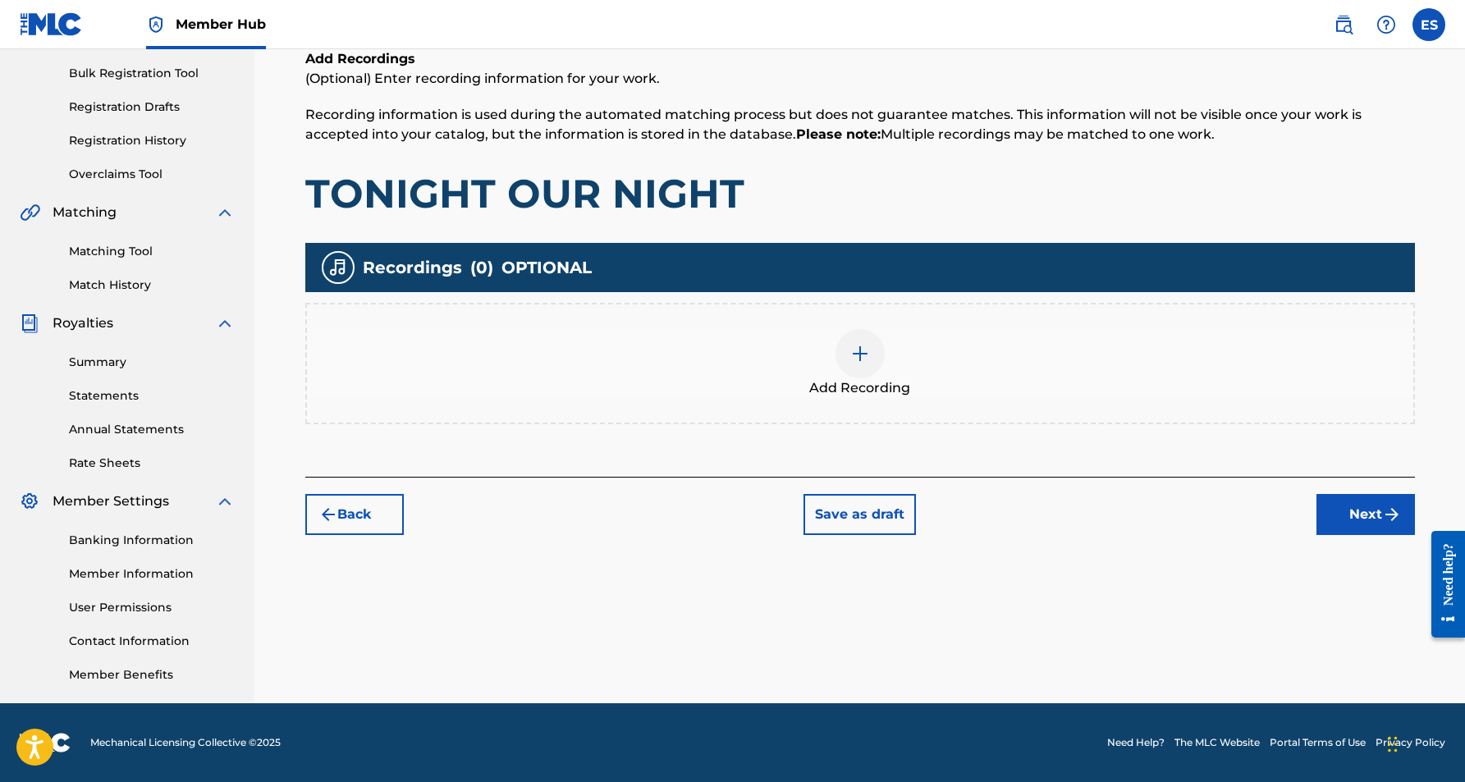
scroll to position [236, 0]
click at [875, 357] on div at bounding box center [860, 353] width 49 height 49
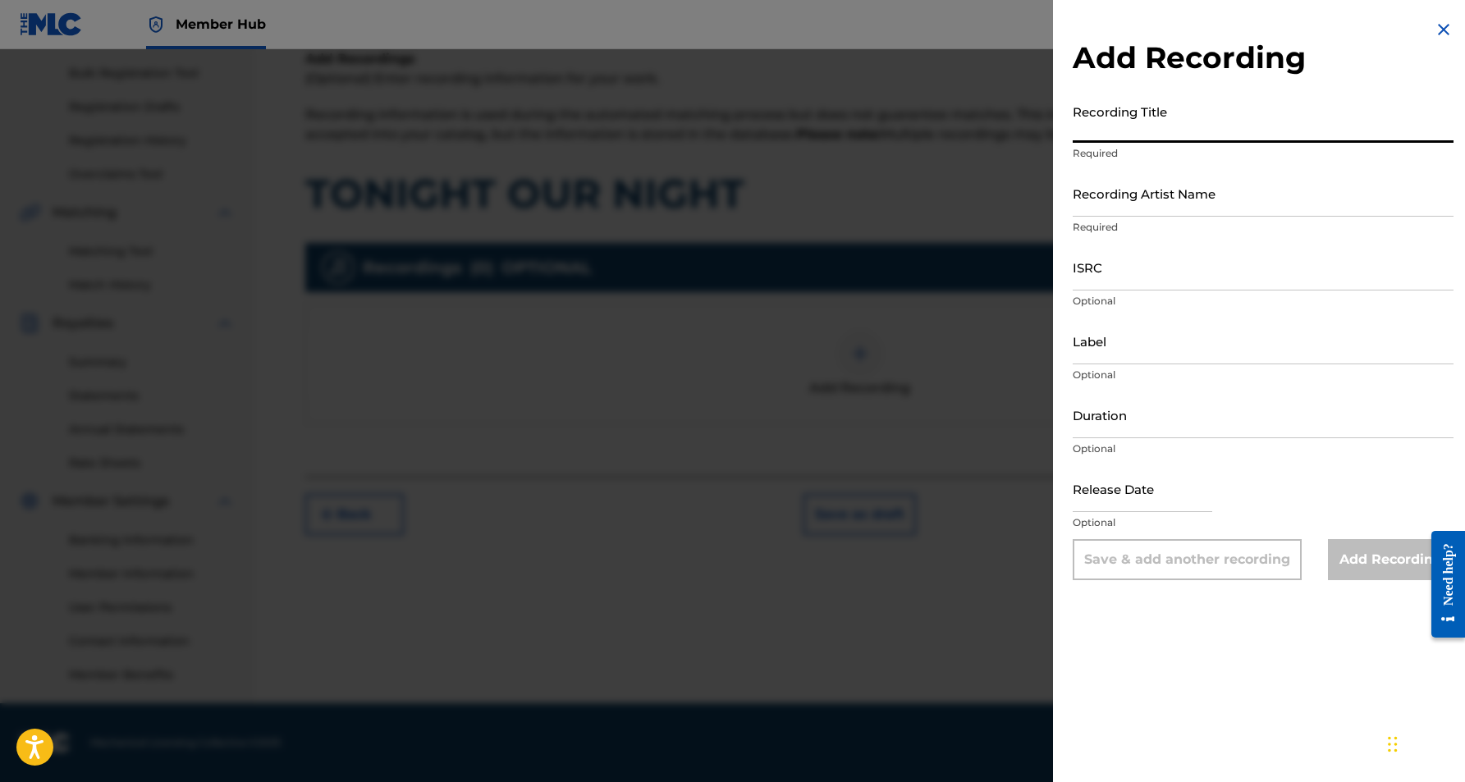
click at [1086, 136] on input "Recording Title" at bounding box center [1263, 119] width 381 height 47
paste input "TONIGHT OUR NIGHT"
type input "TONIGHT OUR NIGHT"
click at [1148, 204] on input "Recording Artist Name" at bounding box center [1263, 193] width 381 height 47
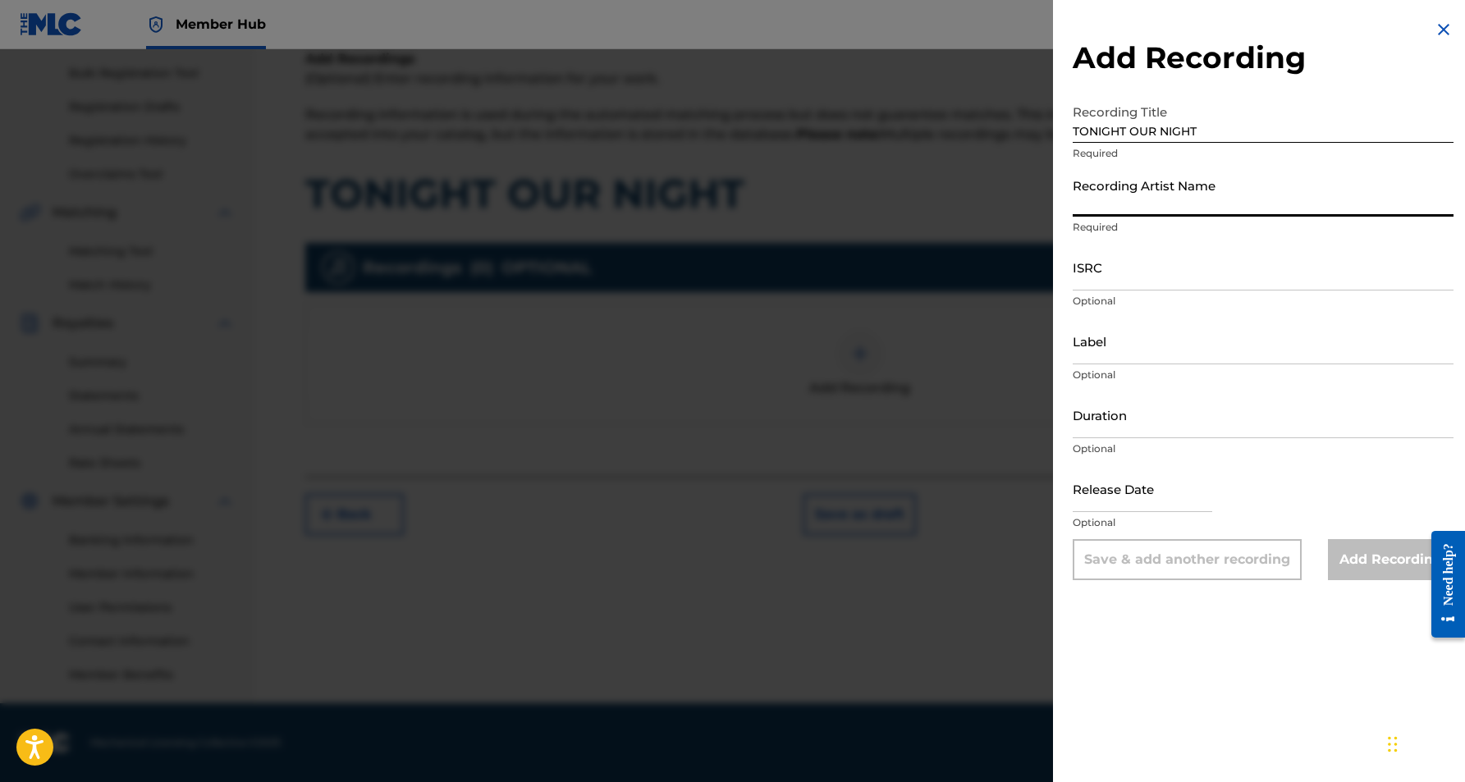
paste input "KROSHET"
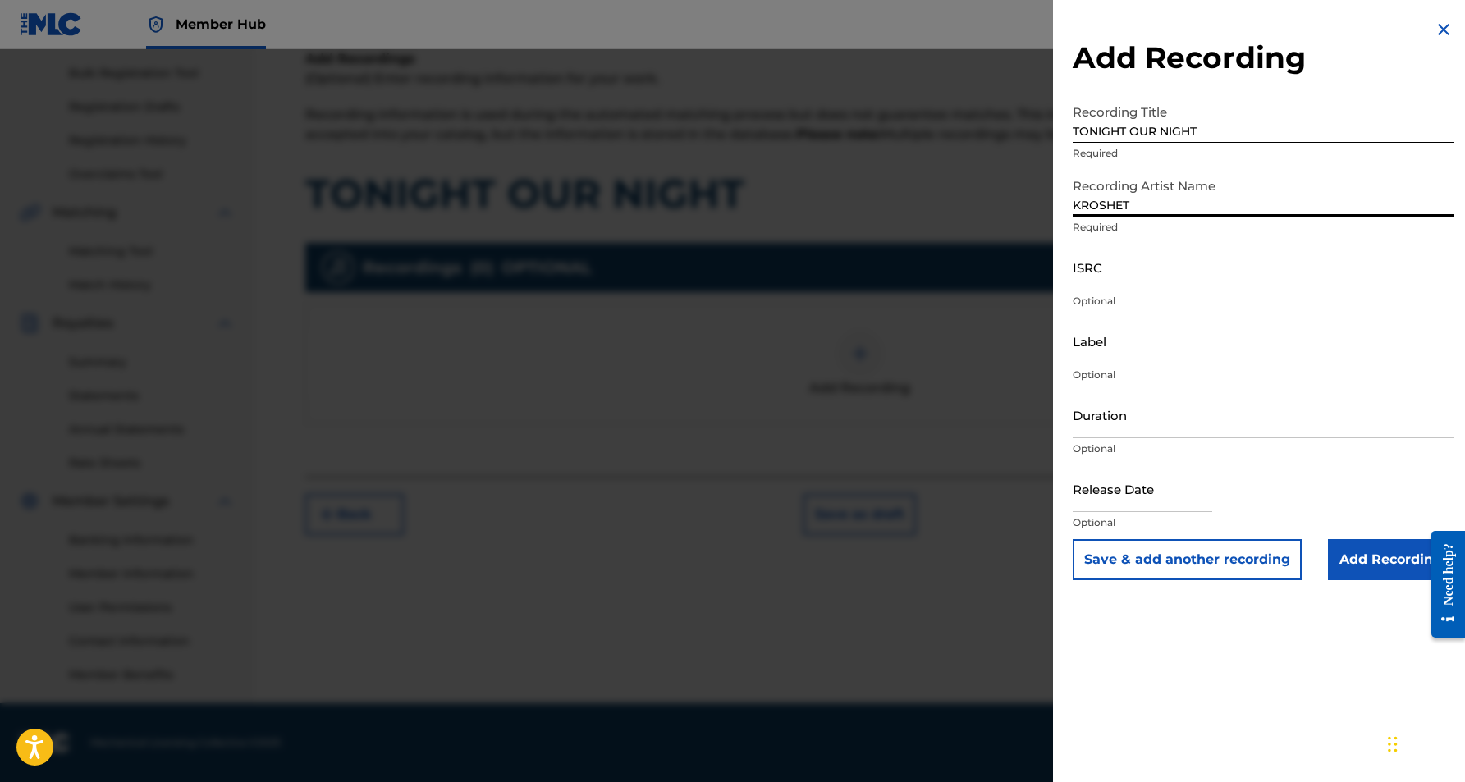
type input "KROSHET"
click at [1170, 262] on input "ISRC" at bounding box center [1263, 267] width 381 height 47
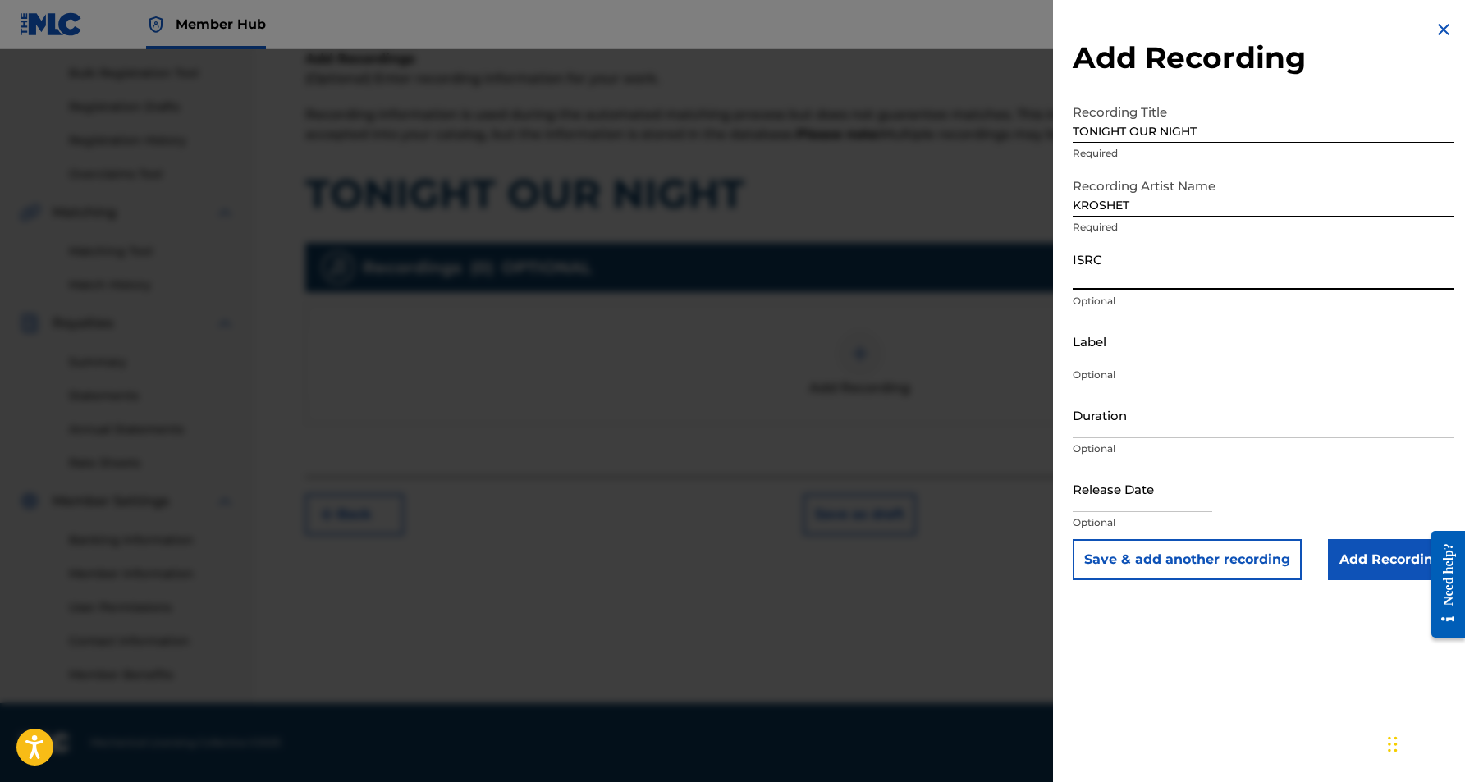
paste input "USJ3V1171167"
type input "USJ3V1171167"
click at [1185, 400] on input "Duration" at bounding box center [1263, 415] width 381 height 47
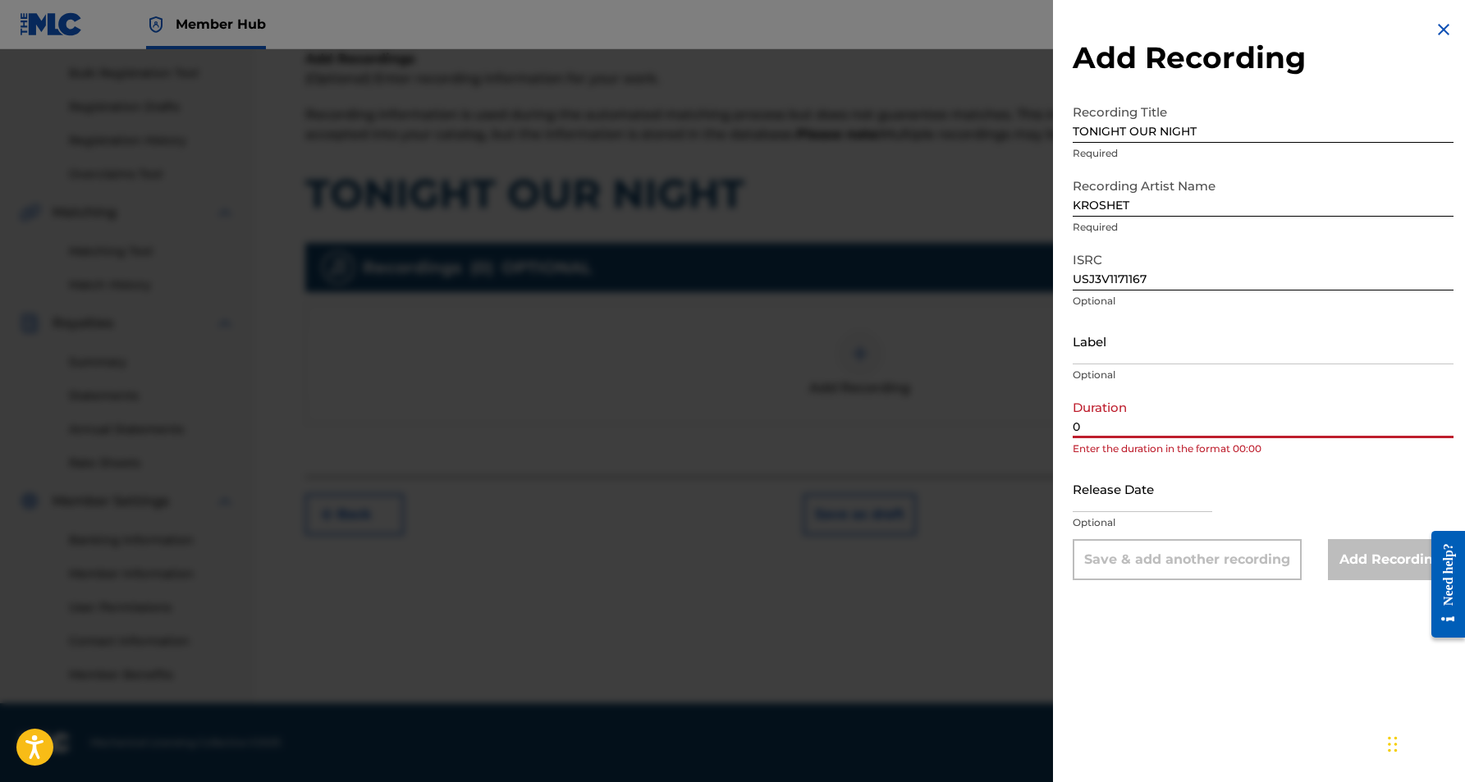
paste input "3:45"
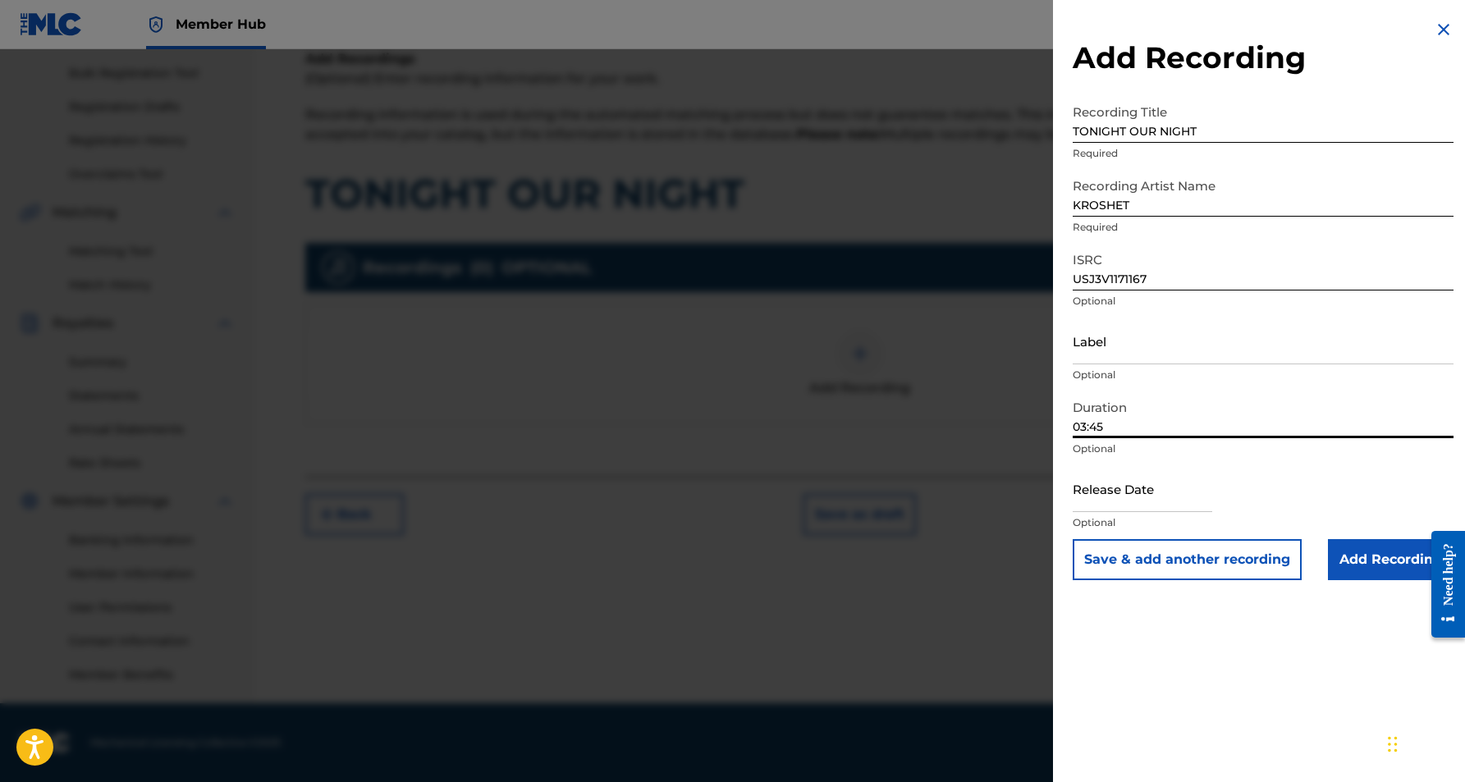
type input "03:45"
click at [1221, 610] on div "Add Recording Recording Title TONIGHT OUR NIGHT Required Recording Artist Name …" at bounding box center [1263, 391] width 420 height 782
click at [1351, 551] on input "Add Recording" at bounding box center [1391, 559] width 126 height 41
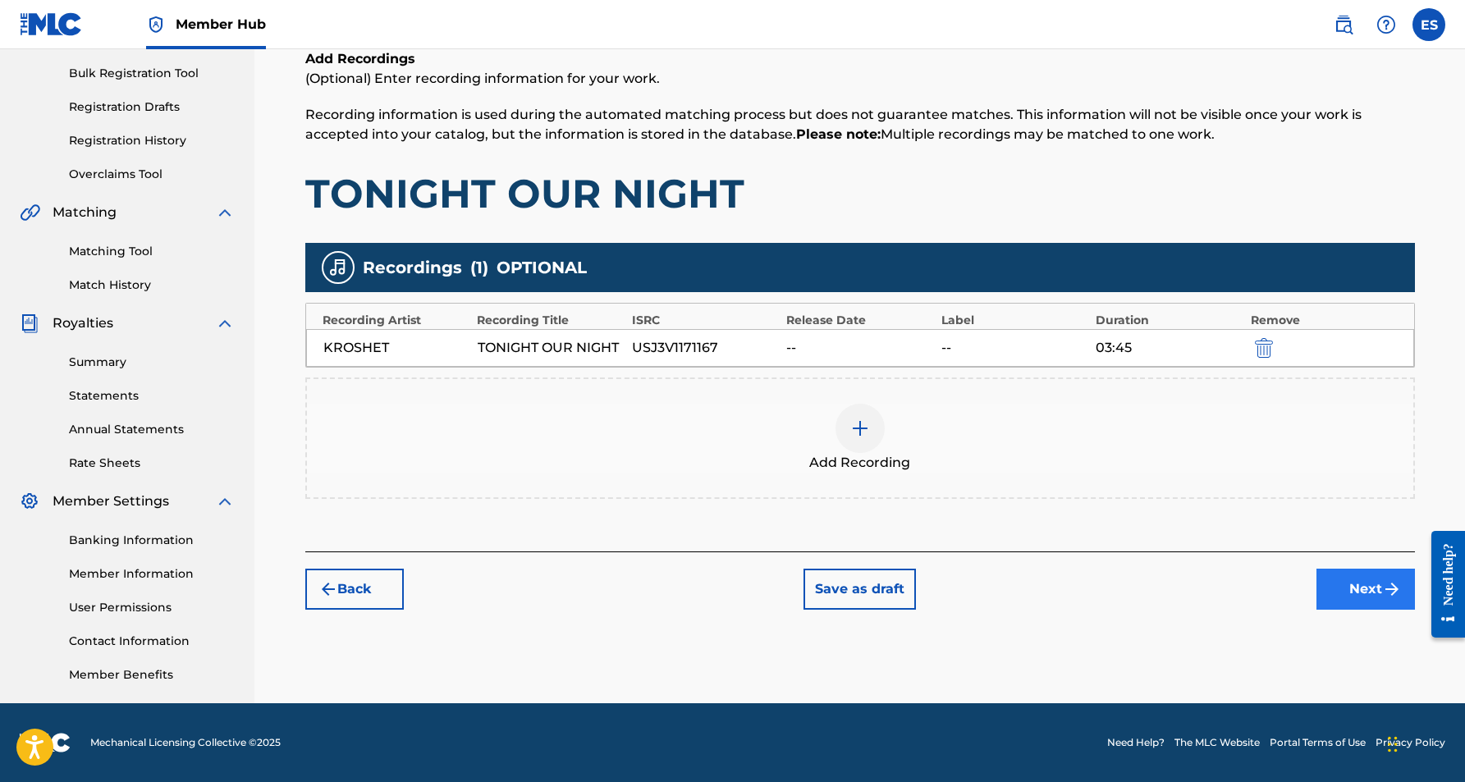
click at [1356, 597] on button "Next" at bounding box center [1366, 589] width 99 height 41
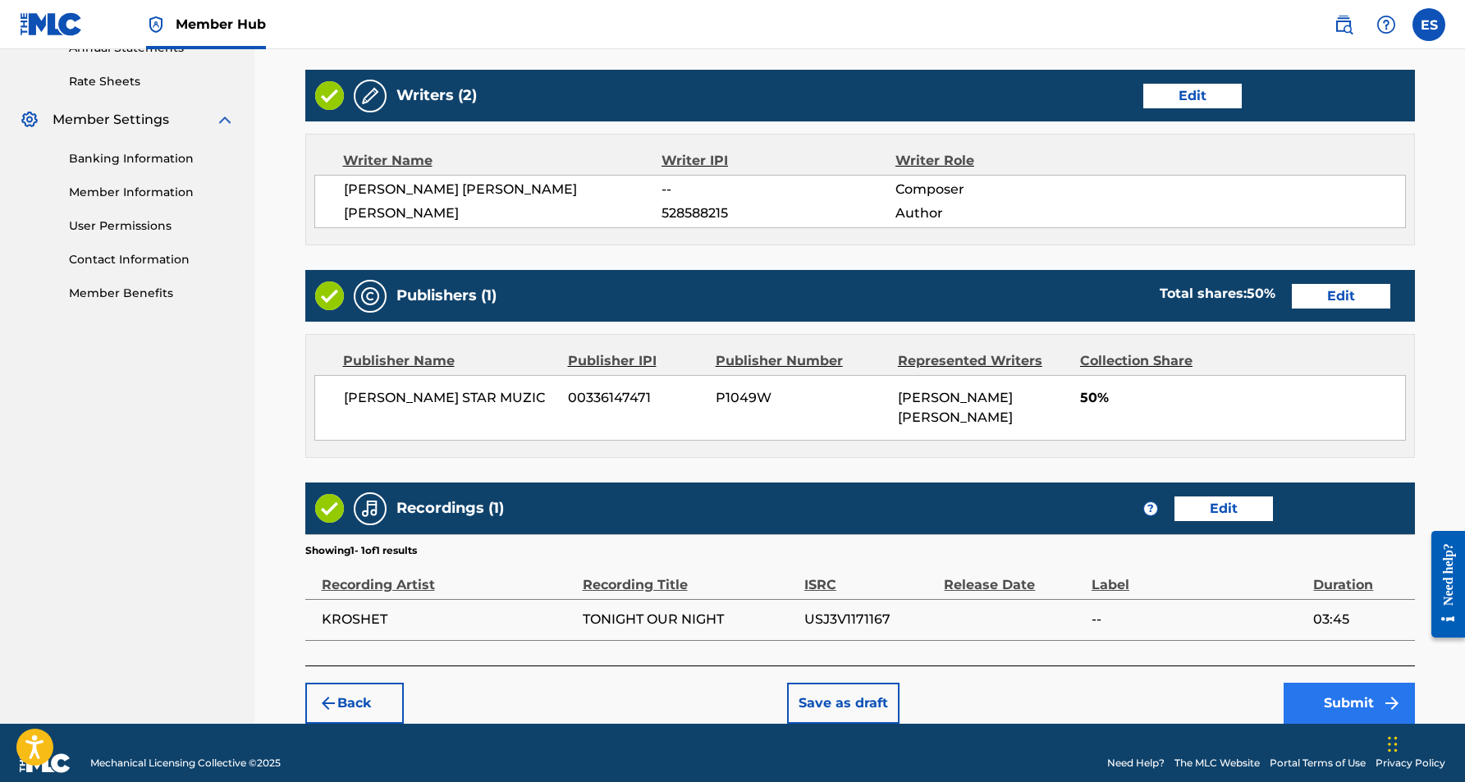
scroll to position [617, 0]
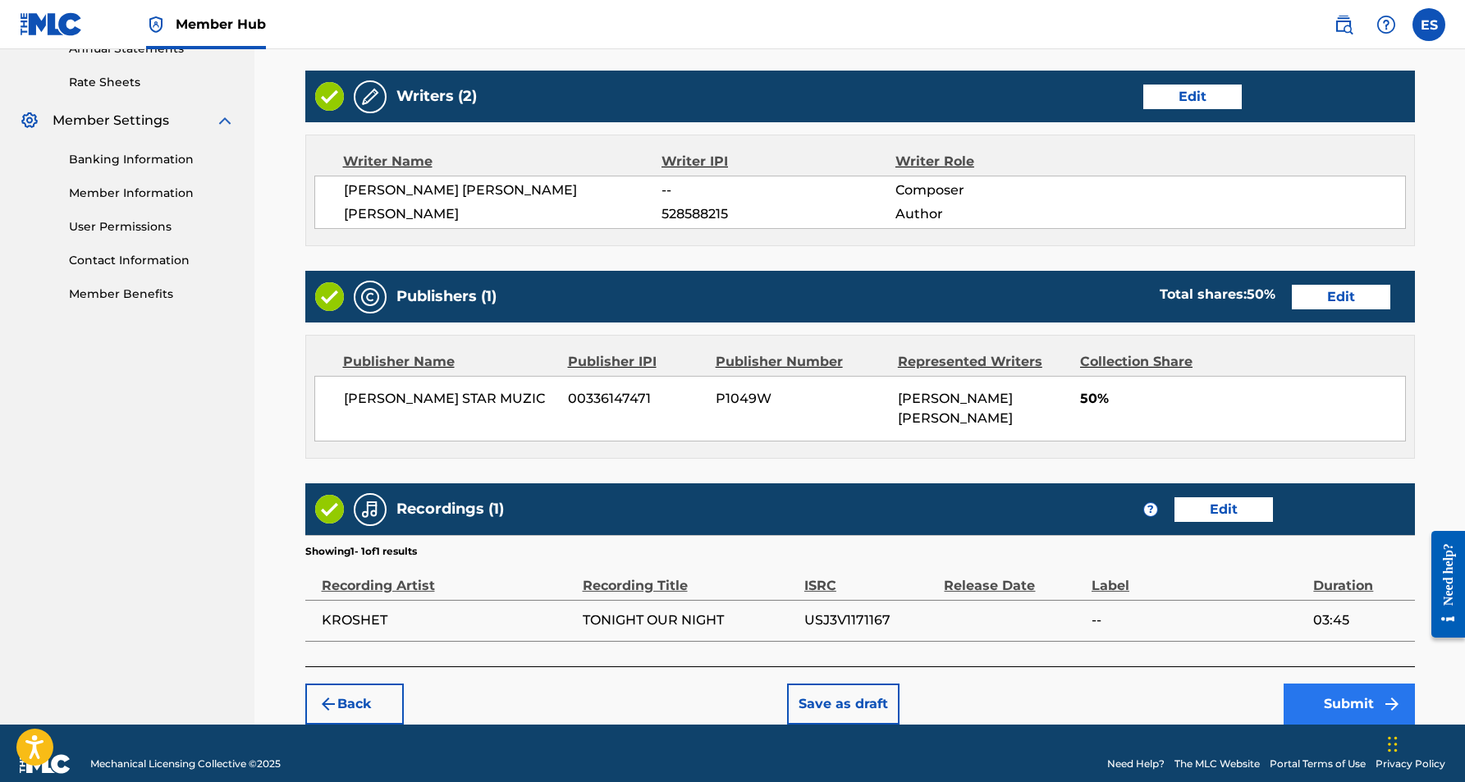
click at [1343, 684] on button "Submit" at bounding box center [1349, 704] width 131 height 41
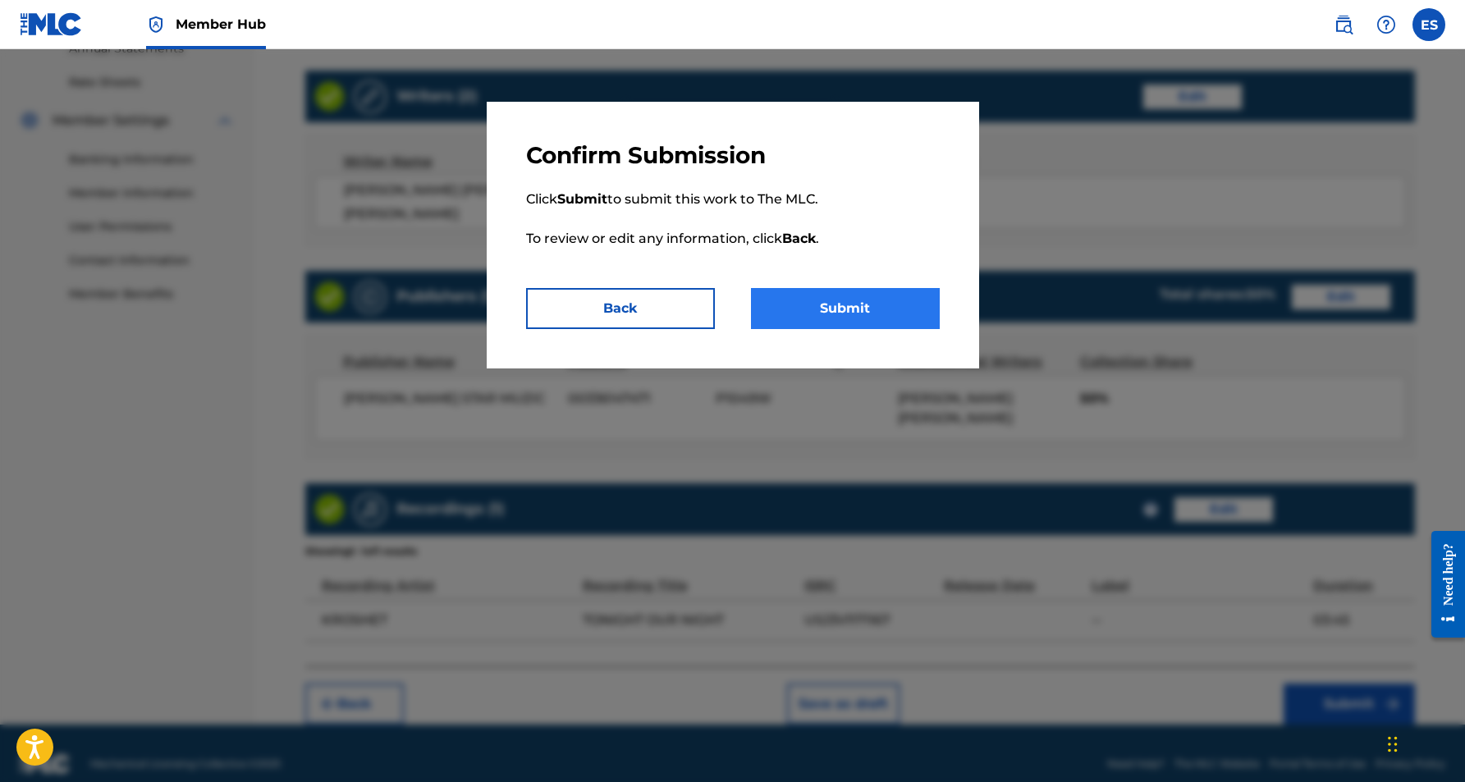
click at [893, 314] on button "Submit" at bounding box center [845, 308] width 189 height 41
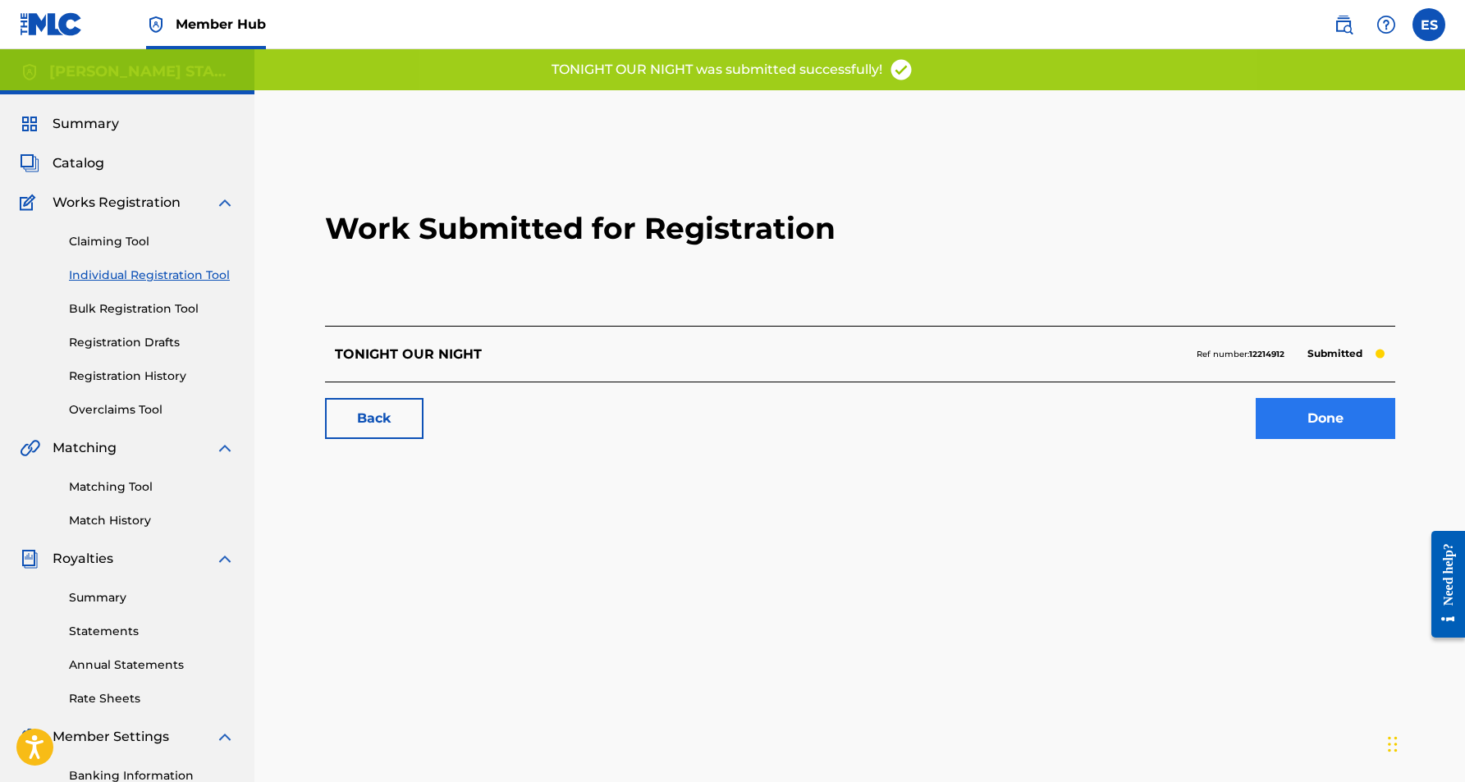
click at [1308, 413] on link "Done" at bounding box center [1326, 418] width 140 height 41
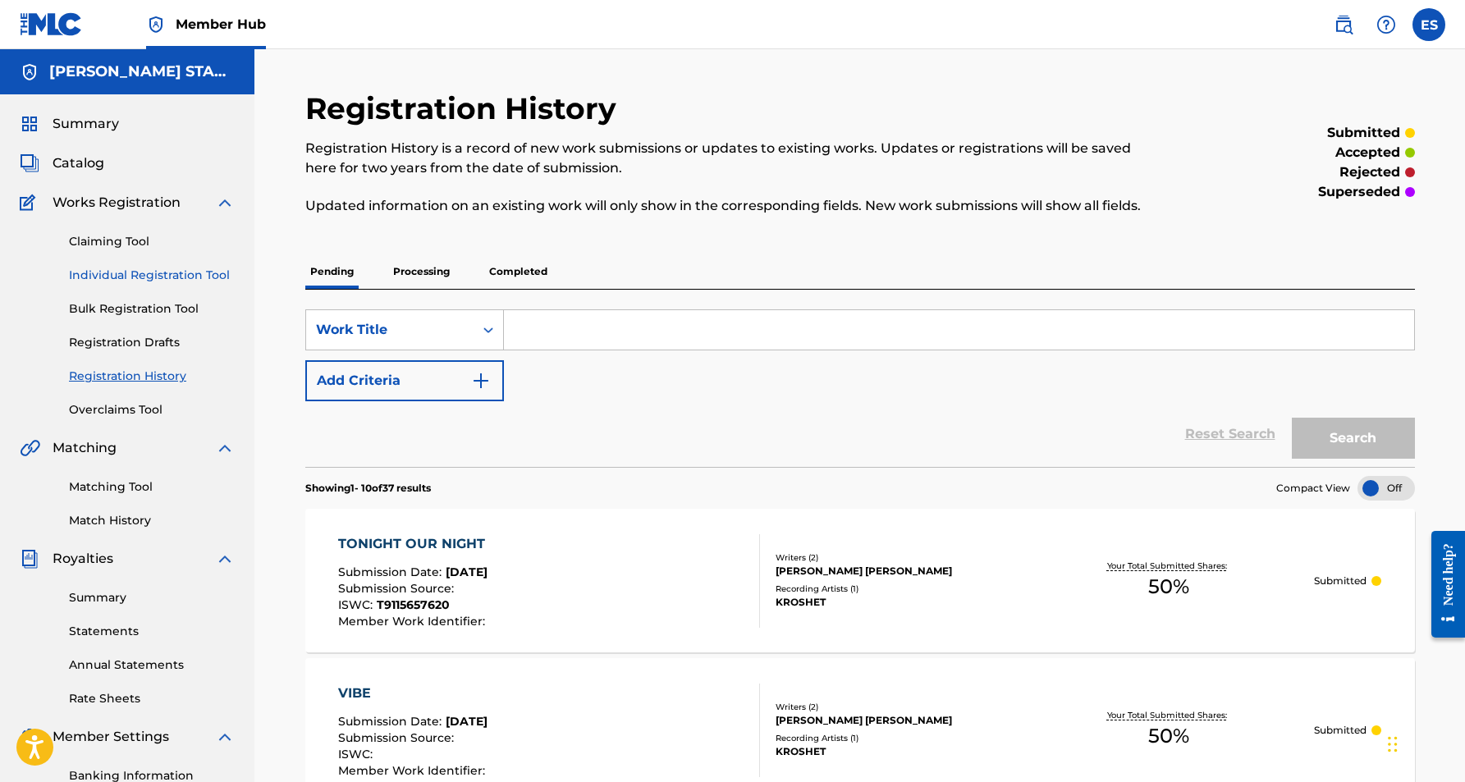
click at [183, 277] on link "Individual Registration Tool" at bounding box center [152, 275] width 166 height 17
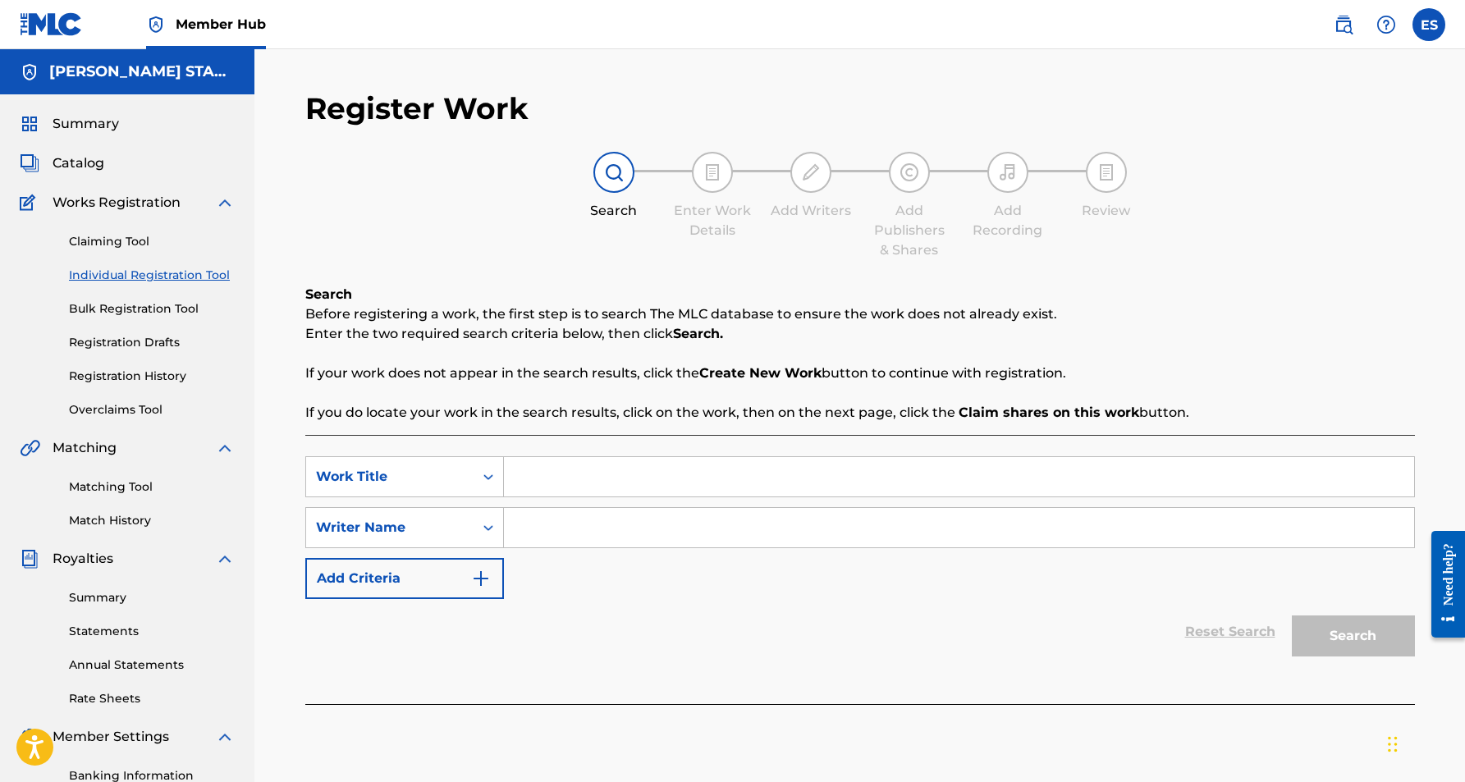
click at [570, 491] on input "Search Form" at bounding box center [959, 476] width 910 height 39
paste input "INVISIBLE"
type input "INVISIBLE"
click at [586, 548] on div "SearchWithCriteria81f75597-20cc-44b6-8835-a4329f09e3ea Work Title INVISIBLE Sea…" at bounding box center [860, 527] width 1110 height 143
click at [678, 537] on input "Search Form" at bounding box center [959, 527] width 910 height 39
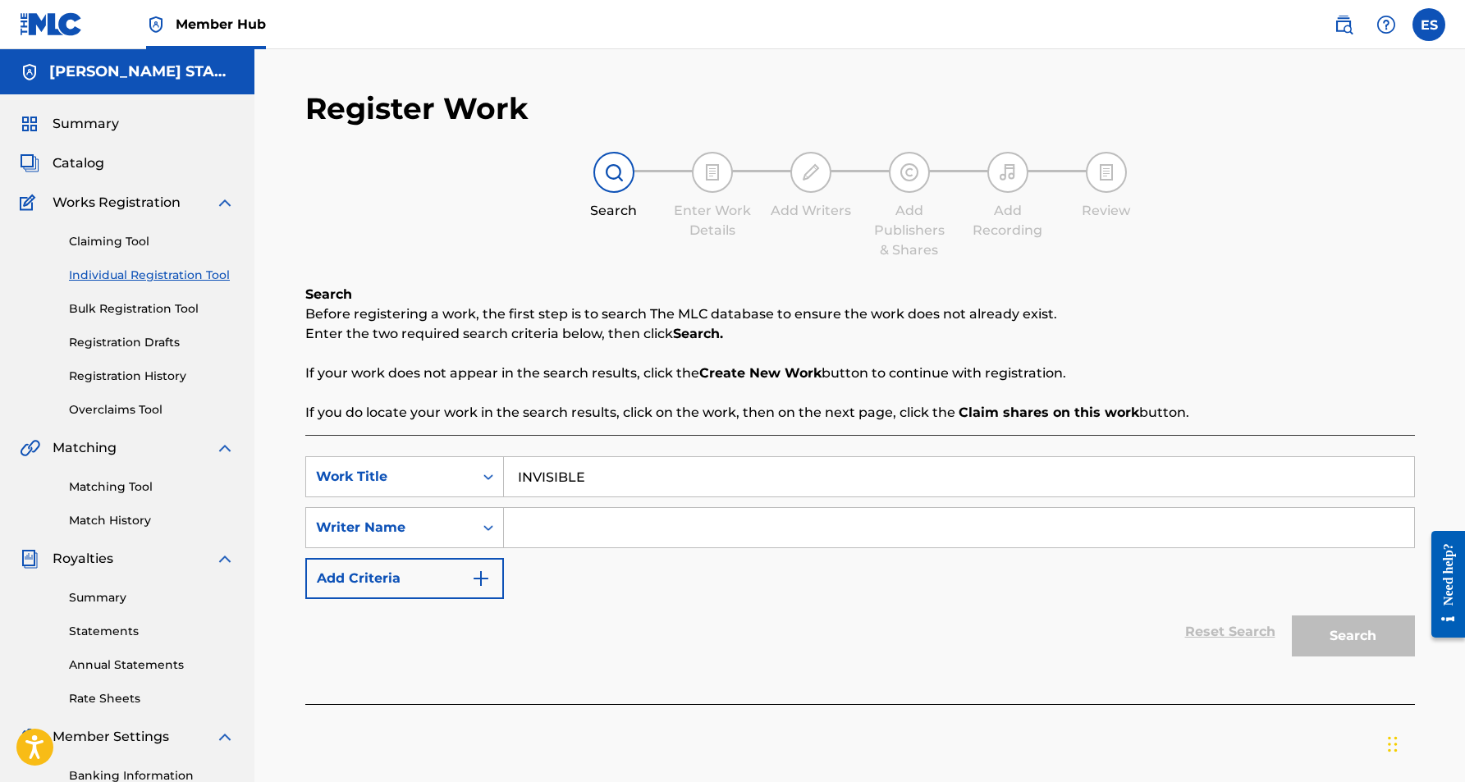
paste input "[PERSON_NAME] [PERSON_NAME]"
type input "[PERSON_NAME] [PERSON_NAME]"
click at [1332, 626] on button "Search" at bounding box center [1353, 636] width 123 height 41
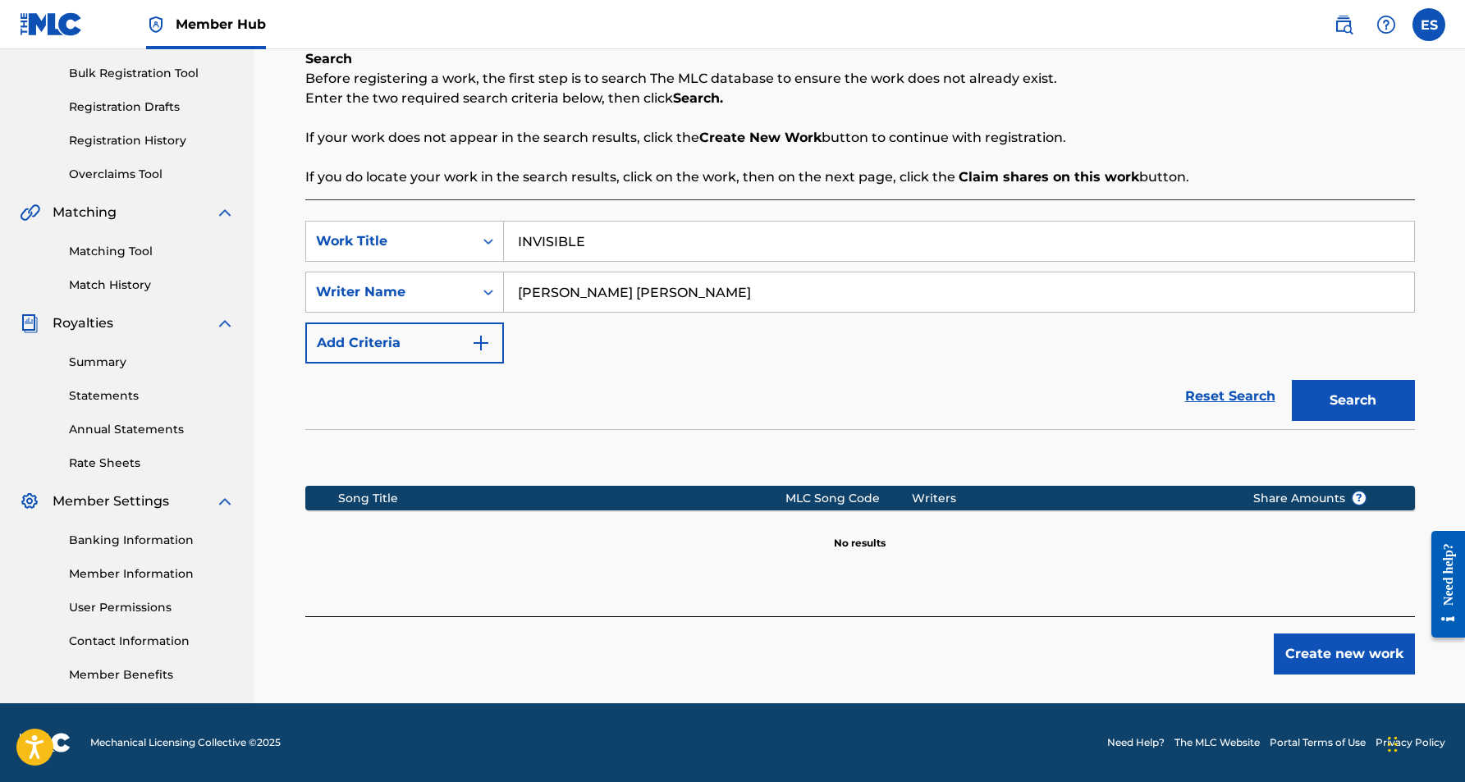
scroll to position [236, 0]
click at [1335, 644] on button "Create new work" at bounding box center [1344, 654] width 141 height 41
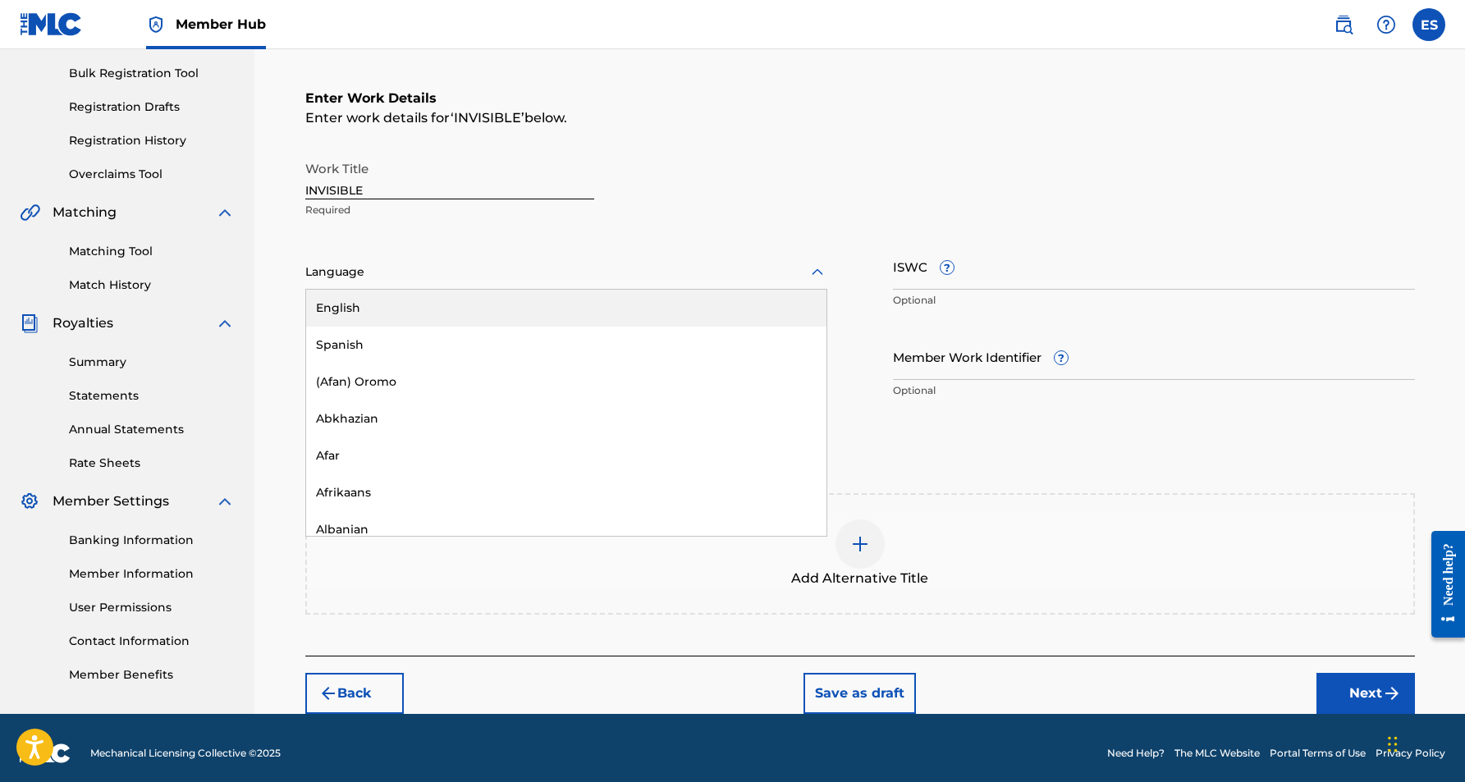
click at [817, 272] on icon at bounding box center [818, 273] width 20 height 20
click at [773, 316] on div "English" at bounding box center [566, 308] width 520 height 37
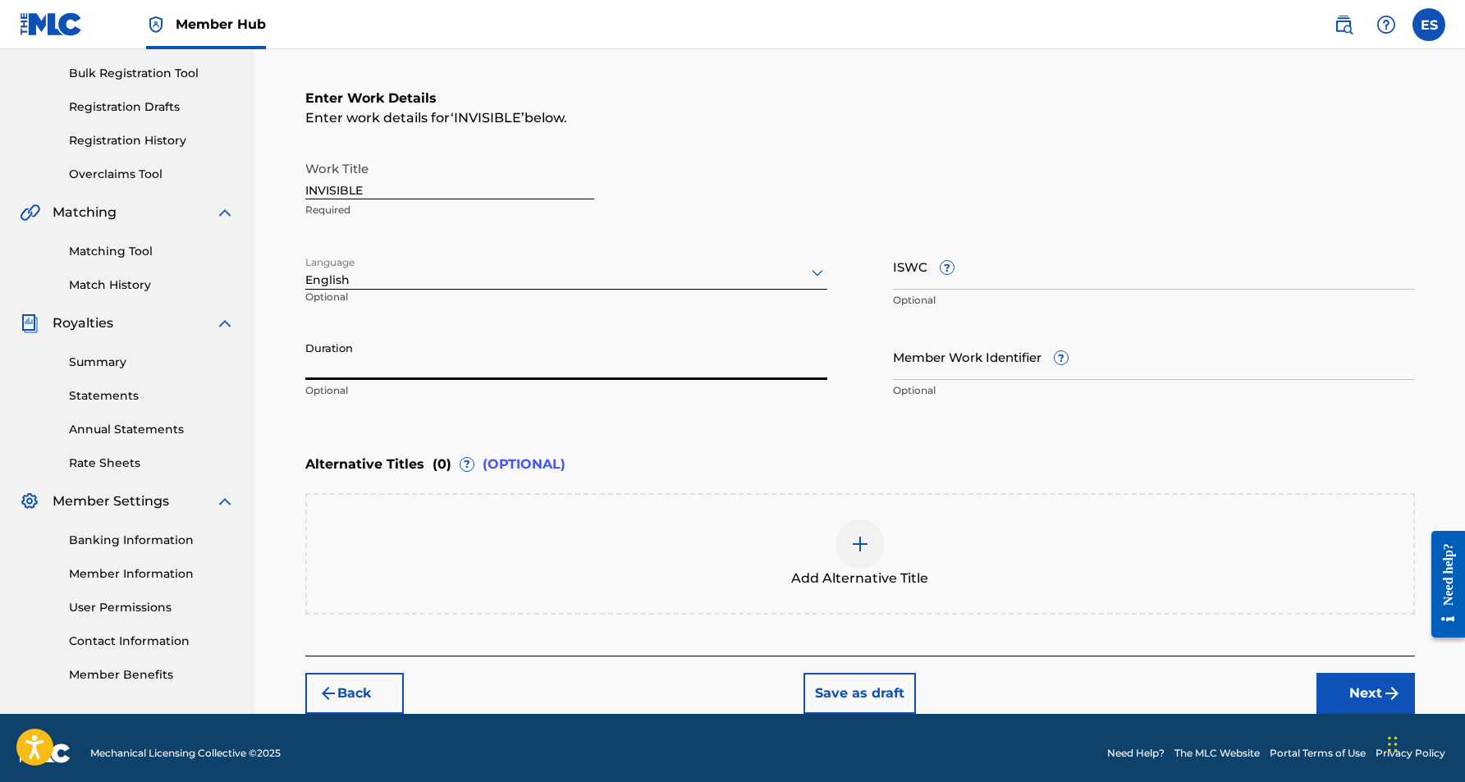
click at [546, 360] on input "Duration" at bounding box center [566, 356] width 522 height 47
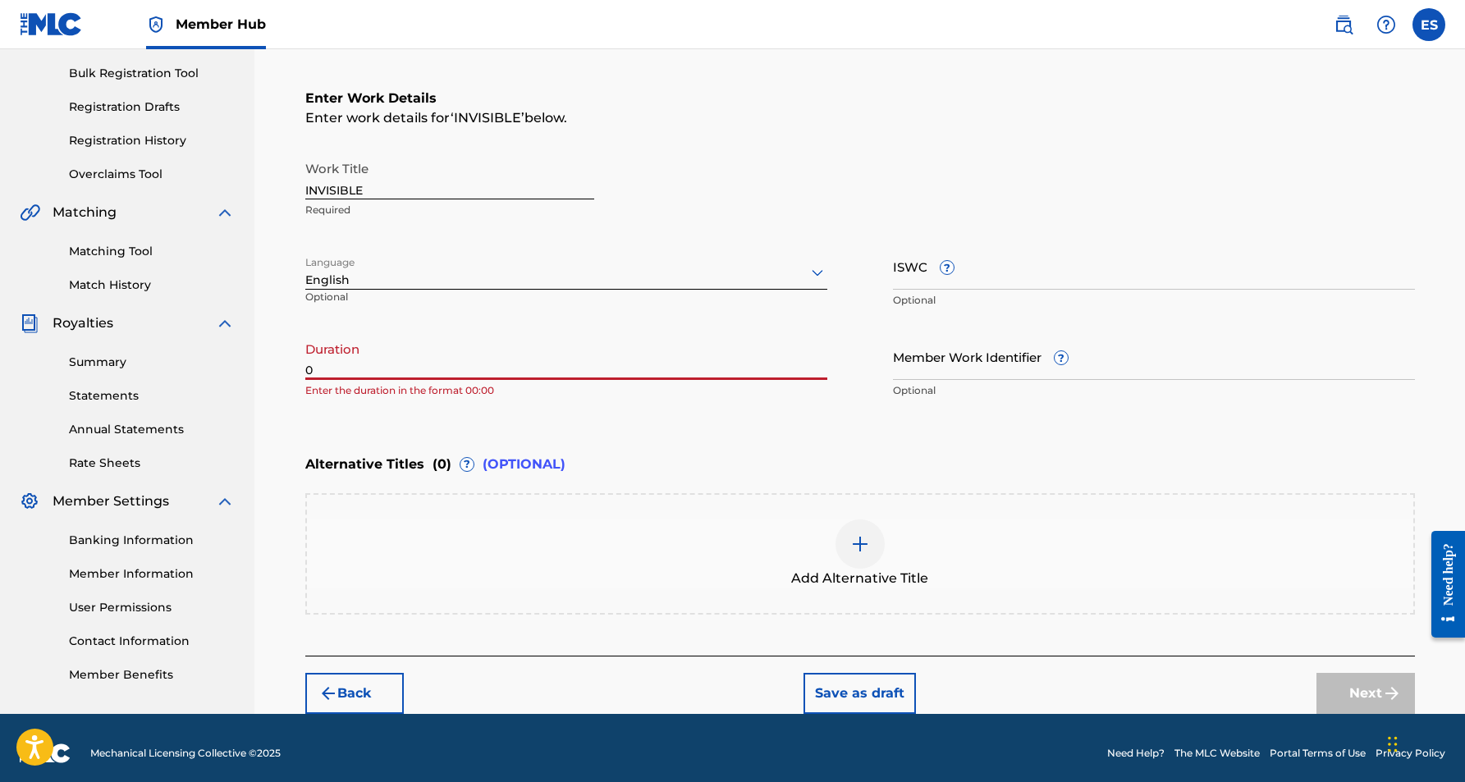
paste input "3:26"
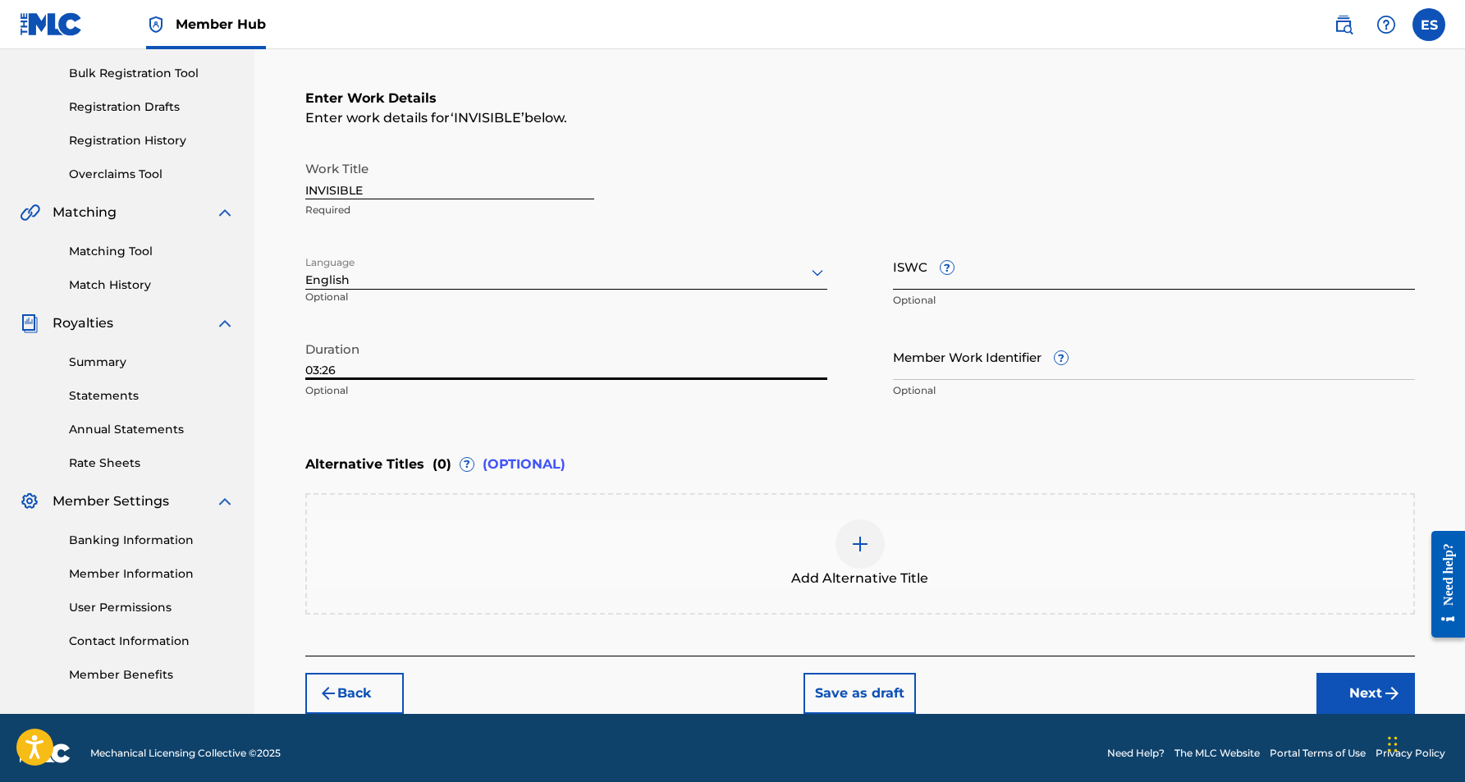
type input "03:26"
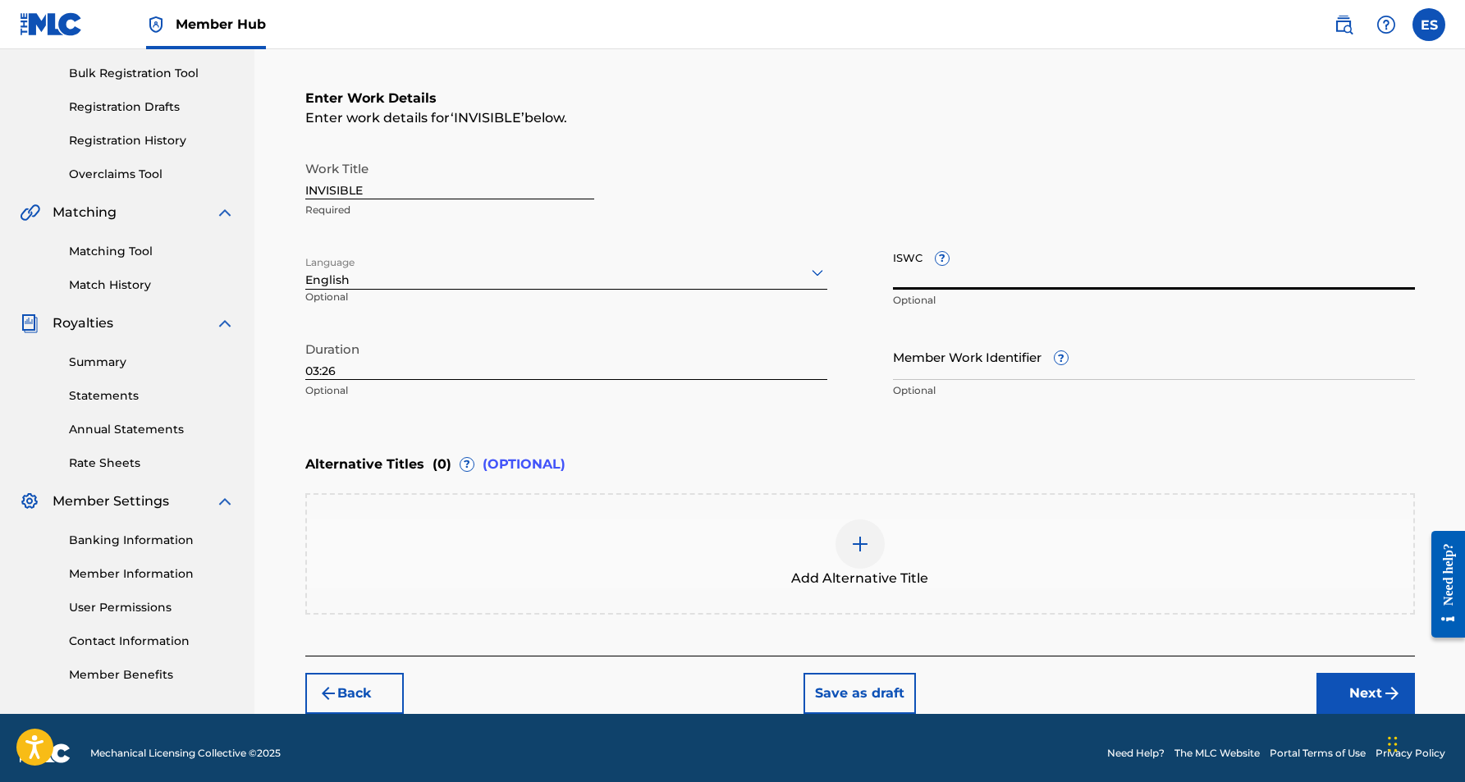
click at [915, 271] on input "ISWC ?" at bounding box center [1154, 266] width 522 height 47
paste input "T9134631166"
type input "T9134631166"
click at [1357, 688] on button "Next" at bounding box center [1366, 693] width 99 height 41
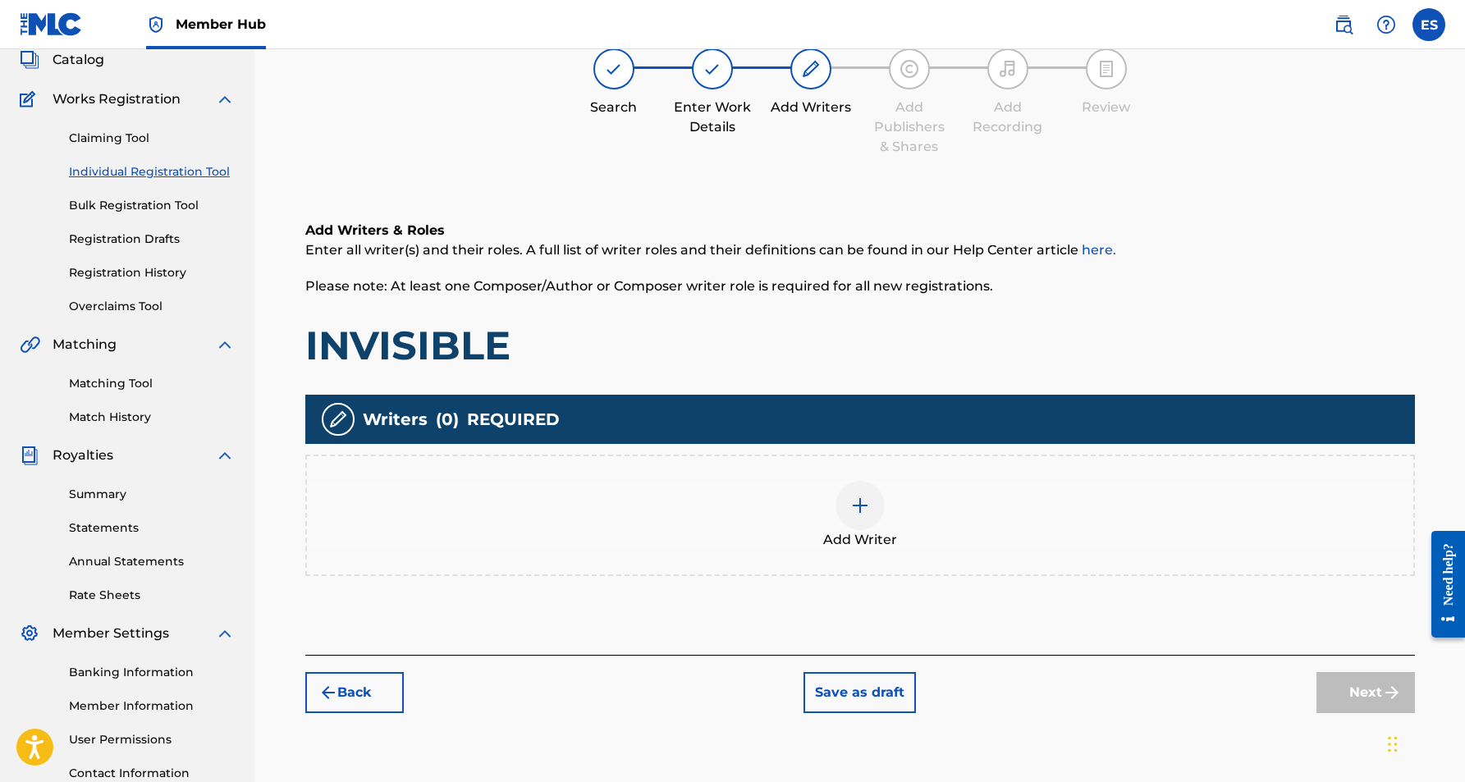
scroll to position [74, 0]
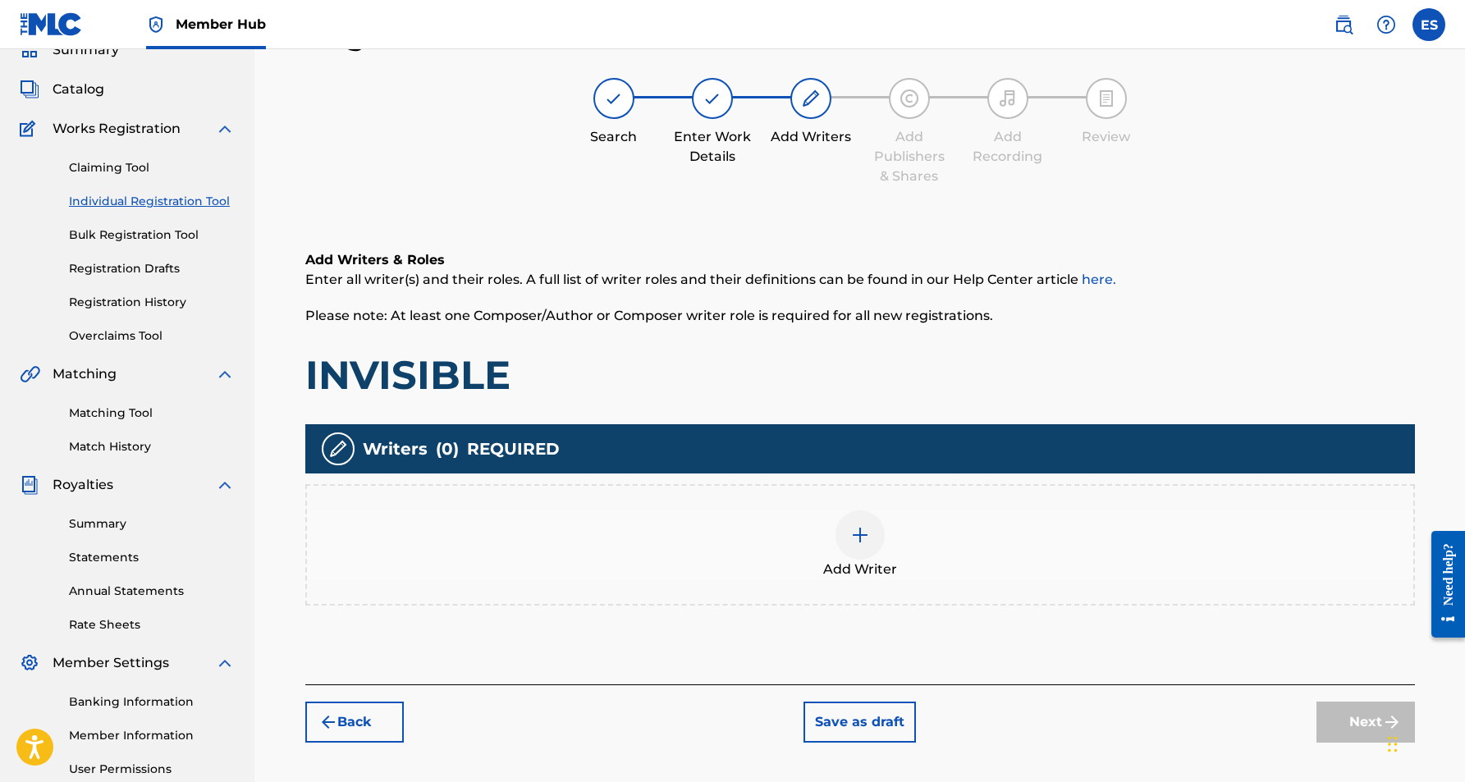
click at [862, 539] on img at bounding box center [861, 535] width 20 height 20
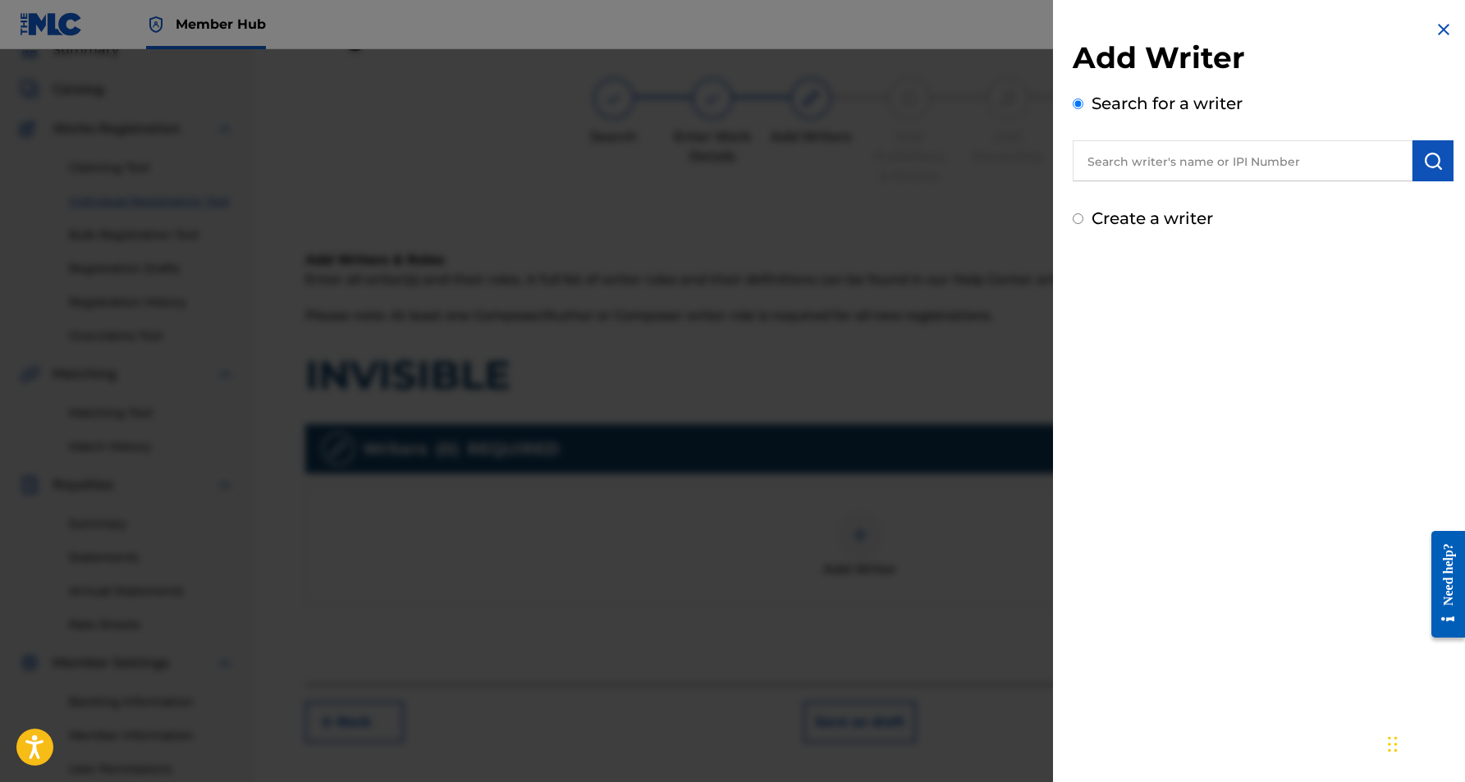
click at [1112, 163] on input "text" at bounding box center [1243, 160] width 340 height 41
paste input "[PERSON_NAME] [PERSON_NAME]"
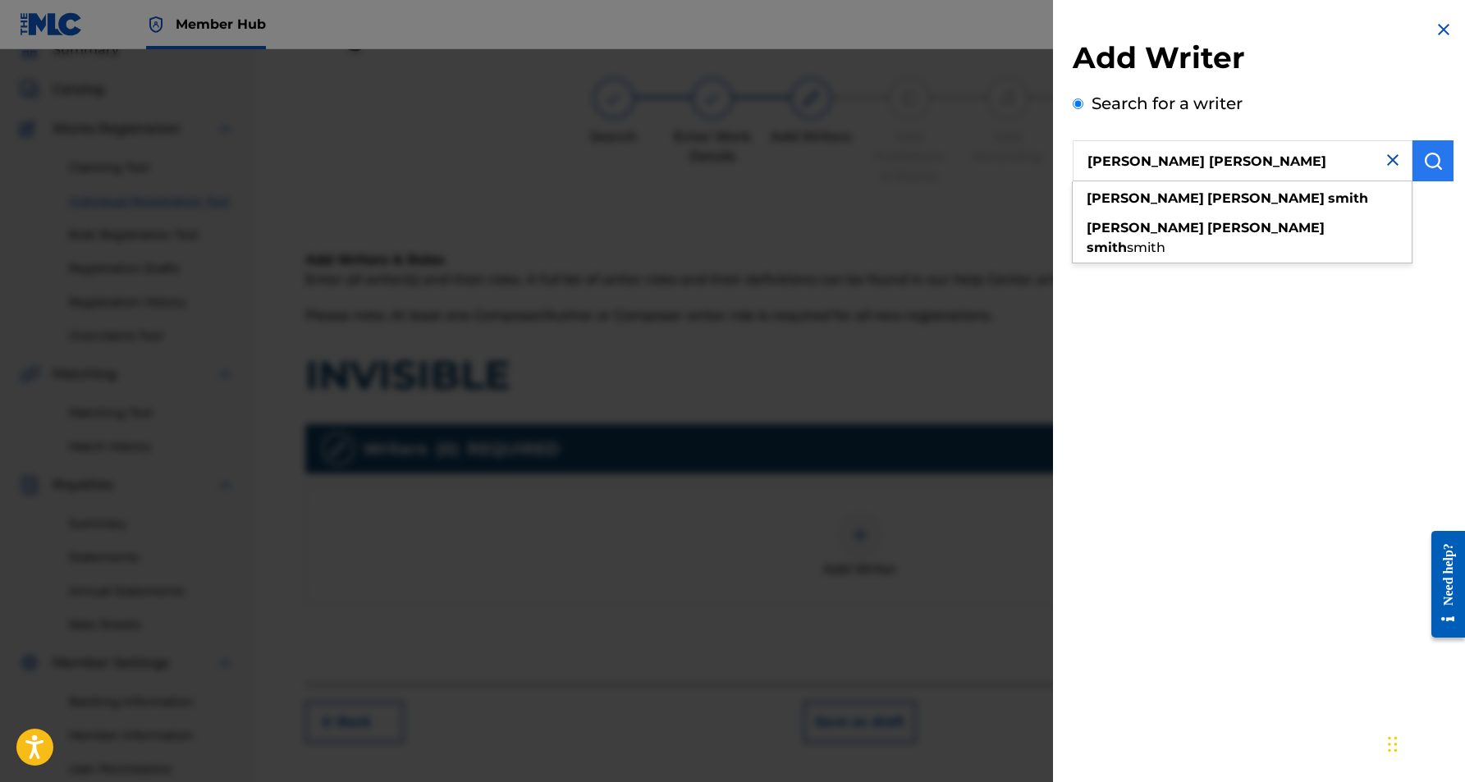
type input "[PERSON_NAME] [PERSON_NAME]"
click at [1427, 159] on img "submit" at bounding box center [1434, 161] width 20 height 20
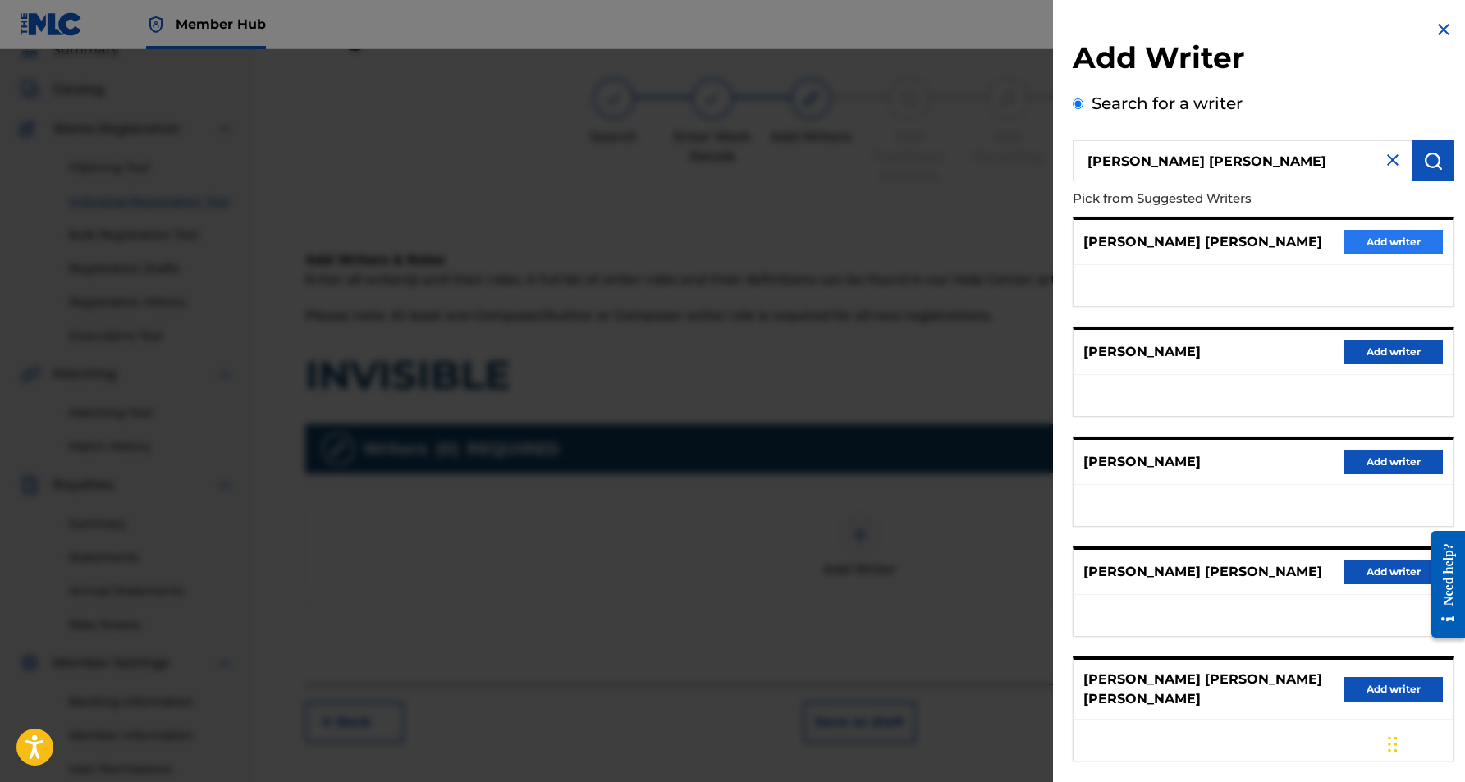
click at [1399, 240] on button "Add writer" at bounding box center [1394, 242] width 99 height 25
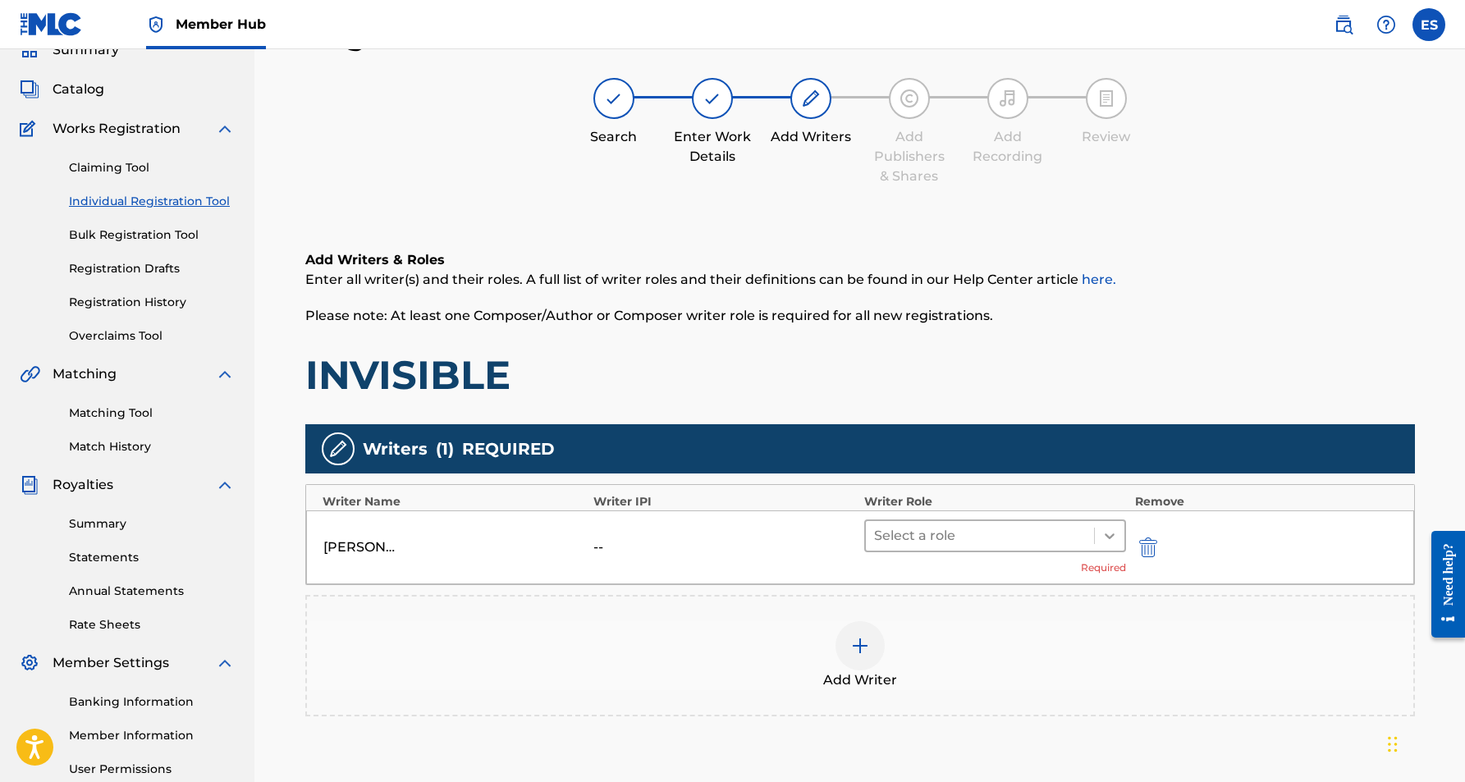
click at [1102, 534] on icon at bounding box center [1110, 536] width 16 height 16
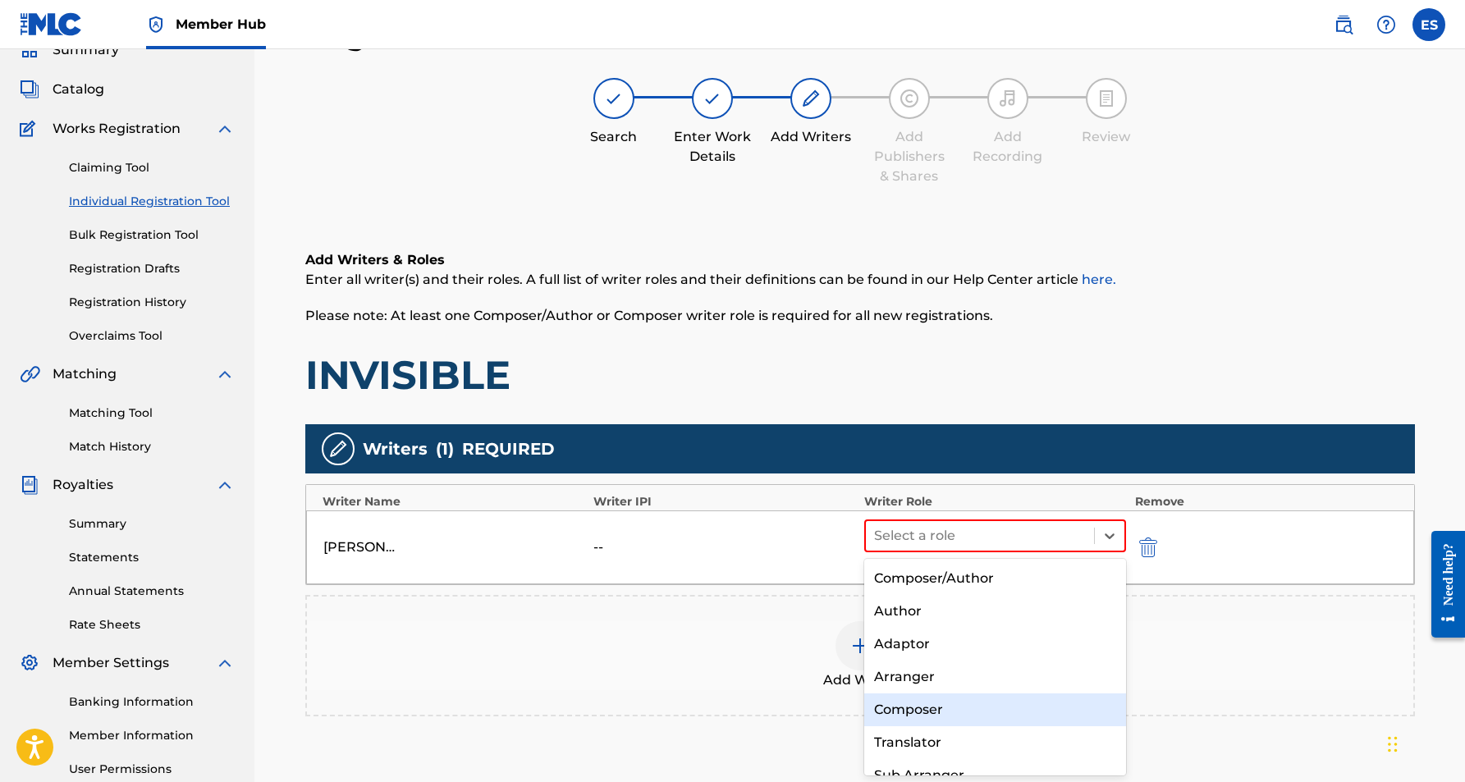
click at [968, 699] on div "Composer" at bounding box center [995, 710] width 263 height 33
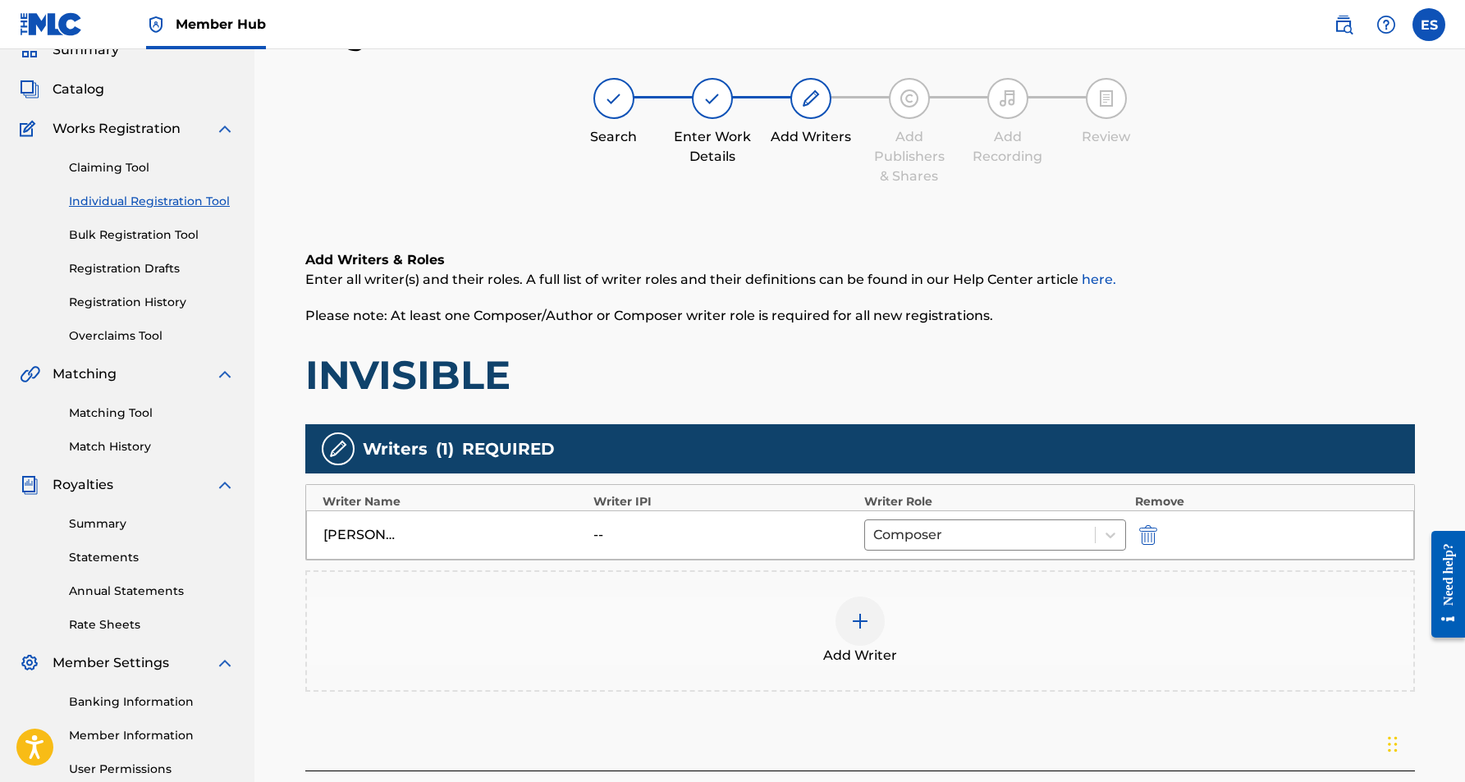
click at [863, 626] on img at bounding box center [861, 622] width 20 height 20
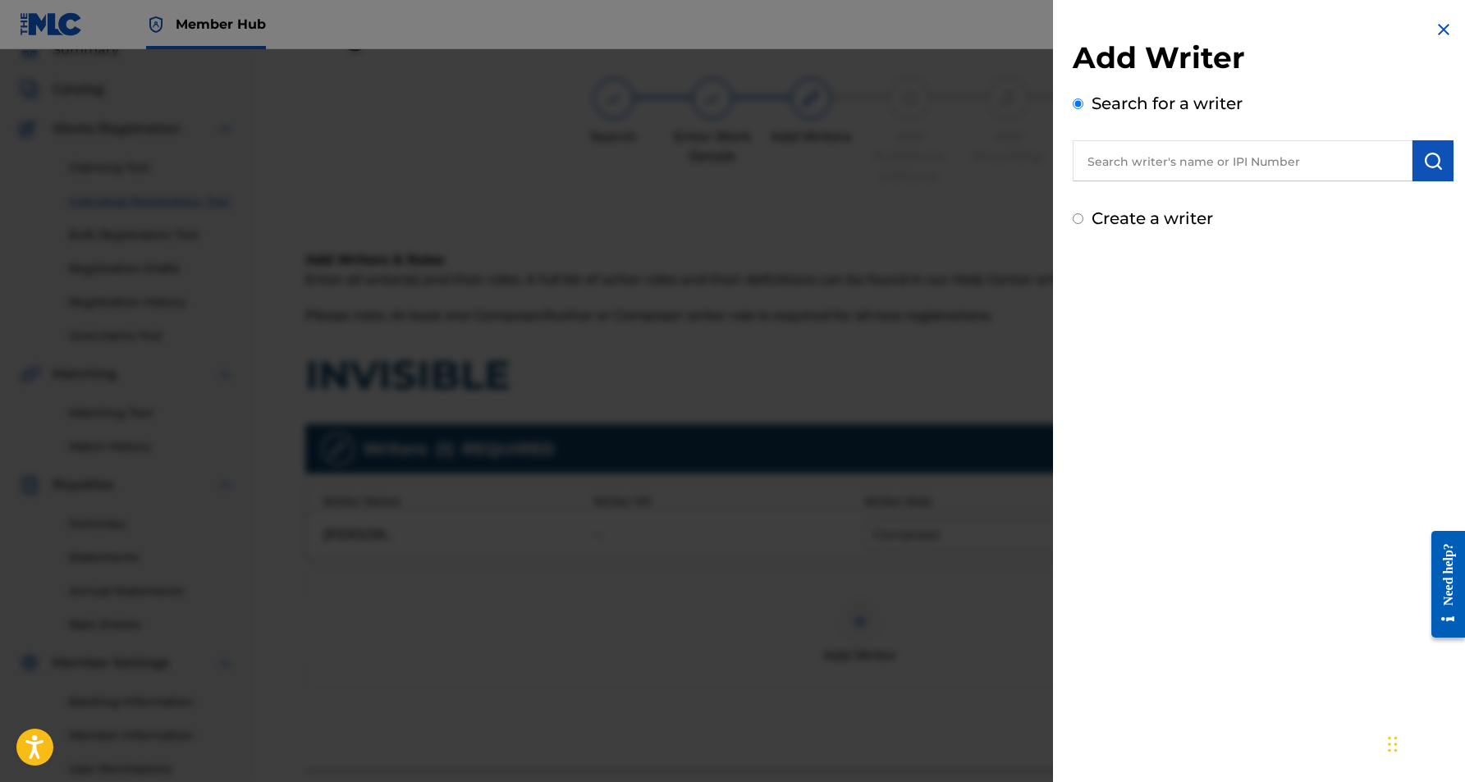
click at [1080, 223] on input "Create a writer" at bounding box center [1078, 218] width 11 height 11
radio input "false"
radio input "true"
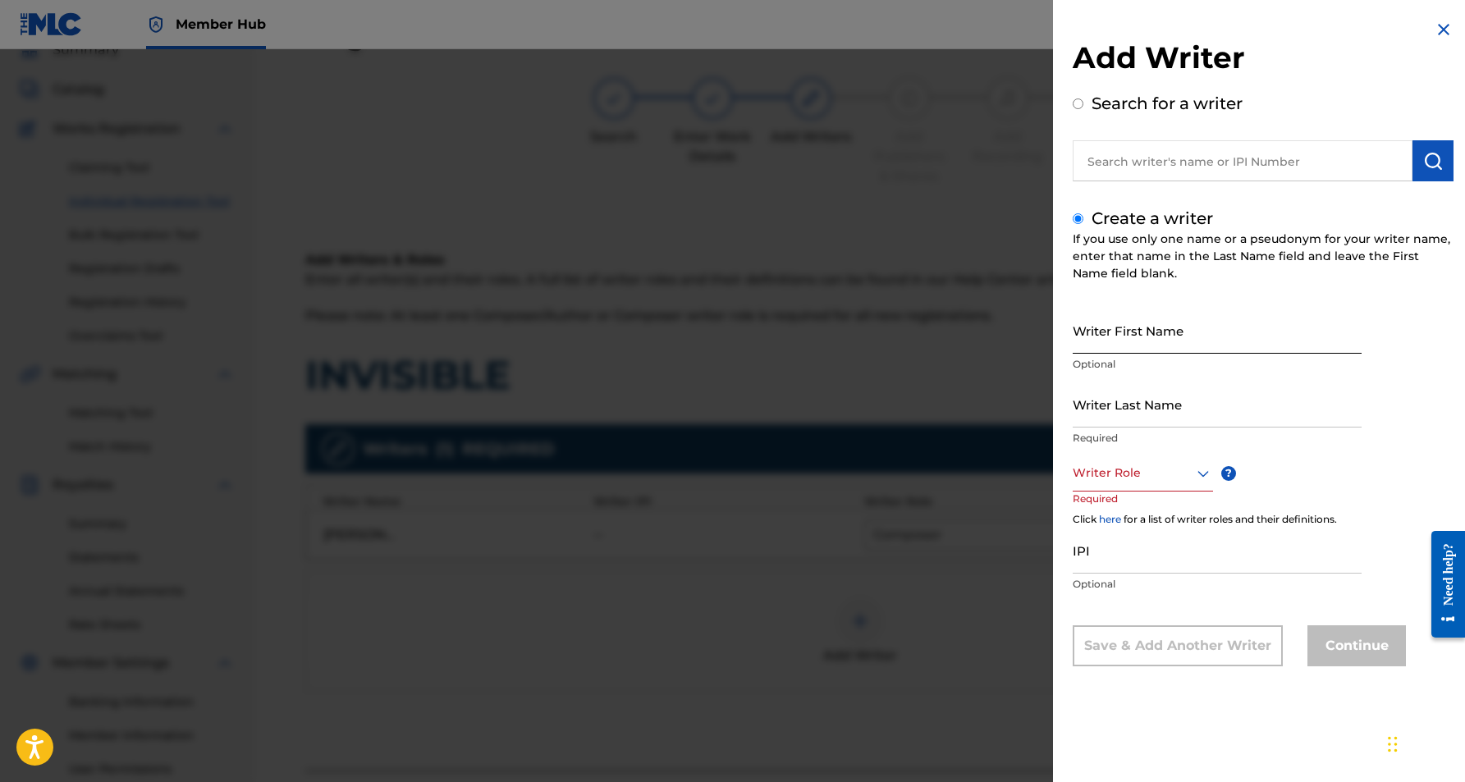
click at [1175, 314] on input "Writer First Name" at bounding box center [1217, 330] width 289 height 47
paste input "[PERSON_NAME]"
type input "[PERSON_NAME]"
click at [1177, 392] on input "Writer Last Name" at bounding box center [1217, 404] width 289 height 47
paste input "[PERSON_NAME]"
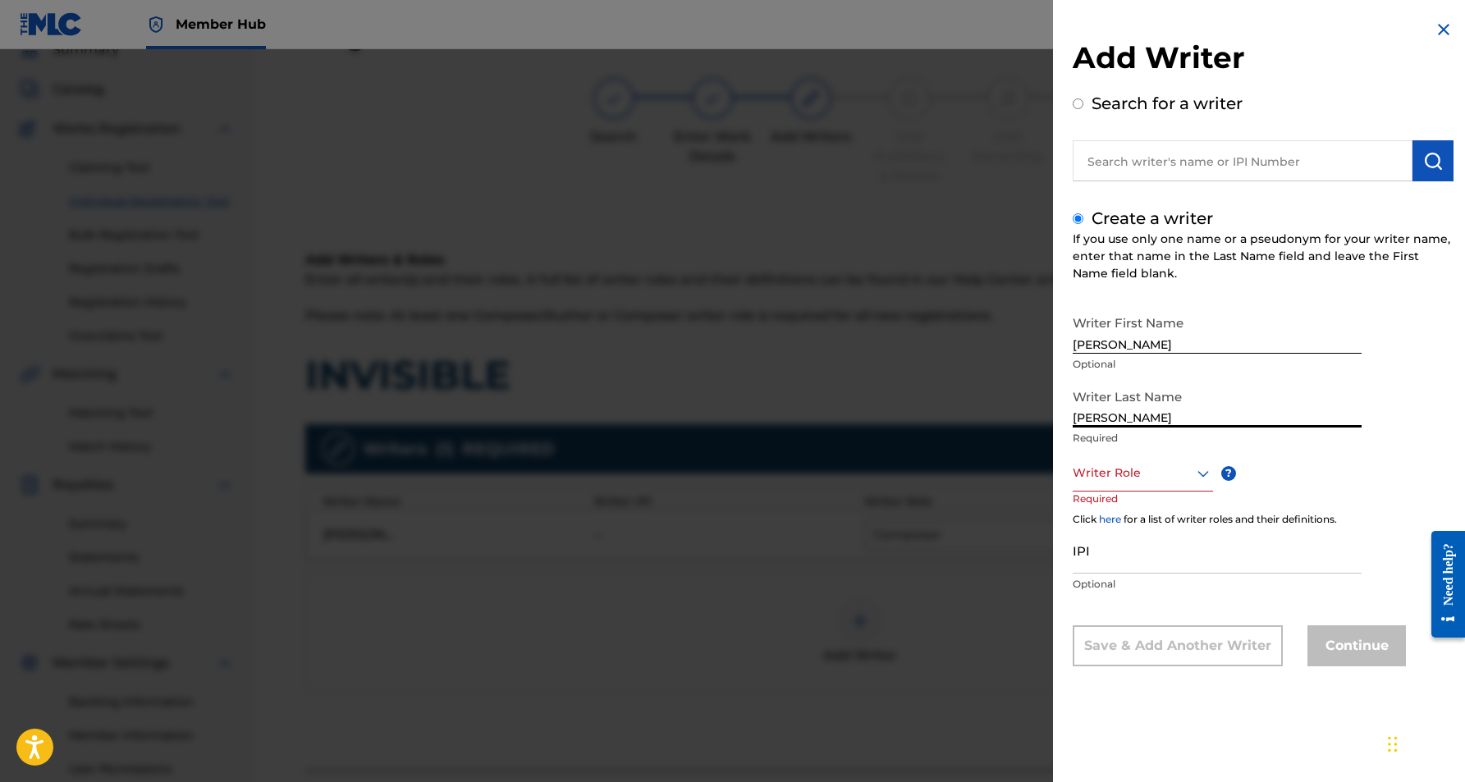
type input "[PERSON_NAME]"
click at [1129, 346] on input "[PERSON_NAME]" at bounding box center [1217, 330] width 289 height 47
type input "KROSHET"
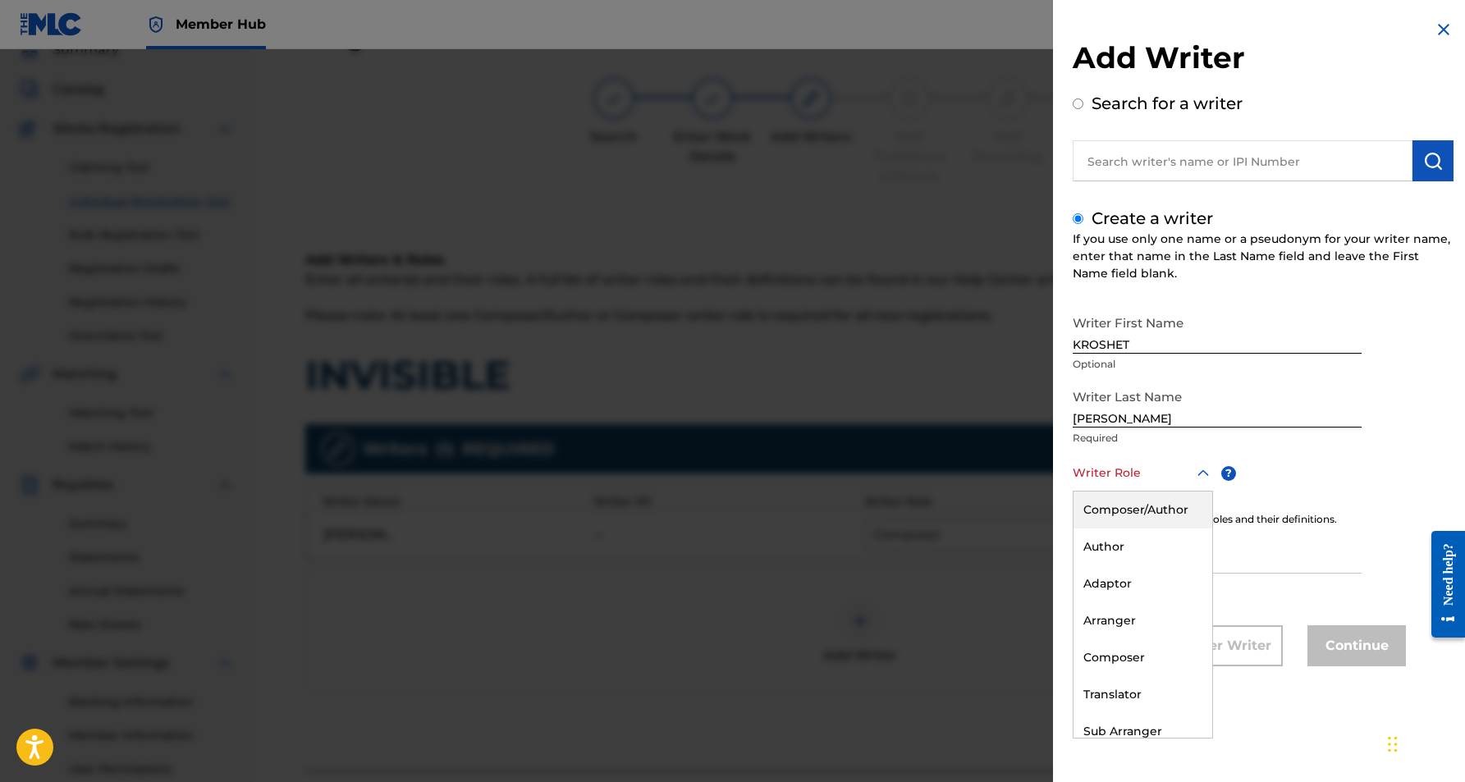
click at [1210, 479] on icon at bounding box center [1204, 474] width 20 height 20
click at [1178, 546] on div "Author" at bounding box center [1143, 547] width 139 height 37
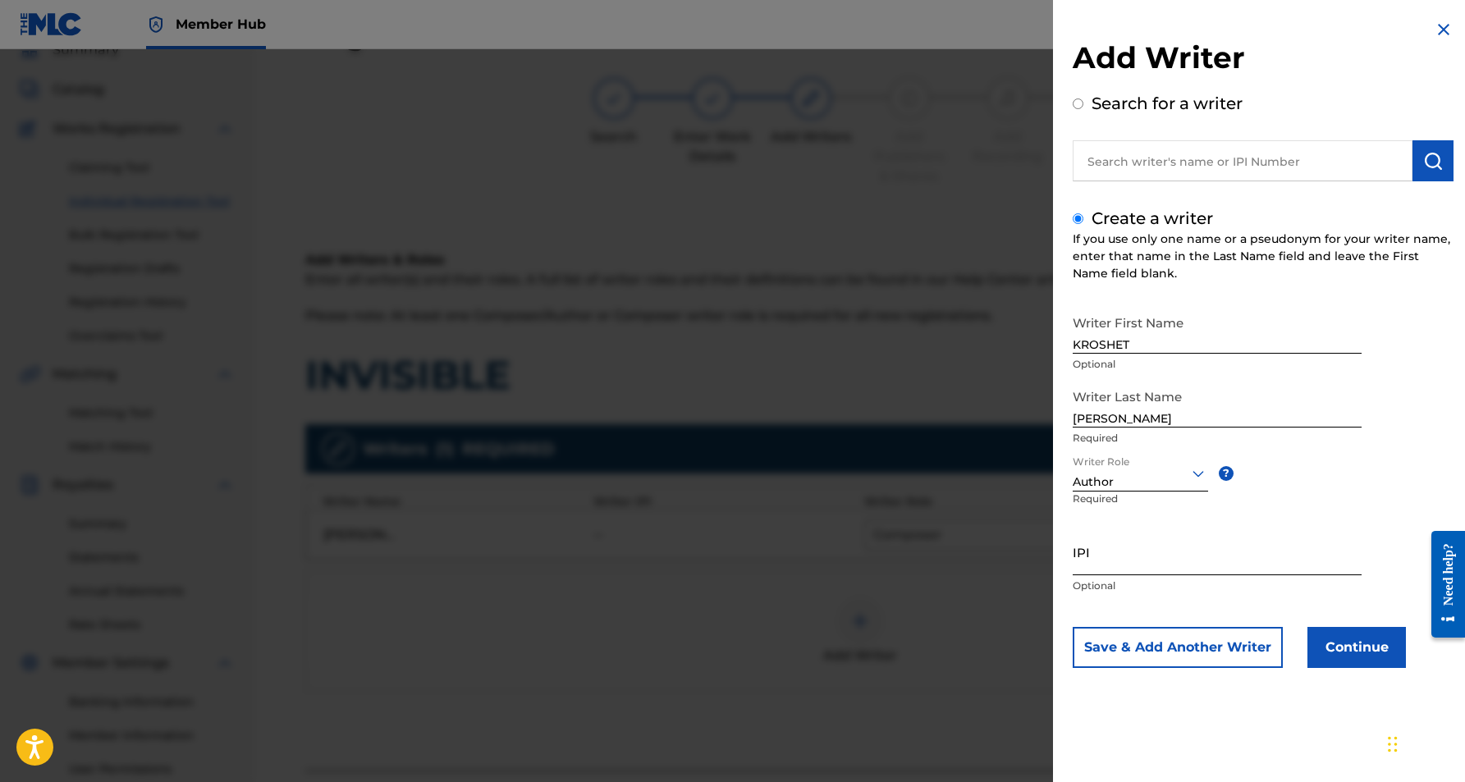
click at [1149, 547] on input "IPI" at bounding box center [1217, 552] width 289 height 47
paste input "528588215"
type input "528588215"
click at [1337, 638] on button "Continue" at bounding box center [1357, 647] width 99 height 41
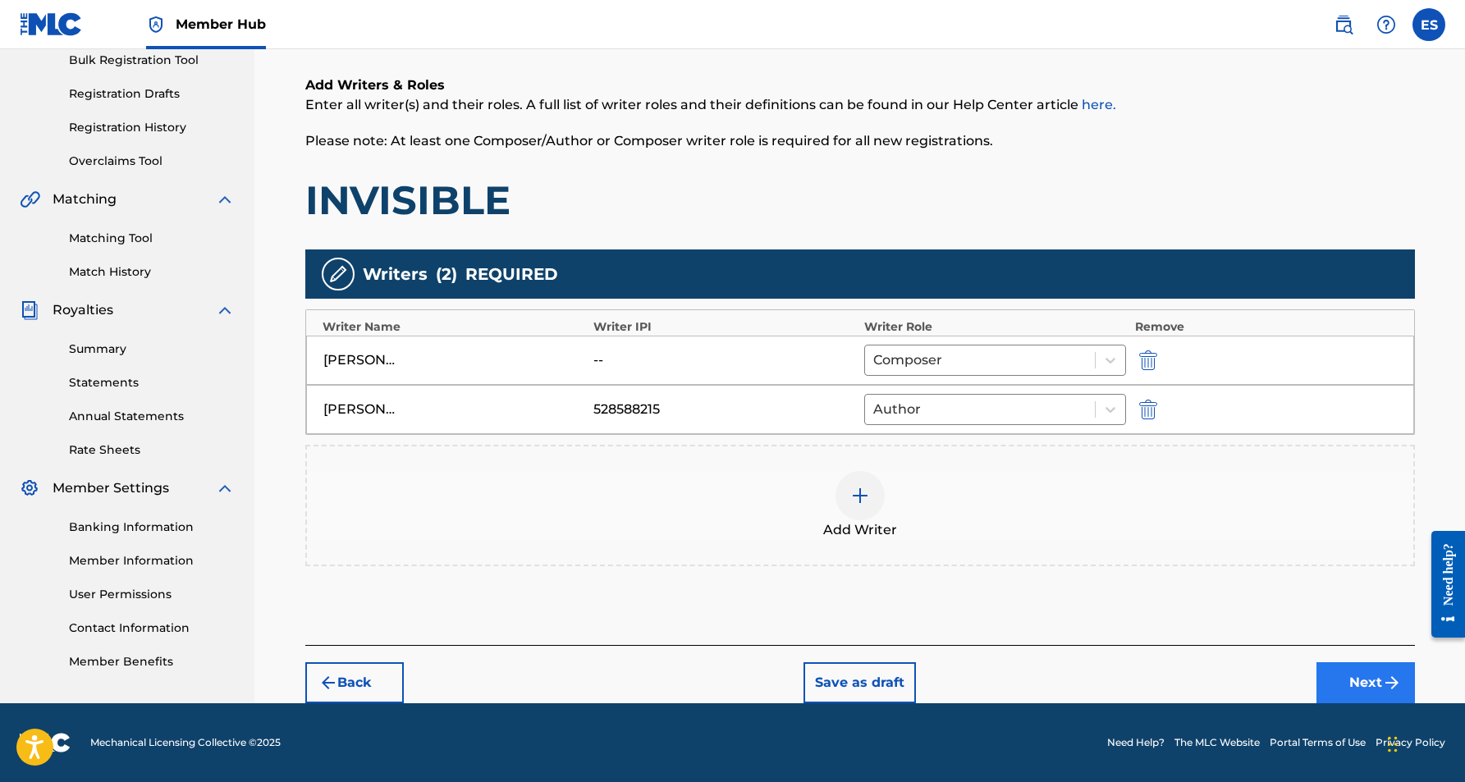
click at [1332, 667] on button "Next" at bounding box center [1366, 683] width 99 height 41
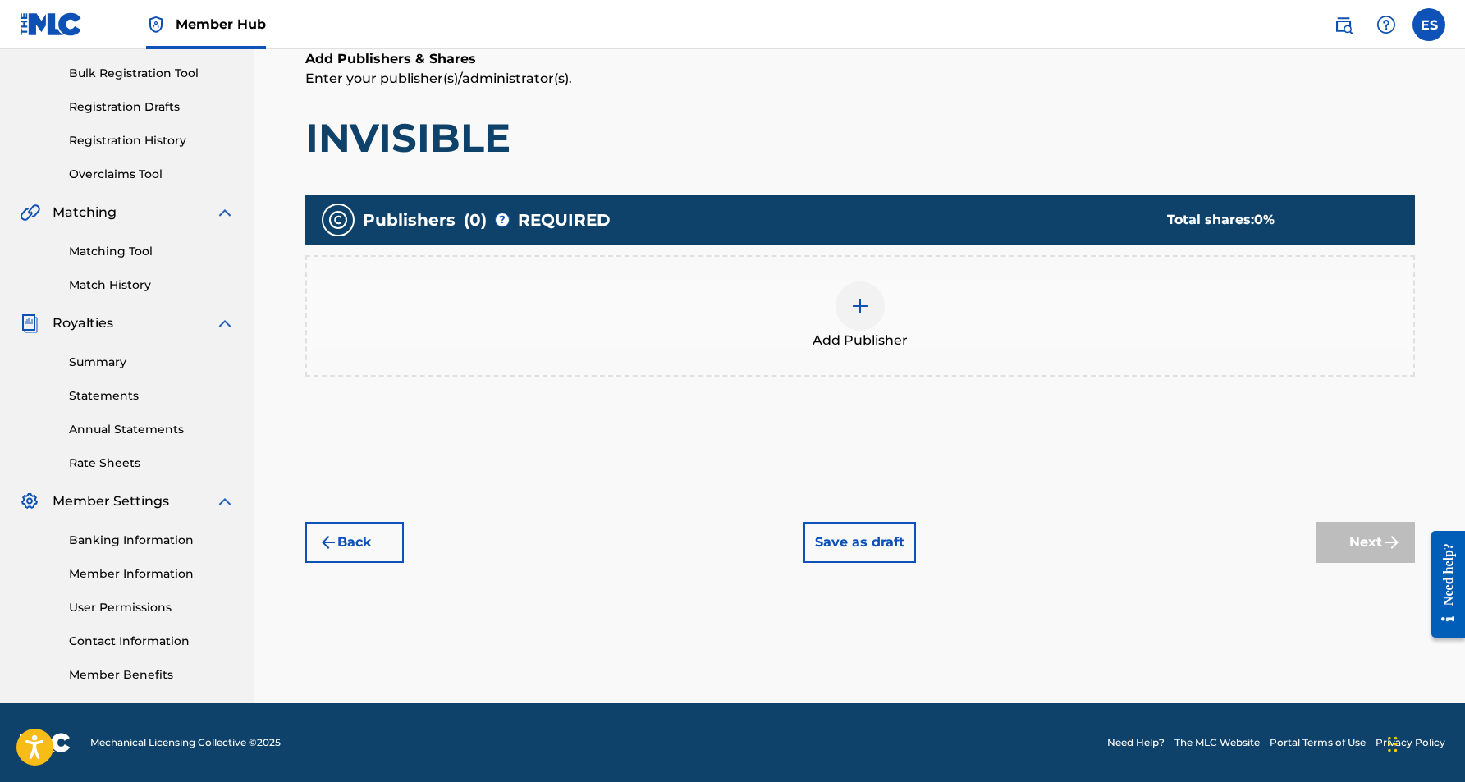
click at [856, 305] on img at bounding box center [861, 306] width 20 height 20
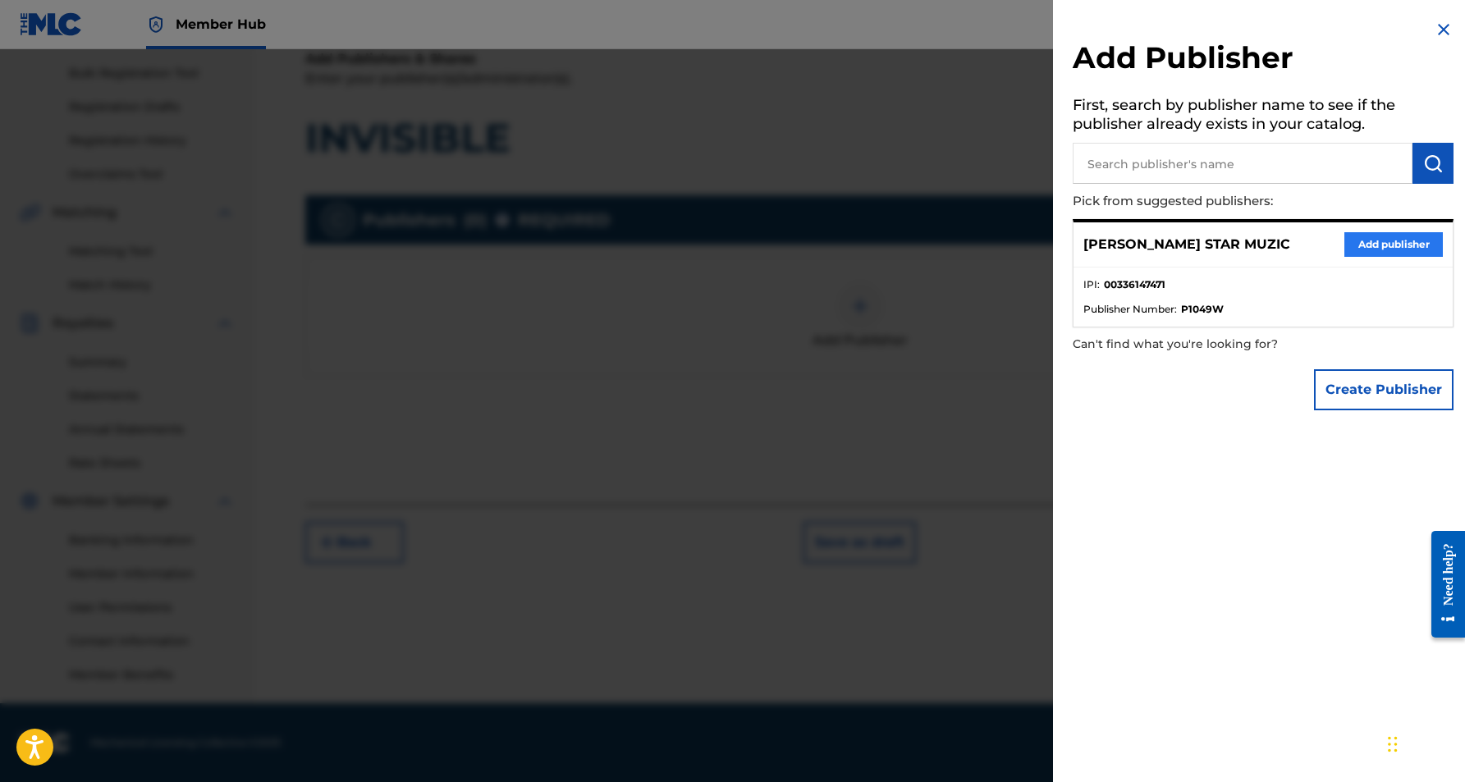
click at [1356, 249] on button "Add publisher" at bounding box center [1394, 244] width 99 height 25
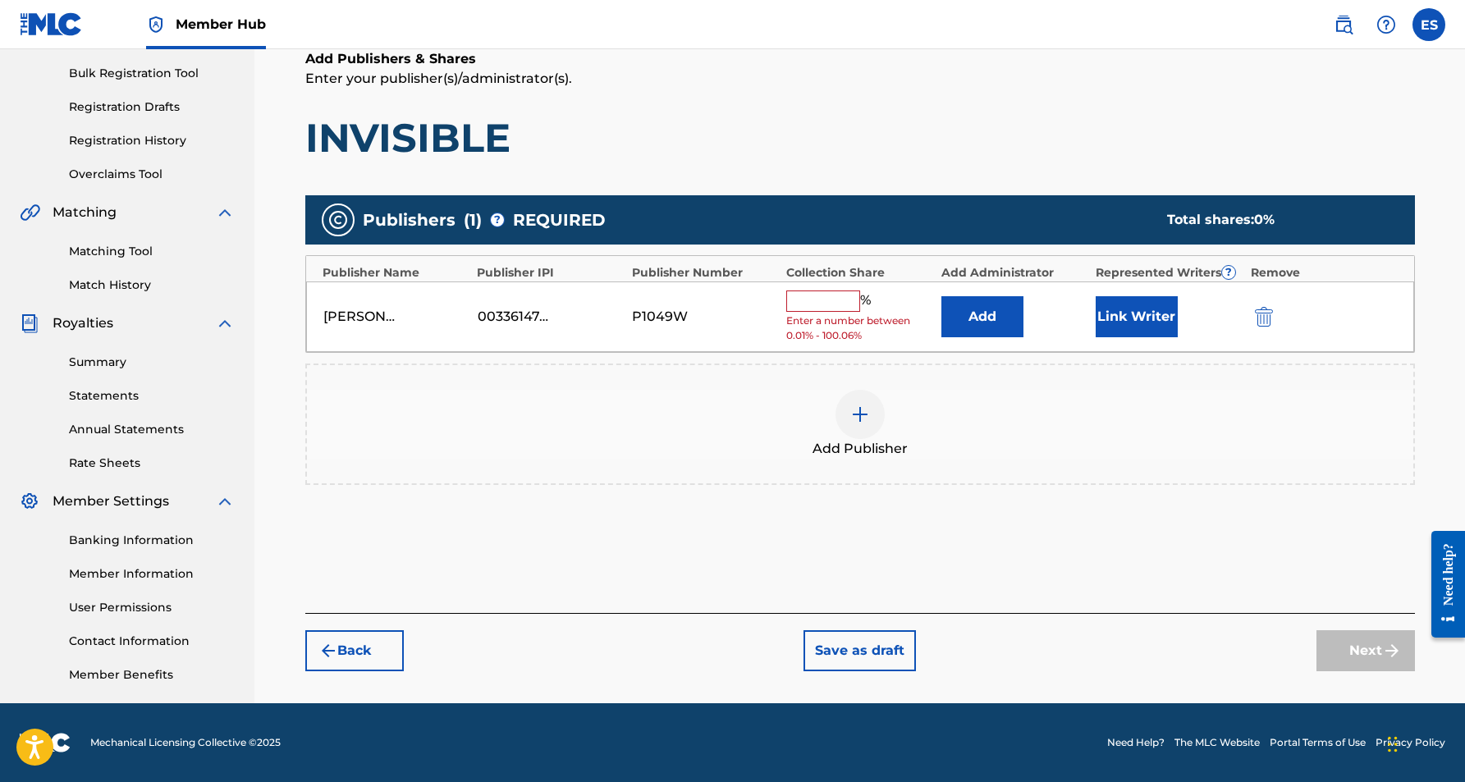
click at [825, 307] on input "text" at bounding box center [823, 301] width 74 height 21
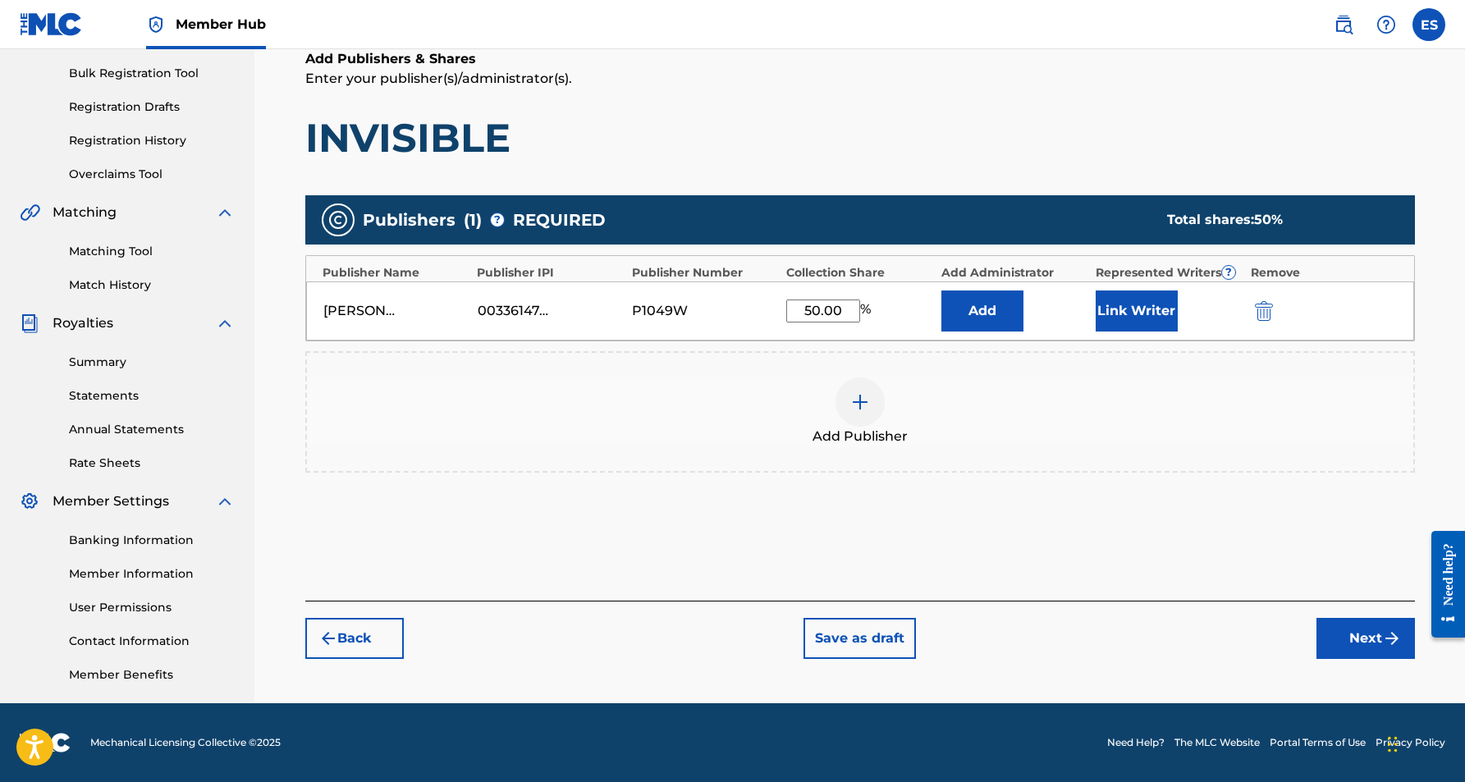
type input "50.00"
click at [892, 145] on h1 "INVISIBLE" at bounding box center [860, 137] width 1110 height 49
click at [1125, 309] on button "Link Writer" at bounding box center [1137, 311] width 82 height 41
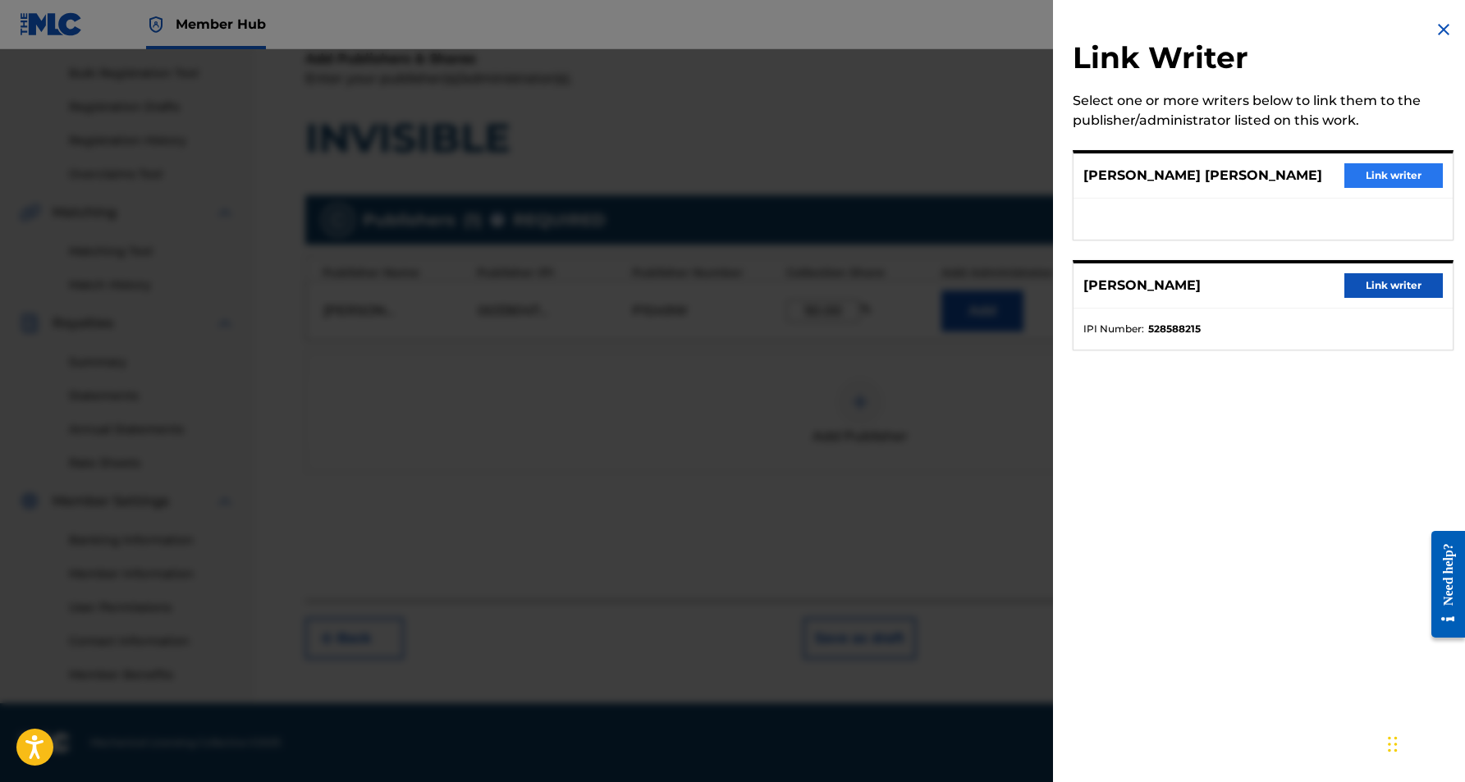
click at [1368, 180] on button "Link writer" at bounding box center [1394, 175] width 99 height 25
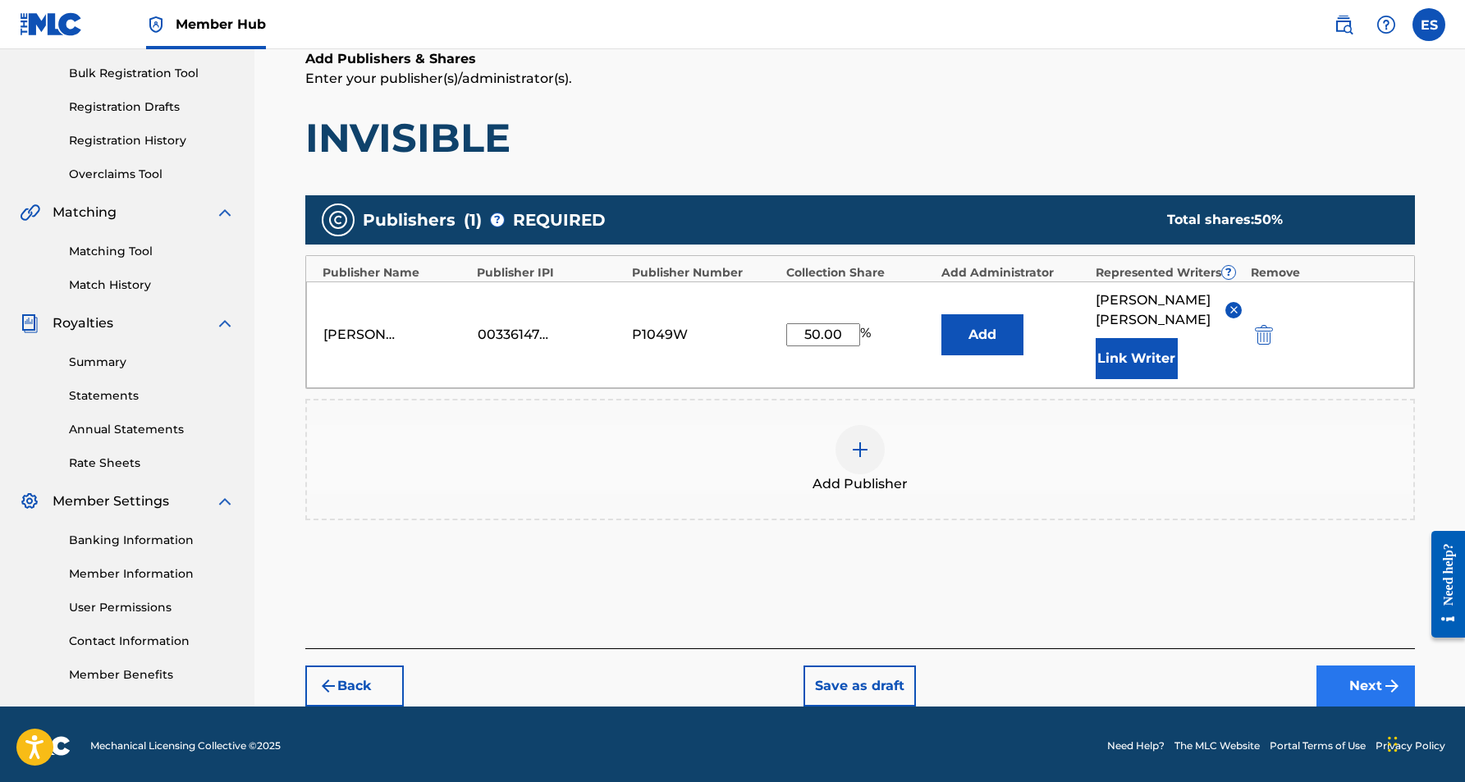
click at [1378, 679] on button "Next" at bounding box center [1366, 686] width 99 height 41
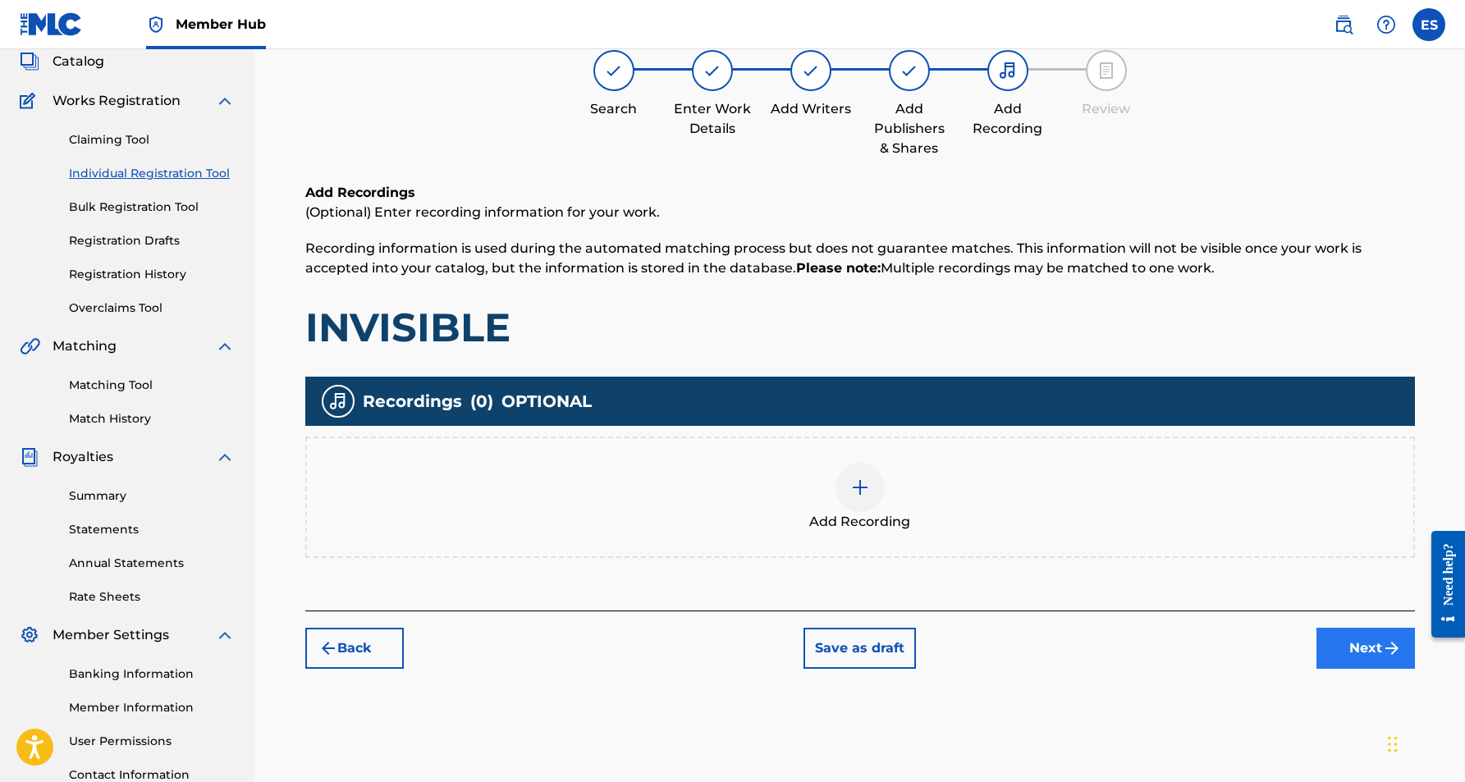
scroll to position [74, 0]
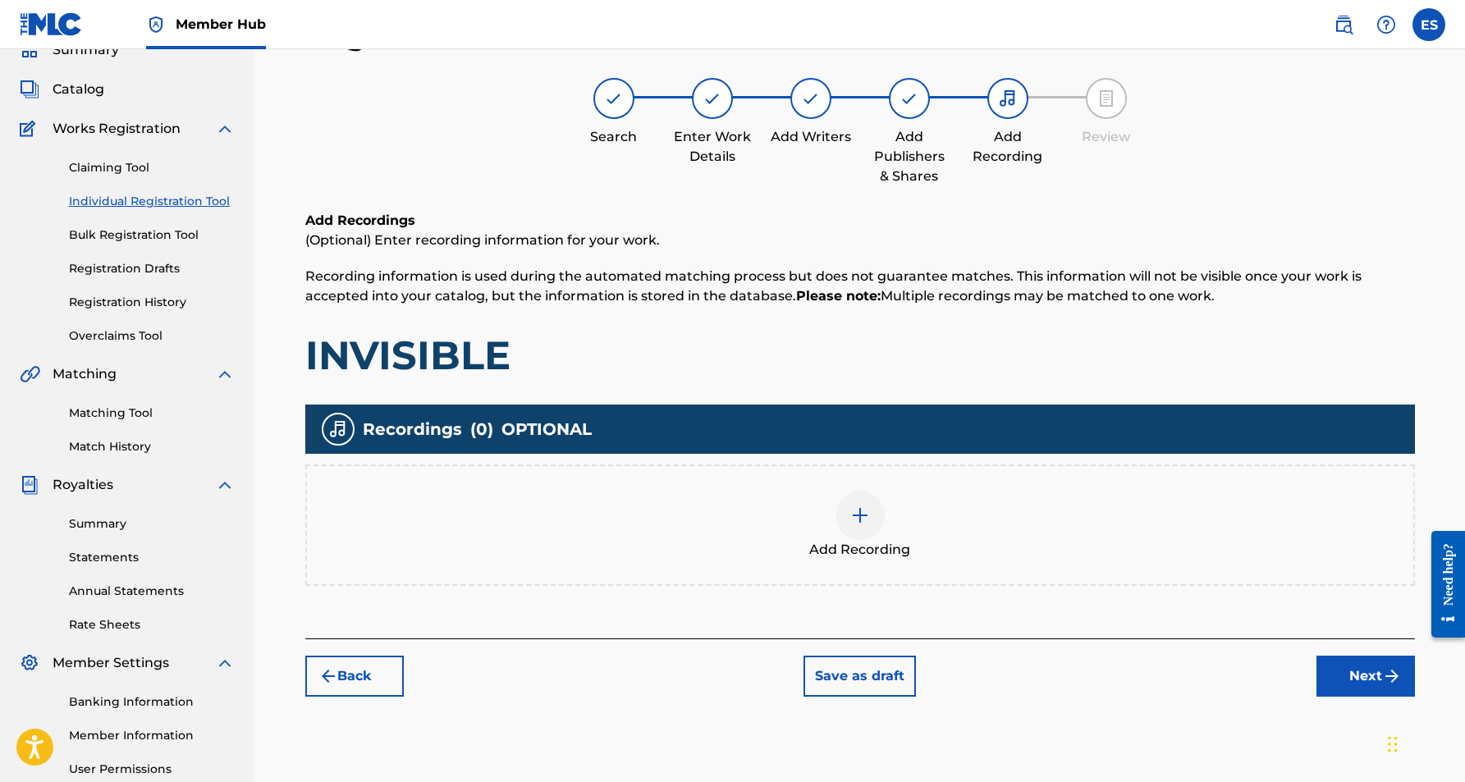
click at [863, 514] on img at bounding box center [861, 516] width 20 height 20
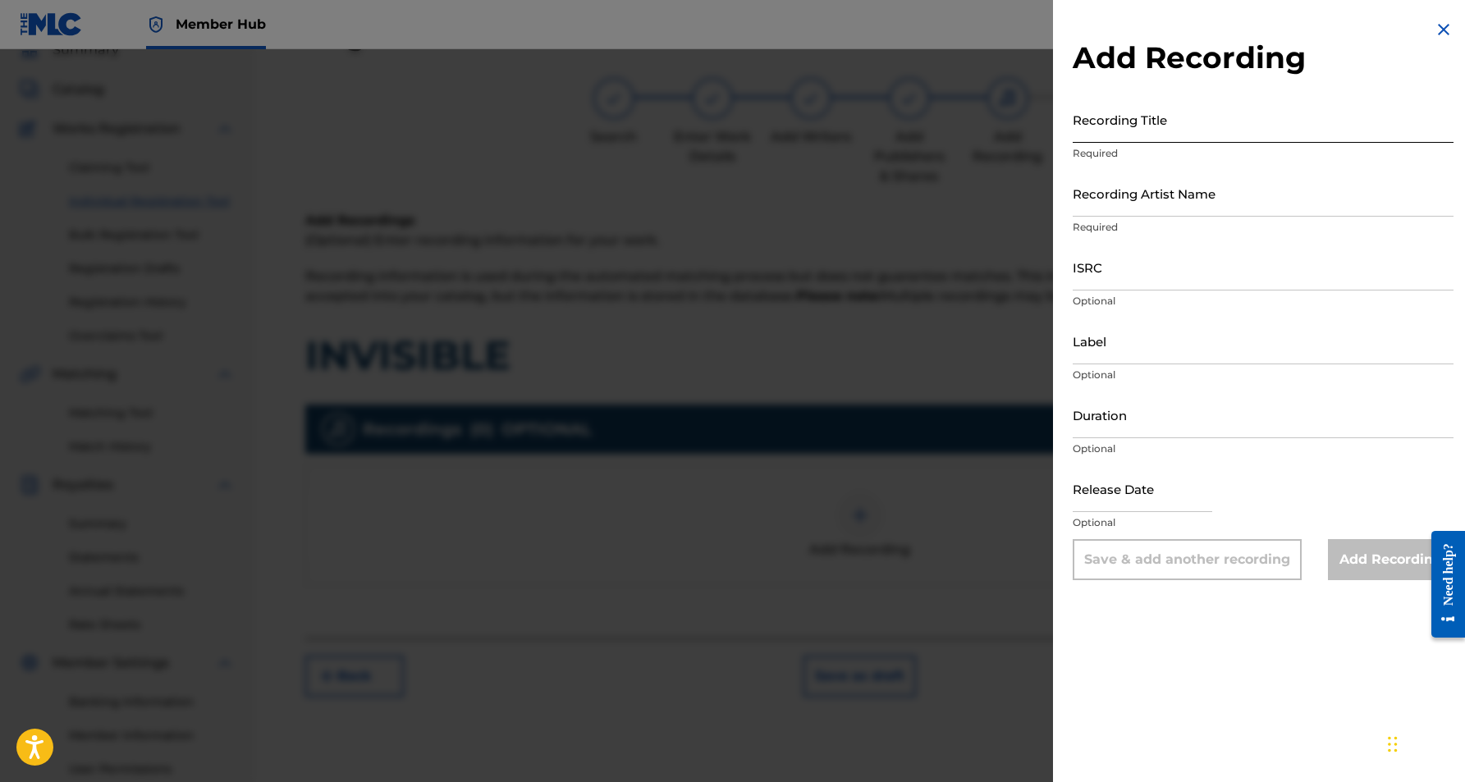
click at [1157, 129] on input "Recording Title" at bounding box center [1263, 119] width 381 height 47
paste input "INVISIBLE"
type input "INVISIBLE"
click at [1179, 181] on input "Recording Artist Name" at bounding box center [1263, 193] width 381 height 47
paste input "KROSHET"
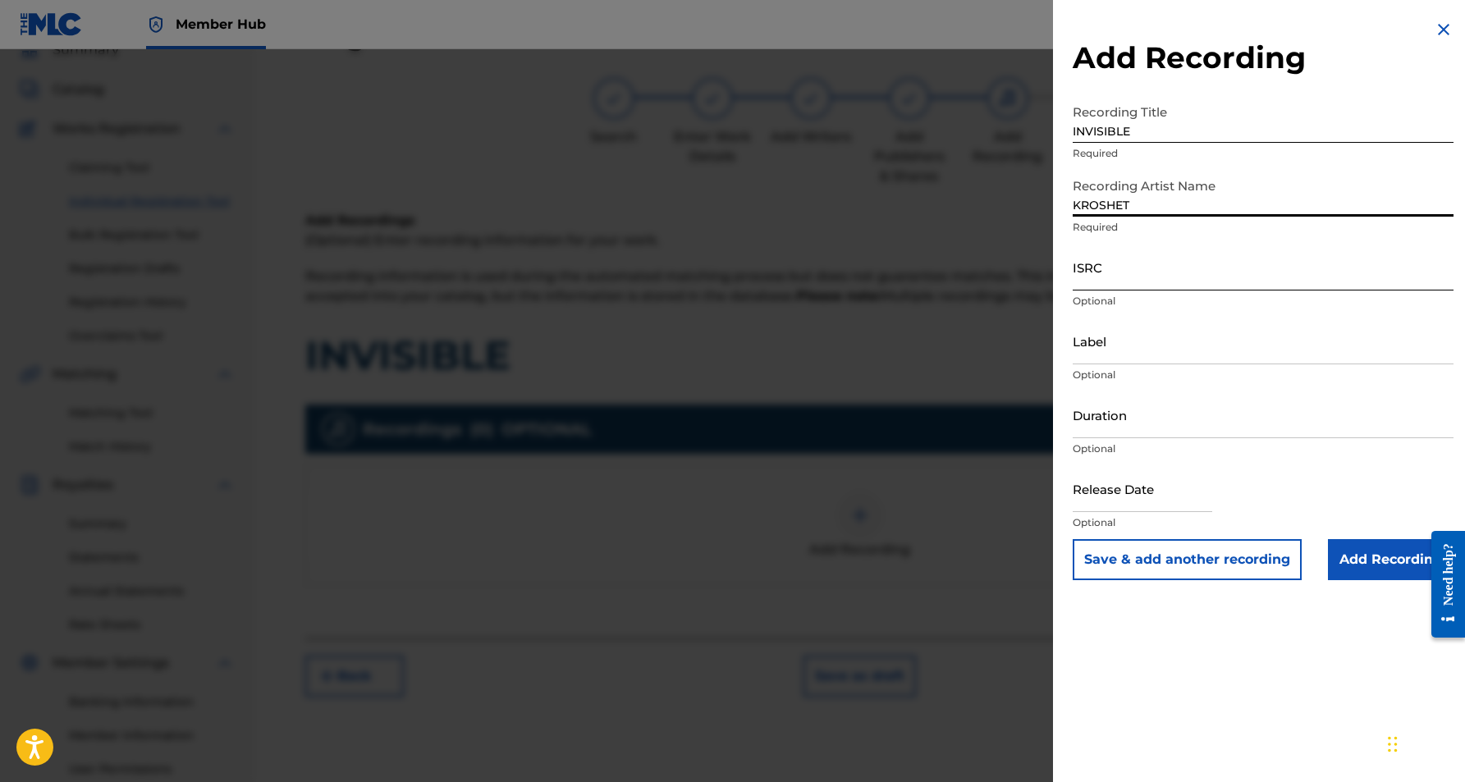
type input "KROSHET"
click at [1190, 269] on input "ISRC" at bounding box center [1263, 267] width 381 height 47
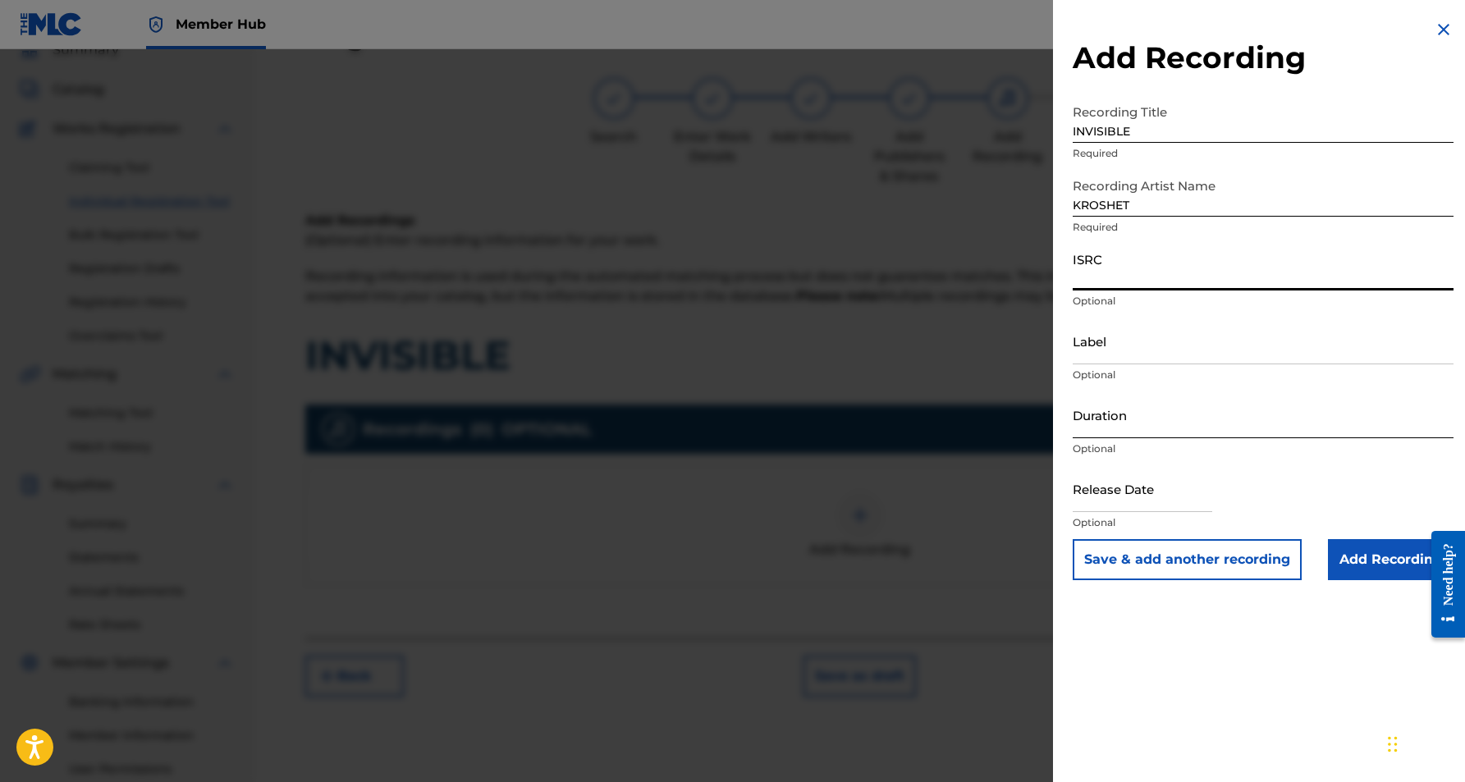
paste input "USJ3V1171164"
type input "USJ3V1171164"
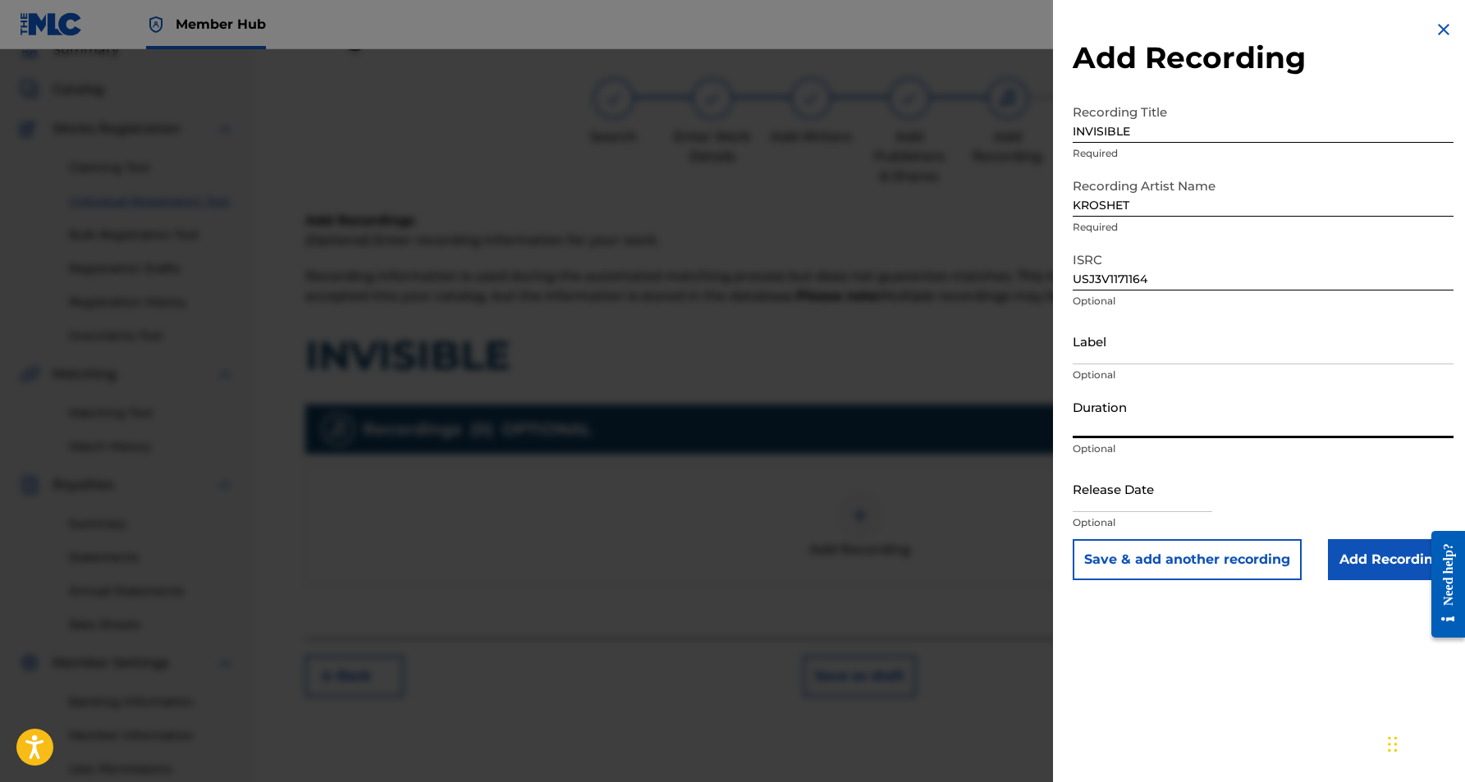
click at [1146, 414] on input "Duration" at bounding box center [1263, 415] width 381 height 47
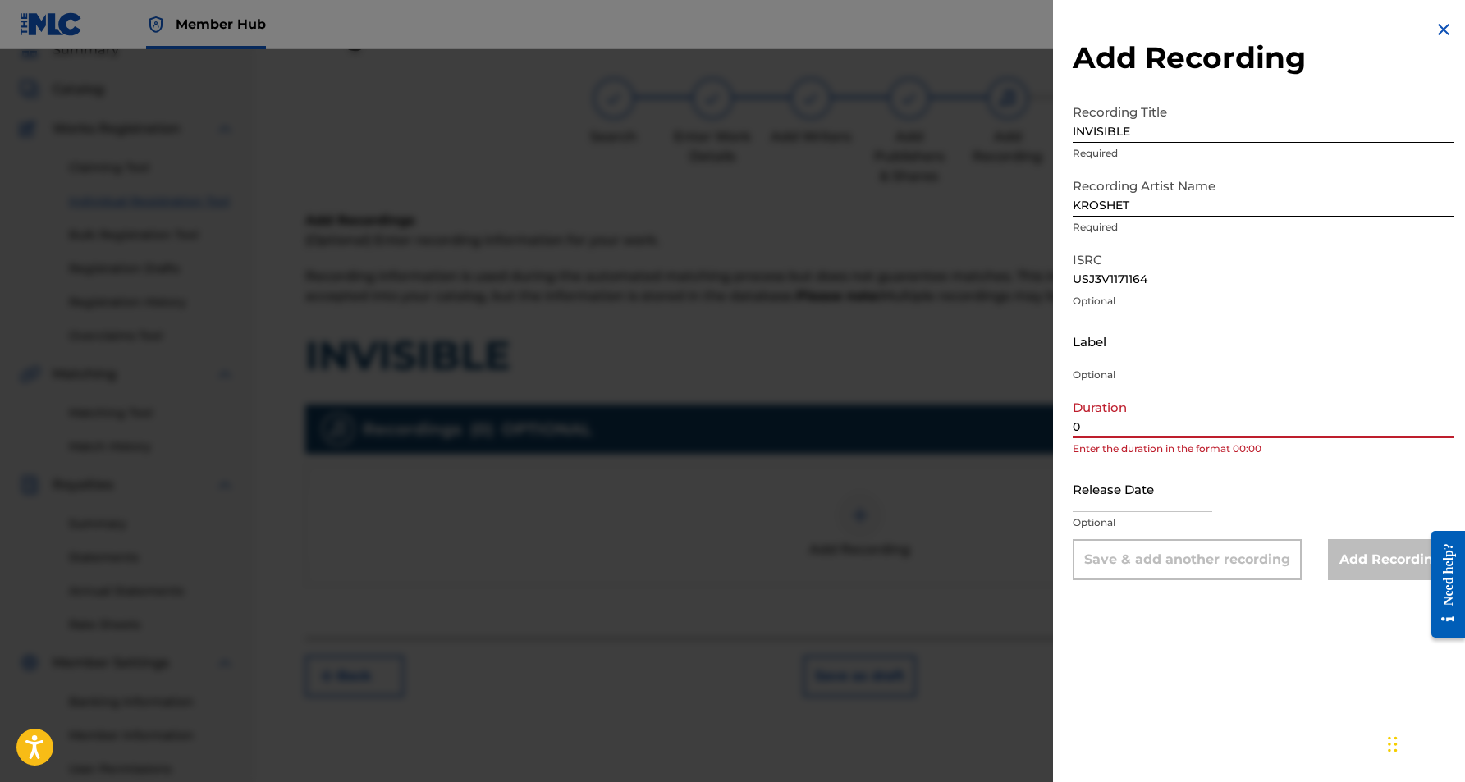
paste input "3:26"
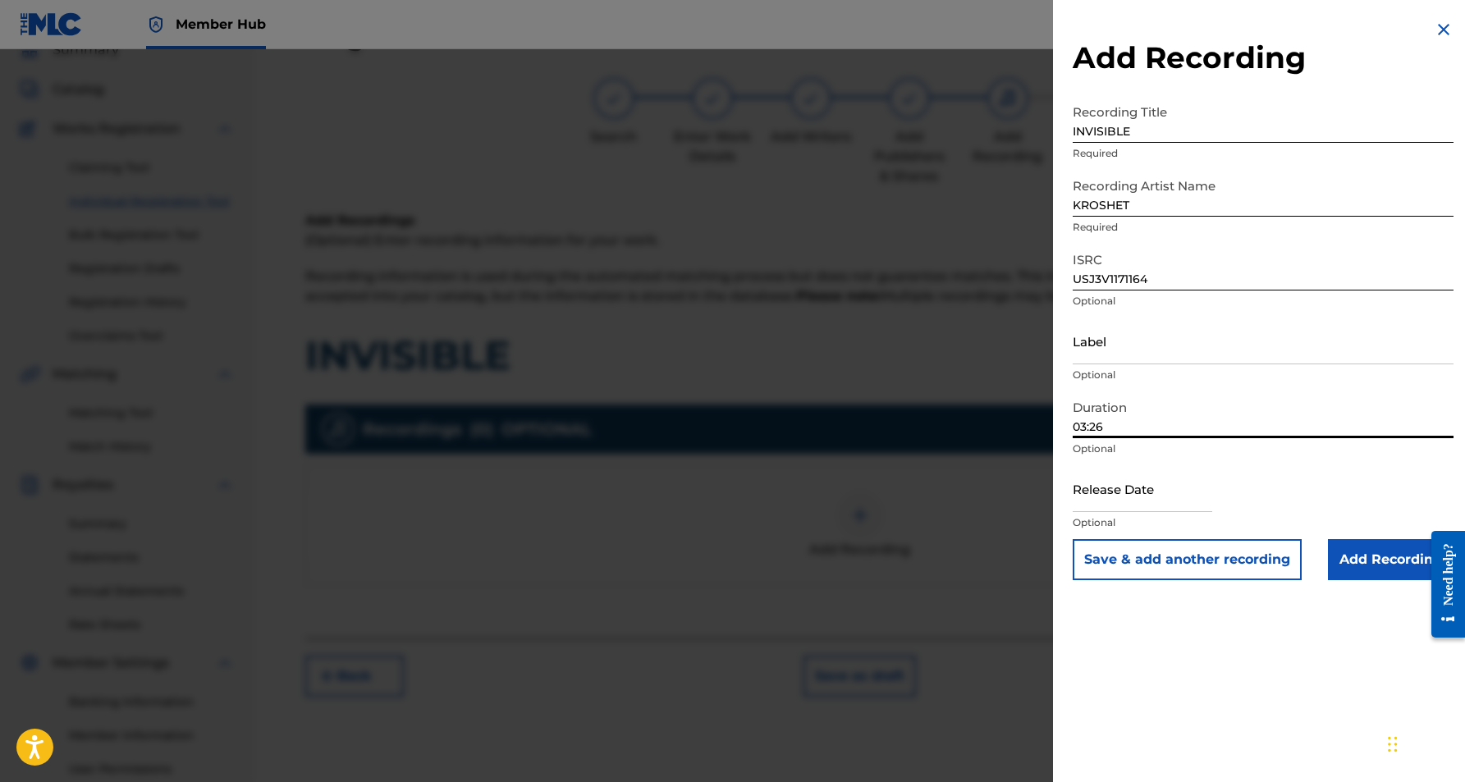
type input "03:26"
click at [1192, 630] on div "Add Recording Recording Title INVISIBLE Required Recording Artist Name [PERSON_…" at bounding box center [1263, 391] width 420 height 782
click at [1358, 553] on input "Add Recording" at bounding box center [1391, 559] width 126 height 41
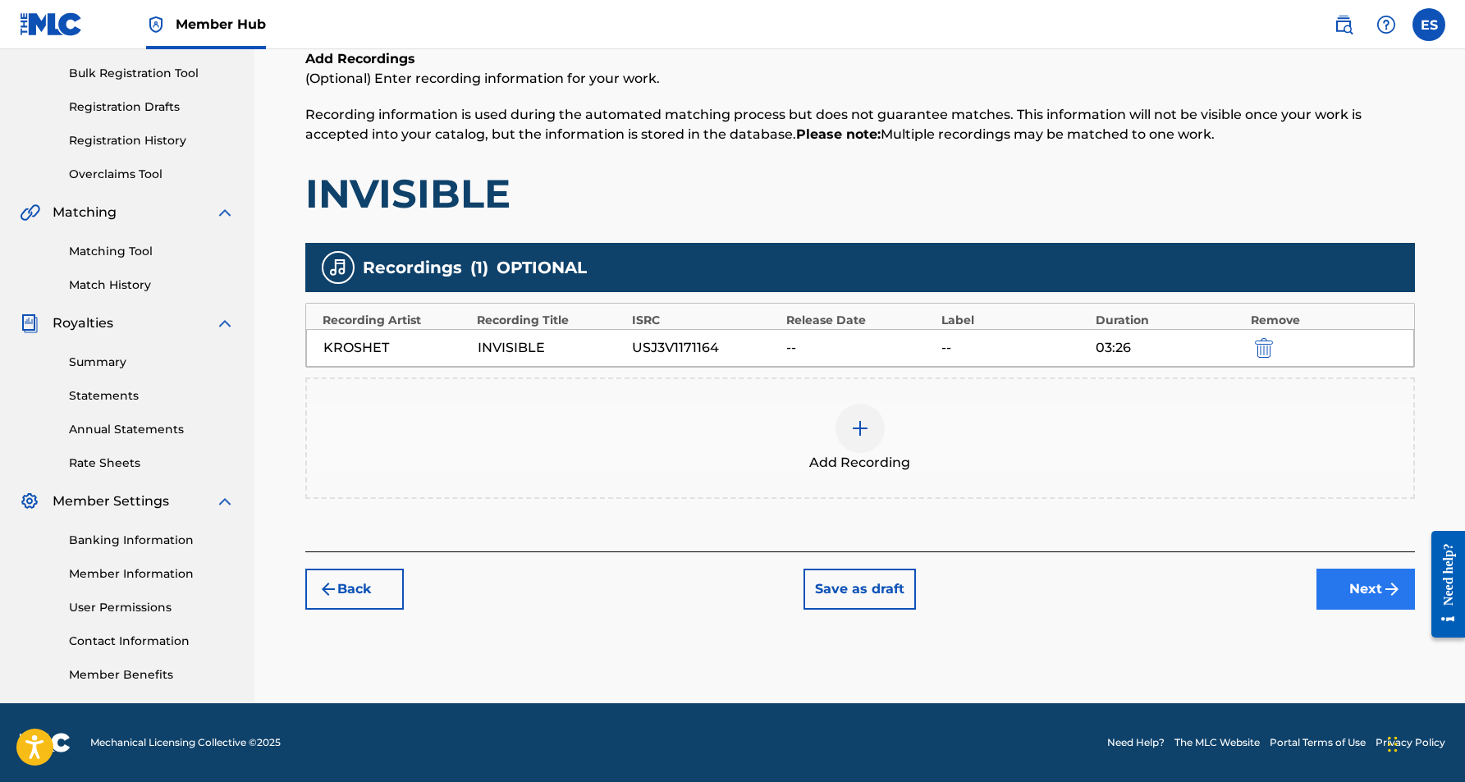
click at [1350, 585] on button "Next" at bounding box center [1366, 589] width 99 height 41
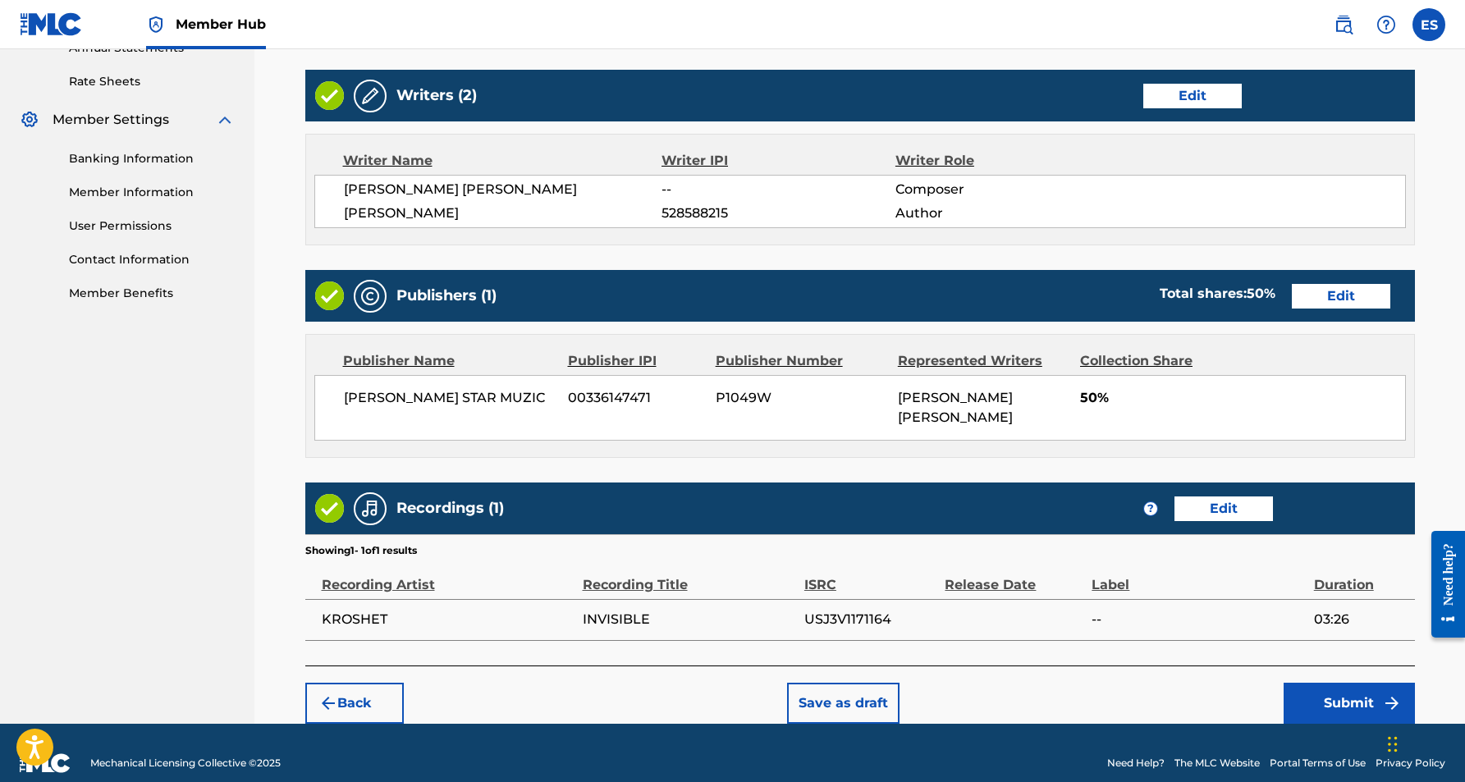
scroll to position [617, 0]
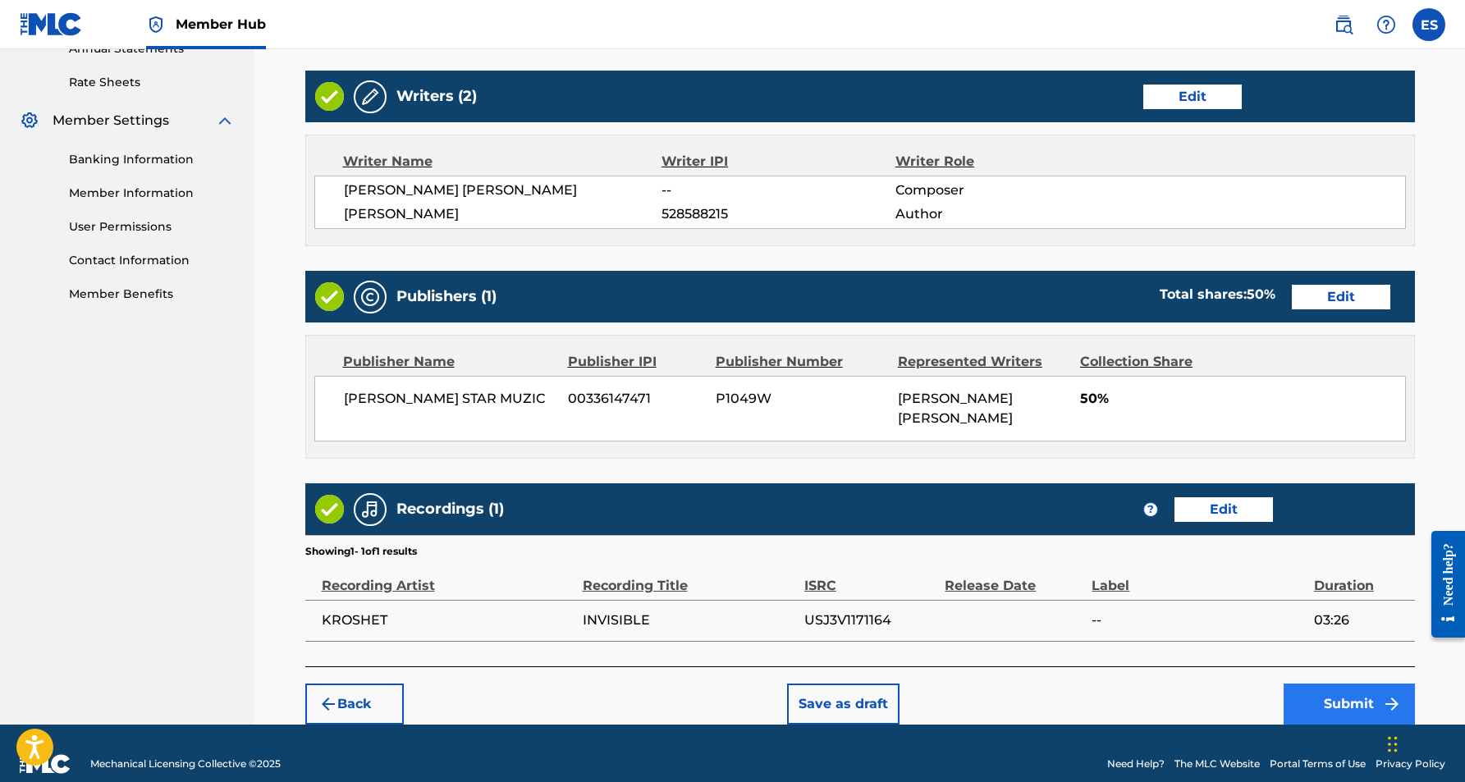
click at [1335, 684] on button "Submit" at bounding box center [1349, 704] width 131 height 41
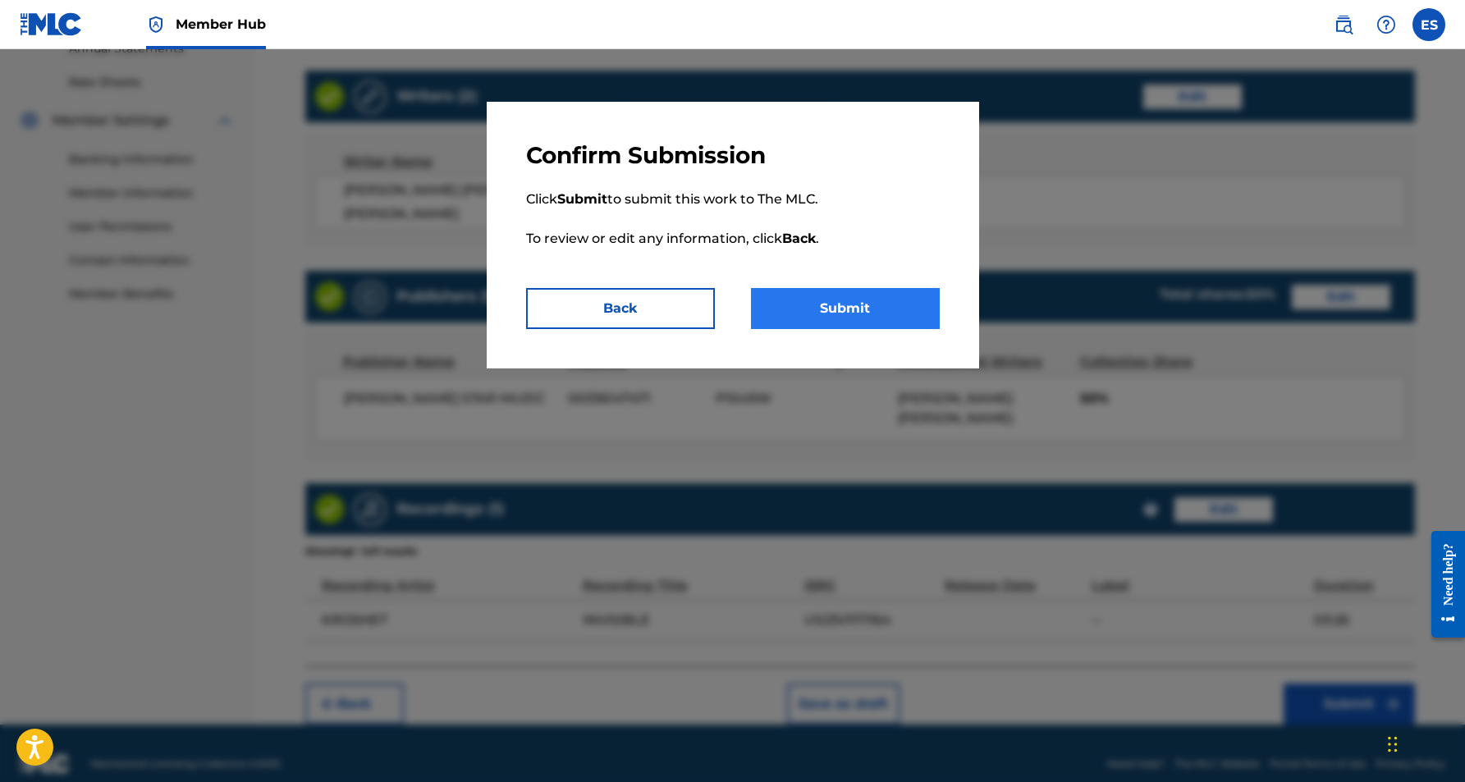
click at [887, 305] on button "Submit" at bounding box center [845, 308] width 189 height 41
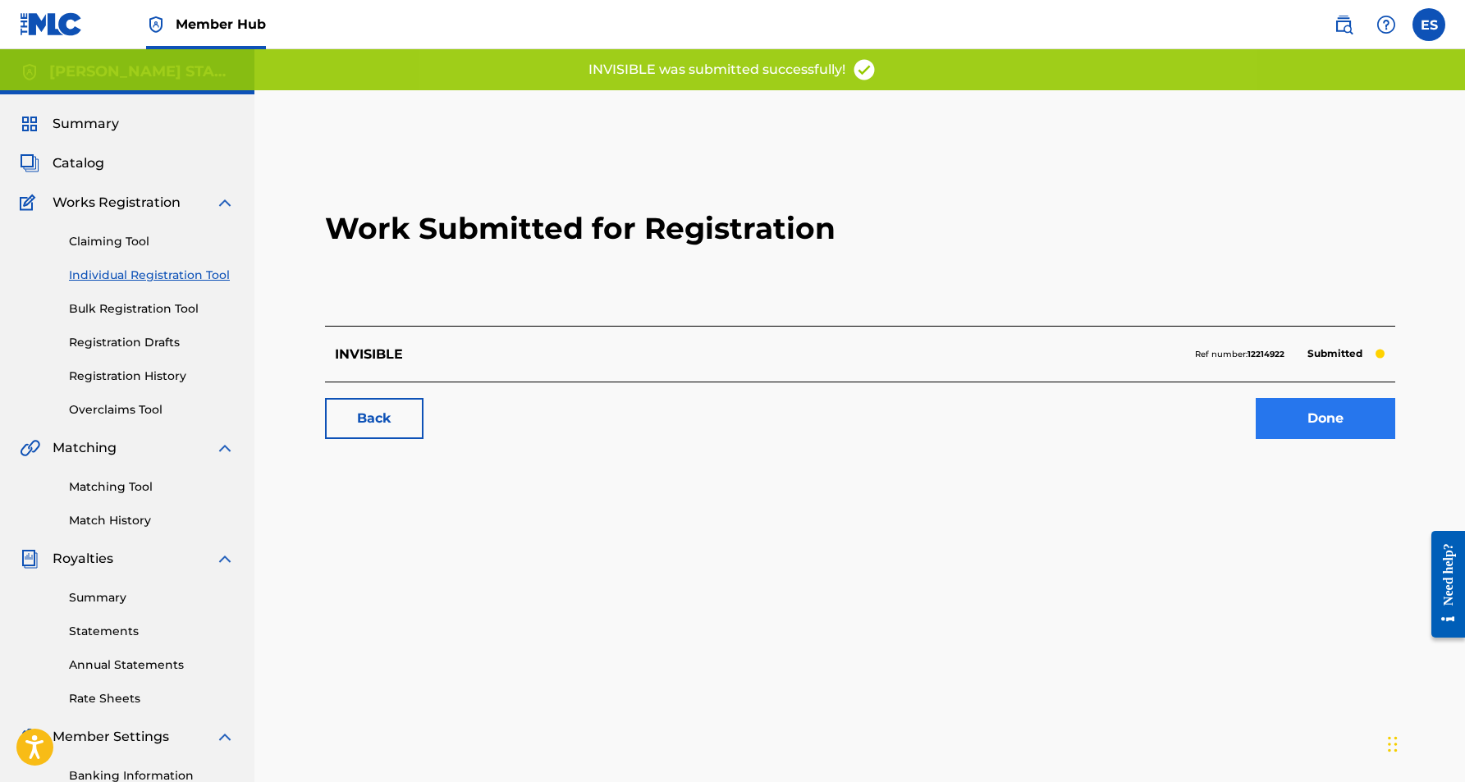
click at [1288, 414] on link "Done" at bounding box center [1326, 418] width 140 height 41
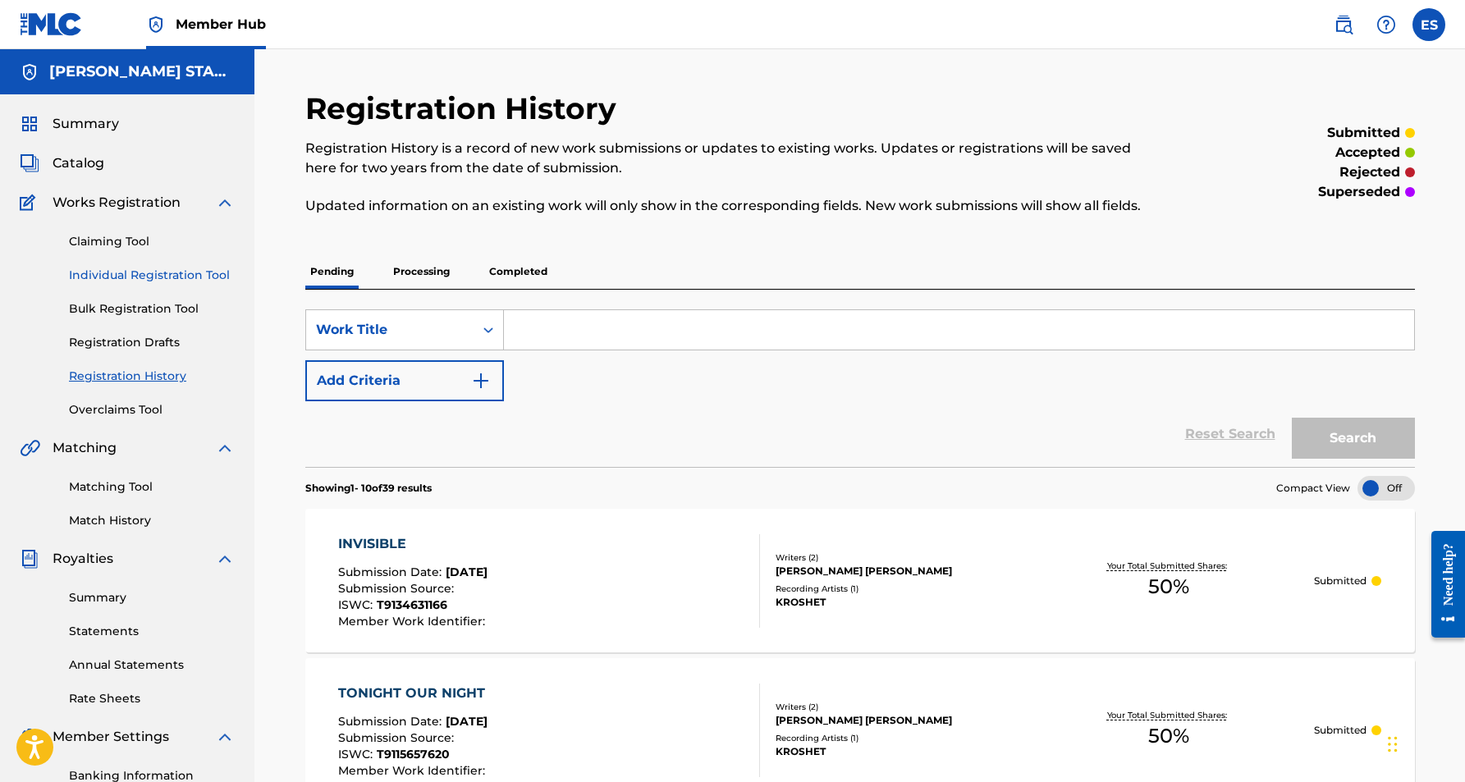
click at [196, 273] on link "Individual Registration Tool" at bounding box center [152, 275] width 166 height 17
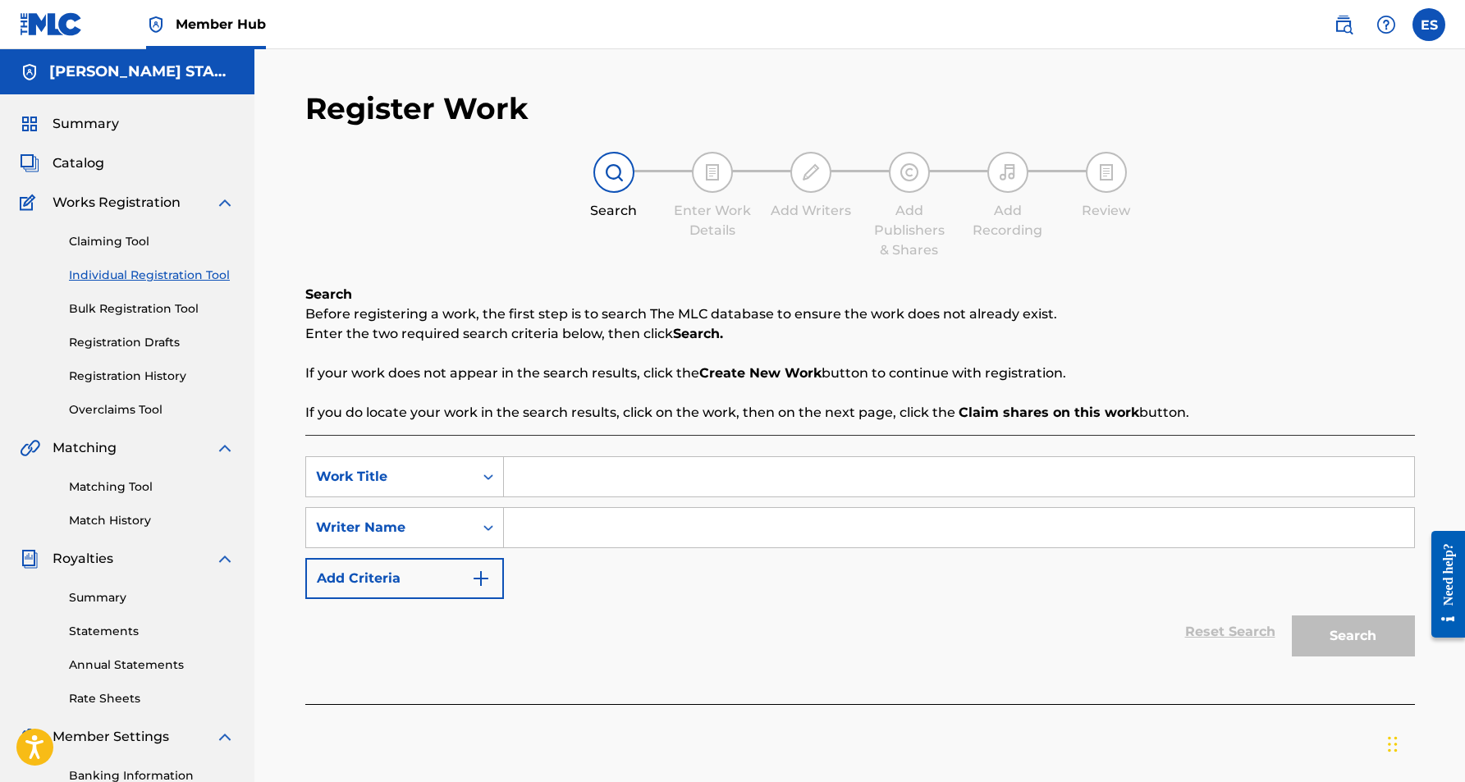
click at [568, 476] on input "Search Form" at bounding box center [959, 476] width 910 height 39
paste input "SO REAL"
type input "SO REAL"
click at [613, 585] on div "SearchWithCriteria81f75597-20cc-44b6-8835-a4329f09e3ea Work Title SO REAL so re…" at bounding box center [860, 527] width 1110 height 143
click at [603, 548] on div "Search Form" at bounding box center [959, 527] width 911 height 41
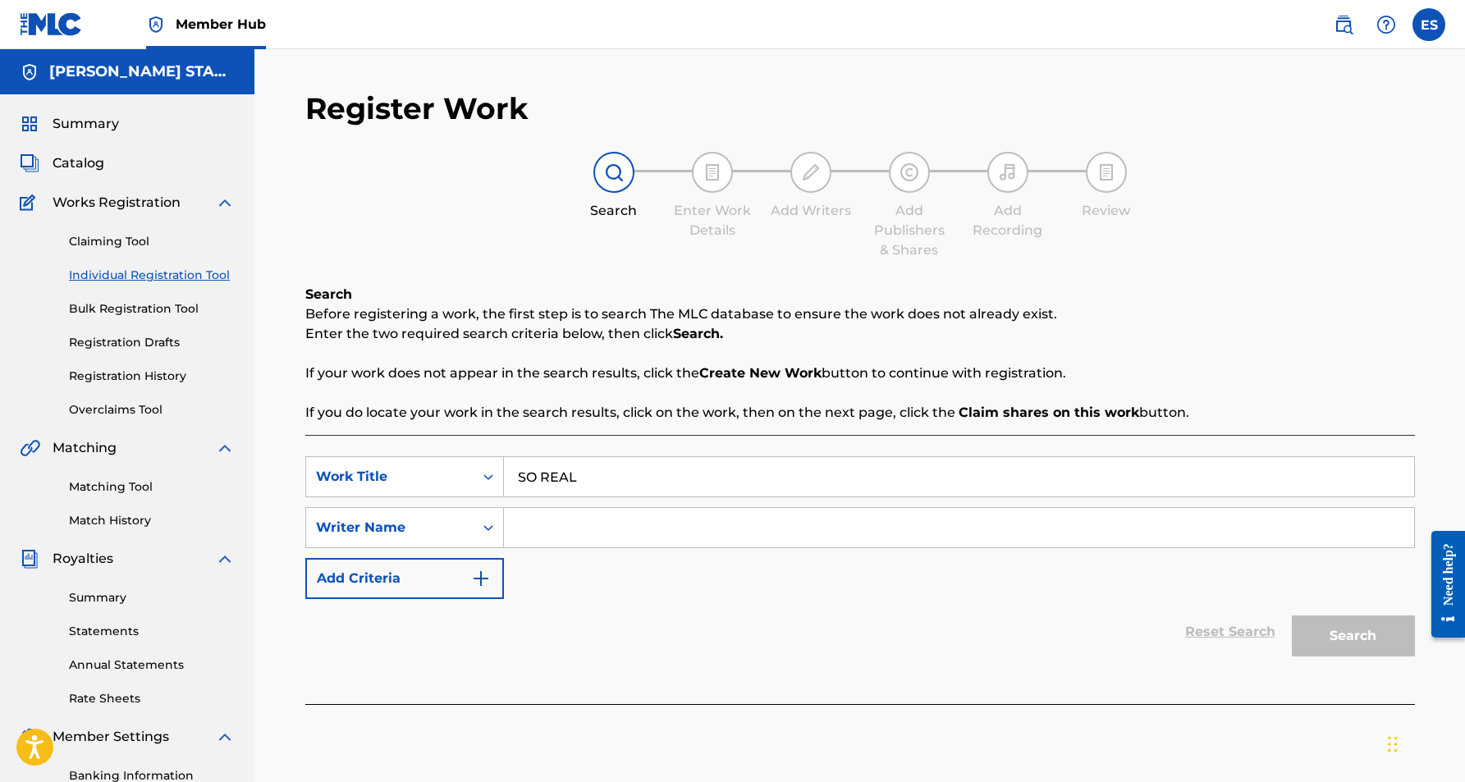
click at [590, 536] on input "Search Form" at bounding box center [959, 527] width 910 height 39
paste input "[PERSON_NAME] [PERSON_NAME]"
type input "[PERSON_NAME] [PERSON_NAME]"
click at [1319, 634] on button "Search" at bounding box center [1353, 636] width 123 height 41
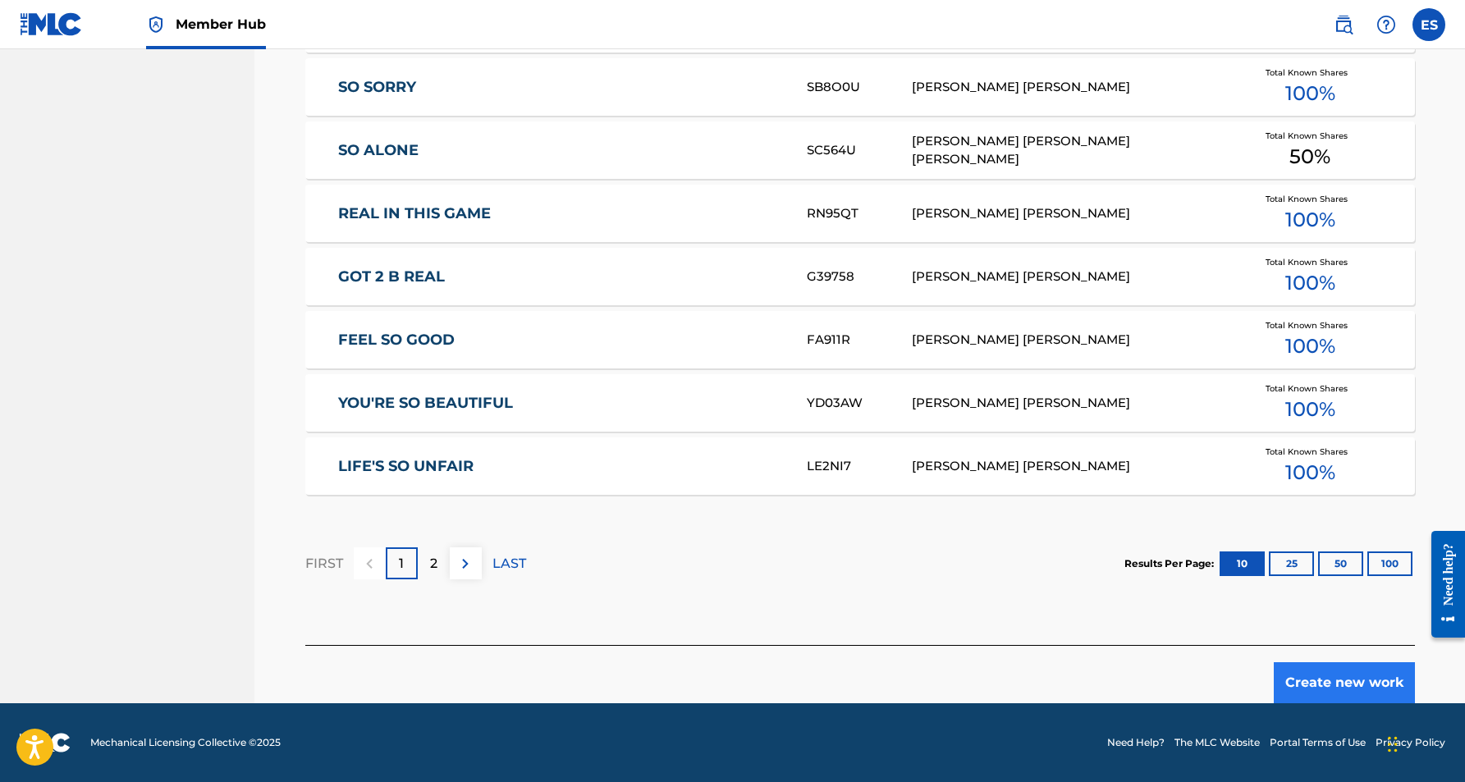
click at [1319, 672] on button "Create new work" at bounding box center [1344, 683] width 141 height 41
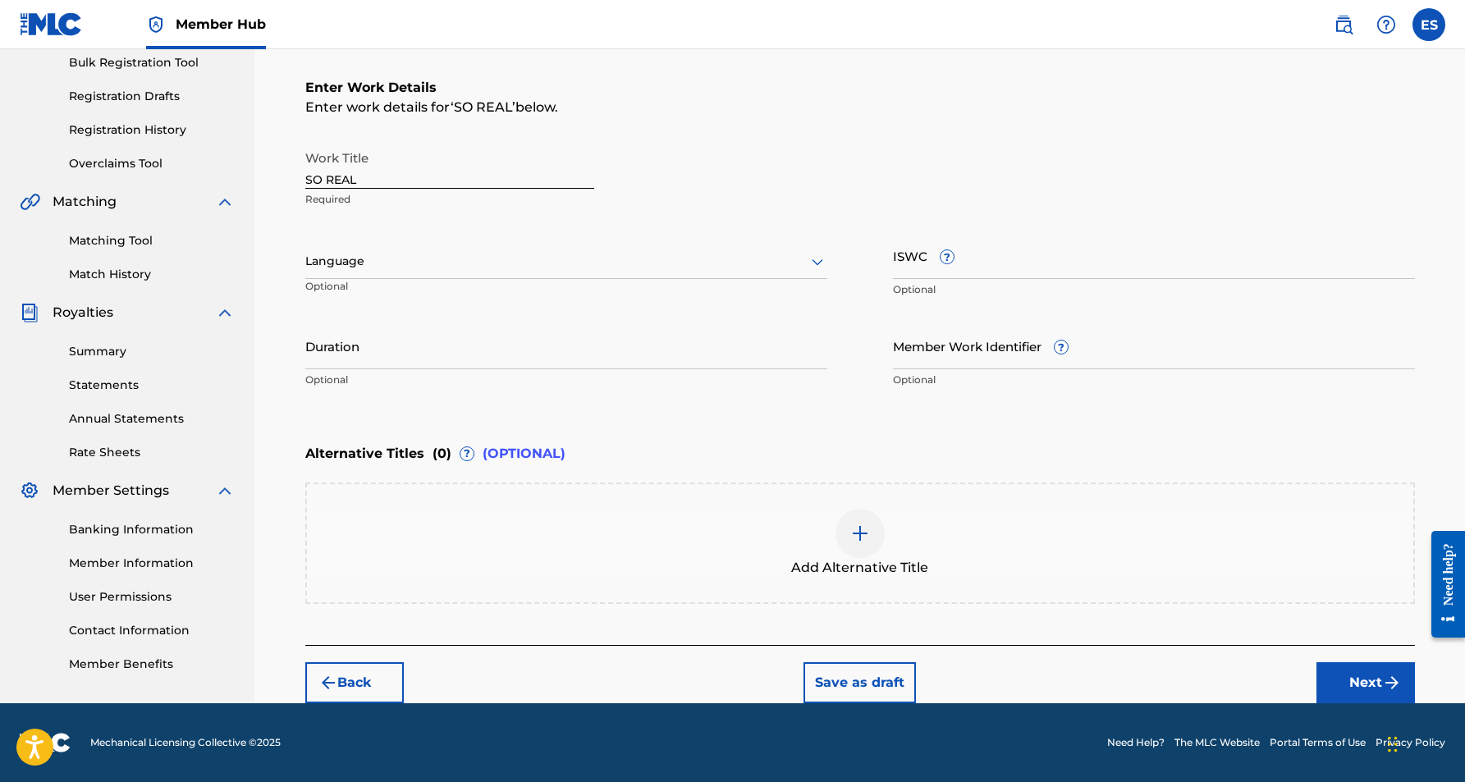
scroll to position [246, 0]
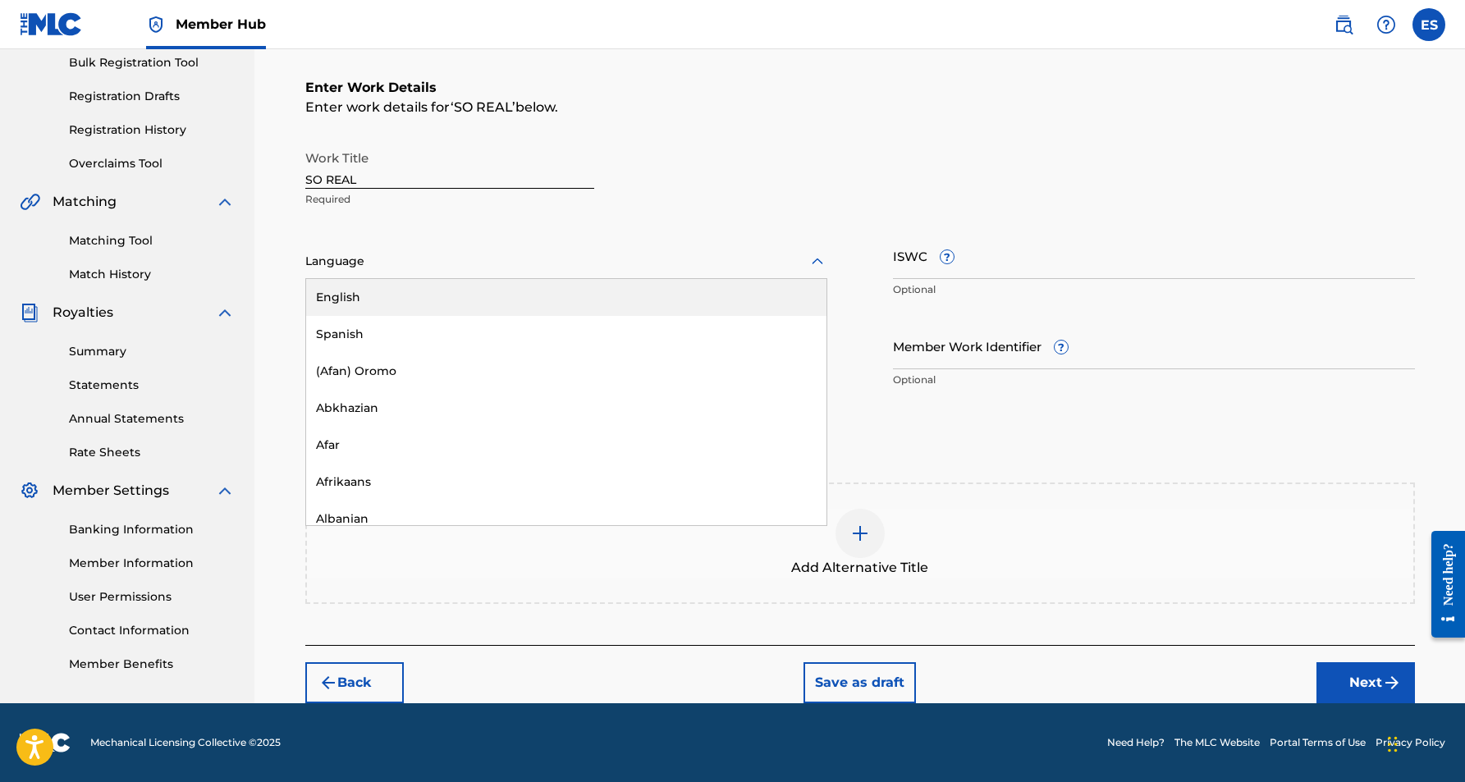
click at [819, 260] on icon at bounding box center [818, 262] width 20 height 20
click at [742, 296] on div "English" at bounding box center [566, 297] width 520 height 37
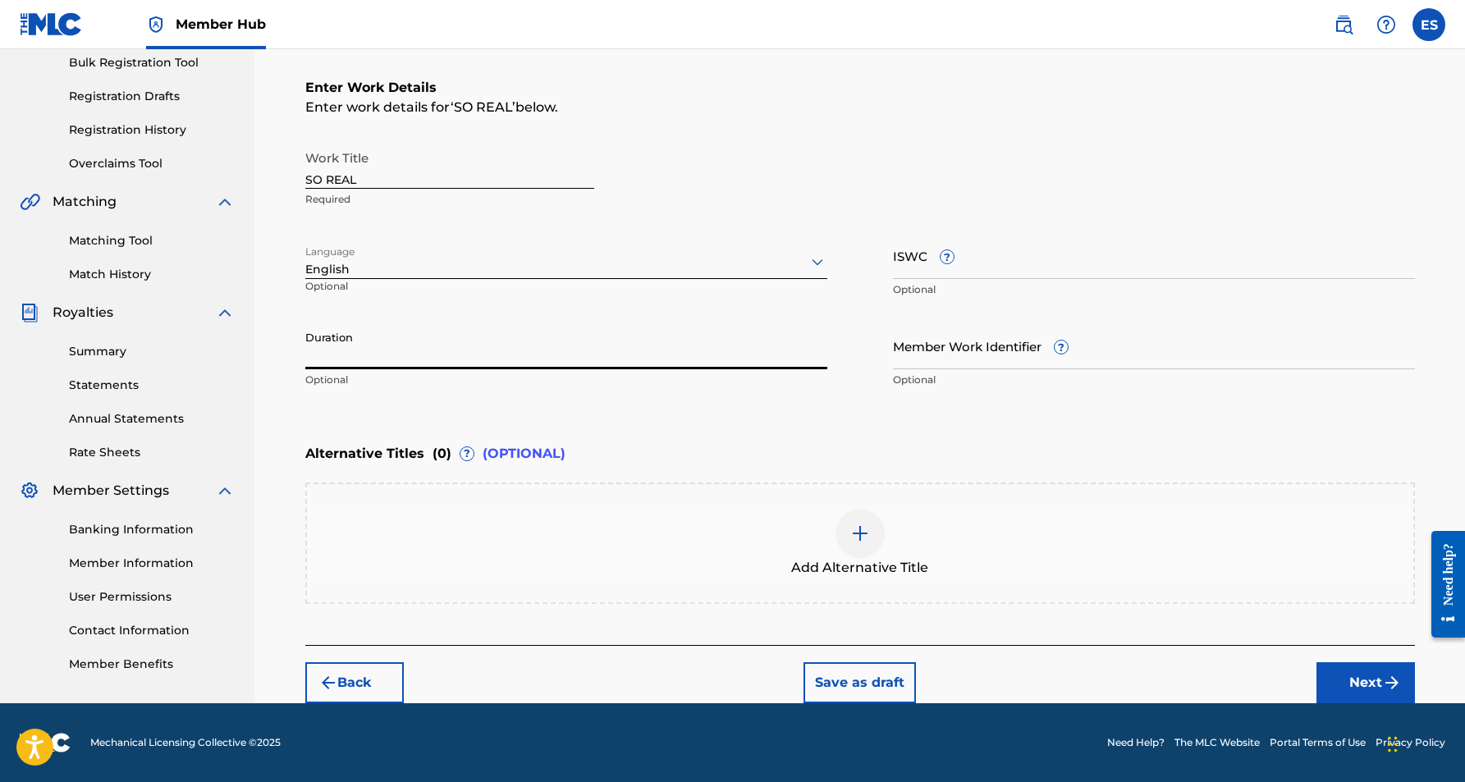
click at [644, 328] on input "Duration" at bounding box center [566, 346] width 522 height 47
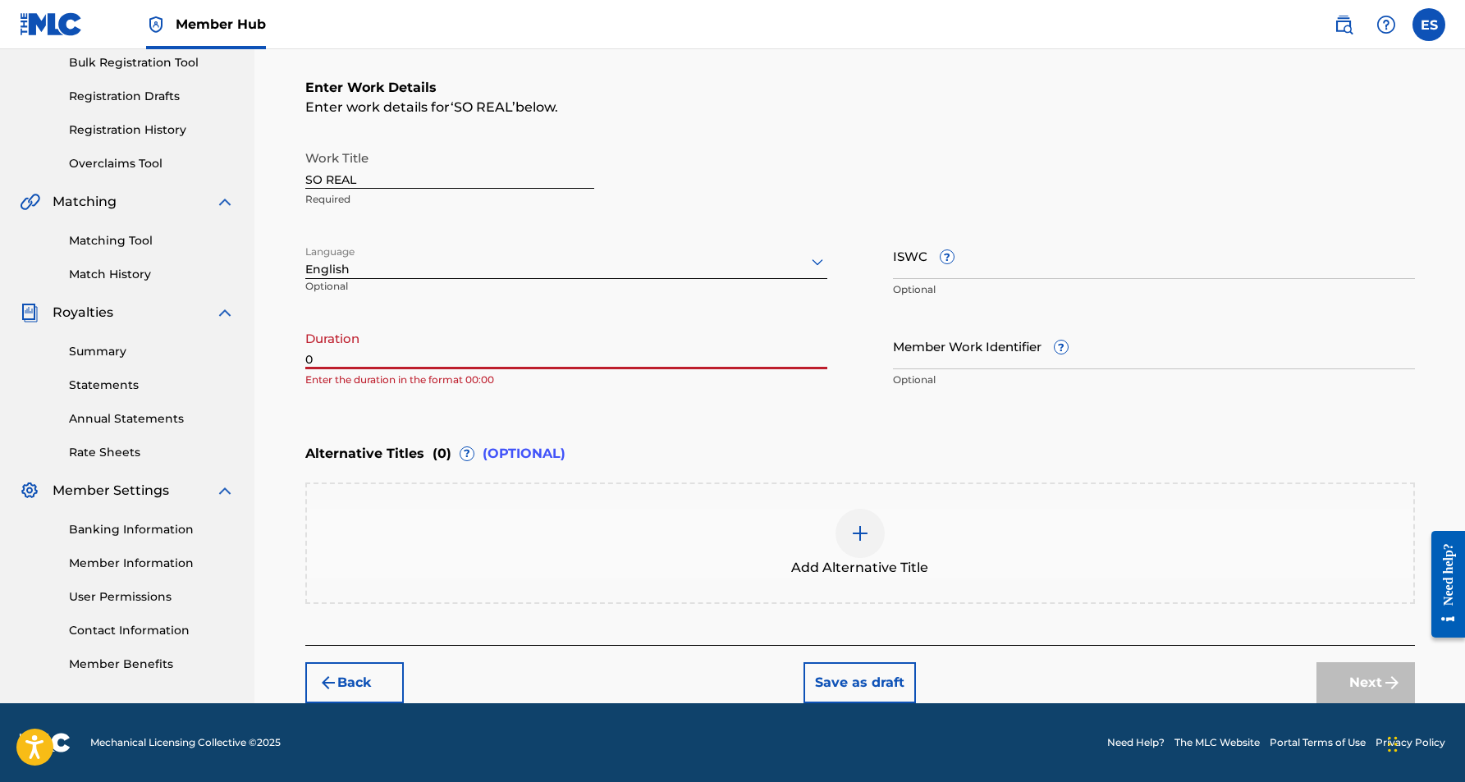
paste input "3:43"
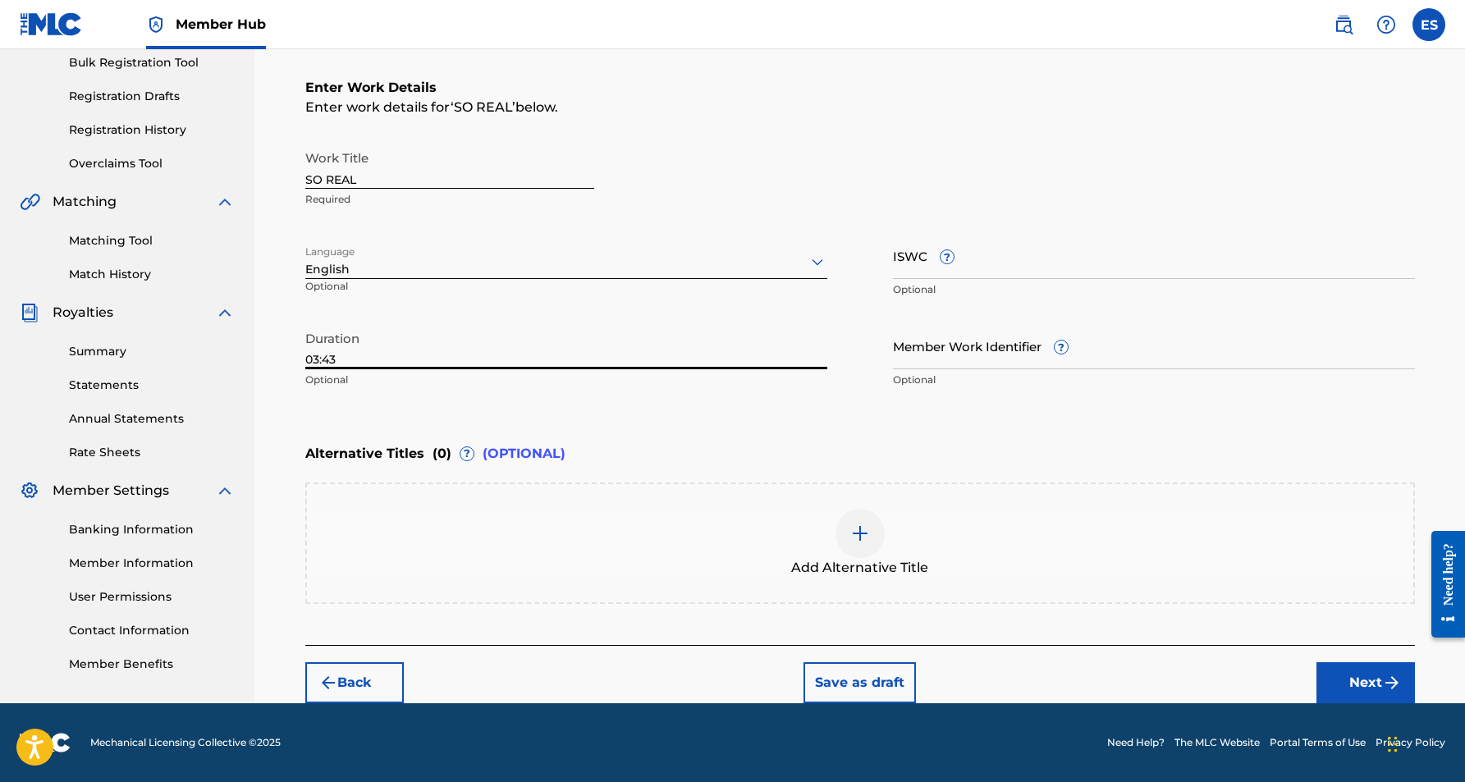
type input "03:43"
click at [271, 506] on div "Register Work Search Enter Work Details Add Writers Add Publishers & Shares Add…" at bounding box center [859, 253] width 1211 height 901
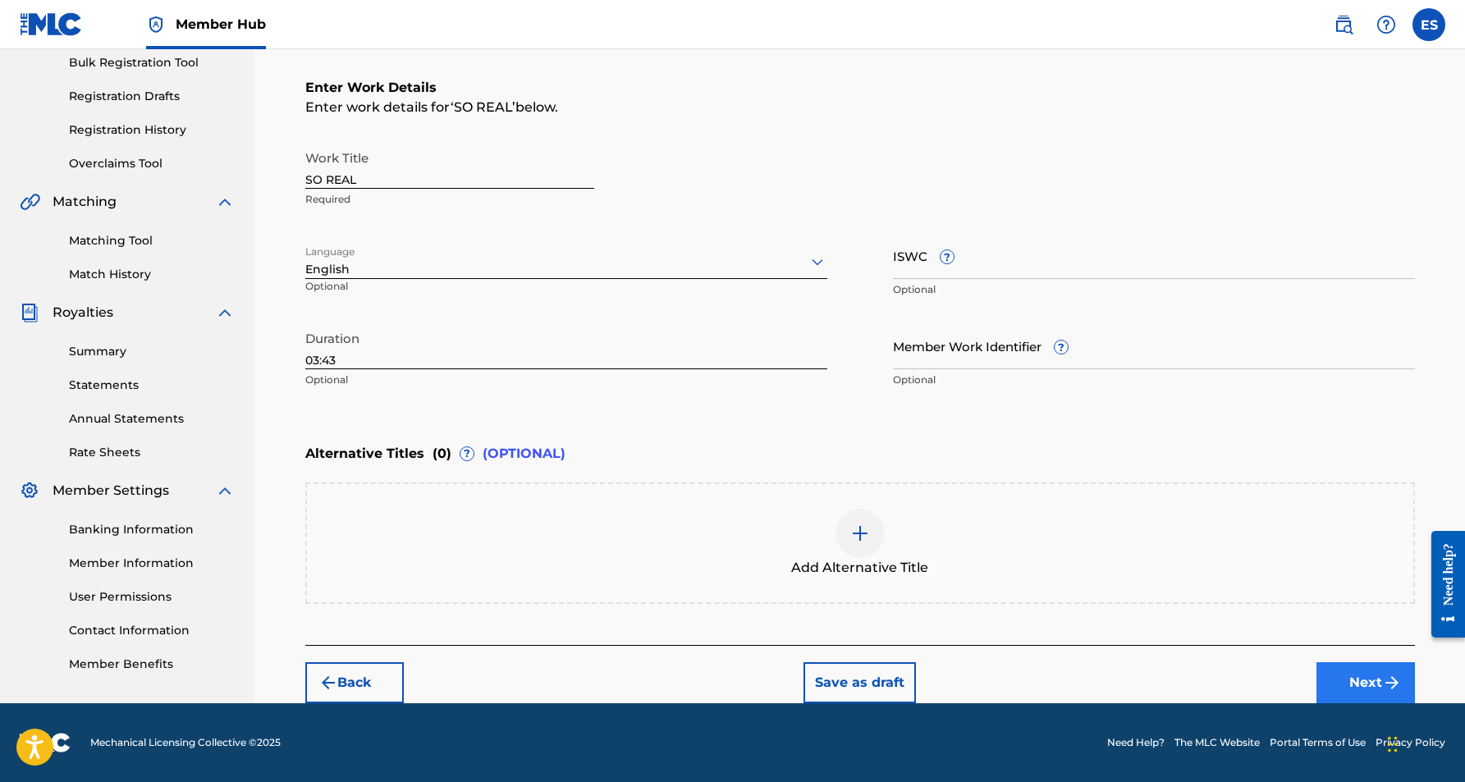
click at [1354, 677] on button "Next" at bounding box center [1366, 683] width 99 height 41
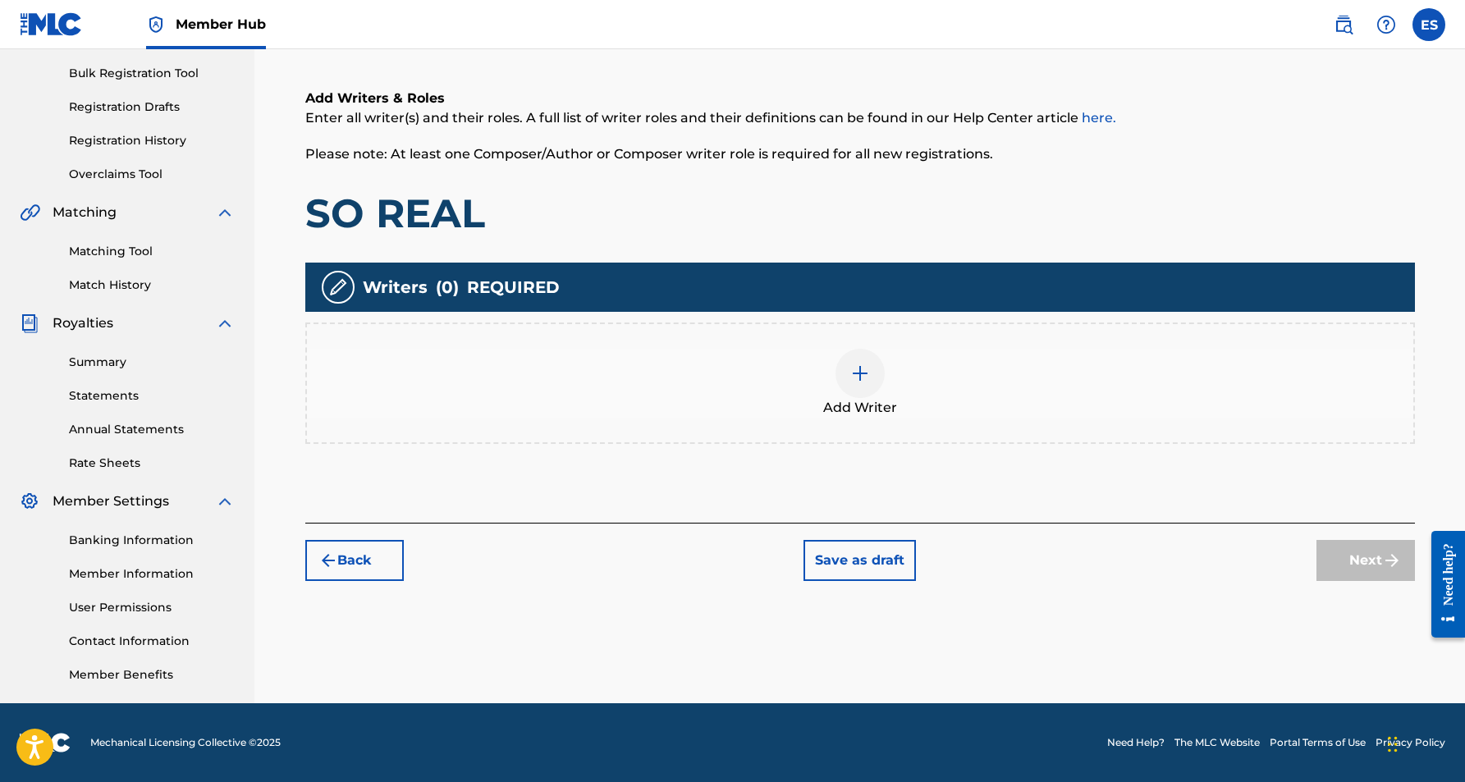
click at [867, 377] on img at bounding box center [861, 374] width 20 height 20
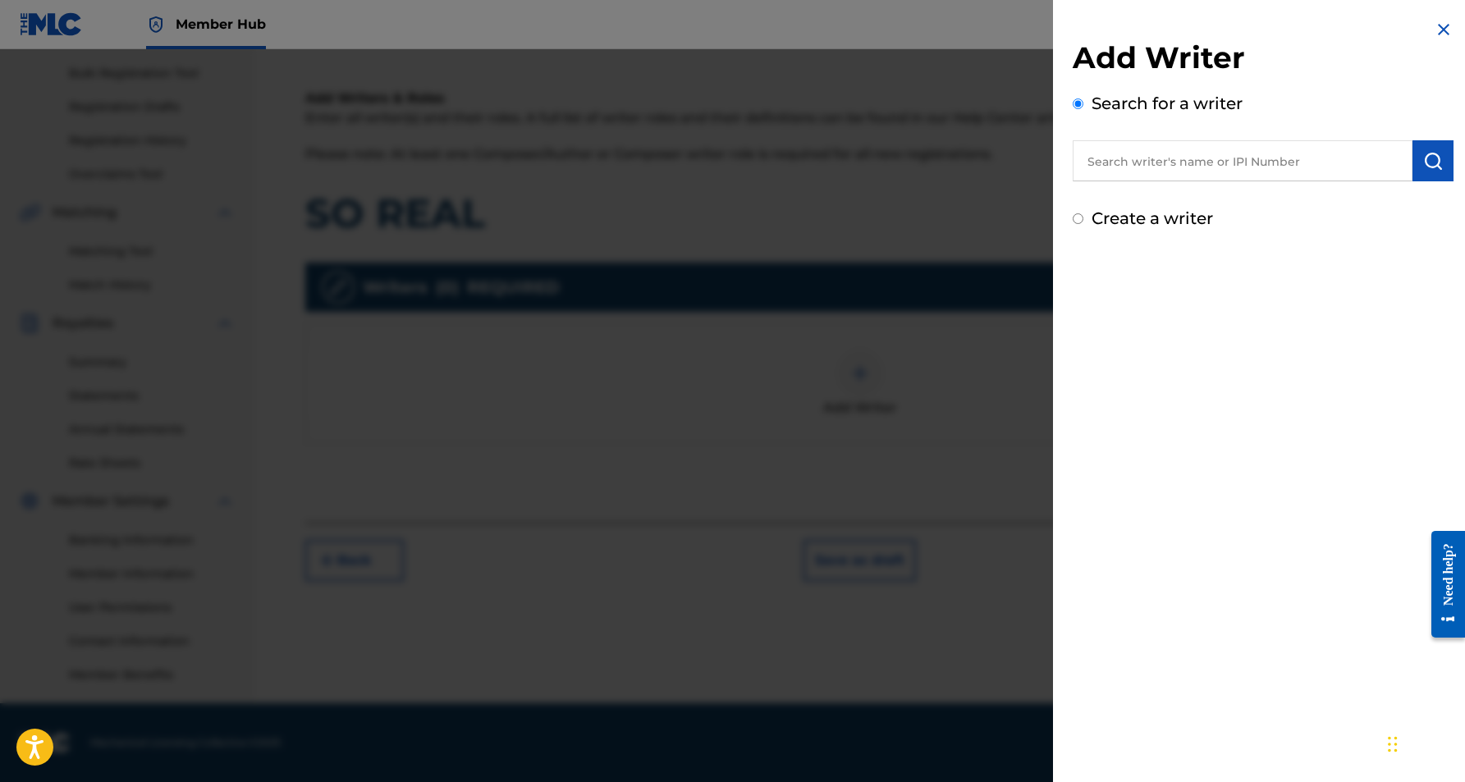
click at [1135, 164] on input "text" at bounding box center [1243, 160] width 340 height 41
paste input "[PERSON_NAME] [PERSON_NAME]"
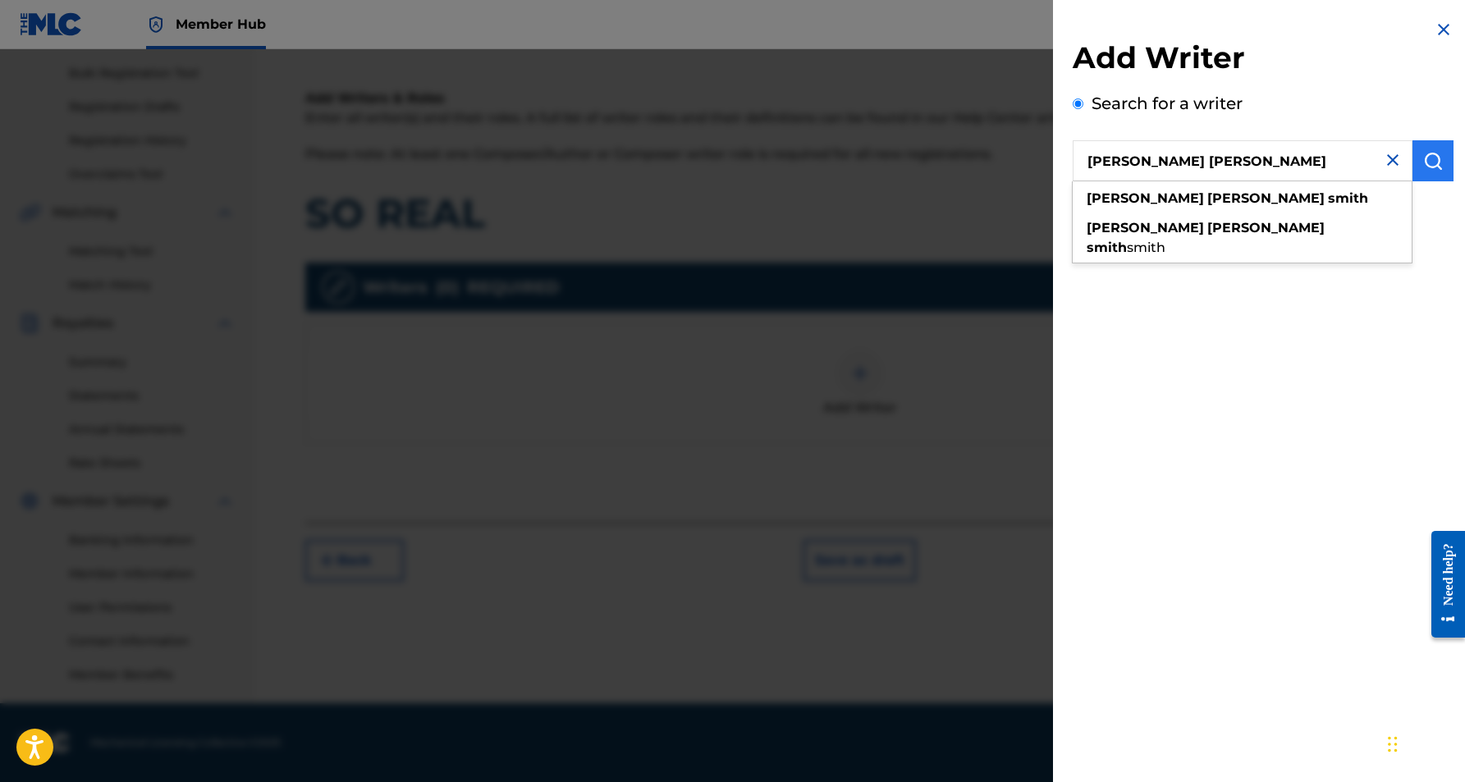
type input "[PERSON_NAME] [PERSON_NAME]"
click at [1437, 163] on img "submit" at bounding box center [1434, 161] width 20 height 20
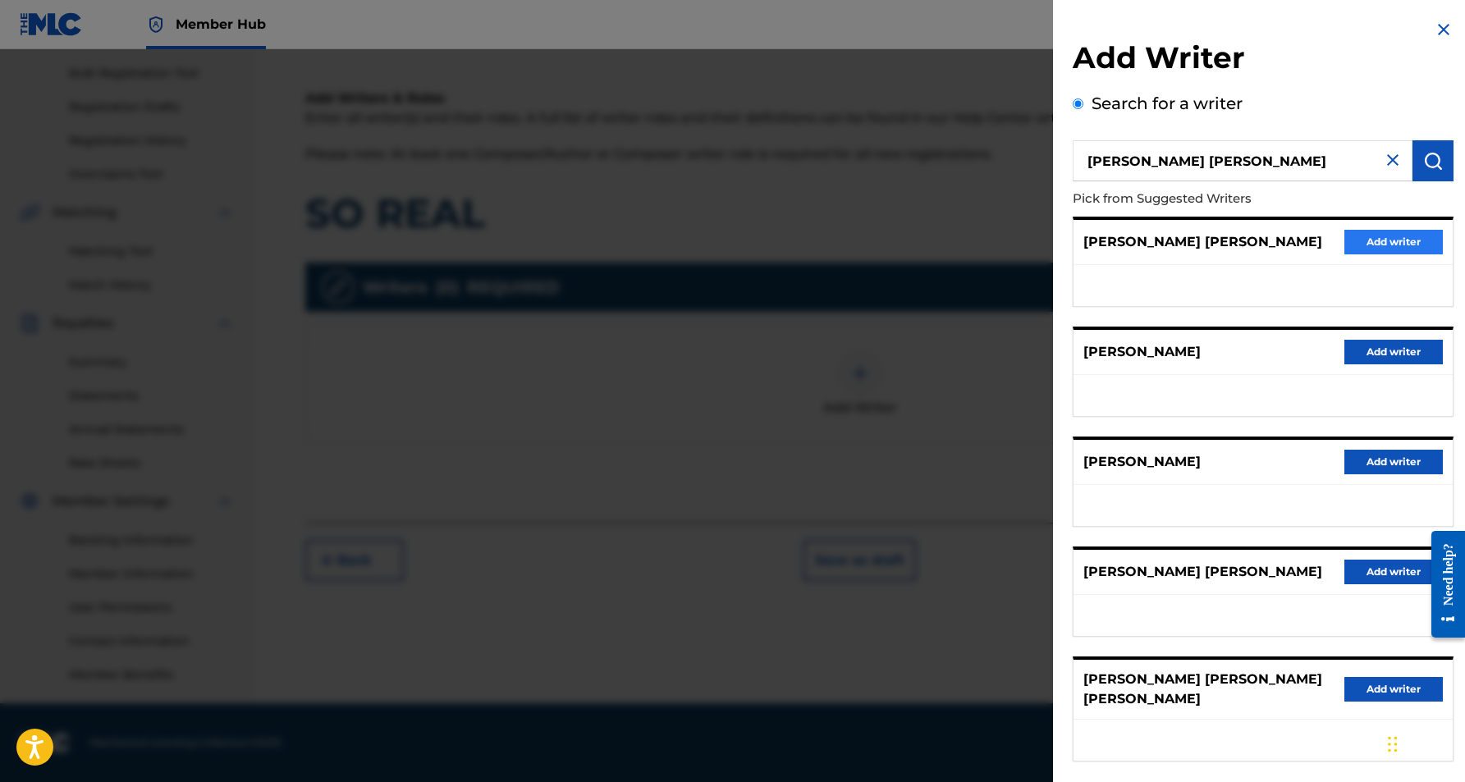
click at [1367, 236] on button "Add writer" at bounding box center [1394, 242] width 99 height 25
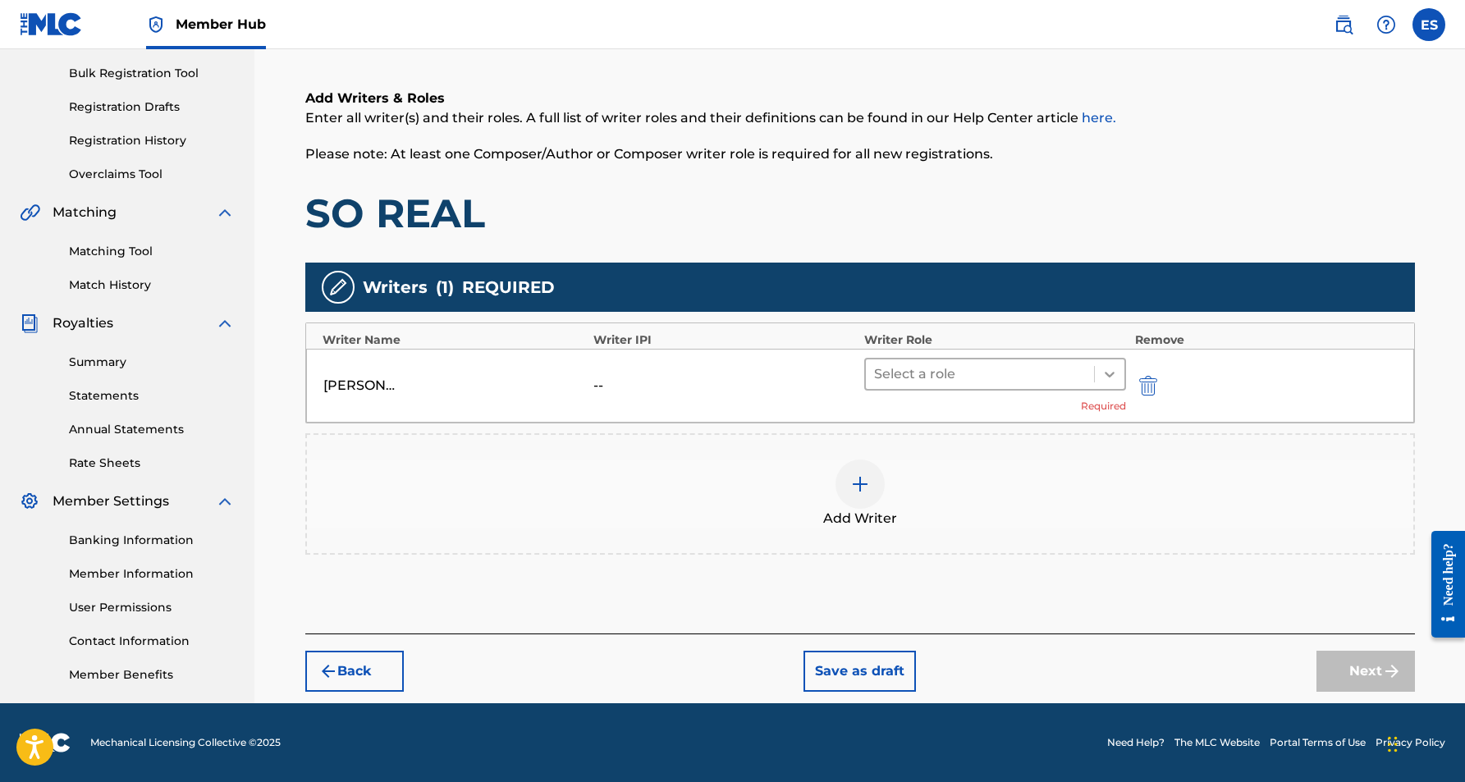
click at [1107, 369] on icon at bounding box center [1110, 374] width 16 height 16
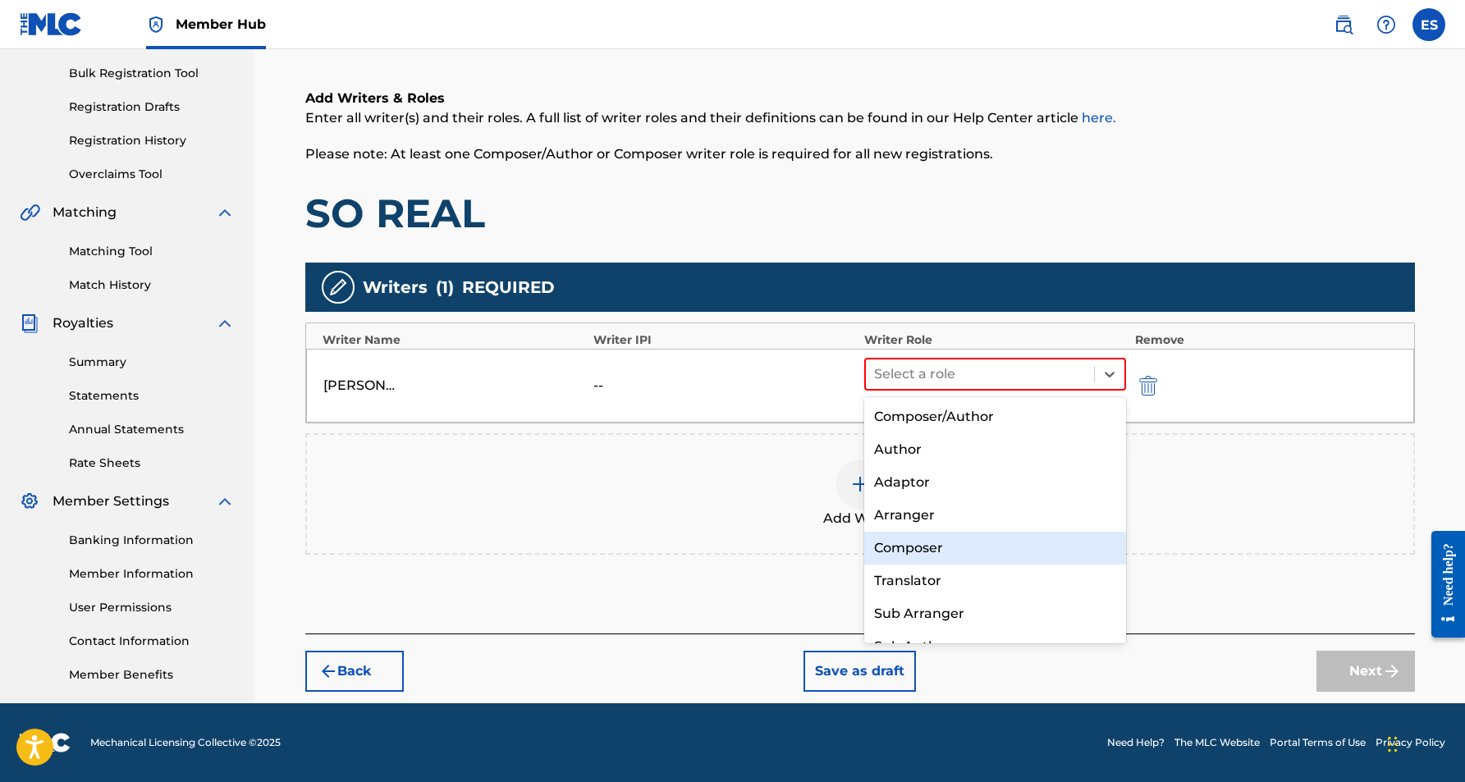
click at [964, 553] on div "Composer" at bounding box center [995, 548] width 263 height 33
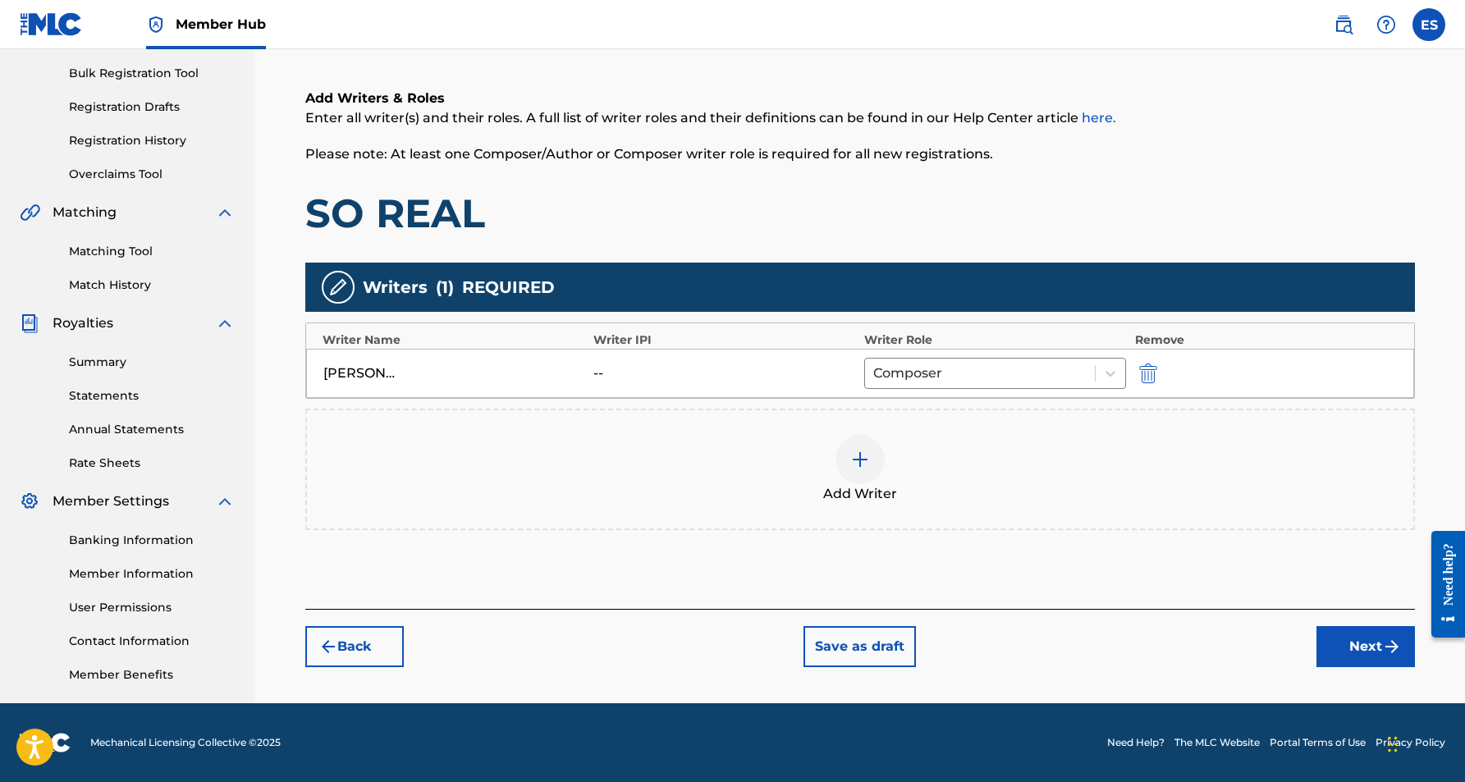
click at [856, 463] on img at bounding box center [861, 460] width 20 height 20
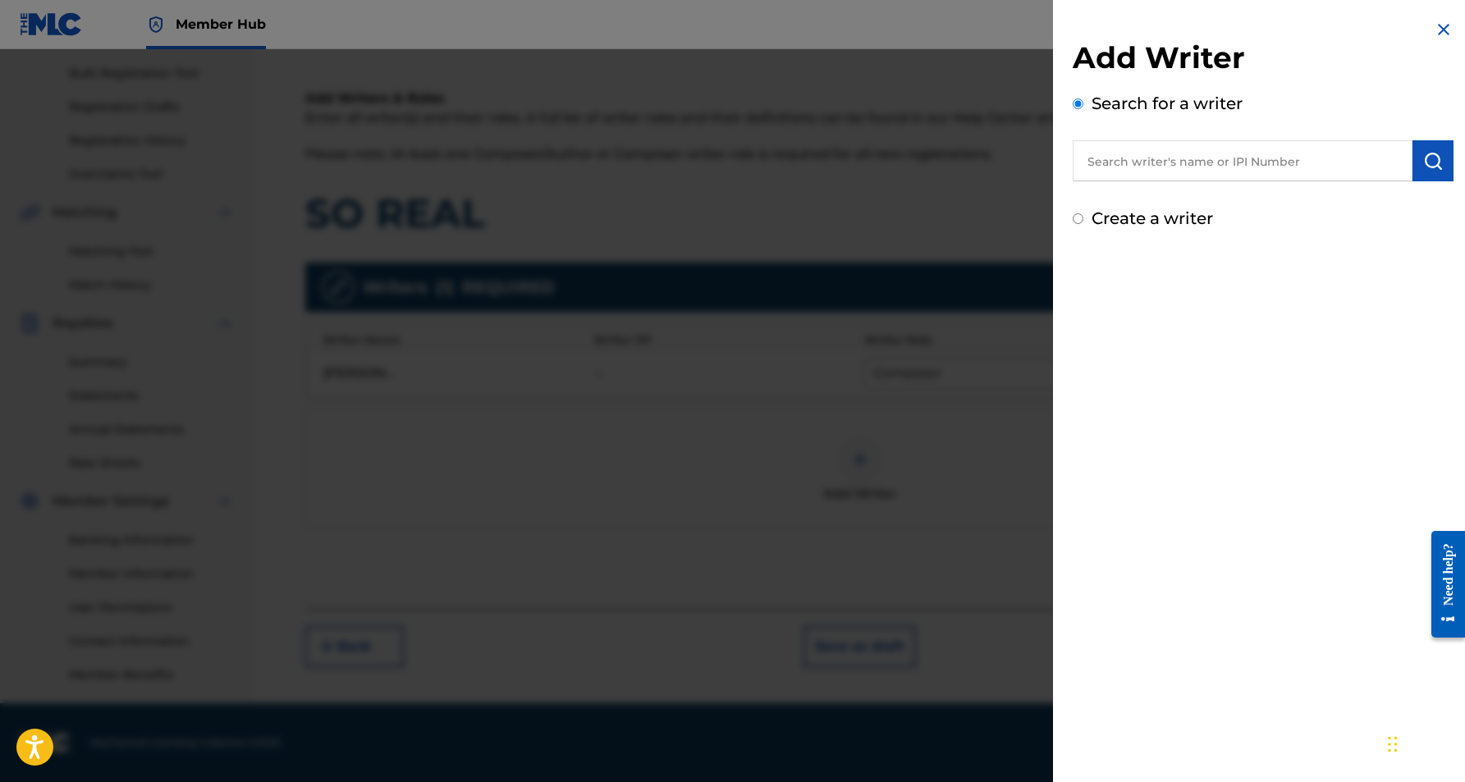
click at [1078, 220] on input "Create a writer" at bounding box center [1078, 218] width 11 height 11
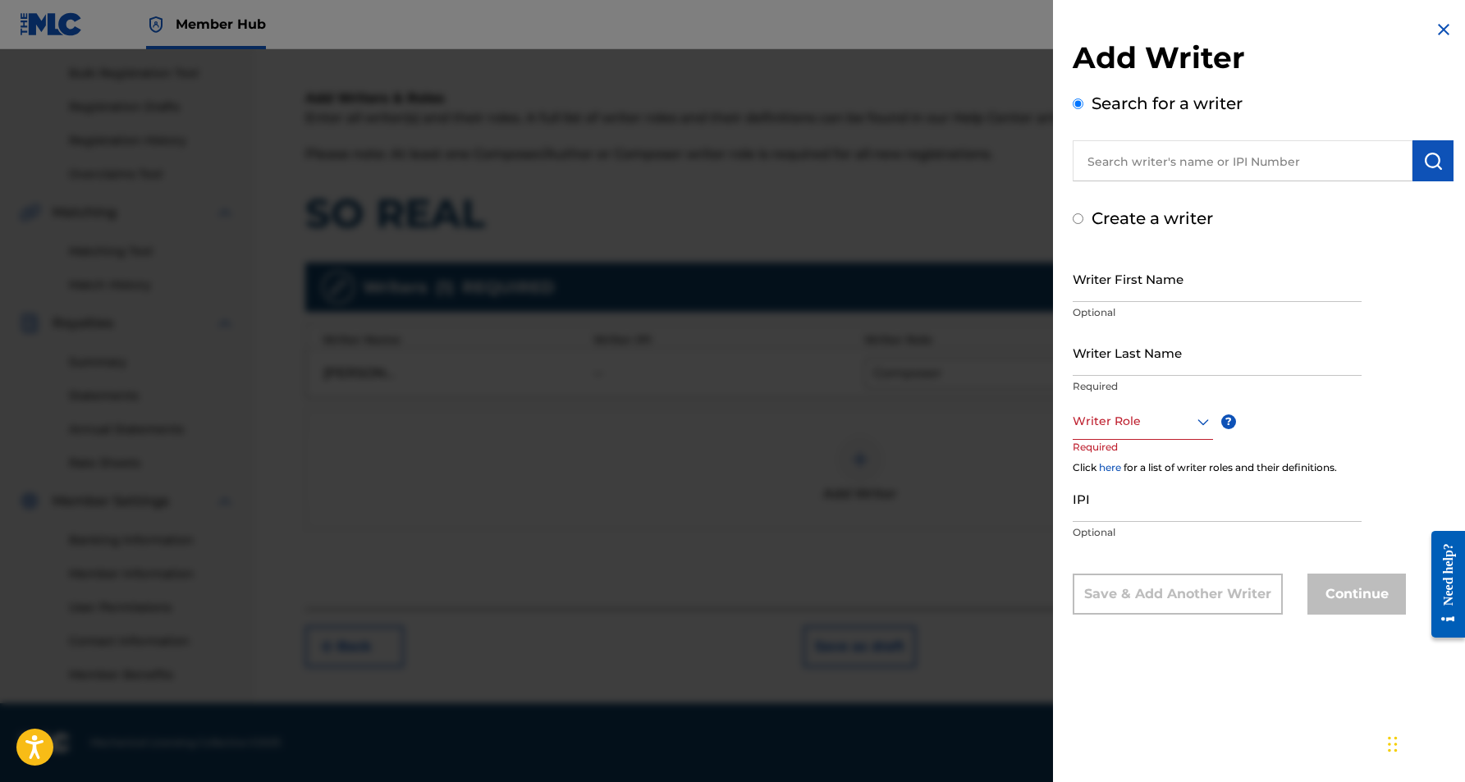
radio input "false"
radio input "true"
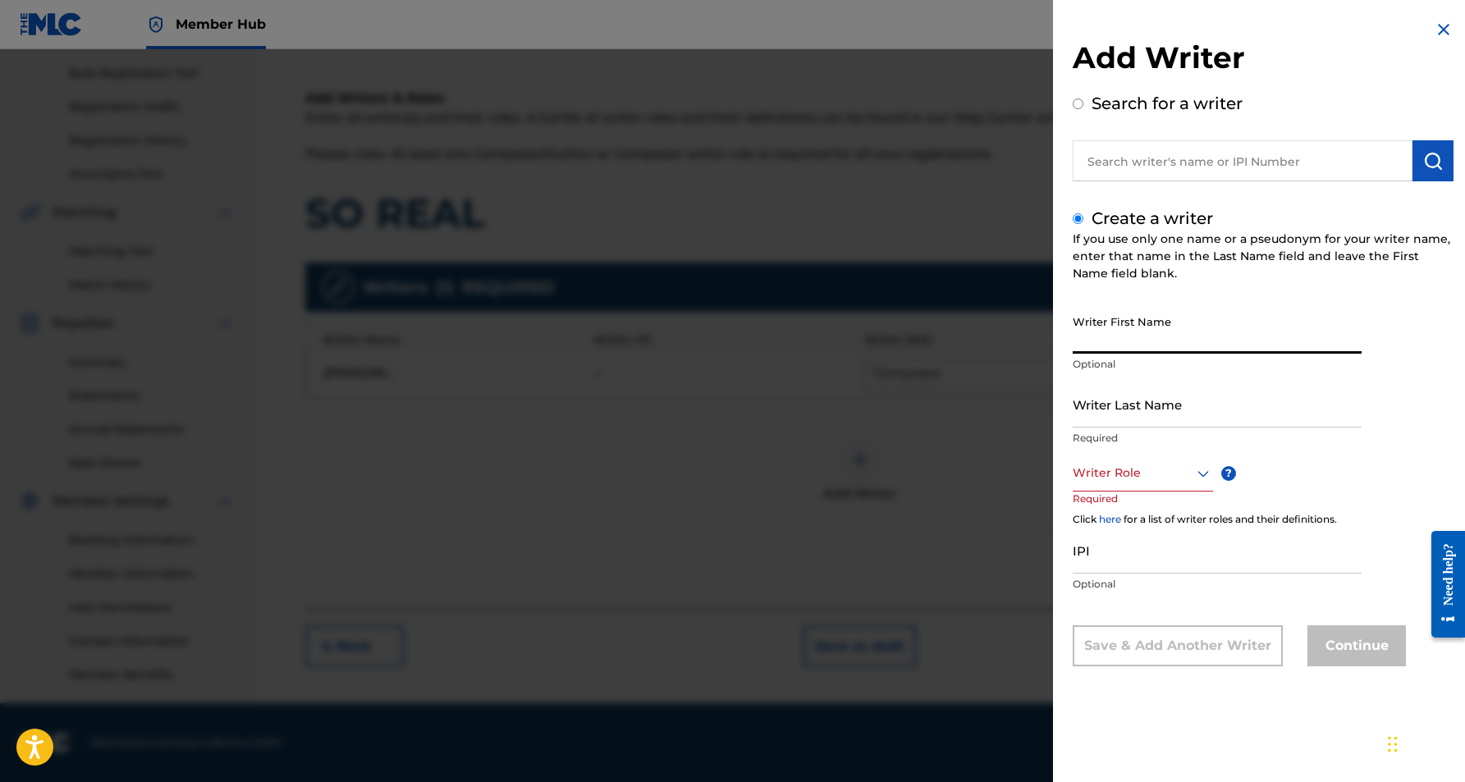
click at [1143, 320] on input "Writer First Name" at bounding box center [1217, 330] width 289 height 47
paste input "[PERSON_NAME]"
type input "[PERSON_NAME]"
click at [1158, 399] on input "Writer Last Name" at bounding box center [1217, 404] width 289 height 47
paste input "[PERSON_NAME]"
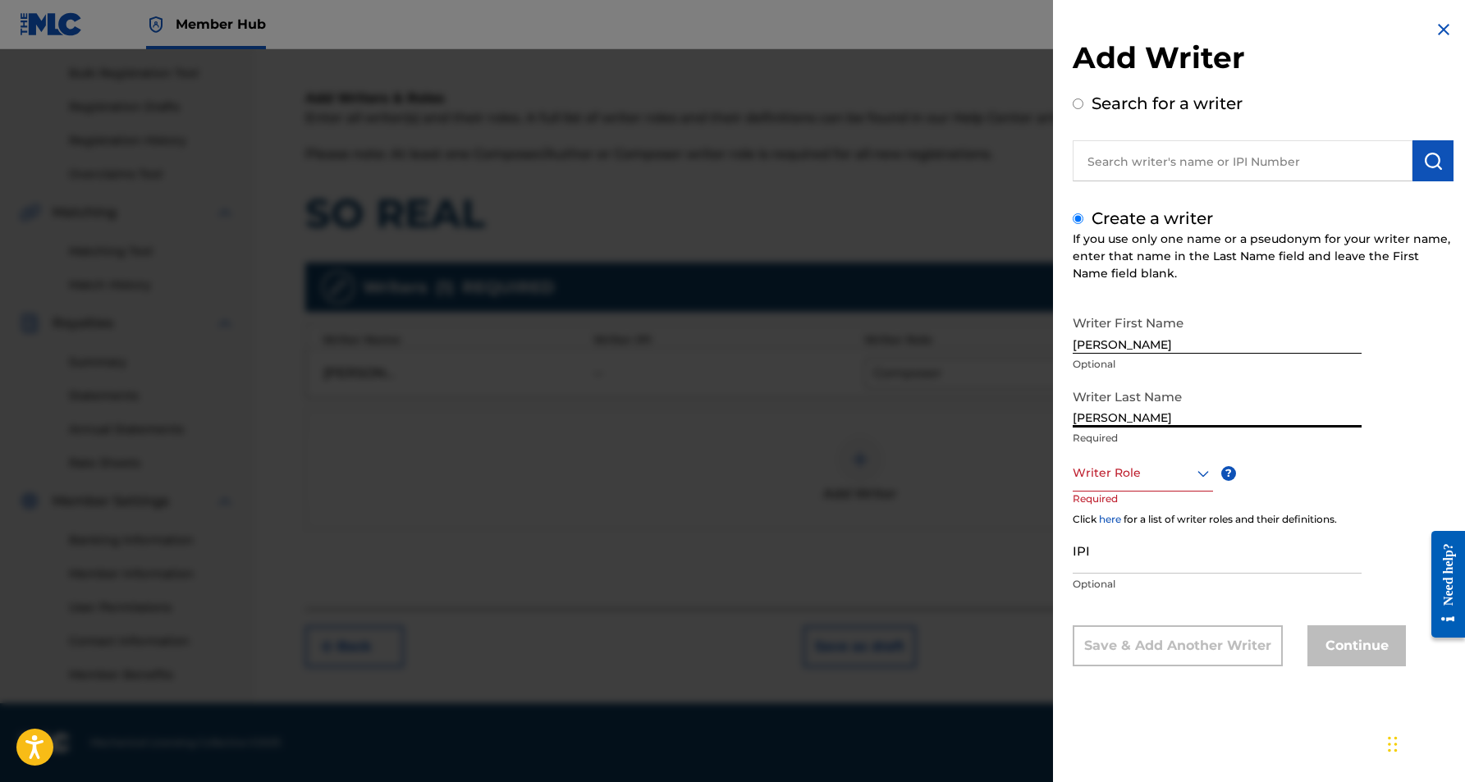
type input "[PERSON_NAME]"
click at [1129, 341] on input "[PERSON_NAME]" at bounding box center [1217, 330] width 289 height 47
type input "KROSHET"
click at [1199, 475] on icon at bounding box center [1204, 474] width 20 height 20
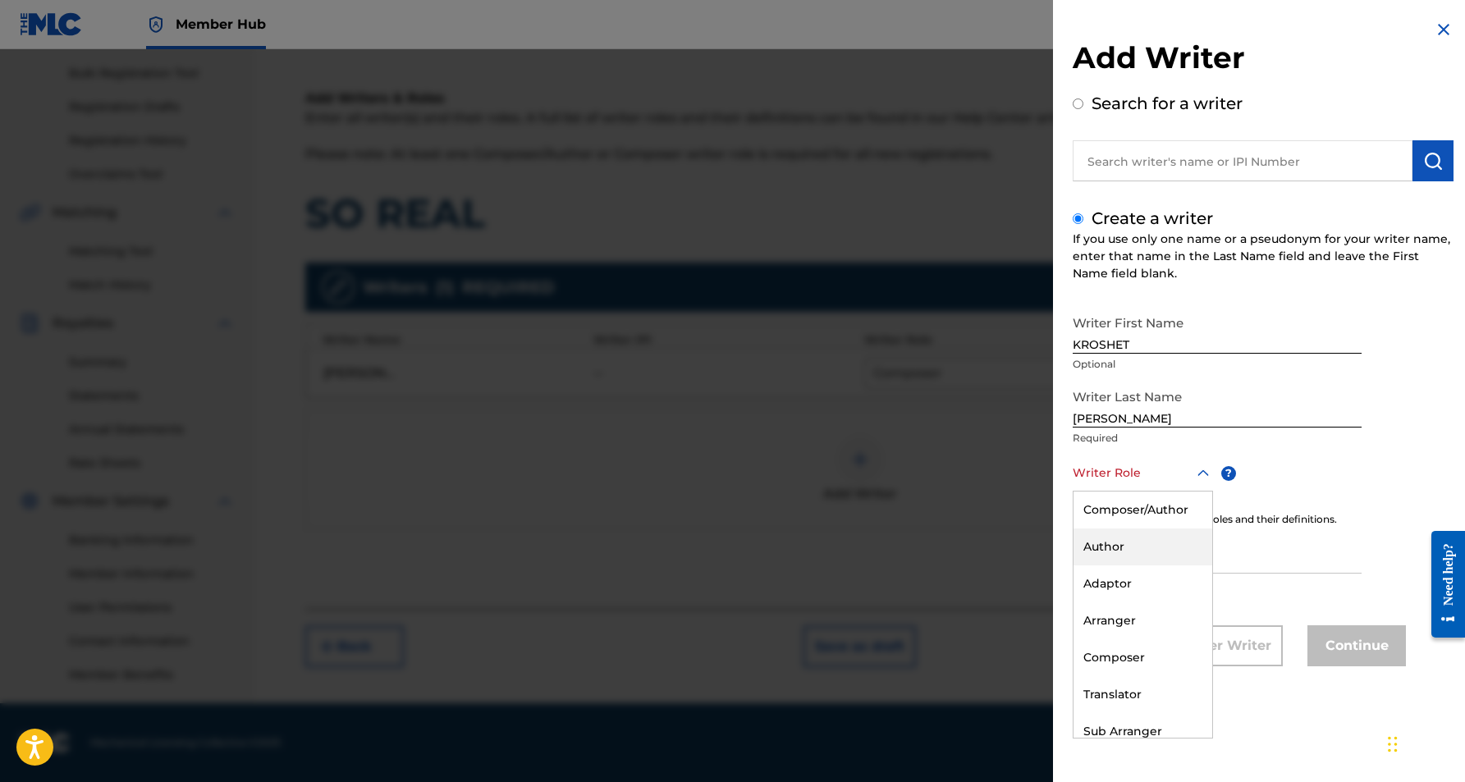
click at [1155, 548] on div "Author" at bounding box center [1143, 547] width 139 height 37
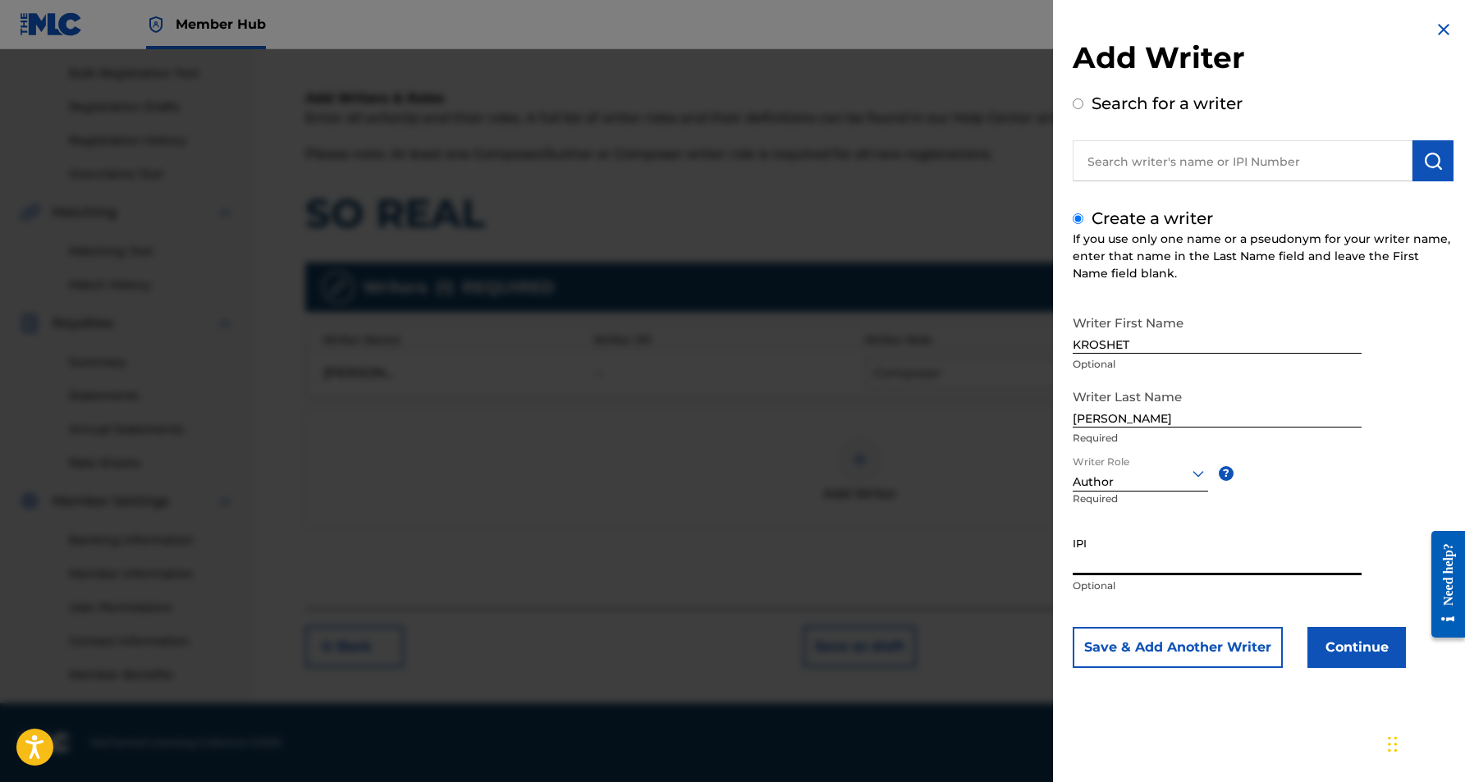
click at [1127, 558] on input "IPI" at bounding box center [1217, 552] width 289 height 47
paste input "528588215"
type input "528588215"
click at [1355, 652] on button "Continue" at bounding box center [1357, 647] width 99 height 41
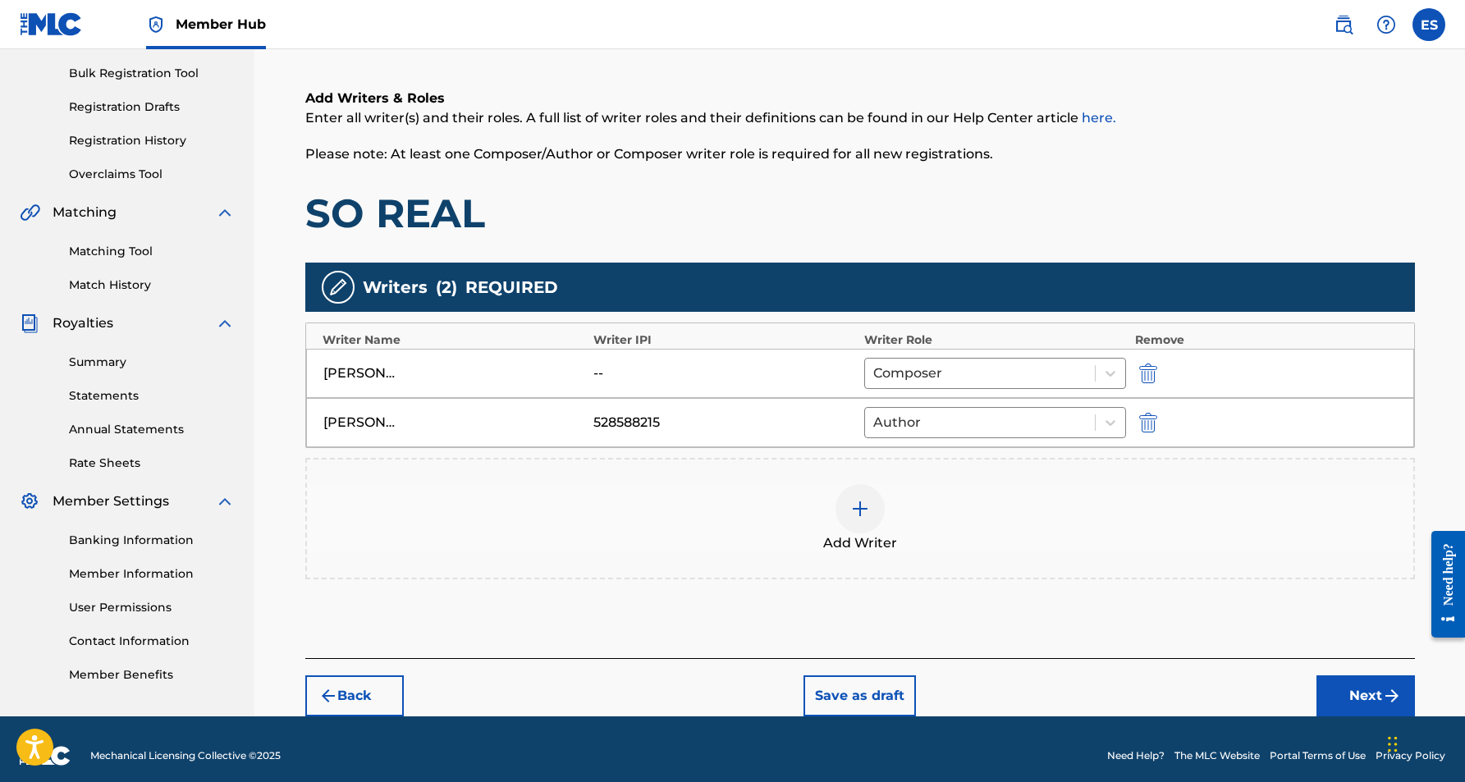
scroll to position [238, 0]
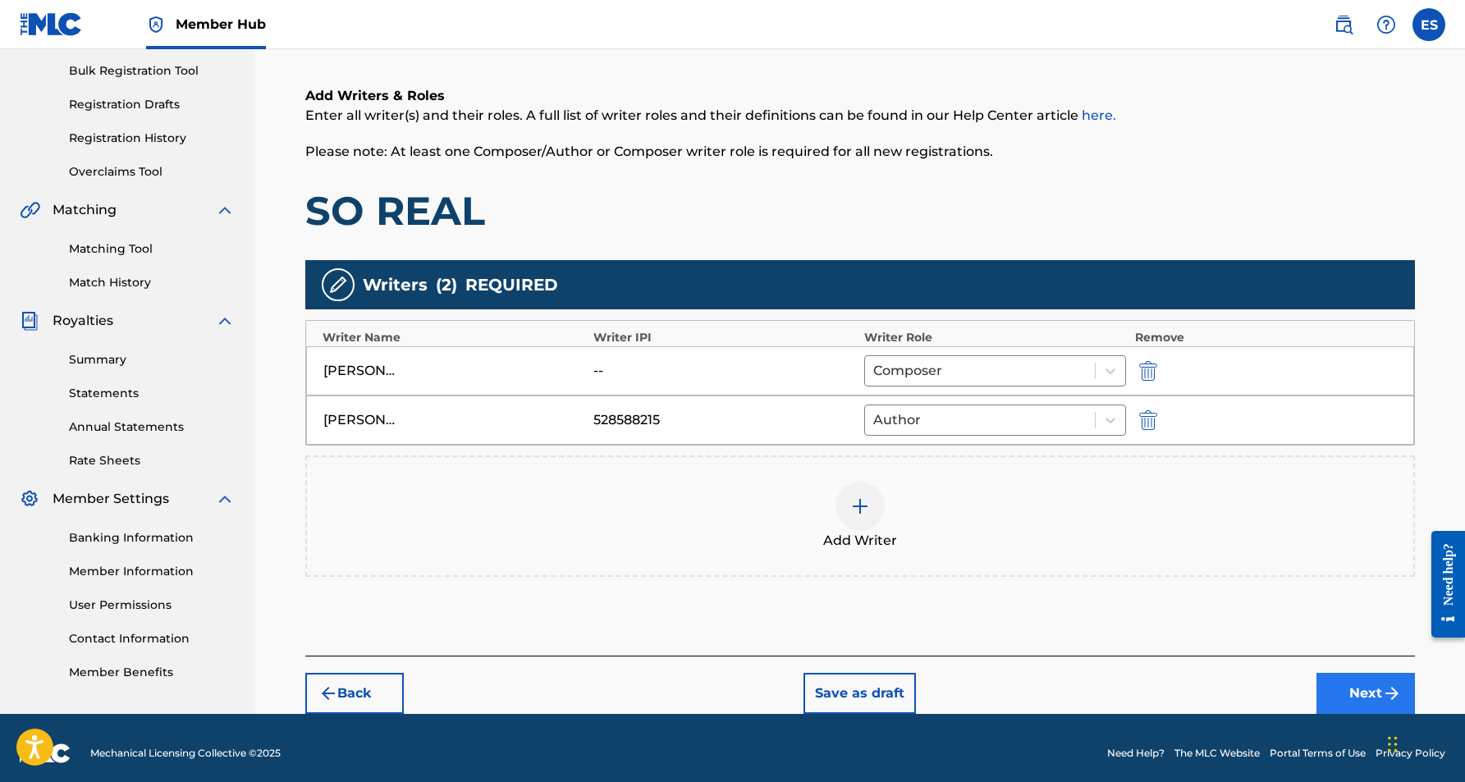
click at [1360, 681] on button "Next" at bounding box center [1366, 693] width 99 height 41
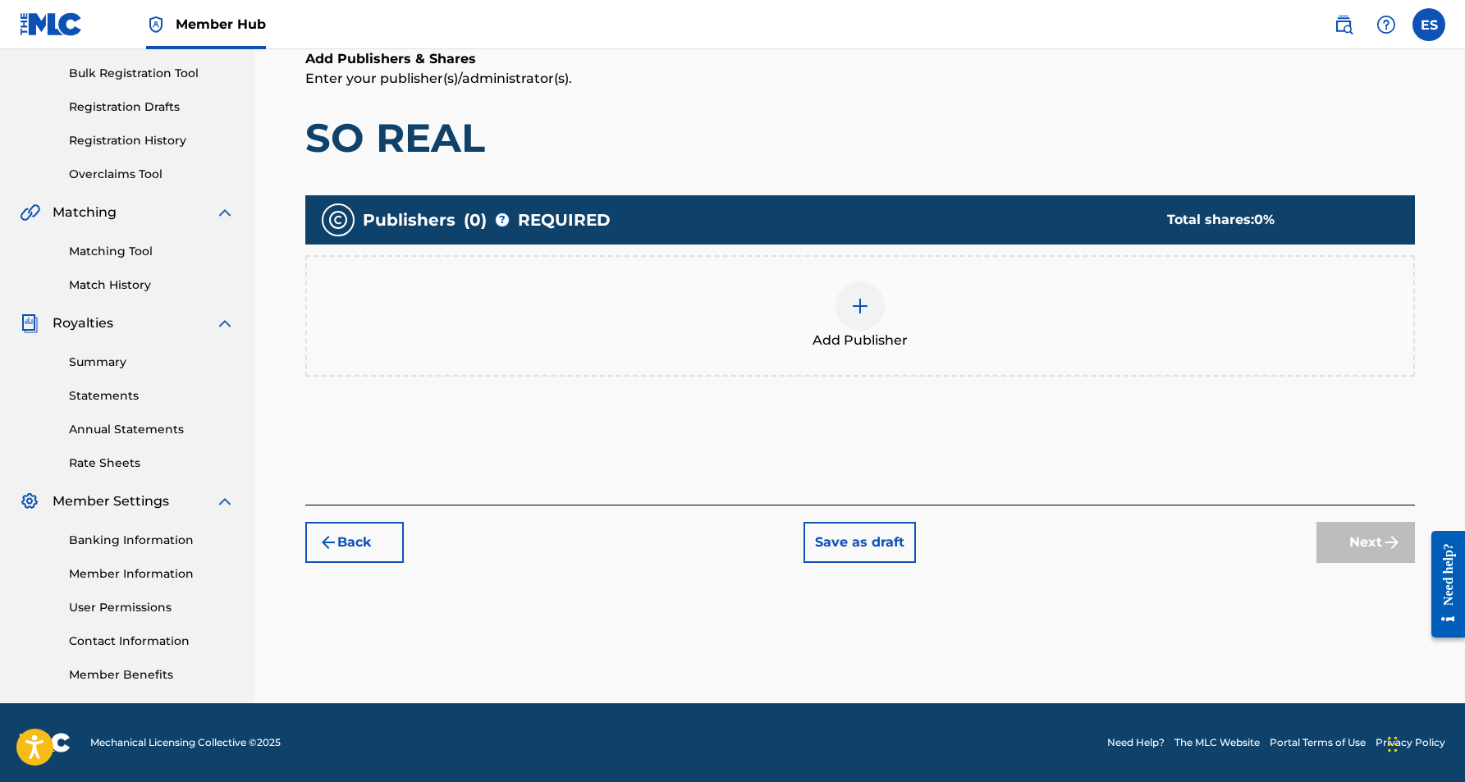
scroll to position [236, 0]
click at [865, 323] on div at bounding box center [860, 306] width 49 height 49
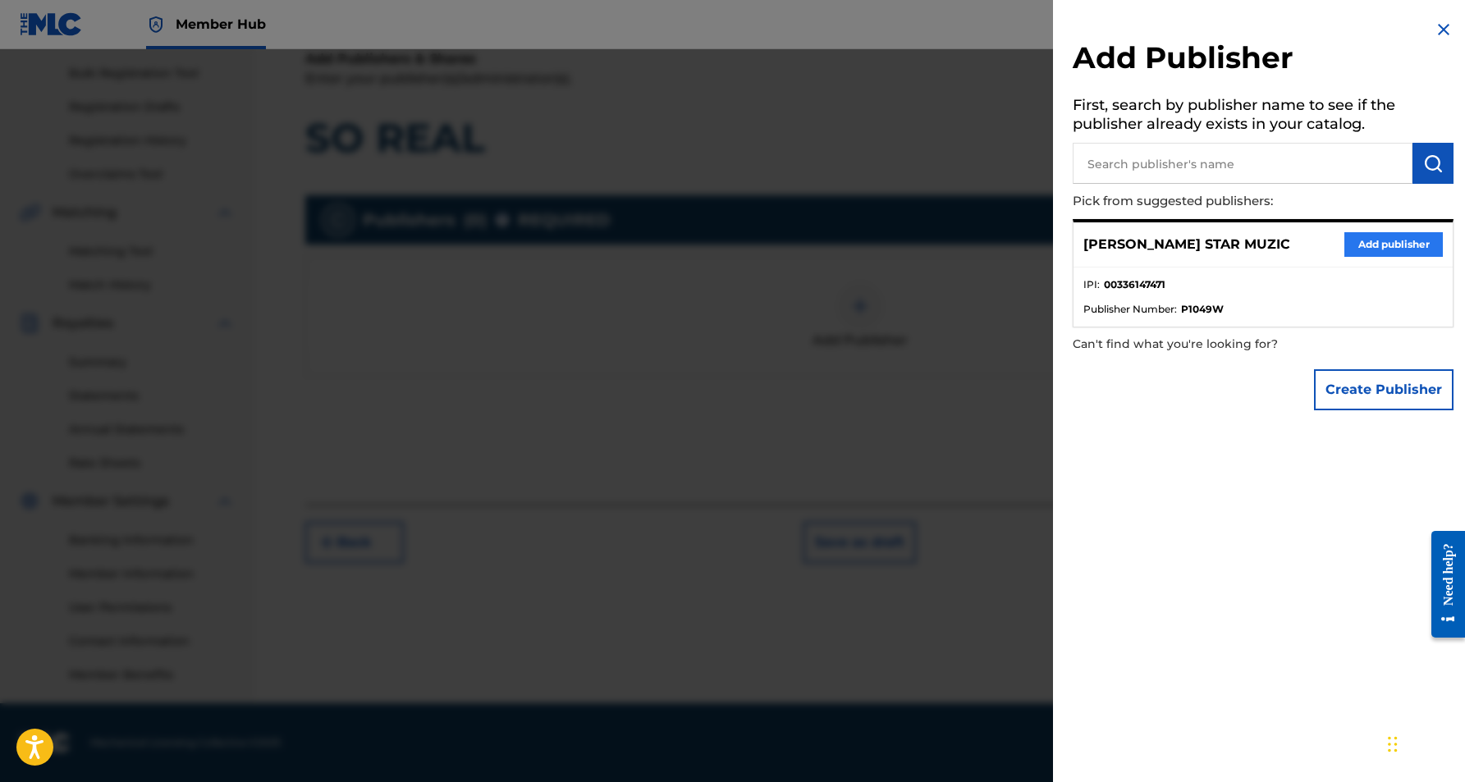
click at [1360, 240] on button "Add publisher" at bounding box center [1394, 244] width 99 height 25
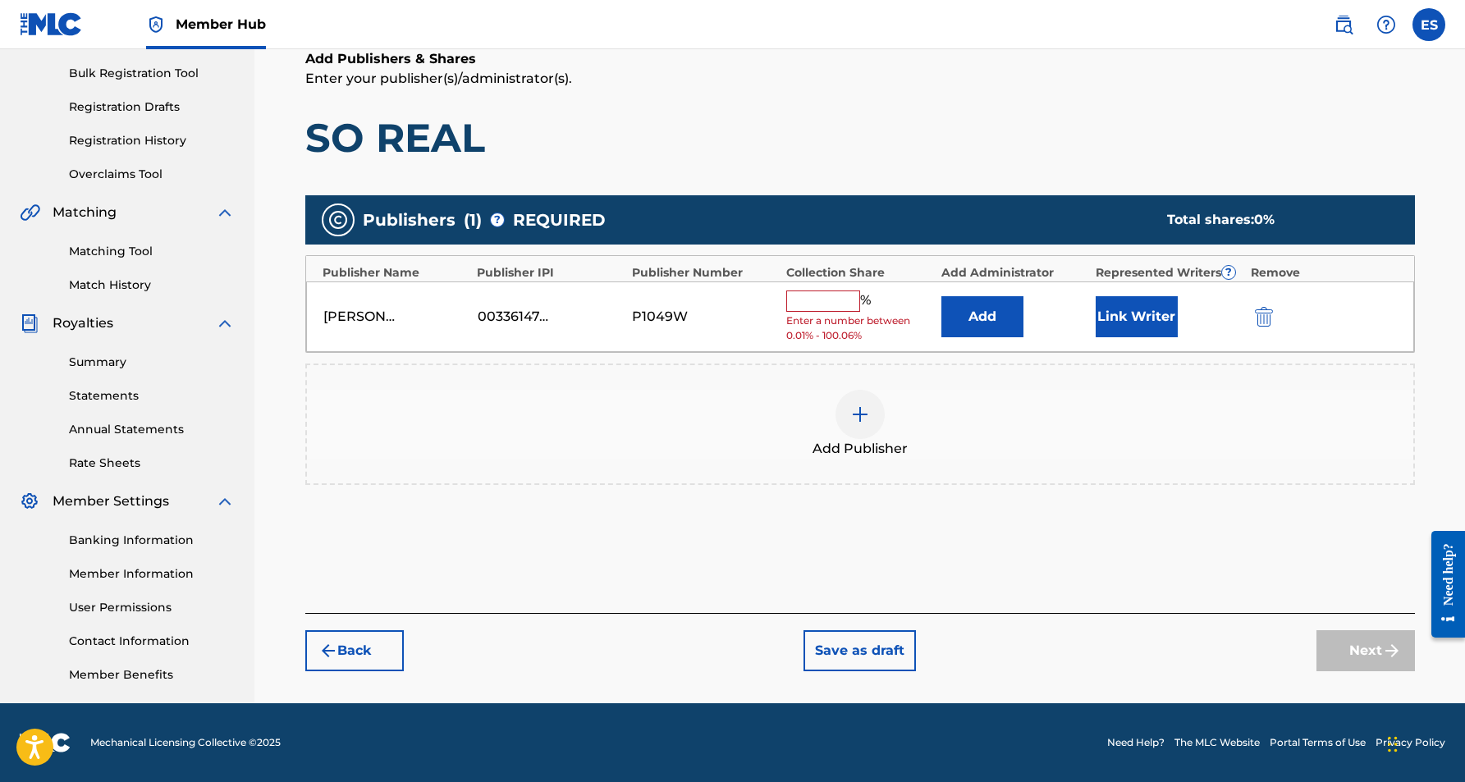
click at [832, 304] on input "text" at bounding box center [823, 301] width 74 height 21
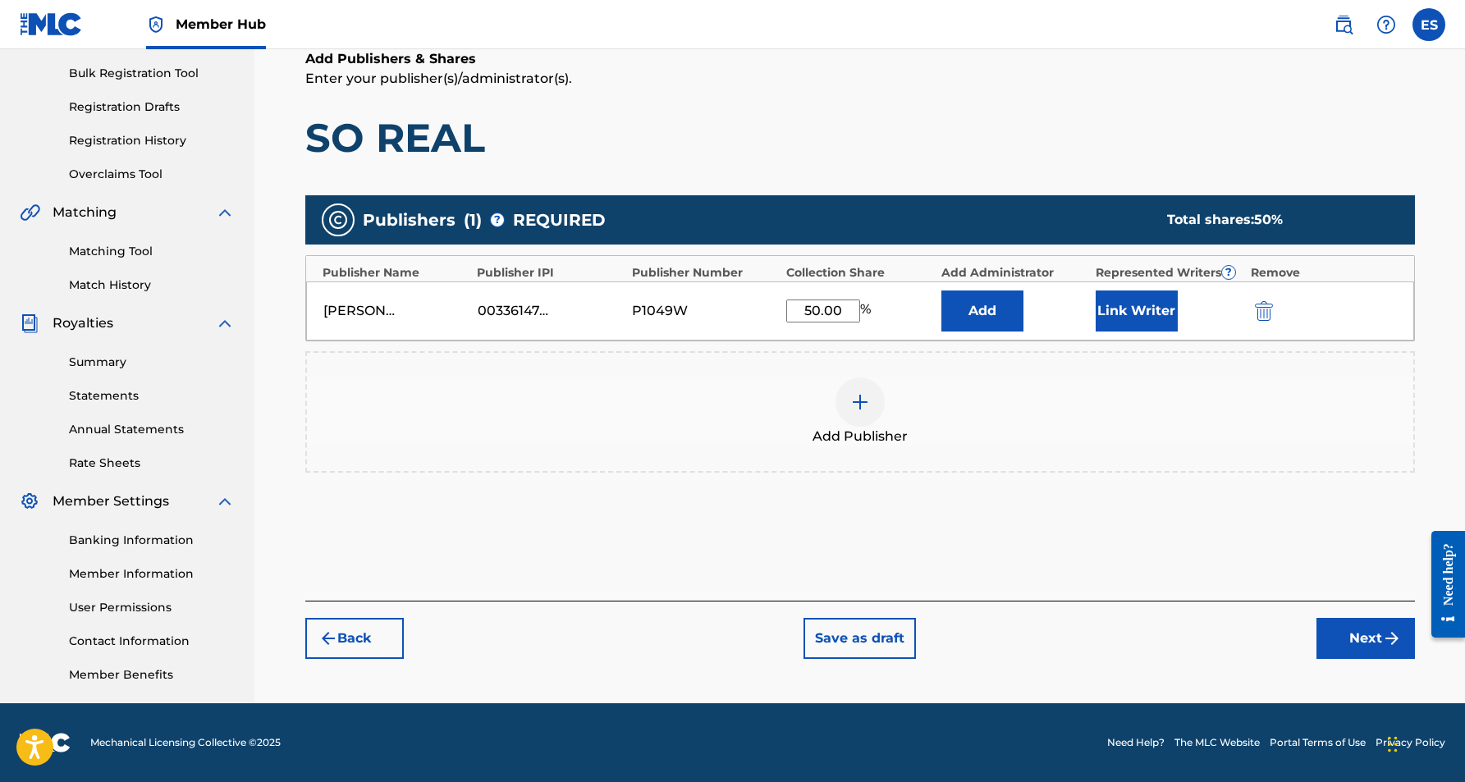
type input "50.00"
click at [999, 119] on h1 "SO REAL" at bounding box center [860, 137] width 1110 height 49
click at [1129, 300] on button "Link Writer" at bounding box center [1137, 311] width 82 height 41
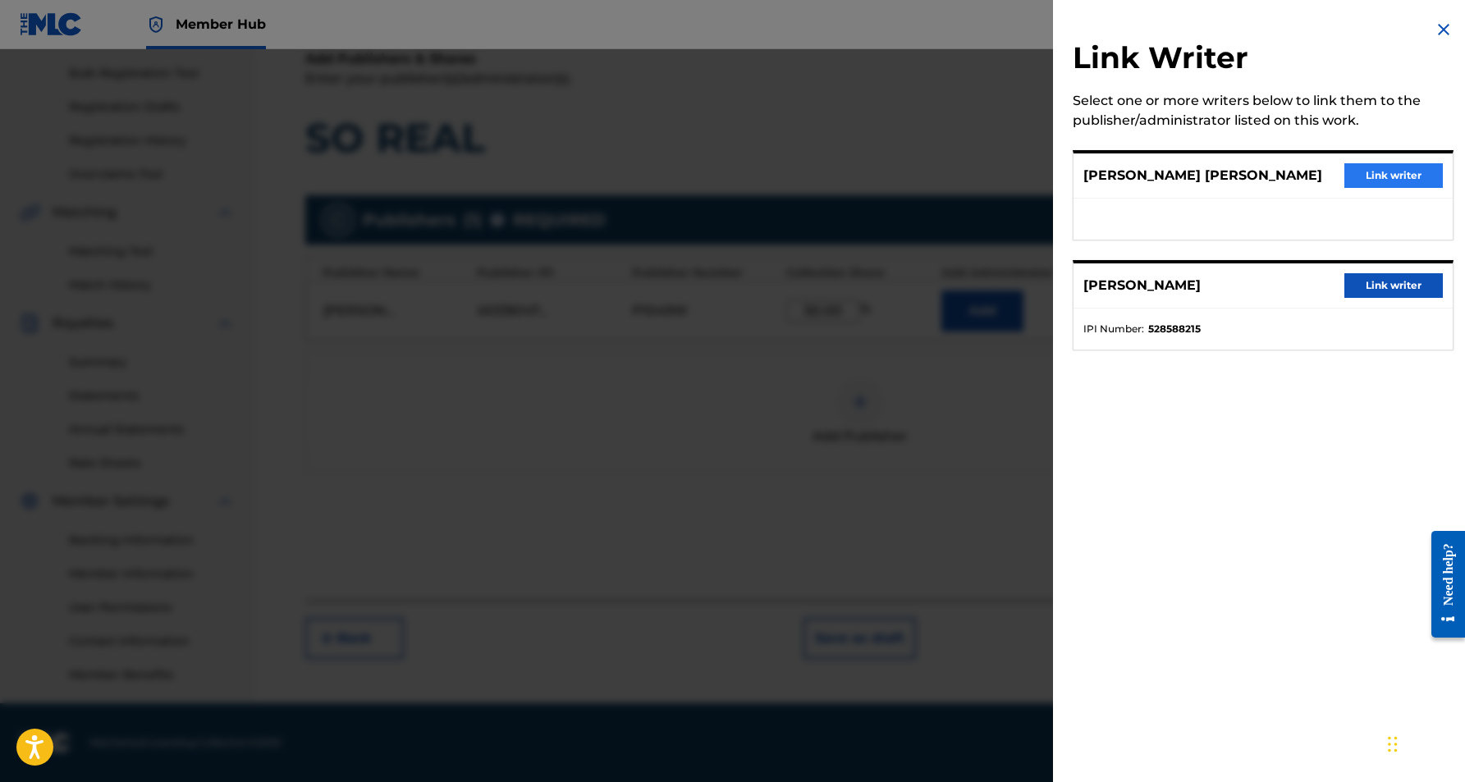
click at [1378, 172] on button "Link writer" at bounding box center [1394, 175] width 99 height 25
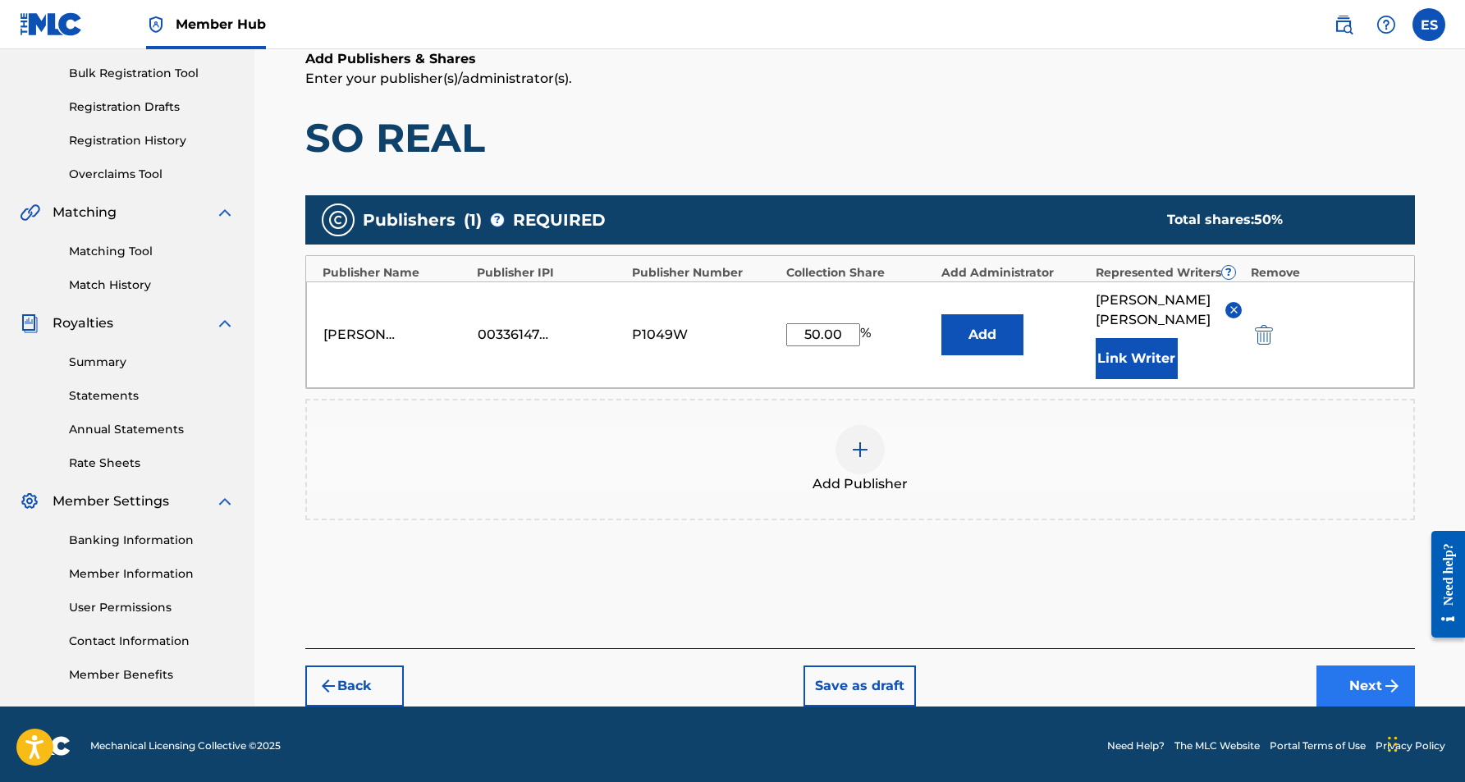
click at [1349, 677] on button "Next" at bounding box center [1366, 686] width 99 height 41
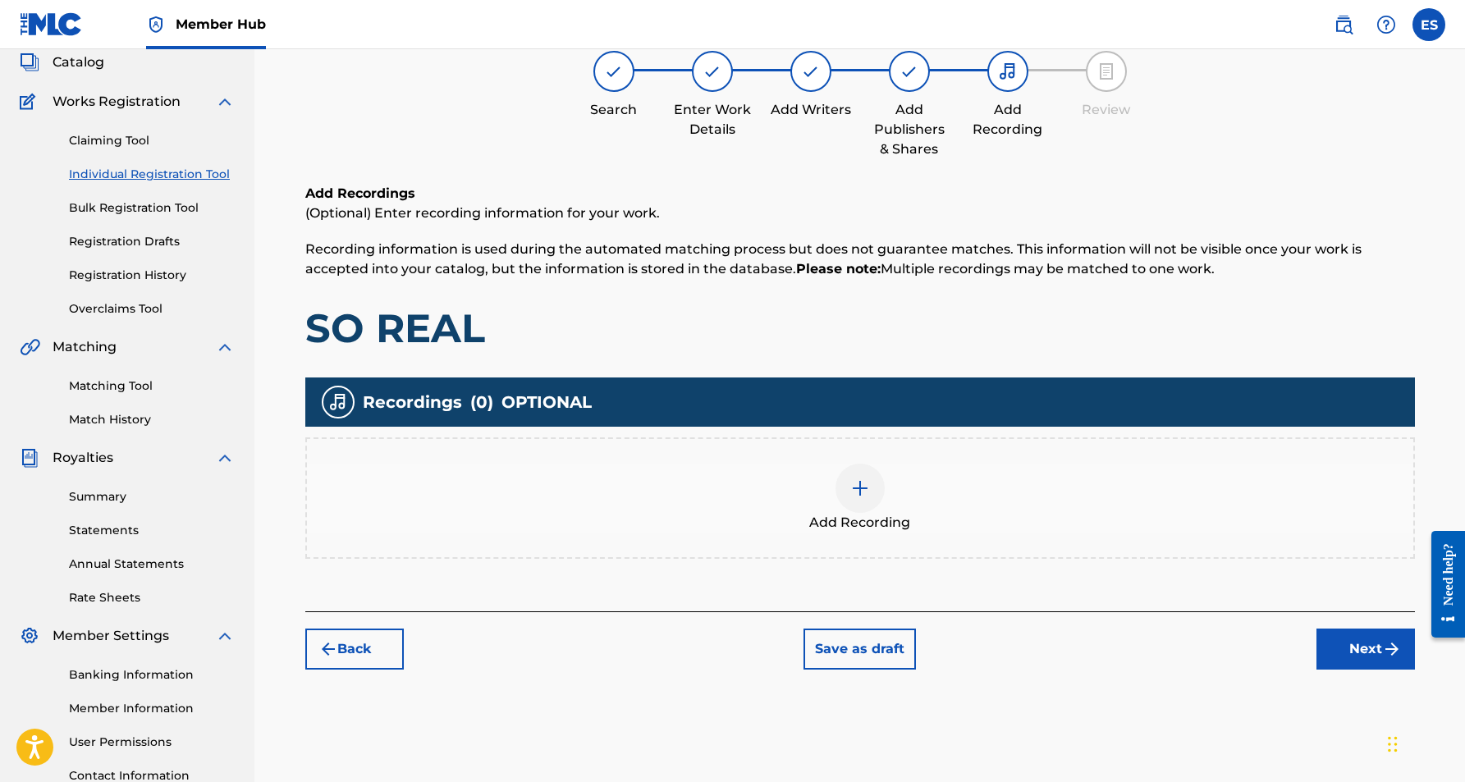
scroll to position [74, 0]
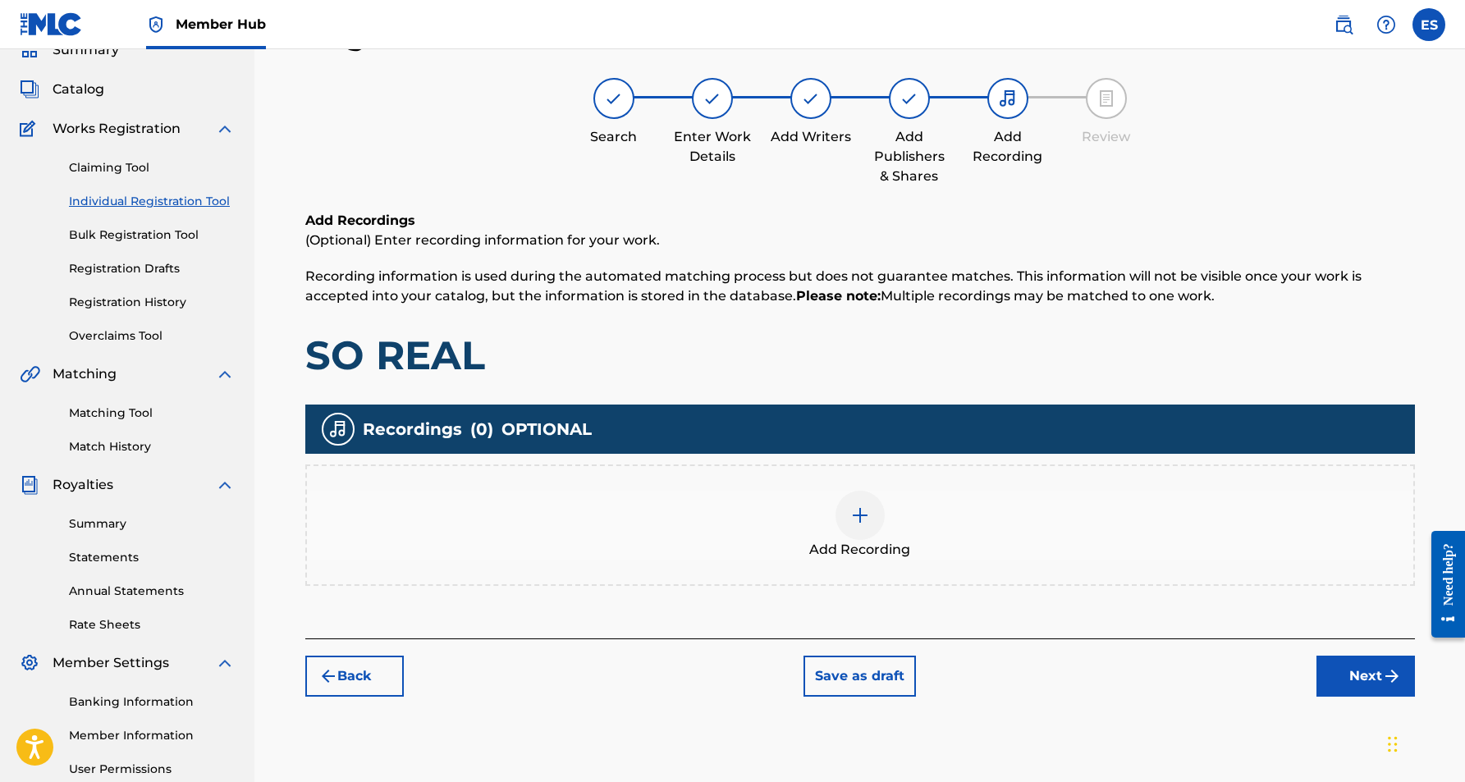
click at [864, 529] on div at bounding box center [860, 515] width 49 height 49
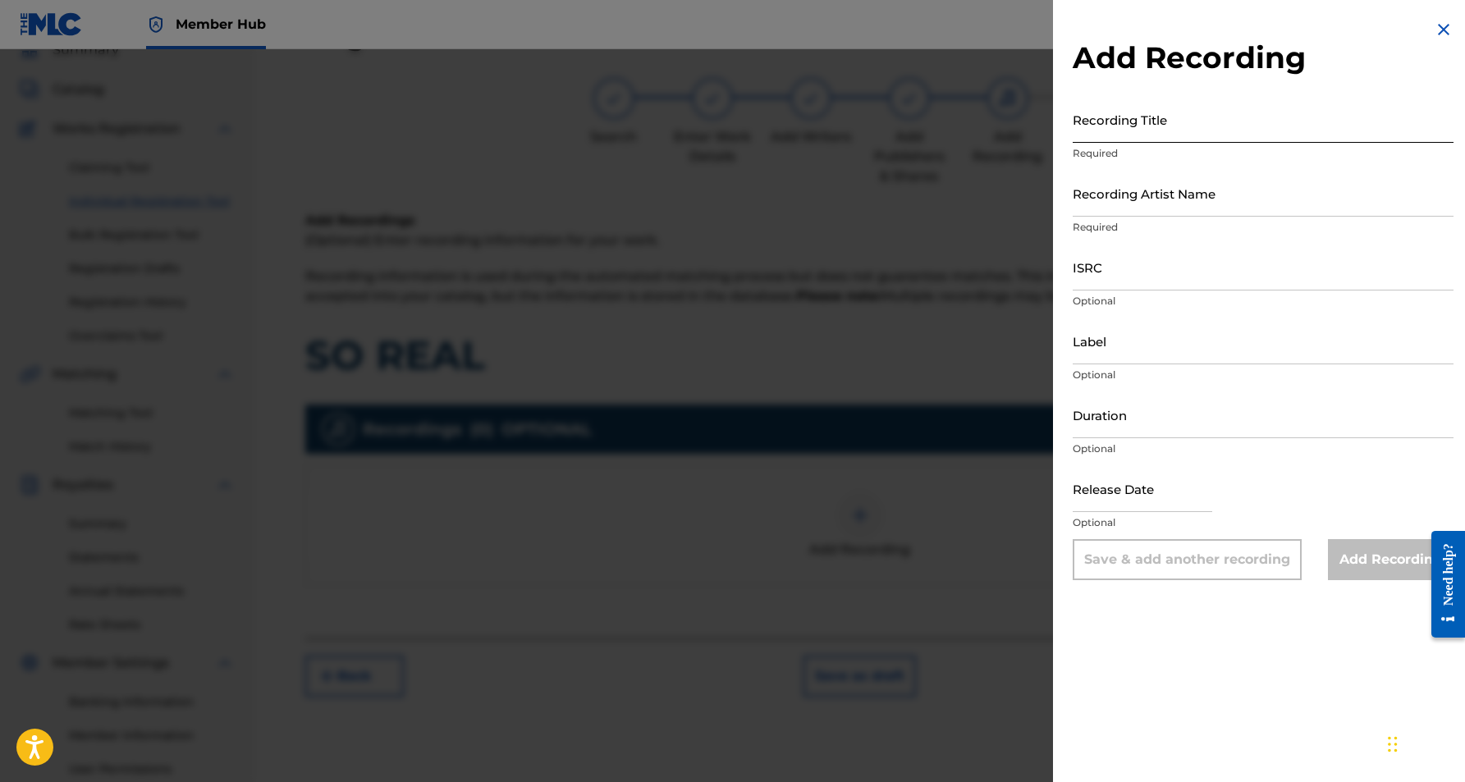
click at [1139, 128] on input "Recording Title" at bounding box center [1263, 119] width 381 height 47
paste input "SO REAL"
type input "SO REAL"
click at [1166, 209] on input "Recording Artist Name" at bounding box center [1263, 193] width 381 height 47
paste input "KROSHET"
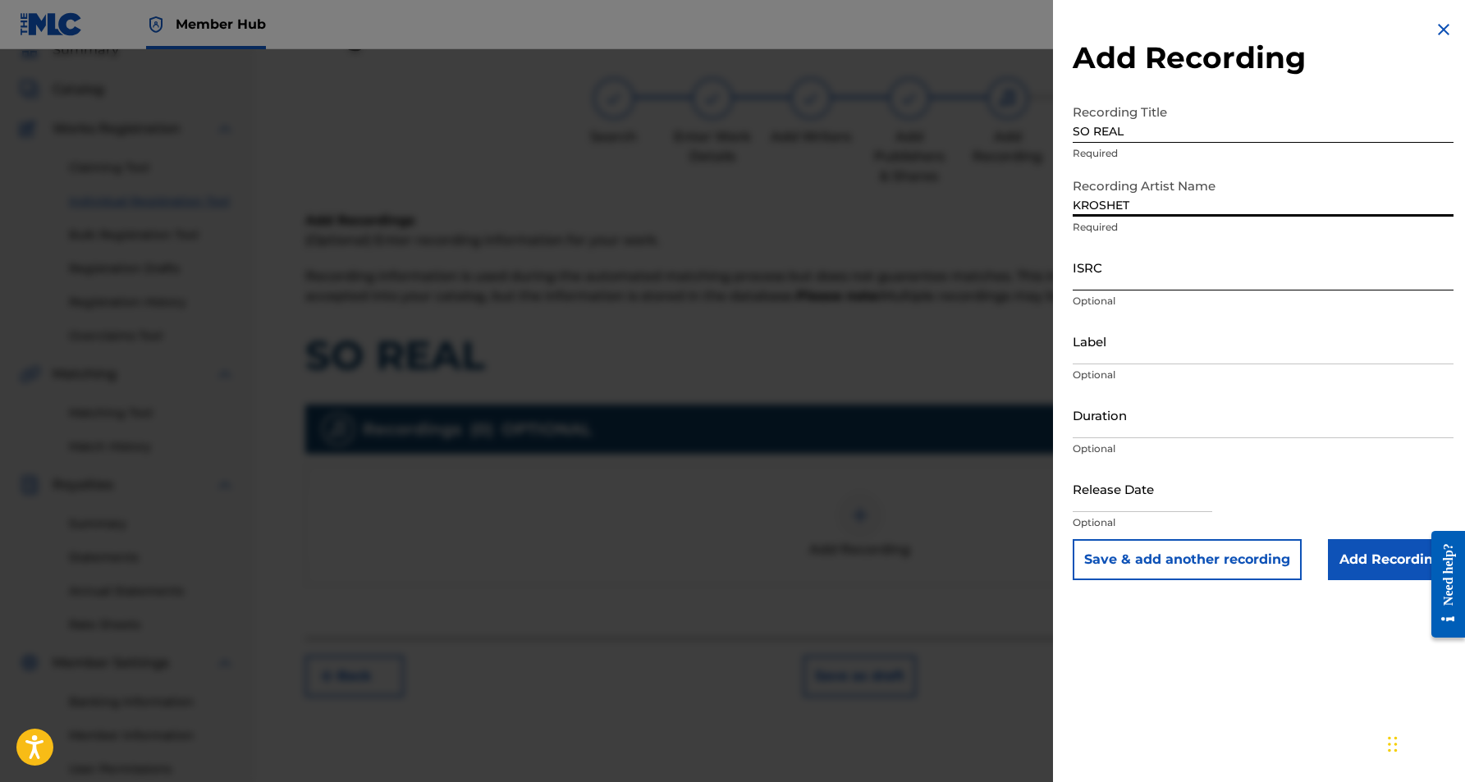
type input "KROSHET"
click at [1121, 254] on input "ISRC" at bounding box center [1263, 267] width 381 height 47
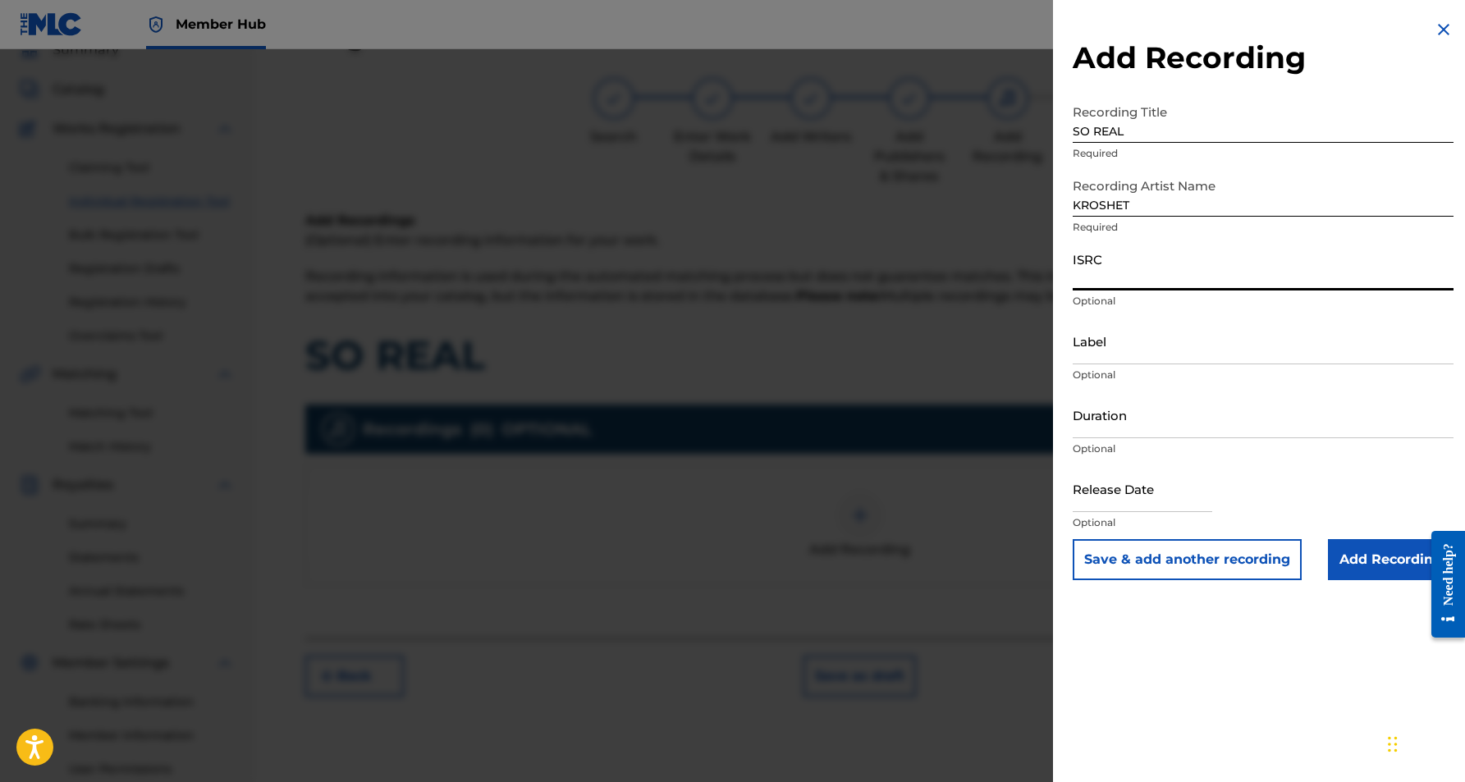
paste input "USJ3V1171170"
type input "USJ3V1171170"
click at [1161, 407] on input "Duration" at bounding box center [1263, 415] width 381 height 47
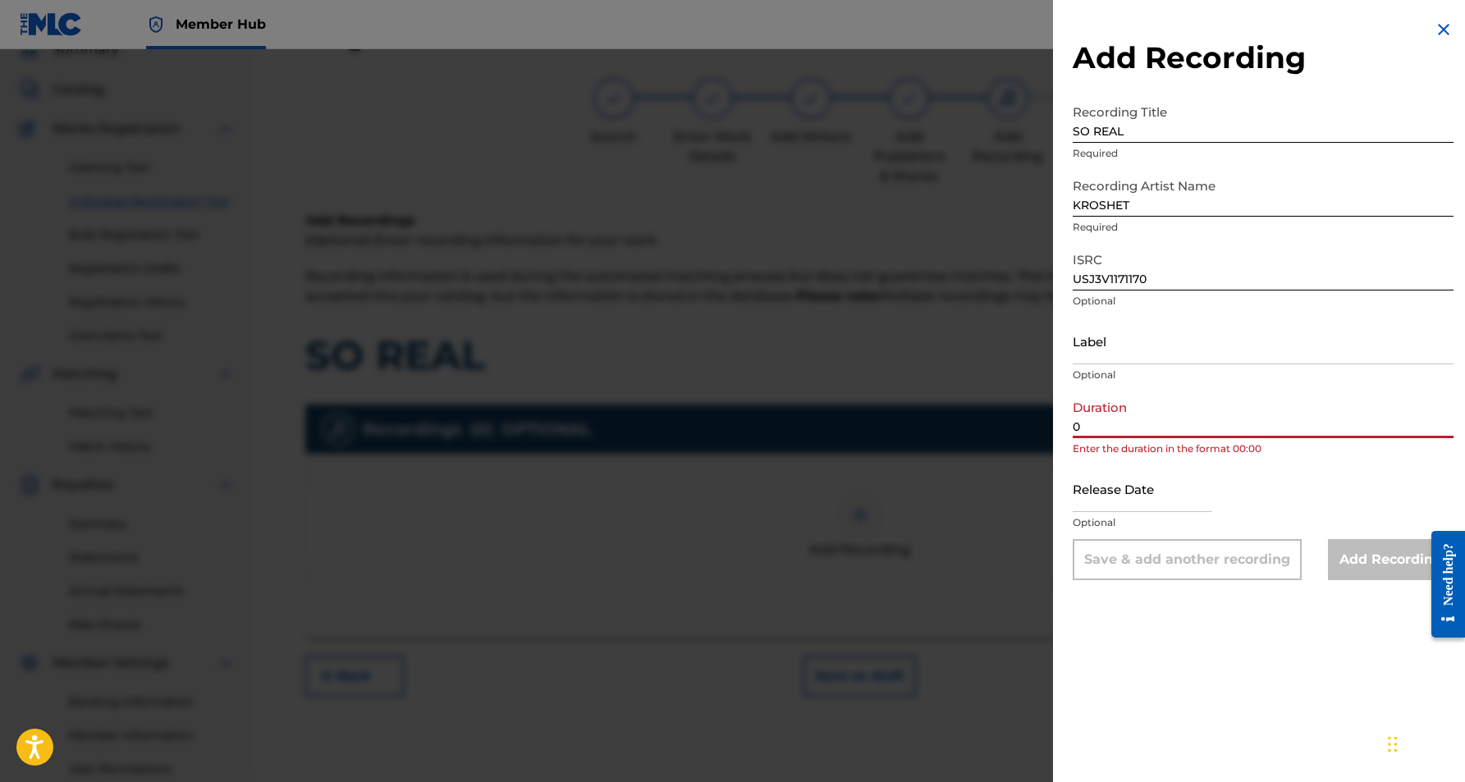
paste input "3:43"
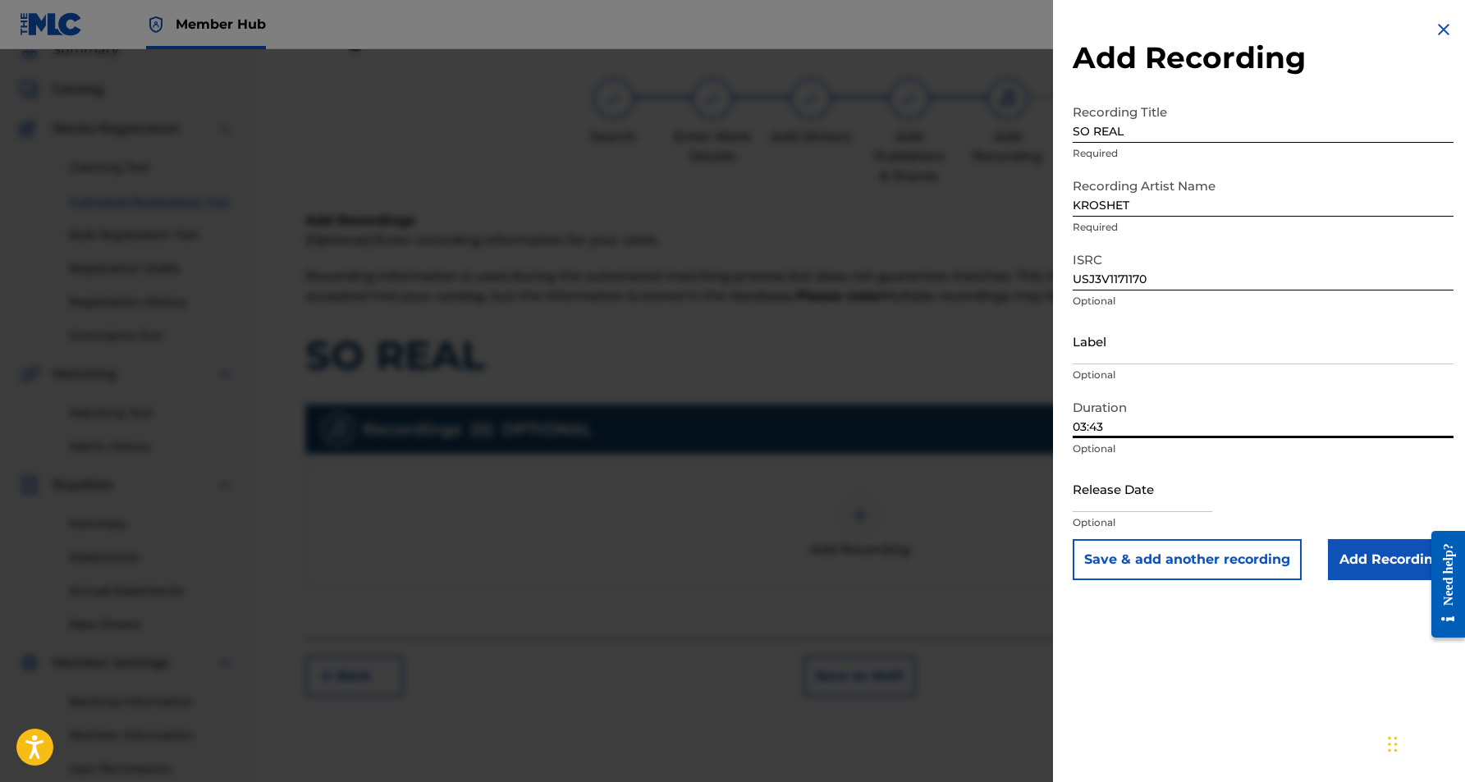
type input "03:43"
click at [1217, 609] on div "Add Recording Recording Title SO REAL Required Recording Artist Name [PERSON_NA…" at bounding box center [1263, 391] width 420 height 782
click at [1356, 566] on input "Add Recording" at bounding box center [1391, 559] width 126 height 41
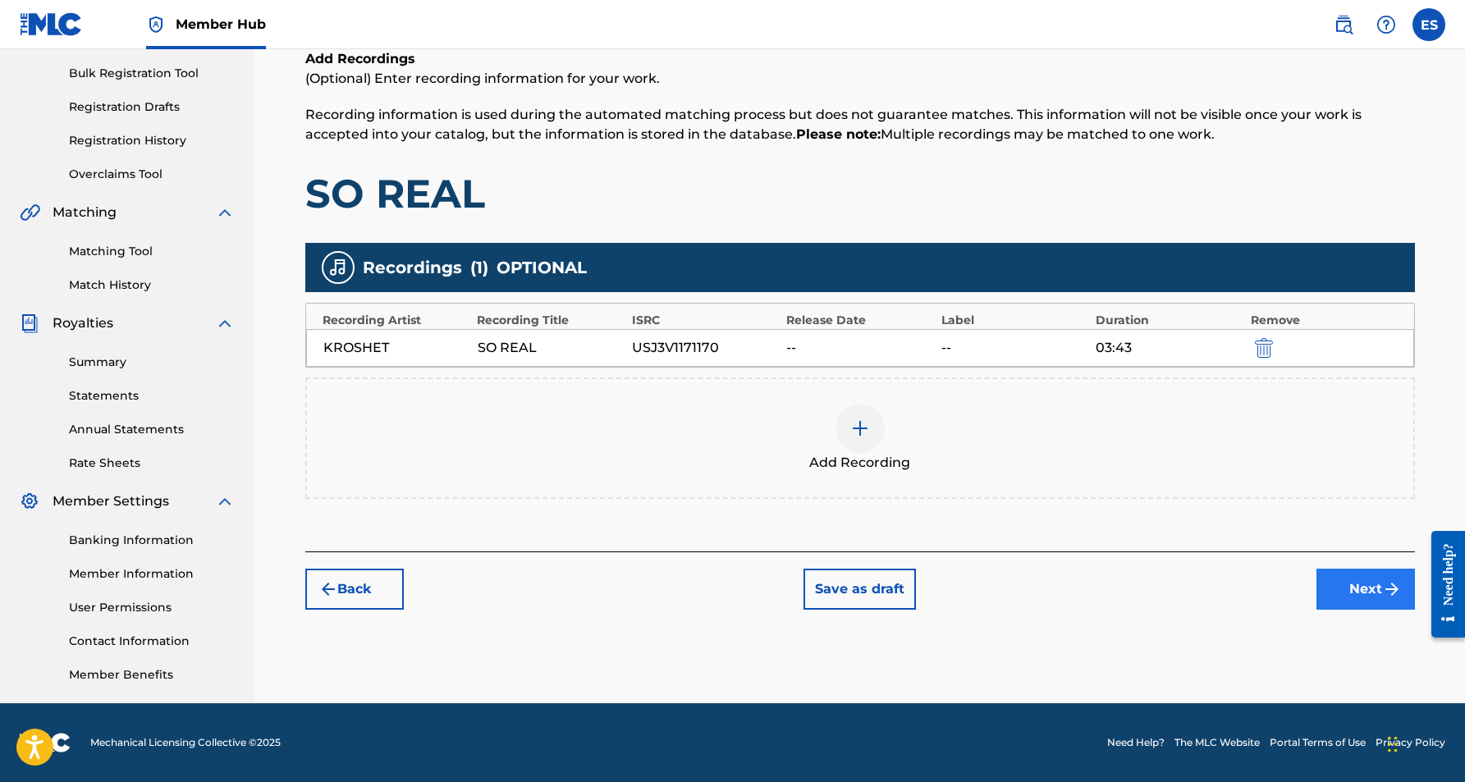
click at [1360, 593] on button "Next" at bounding box center [1366, 589] width 99 height 41
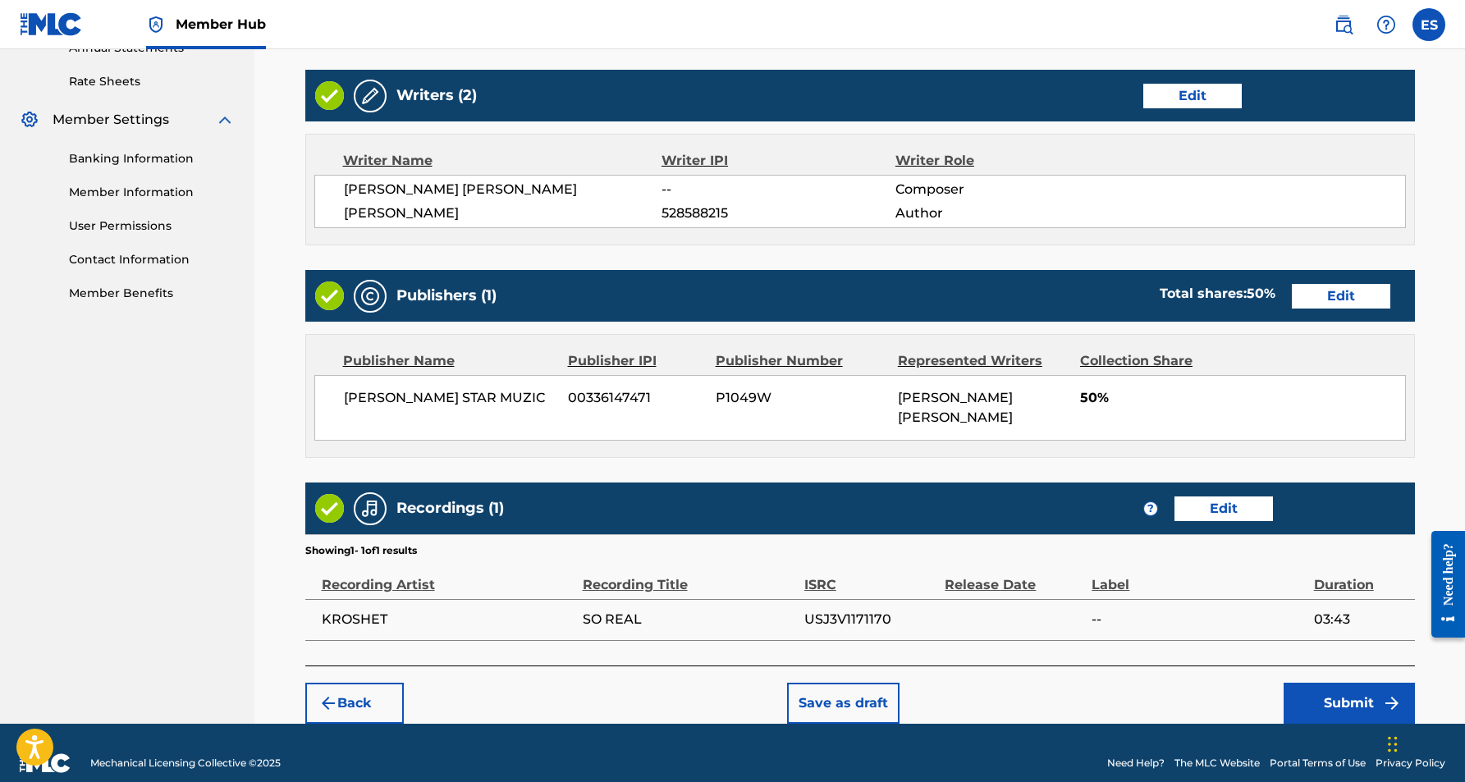
scroll to position [617, 0]
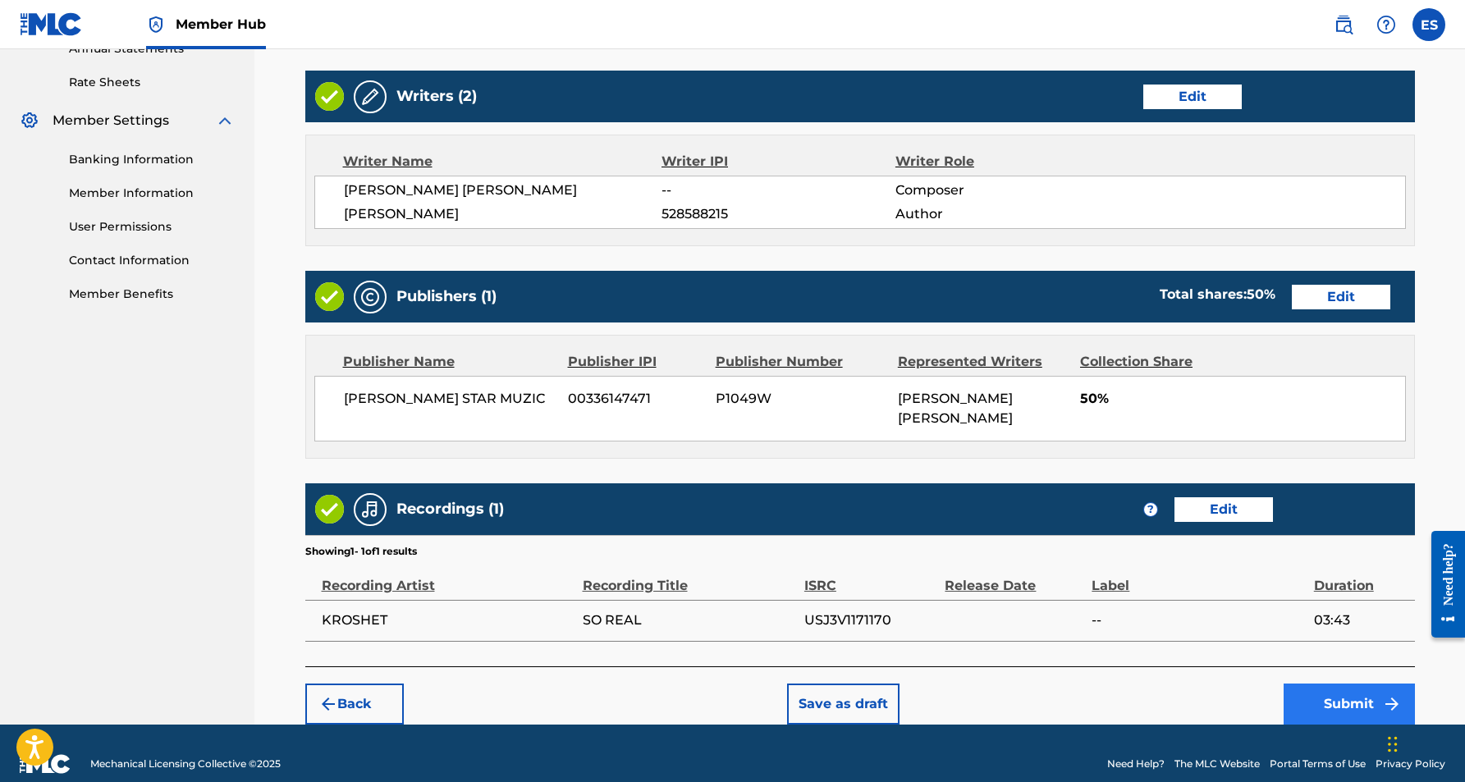
click at [1350, 684] on button "Submit" at bounding box center [1349, 704] width 131 height 41
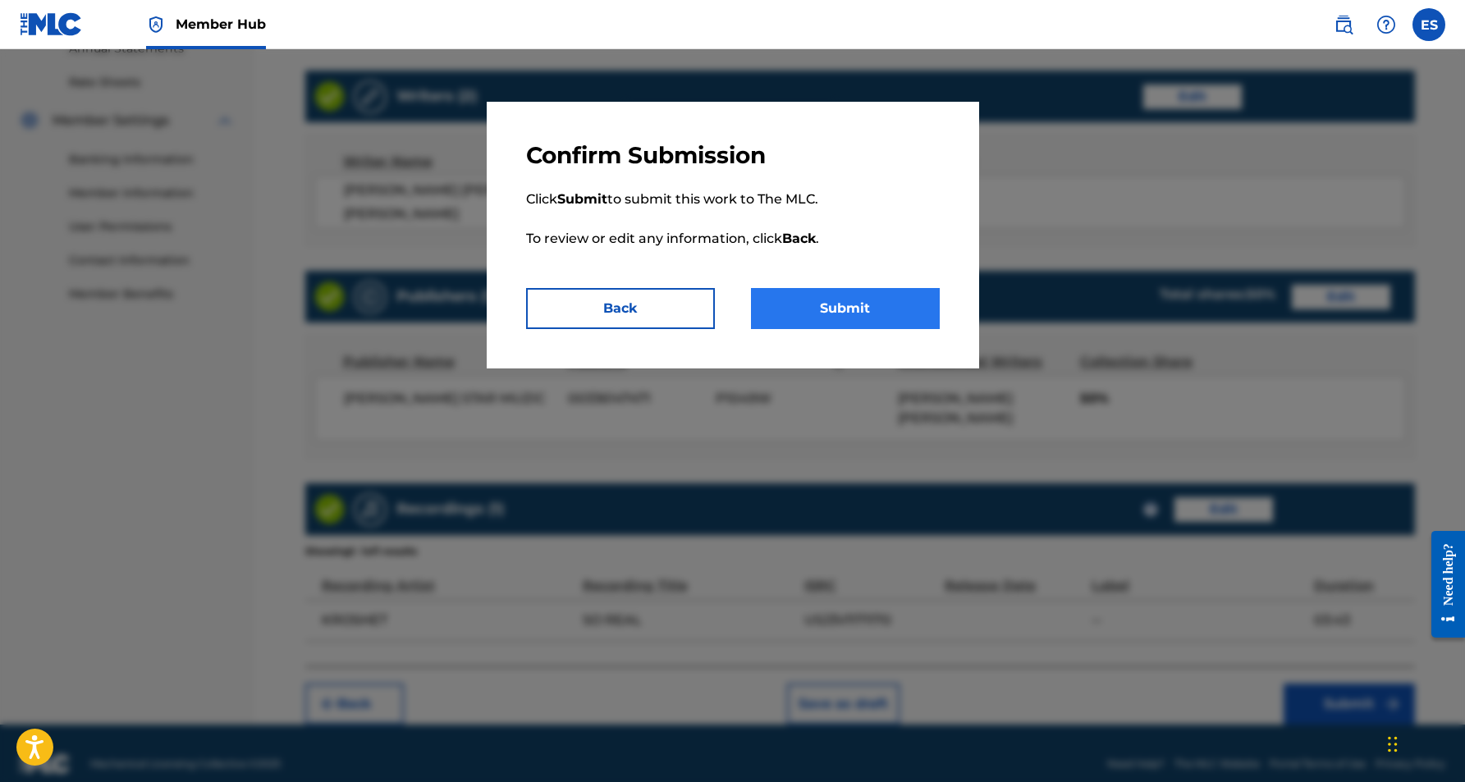
click at [859, 316] on button "Submit" at bounding box center [845, 308] width 189 height 41
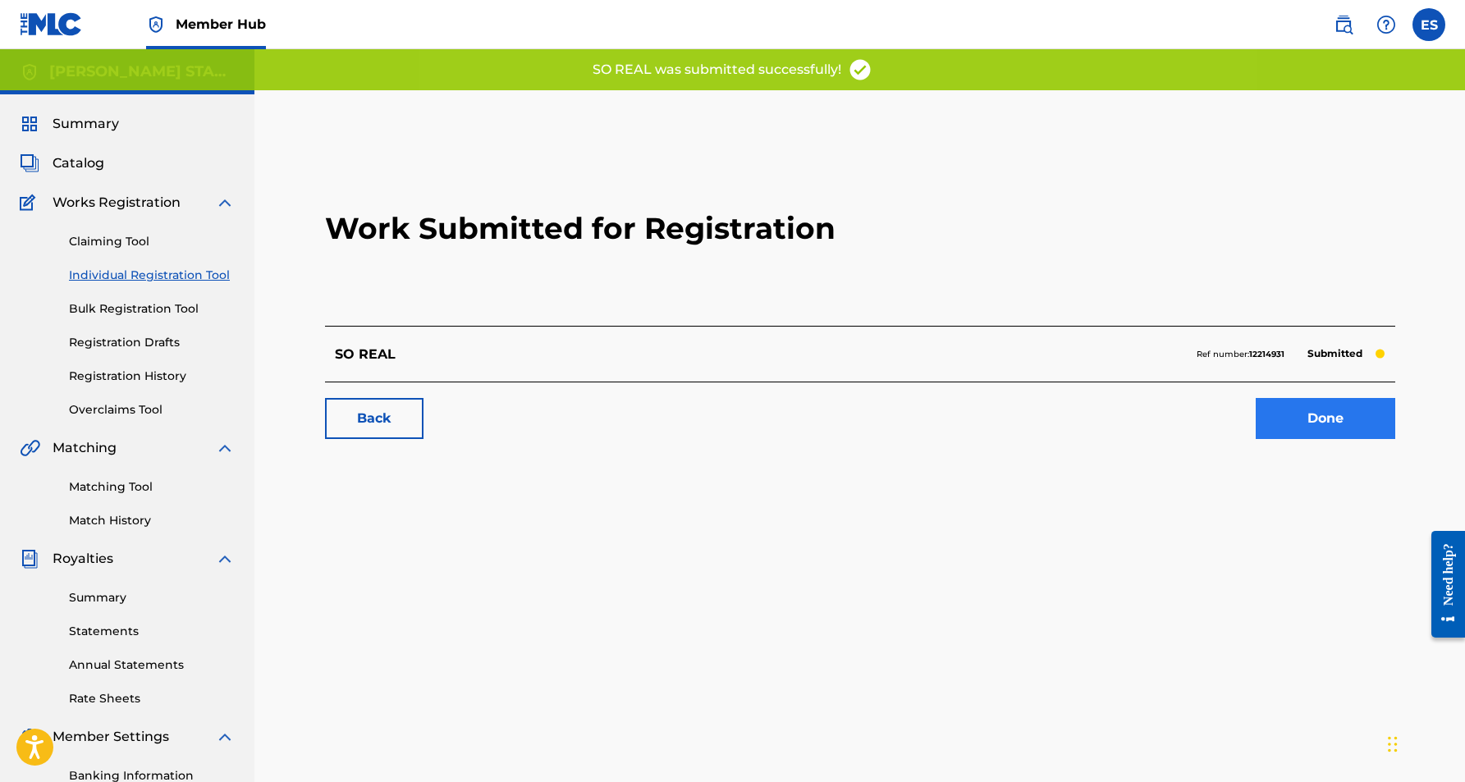
click at [1294, 429] on link "Done" at bounding box center [1326, 418] width 140 height 41
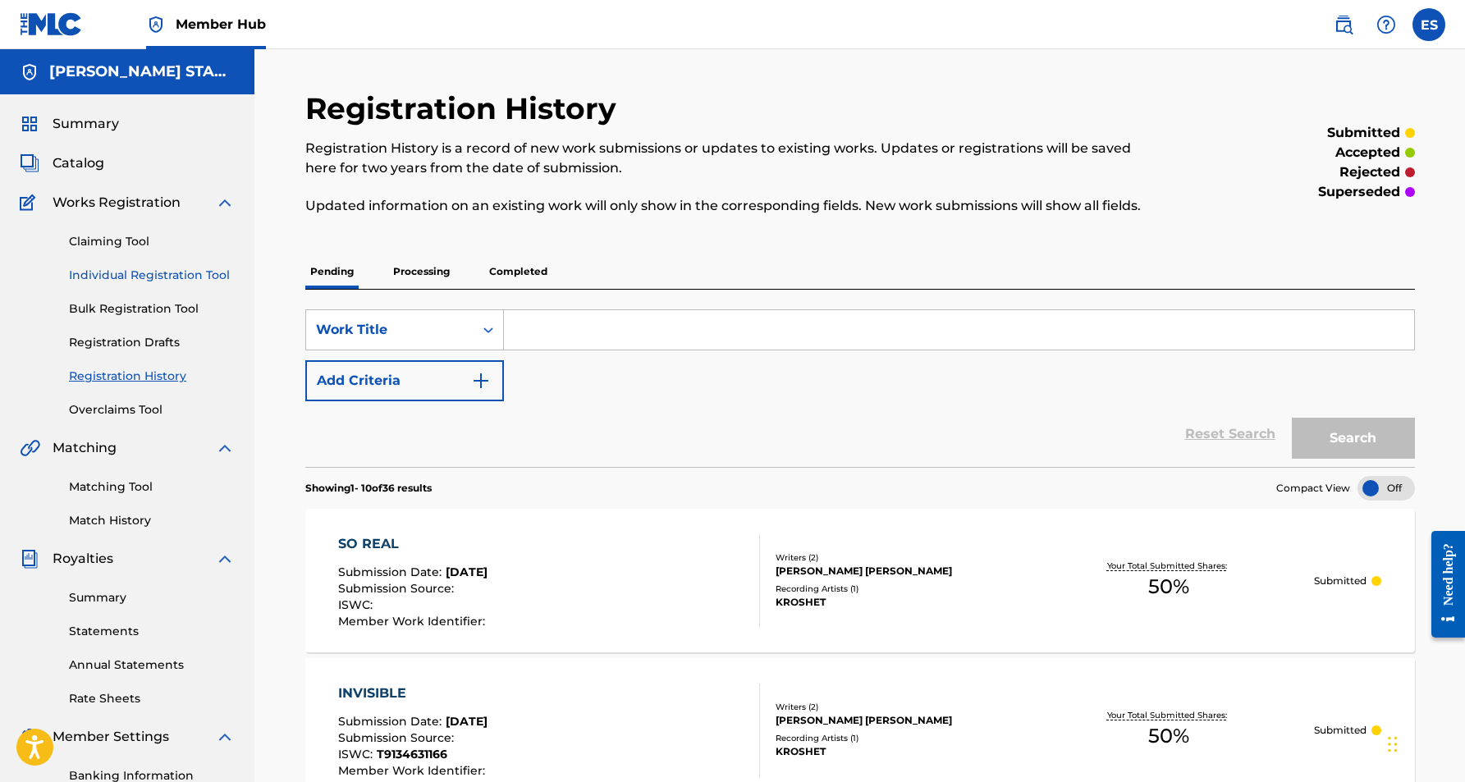
click at [168, 273] on link "Individual Registration Tool" at bounding box center [152, 275] width 166 height 17
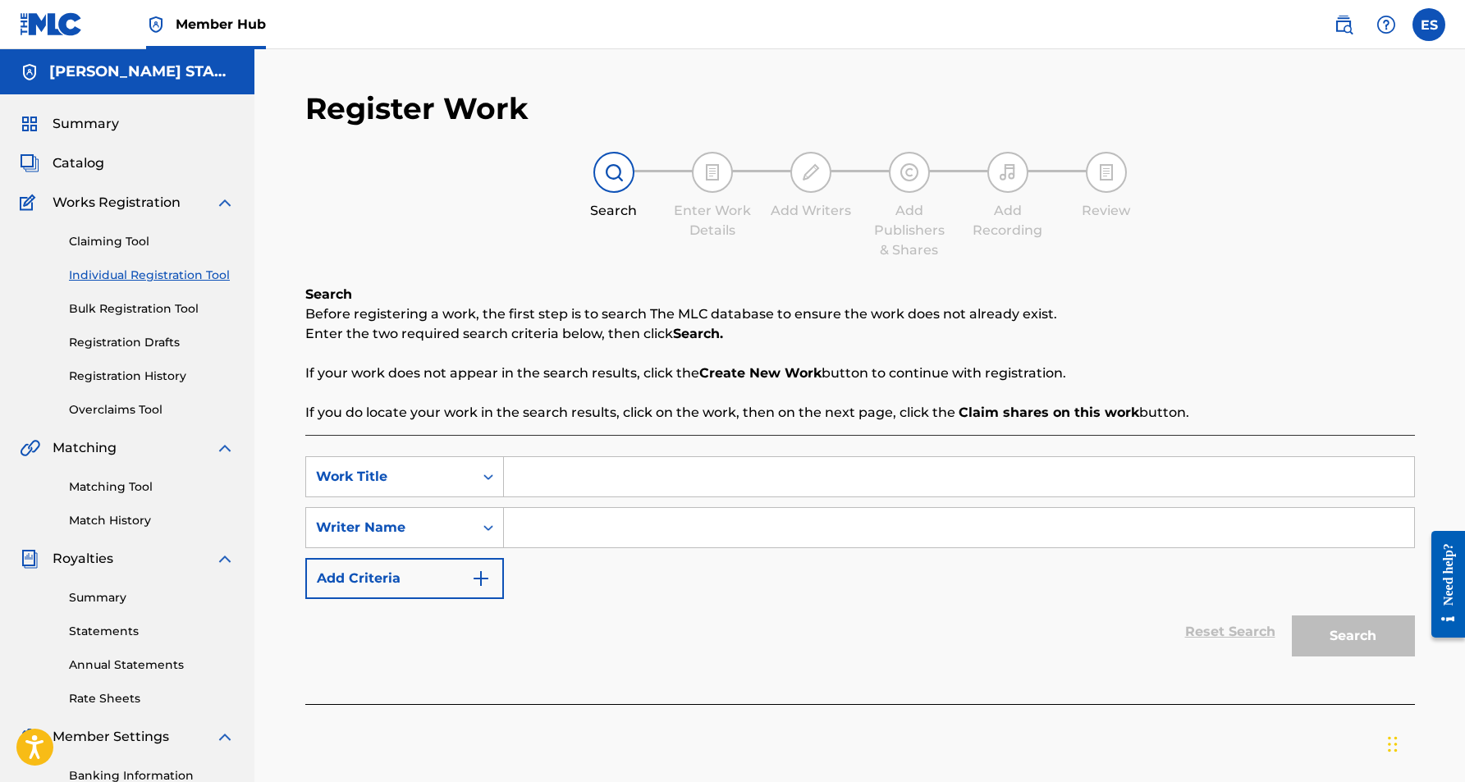
click at [535, 468] on input "Search Form" at bounding box center [959, 476] width 910 height 39
paste input "I WON'T CRY"
type input "I WON'T CRY"
click at [592, 560] on div "SearchWithCriteria81f75597-20cc-44b6-8835-a4329f09e3ea Work Title I WON'T CRY i…" at bounding box center [860, 527] width 1110 height 143
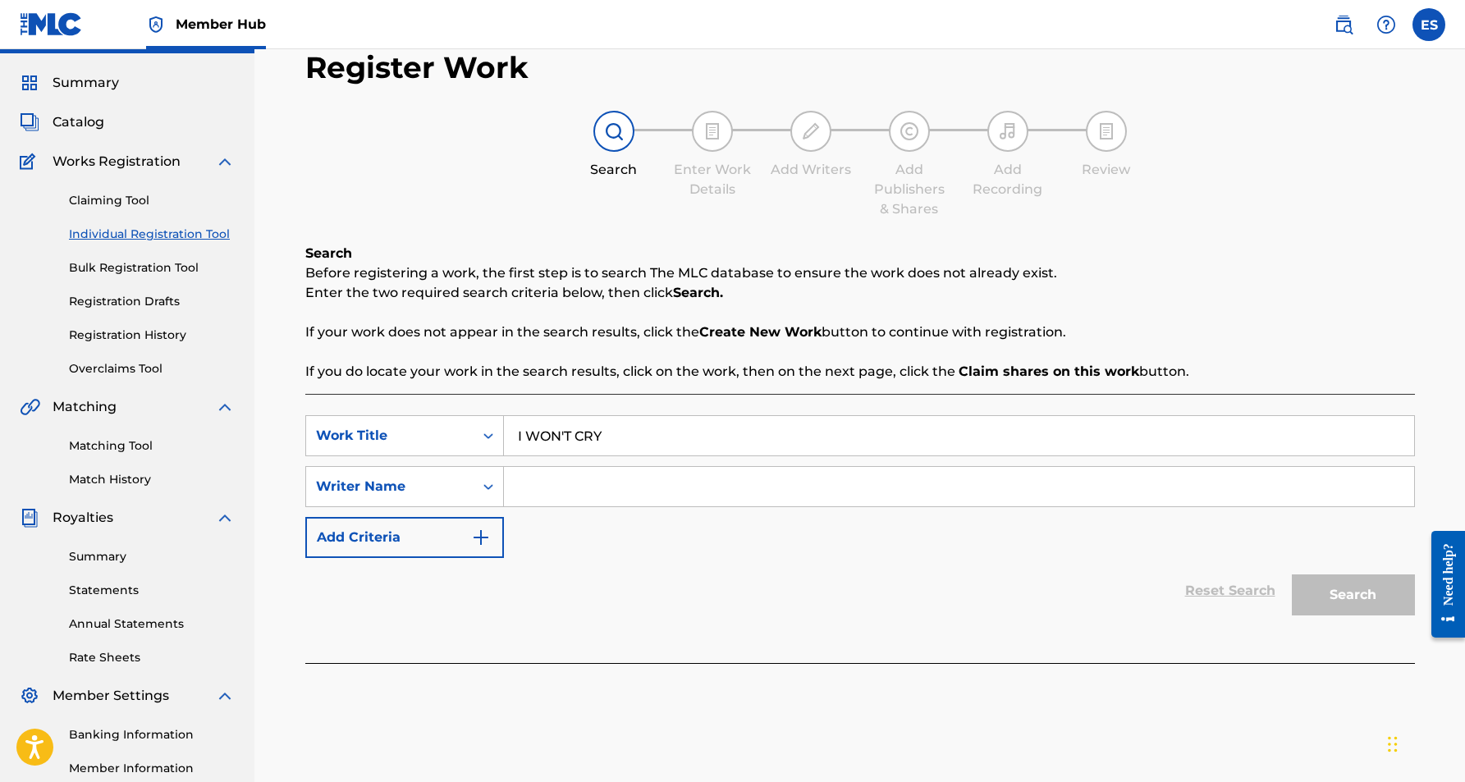
scroll to position [94, 0]
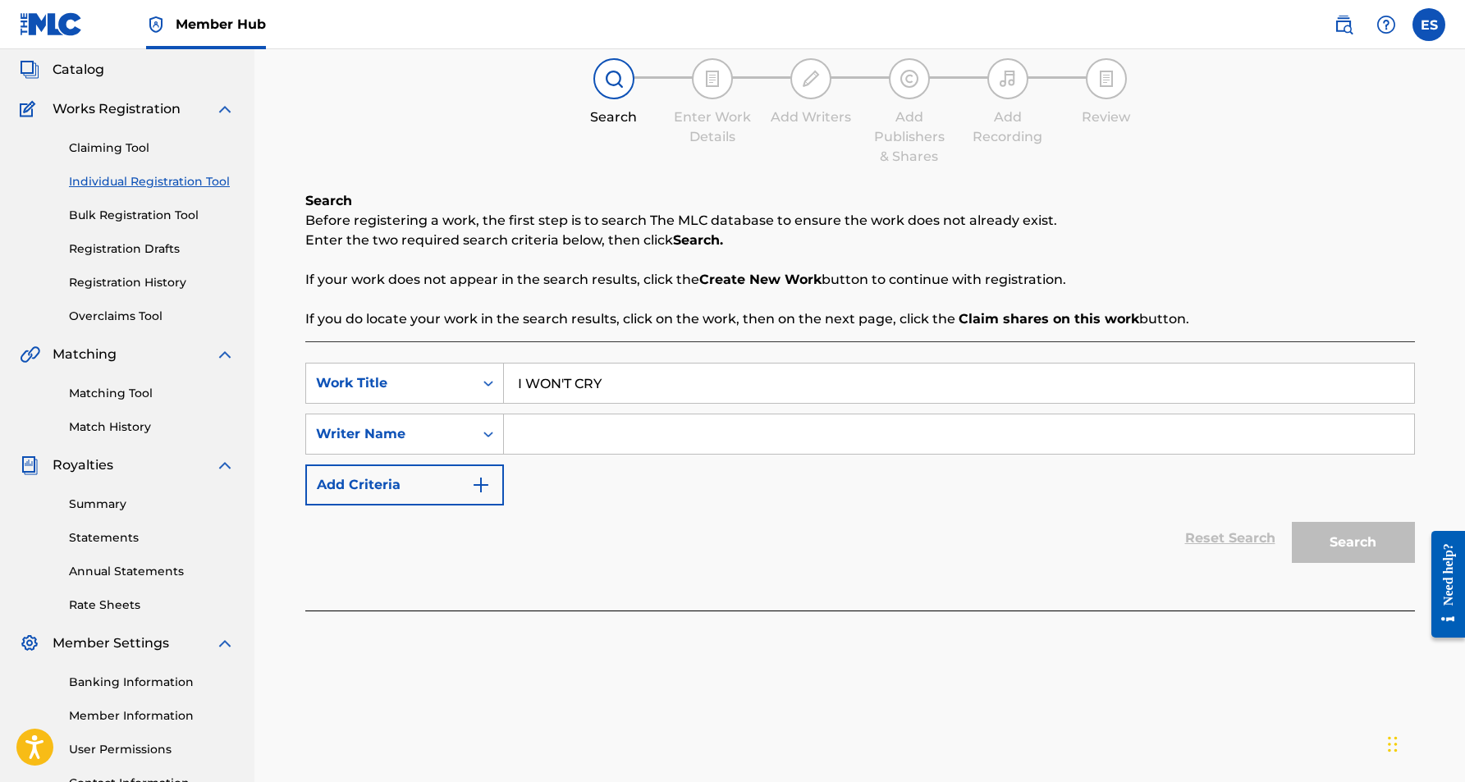
click at [612, 425] on input "Search Form" at bounding box center [959, 434] width 910 height 39
paste input "[PERSON_NAME] [PERSON_NAME]"
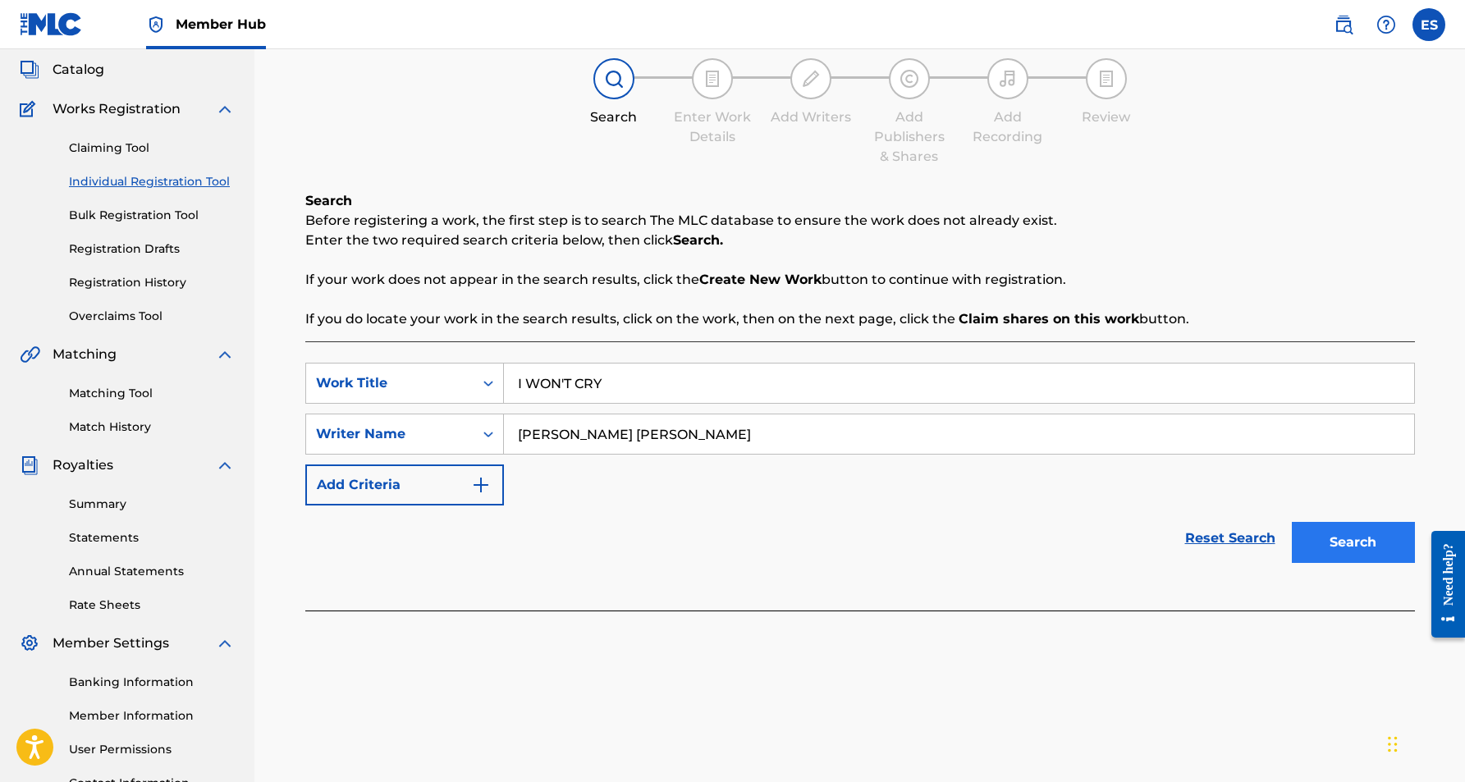
type input "[PERSON_NAME] [PERSON_NAME]"
click at [1371, 544] on button "Search" at bounding box center [1353, 542] width 123 height 41
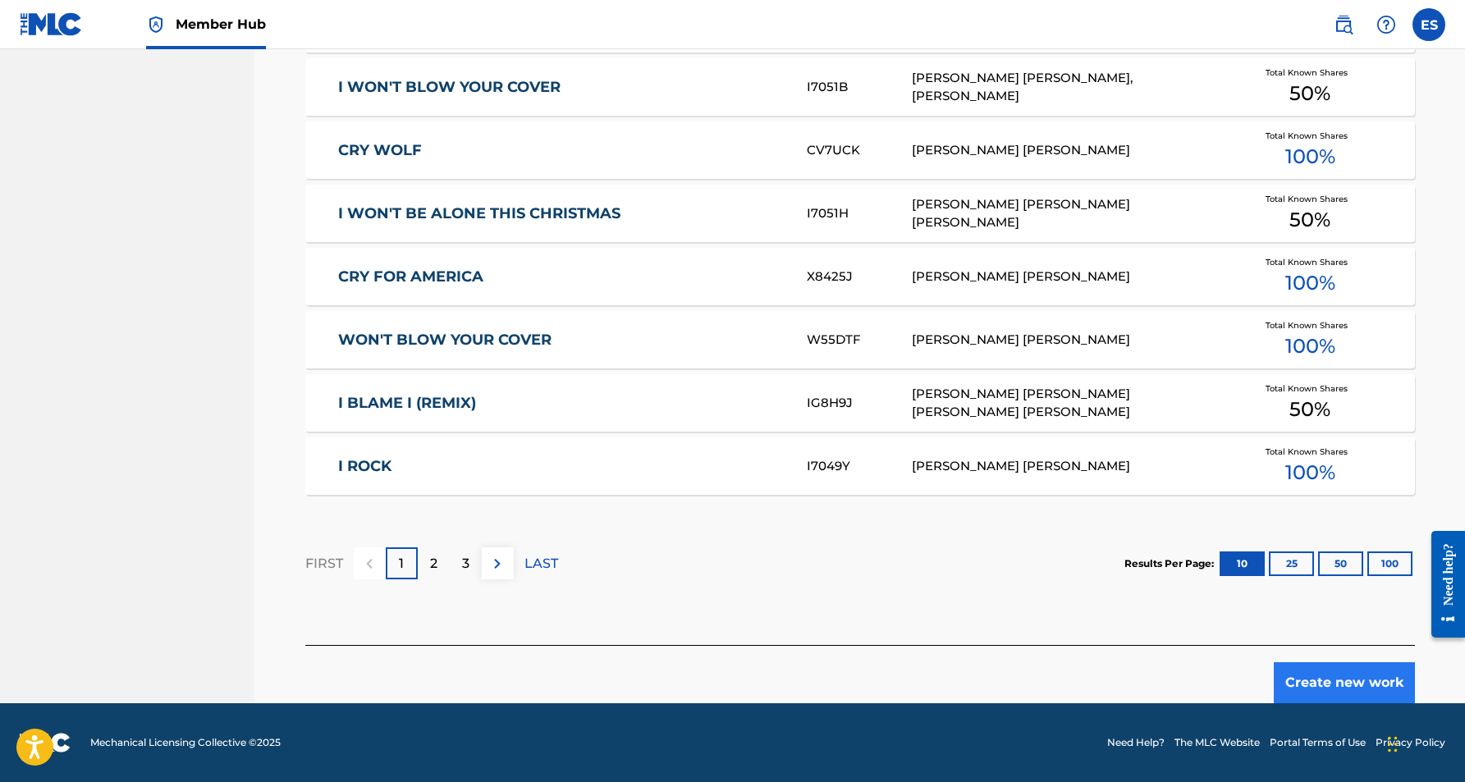
click at [1323, 676] on button "Create new work" at bounding box center [1344, 683] width 141 height 41
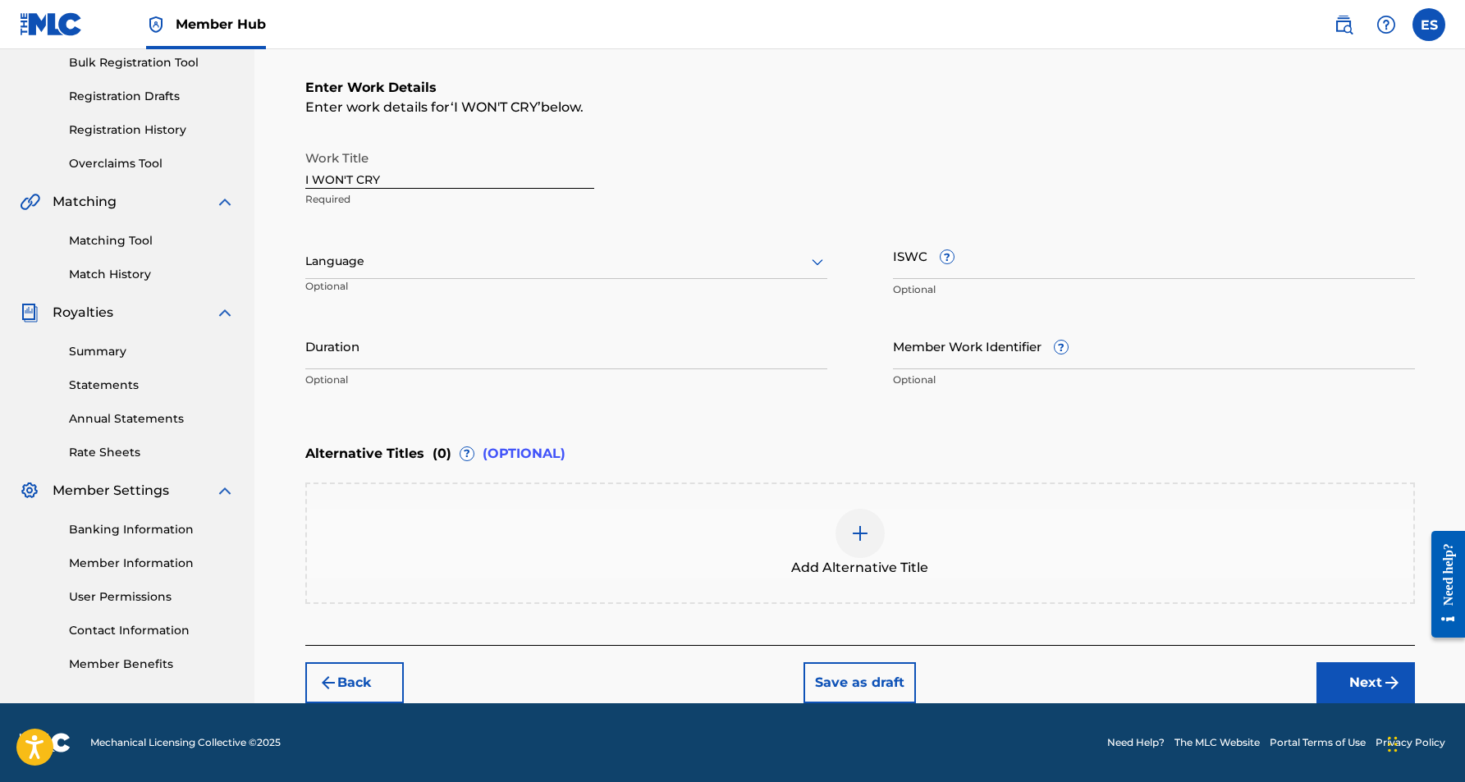
click at [816, 262] on icon at bounding box center [817, 262] width 11 height 7
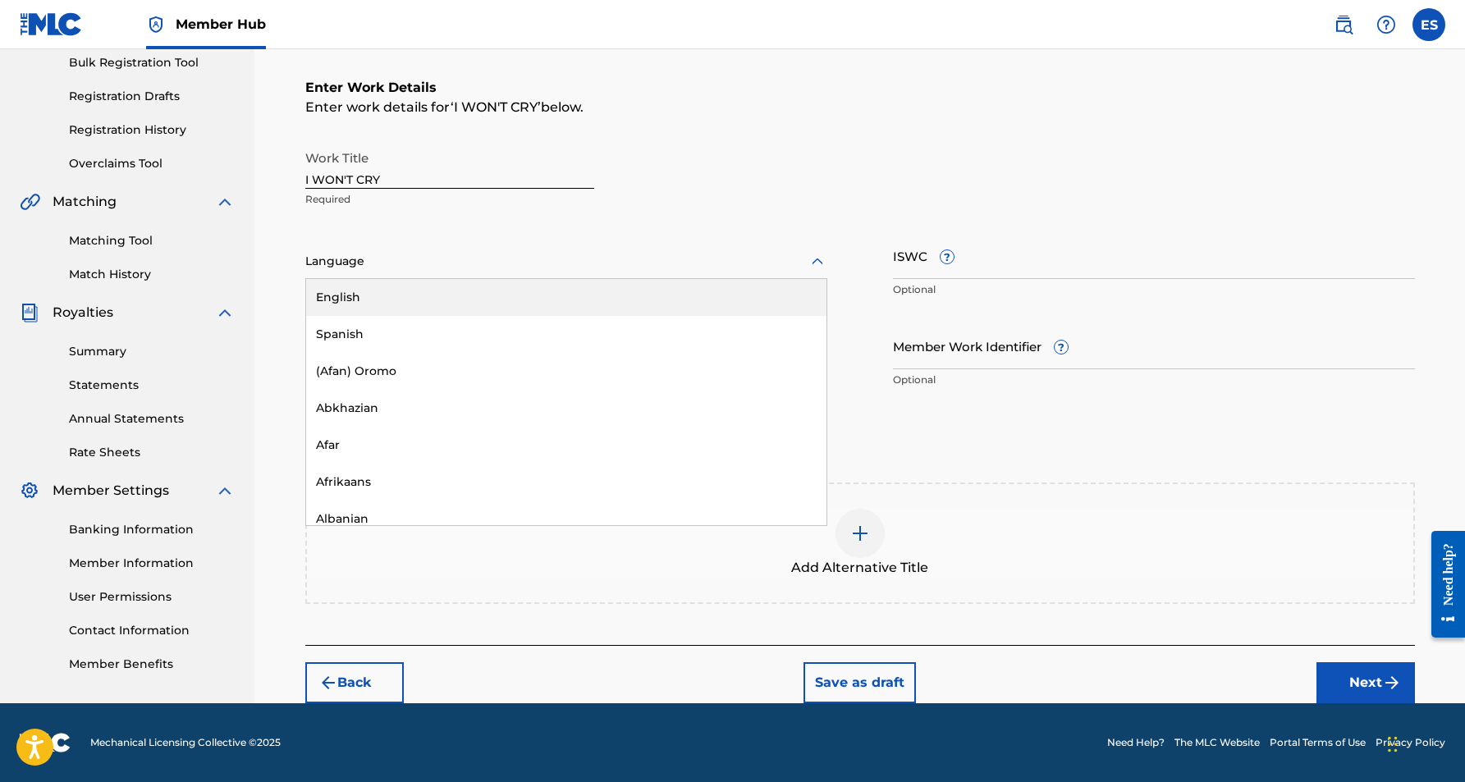
click at [704, 304] on div "English" at bounding box center [566, 297] width 520 height 37
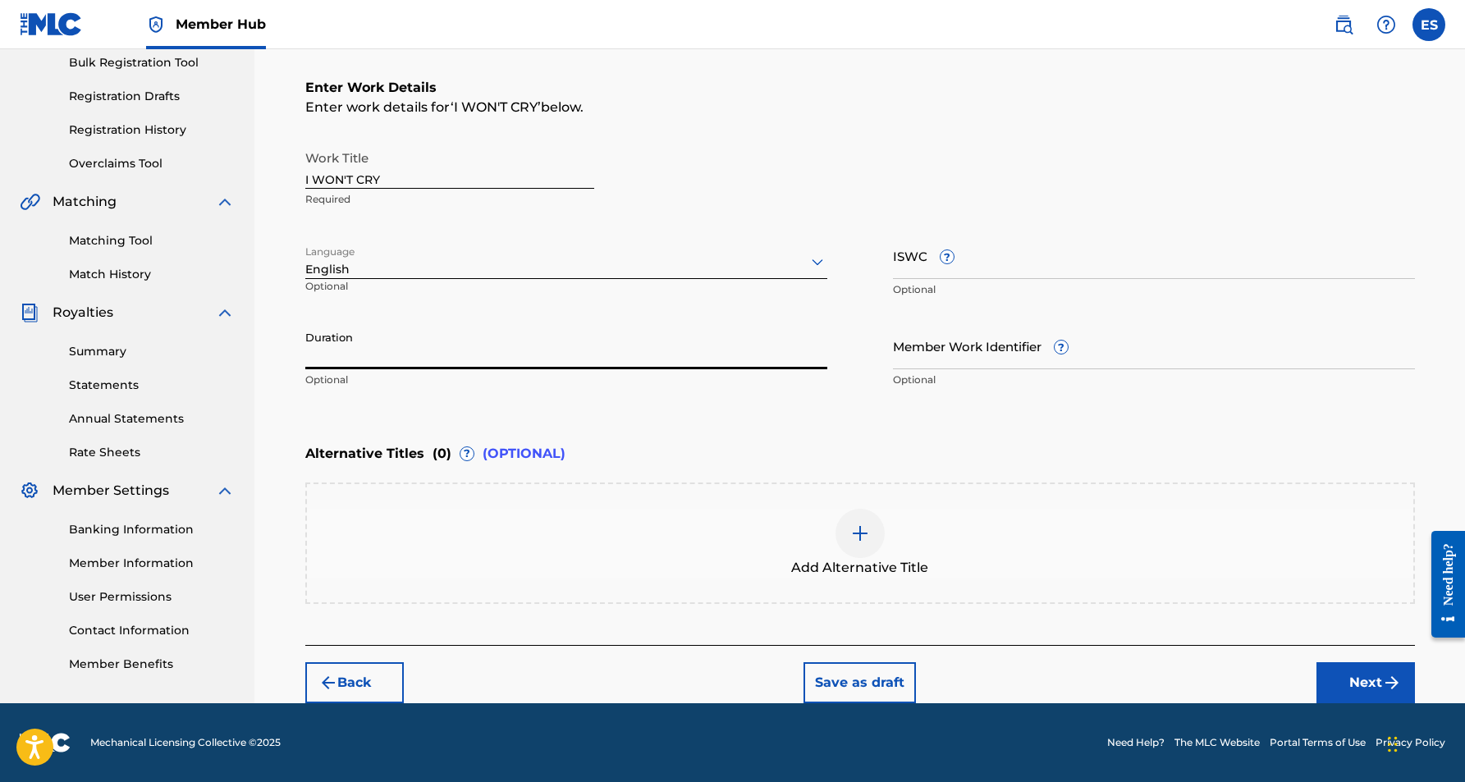
click at [444, 337] on input "Duration" at bounding box center [566, 346] width 522 height 47
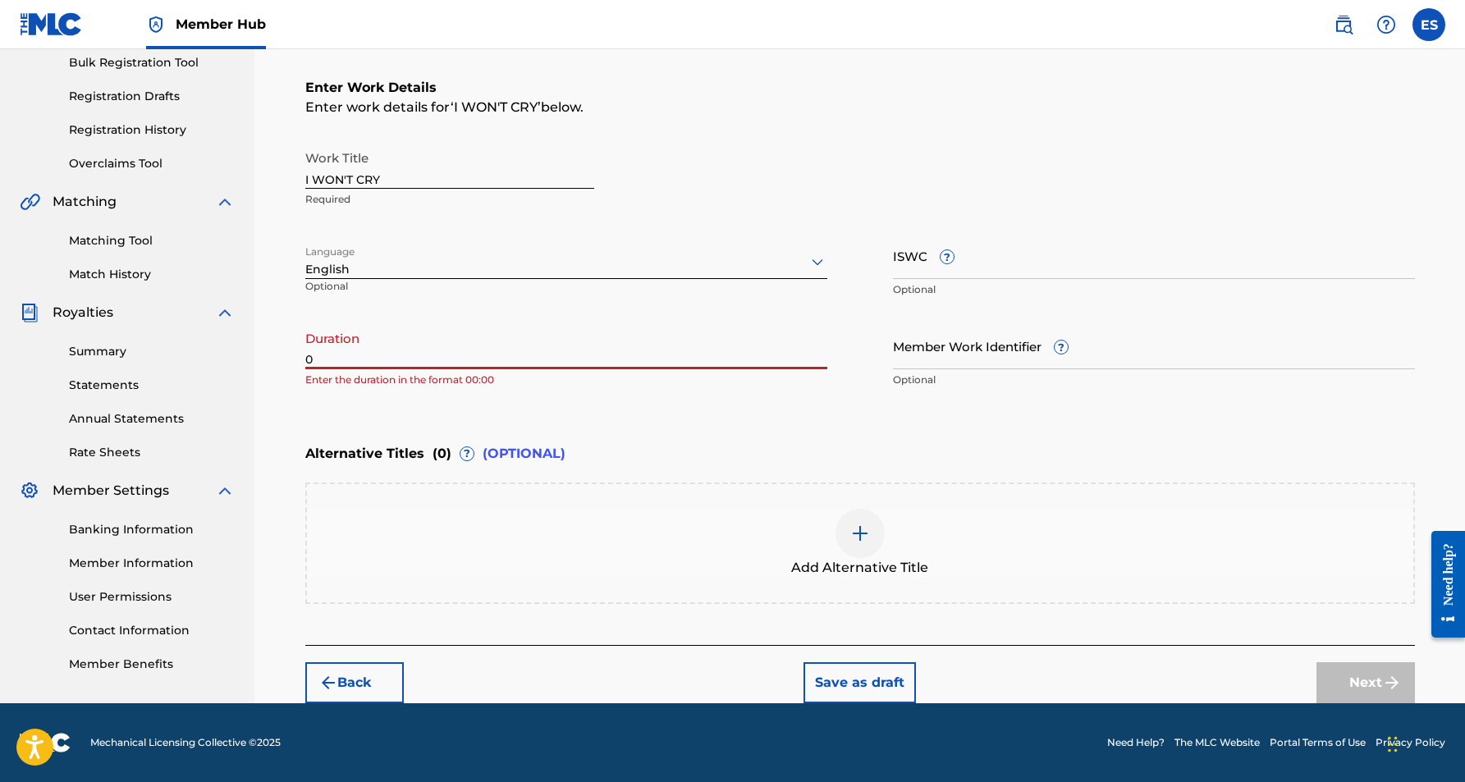
paste input "4:20"
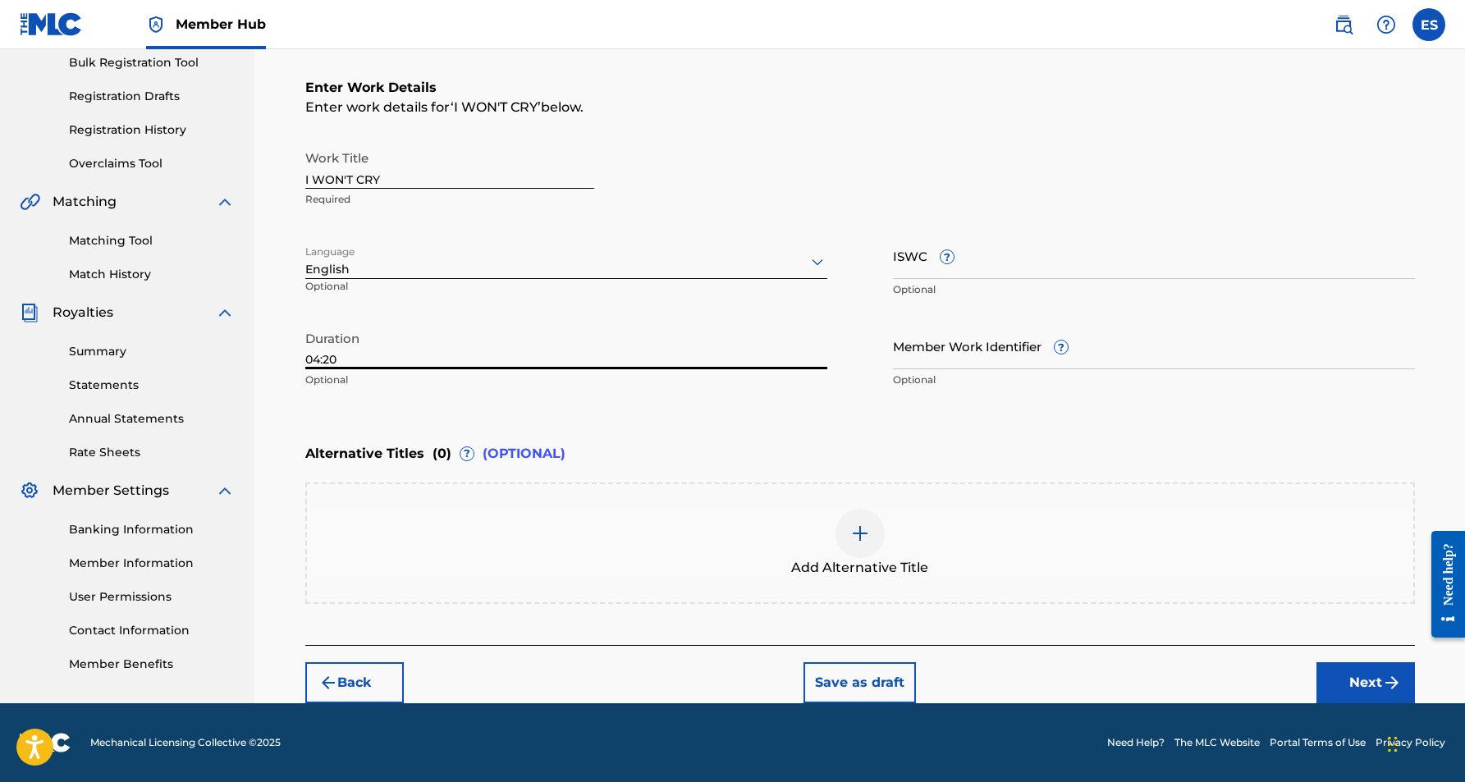
type input "04:20"
click at [296, 423] on div "Register Work Search Enter Work Details Add Writers Add Publishers & Shares Add…" at bounding box center [860, 274] width 1149 height 860
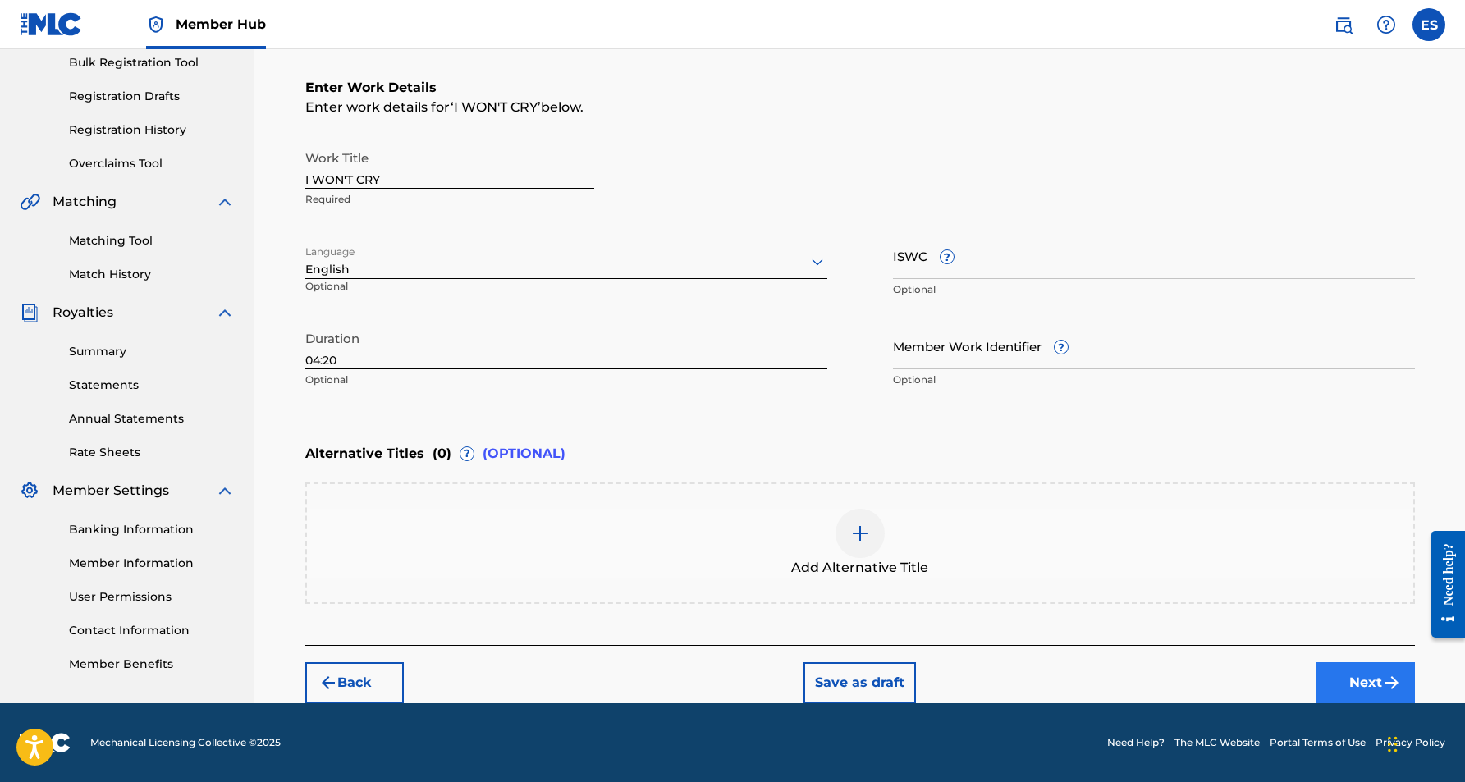
click at [1337, 671] on button "Next" at bounding box center [1366, 683] width 99 height 41
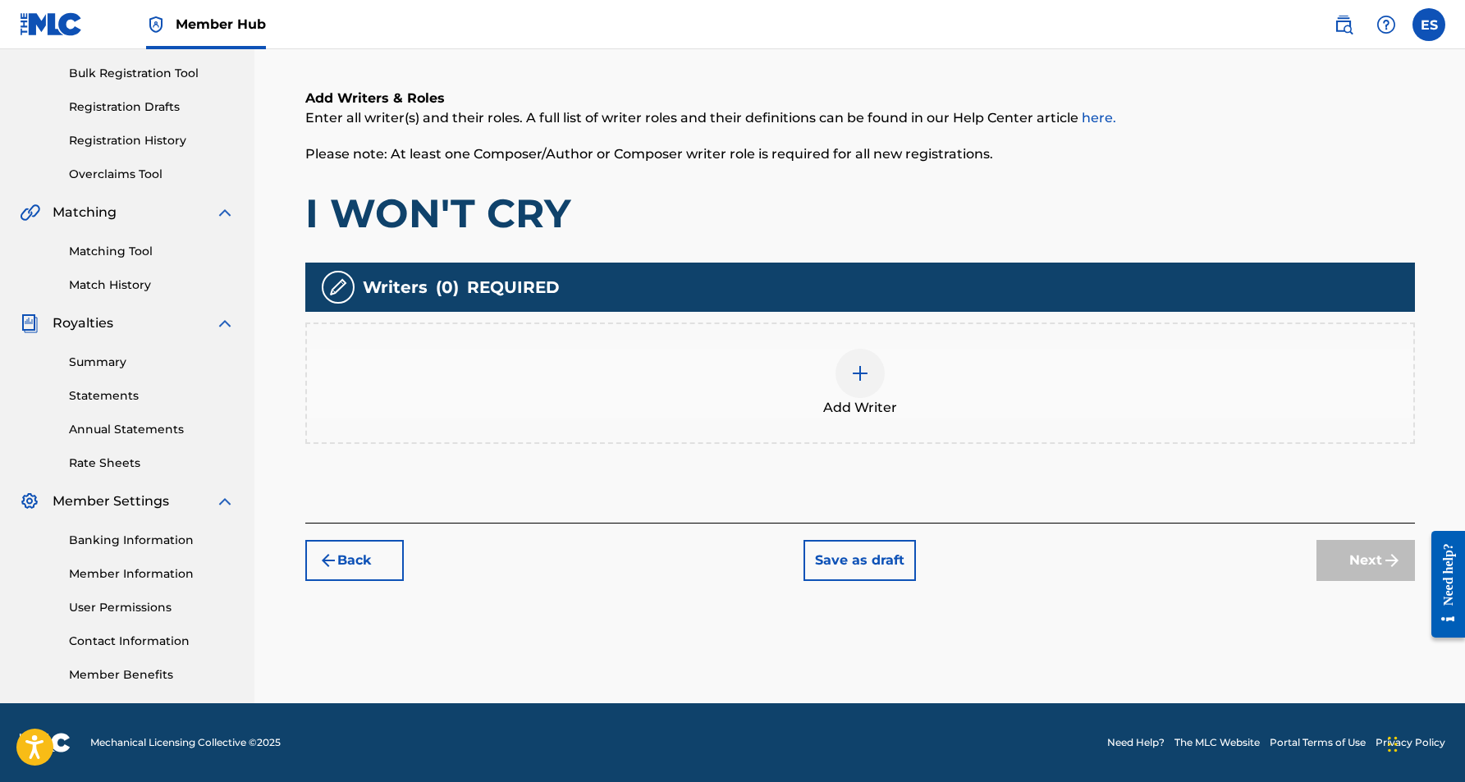
click at [874, 386] on div at bounding box center [860, 373] width 49 height 49
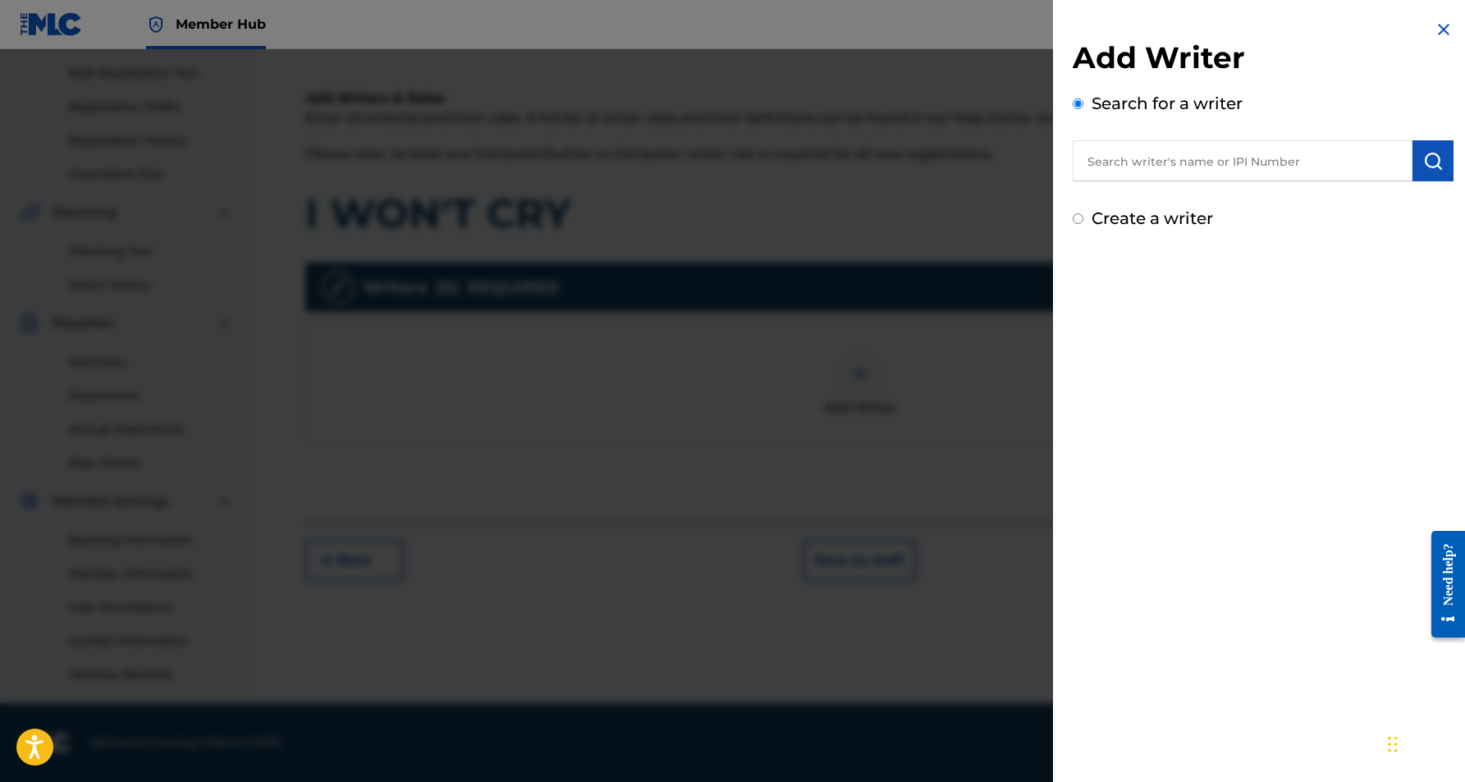
click at [1109, 172] on input "text" at bounding box center [1243, 160] width 340 height 41
paste input "[PERSON_NAME] [PERSON_NAME]"
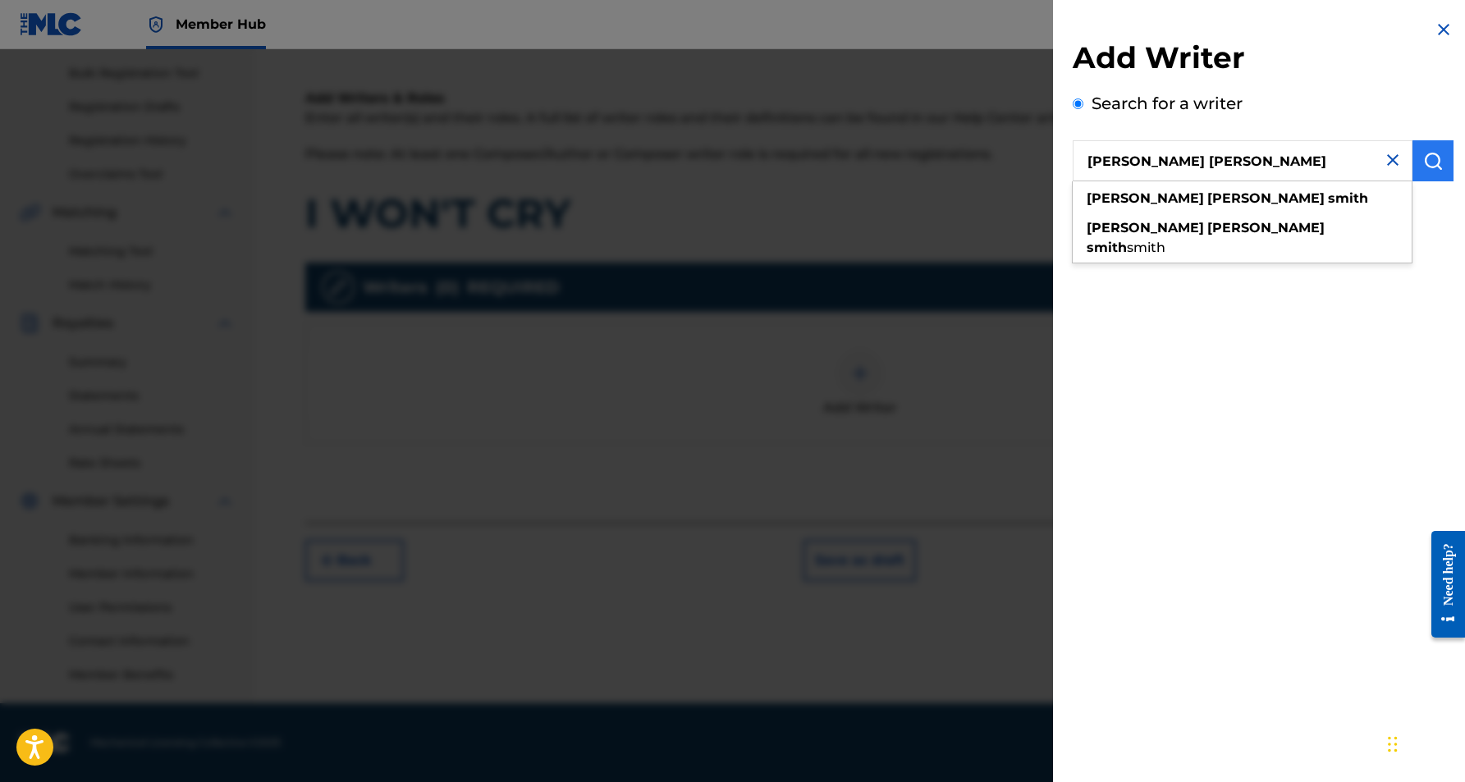
type input "[PERSON_NAME] [PERSON_NAME]"
click at [1424, 158] on img "submit" at bounding box center [1434, 161] width 20 height 20
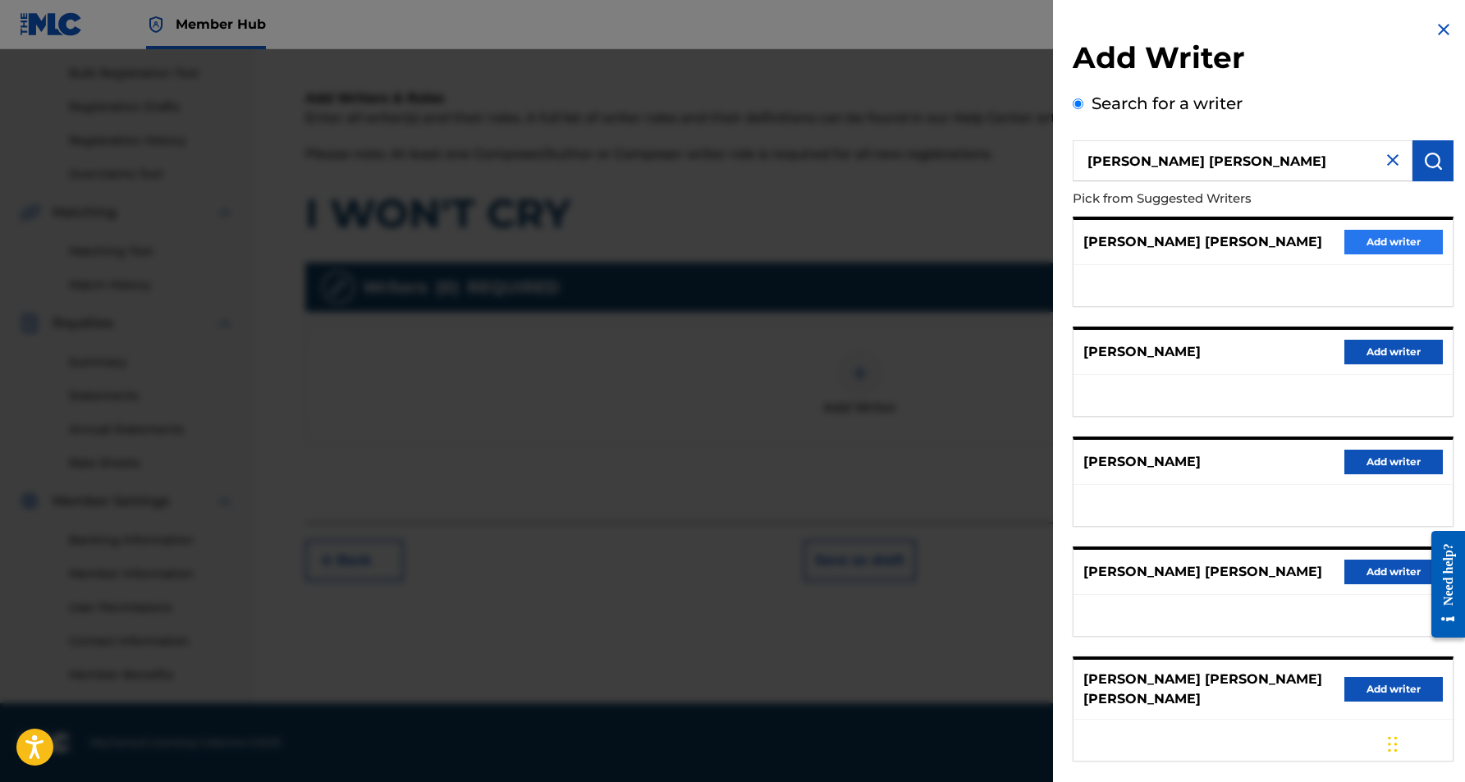
click at [1415, 247] on button "Add writer" at bounding box center [1394, 242] width 99 height 25
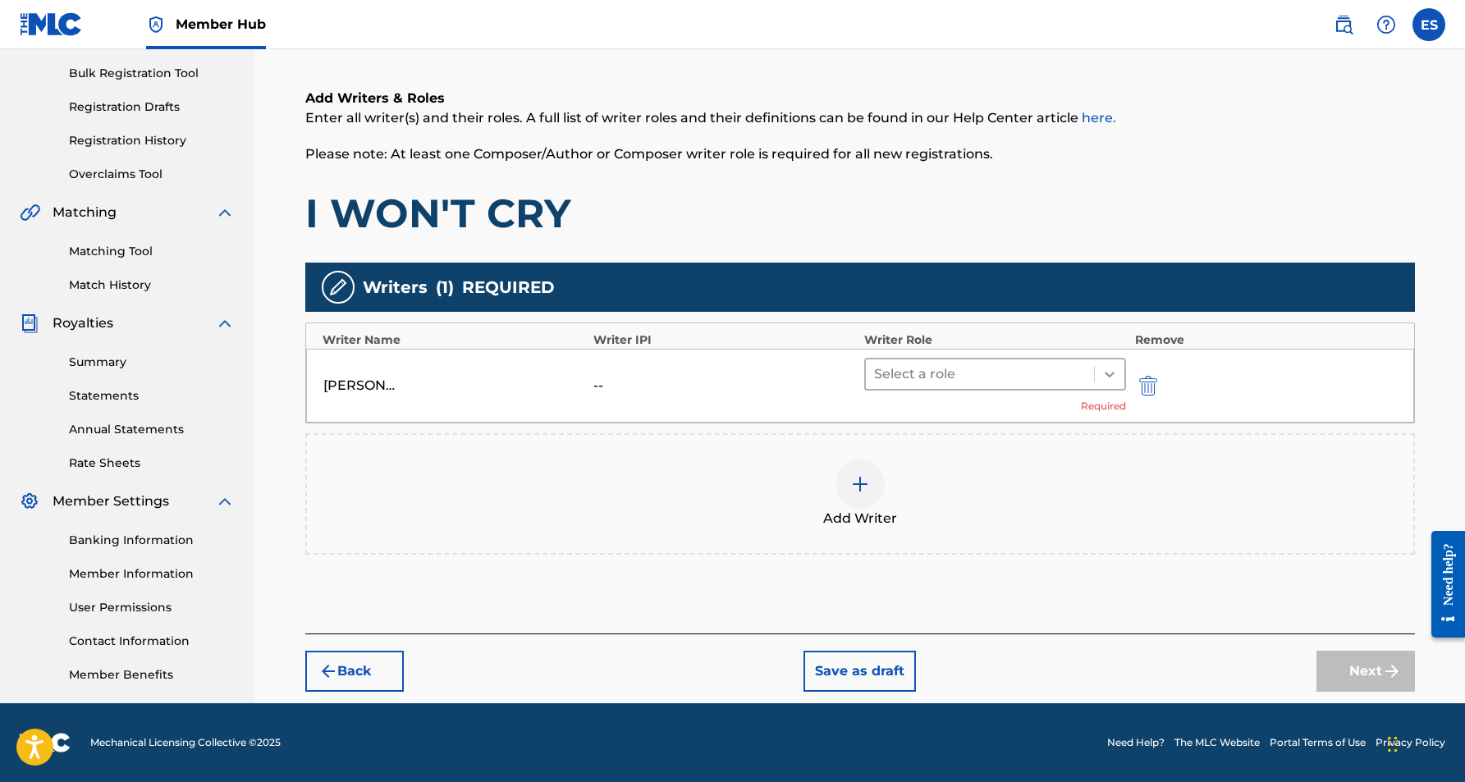
click at [1106, 376] on icon at bounding box center [1110, 374] width 16 height 16
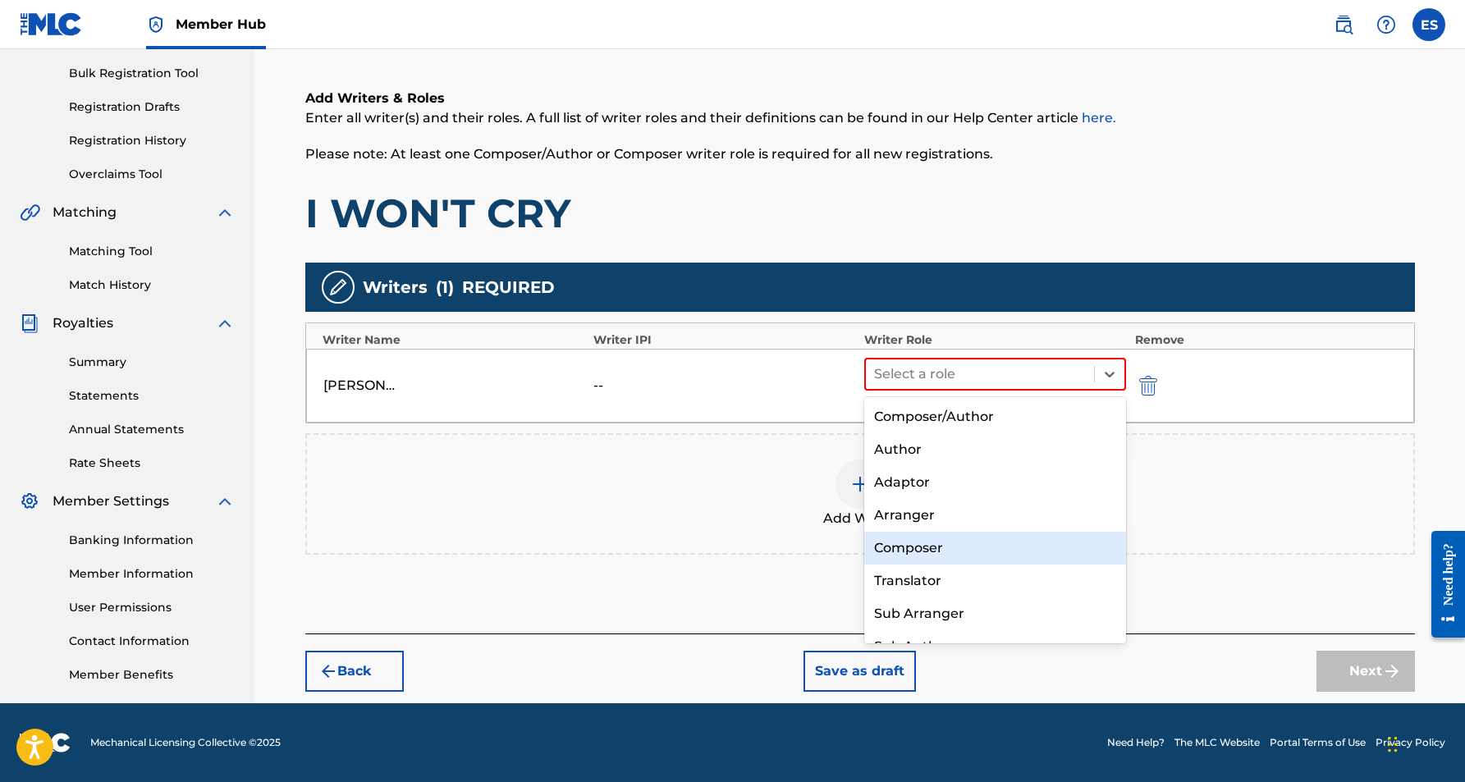
click at [974, 536] on div "Composer" at bounding box center [995, 548] width 263 height 33
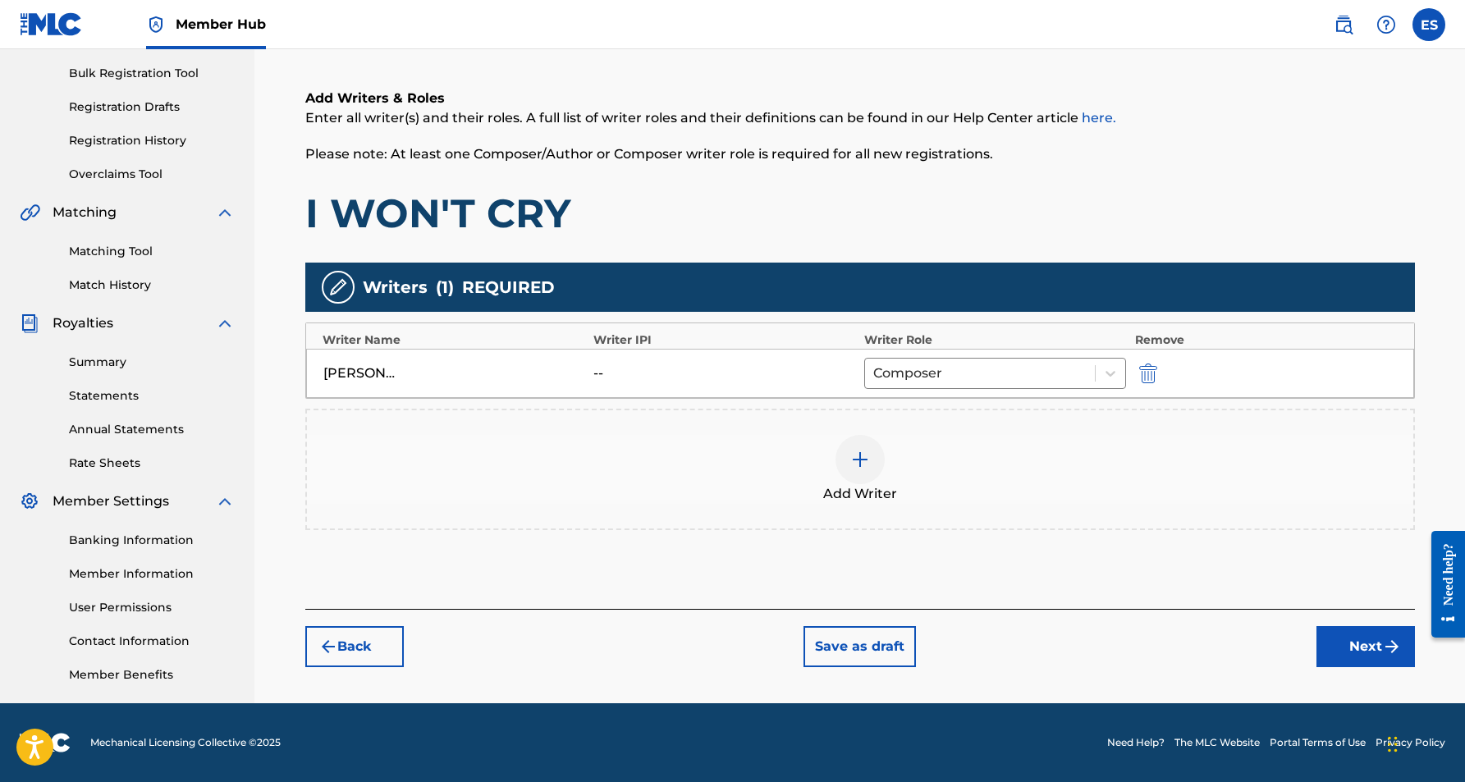
click at [854, 456] on img at bounding box center [861, 460] width 20 height 20
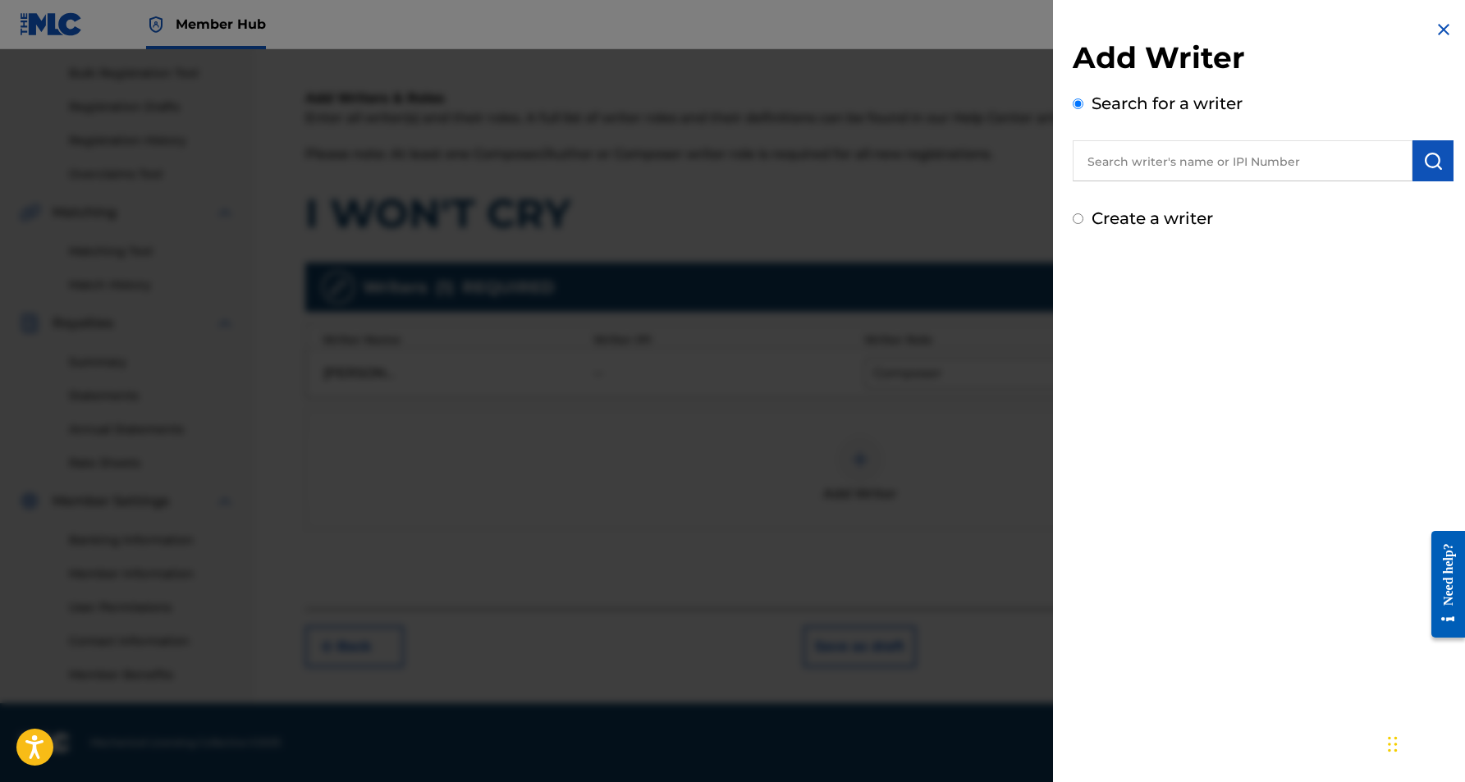
click at [1075, 222] on input "Create a writer" at bounding box center [1078, 218] width 11 height 11
radio input "false"
radio input "true"
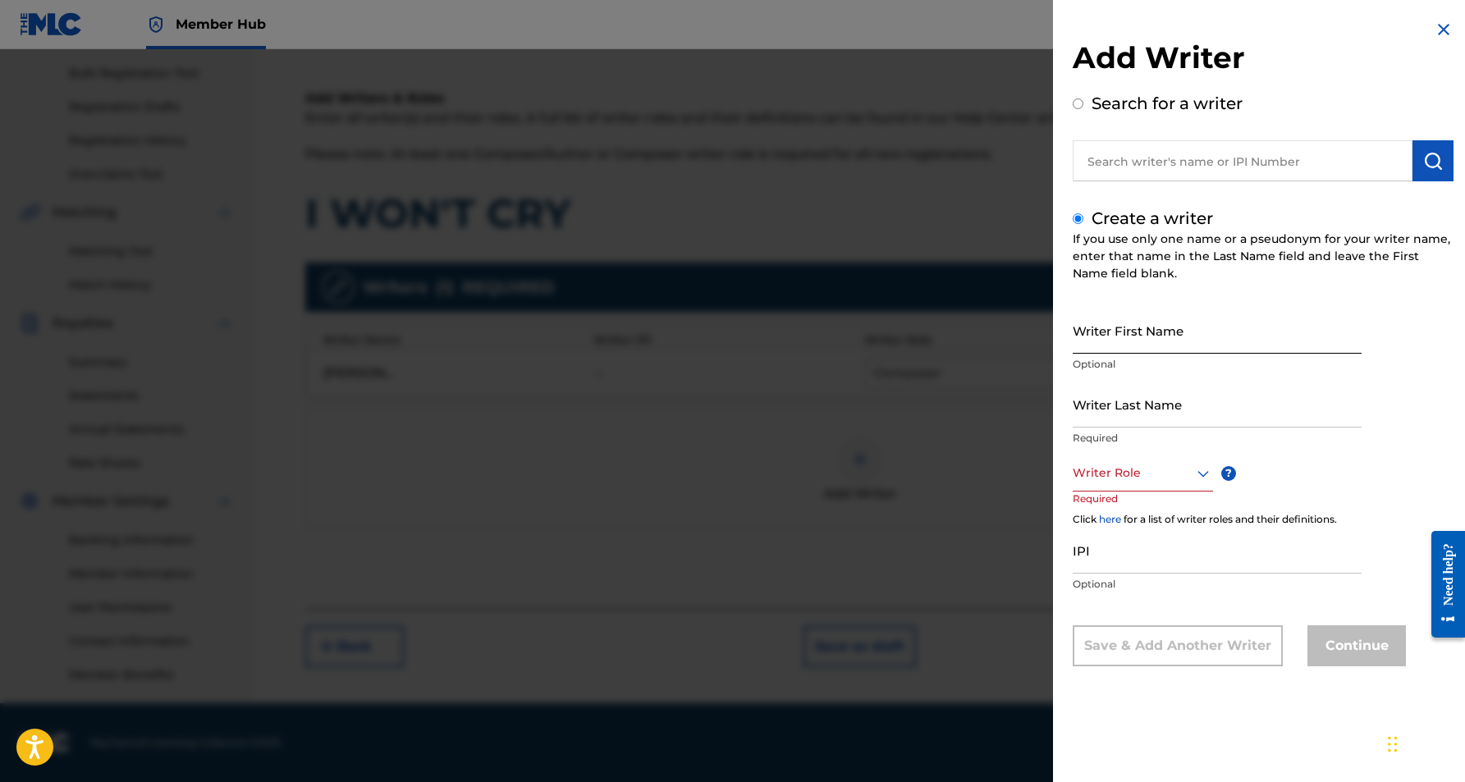
click at [1122, 336] on input "Writer First Name" at bounding box center [1217, 330] width 289 height 47
paste input "[PERSON_NAME]"
type input "[PERSON_NAME]"
click at [1145, 404] on input "Writer Last Name" at bounding box center [1217, 404] width 289 height 47
paste input "[PERSON_NAME]"
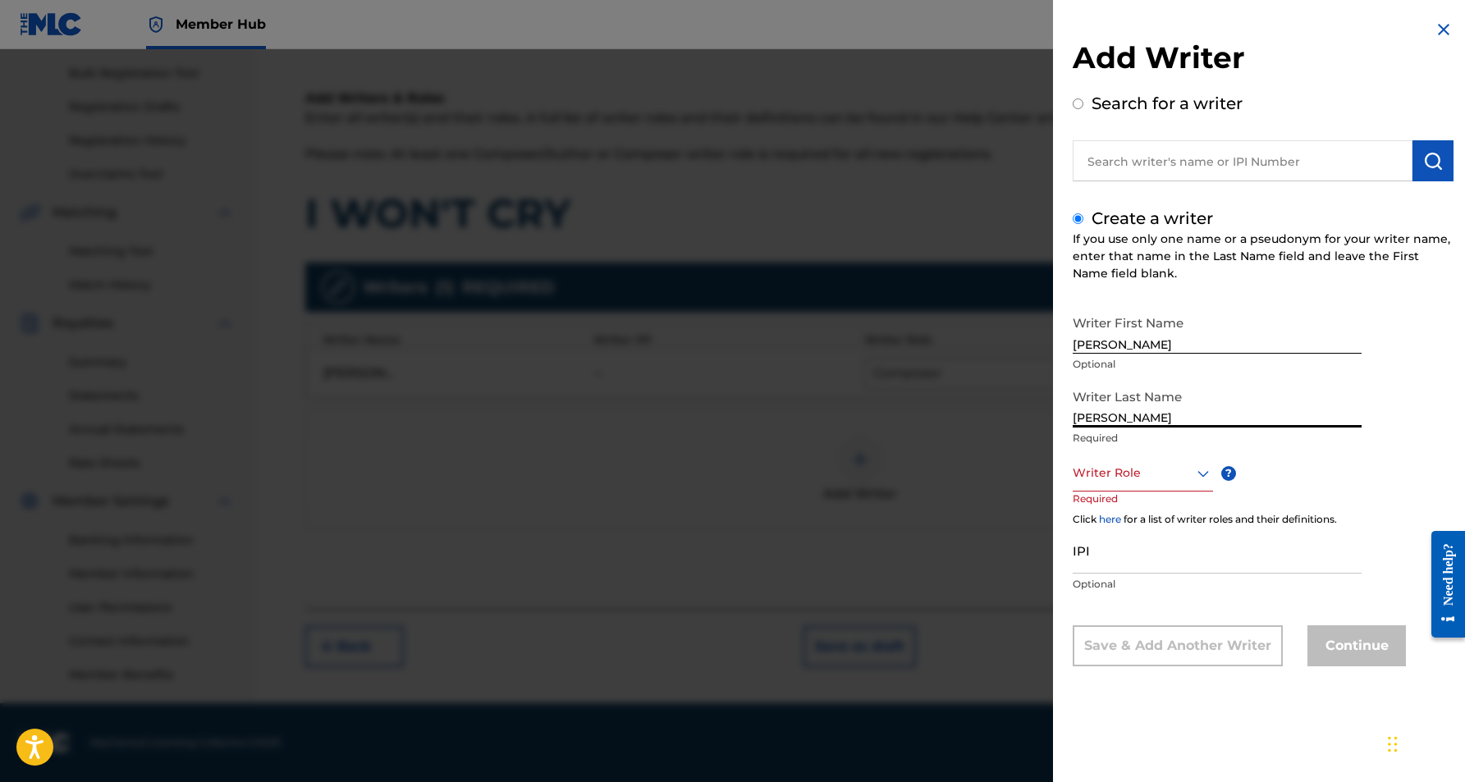
type input "[PERSON_NAME]"
click at [1126, 344] on input "[PERSON_NAME]" at bounding box center [1217, 330] width 289 height 47
type input "KROSHET"
click at [1198, 469] on icon at bounding box center [1204, 474] width 20 height 20
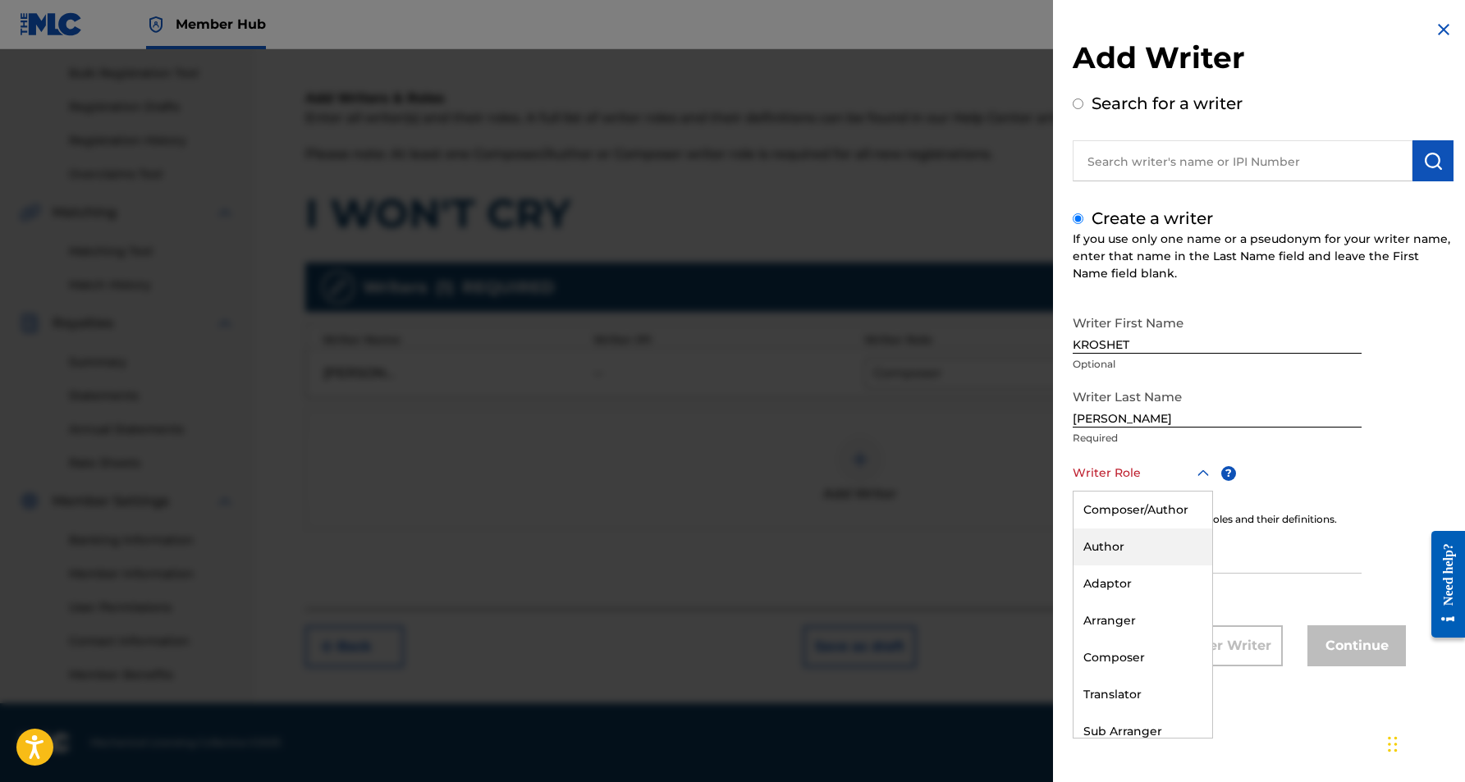
click at [1142, 543] on div "Author" at bounding box center [1143, 547] width 139 height 37
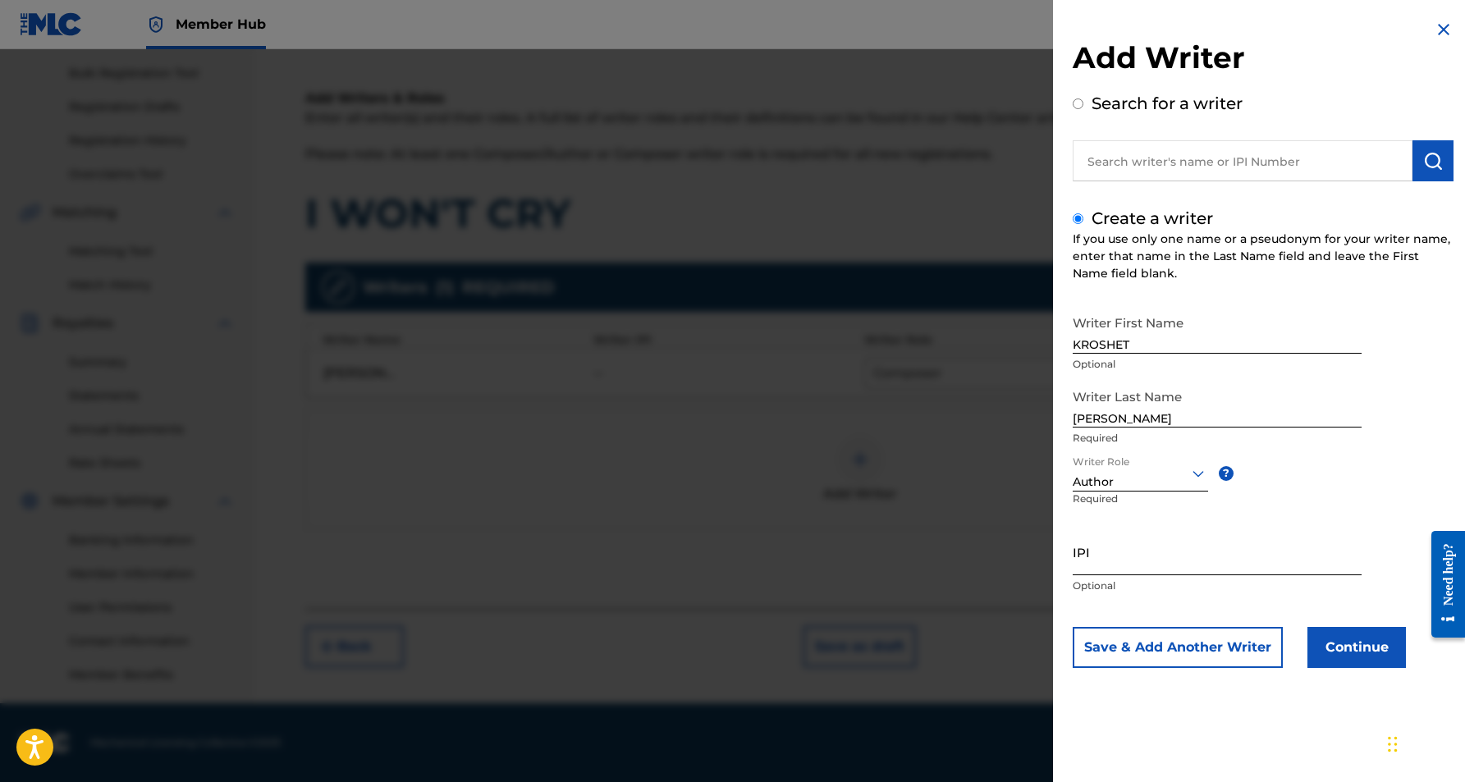
click at [1132, 548] on input "IPI" at bounding box center [1217, 552] width 289 height 47
paste input "528588215"
type input "528588215"
click at [1364, 636] on button "Continue" at bounding box center [1357, 647] width 99 height 41
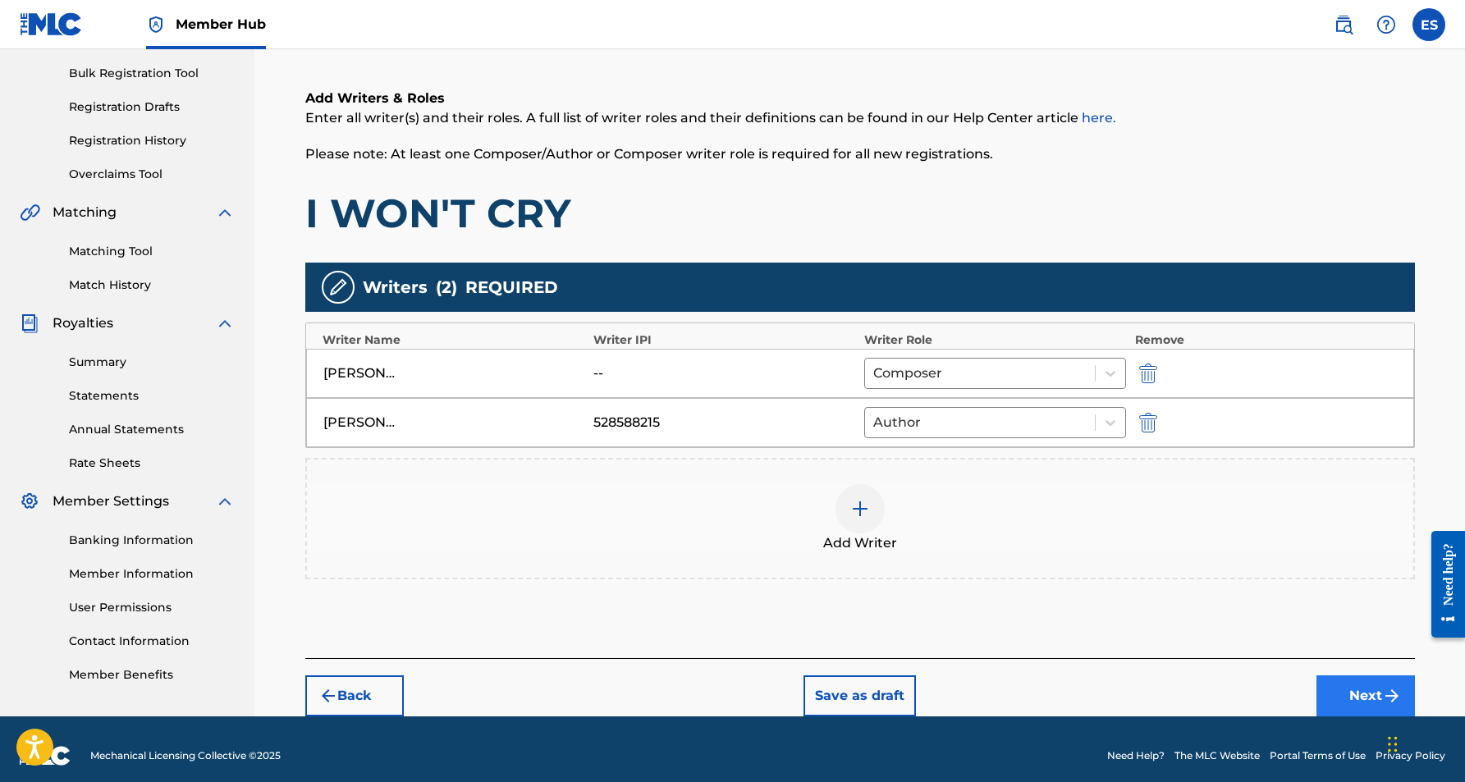
click at [1391, 699] on img "submit" at bounding box center [1392, 696] width 20 height 20
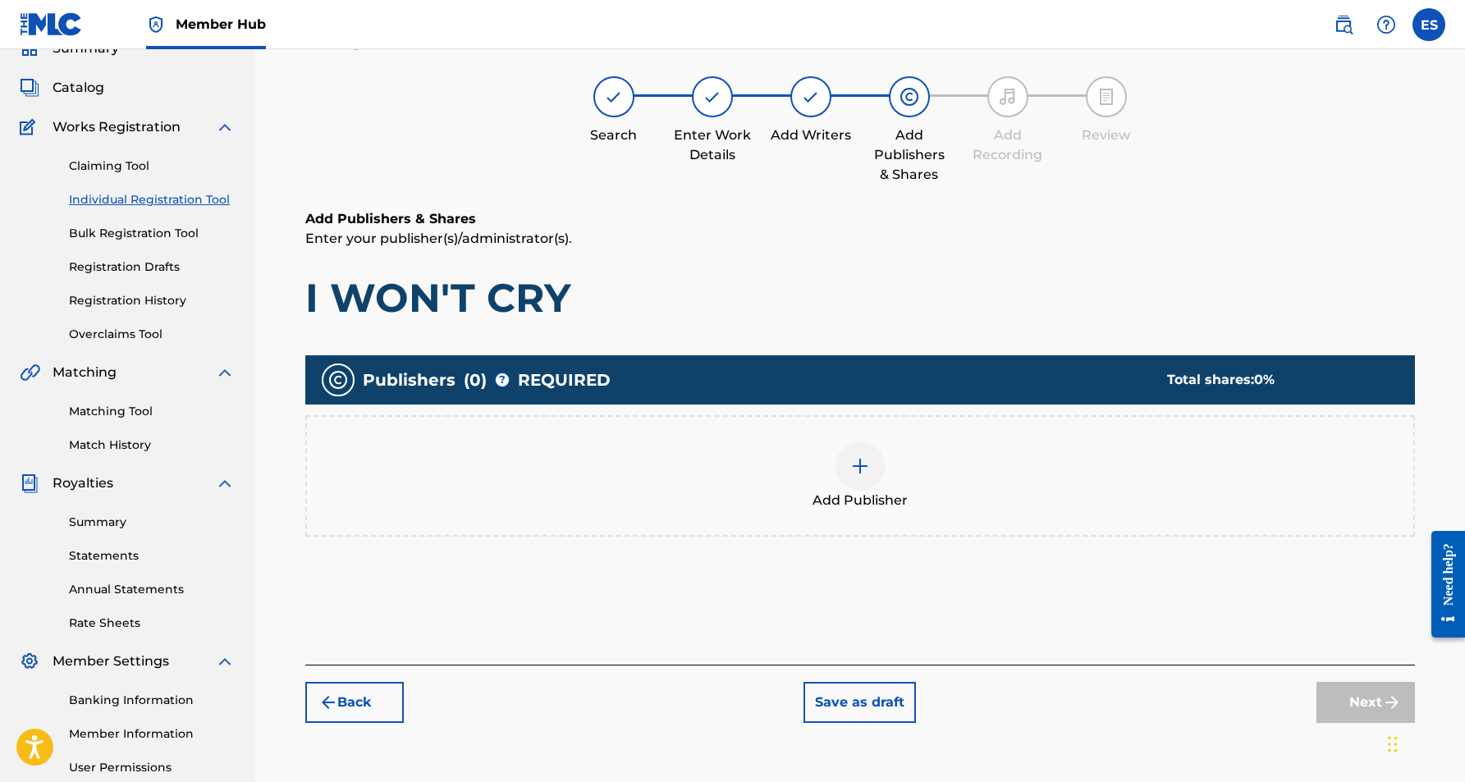
scroll to position [74, 0]
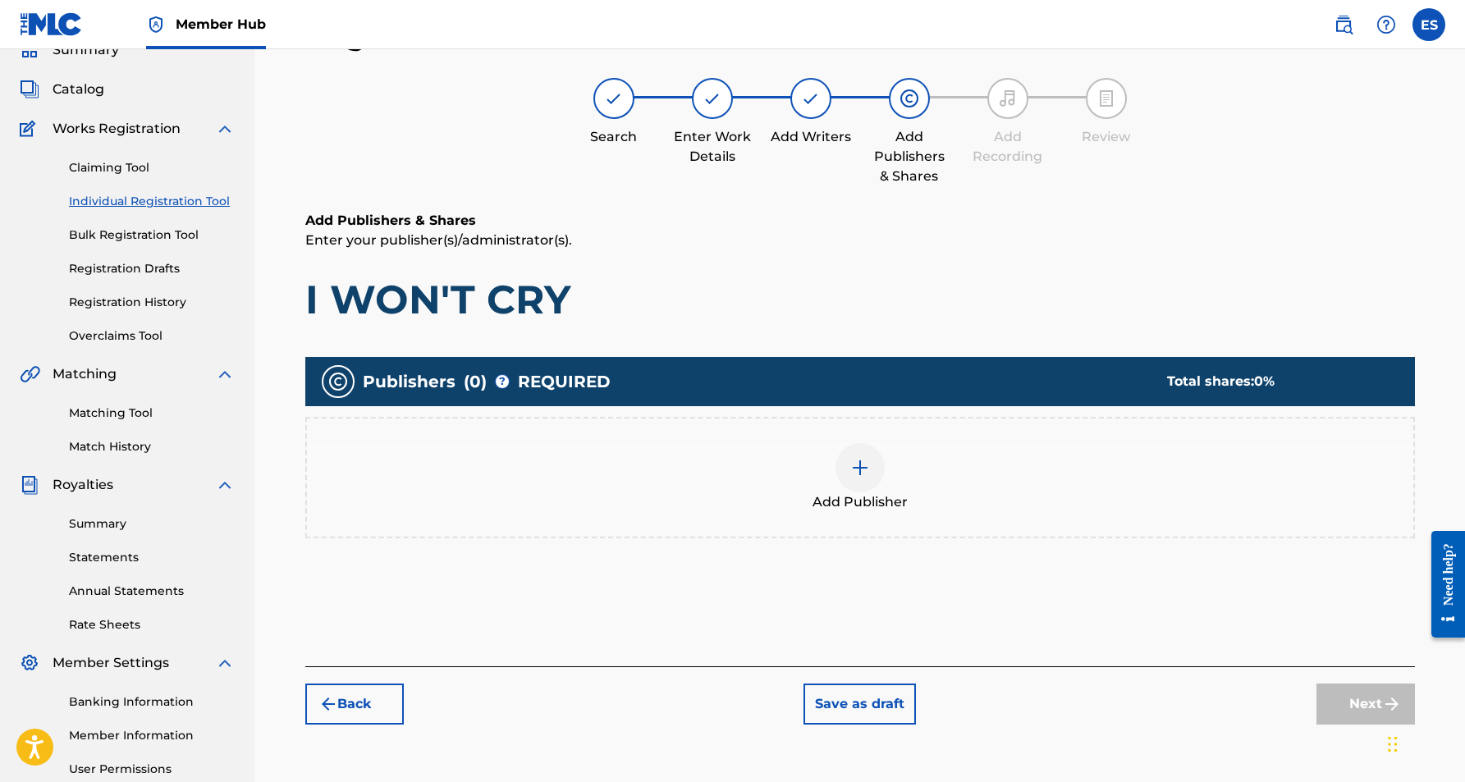
click at [856, 461] on img at bounding box center [861, 468] width 20 height 20
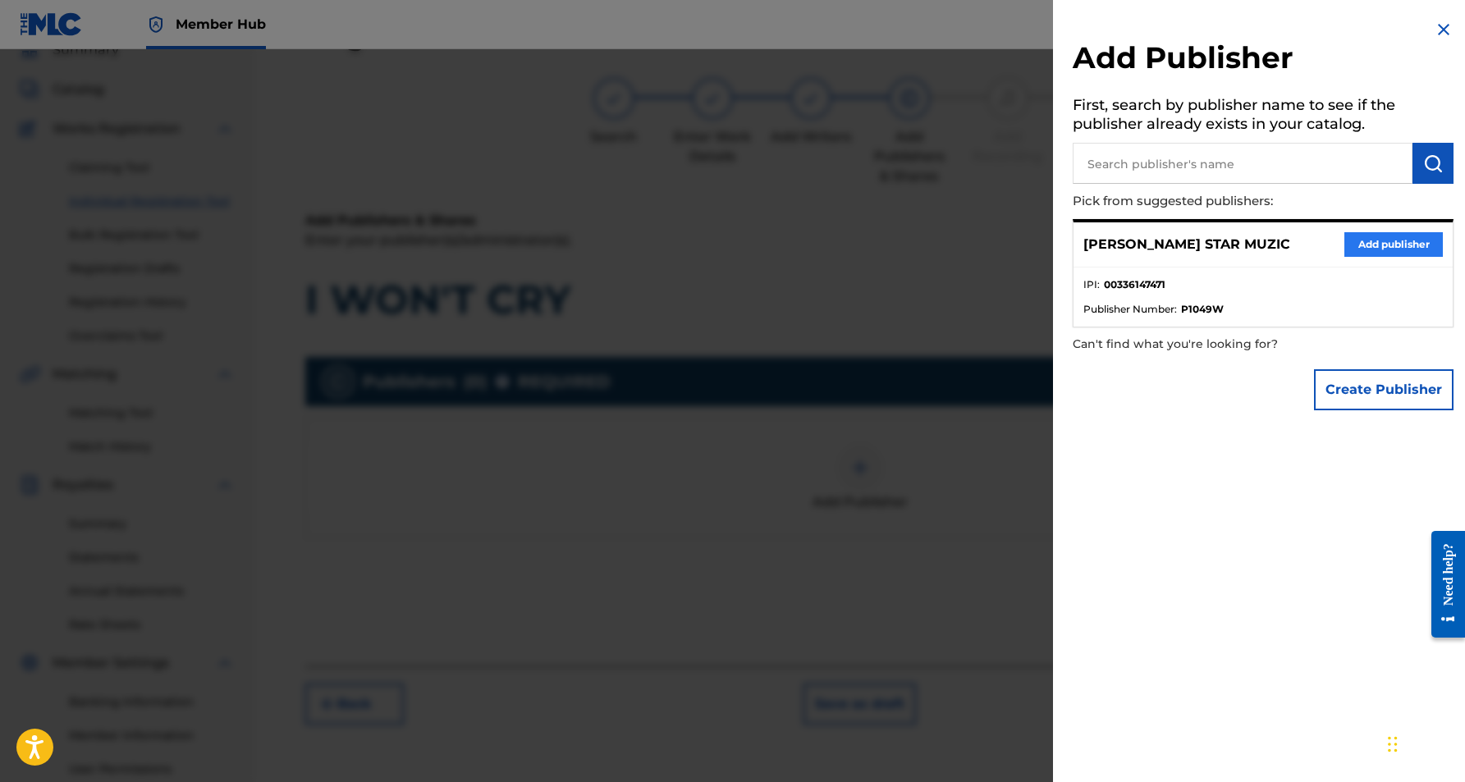
click at [1364, 239] on button "Add publisher" at bounding box center [1394, 244] width 99 height 25
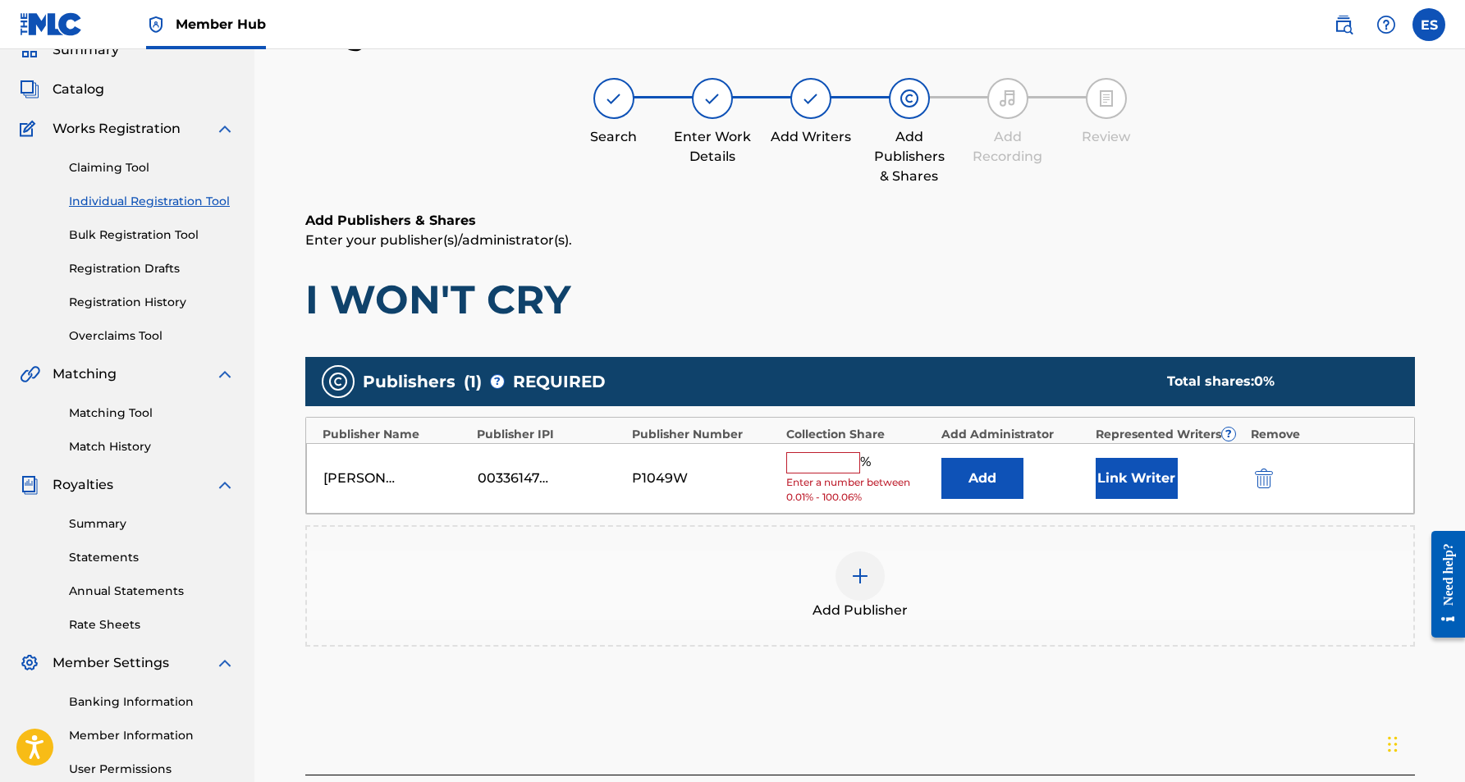
click at [830, 463] on input "text" at bounding box center [823, 462] width 74 height 21
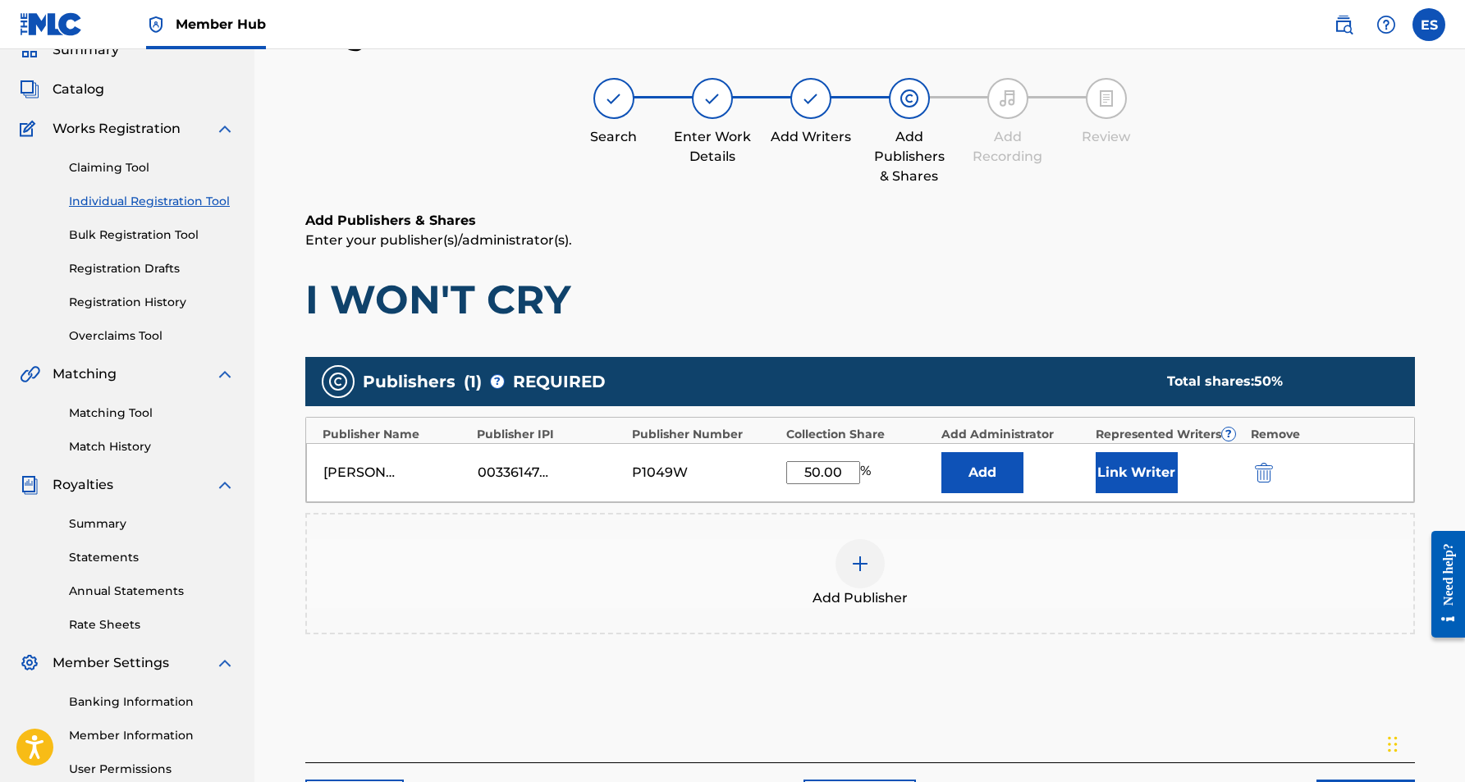
type input "50.00"
click at [866, 317] on h1 "I WON'T CRY" at bounding box center [860, 299] width 1110 height 49
click at [1120, 465] on button "Link Writer" at bounding box center [1137, 472] width 82 height 41
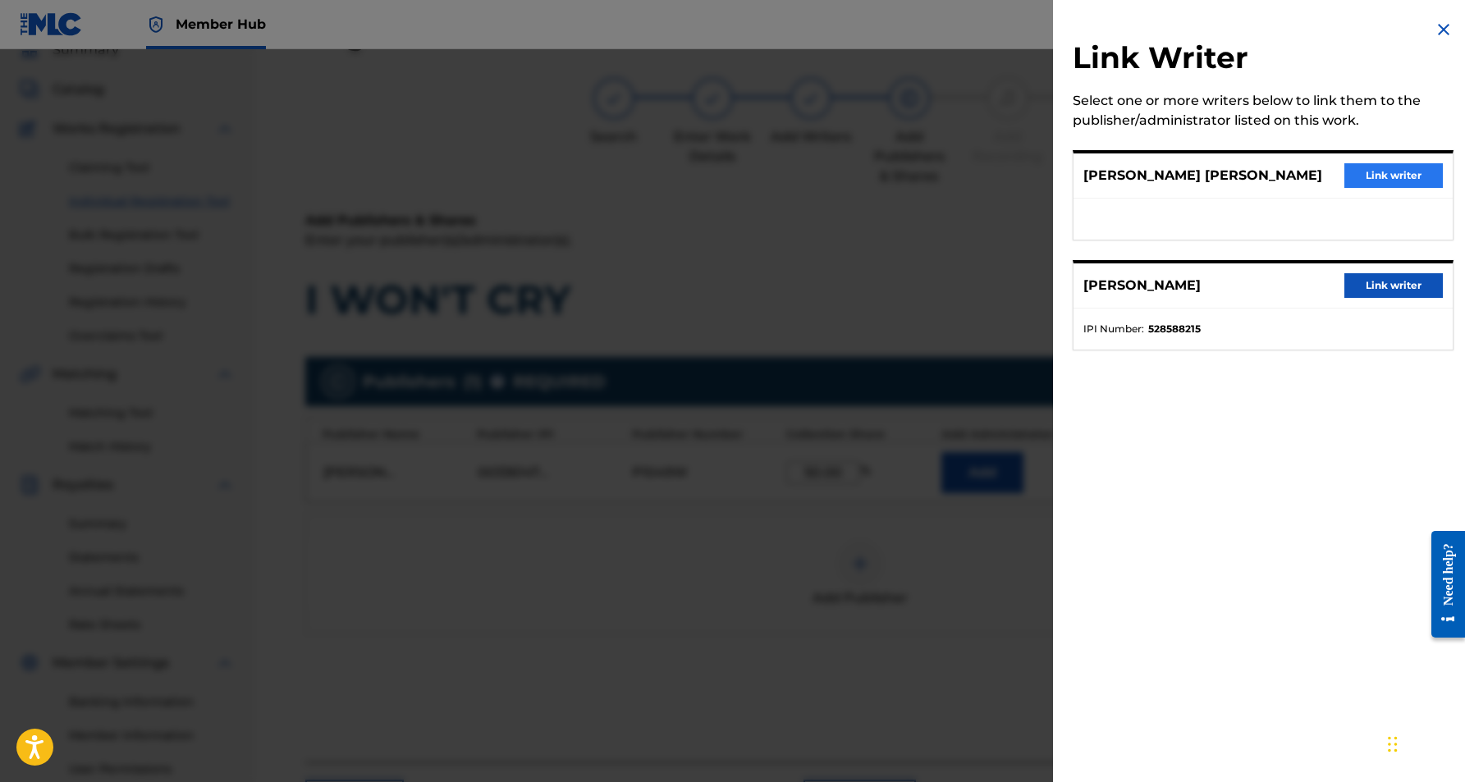
click at [1369, 176] on button "Link writer" at bounding box center [1394, 175] width 99 height 25
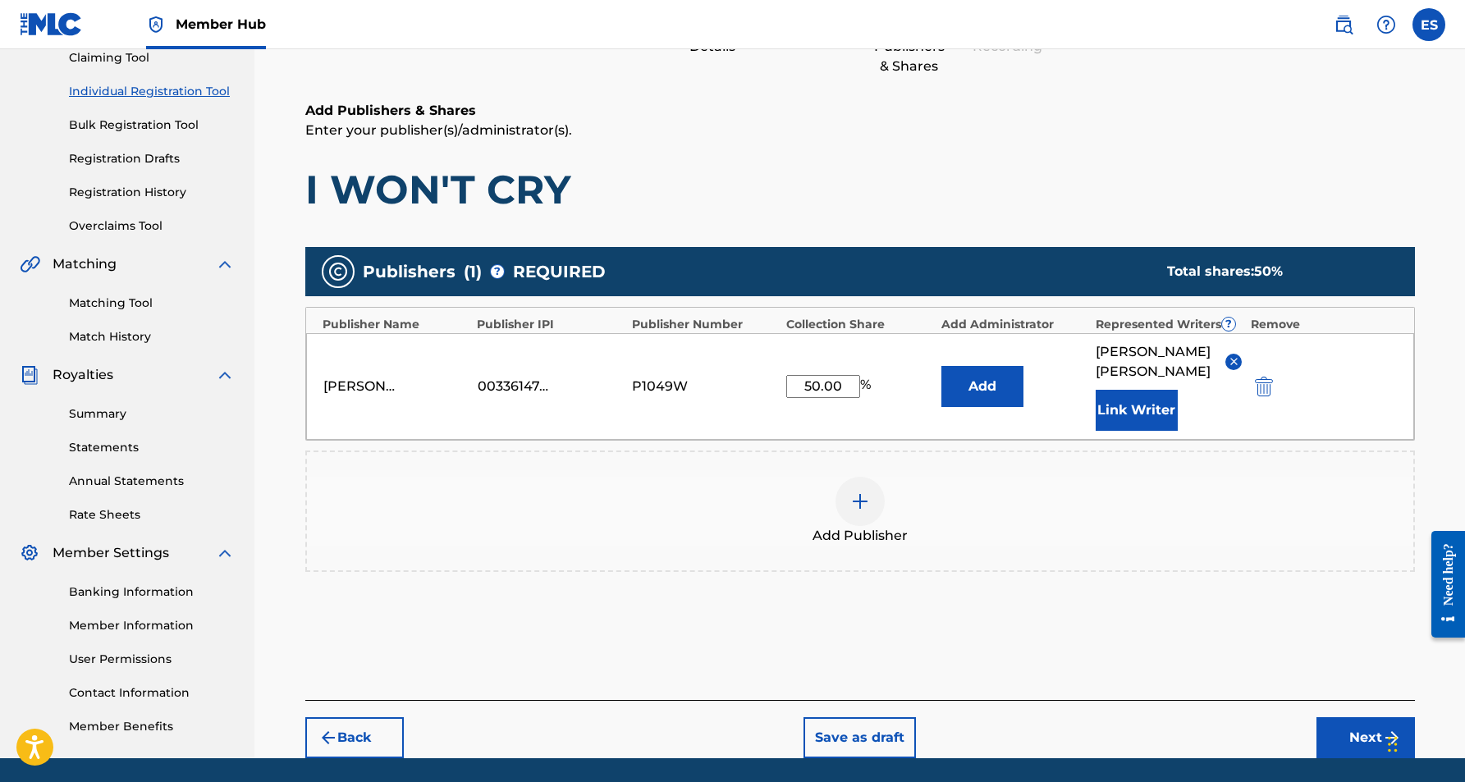
scroll to position [236, 0]
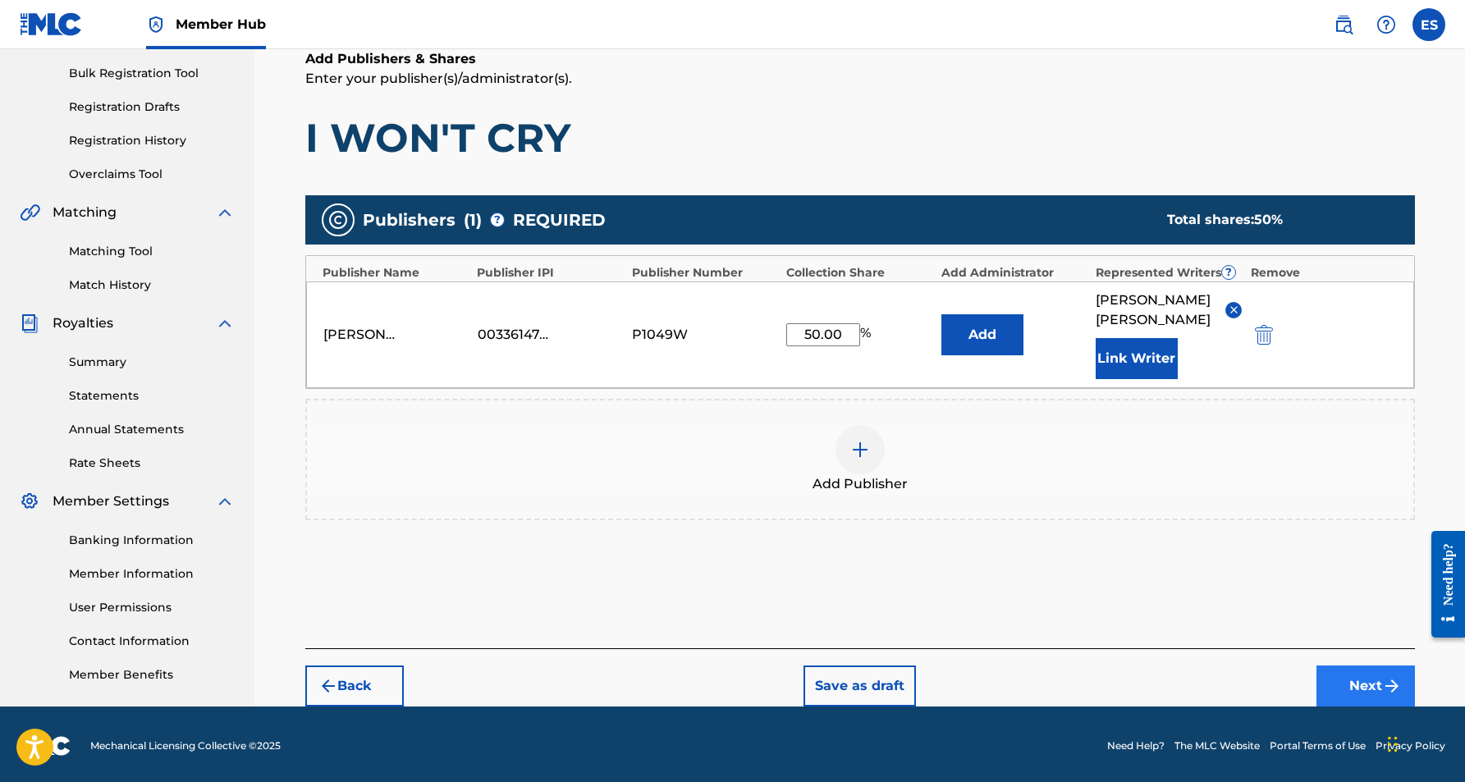
click at [1345, 678] on button "Next" at bounding box center [1366, 686] width 99 height 41
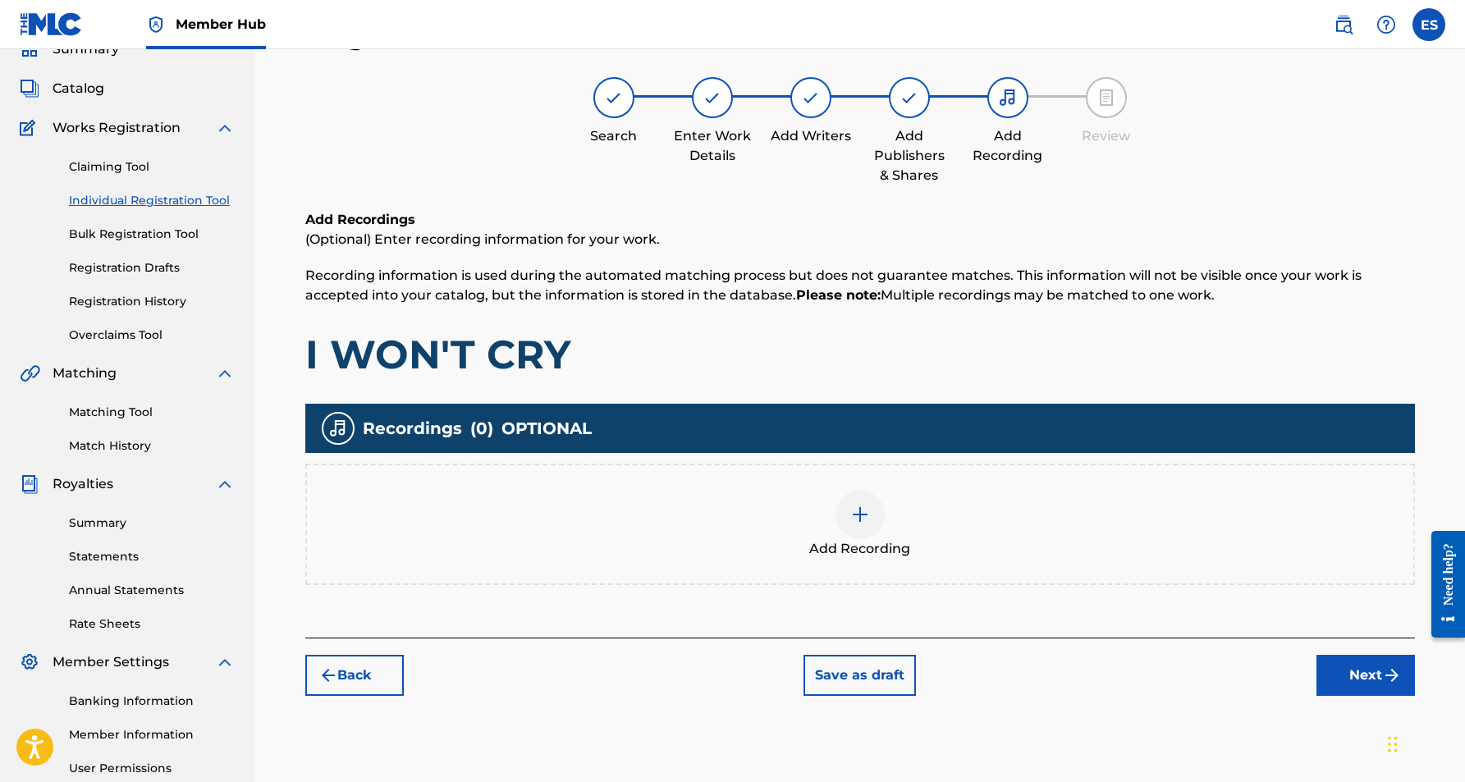
scroll to position [74, 0]
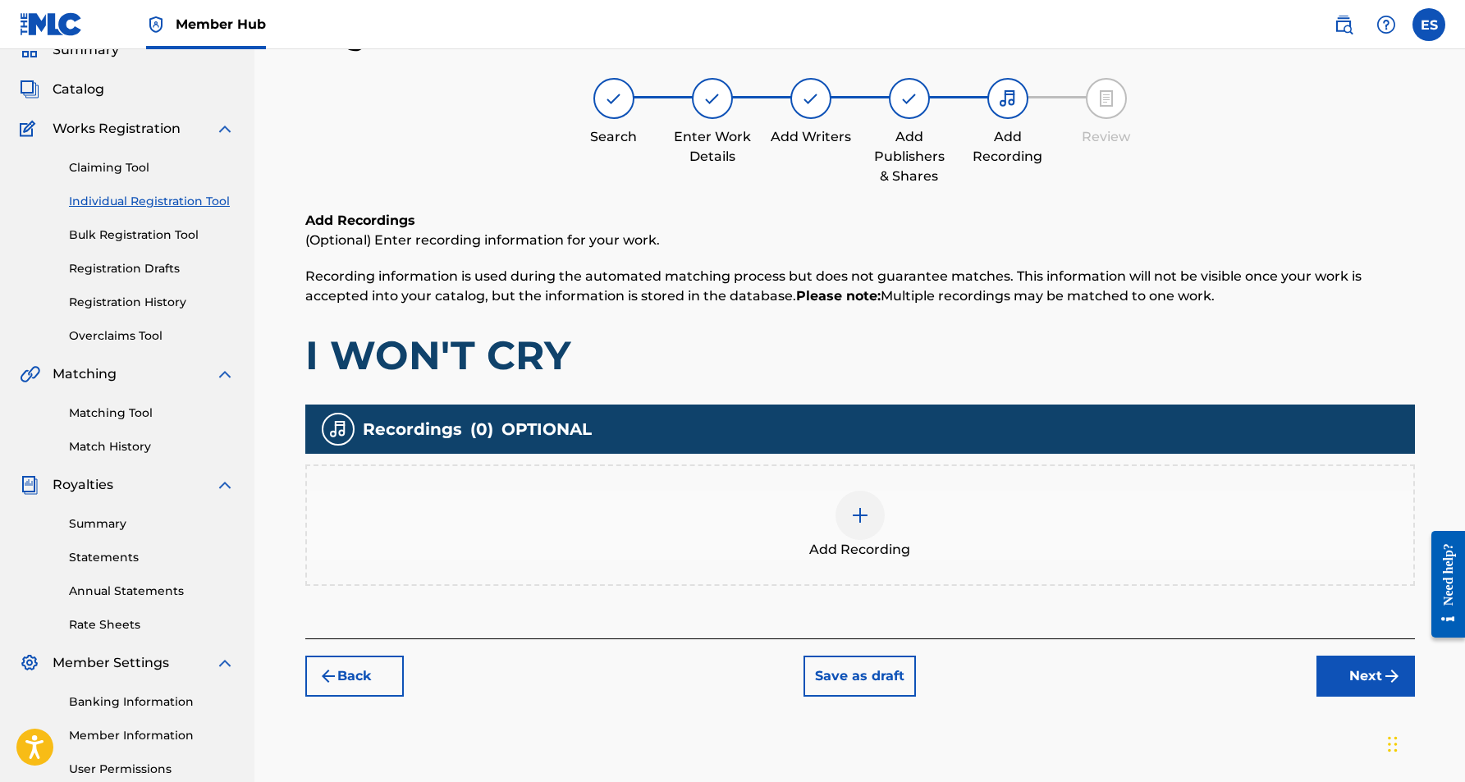
click at [858, 515] on img at bounding box center [861, 516] width 20 height 20
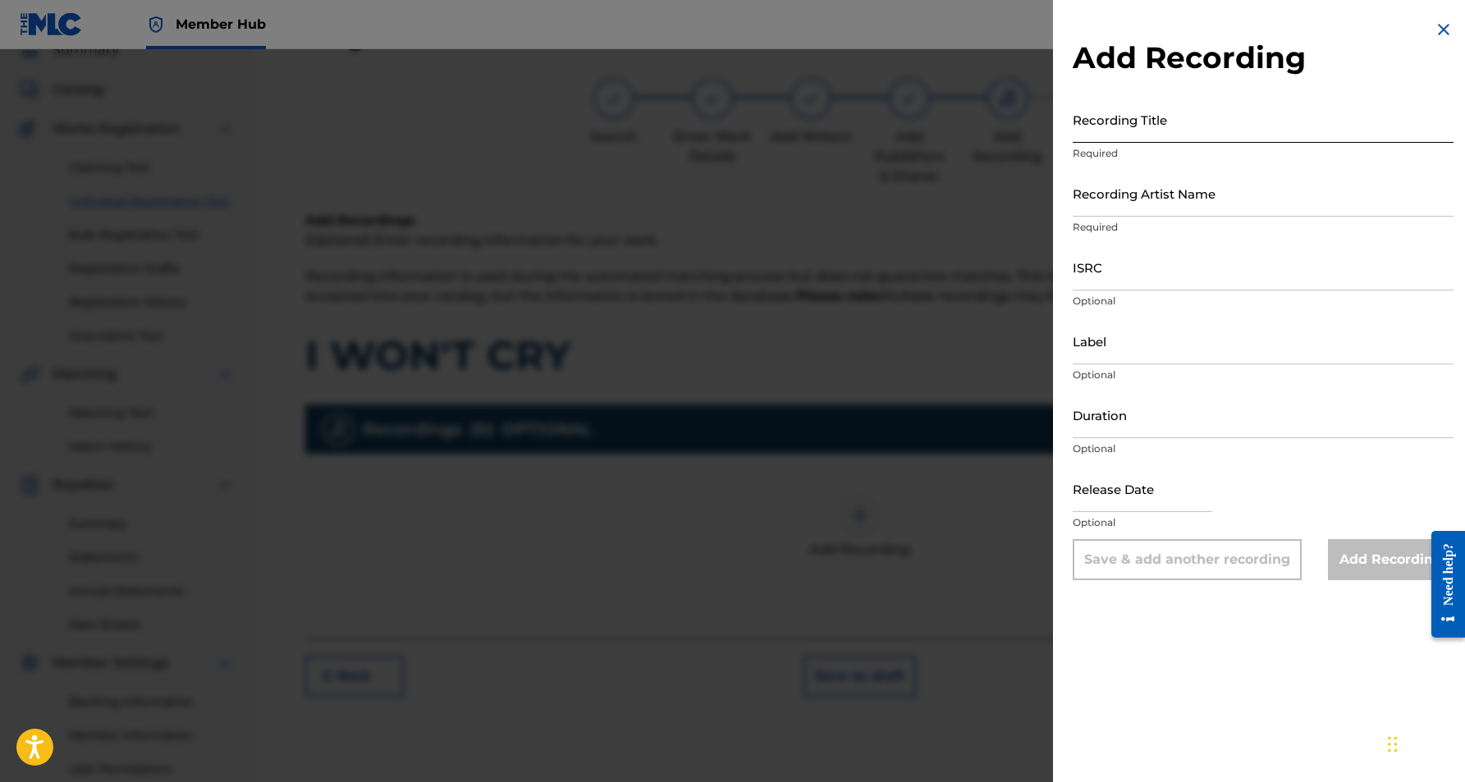
click at [1167, 131] on input "Recording Title" at bounding box center [1263, 119] width 381 height 47
paste input "I WON'T CRY"
type input "I WON'T CRY"
click at [1212, 199] on input "Recording Artist Name" at bounding box center [1263, 193] width 381 height 47
paste input "KROSHET"
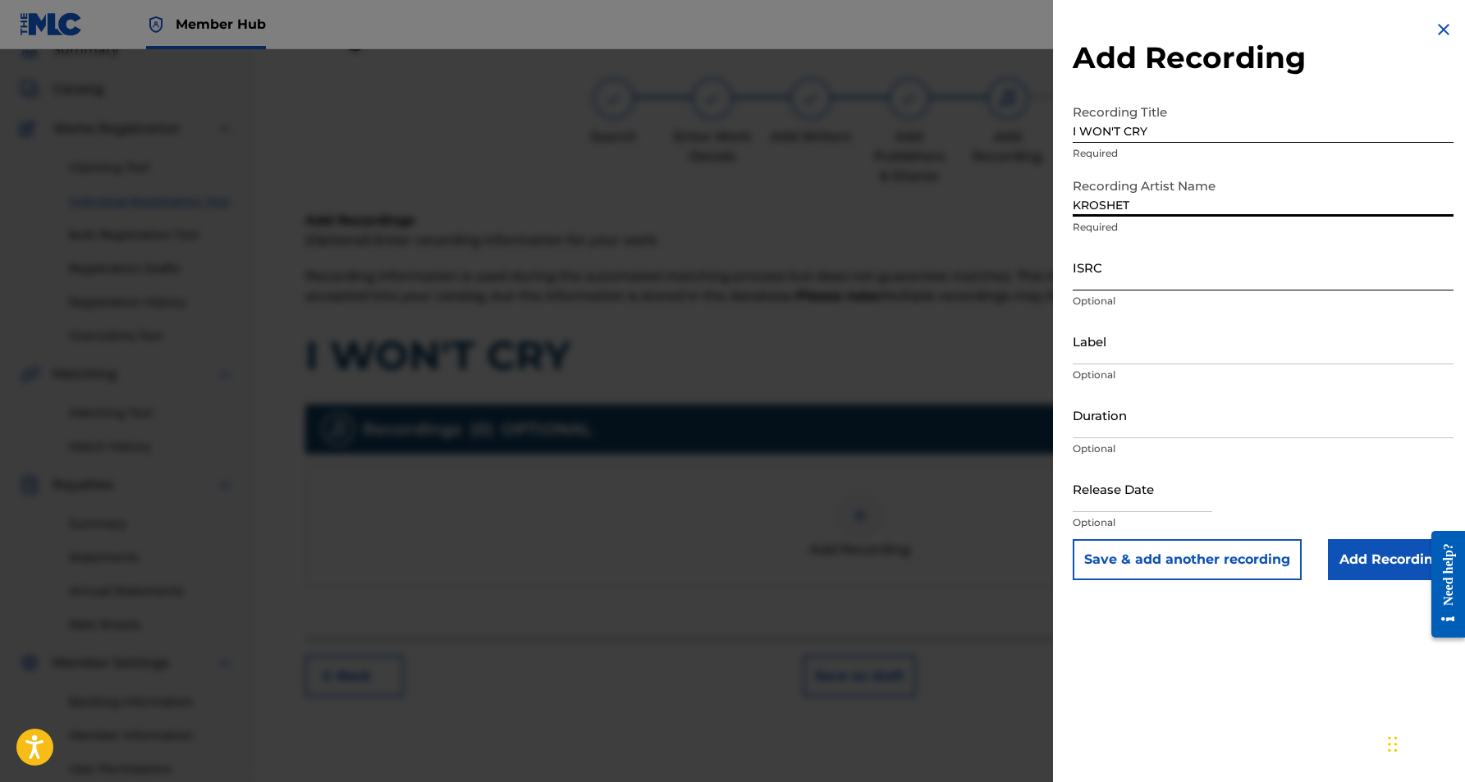
type input "KROSHET"
click at [1185, 263] on input "ISRC" at bounding box center [1263, 267] width 381 height 47
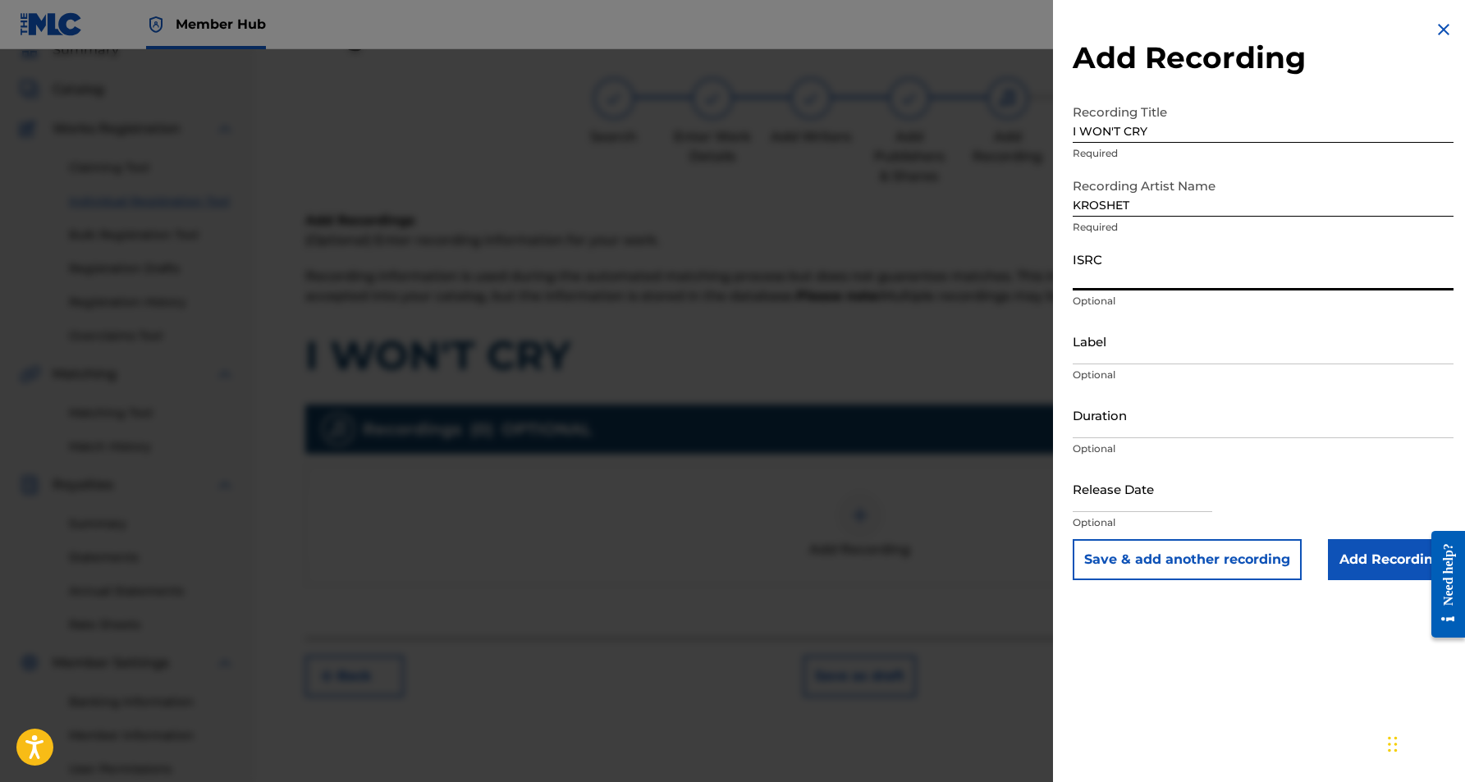
paste input "USJ3V1171171"
type input "USJ3V1171171"
click at [1155, 415] on input "Duration" at bounding box center [1263, 415] width 381 height 47
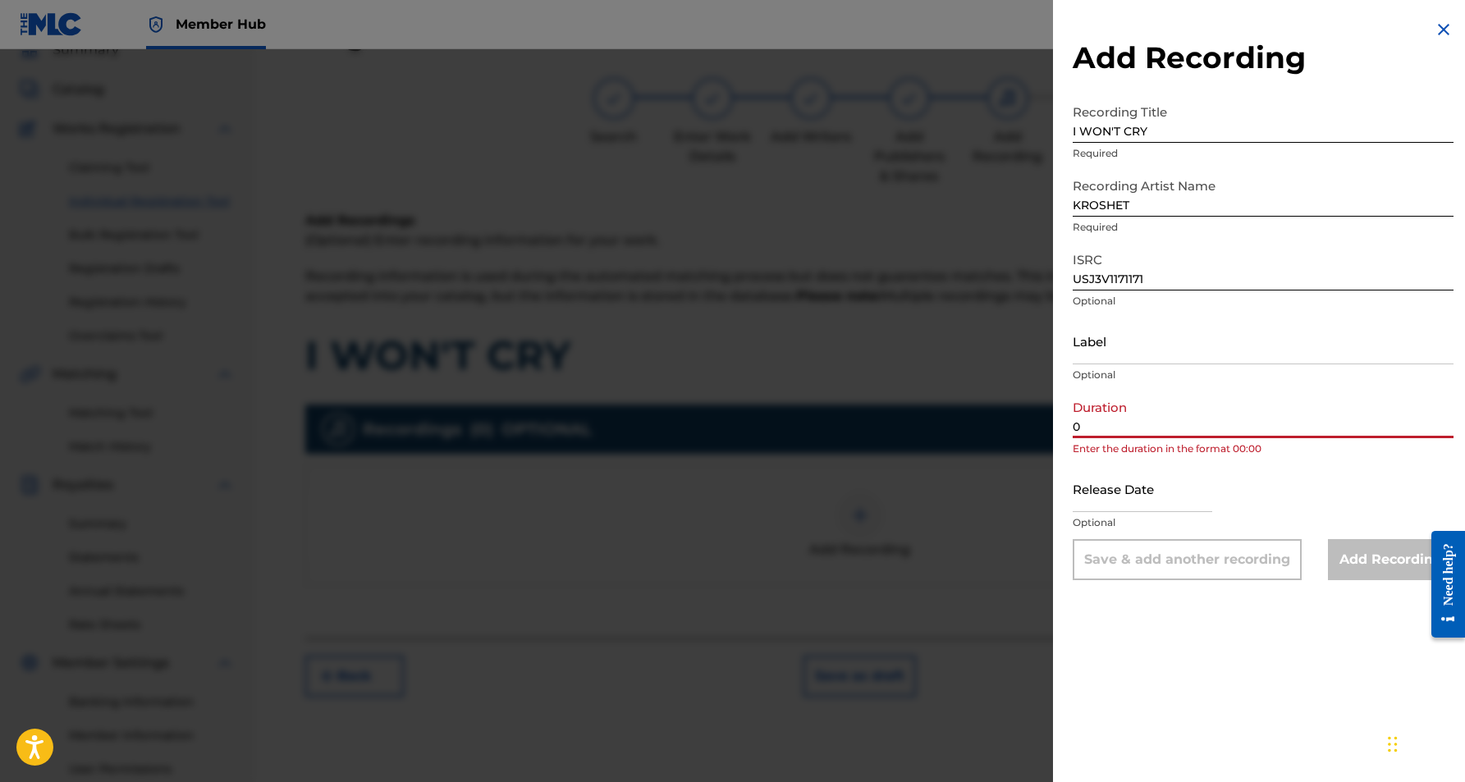
paste input "4:20"
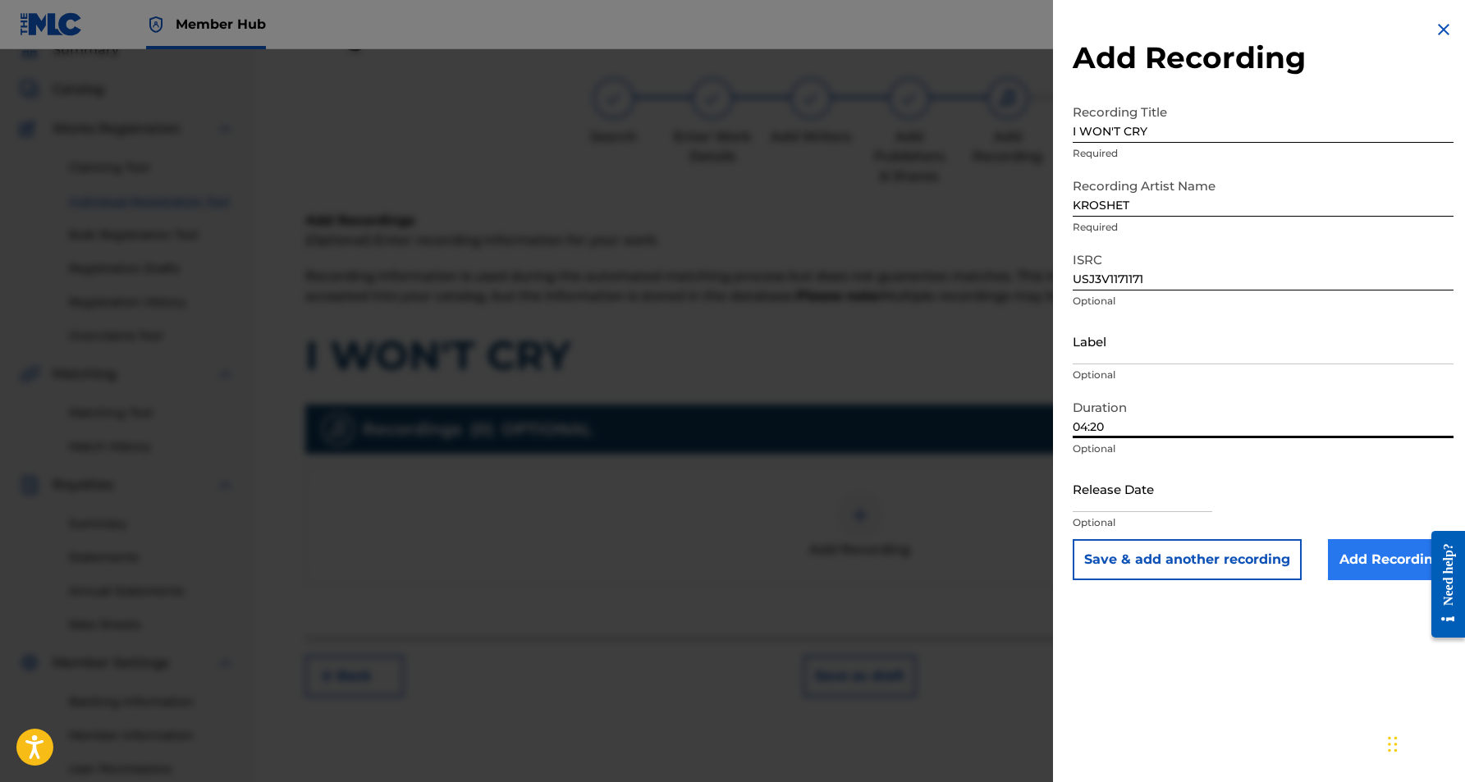
type input "04:20"
click at [1347, 560] on input "Add Recording" at bounding box center [1391, 559] width 126 height 41
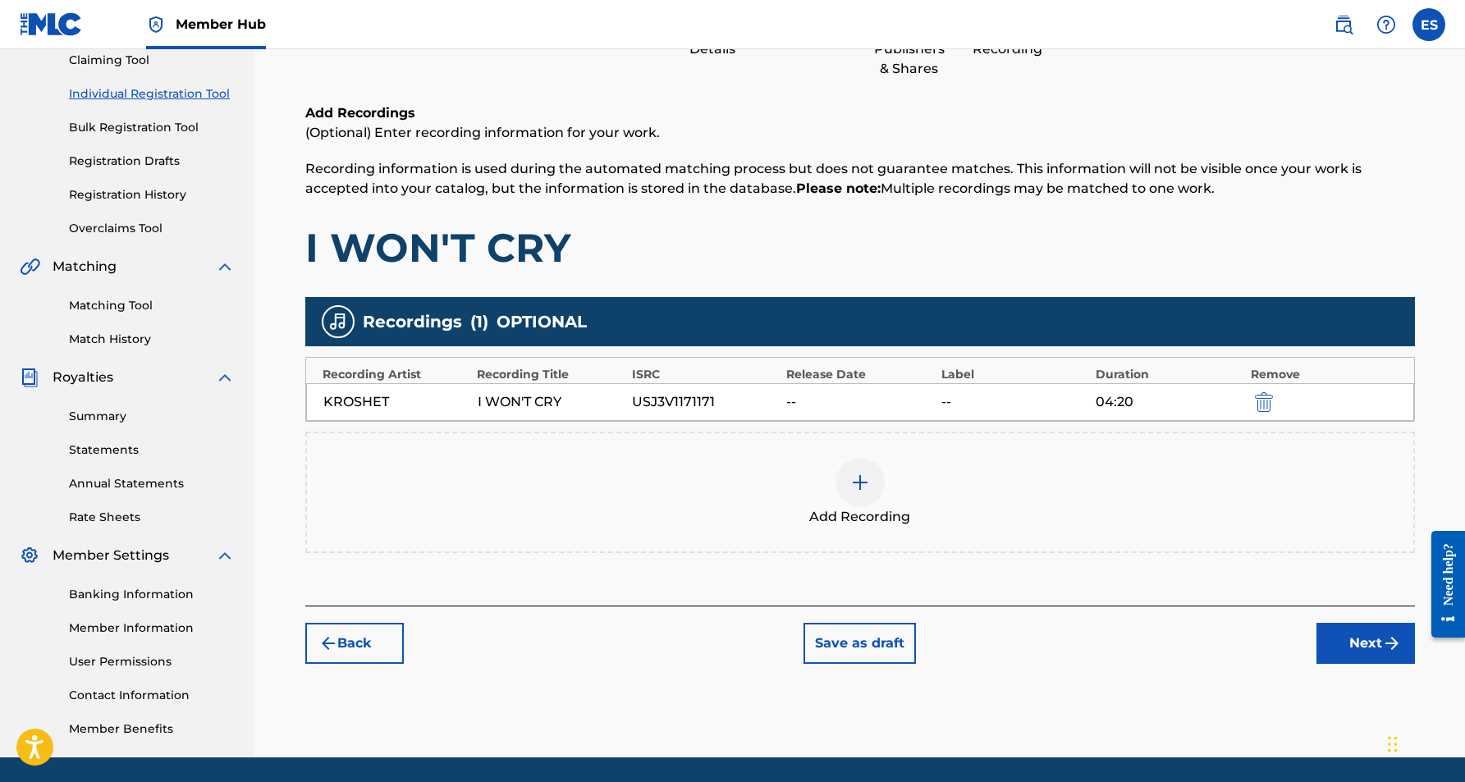
scroll to position [236, 0]
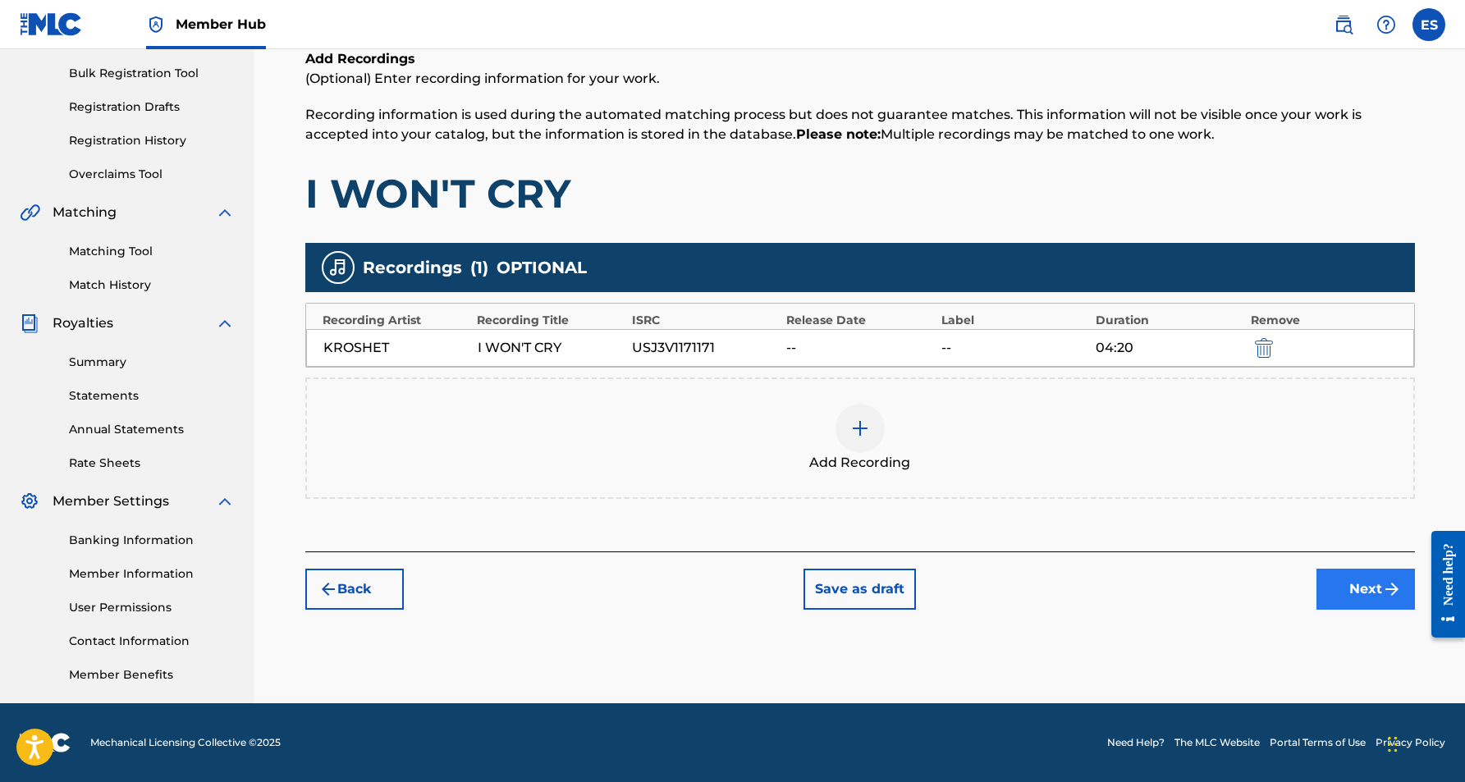
click at [1338, 590] on button "Next" at bounding box center [1366, 589] width 99 height 41
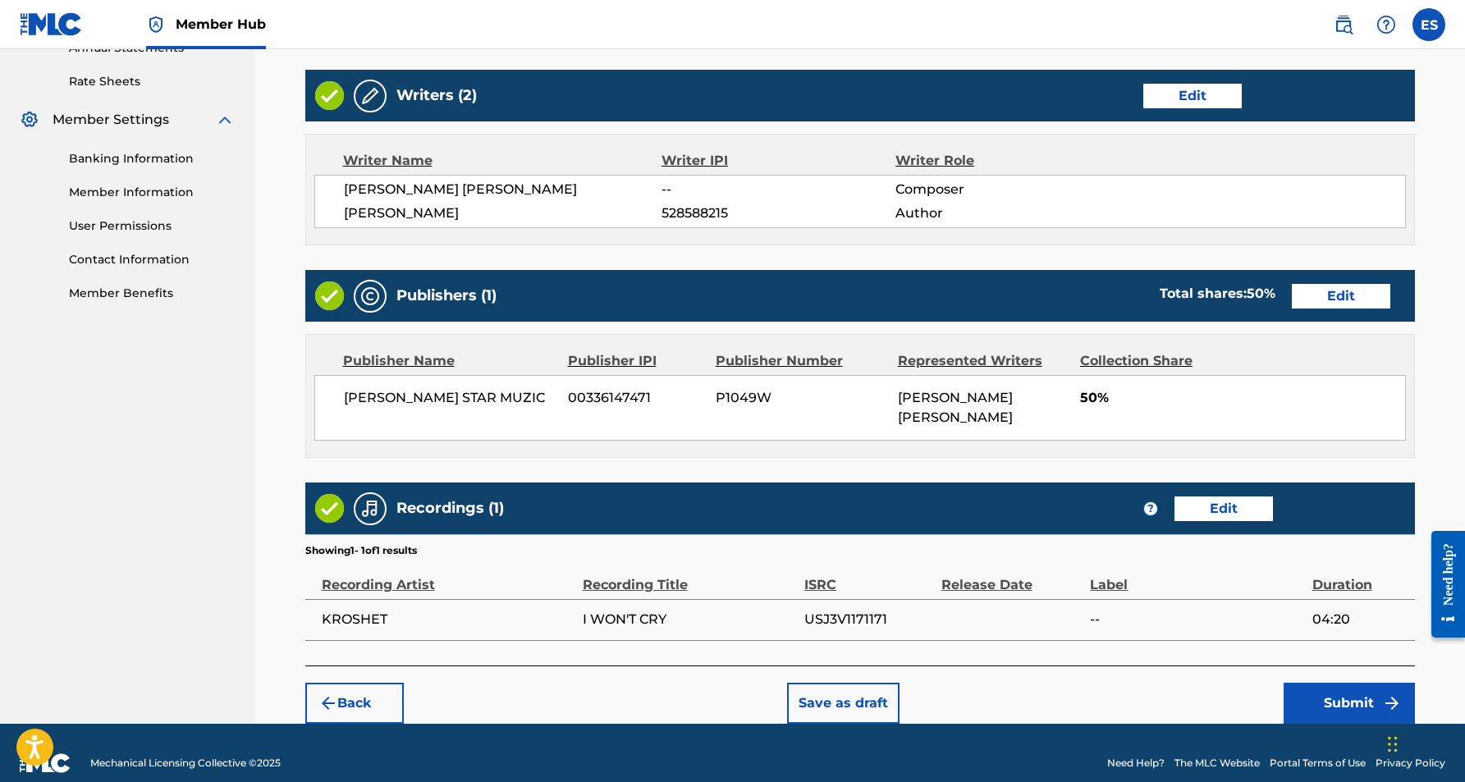
scroll to position [617, 0]
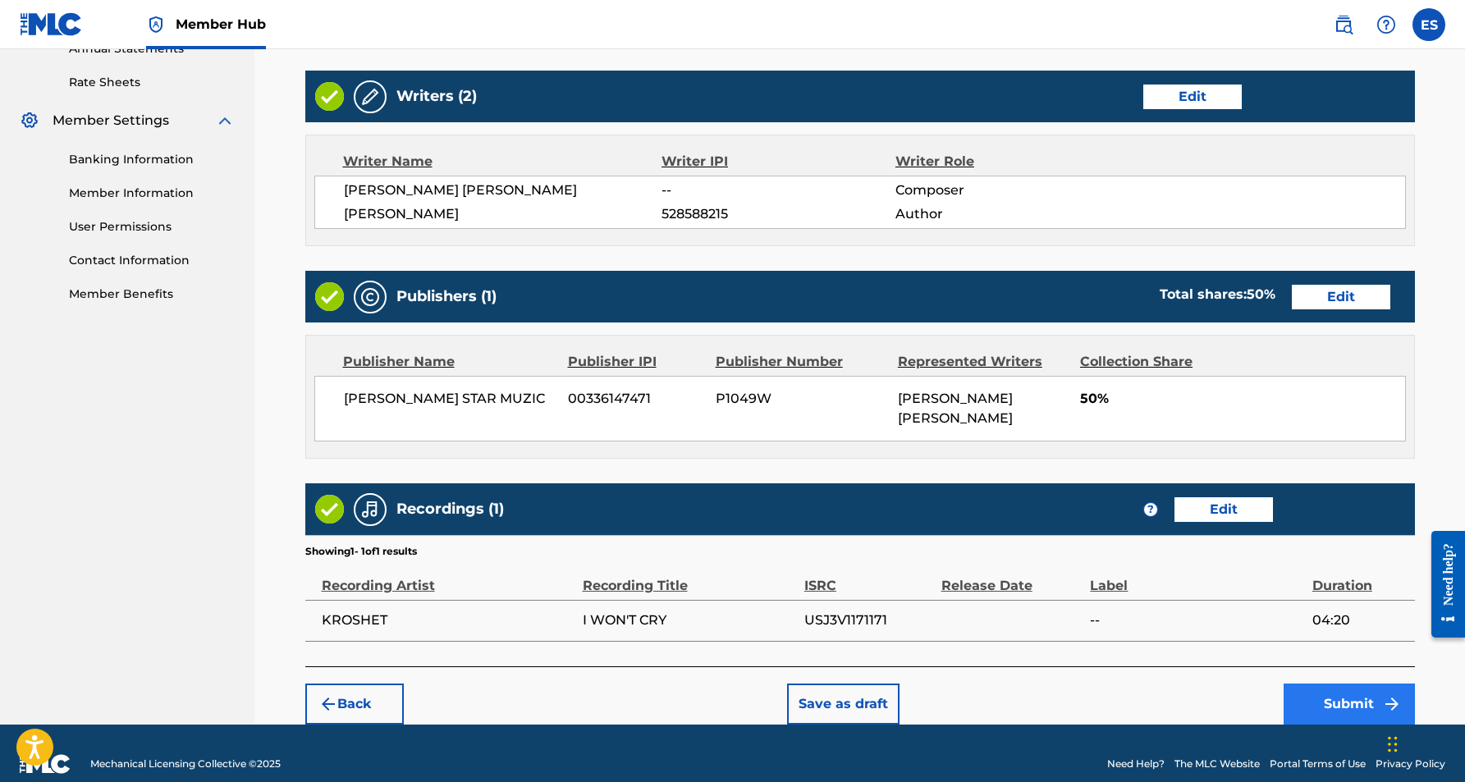
click at [1319, 684] on button "Submit" at bounding box center [1349, 704] width 131 height 41
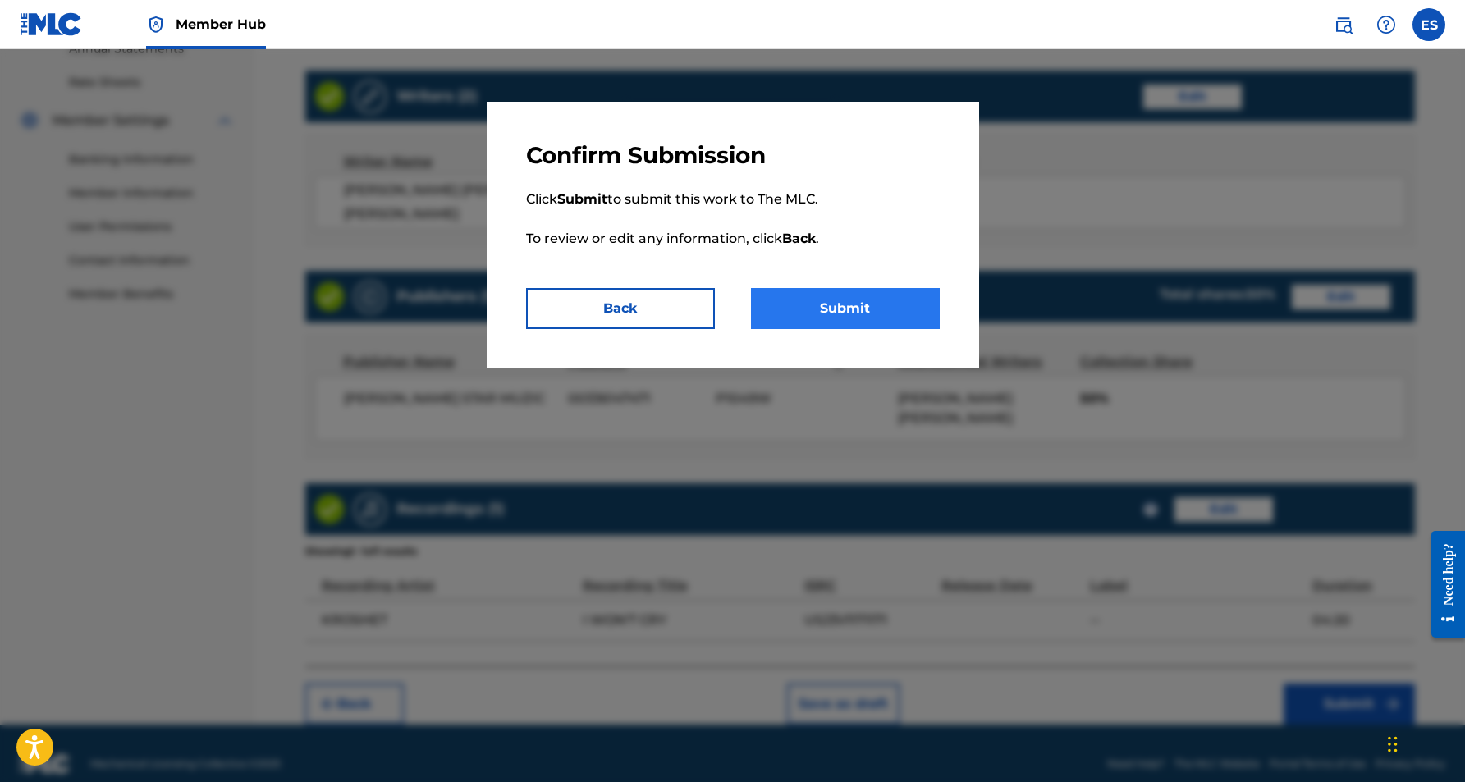
click at [887, 316] on button "Submit" at bounding box center [845, 308] width 189 height 41
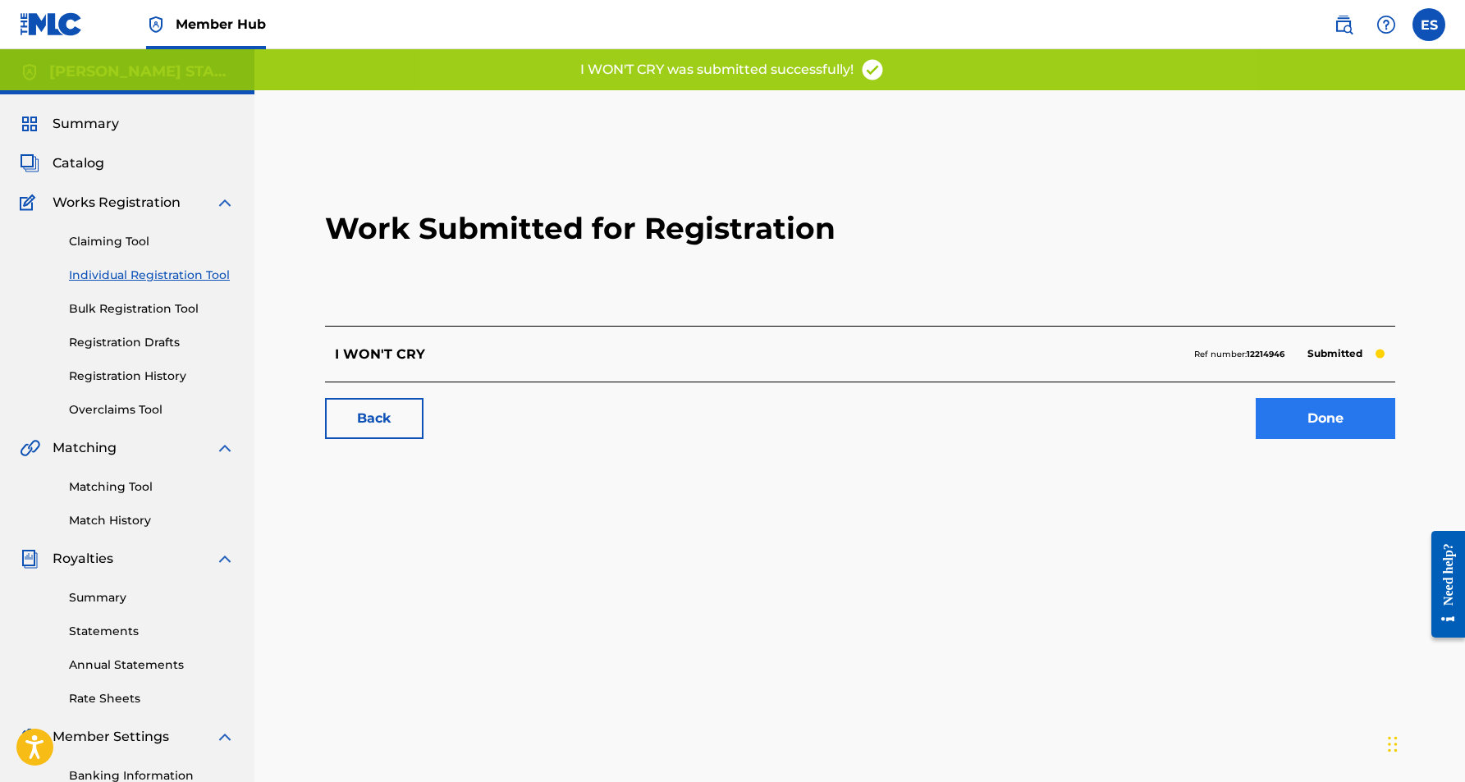
click at [1316, 419] on link "Done" at bounding box center [1326, 418] width 140 height 41
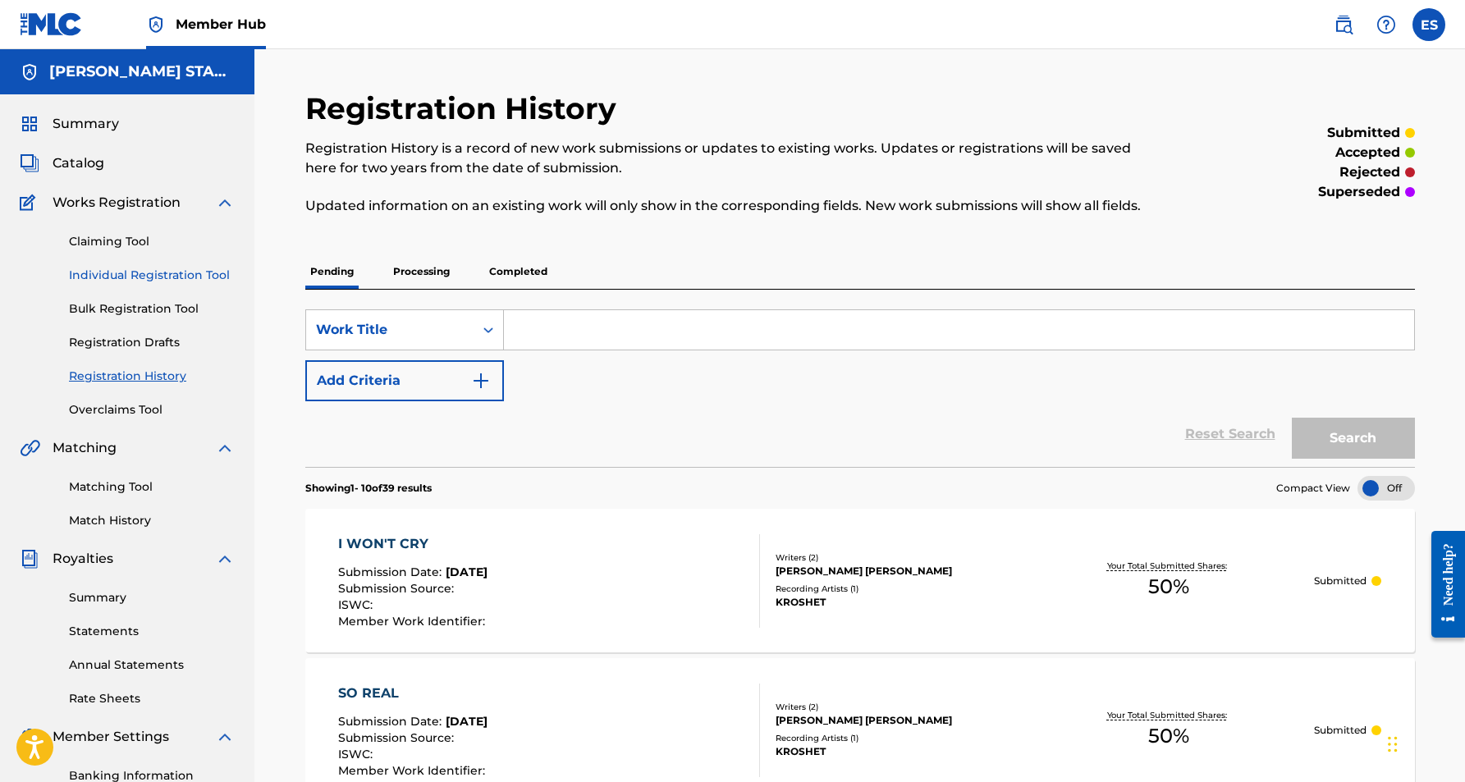
click at [163, 271] on link "Individual Registration Tool" at bounding box center [152, 275] width 166 height 17
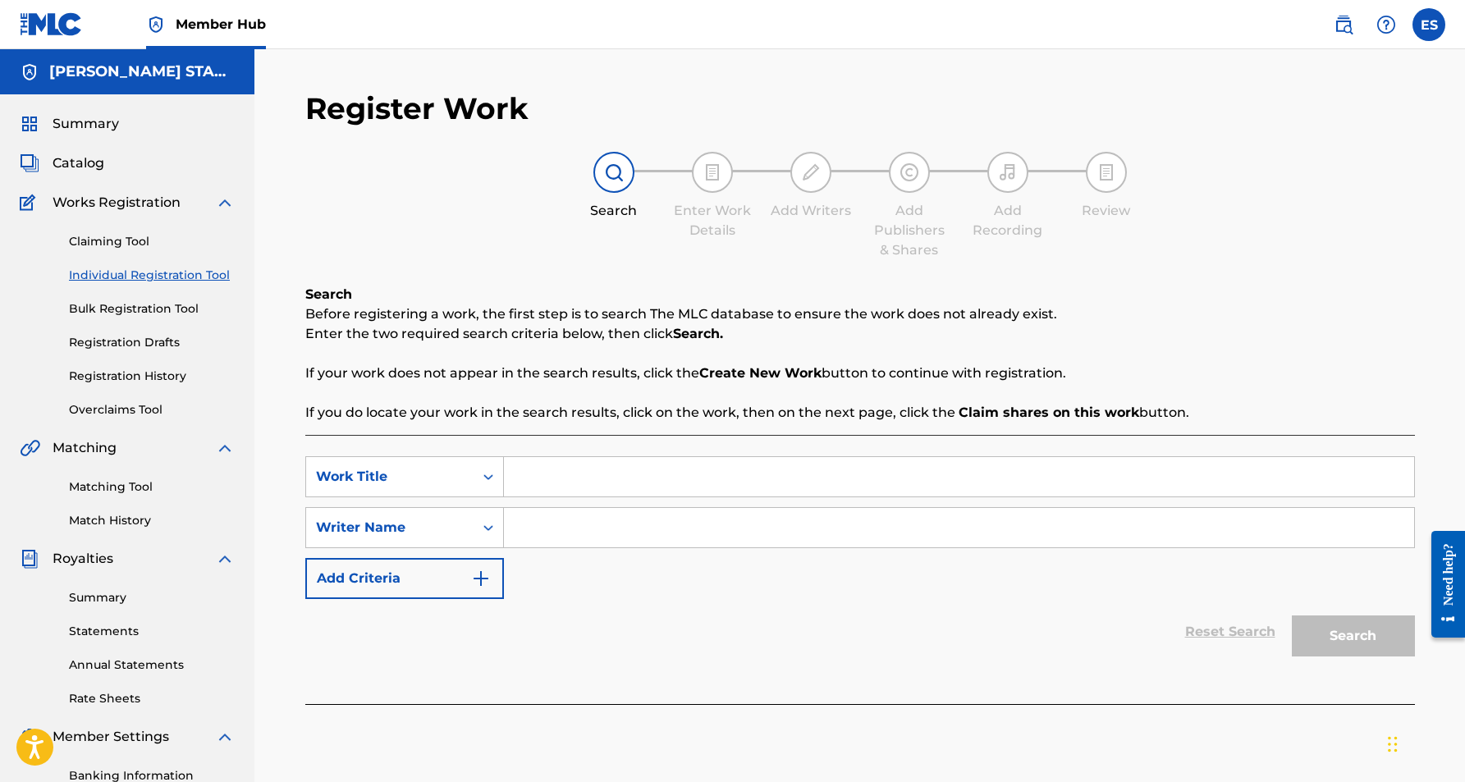
click at [525, 478] on input "Search Form" at bounding box center [959, 476] width 910 height 39
paste
type input "CELEBRATE LIFE"
click at [562, 551] on div "SearchWithCriteria81f75597-20cc-44b6-8835-a4329f09e3ea Work Title CELEBRATE LIF…" at bounding box center [860, 527] width 1110 height 143
click at [606, 520] on input "Search Form" at bounding box center [959, 527] width 910 height 39
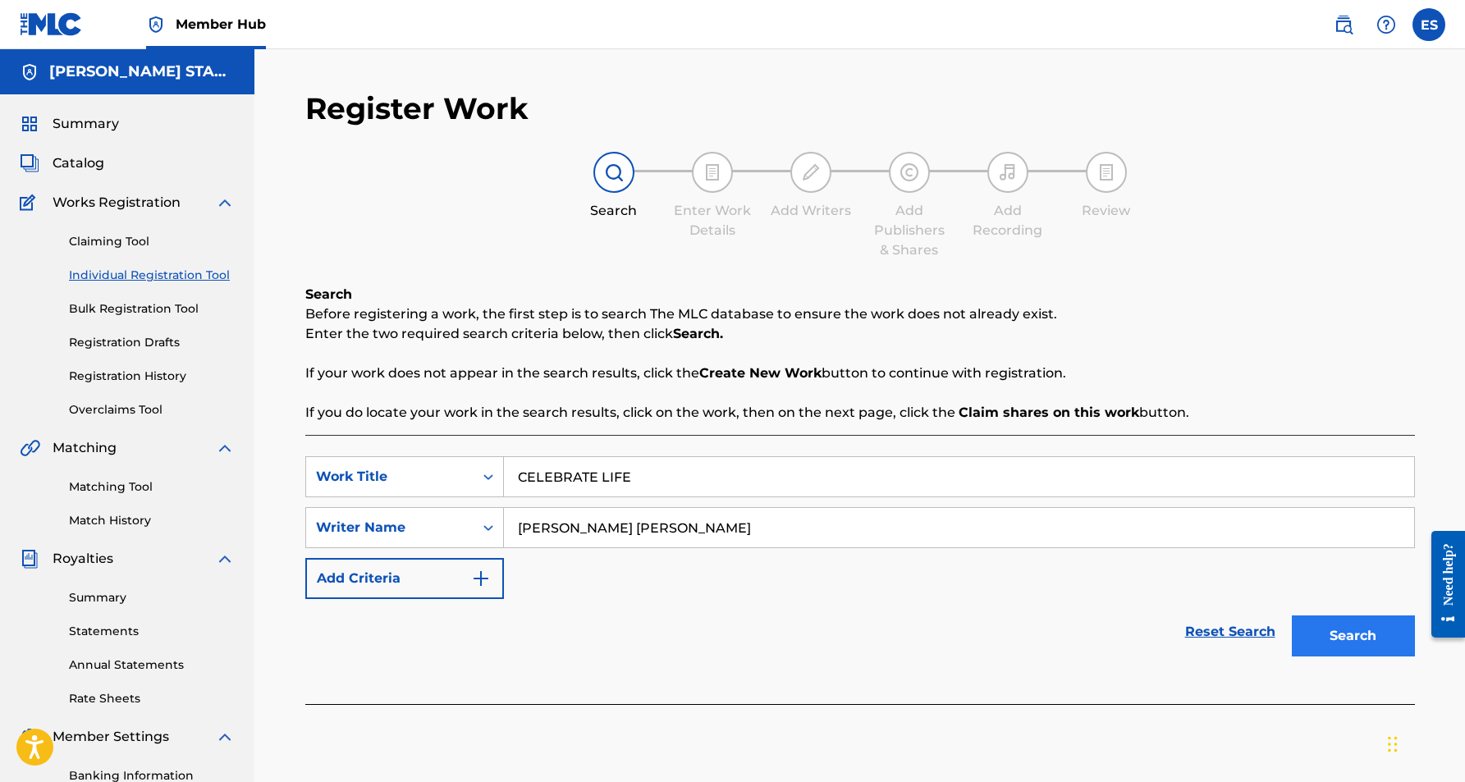
type input "[PERSON_NAME] [PERSON_NAME]"
click at [1313, 637] on button "Search" at bounding box center [1353, 636] width 123 height 41
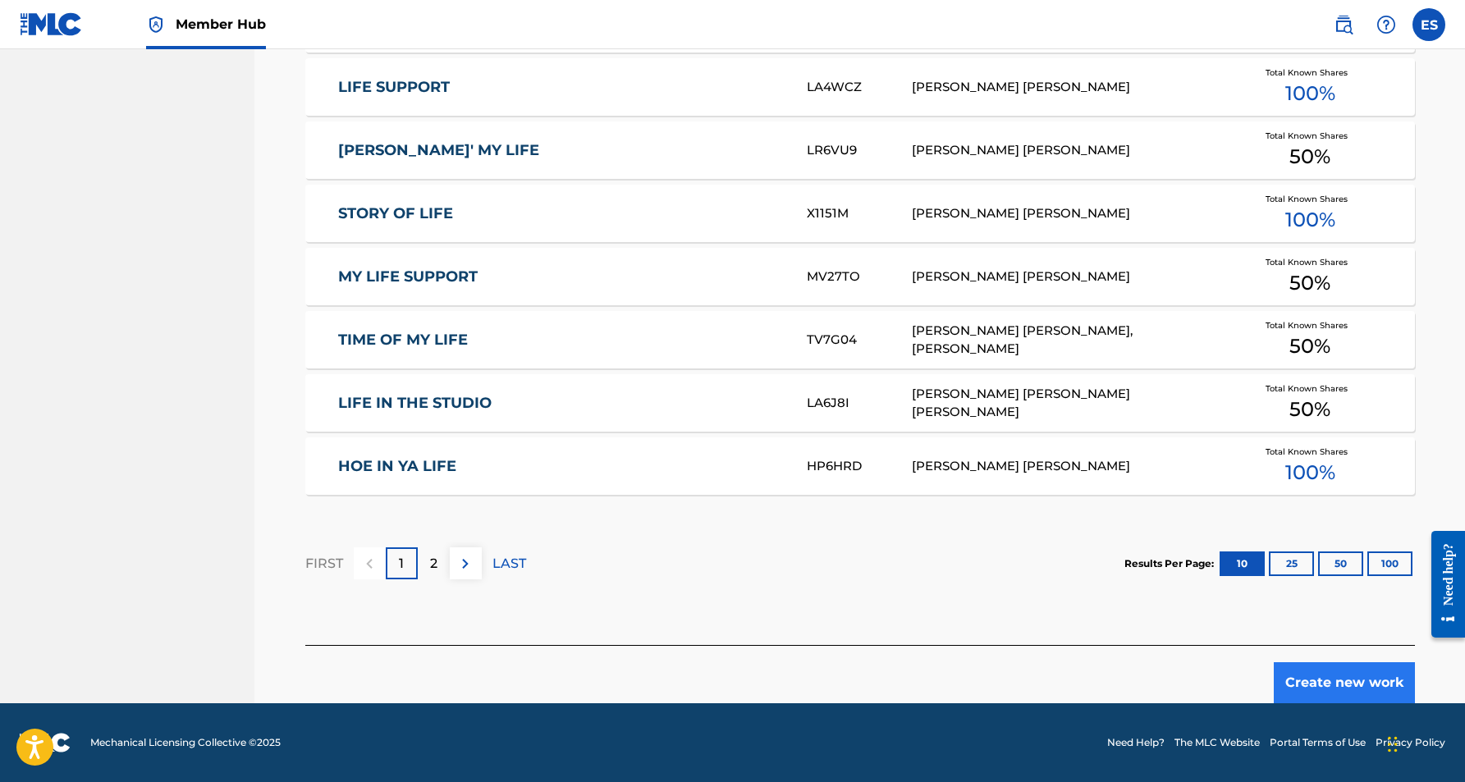
click at [1305, 670] on button "Create new work" at bounding box center [1344, 683] width 141 height 41
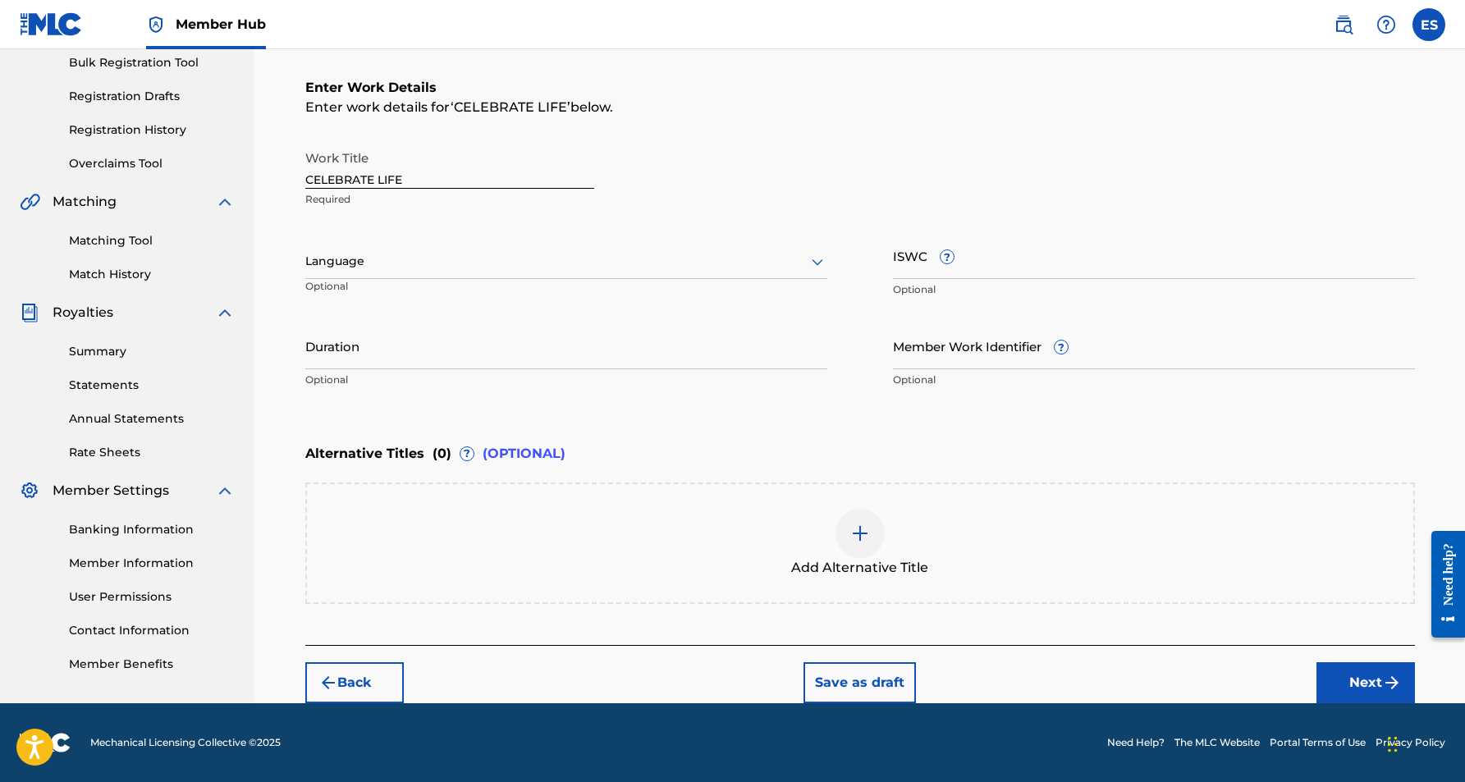
click at [817, 264] on icon at bounding box center [818, 262] width 20 height 20
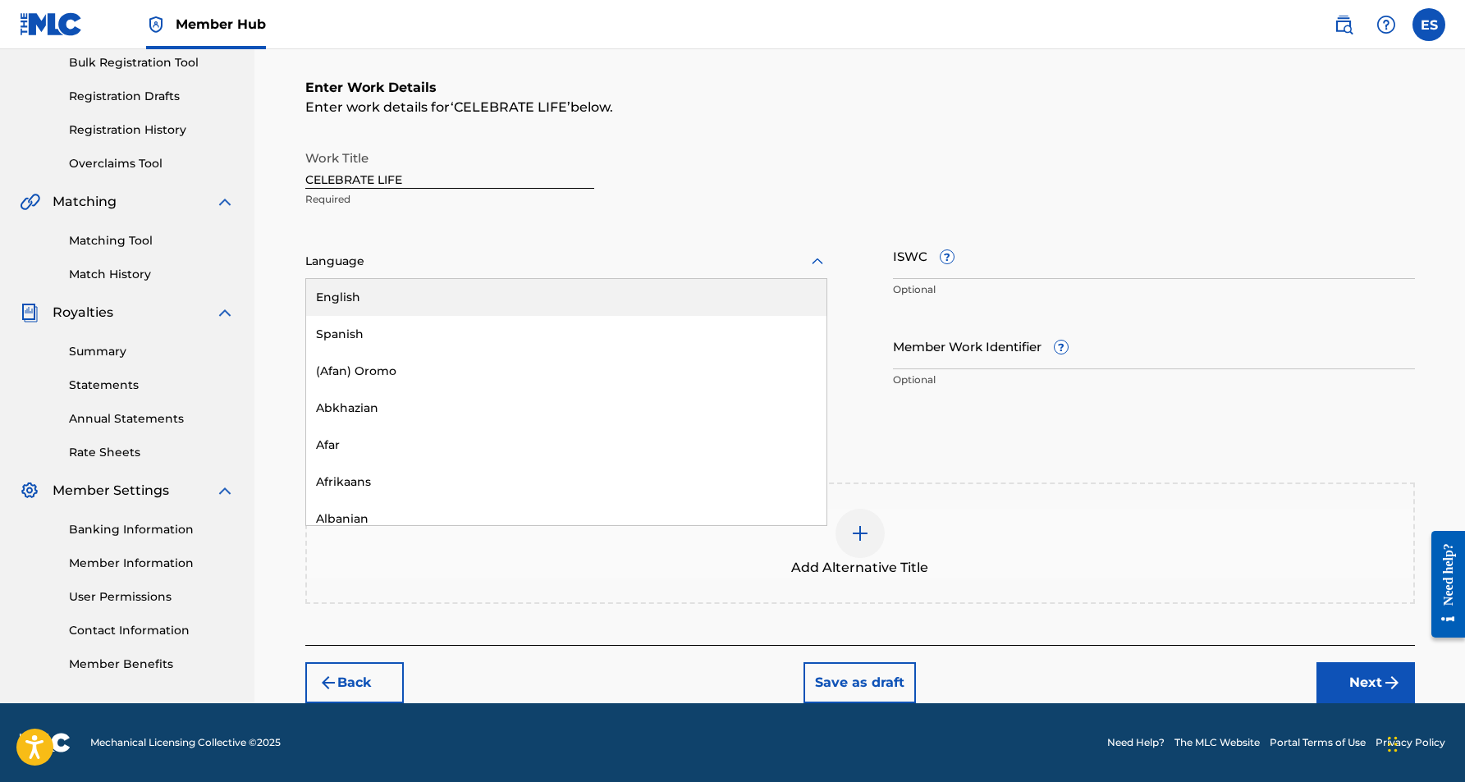
click at [761, 294] on div "English" at bounding box center [566, 297] width 520 height 37
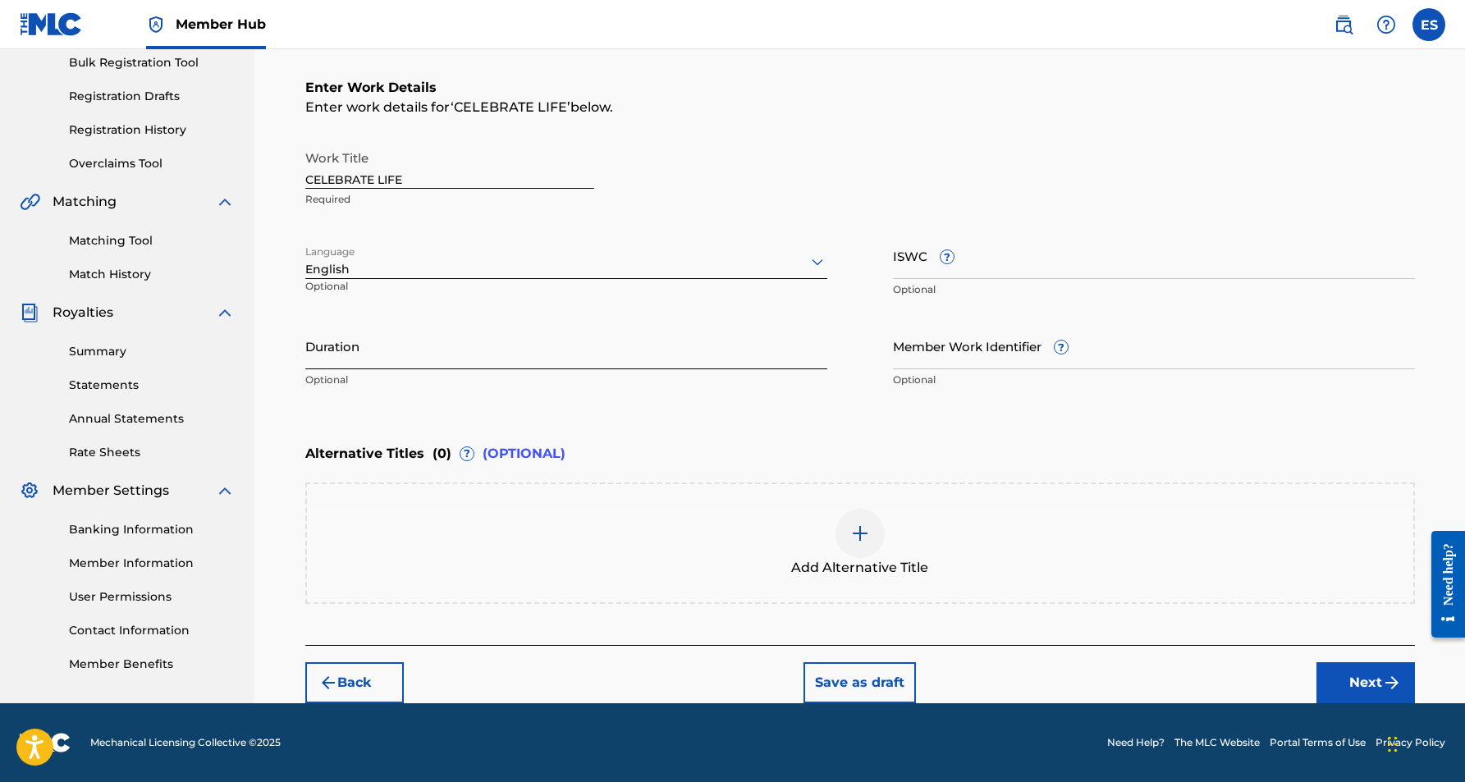
click at [529, 328] on input "Duration" at bounding box center [566, 346] width 522 height 47
type input "03:59"
click at [605, 392] on div "Duration 03:59 Optional" at bounding box center [566, 360] width 522 height 74
click at [1361, 688] on button "Next" at bounding box center [1366, 683] width 99 height 41
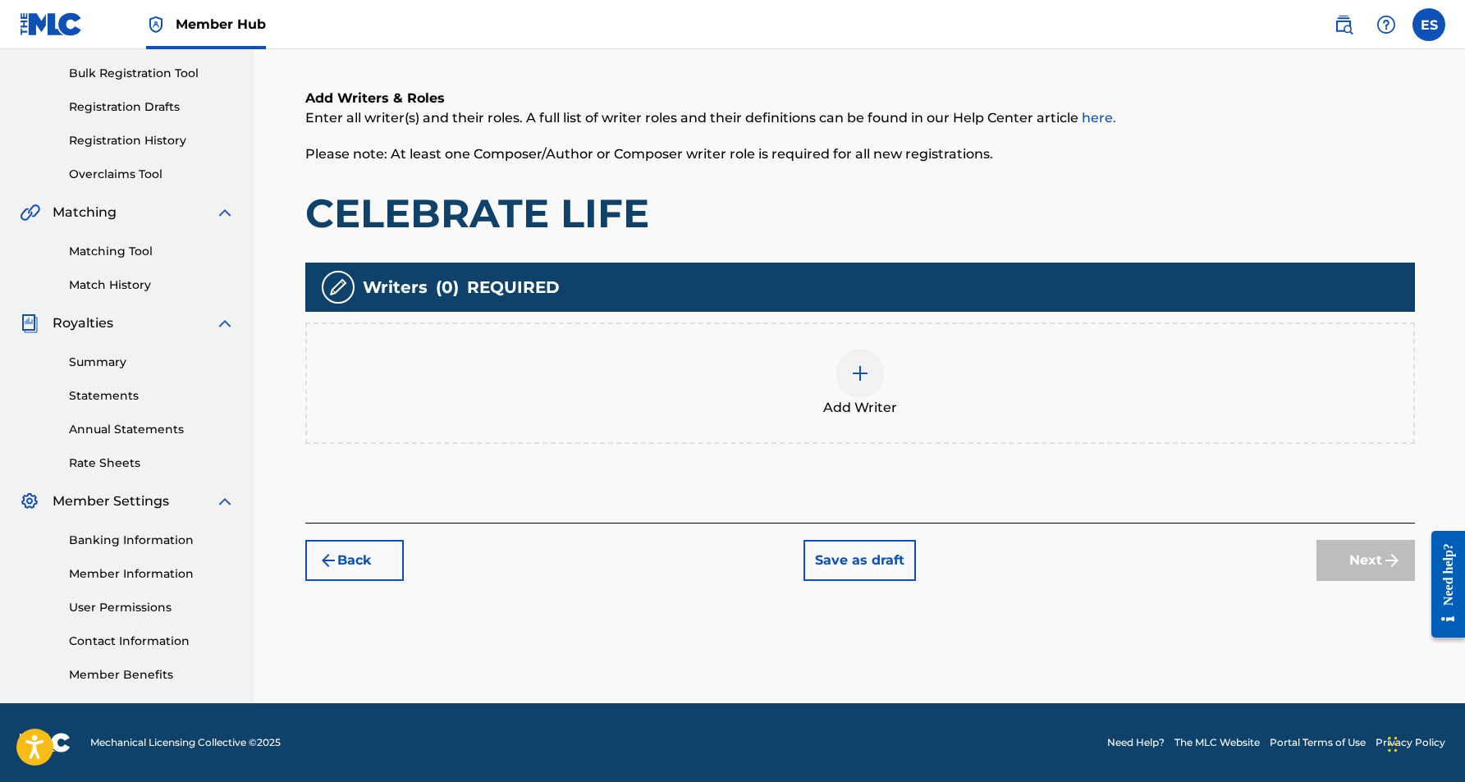
click at [864, 384] on div at bounding box center [860, 373] width 49 height 49
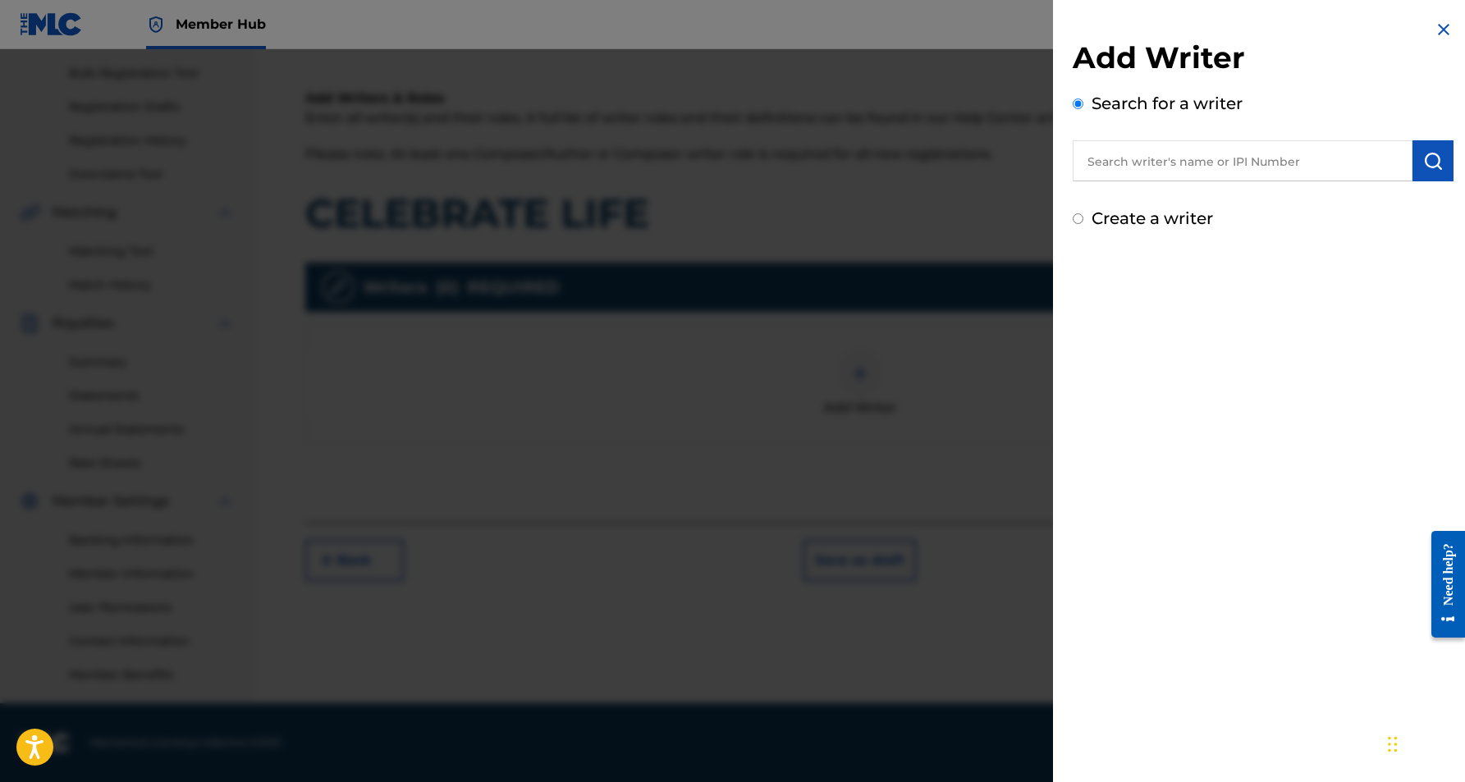
click at [1157, 162] on input "text" at bounding box center [1243, 160] width 340 height 41
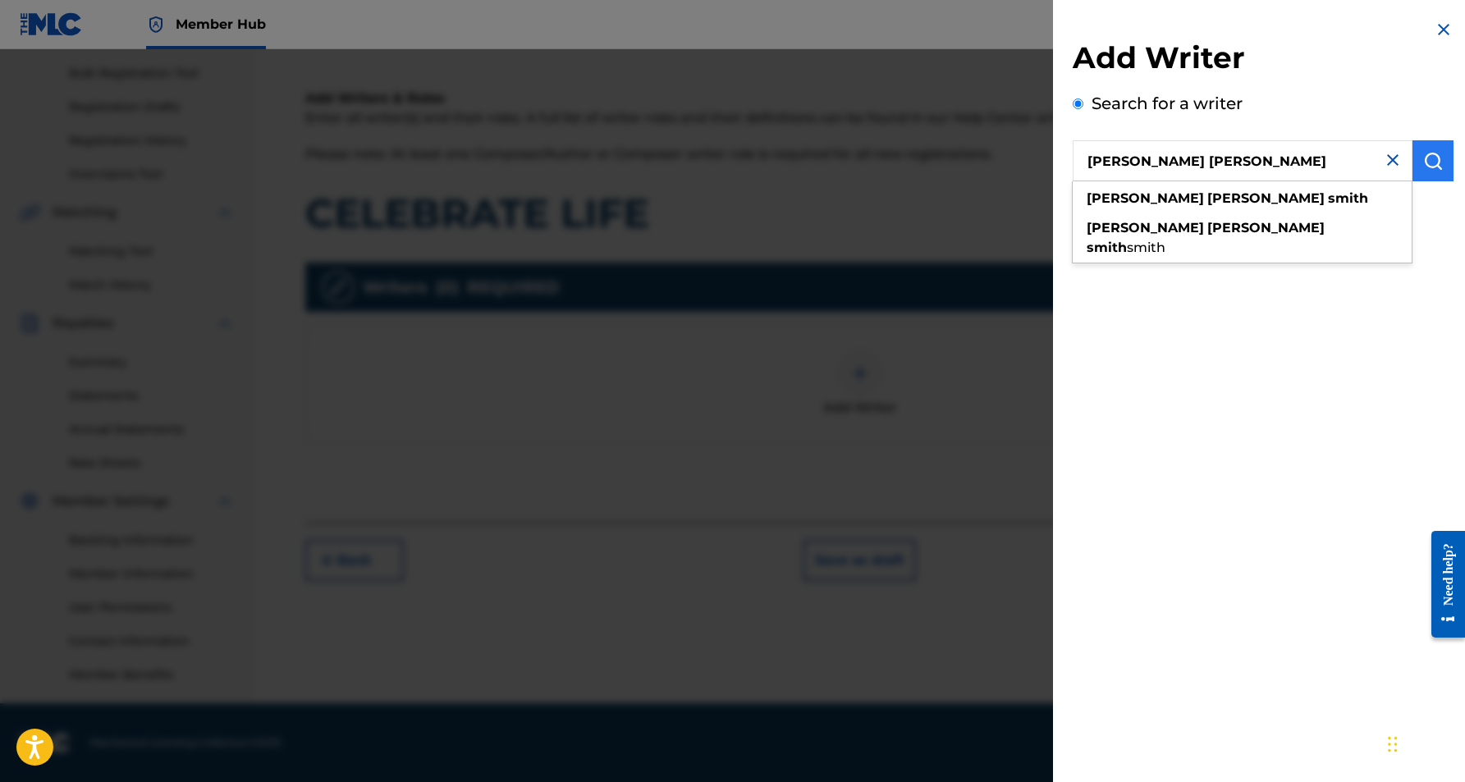
type input "[PERSON_NAME] [PERSON_NAME]"
click at [1424, 163] on img "submit" at bounding box center [1434, 161] width 20 height 20
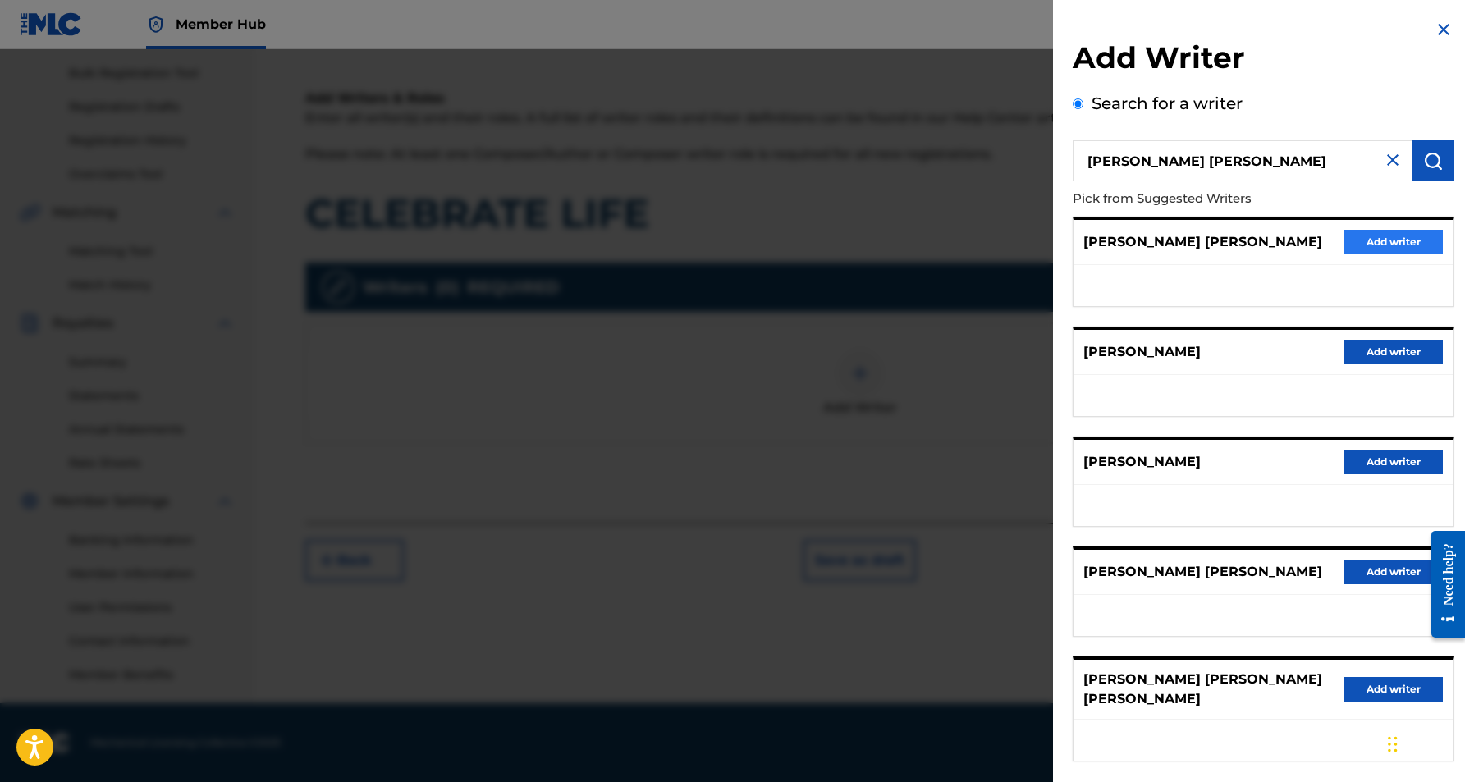
click at [1405, 236] on button "Add writer" at bounding box center [1394, 242] width 99 height 25
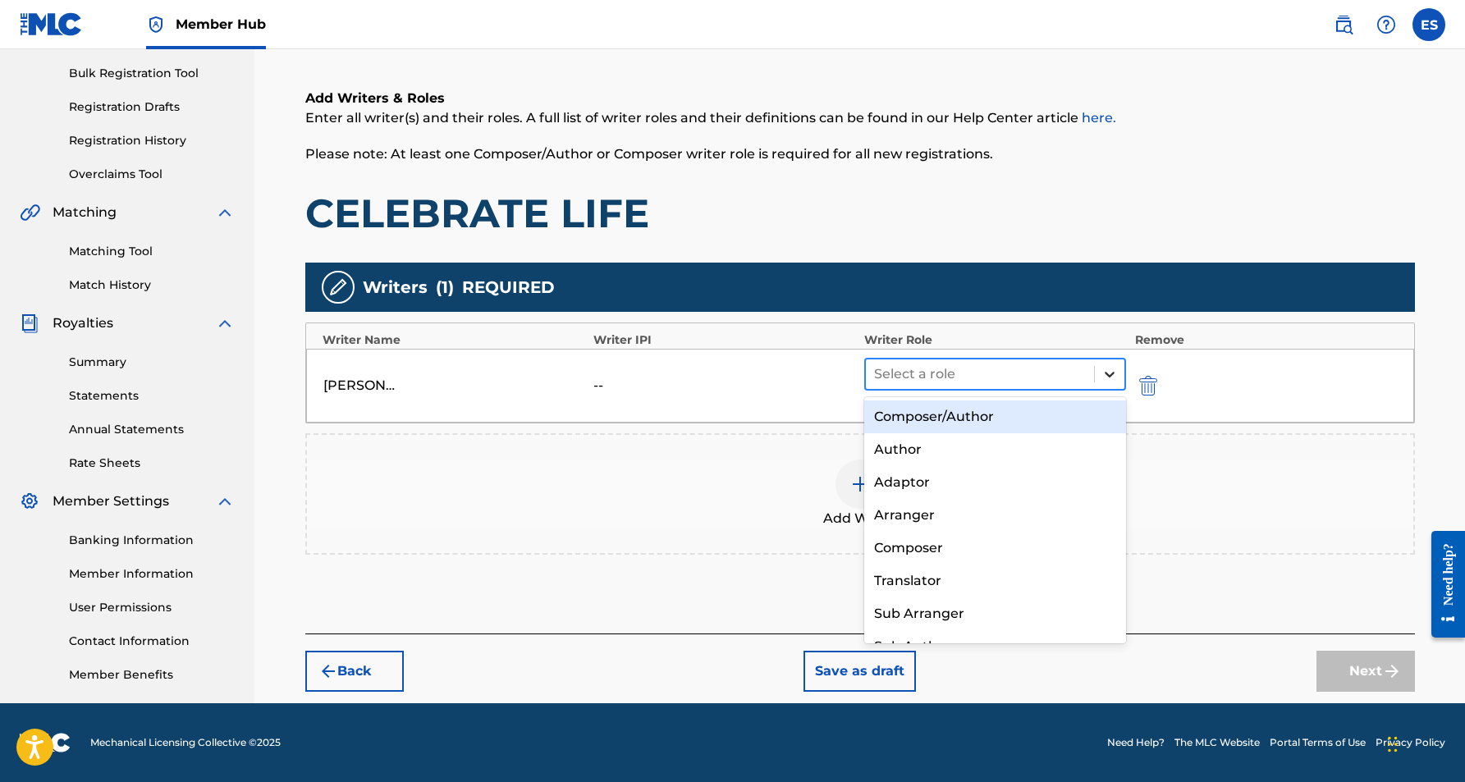
click at [1107, 373] on icon at bounding box center [1110, 375] width 10 height 6
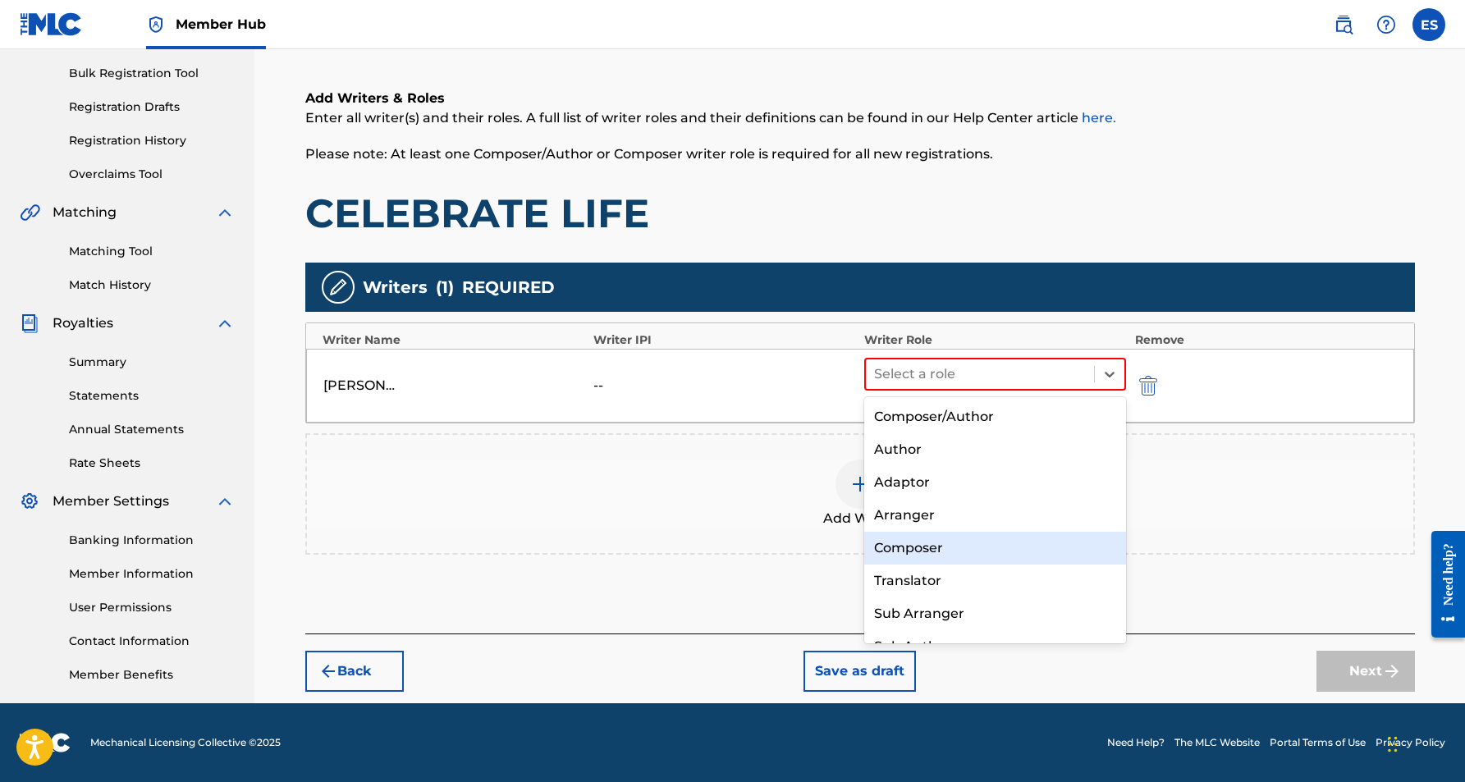
click at [968, 555] on div "Composer" at bounding box center [995, 548] width 263 height 33
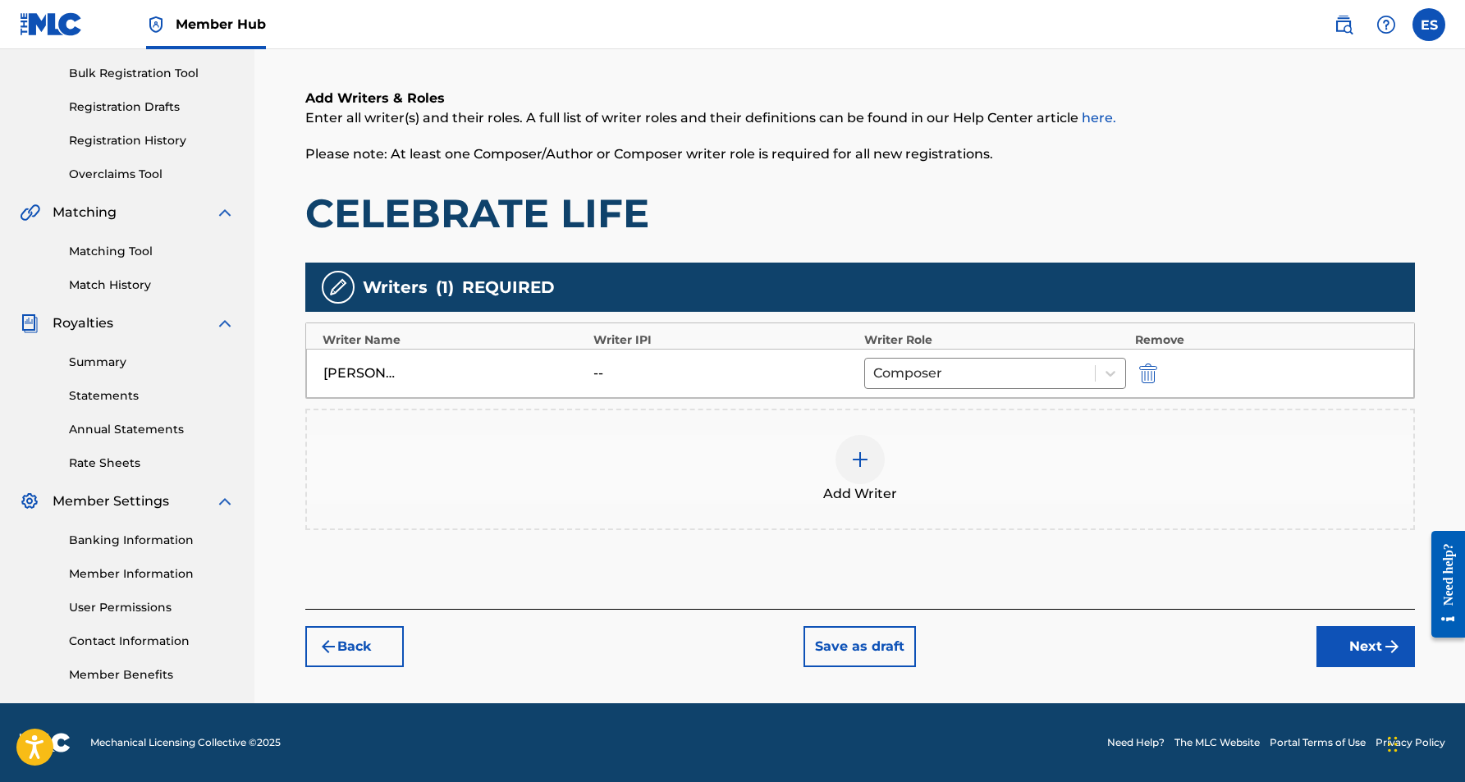
click at [860, 461] on img at bounding box center [861, 460] width 20 height 20
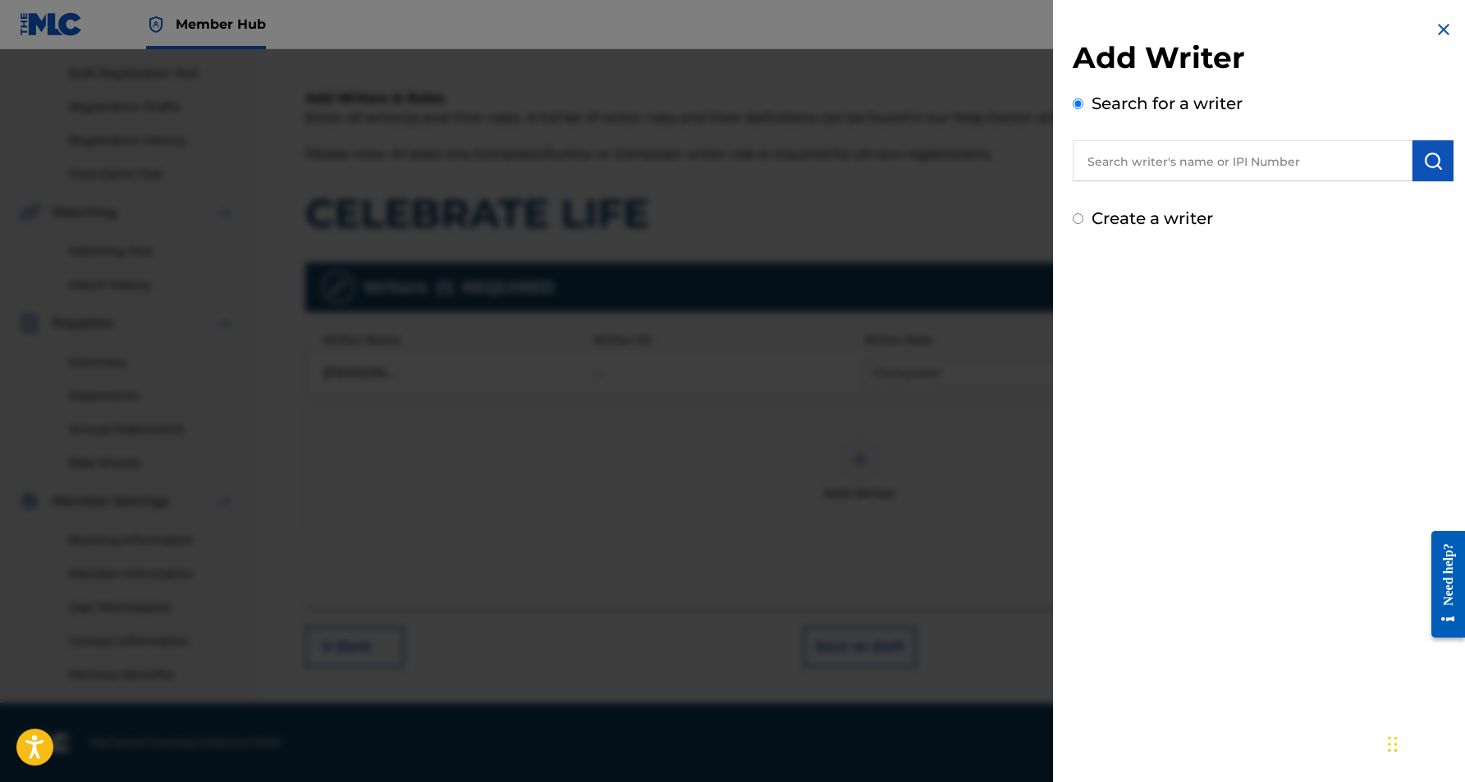
click at [1083, 220] on div "Create a writer" at bounding box center [1263, 218] width 381 height 25
click at [1080, 221] on input "Create a writer" at bounding box center [1078, 218] width 11 height 11
radio input "false"
radio input "true"
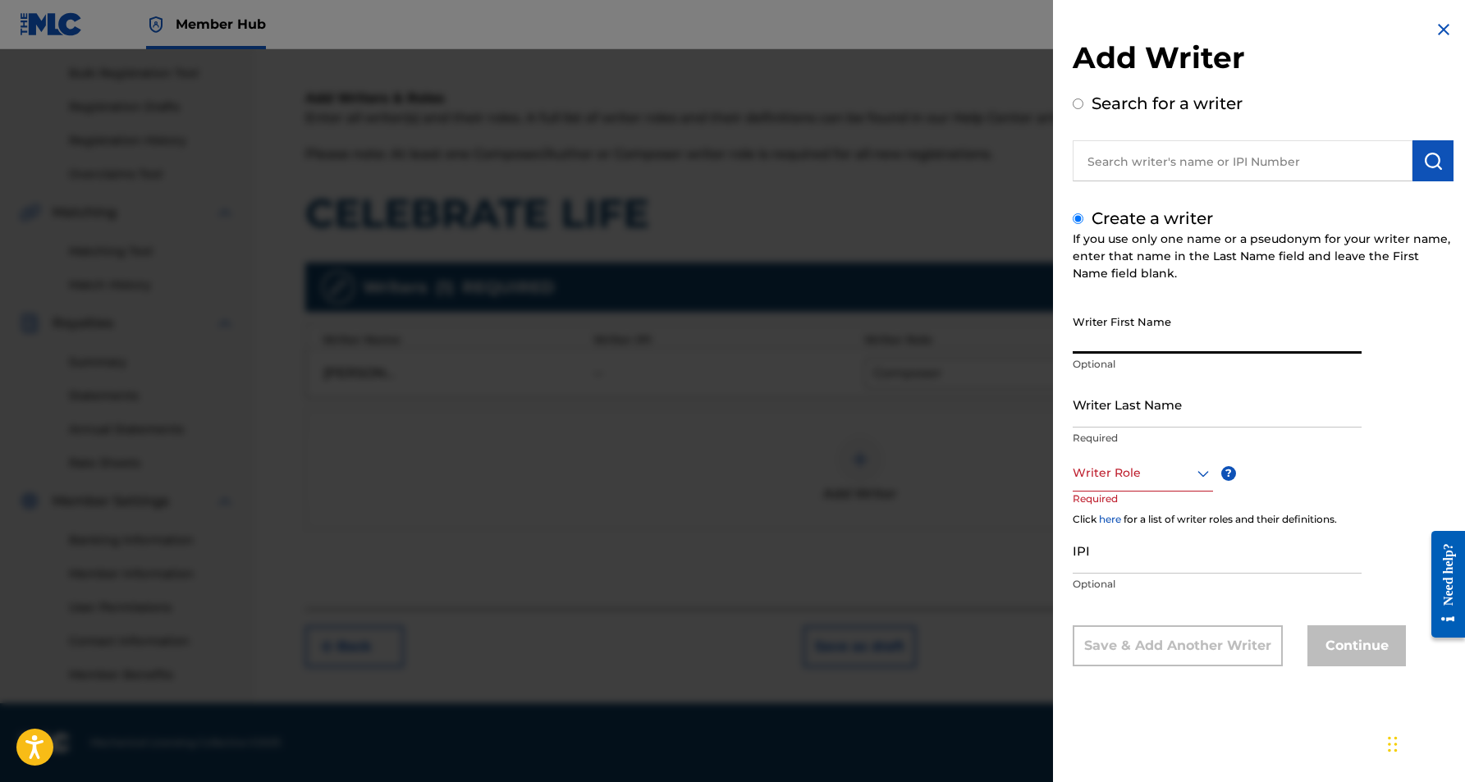
click at [1109, 318] on input "Writer First Name" at bounding box center [1217, 330] width 289 height 47
type input "[PERSON_NAME]"
click at [1138, 401] on input "Writer Last Name" at bounding box center [1217, 404] width 289 height 47
type input "[PERSON_NAME]"
click at [1129, 345] on input "[PERSON_NAME]" at bounding box center [1217, 330] width 289 height 47
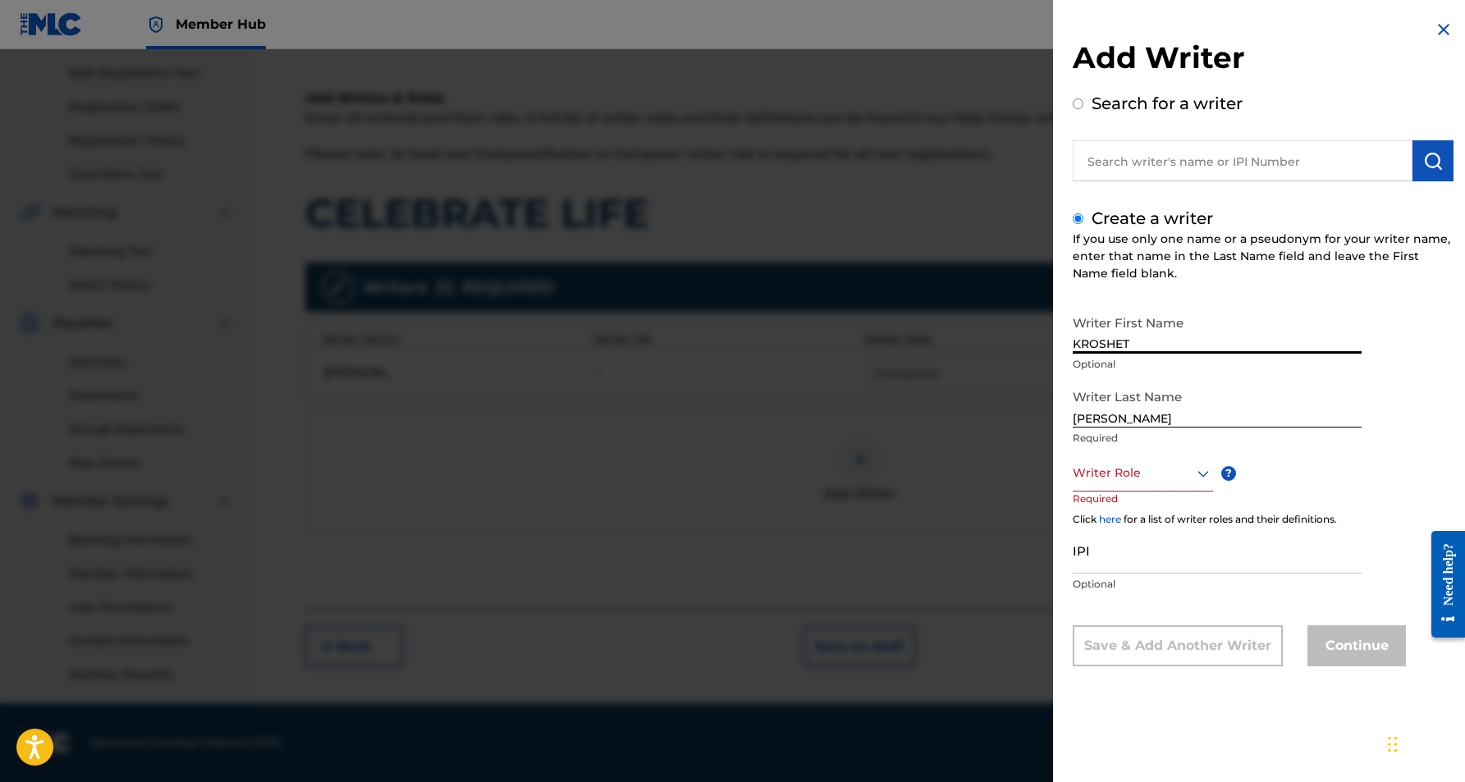
type input "KROSHET"
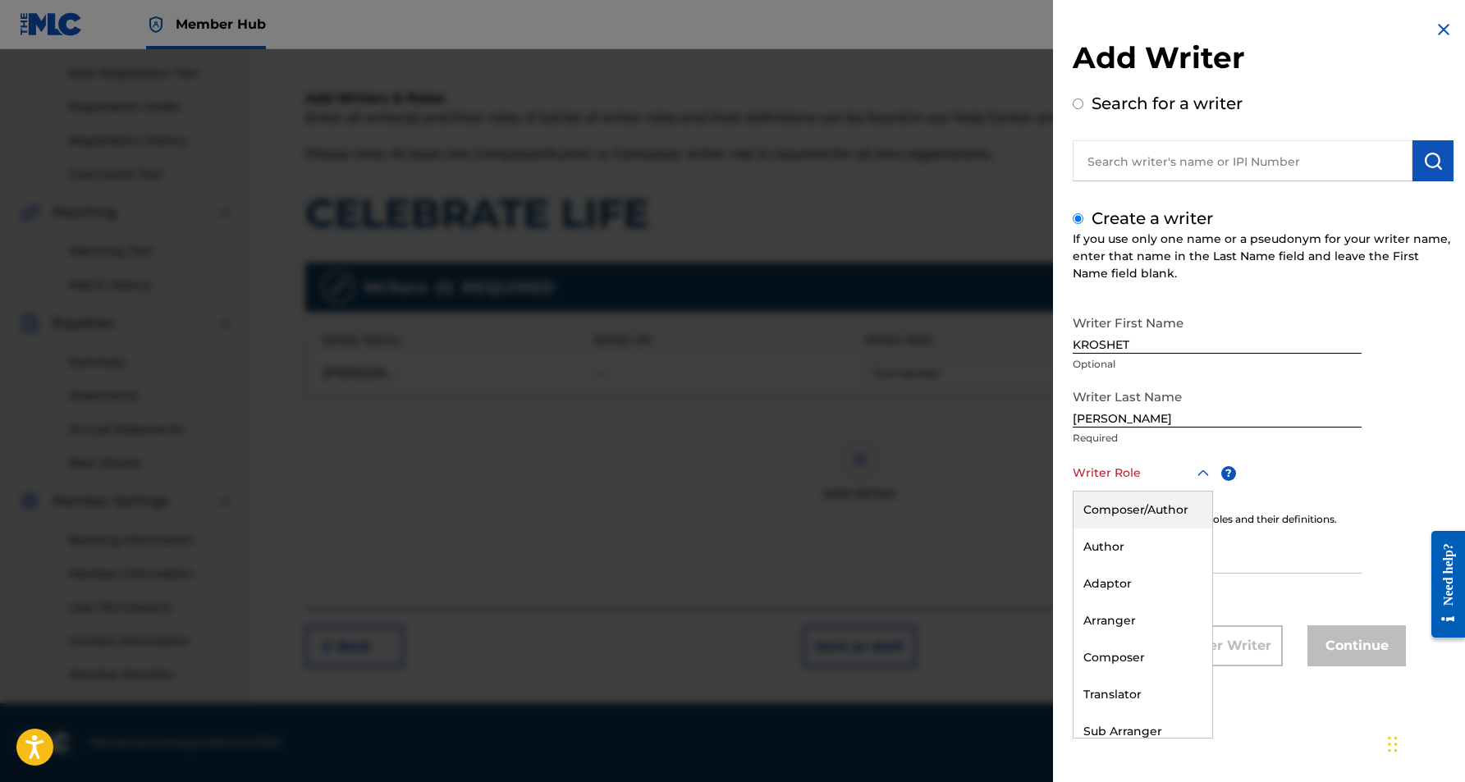
click at [1203, 475] on icon at bounding box center [1204, 474] width 20 height 20
click at [1155, 541] on div "Author" at bounding box center [1143, 547] width 139 height 37
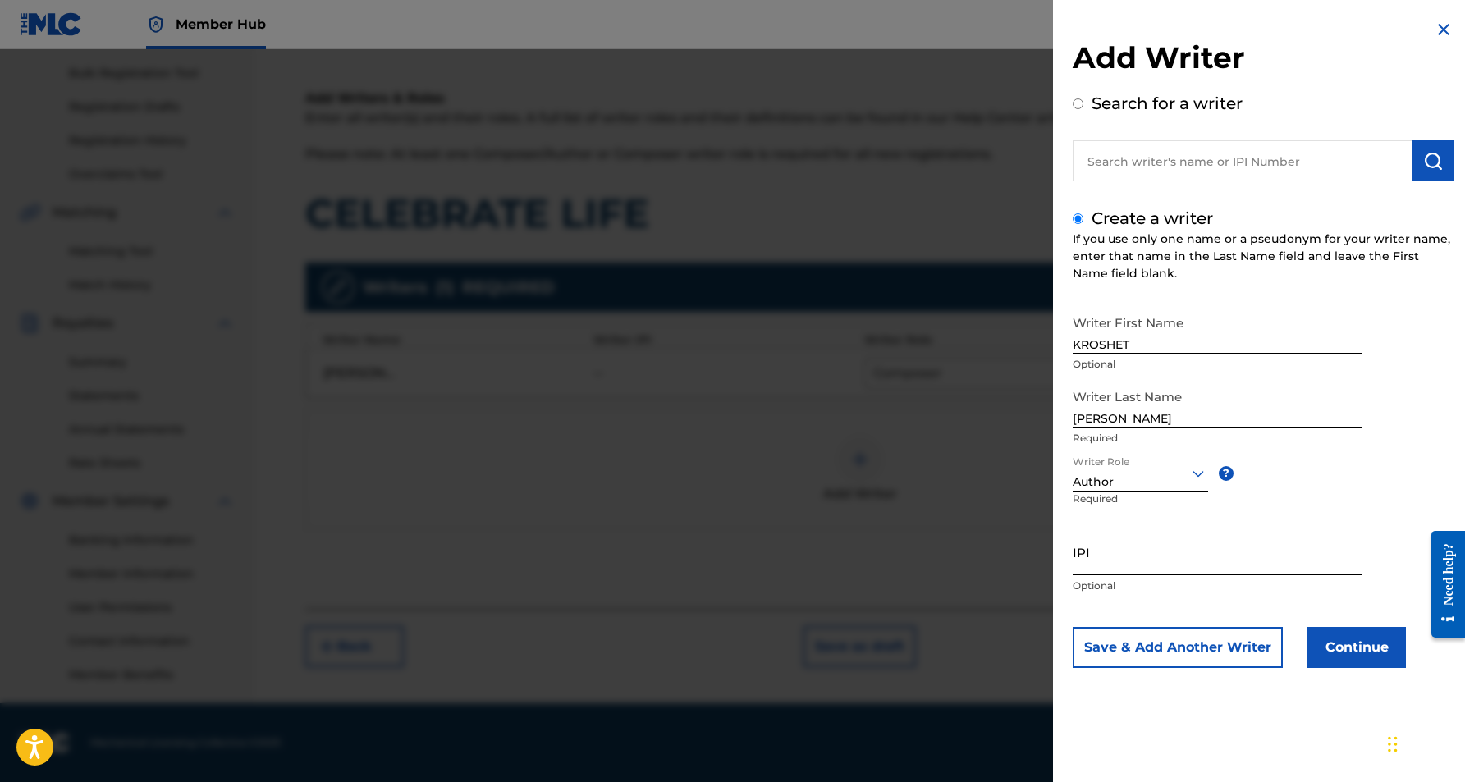
click at [1112, 564] on input "IPI" at bounding box center [1217, 552] width 289 height 47
type input "528588215"
click at [1352, 647] on button "Continue" at bounding box center [1357, 647] width 99 height 41
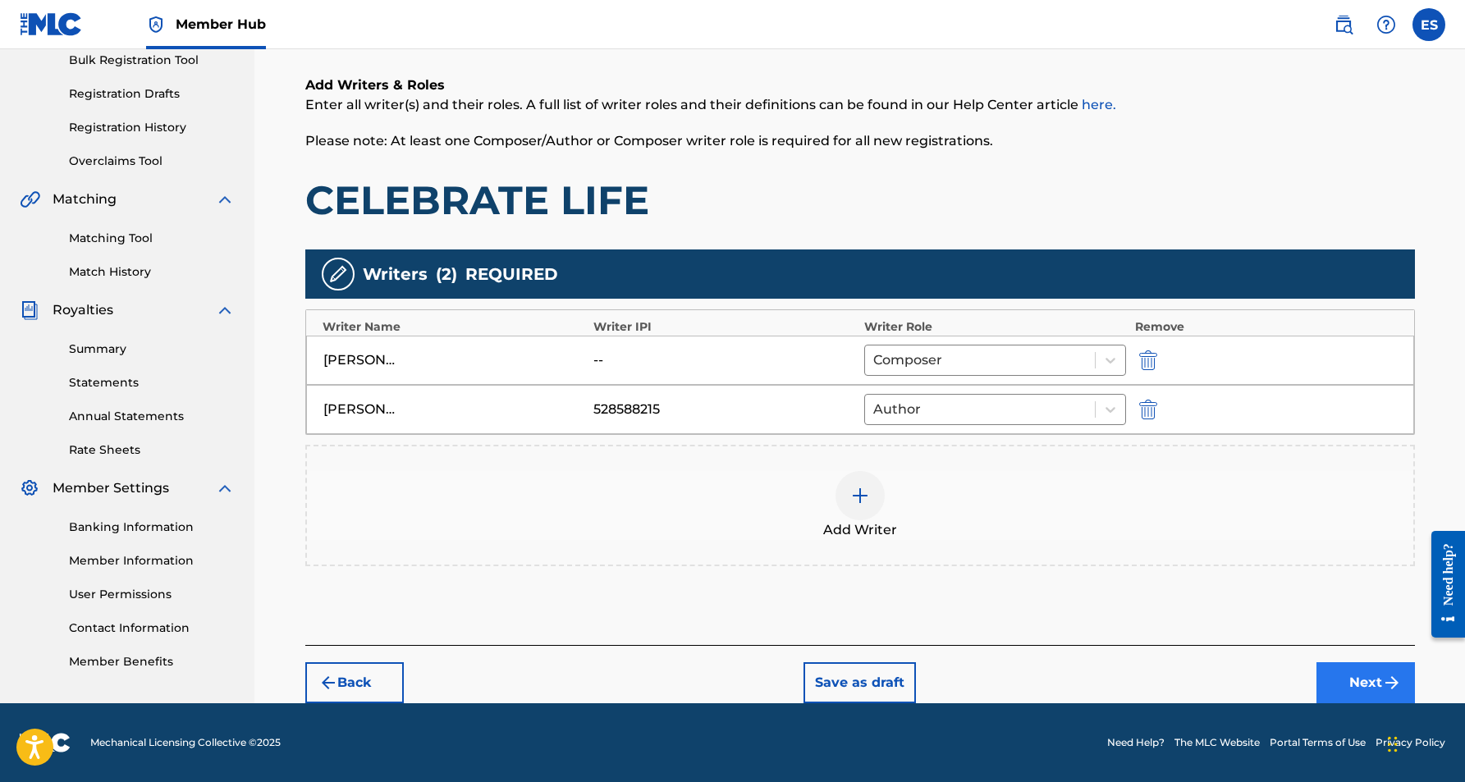
click at [1345, 676] on button "Next" at bounding box center [1366, 683] width 99 height 41
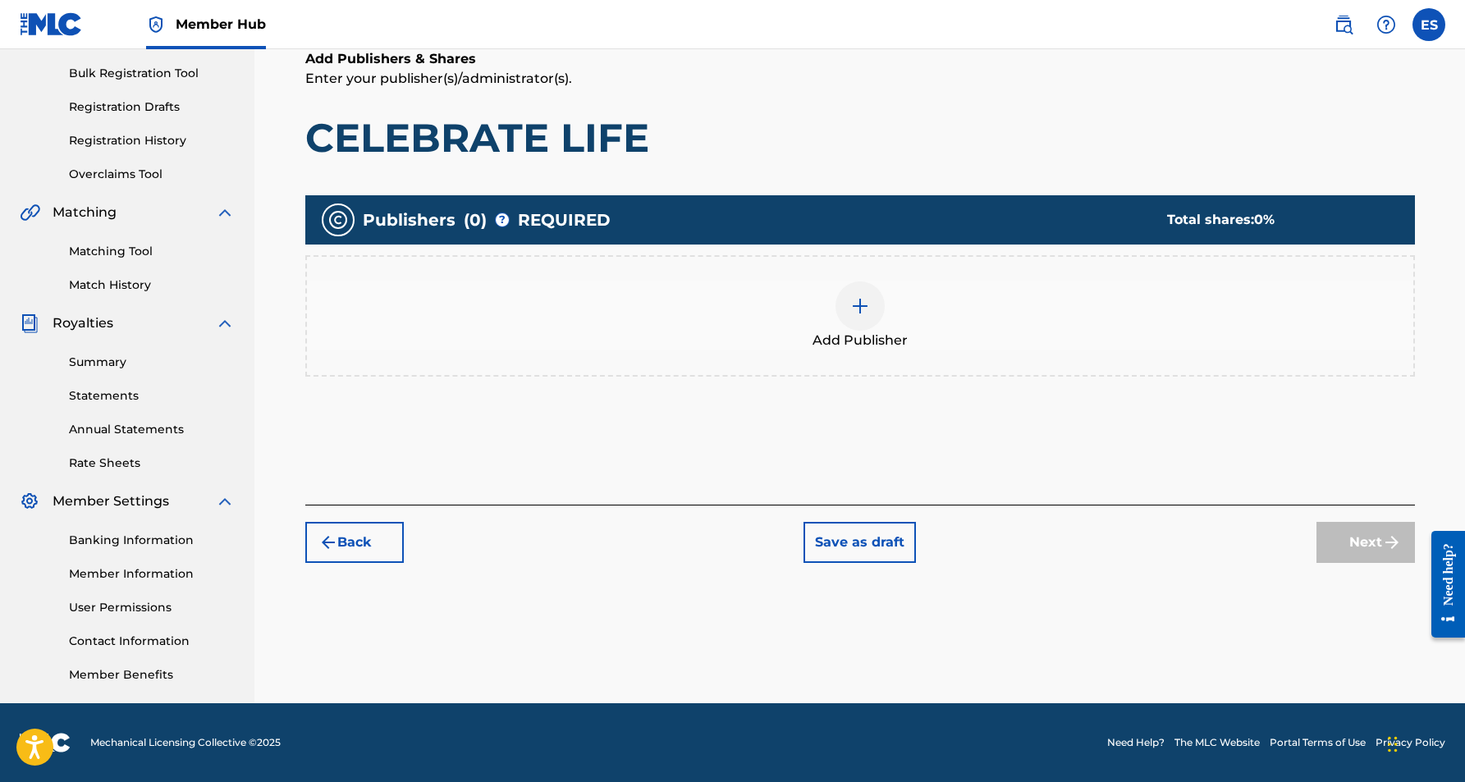
click at [870, 304] on div at bounding box center [860, 306] width 49 height 49
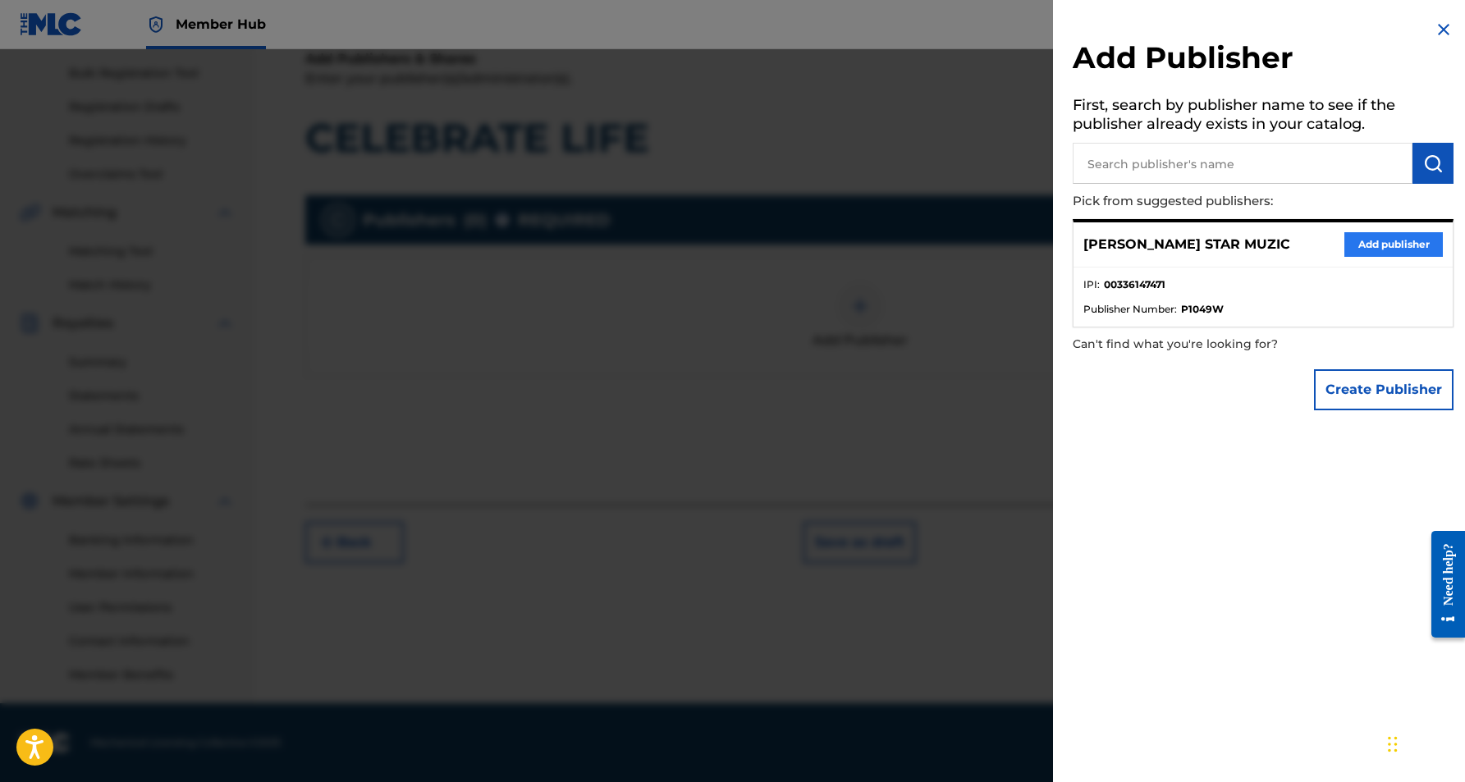
click at [1360, 233] on button "Add publisher" at bounding box center [1394, 244] width 99 height 25
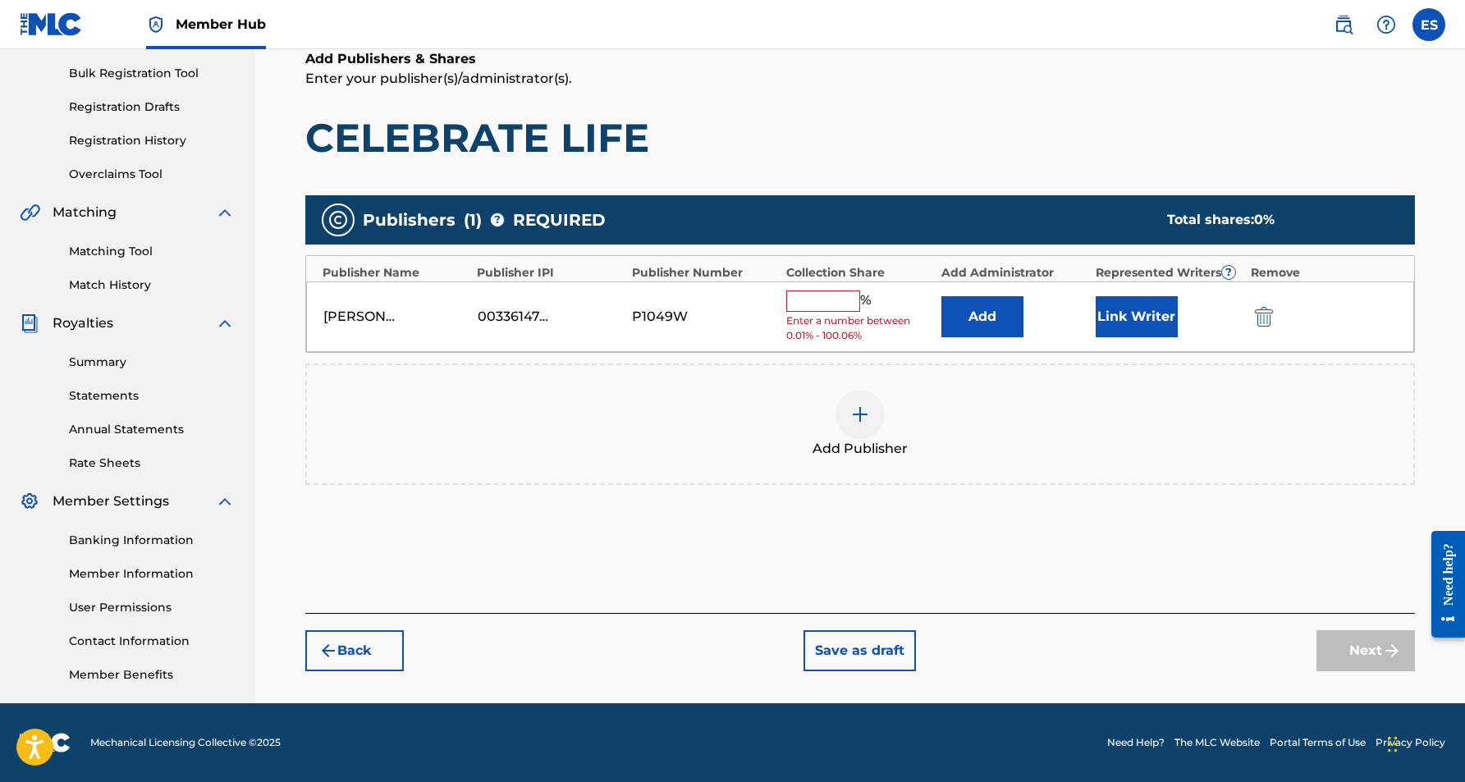
click at [827, 304] on input "text" at bounding box center [823, 301] width 74 height 21
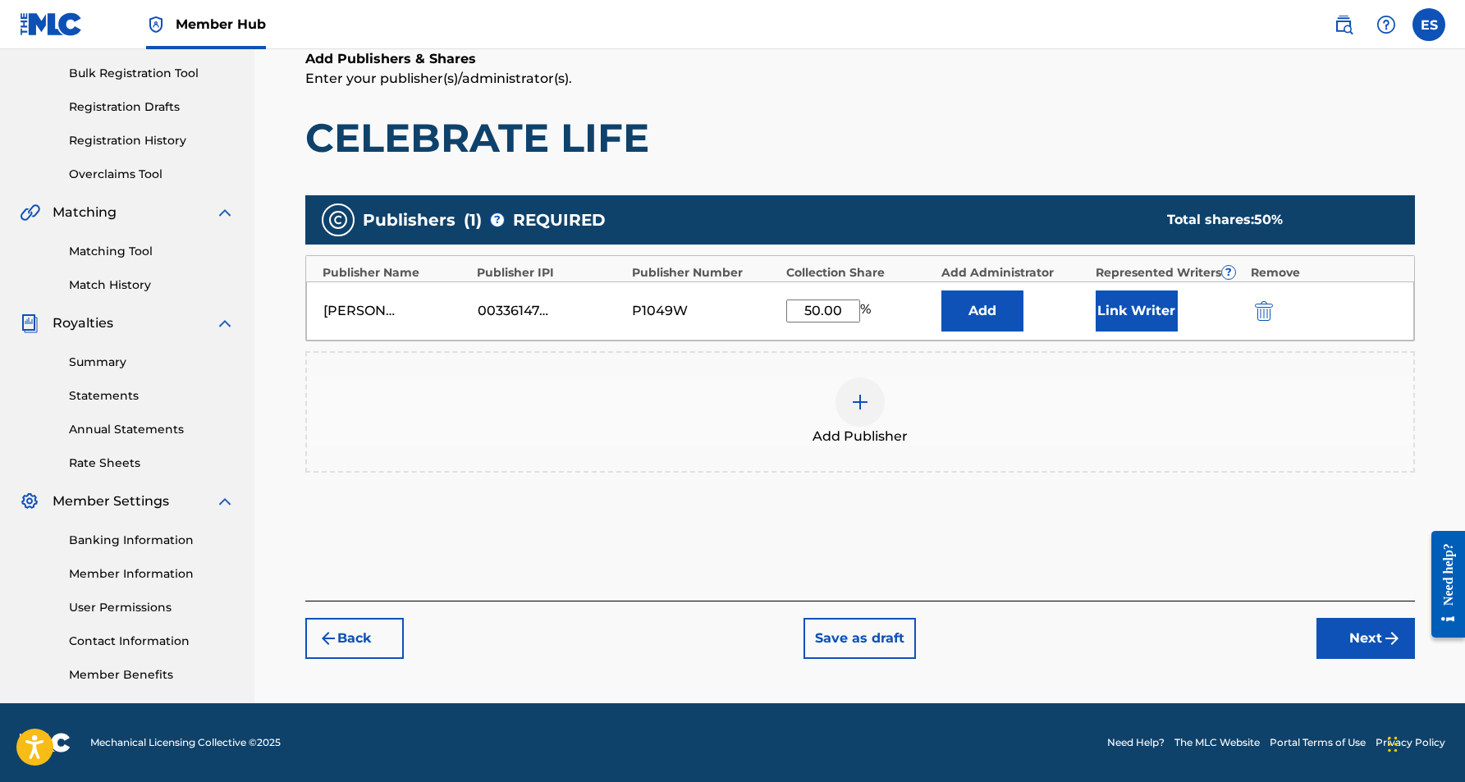
type input "50.00"
click at [888, 102] on div "Add Publishers & Shares Enter your publisher(s)/administrator(s). CELEBRATE LIFE" at bounding box center [860, 105] width 1110 height 113
click at [1127, 305] on button "Link Writer" at bounding box center [1137, 311] width 82 height 41
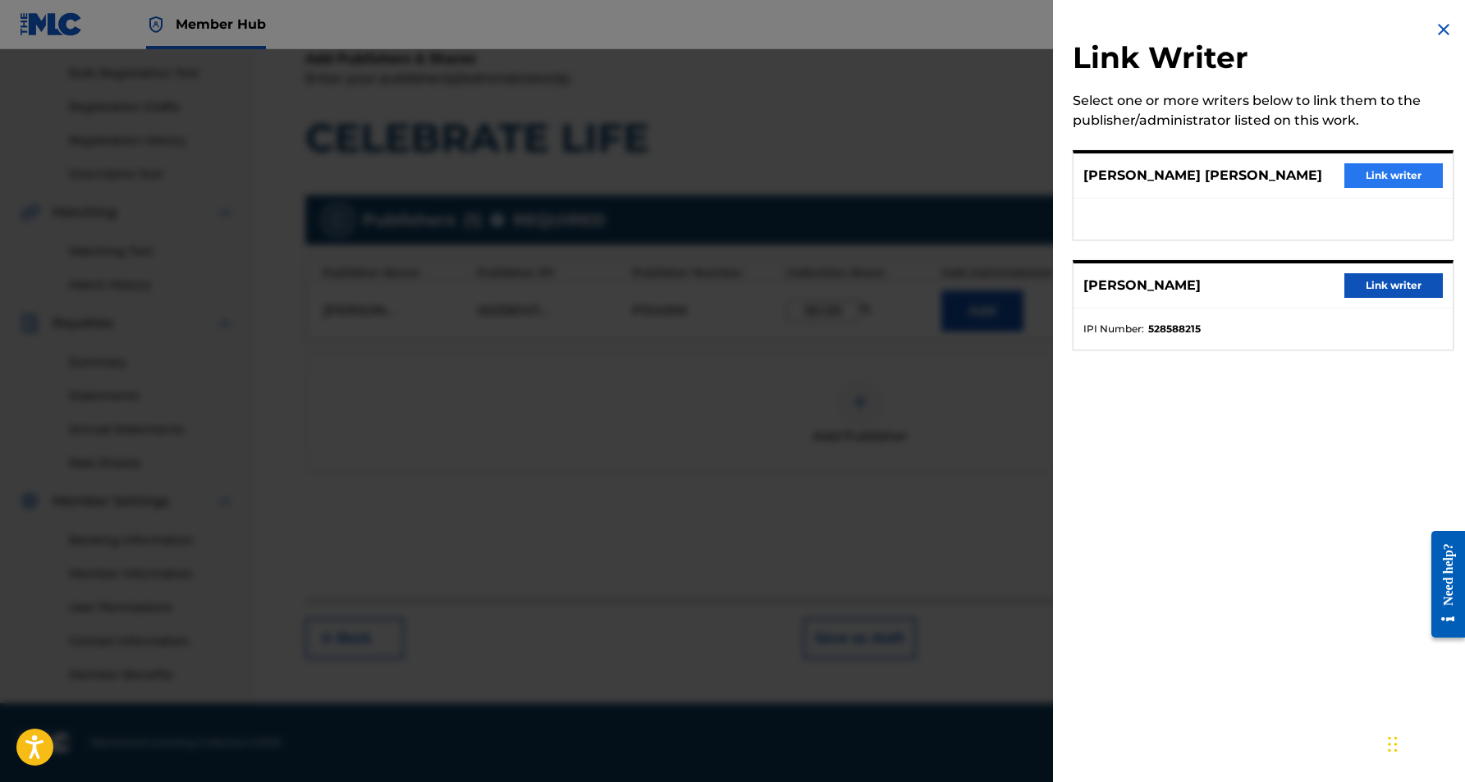
click at [1394, 170] on button "Link writer" at bounding box center [1394, 175] width 99 height 25
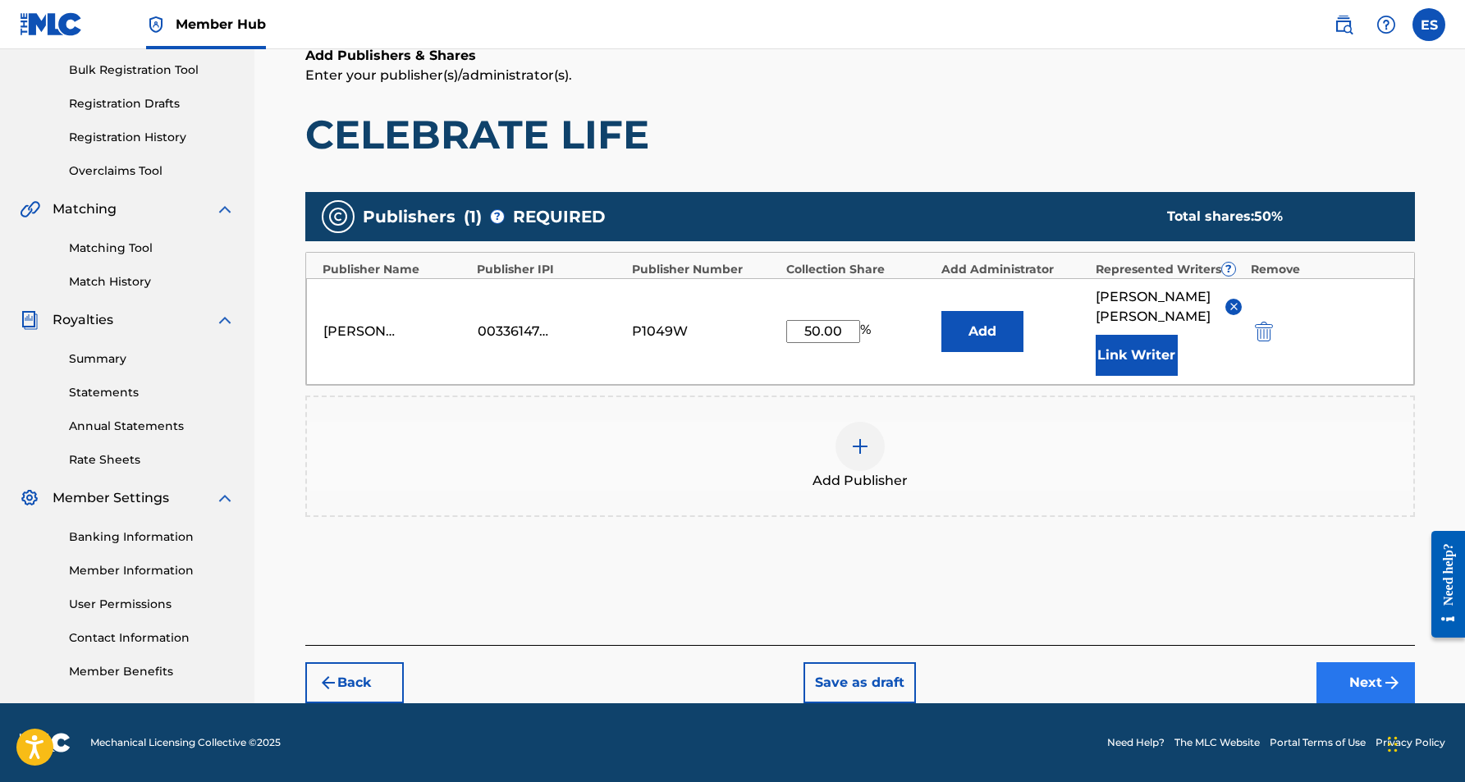
click at [1376, 684] on button "Next" at bounding box center [1366, 683] width 99 height 41
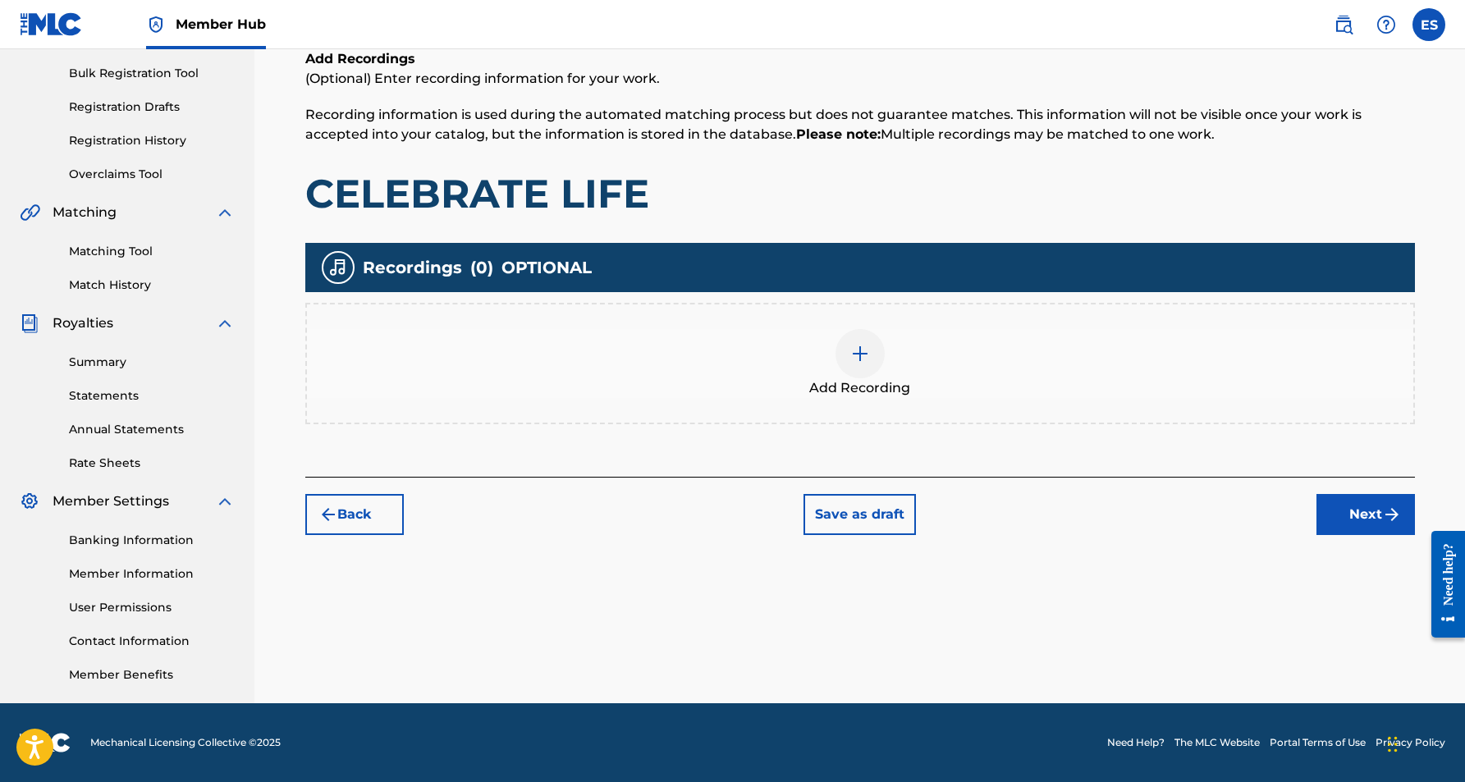
click at [862, 359] on img at bounding box center [861, 354] width 20 height 20
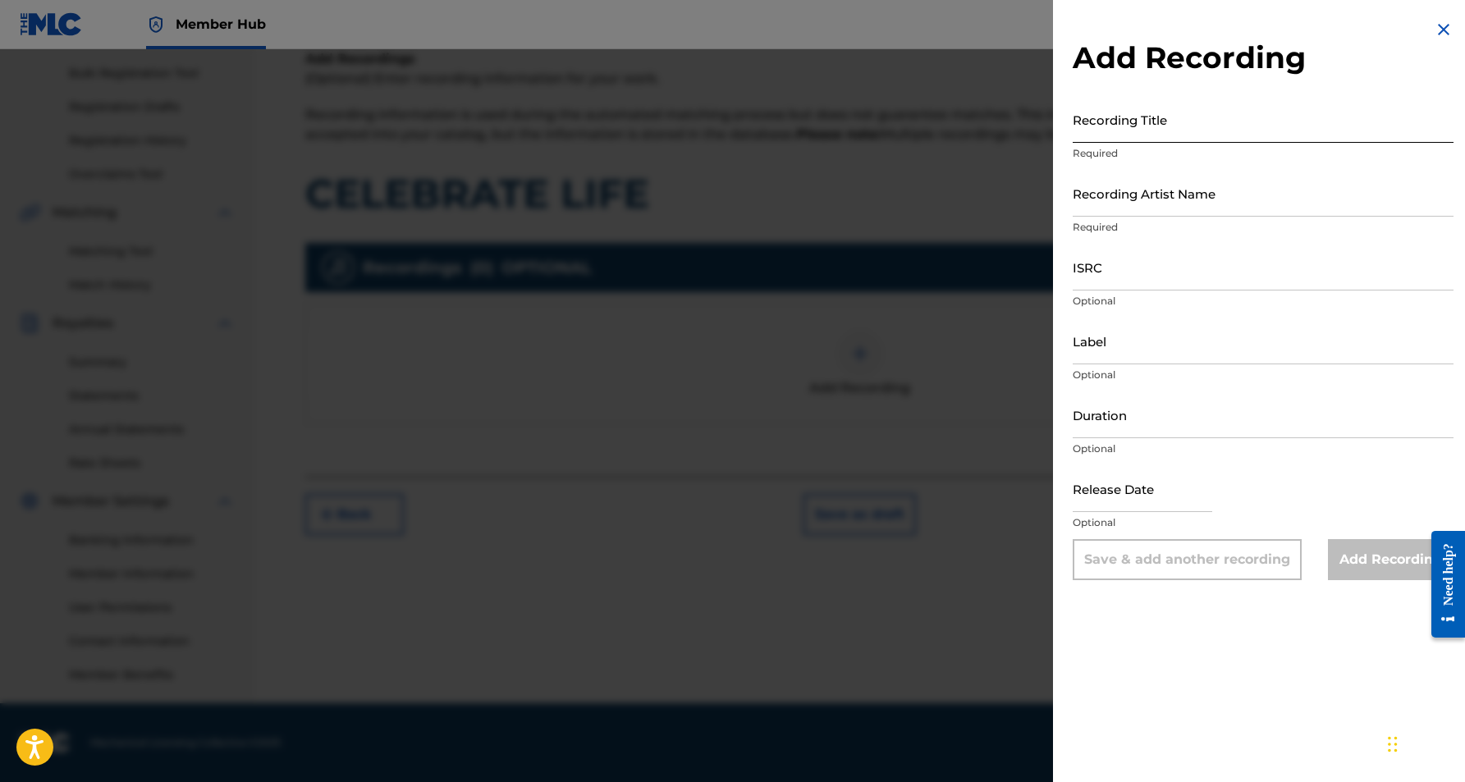
click at [1185, 118] on input "Recording Title" at bounding box center [1263, 119] width 381 height 47
type input "CELEBRATE LIFE"
click at [1188, 175] on input "Recording Artist Name" at bounding box center [1263, 193] width 381 height 47
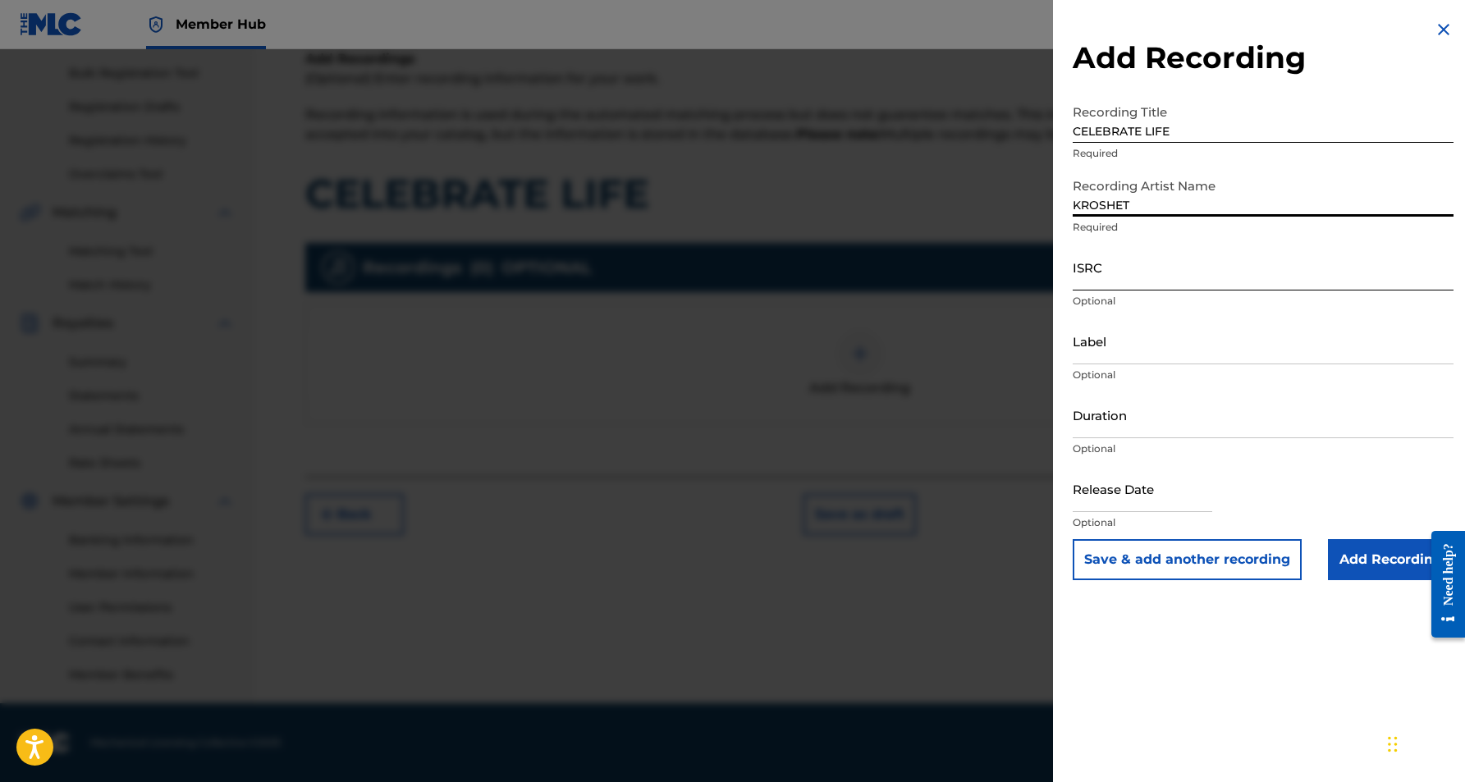
type input "KROSHET"
click at [1226, 260] on input "ISRC" at bounding box center [1263, 267] width 381 height 47
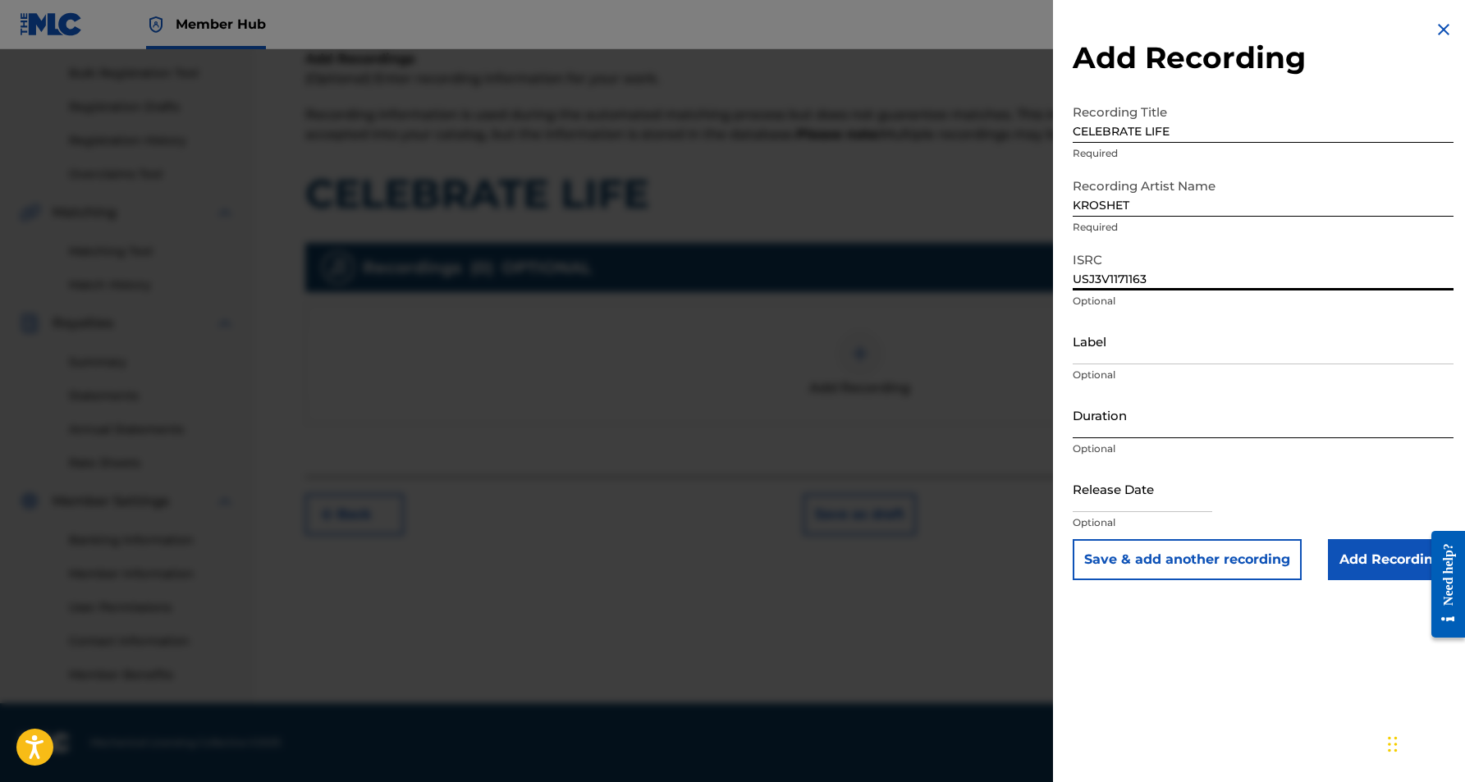
type input "USJ3V1171163"
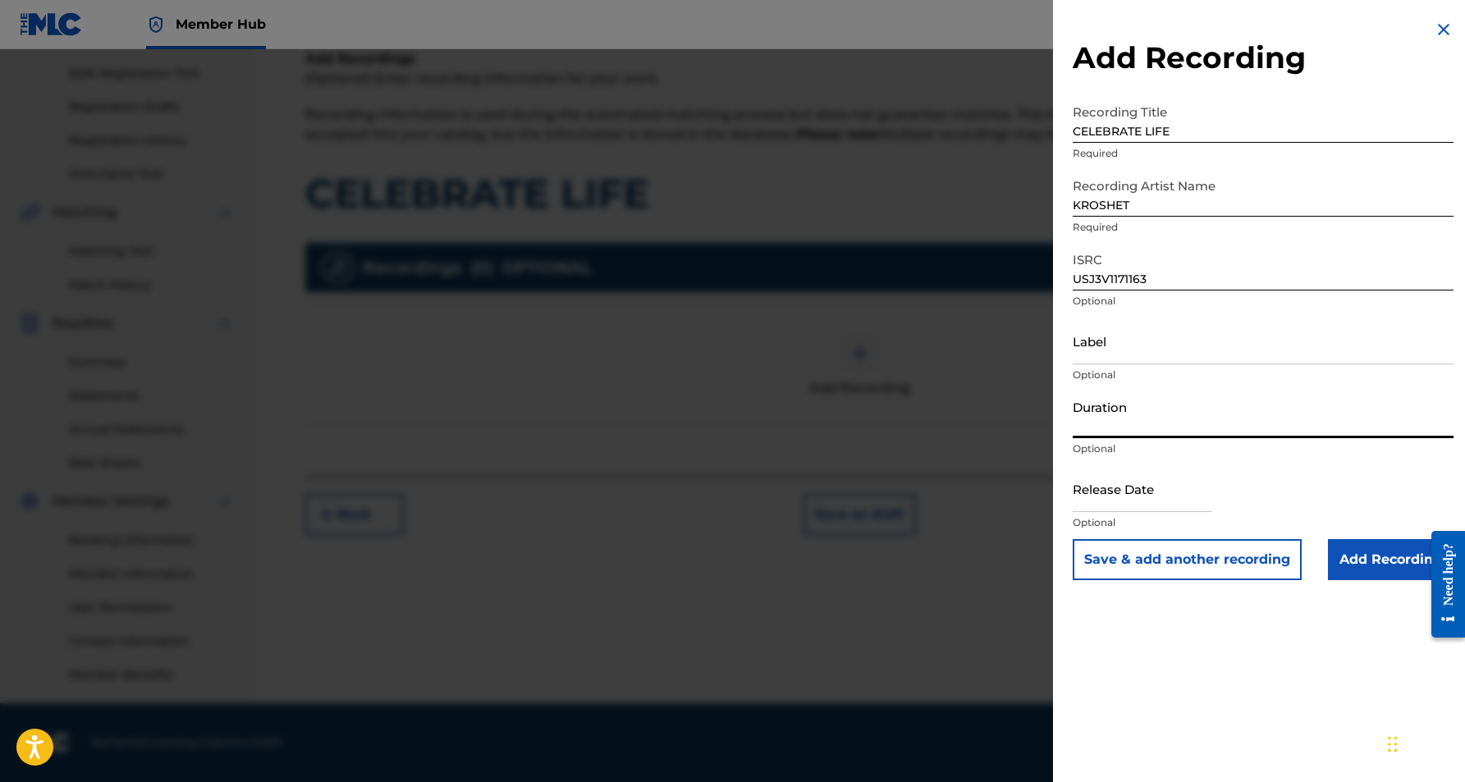
click at [1137, 418] on input "Duration" at bounding box center [1263, 415] width 381 height 47
type input "03:59"
click at [1199, 675] on div "Add Recording Recording Title CELEBRATE LIFE Required Recording Artist Name [PE…" at bounding box center [1263, 391] width 420 height 782
click at [1387, 571] on input "Add Recording" at bounding box center [1391, 559] width 126 height 41
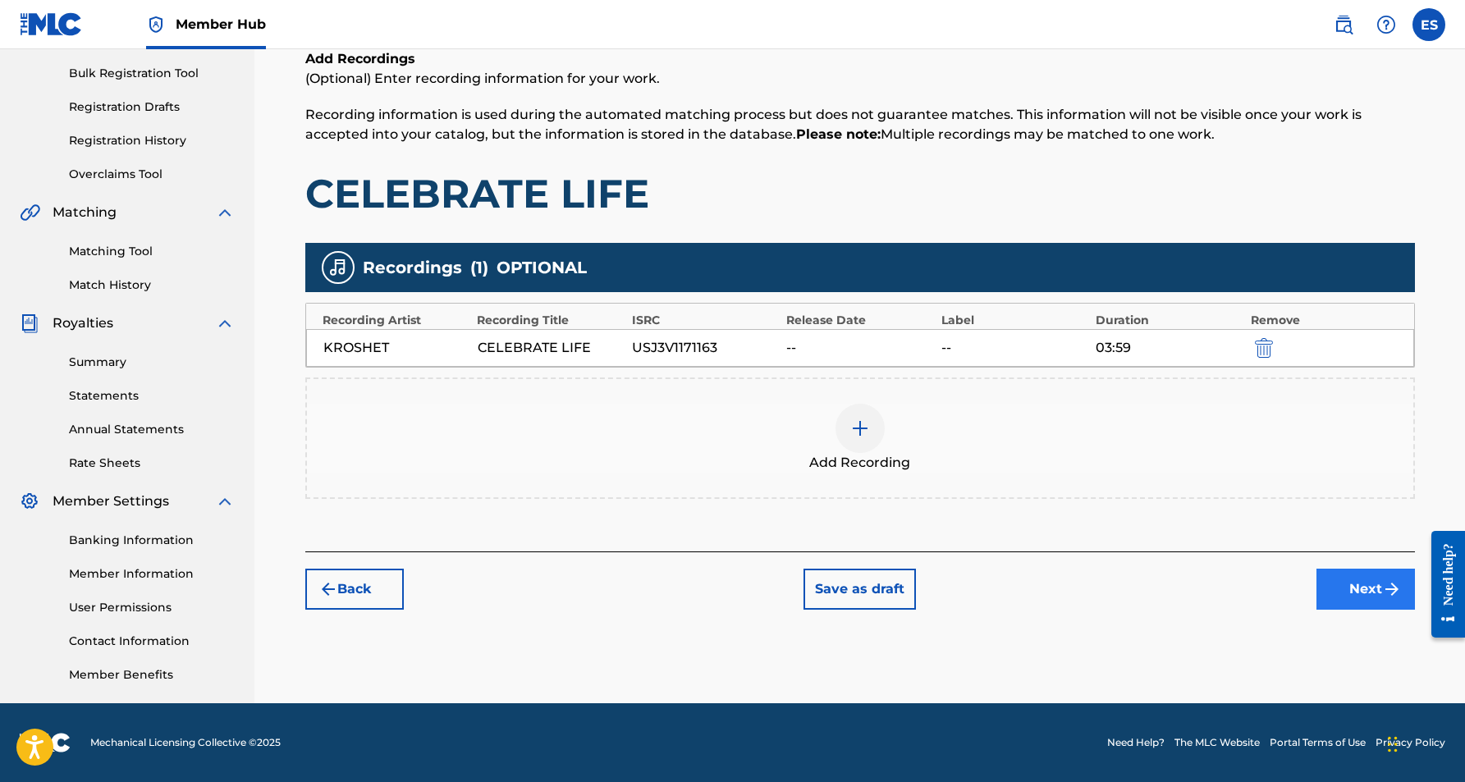
click at [1339, 589] on button "Next" at bounding box center [1366, 589] width 99 height 41
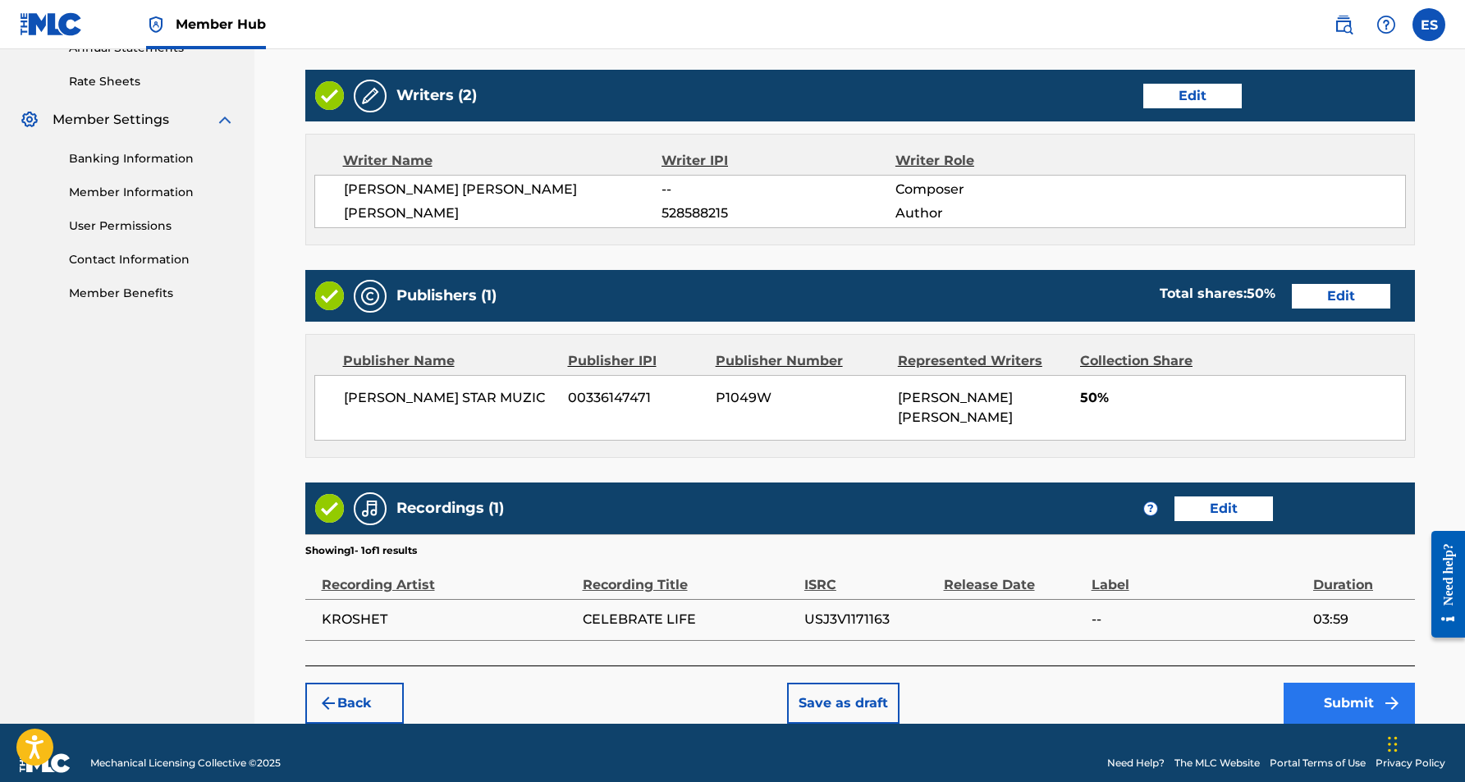
scroll to position [617, 0]
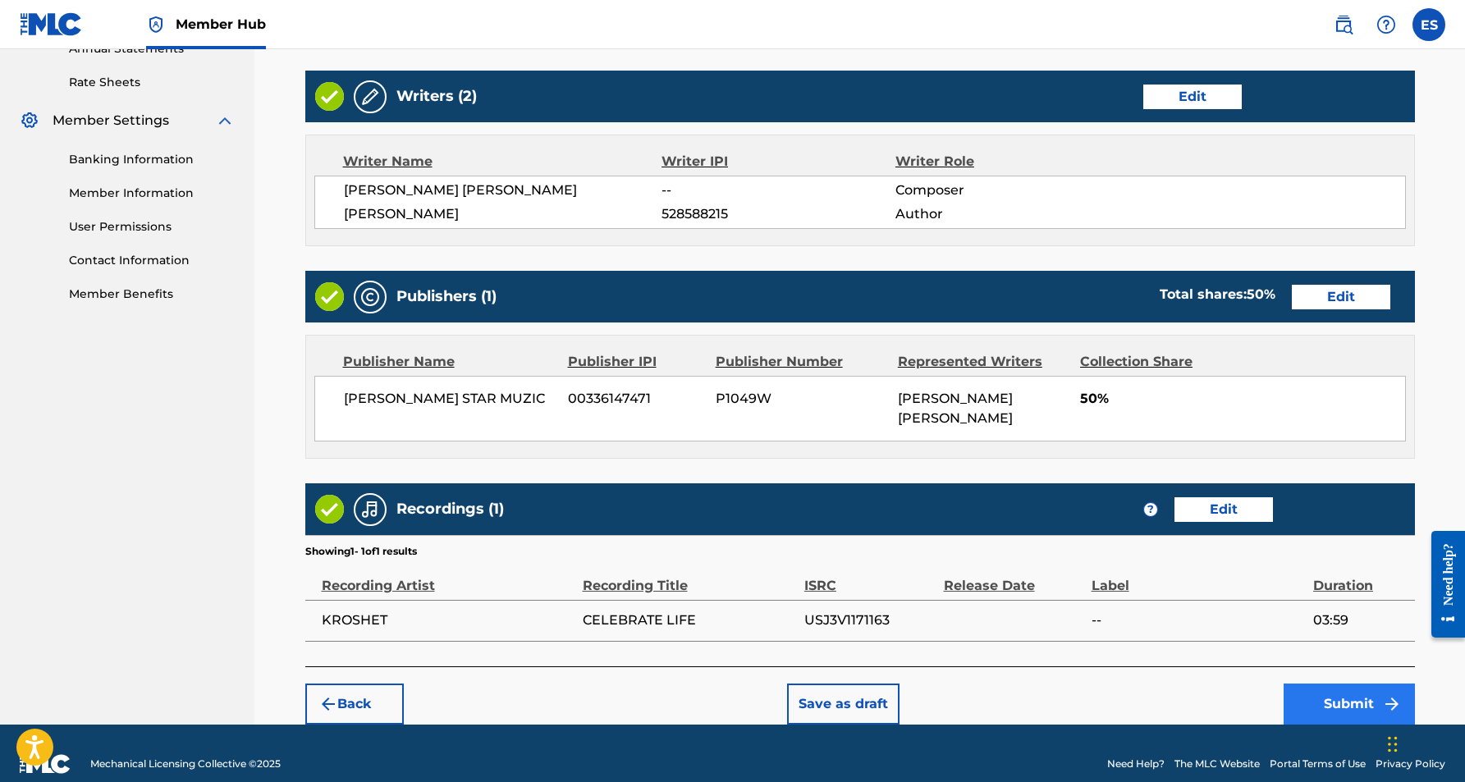
click at [1333, 684] on button "Submit" at bounding box center [1349, 704] width 131 height 41
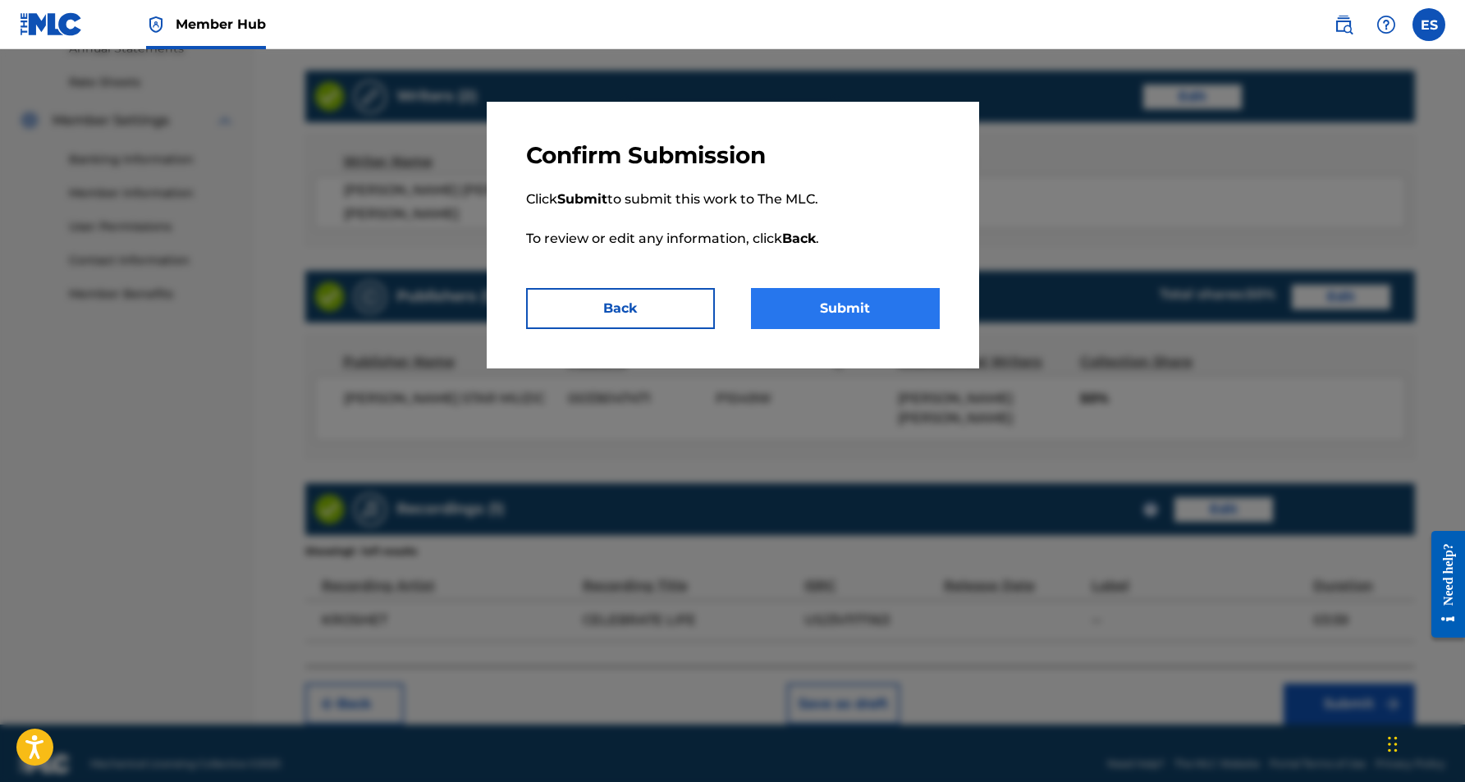
click at [906, 310] on button "Submit" at bounding box center [845, 308] width 189 height 41
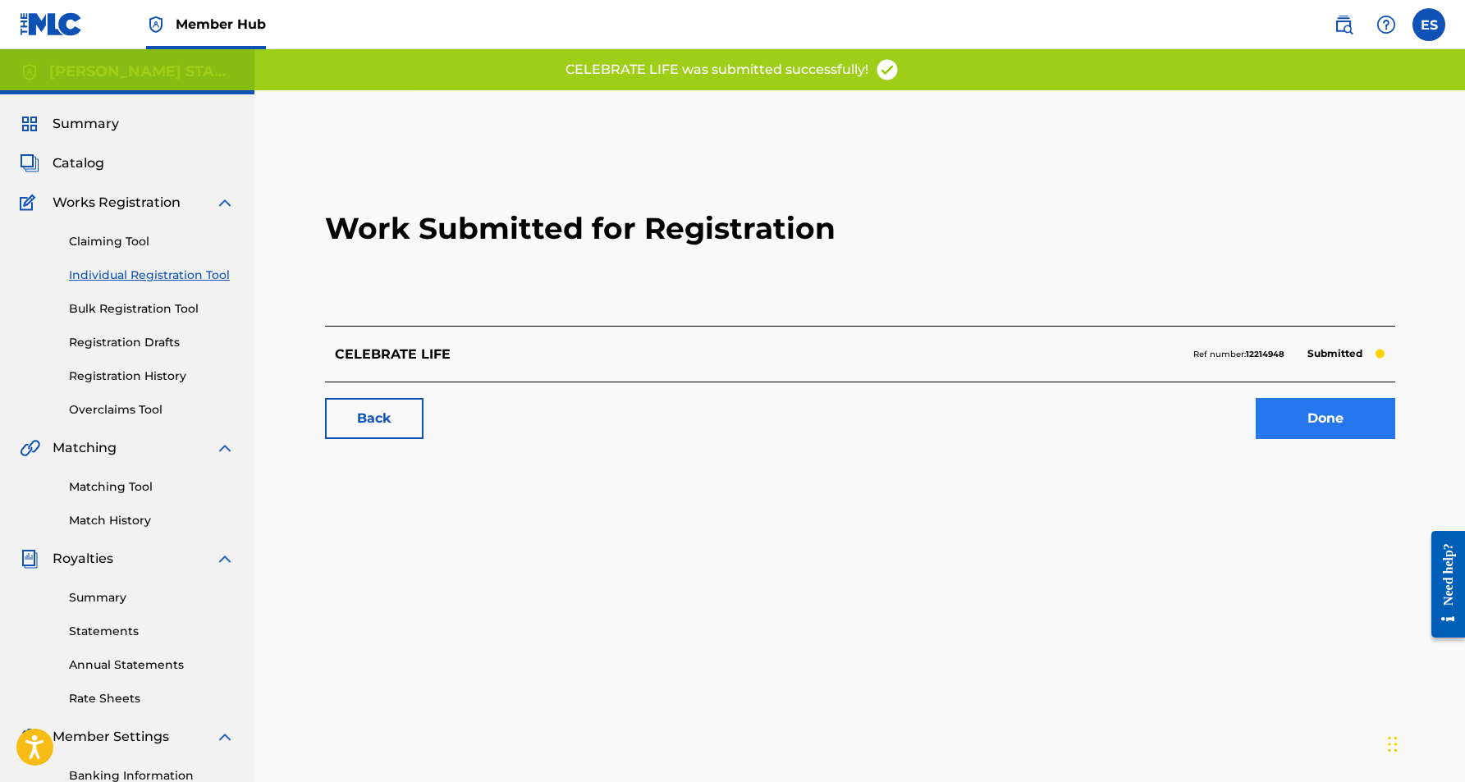
click at [1294, 421] on link "Done" at bounding box center [1326, 418] width 140 height 41
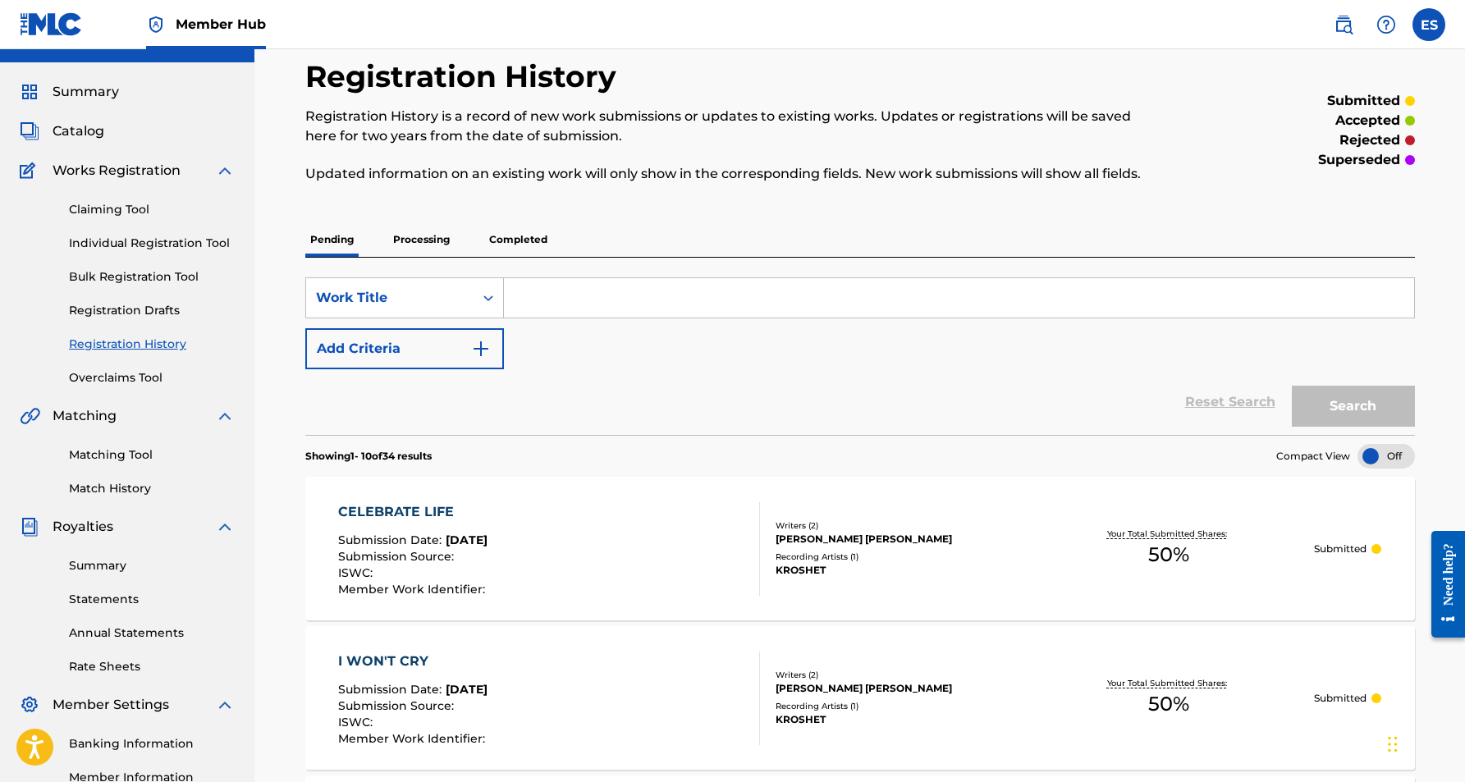
scroll to position [29, 0]
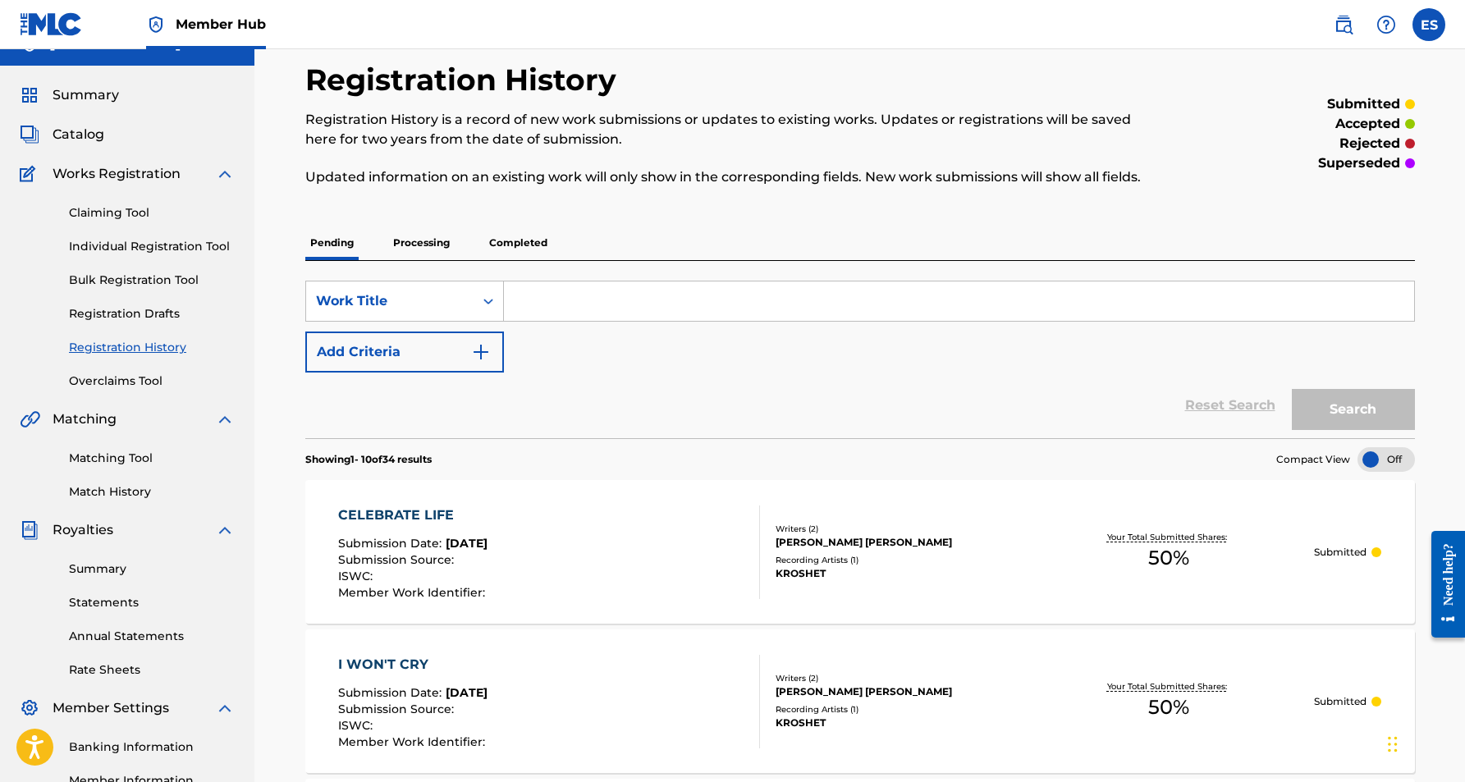
click at [502, 242] on p "Completed" at bounding box center [518, 243] width 68 height 34
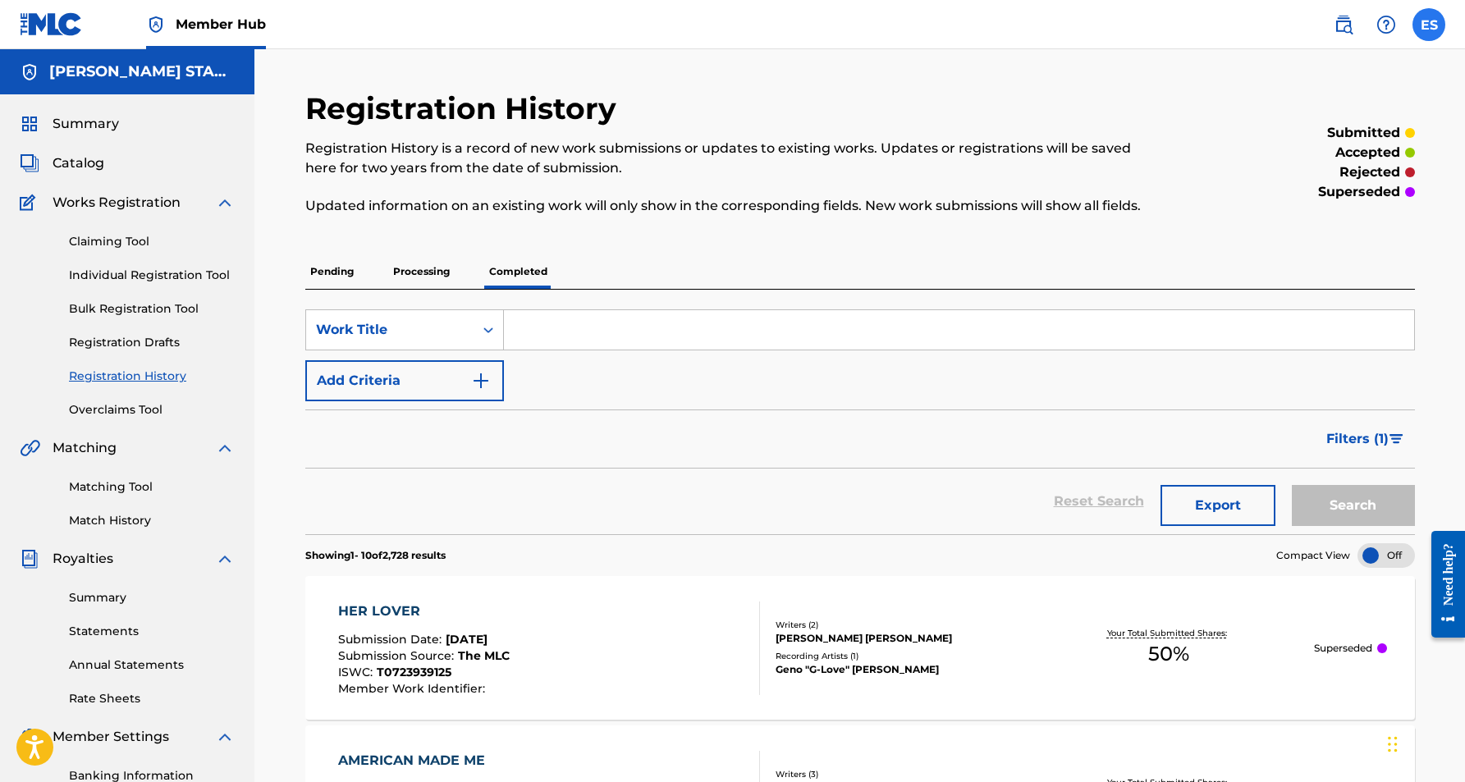
click at [1432, 29] on label at bounding box center [1429, 24] width 33 height 33
click at [1429, 25] on input "ES [PERSON_NAME] [EMAIL_ADDRESS][DOMAIN_NAME] Notification Preferences Profile …" at bounding box center [1429, 25] width 0 height 0
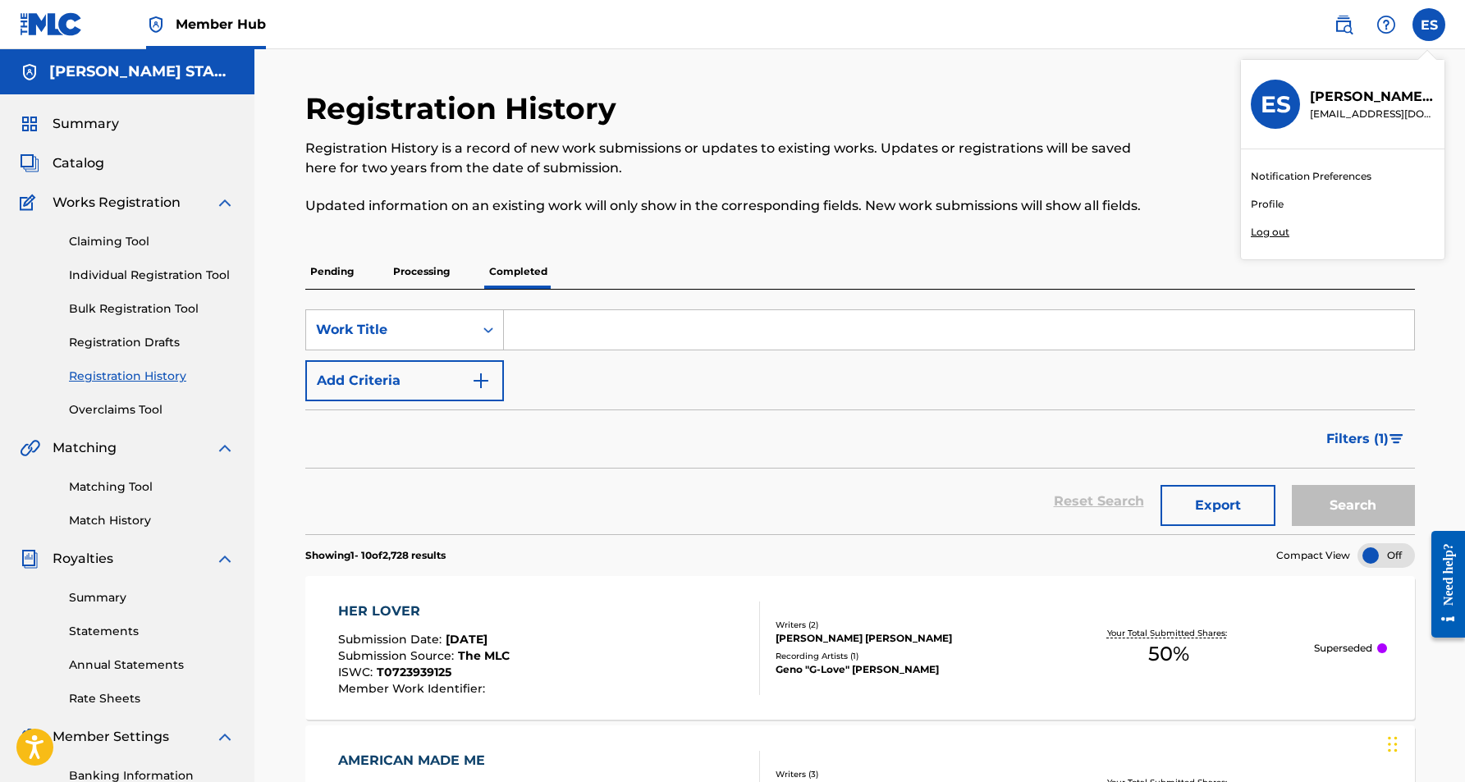
click at [1276, 234] on p "Log out" at bounding box center [1270, 232] width 39 height 15
click at [1429, 25] on input "ES [PERSON_NAME] [EMAIL_ADDRESS][DOMAIN_NAME] Notification Preferences Profile …" at bounding box center [1429, 25] width 0 height 0
